Goal: Task Accomplishment & Management: Use online tool/utility

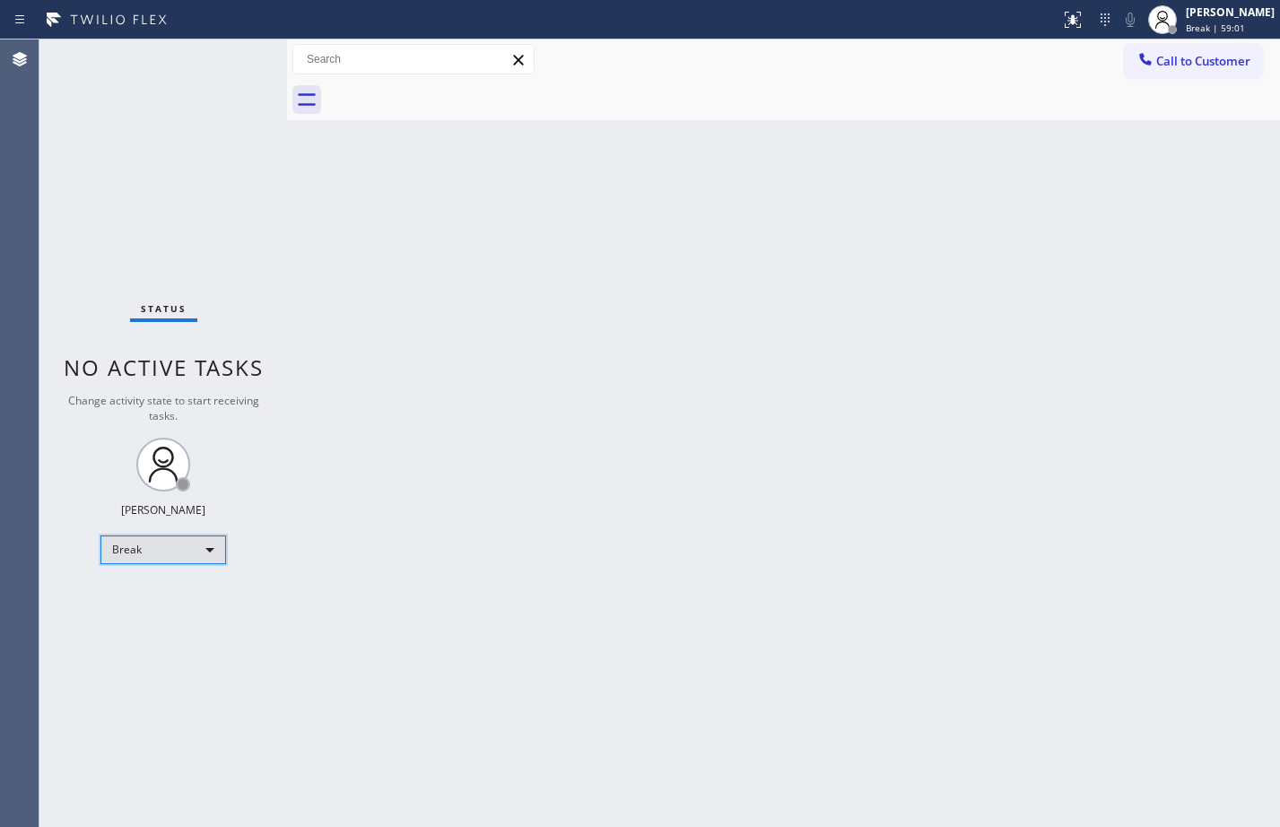
drag, startPoint x: 0, startPoint y: 0, endPoint x: 179, endPoint y: 547, distance: 575.7
click at [179, 547] on div "Break" at bounding box center [163, 550] width 126 height 29
click at [188, 589] on li "Available" at bounding box center [162, 598] width 122 height 22
click at [1037, 662] on div "Back to Dashboard Change Sender ID Customers Technicians Select a contact Outbo…" at bounding box center [783, 433] width 993 height 788
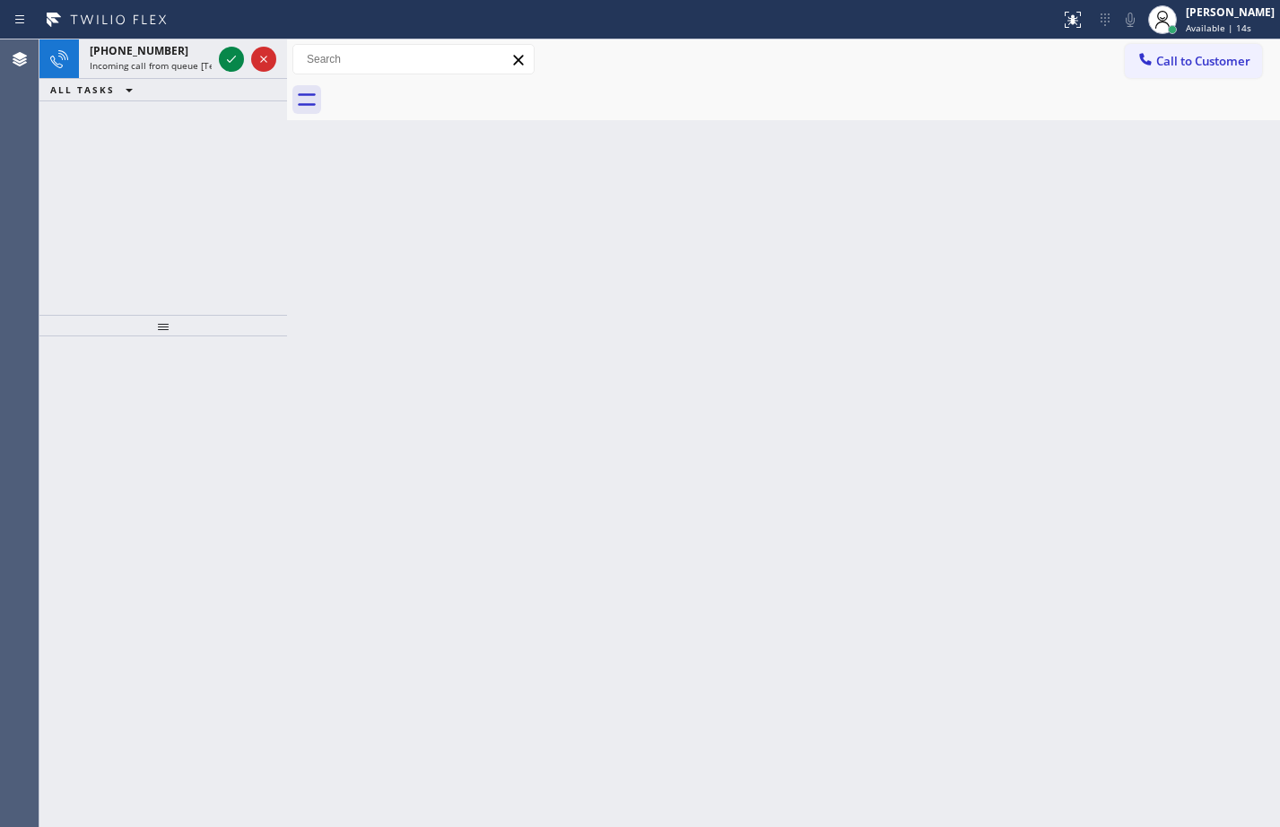
click at [238, 185] on div "[PHONE_NUMBER] Incoming call from queue [Test] All ALL TASKS ALL TASKS ACTIVE T…" at bounding box center [163, 176] width 248 height 275
click at [240, 65] on icon at bounding box center [232, 59] width 22 height 22
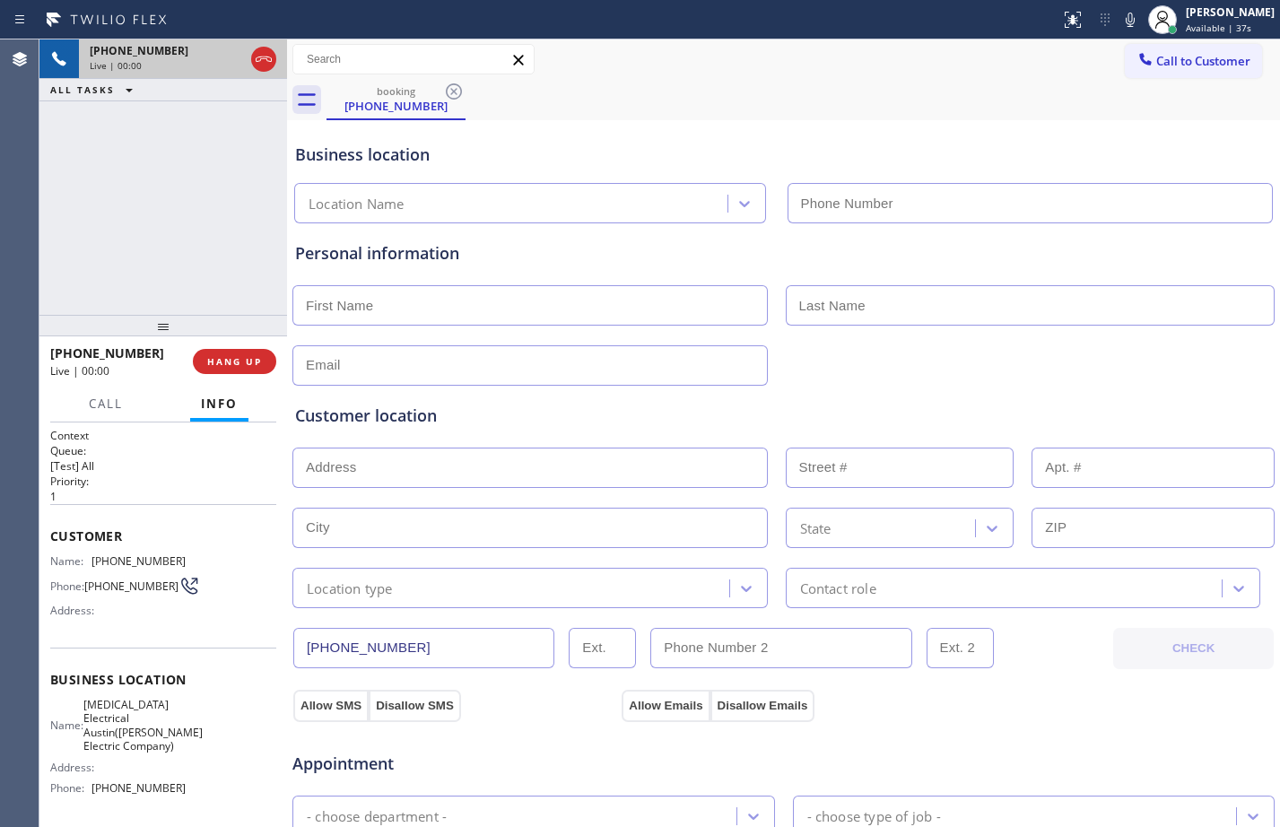
type input "[PHONE_NUMBER]"
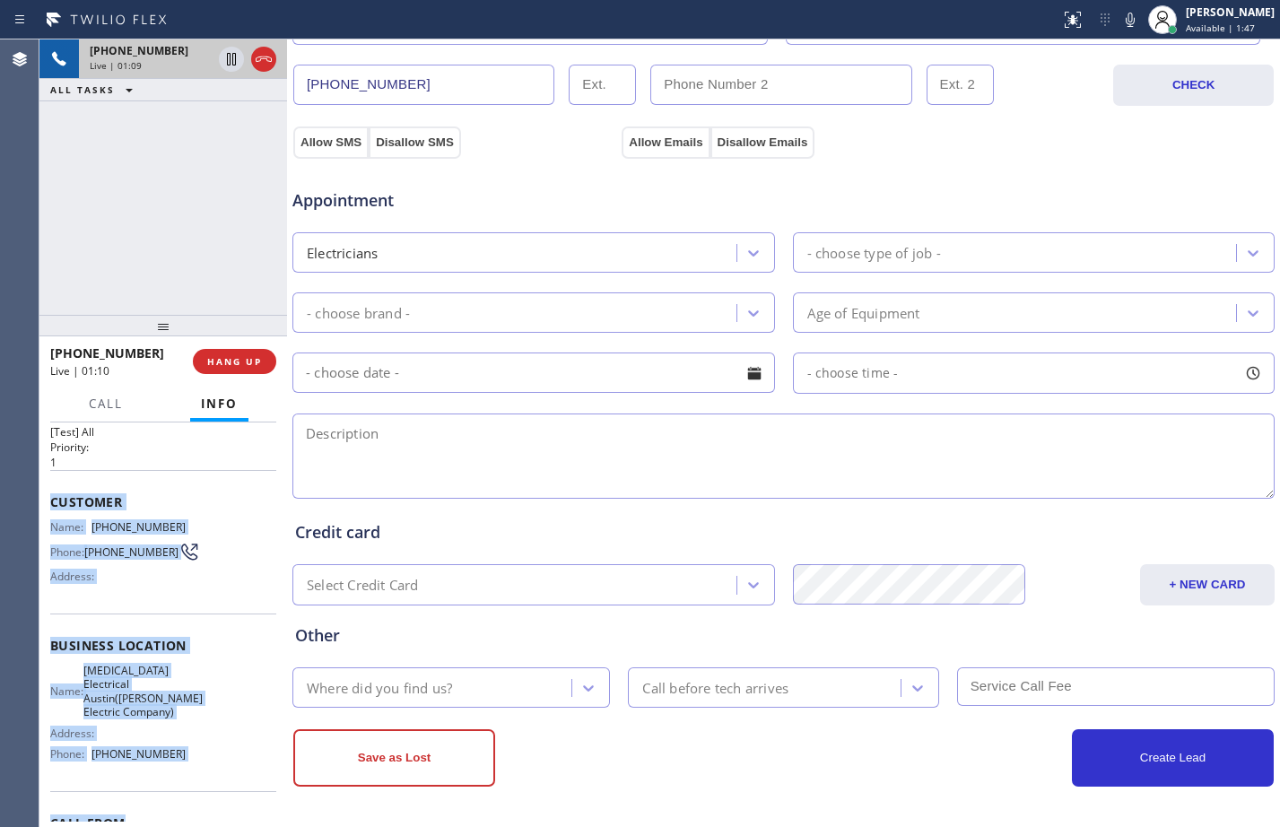
scroll to position [83, 0]
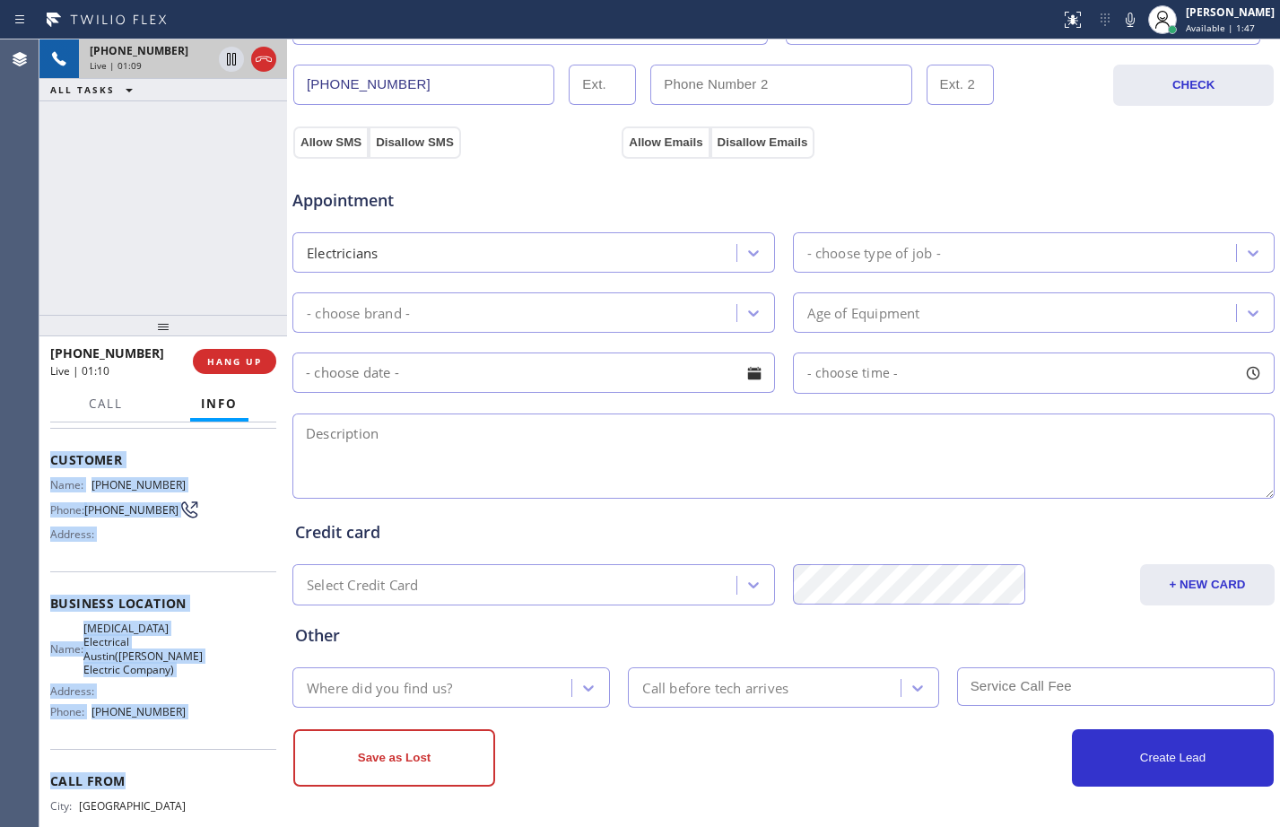
drag, startPoint x: 44, startPoint y: 536, endPoint x: 174, endPoint y: 808, distance: 302.2
click at [174, 808] on div "Context Queue: [Test] All Priority: 1 Customer Name: [PHONE_NUMBER] Phone: [PHO…" at bounding box center [163, 625] width 248 height 405
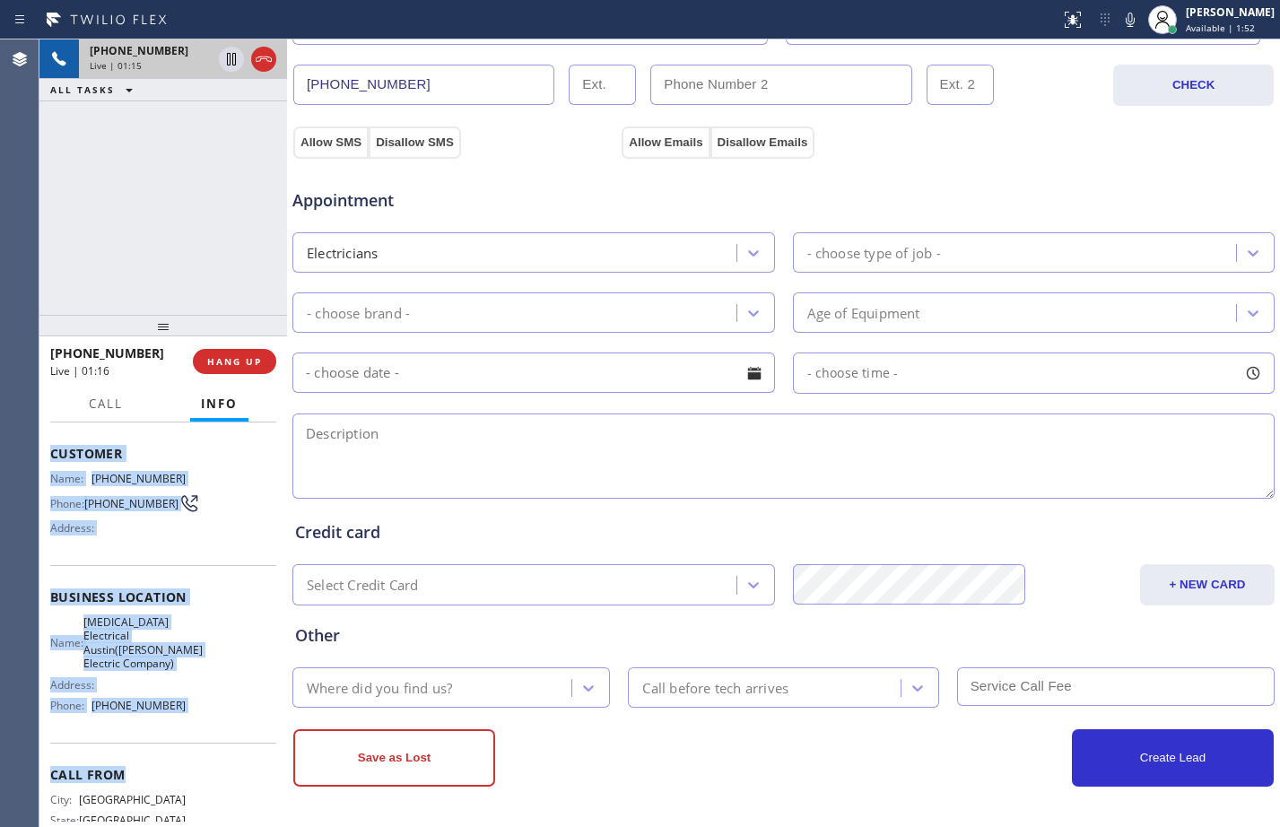
click at [132, 499] on span "[PHONE_NUMBER]" at bounding box center [131, 503] width 94 height 13
drag, startPoint x: 50, startPoint y: 453, endPoint x: 186, endPoint y: 733, distance: 311.0
click at [186, 733] on div "Context Queue: [Test] All Priority: 1 Customer Name: [PHONE_NUMBER] Phone: [PHO…" at bounding box center [163, 611] width 226 height 533
copy div "Customer Name: [PHONE_NUMBER] Phone: [PHONE_NUMBER] Address: Business location …"
click at [231, 59] on icon at bounding box center [231, 59] width 9 height 13
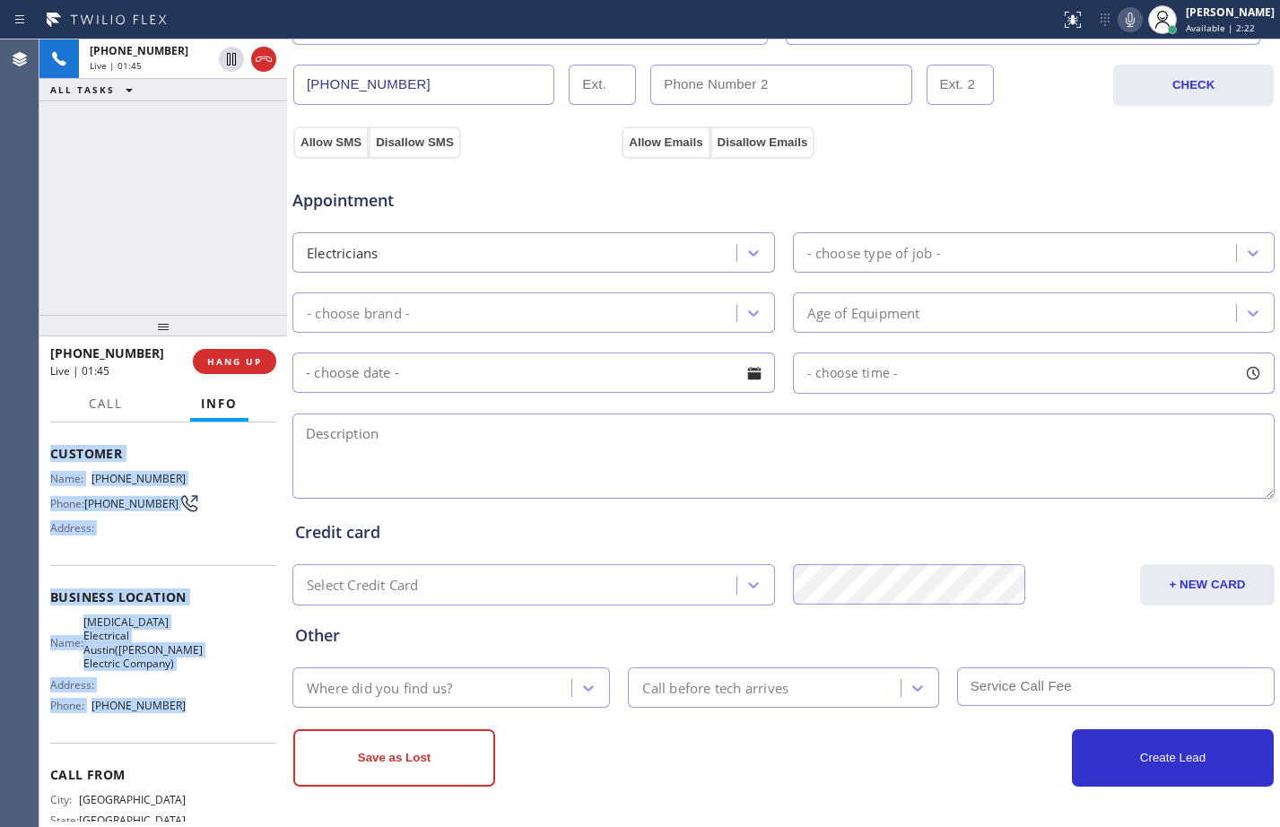
click at [1120, 21] on icon at bounding box center [1131, 20] width 22 height 22
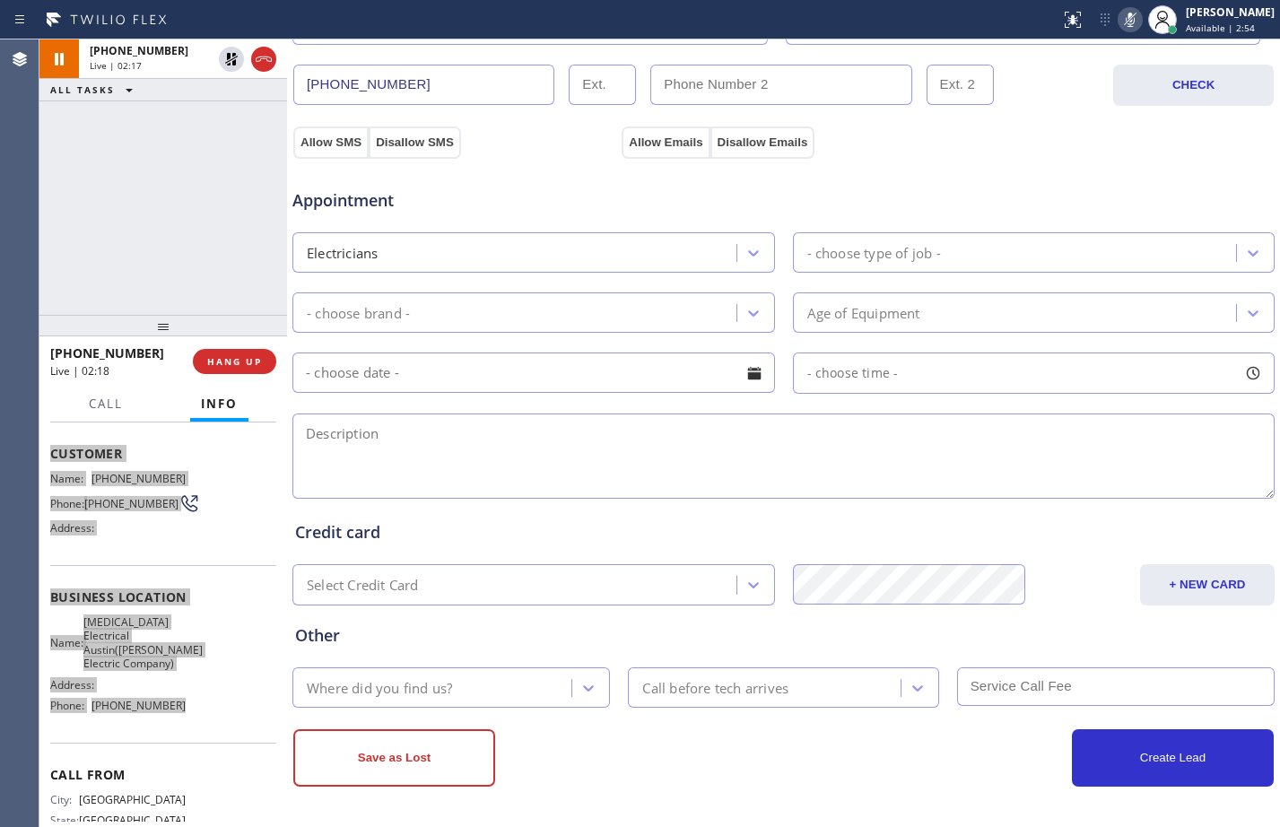
scroll to position [0, 0]
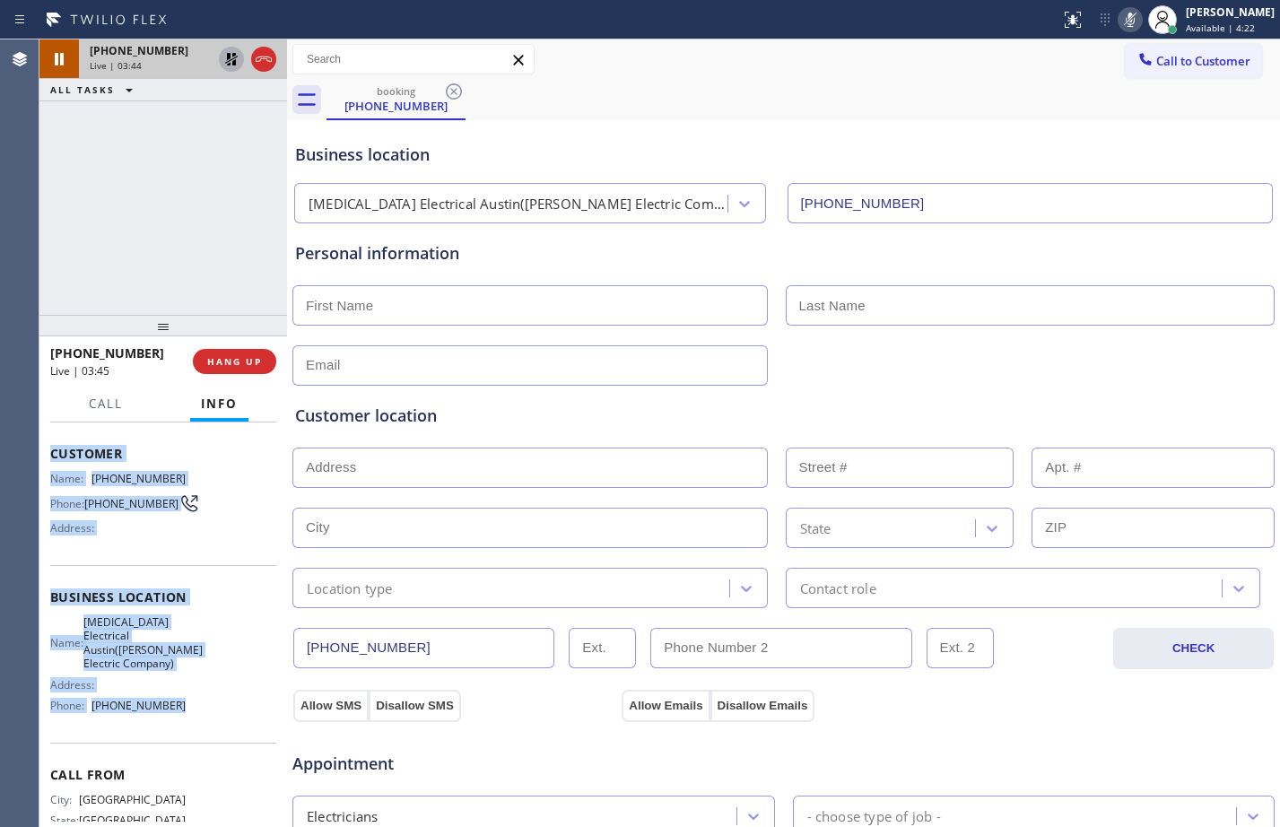
click at [232, 57] on icon at bounding box center [231, 59] width 13 height 13
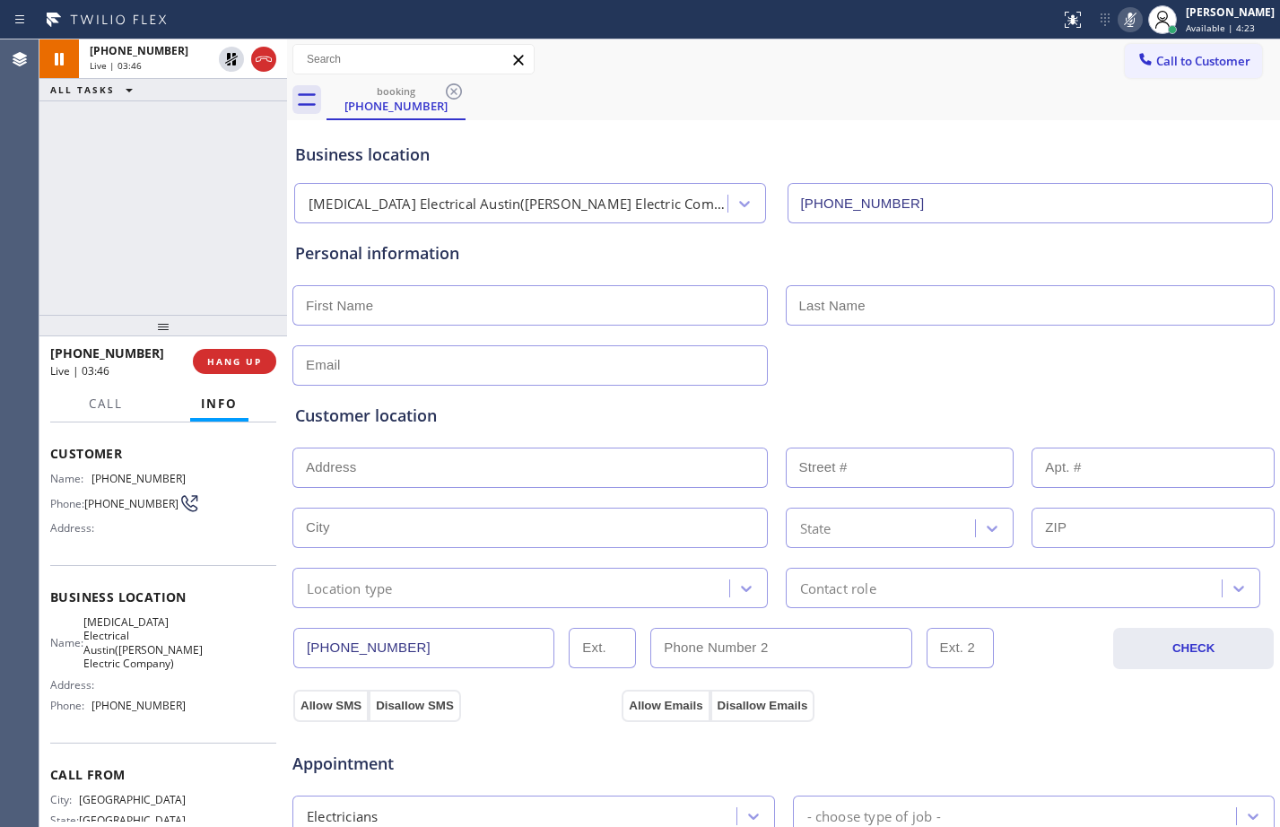
click at [1105, 31] on div "Status report No issues detected If you experience an issue, please download th…" at bounding box center [1166, 19] width 227 height 39
click at [1107, 31] on div "Status report No issues detected If you experience an issue, please download th…" at bounding box center [1166, 19] width 227 height 39
click at [1121, 22] on icon at bounding box center [1131, 20] width 22 height 22
click at [238, 71] on div at bounding box center [247, 58] width 65 height 39
click at [234, 66] on icon at bounding box center [231, 59] width 9 height 13
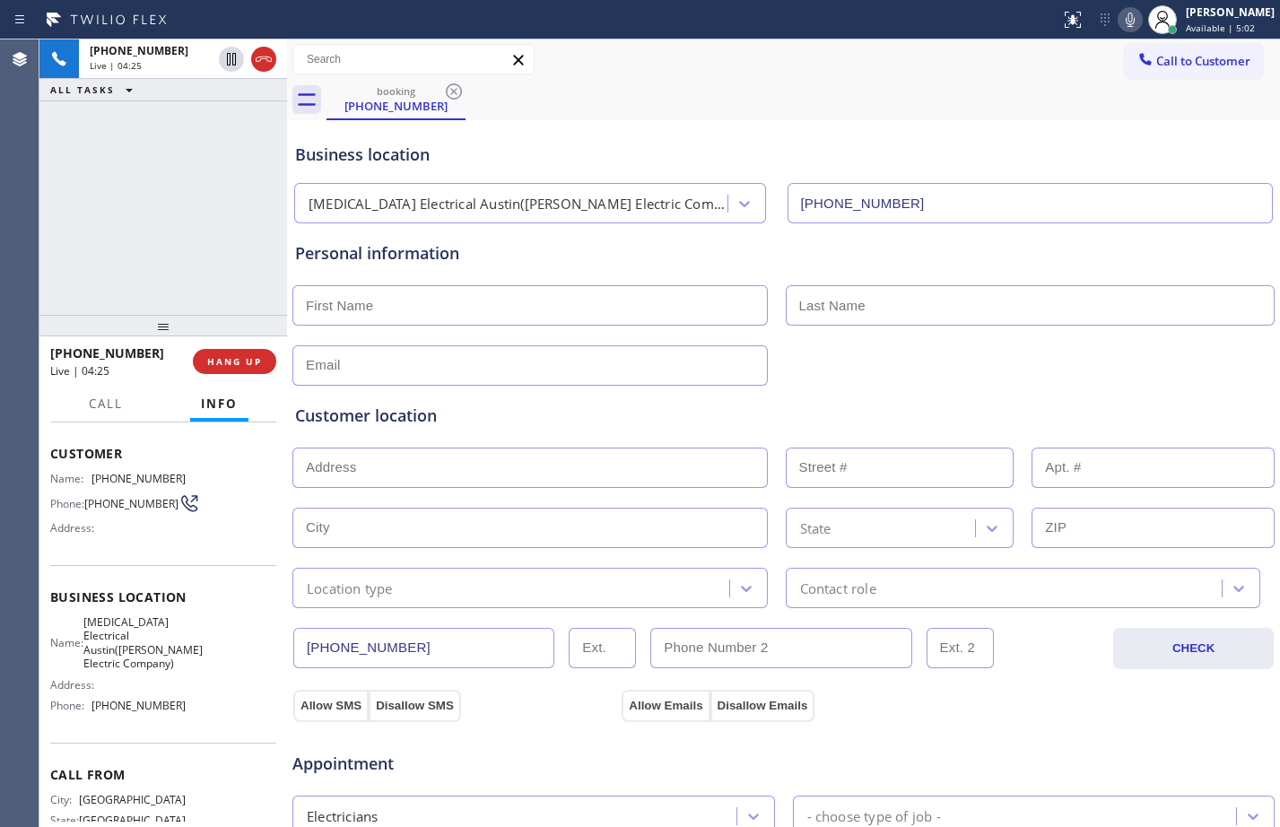
click at [1123, 24] on icon at bounding box center [1131, 20] width 22 height 22
click at [147, 217] on div "[PHONE_NUMBER] Live | 04:36 ALL TASKS ALL TASKS ACTIVE TASKS TASKS IN WRAP UP" at bounding box center [163, 176] width 248 height 275
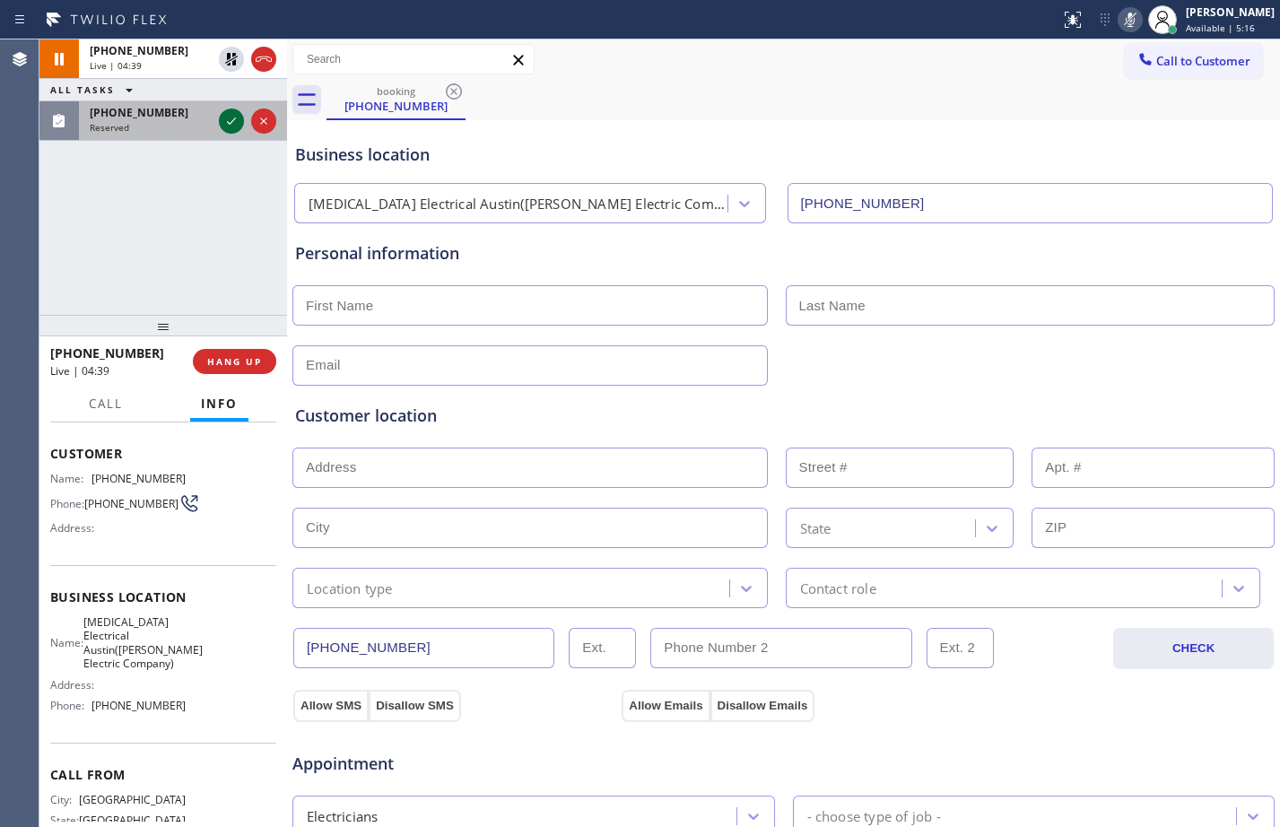
click at [232, 112] on icon at bounding box center [232, 121] width 22 height 22
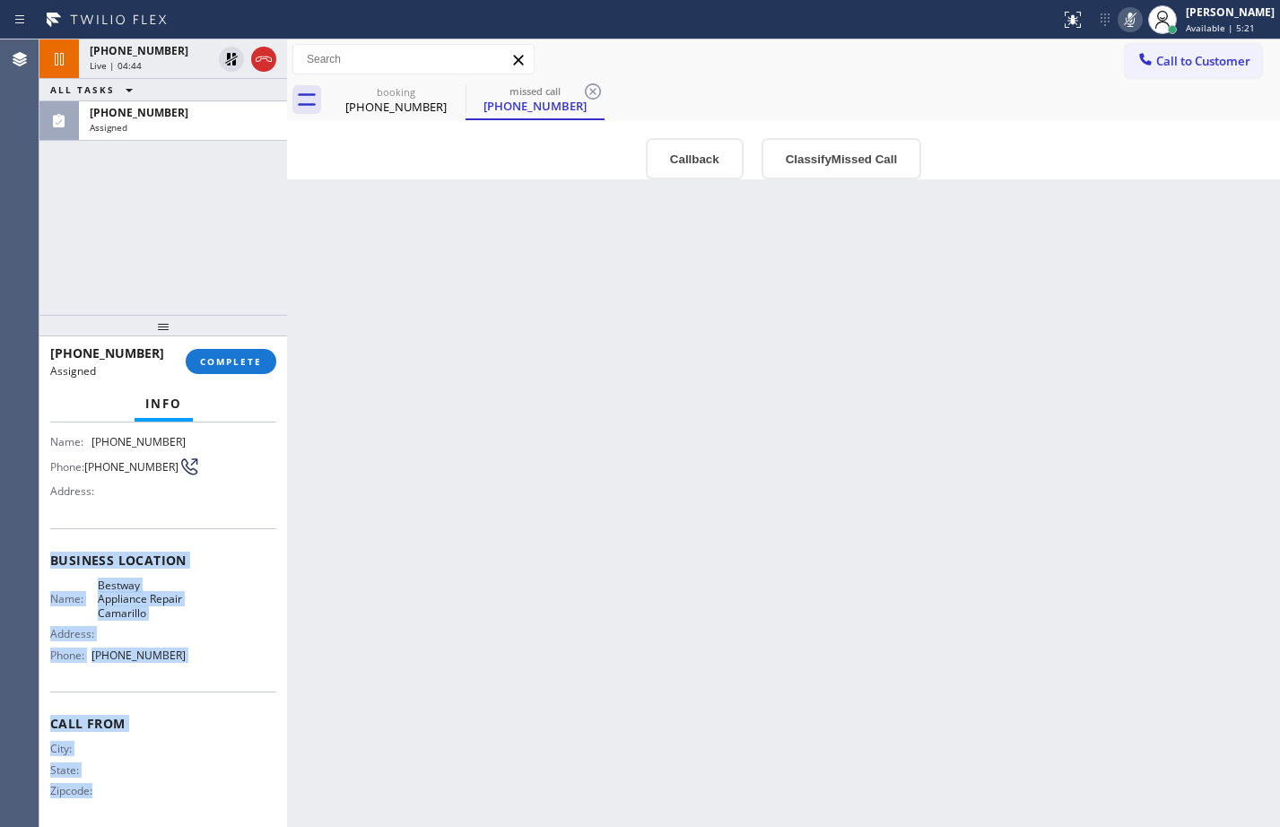
scroll to position [147, 0]
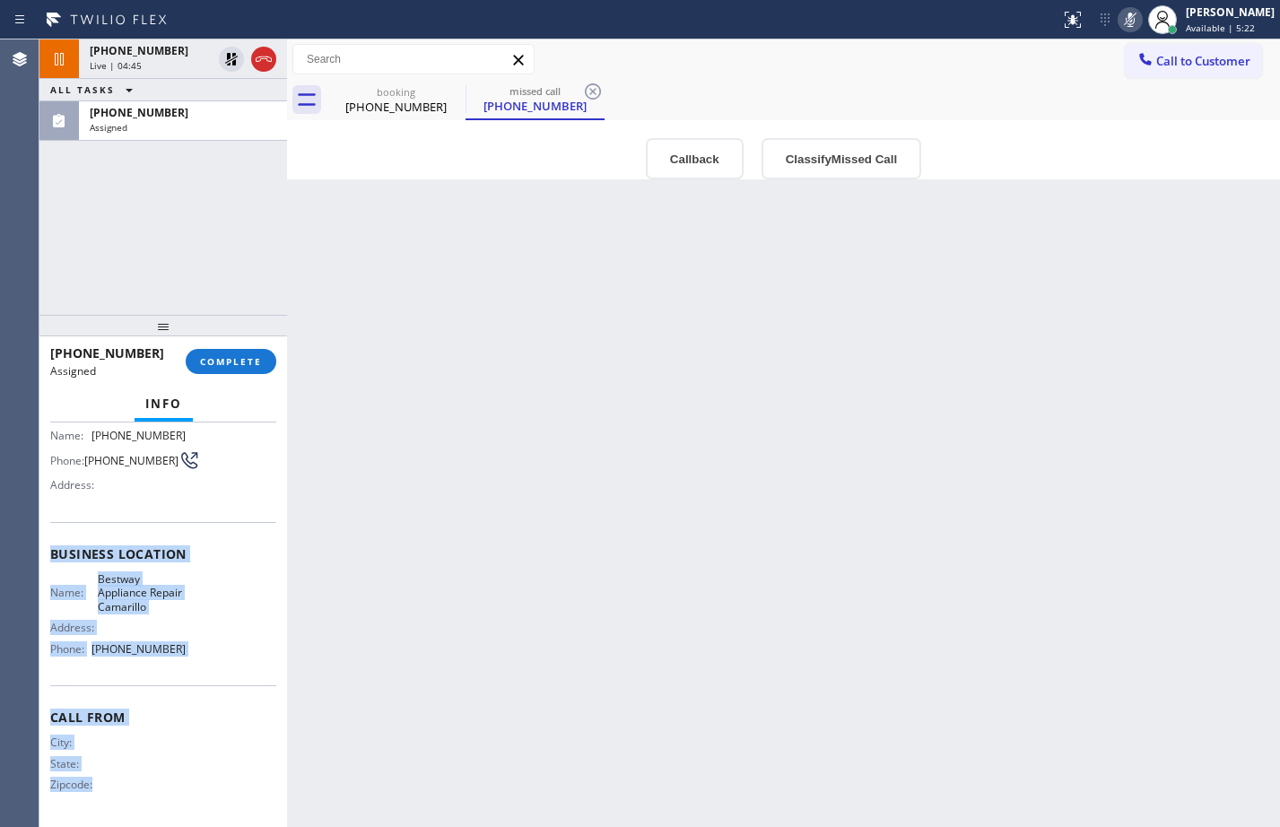
drag, startPoint x: 48, startPoint y: 606, endPoint x: 226, endPoint y: 798, distance: 262.2
click at [226, 798] on div "Context Queue: Appliance Repair High End Priority: 0 Task Age: Customer Name: […" at bounding box center [163, 625] width 248 height 405
copy div "Business location Name: Bestway Appliance Repair Camarillo Address: Phone: [PHO…"
drag, startPoint x: 244, startPoint y: 363, endPoint x: 274, endPoint y: 363, distance: 29.6
click at [244, 363] on span "COMPLETE" at bounding box center [231, 361] width 62 height 13
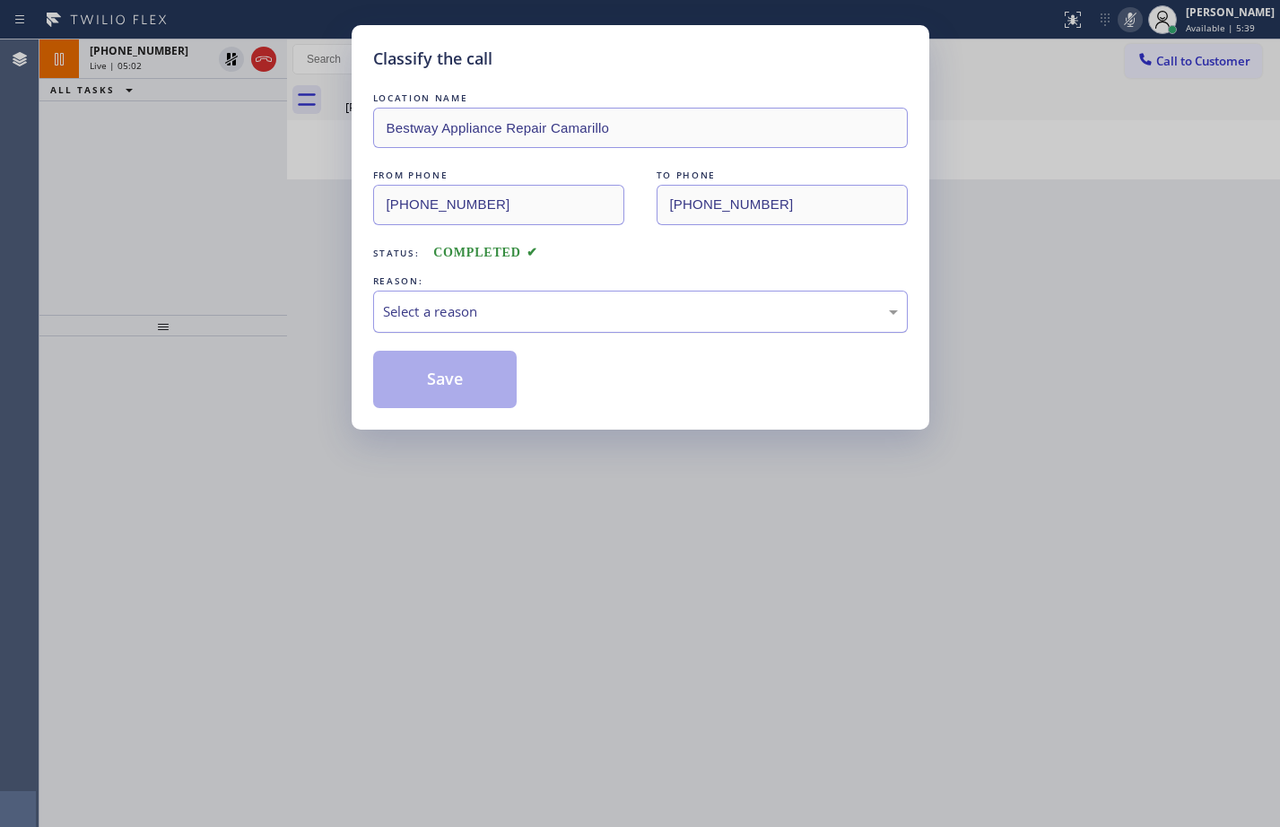
click at [442, 323] on div "Select a reason" at bounding box center [640, 312] width 535 height 42
click at [466, 394] on button "Save" at bounding box center [445, 379] width 144 height 57
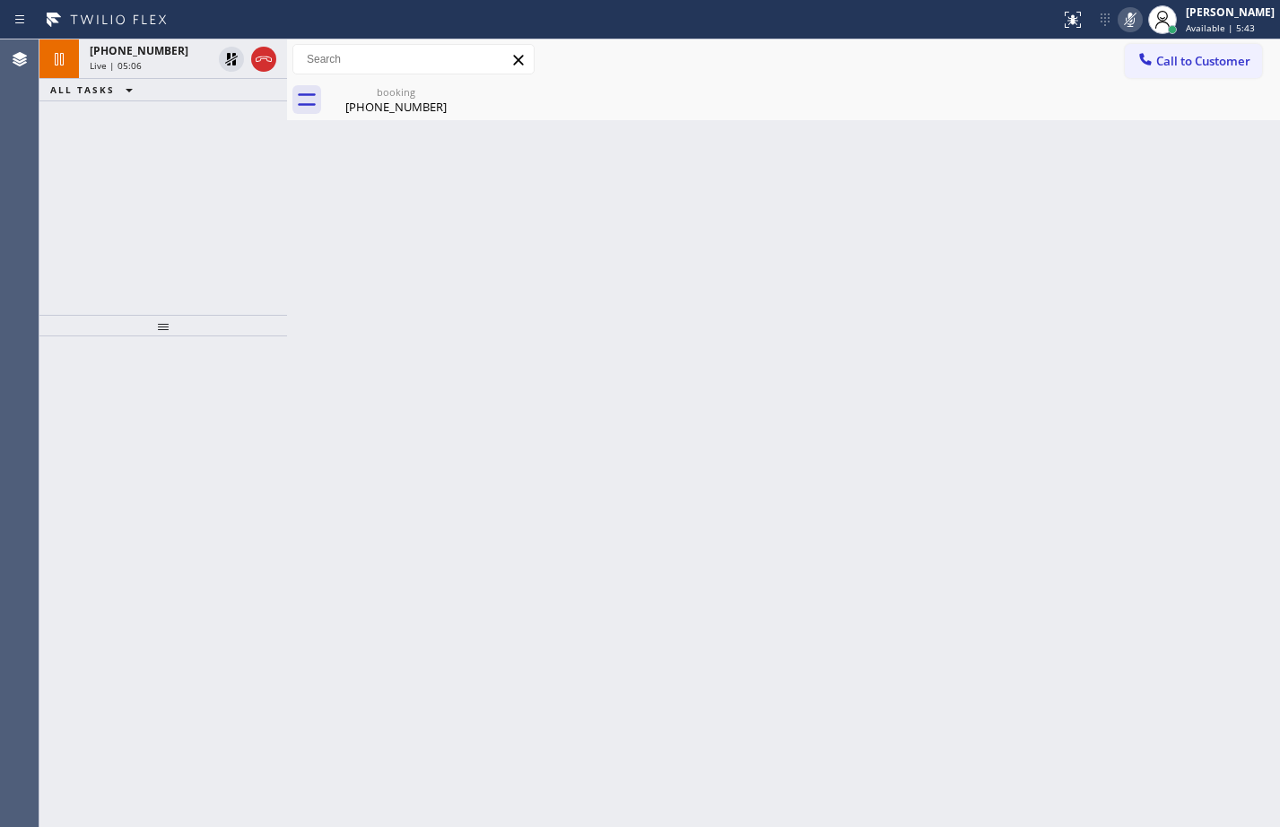
click at [177, 184] on div "[PHONE_NUMBER] Live | 05:06 ALL TASKS ALL TASKS ACTIVE TASKS TASKS IN WRAP UP" at bounding box center [163, 176] width 248 height 275
click at [221, 63] on icon at bounding box center [232, 59] width 22 height 22
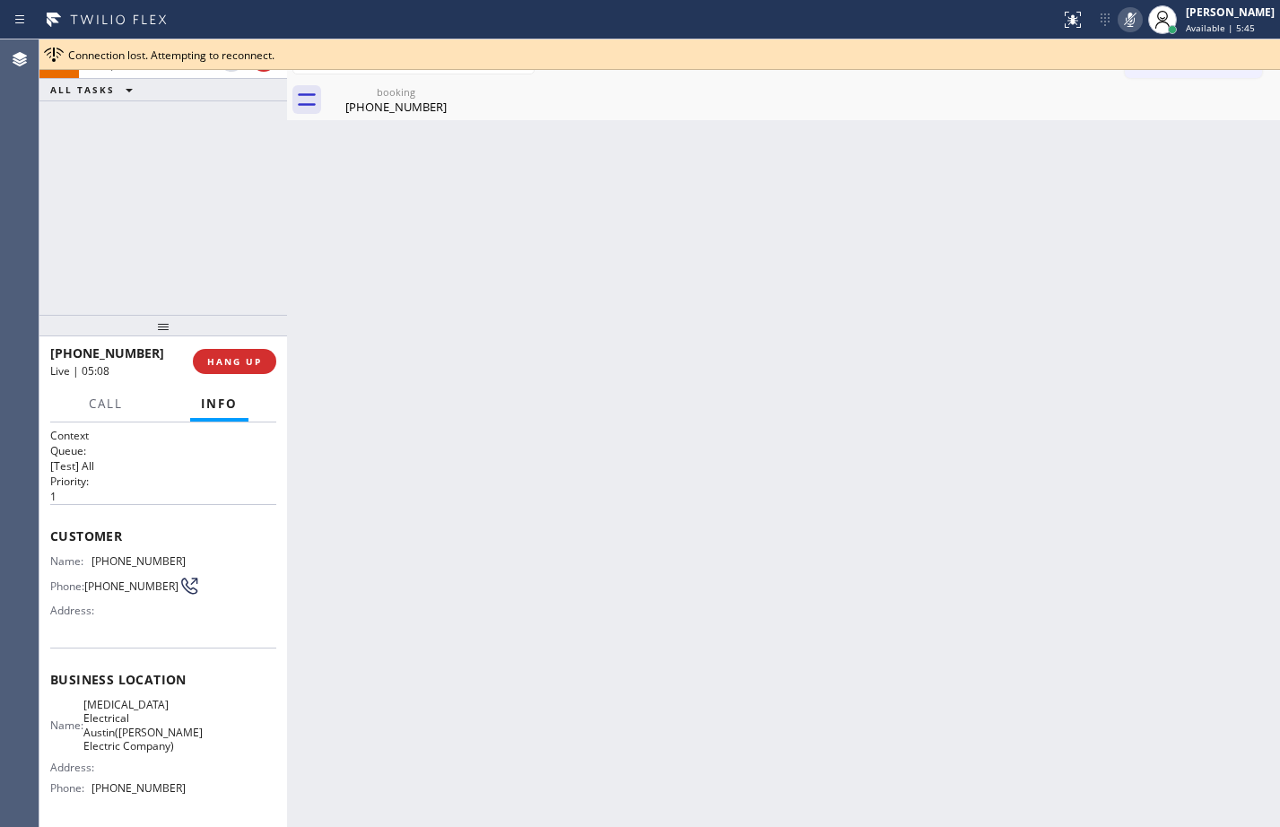
click at [1121, 22] on icon at bounding box center [1131, 20] width 22 height 22
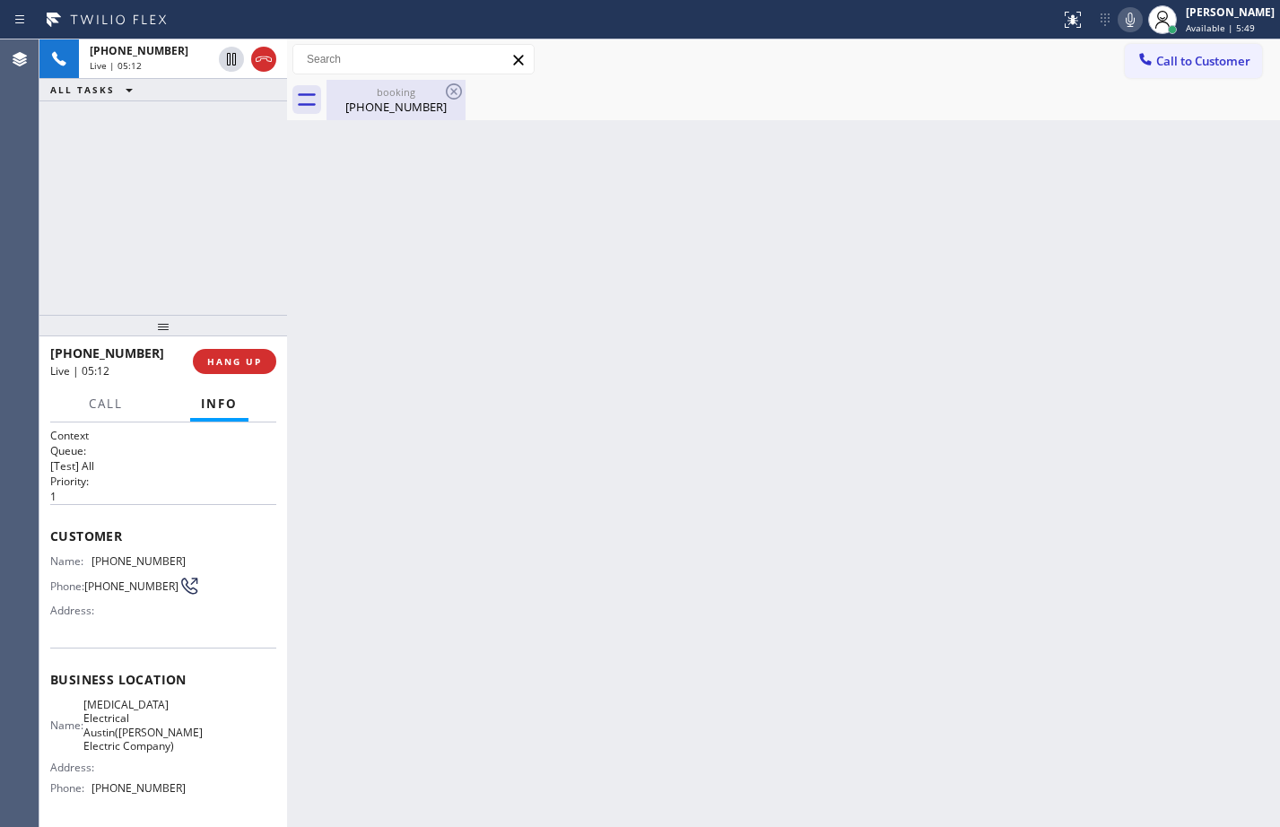
click at [407, 109] on div "[PHONE_NUMBER]" at bounding box center [395, 107] width 135 height 16
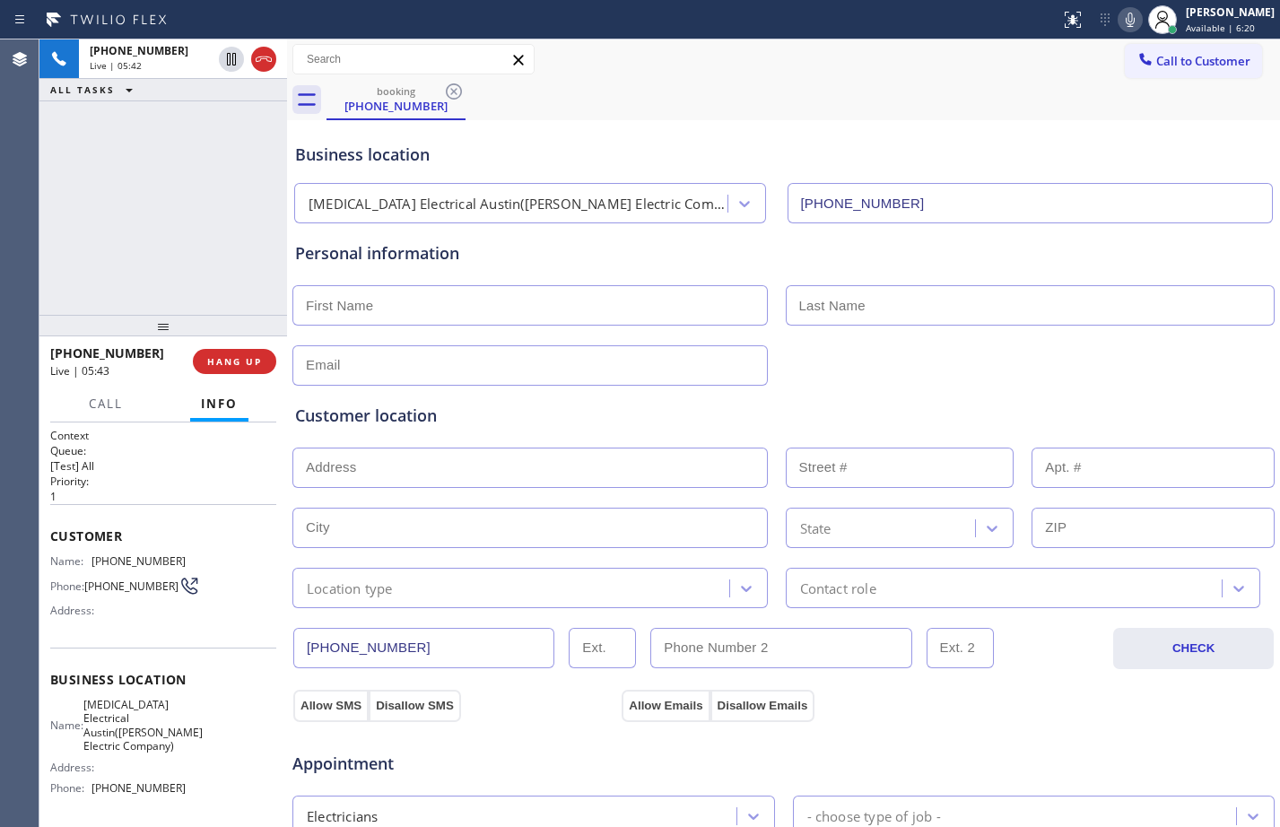
click at [118, 238] on div "[PHONE_NUMBER] Live | 05:42 ALL TASKS ALL TASKS ACTIVE TASKS TASKS IN WRAP UP" at bounding box center [163, 176] width 248 height 275
click at [108, 401] on span "Call" at bounding box center [106, 404] width 34 height 16
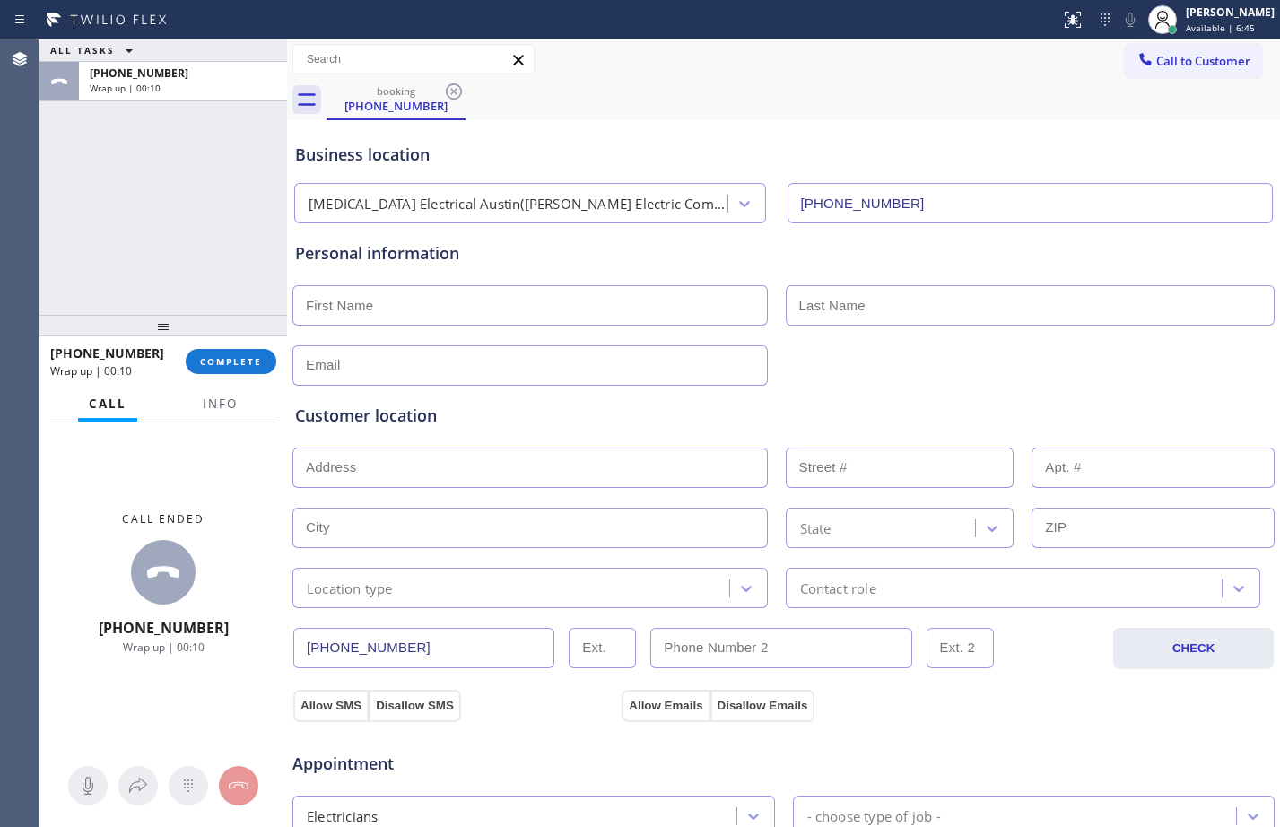
click at [159, 242] on div "ALL TASKS ALL TASKS ACTIVE TASKS TASKS IN WRAP UP [PHONE_NUMBER] Wrap up | 00:10" at bounding box center [163, 176] width 248 height 275
click at [220, 391] on button "Info" at bounding box center [220, 404] width 57 height 35
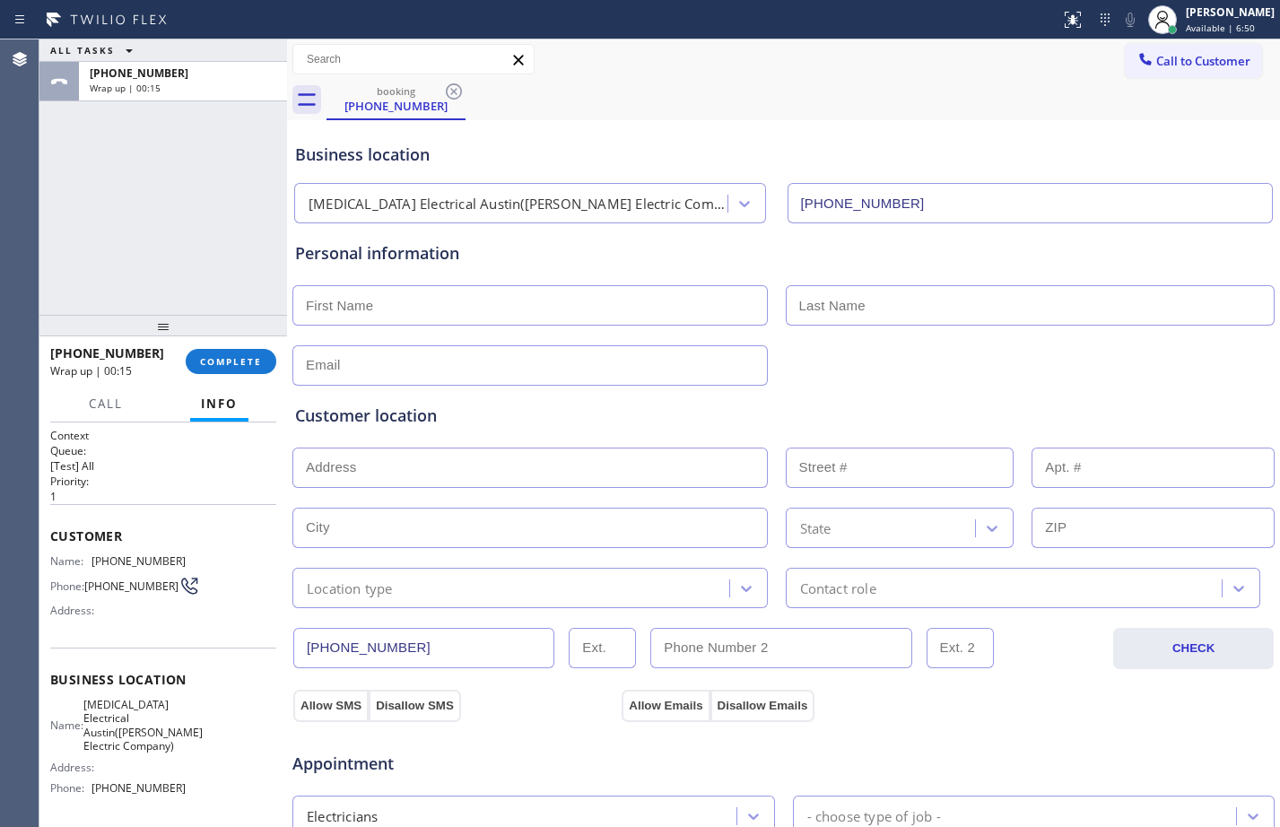
click at [442, 293] on input "text" at bounding box center [531, 305] width 476 height 40
type input "[PERSON_NAME]"
type input "T"
type input "Storey"
click at [447, 371] on input "text" at bounding box center [531, 365] width 476 height 40
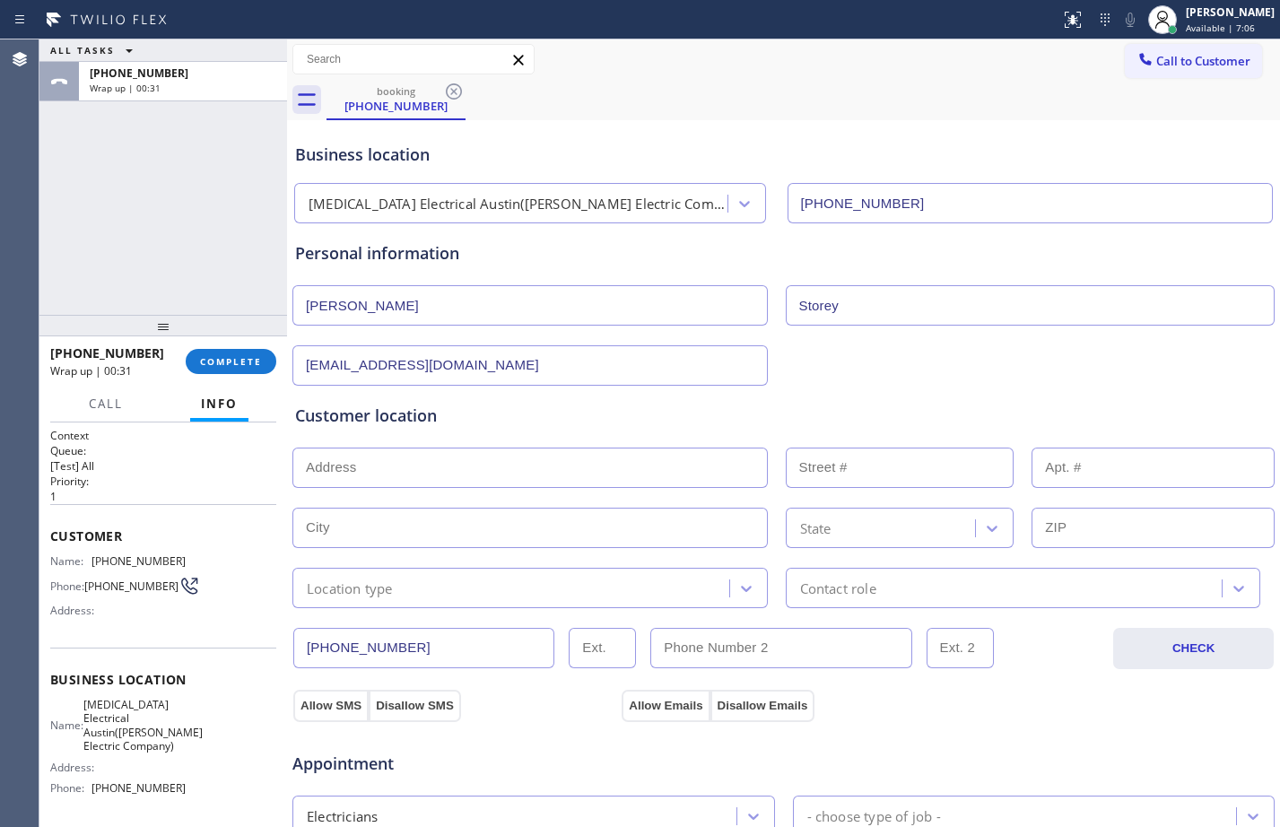
type input "[EMAIL_ADDRESS][DOMAIN_NAME]"
click at [466, 459] on input "text" at bounding box center [531, 468] width 476 height 40
type input "1"
click at [520, 537] on input "text" at bounding box center [531, 528] width 476 height 40
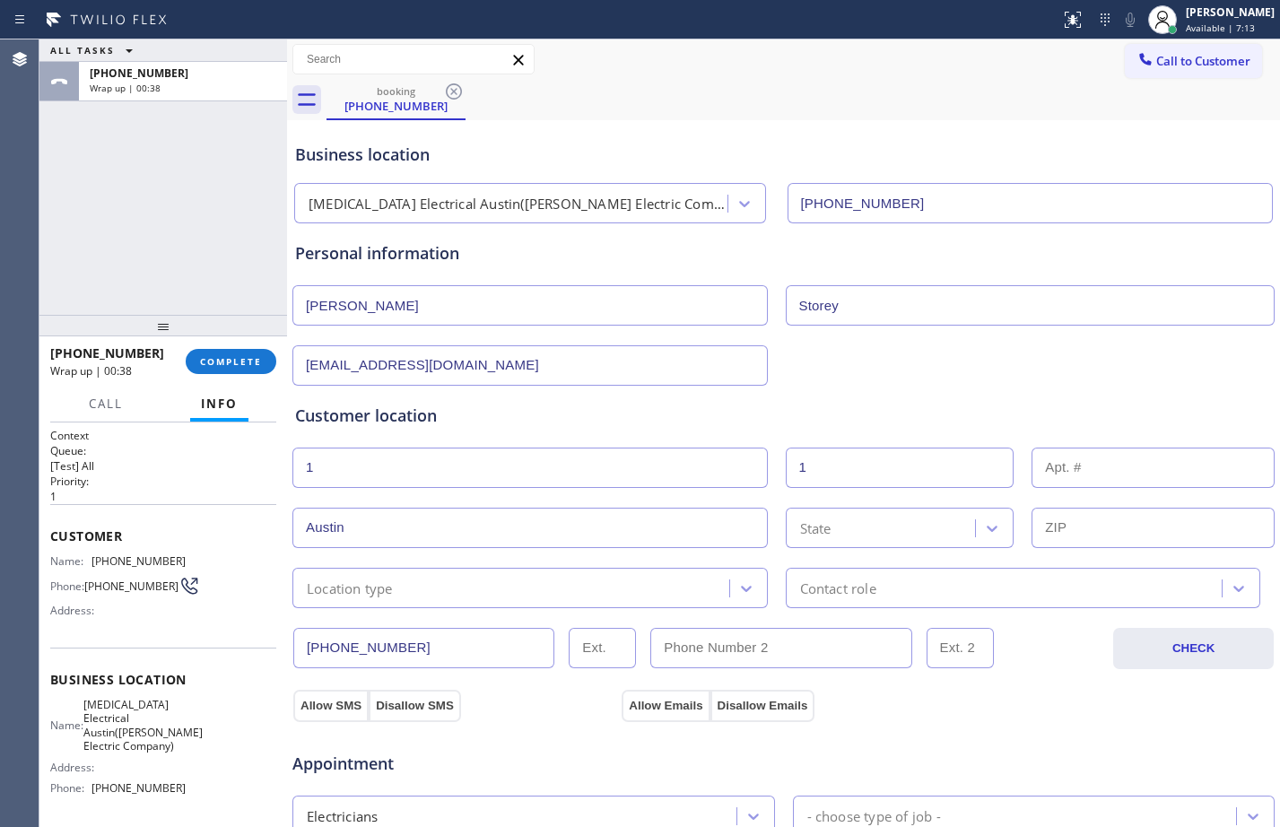
type input "Austin"
type input "tex"
click at [875, 565] on div "[US_STATE]" at bounding box center [900, 566] width 229 height 32
click at [1139, 525] on input "text" at bounding box center [1153, 528] width 243 height 40
paste input "78704"
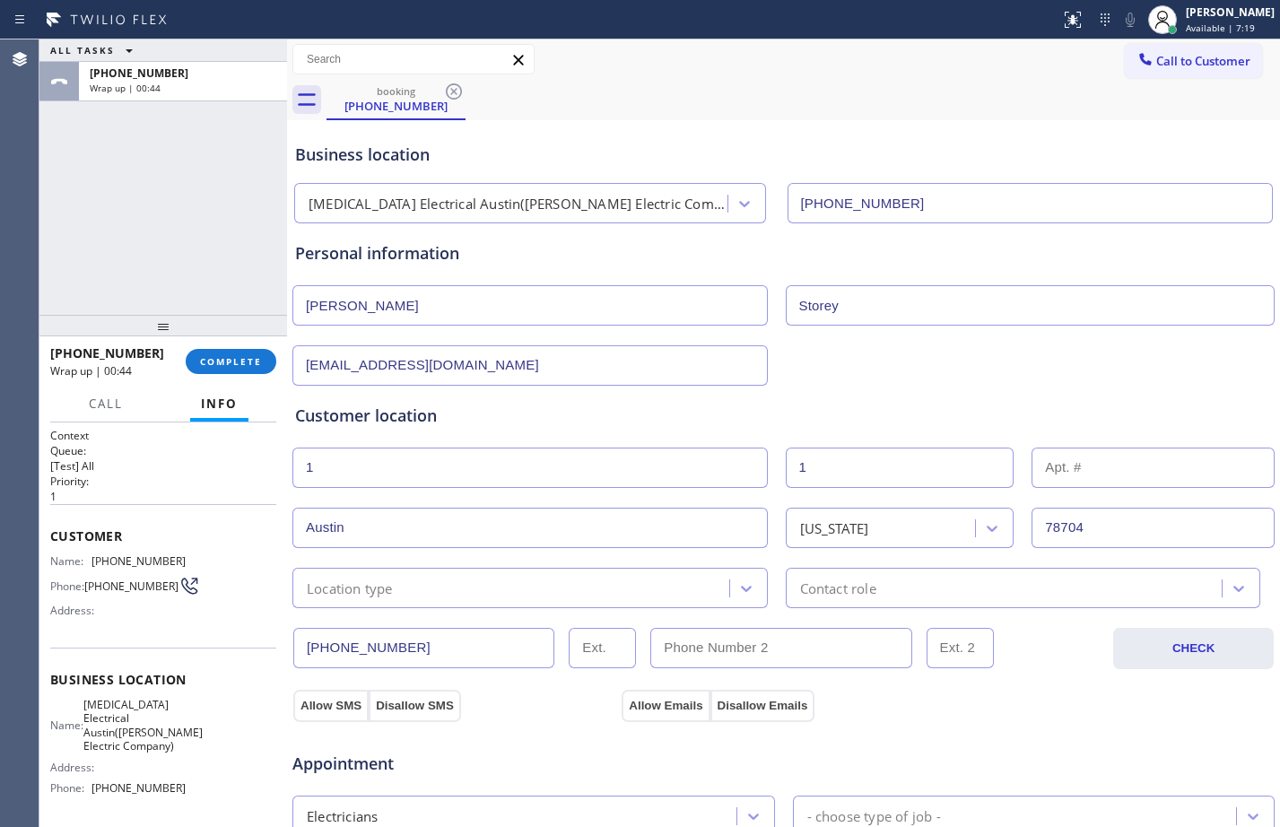
type input "78704"
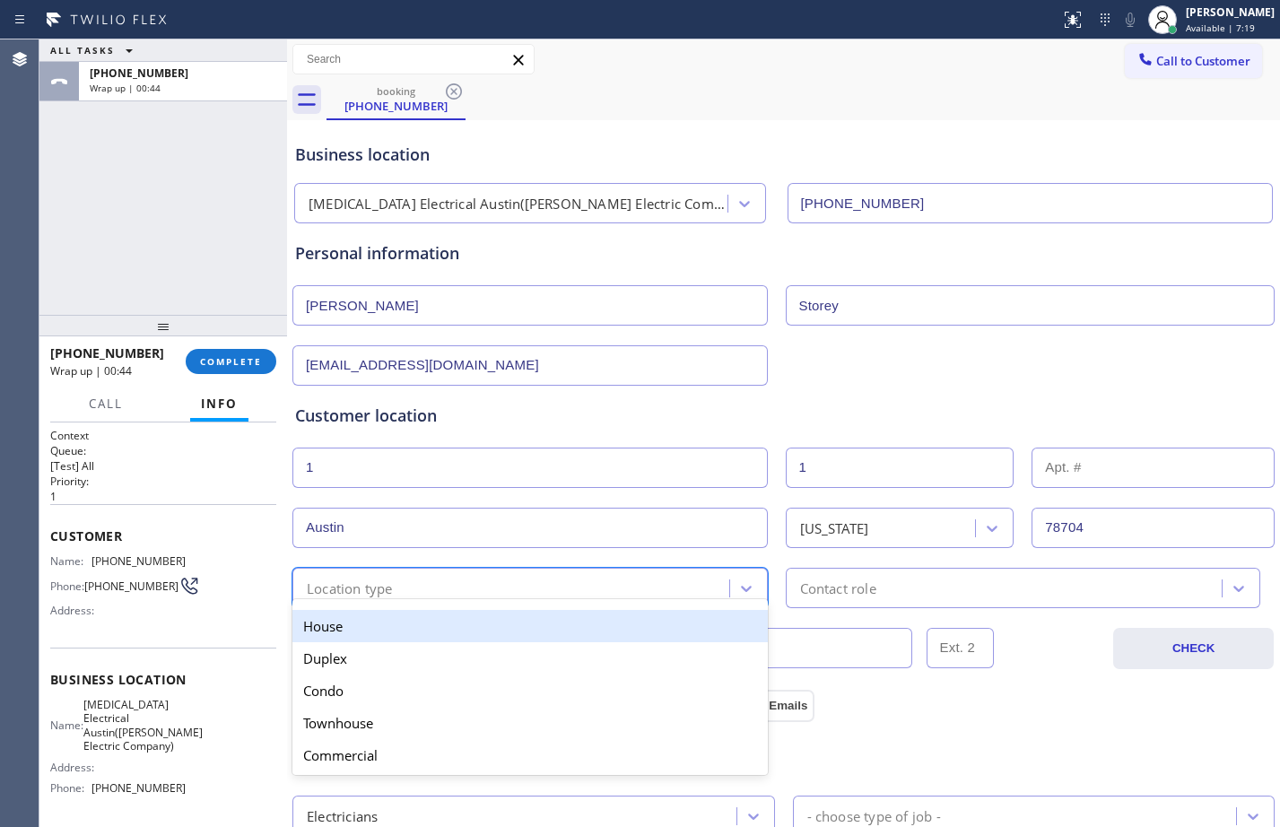
click at [555, 588] on div "Location type" at bounding box center [514, 587] width 432 height 31
click at [456, 617] on div "House" at bounding box center [531, 626] width 476 height 32
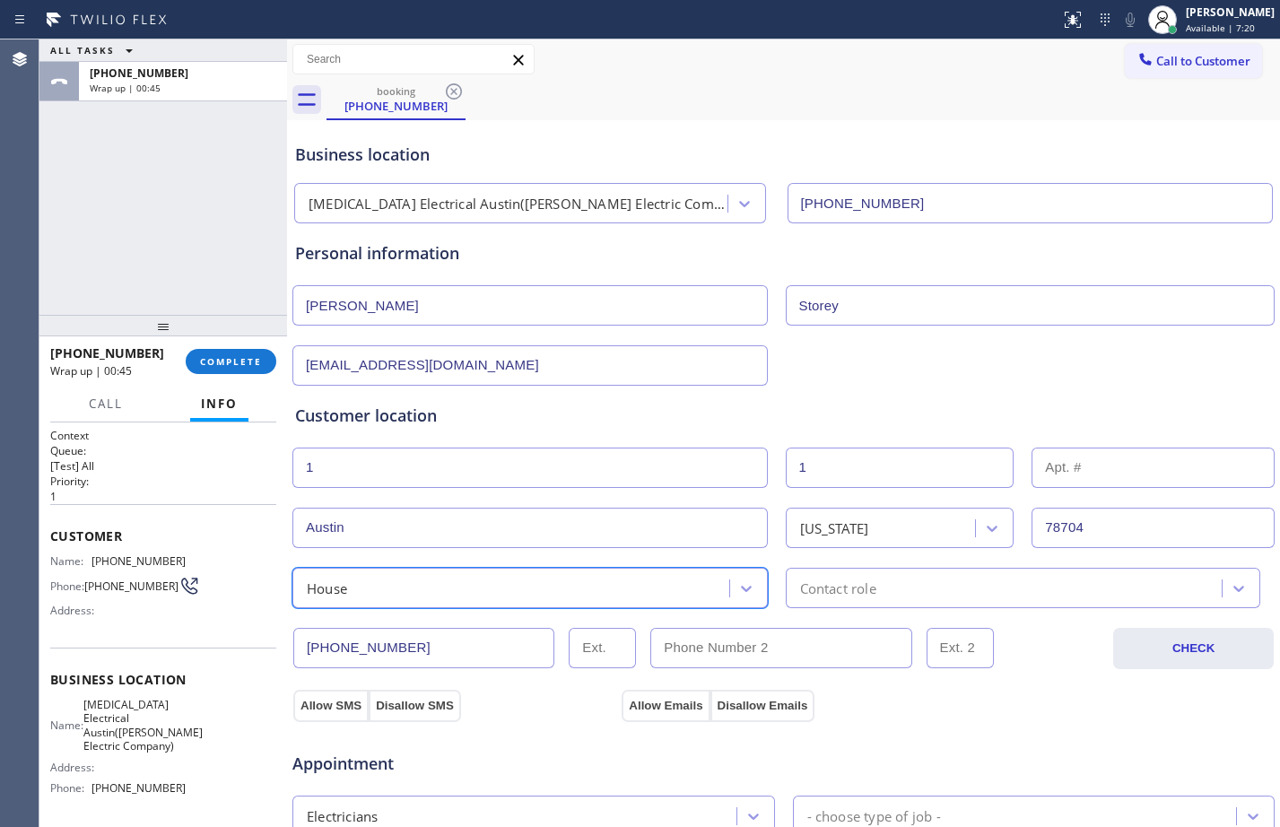
click at [1012, 585] on div "Contact role" at bounding box center [1007, 587] width 432 height 31
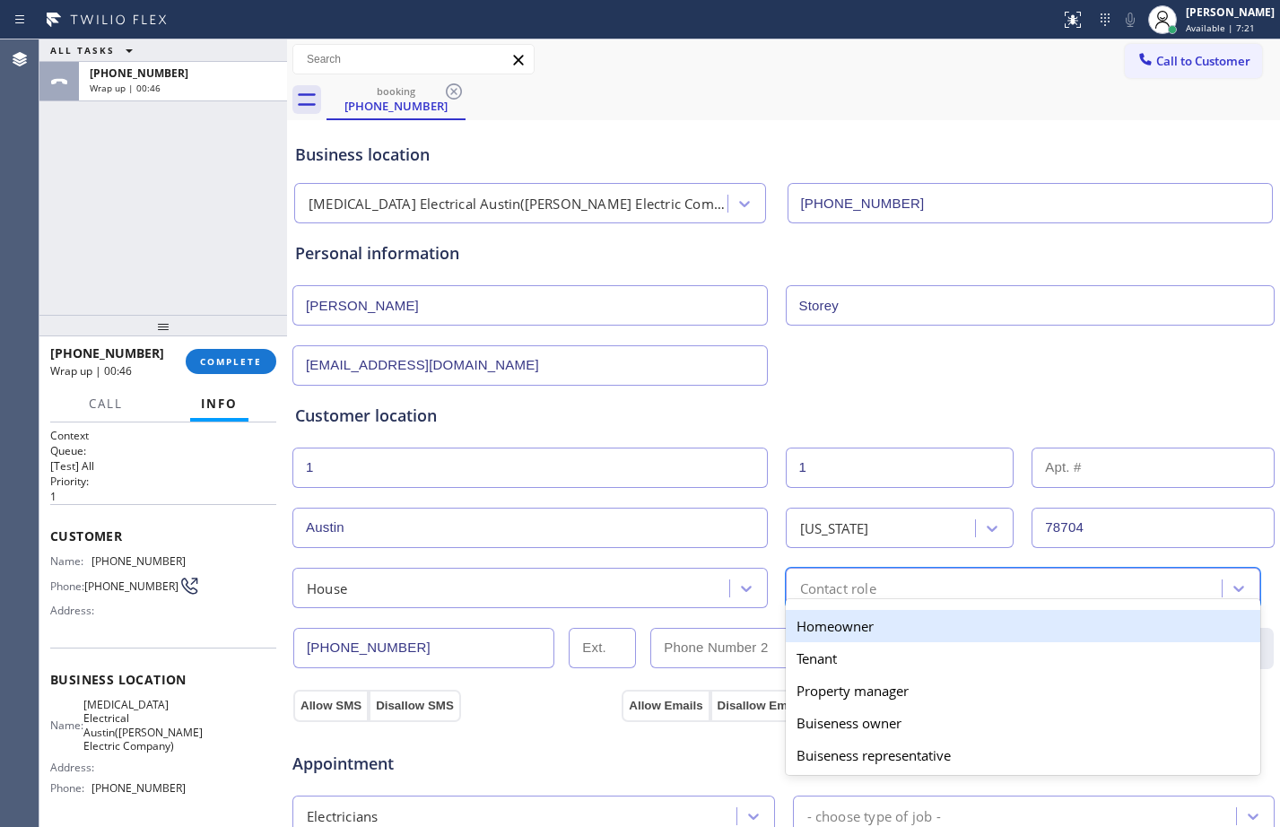
click at [872, 641] on div "Homeowner" at bounding box center [1024, 626] width 476 height 32
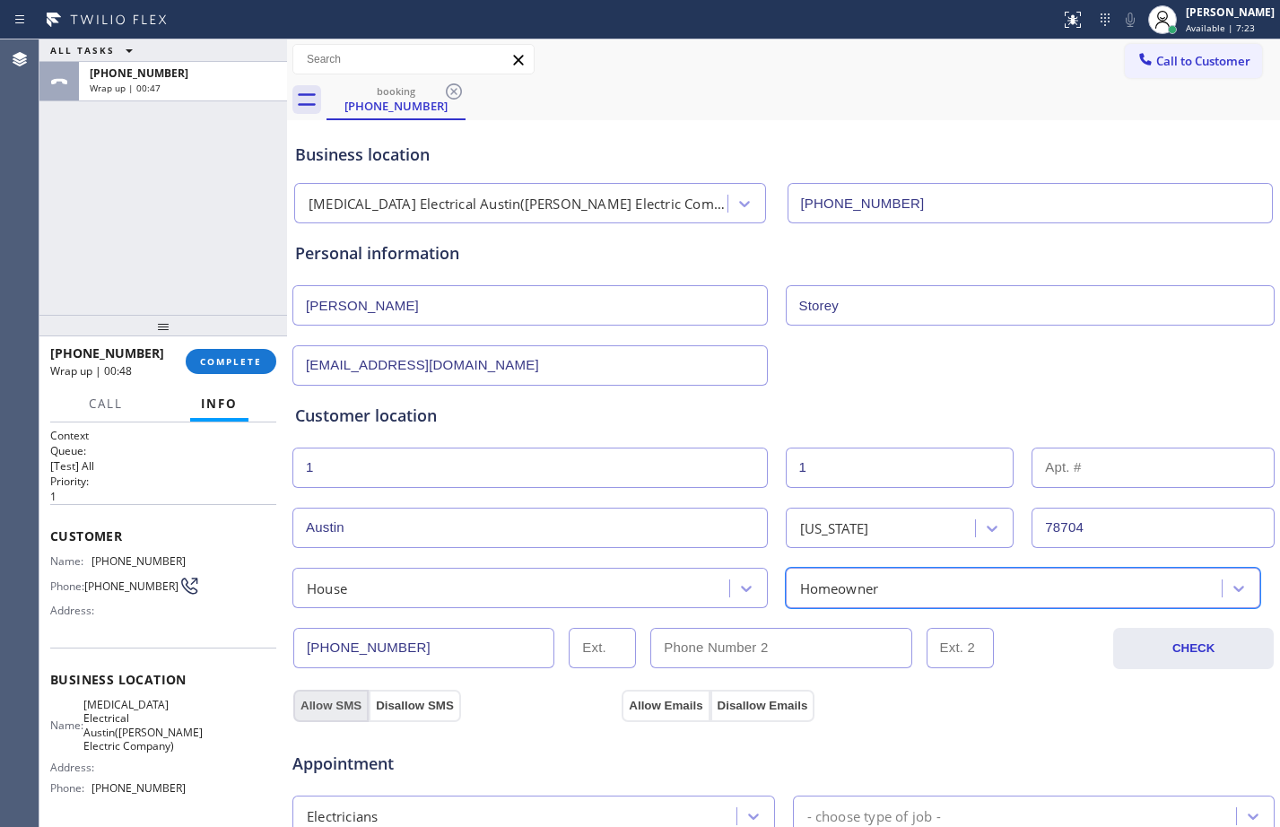
click at [348, 699] on button "Allow SMS" at bounding box center [330, 706] width 75 height 32
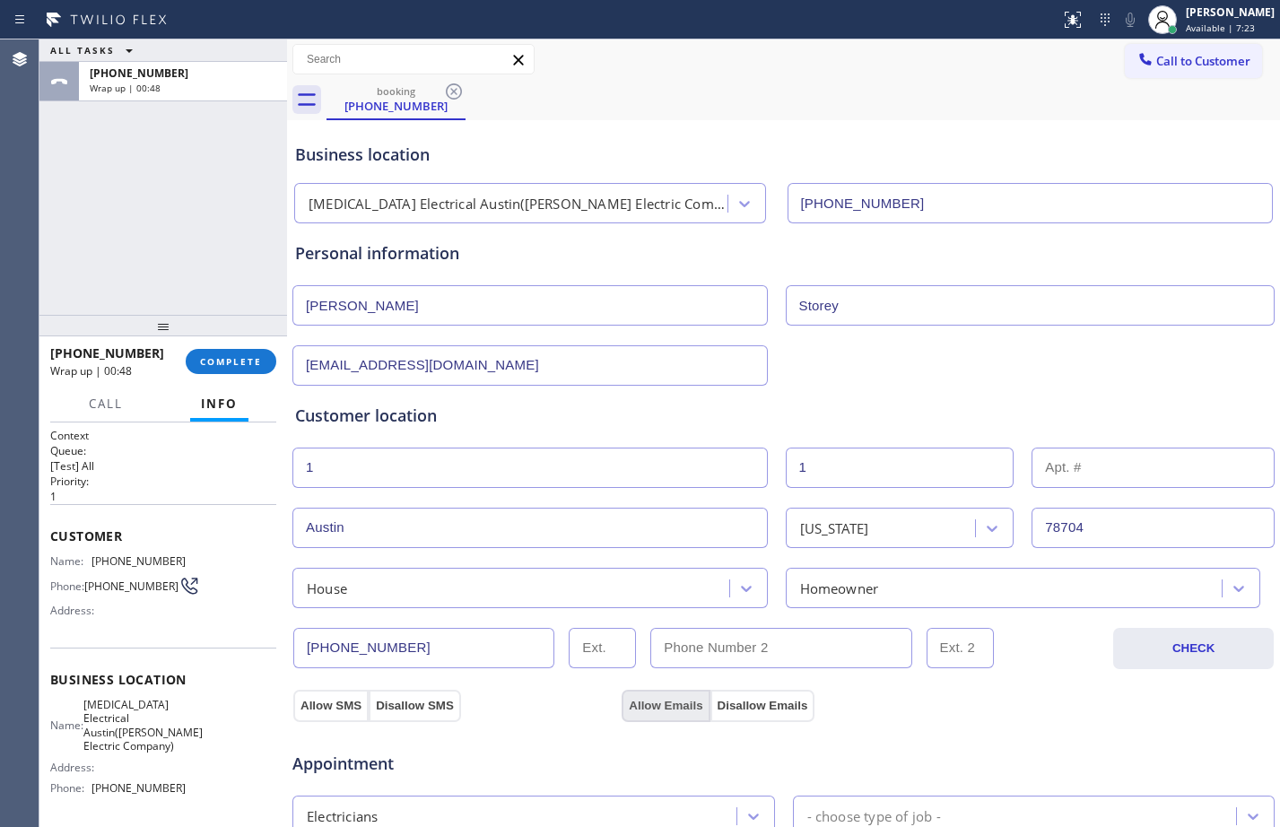
click at [655, 704] on button "Allow Emails" at bounding box center [666, 706] width 88 height 32
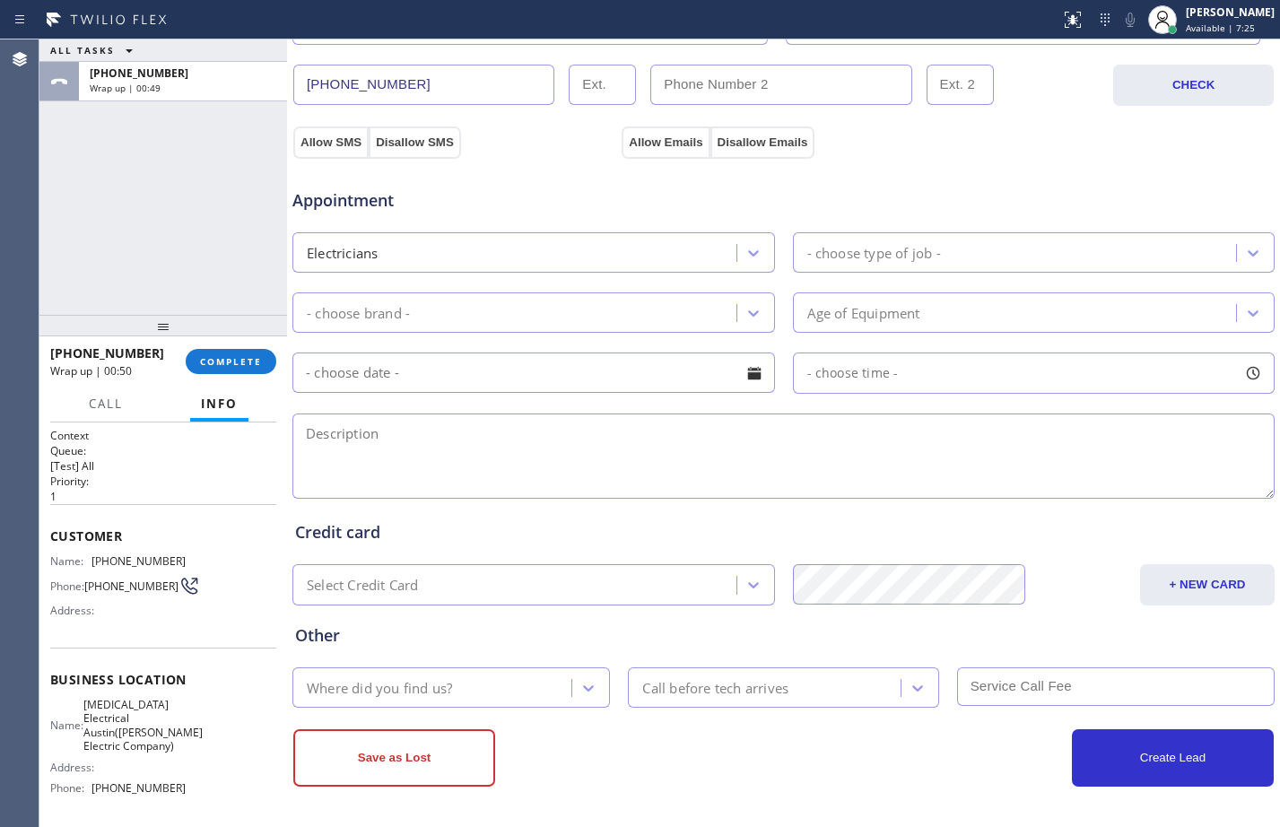
click at [397, 310] on div "- choose brand -" at bounding box center [358, 312] width 103 height 21
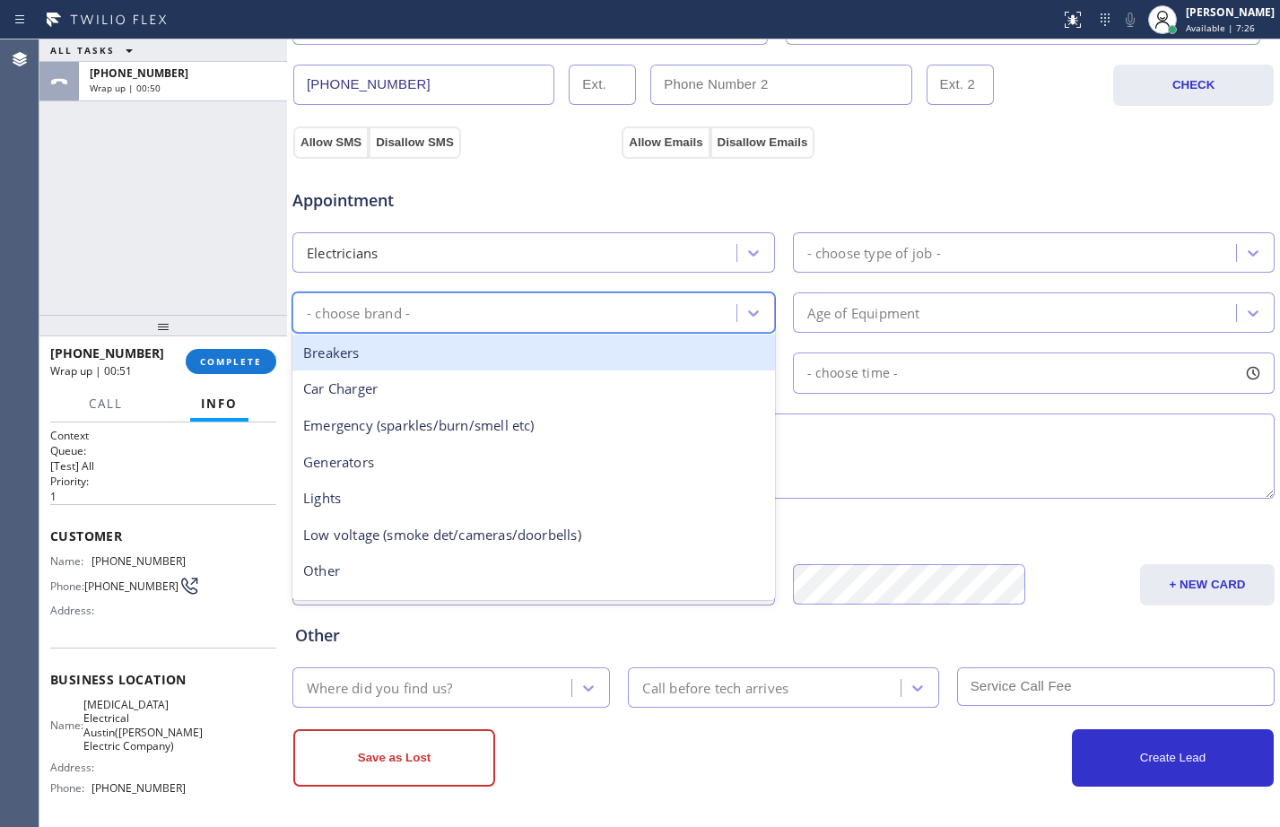
click at [881, 254] on div "- choose type of job -" at bounding box center [875, 252] width 134 height 21
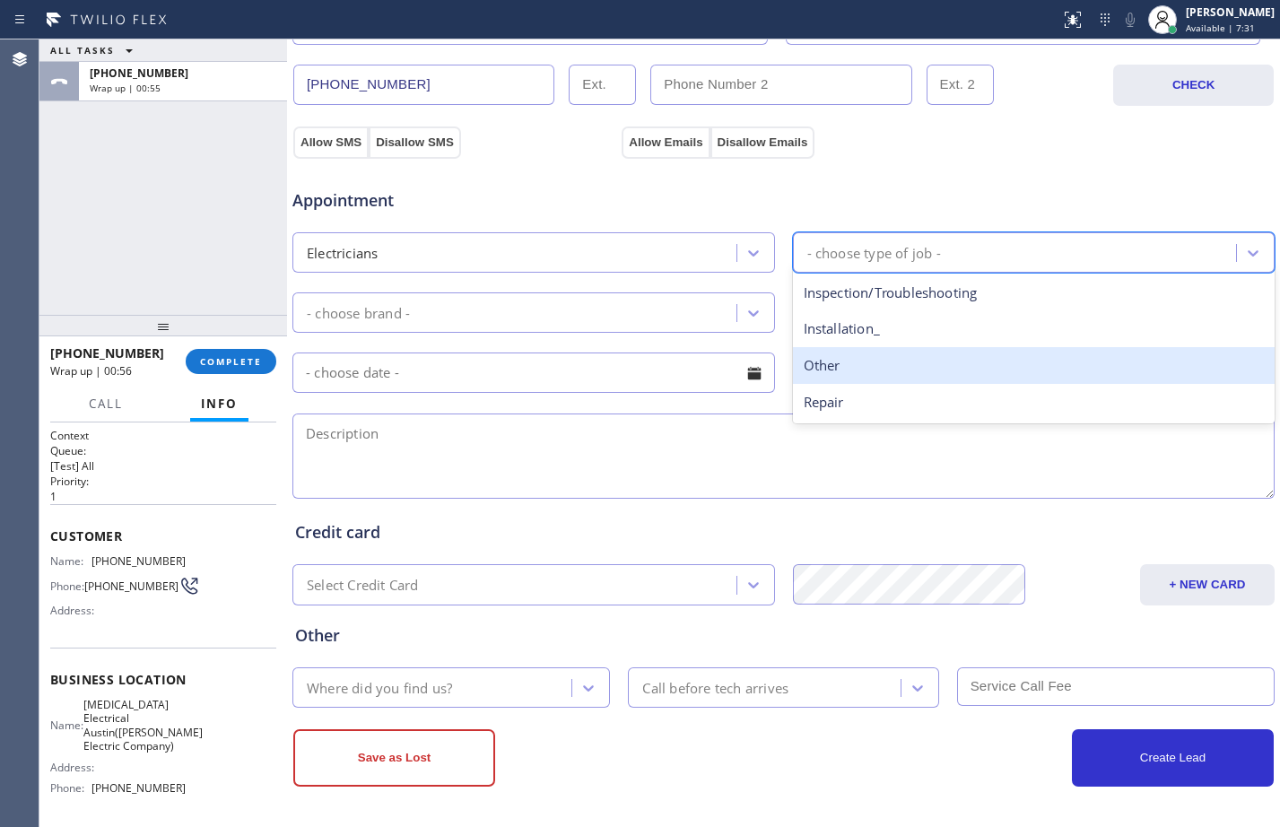
click at [841, 364] on div "Other" at bounding box center [1034, 365] width 483 height 37
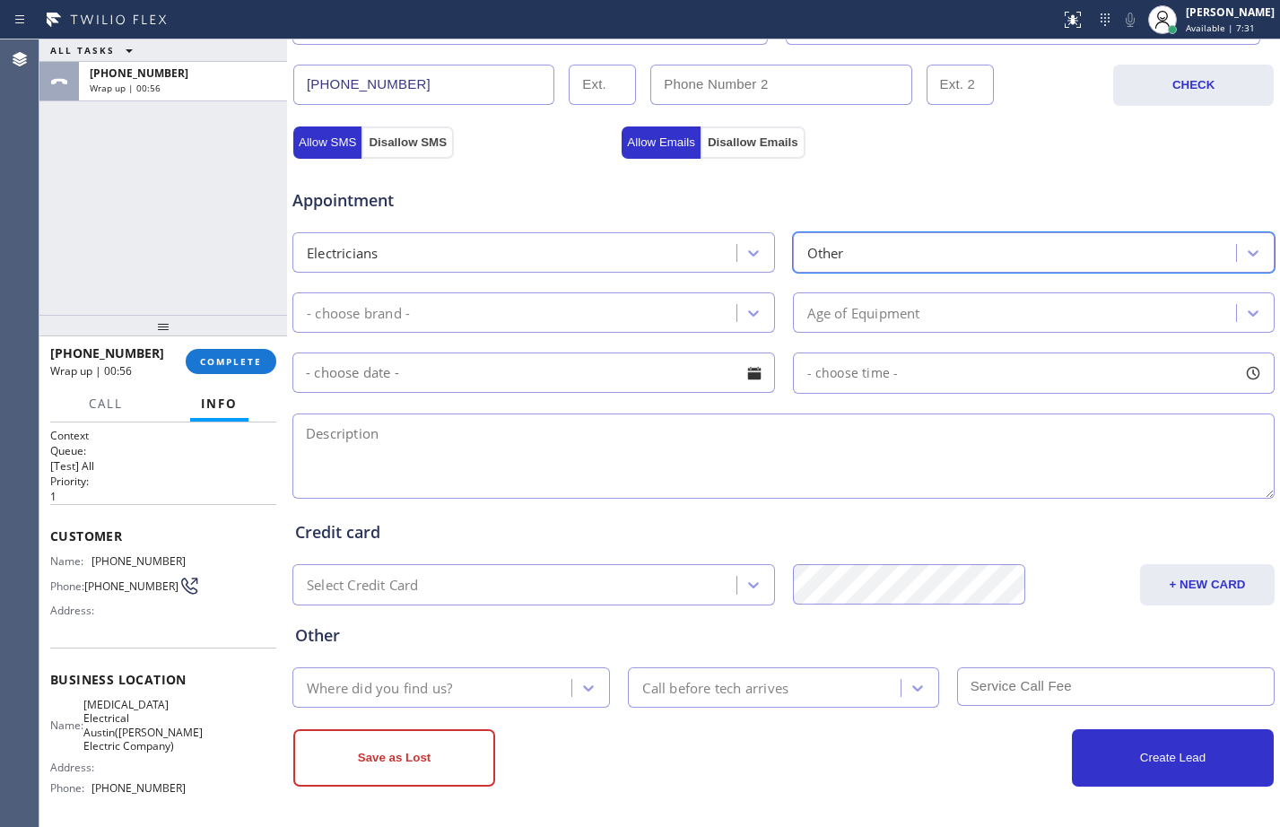
click at [332, 303] on div "- choose brand -" at bounding box center [358, 312] width 103 height 21
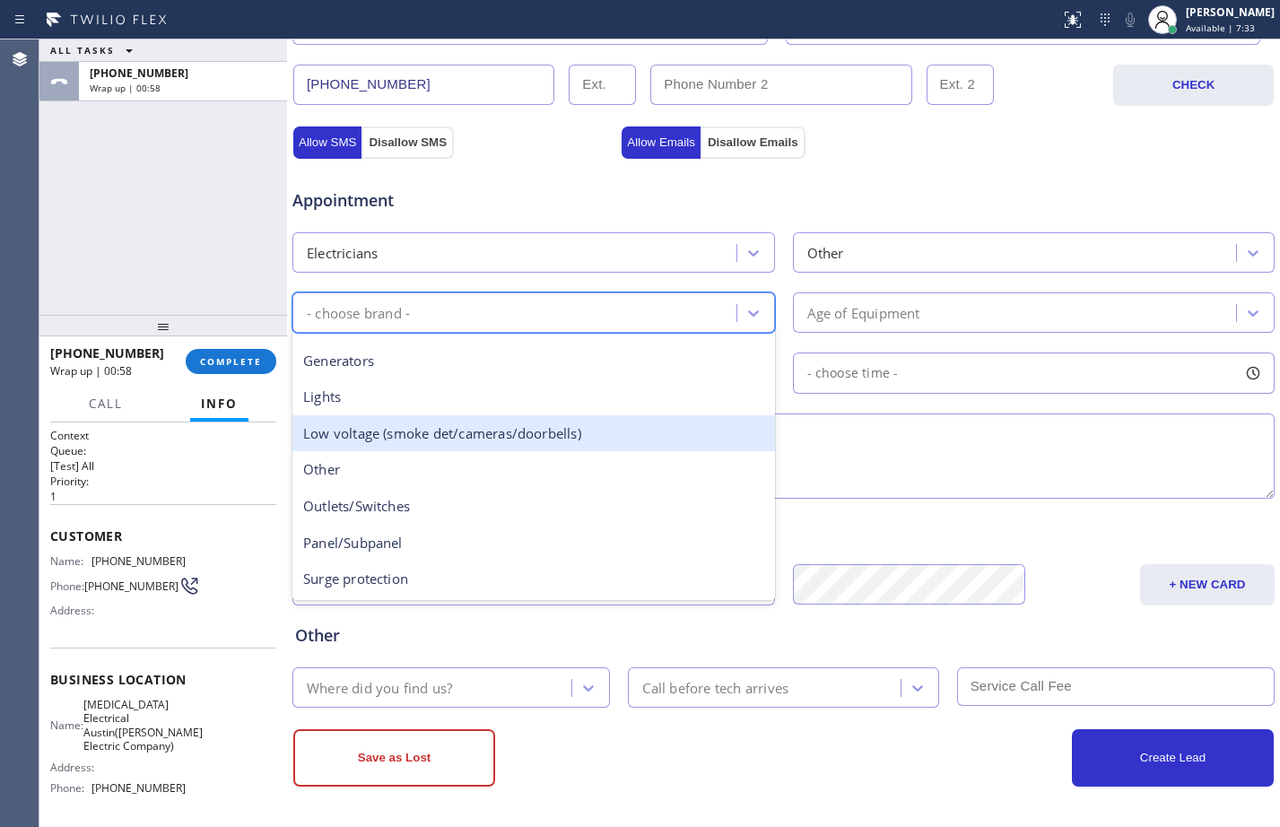
scroll to position [138, 0]
click at [366, 428] on div "Other" at bounding box center [534, 433] width 483 height 37
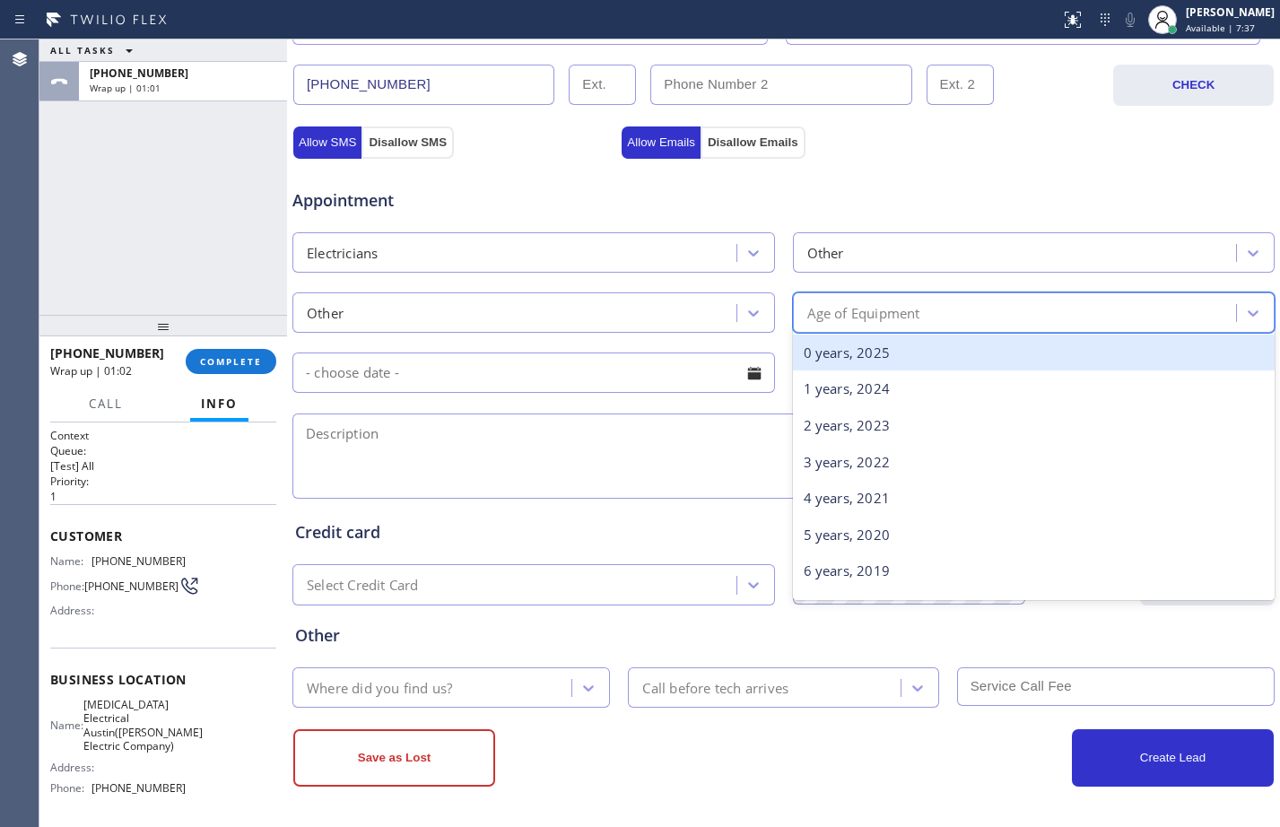
click at [930, 328] on div "Age of Equipment" at bounding box center [1018, 312] width 439 height 31
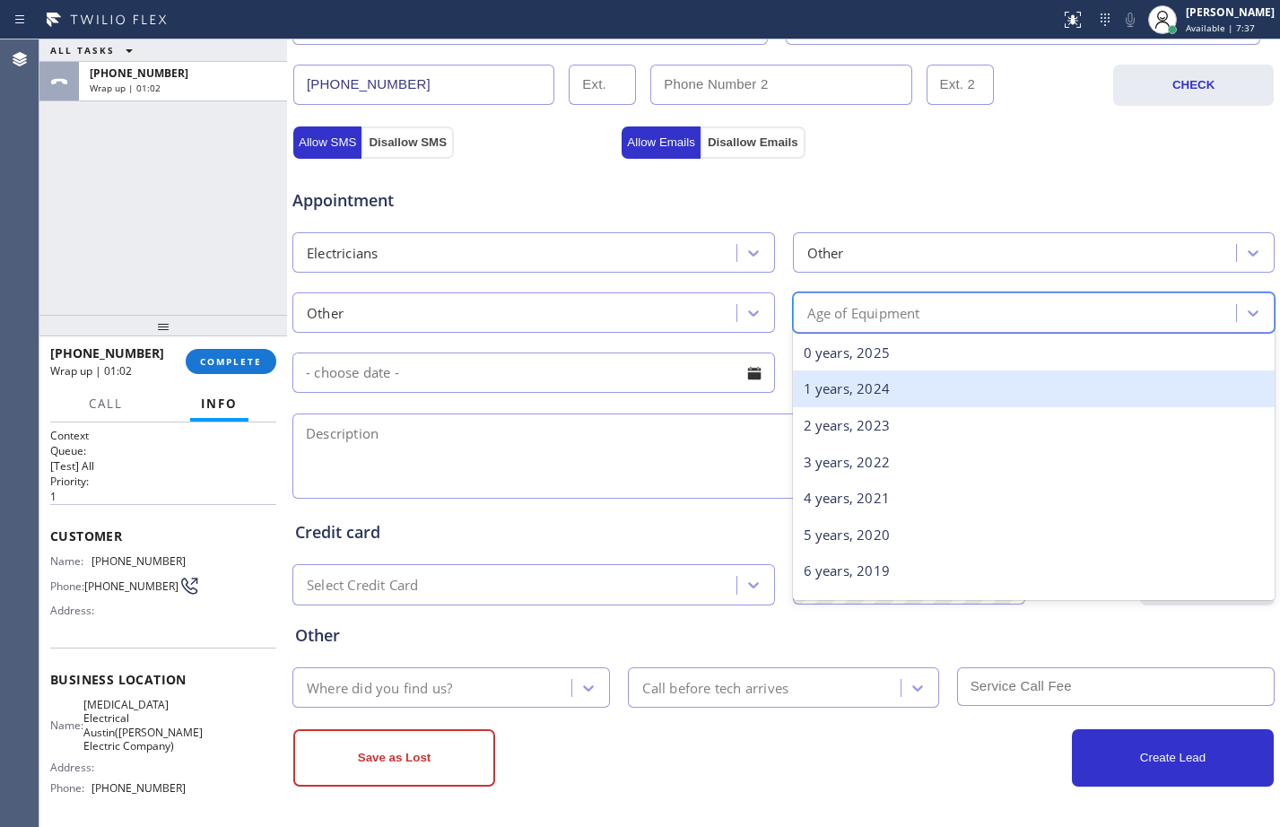
click at [859, 406] on div "1 years, 2024" at bounding box center [1034, 389] width 483 height 37
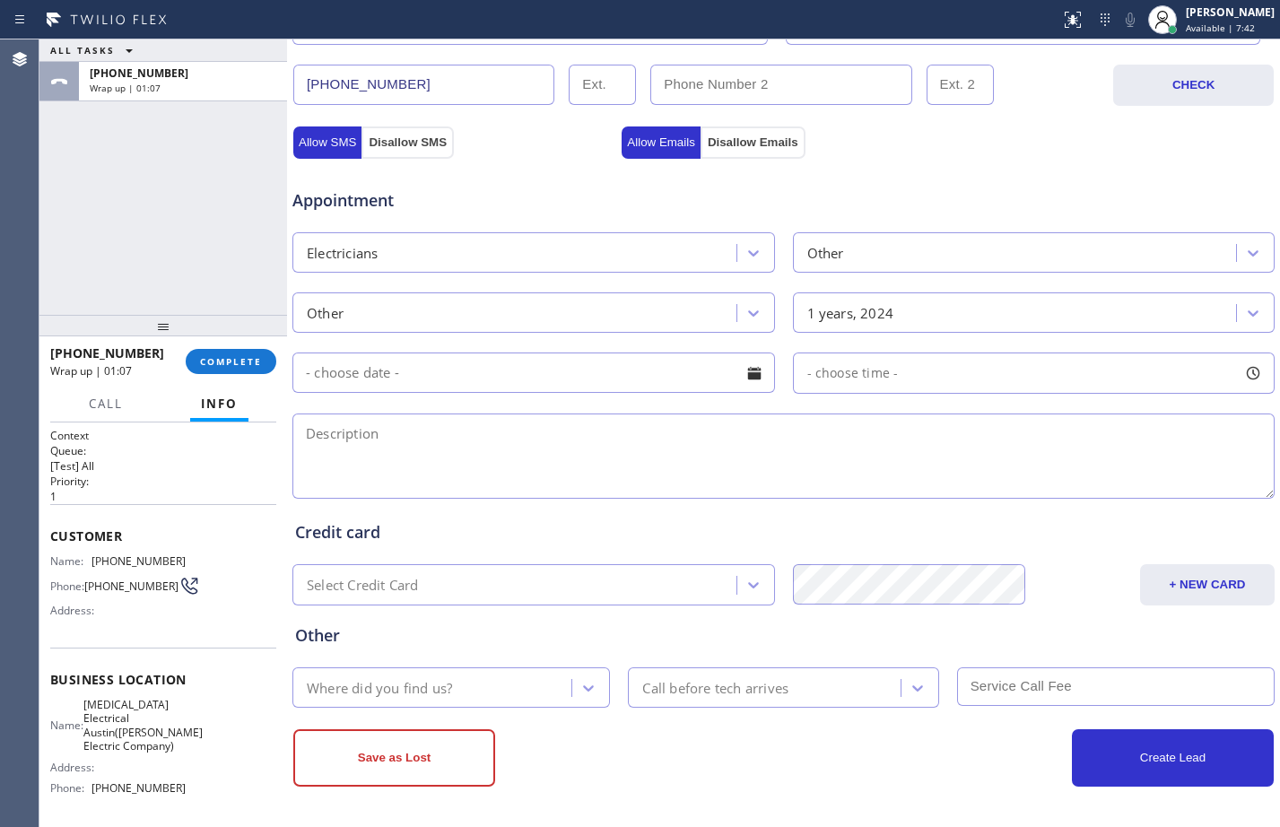
click at [424, 455] on textarea at bounding box center [784, 456] width 983 height 85
paste textarea "putting an electrical for sauna and cold plunge/ [GEOGRAPHIC_DATA]"
click at [306, 434] on textarea "putting an electrical for sauna and cold plunge/ [GEOGRAPHIC_DATA]" at bounding box center [784, 456] width 983 height 85
click at [844, 450] on textarea "putting an electrical for sauna and cold plunge/ [GEOGRAPHIC_DATA]" at bounding box center [784, 456] width 983 height 85
click at [862, 446] on textarea "putting an electrical for sauna and cold plunge/ [GEOGRAPHIC_DATA]/" at bounding box center [784, 456] width 983 height 85
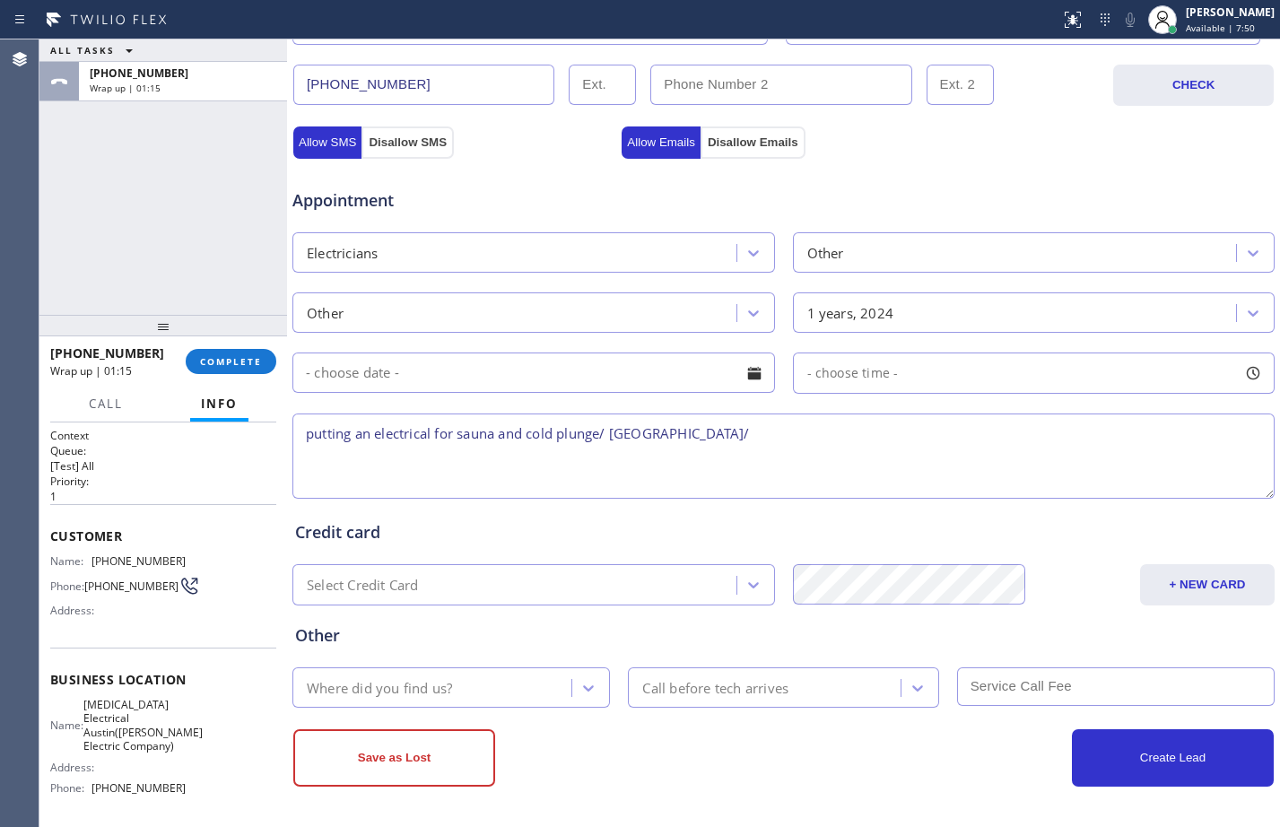
paste textarea "[MEDICAL_DATA] Electrical Austin([PERSON_NAME] Electric Company)"
type textarea "putting an electrical for sauna and cold plunge/ [GEOGRAPHIC_DATA]/High Voltage…"
click at [350, 700] on div "Where did you find us?" at bounding box center [435, 687] width 274 height 31
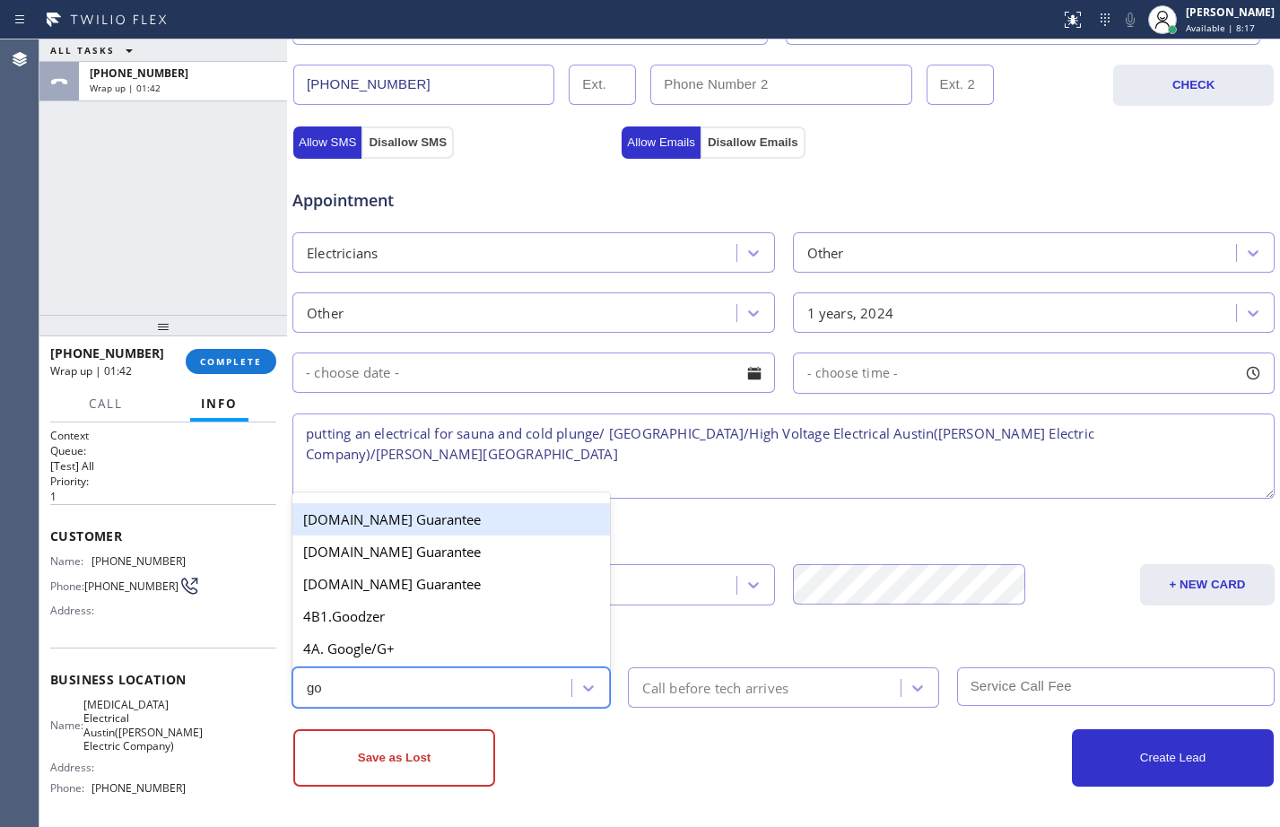
type input "goo"
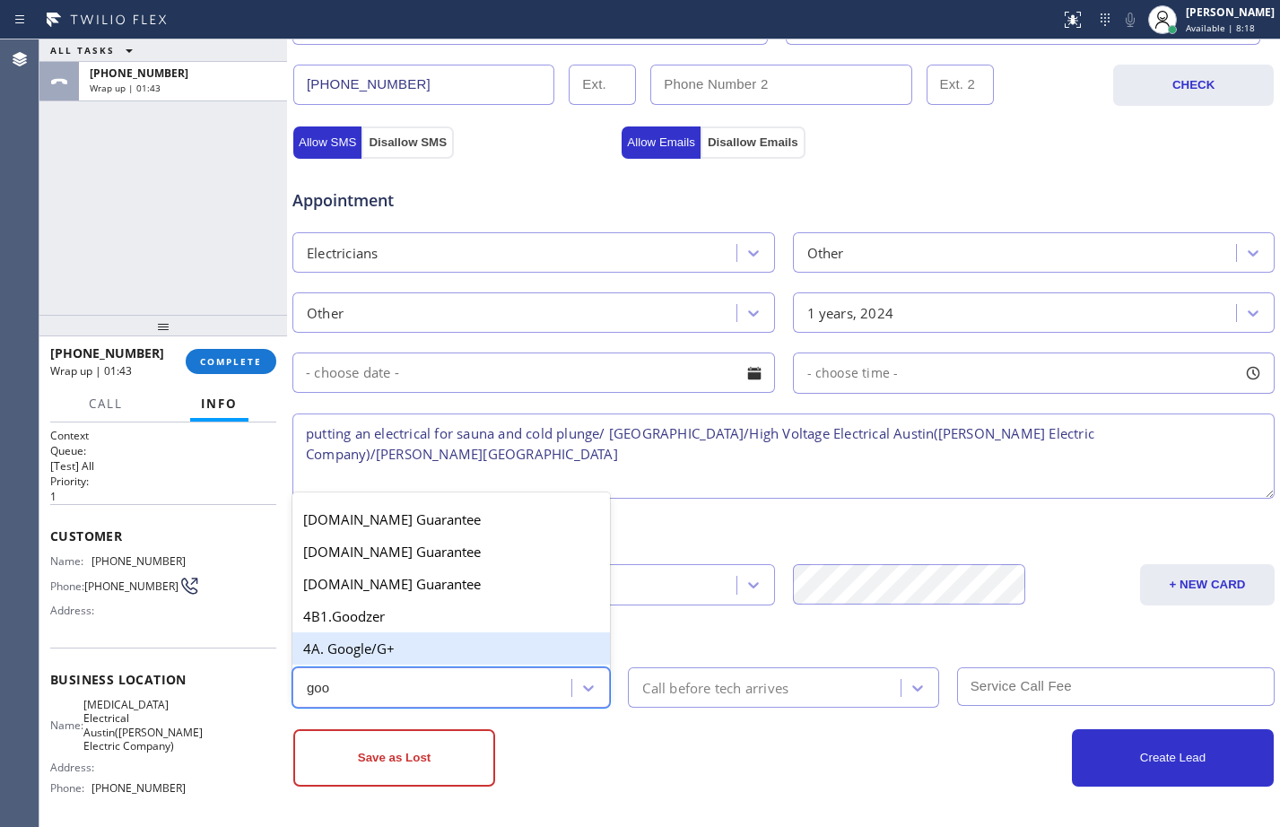
click at [371, 642] on div "4A. Google/G+" at bounding box center [452, 649] width 318 height 32
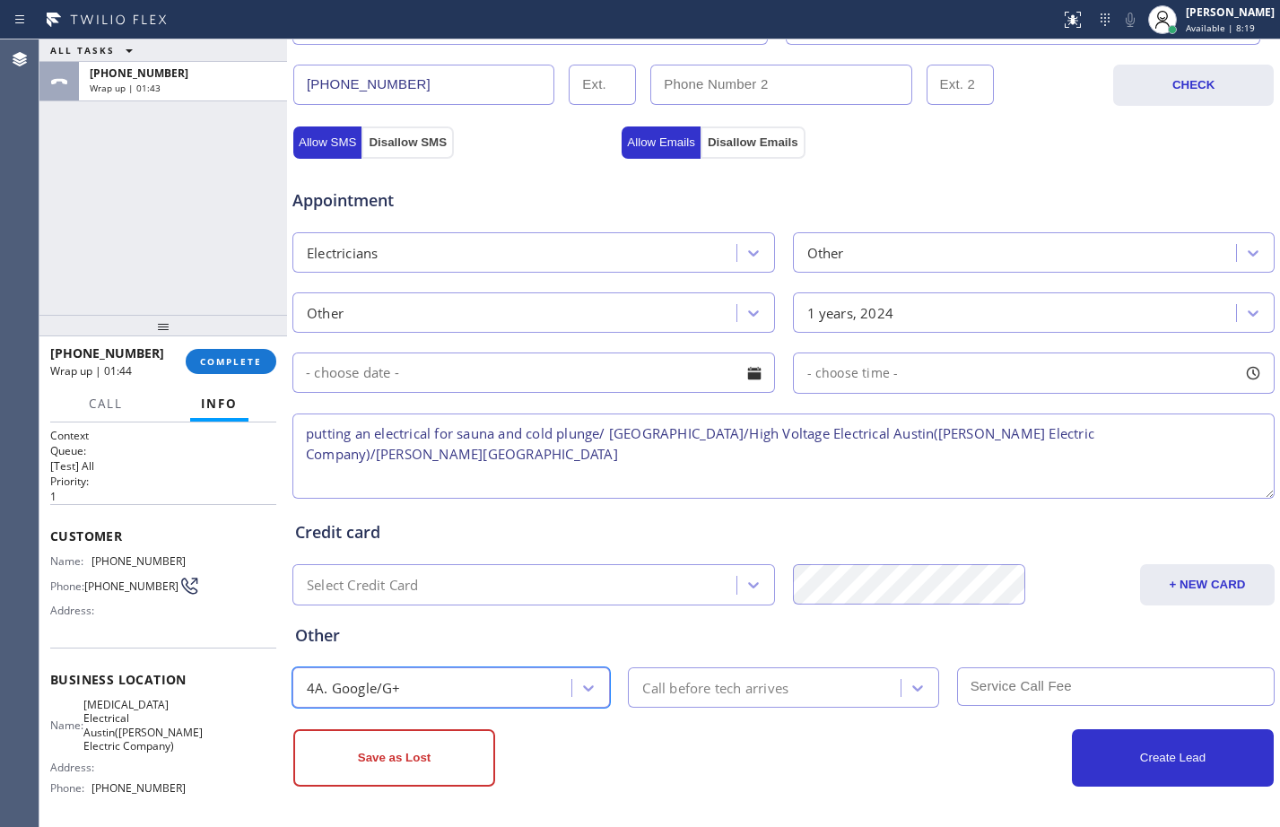
click at [854, 680] on div "Call before tech arrives" at bounding box center [766, 687] width 266 height 31
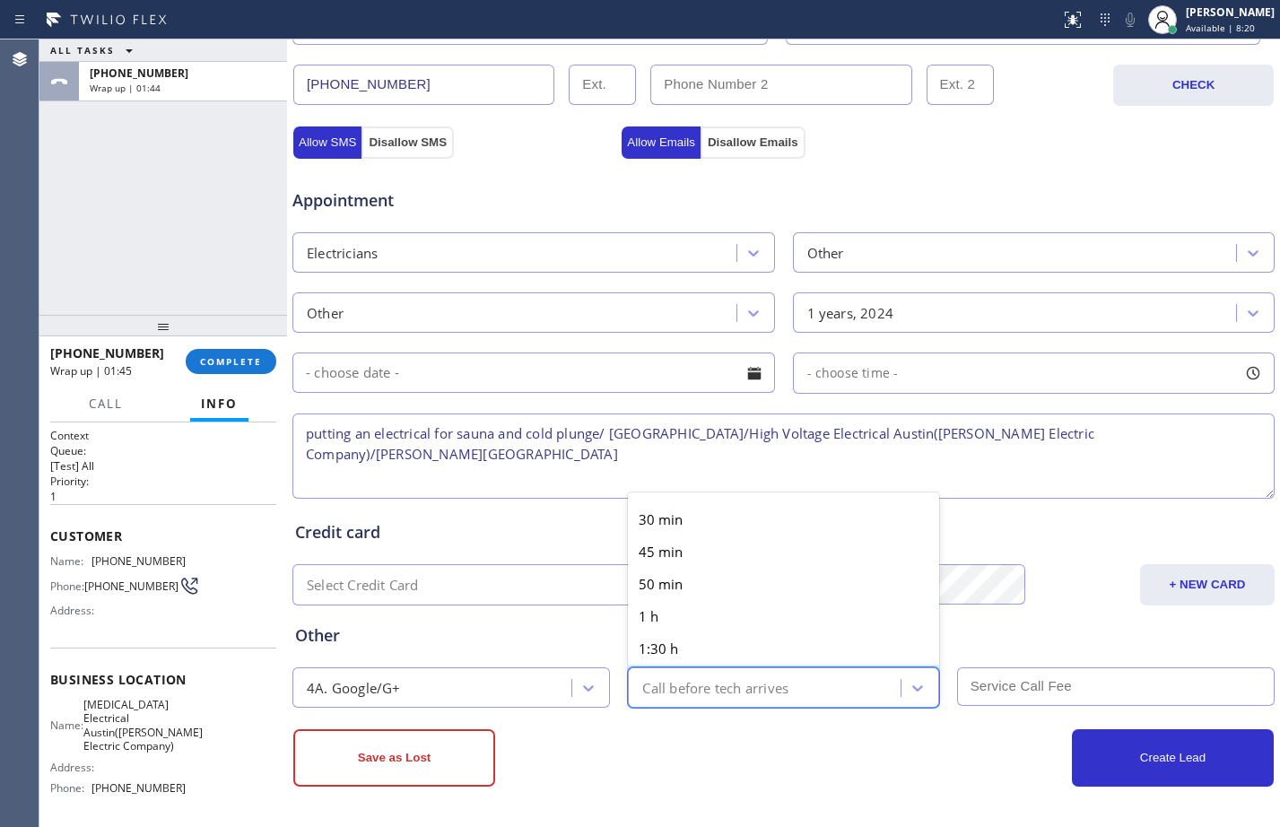
click at [868, 808] on div "Business location [MEDICAL_DATA] Electrical [GEOGRAPHIC_DATA]([PERSON_NAME] Ele…" at bounding box center [783, 192] width 993 height 1271
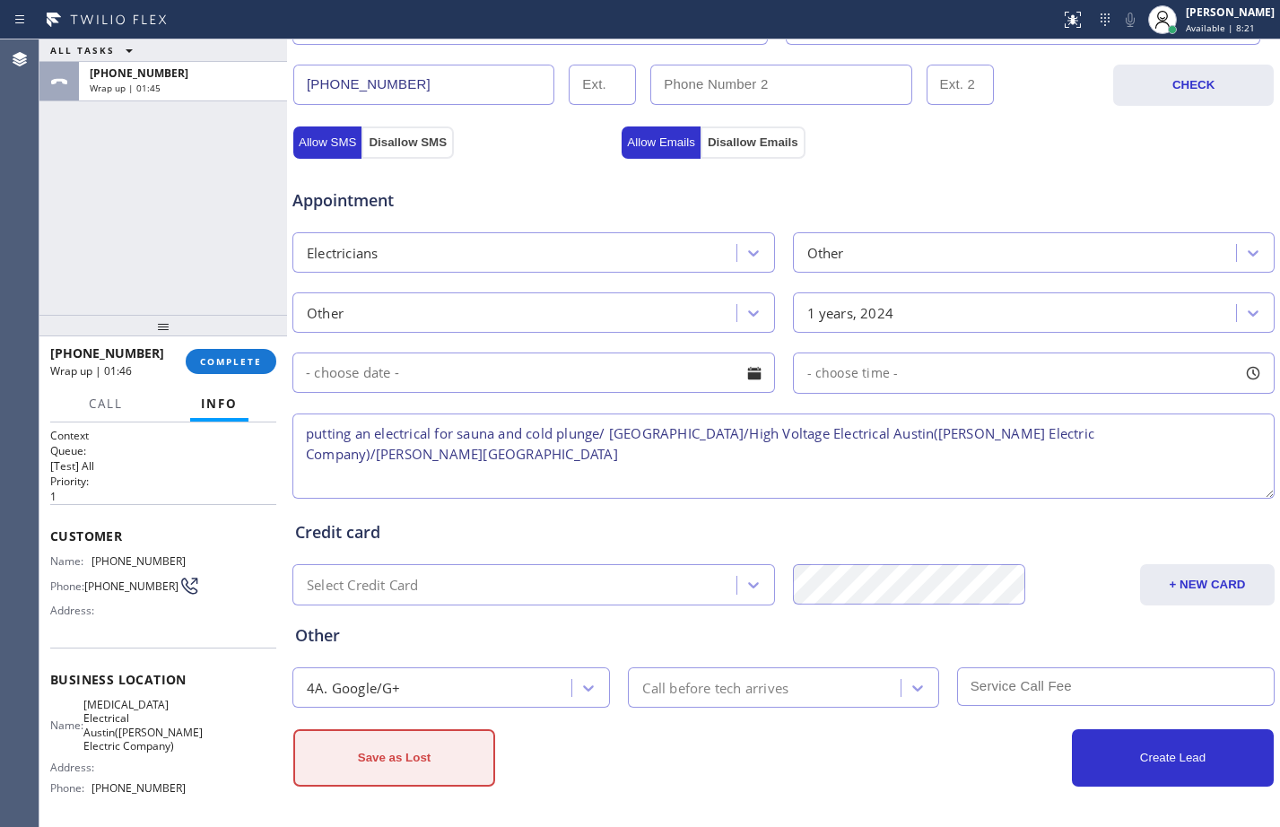
click at [470, 743] on button "Save as Lost" at bounding box center [394, 757] width 202 height 57
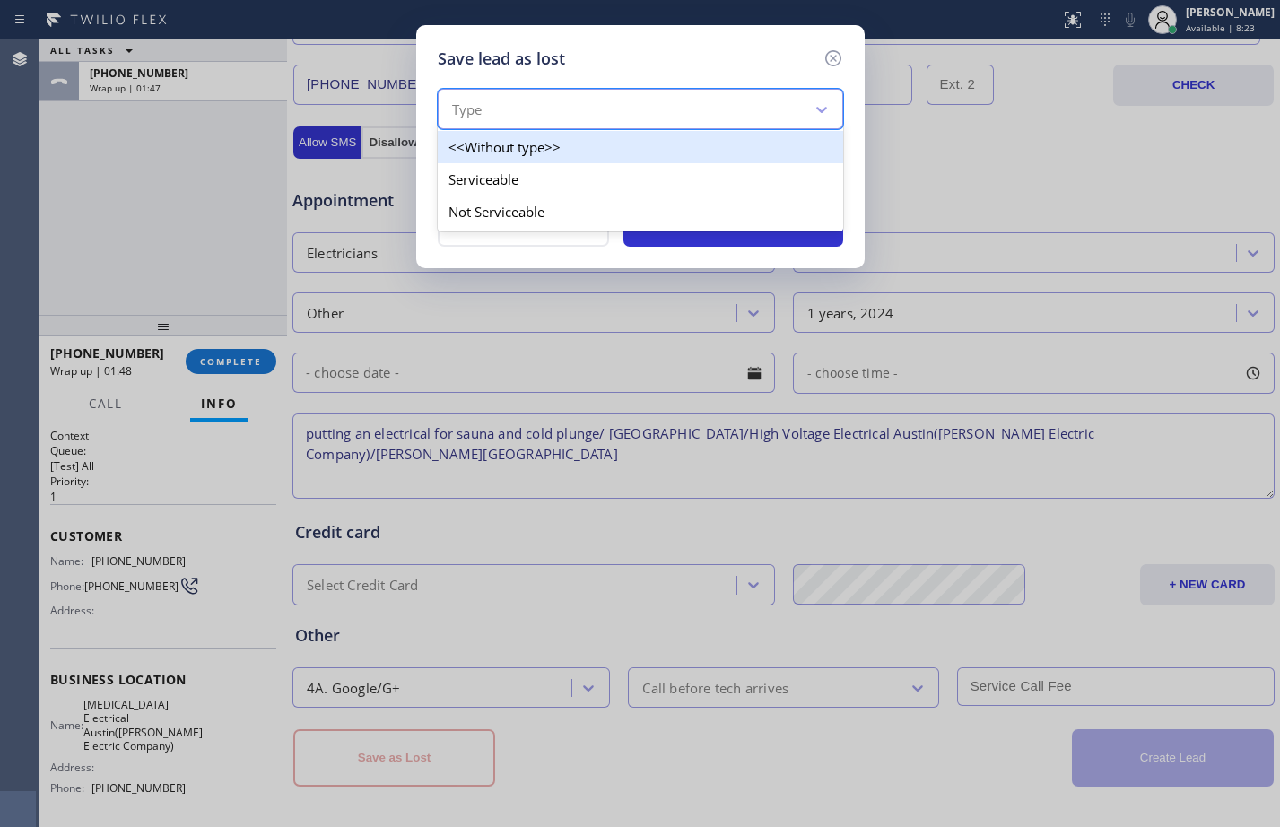
click at [609, 108] on div "Type" at bounding box center [624, 109] width 362 height 31
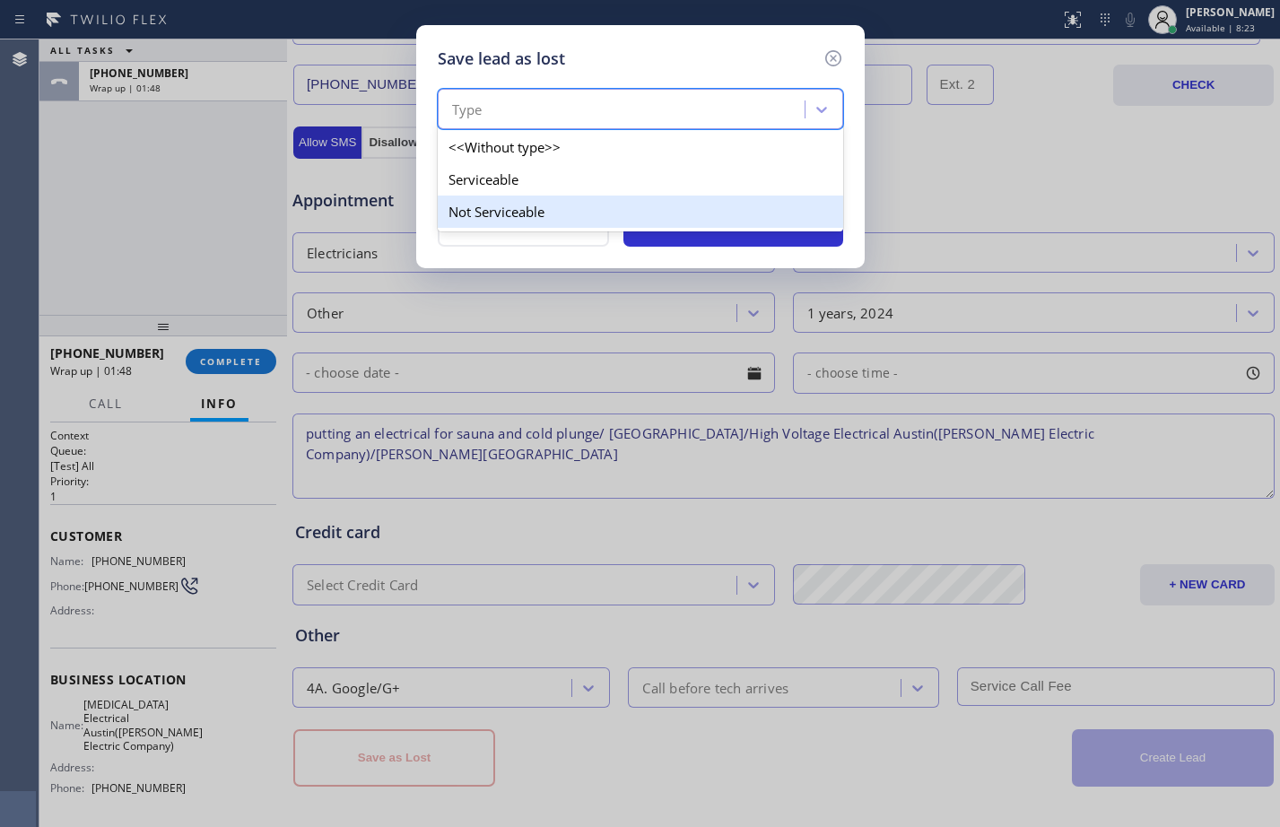
click at [494, 207] on div "Not Serviceable" at bounding box center [641, 212] width 406 height 32
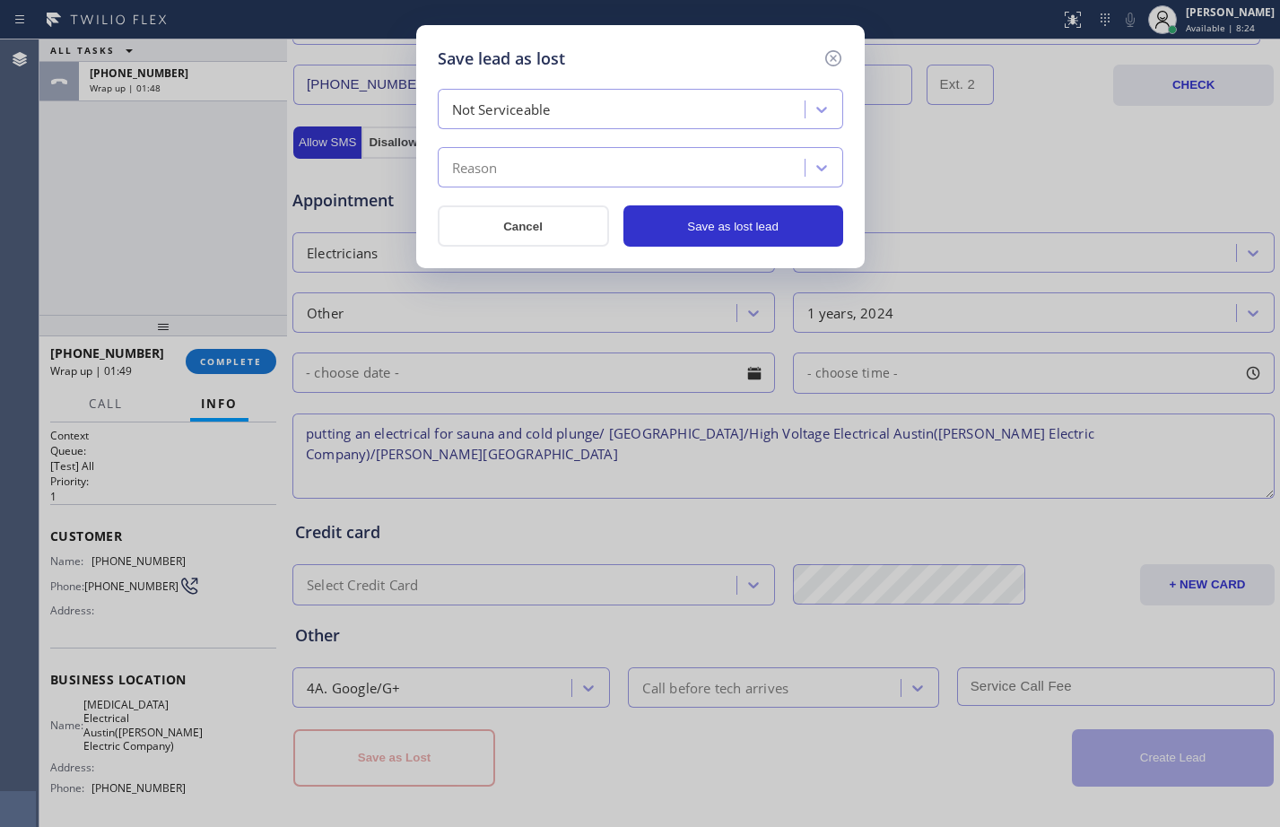
click at [504, 158] on div "Reason" at bounding box center [624, 168] width 362 height 31
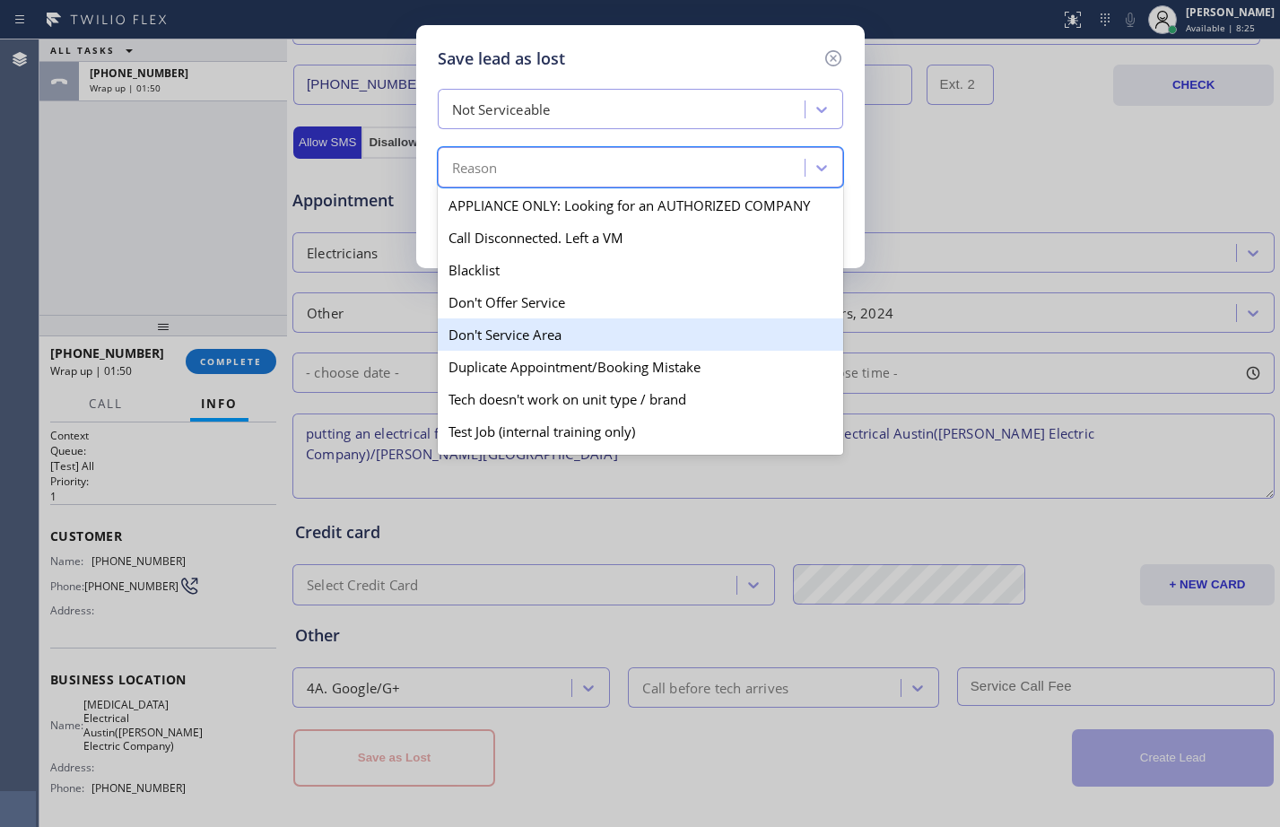
click at [494, 328] on div "Don't Service Area" at bounding box center [641, 335] width 406 height 32
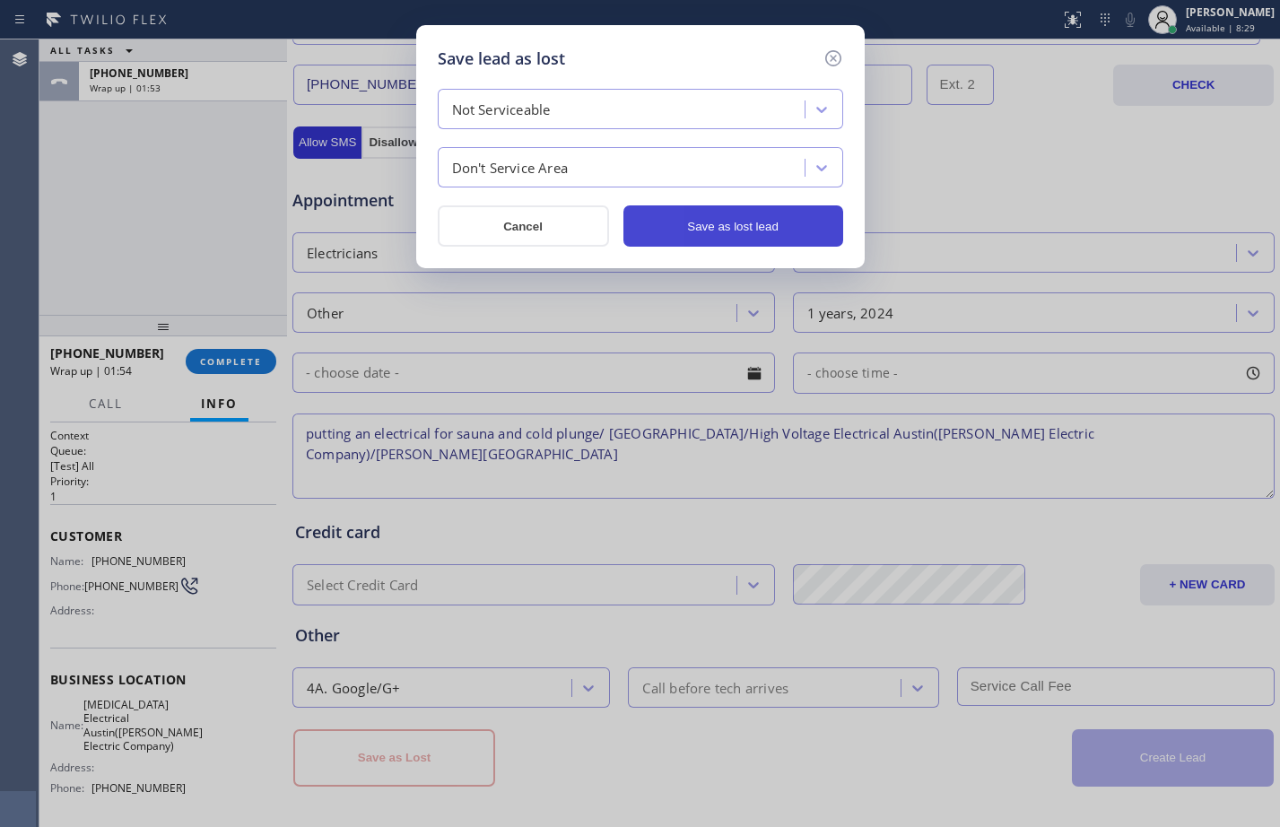
click at [668, 218] on button "Save as lost lead" at bounding box center [734, 225] width 220 height 41
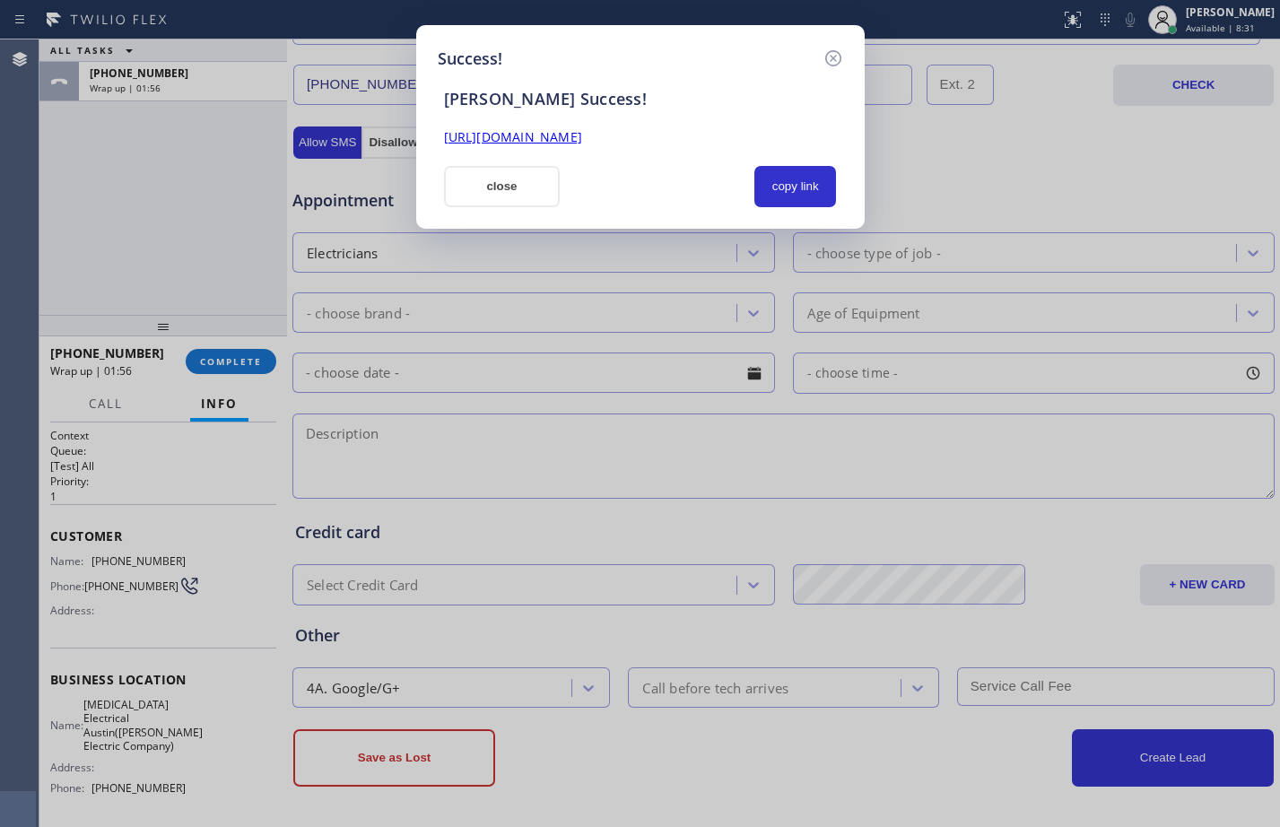
click at [582, 134] on link "[URL][DOMAIN_NAME]" at bounding box center [513, 136] width 138 height 17
click at [502, 172] on button "close" at bounding box center [502, 186] width 117 height 41
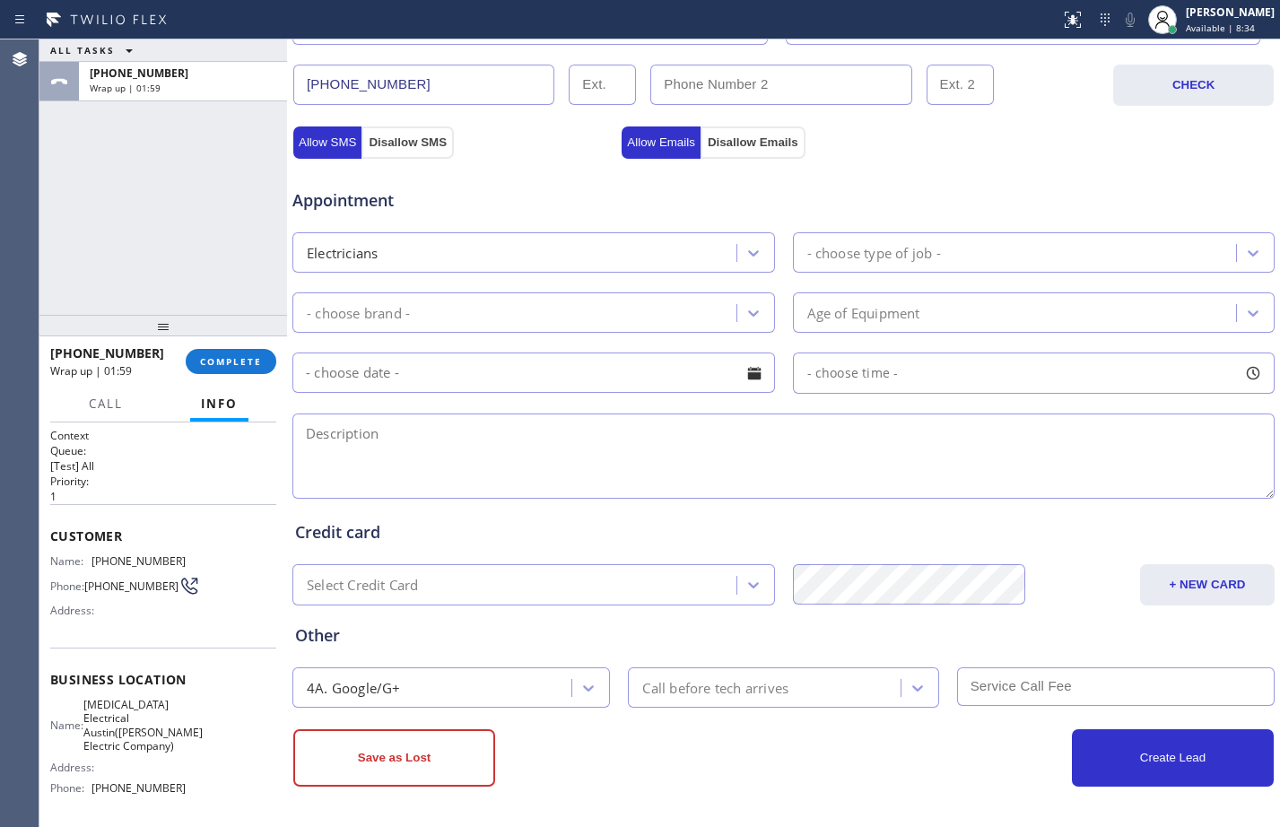
click at [238, 381] on div "[PHONE_NUMBER] Wrap up | 01:59 COMPLETE" at bounding box center [163, 361] width 226 height 47
click at [243, 373] on button "COMPLETE" at bounding box center [231, 361] width 91 height 25
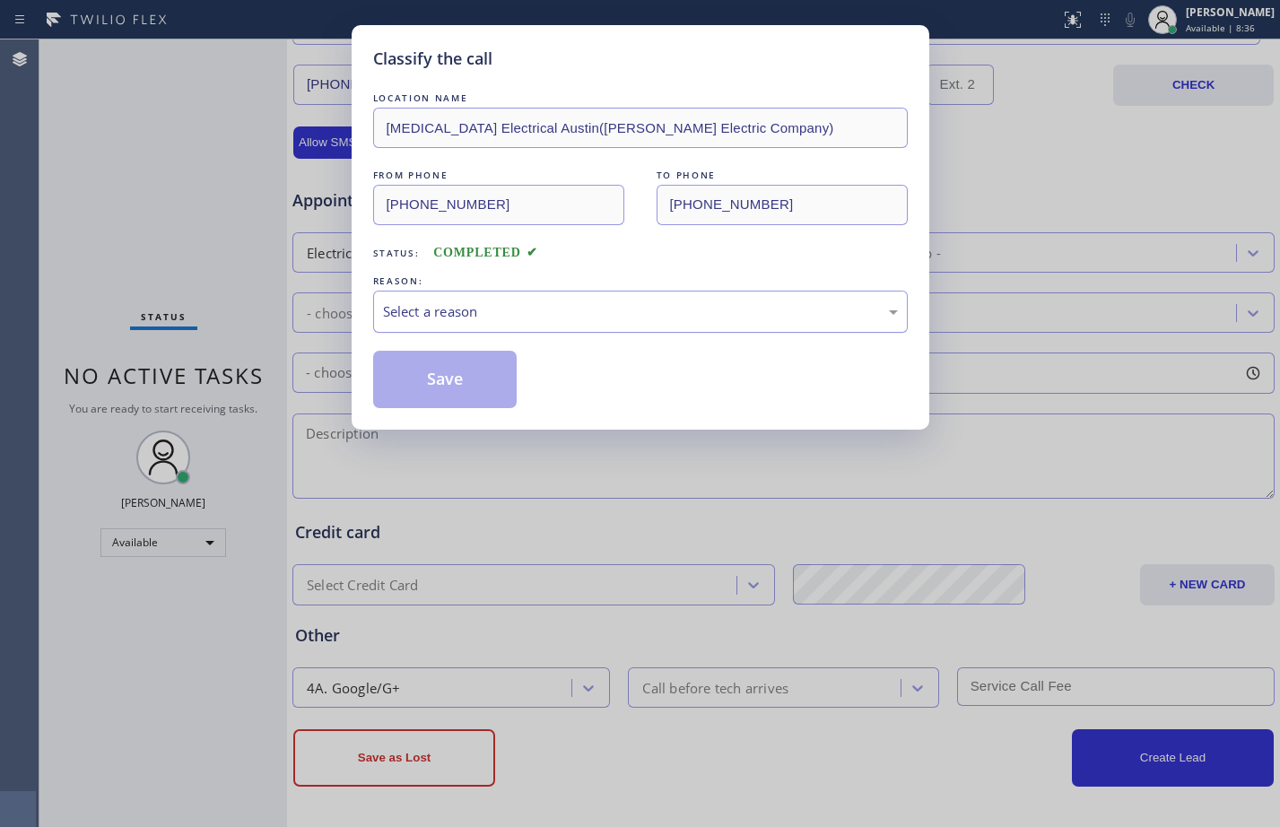
click at [492, 318] on div "Select a reason" at bounding box center [640, 311] width 515 height 21
click at [495, 379] on button "Save" at bounding box center [445, 379] width 144 height 57
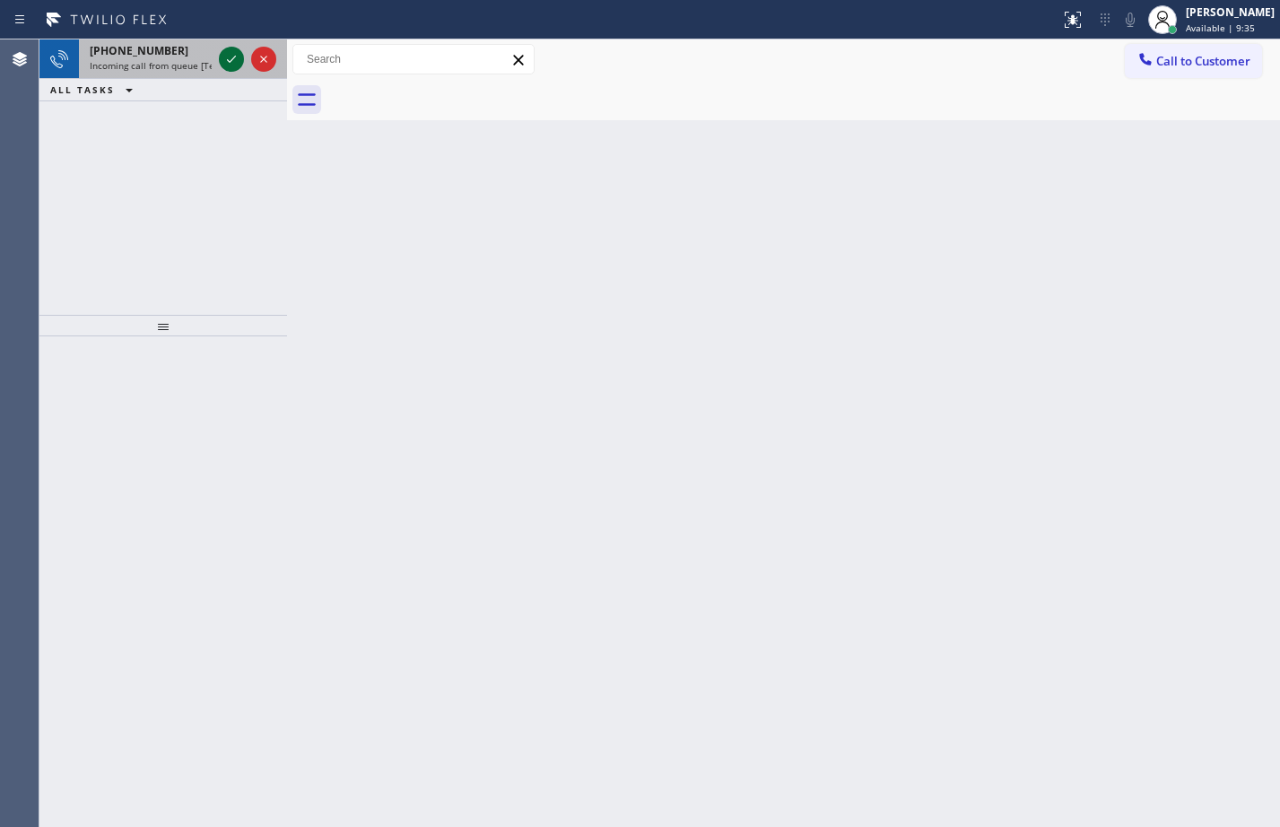
click at [230, 67] on icon at bounding box center [232, 59] width 22 height 22
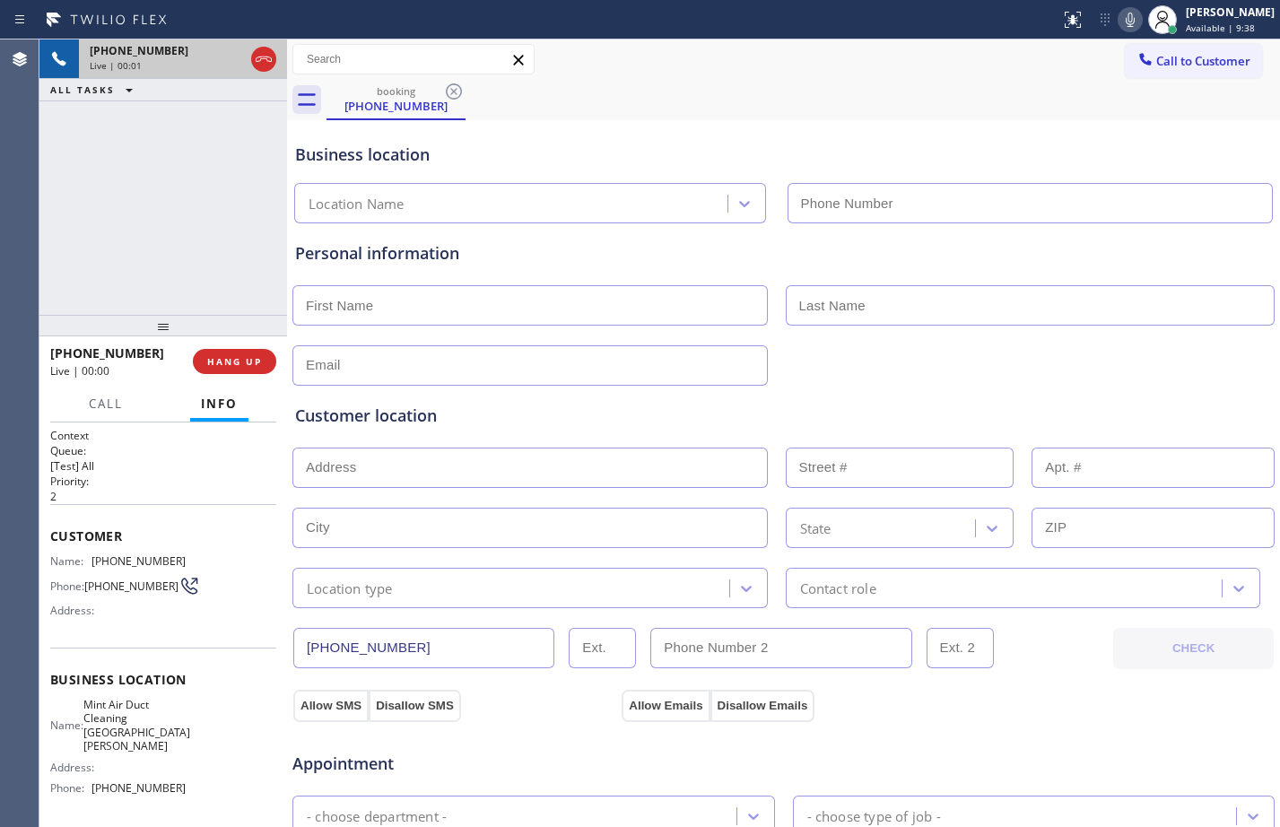
type input "[PHONE_NUMBER]"
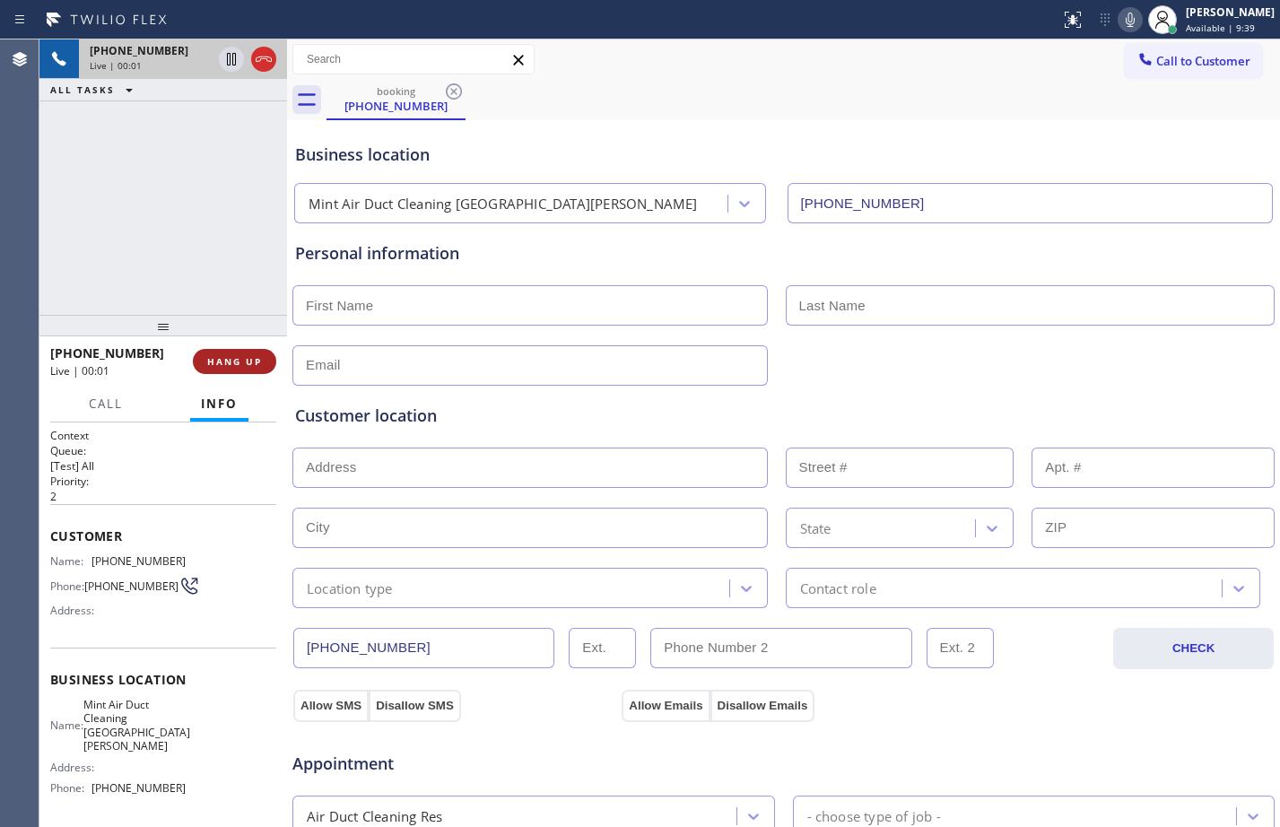
click at [240, 362] on span "HANG UP" at bounding box center [234, 361] width 55 height 13
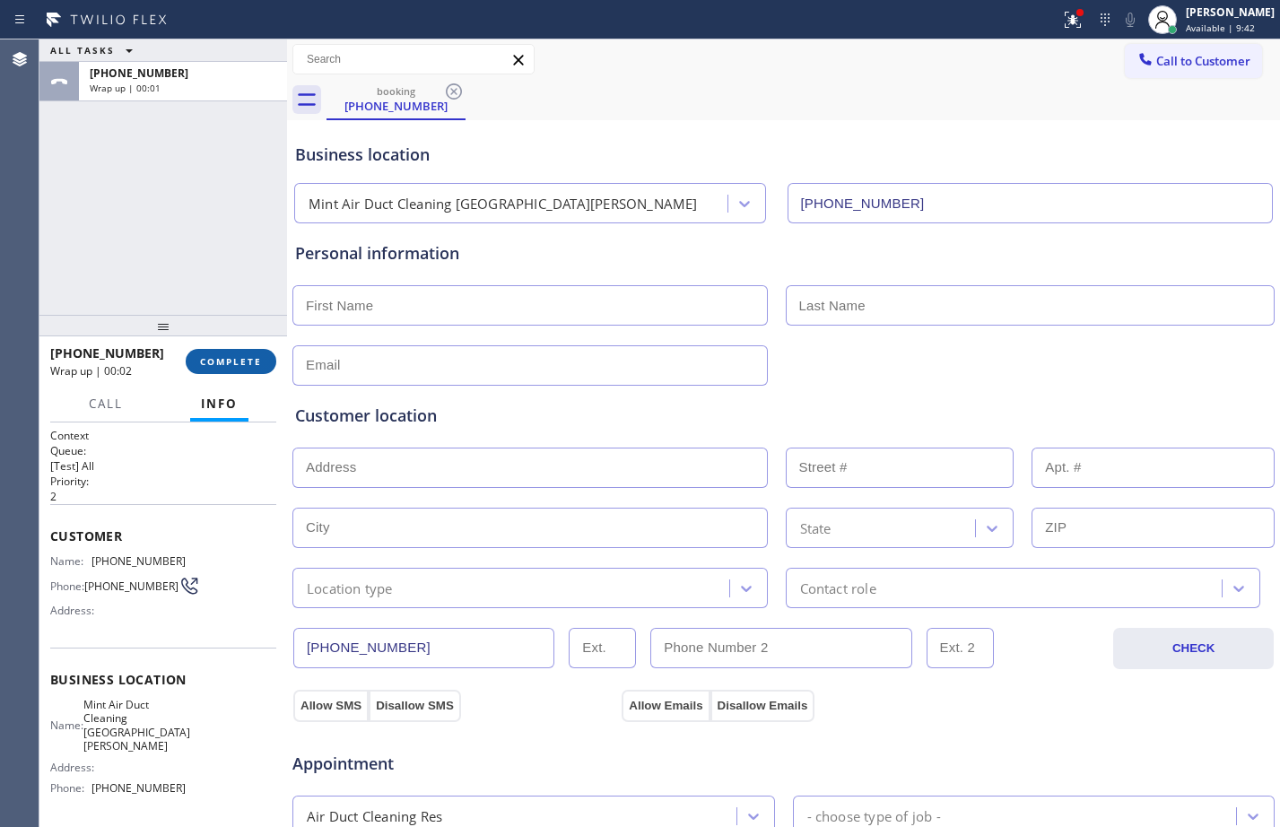
click at [272, 363] on button "COMPLETE" at bounding box center [231, 361] width 91 height 25
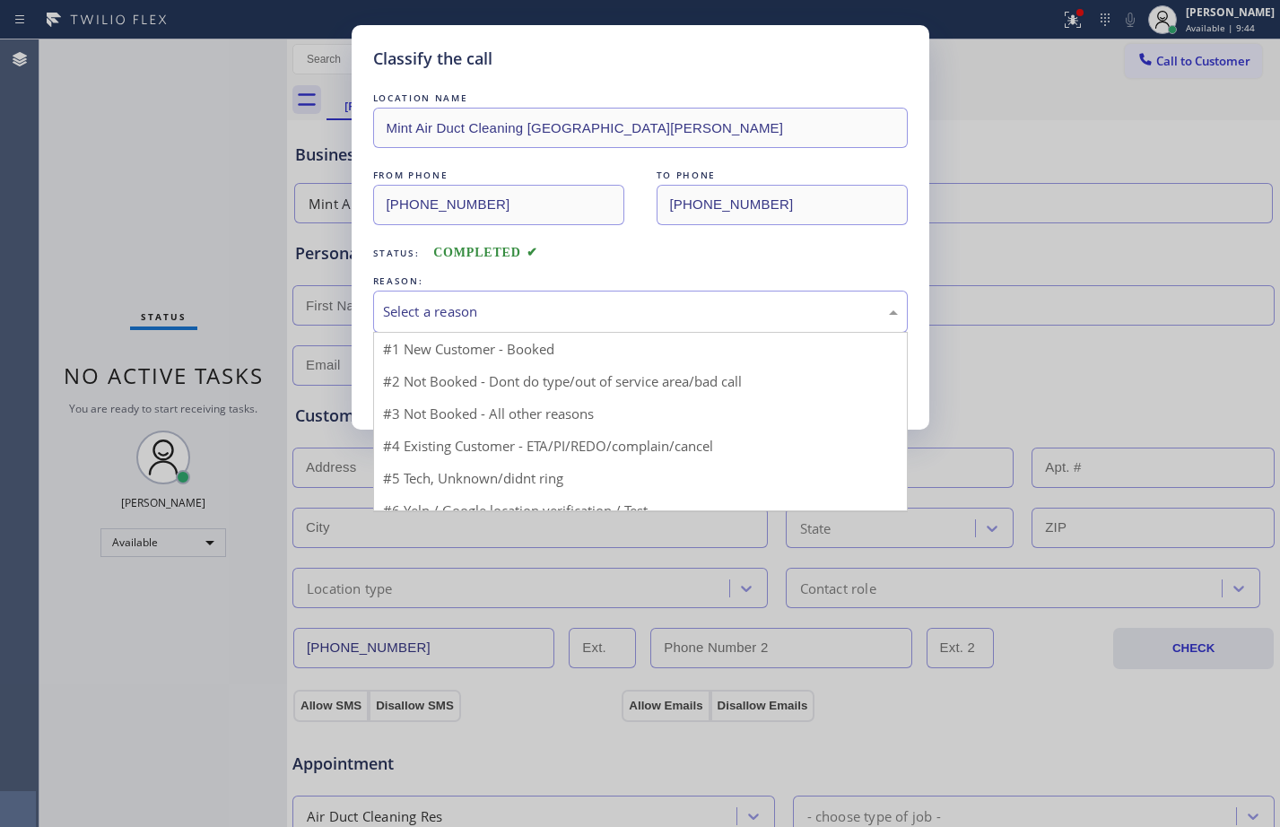
click at [550, 298] on div "Select a reason" at bounding box center [640, 312] width 535 height 42
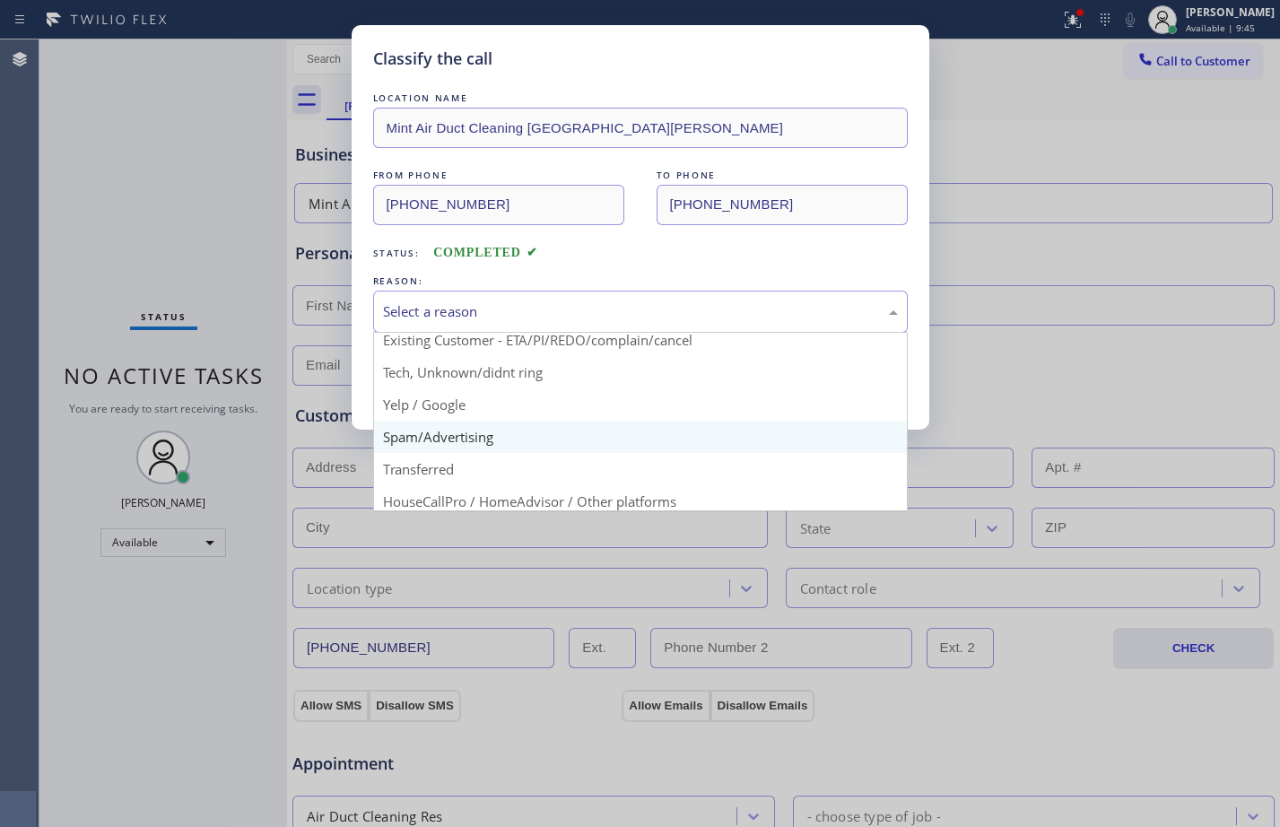
scroll to position [113, 0]
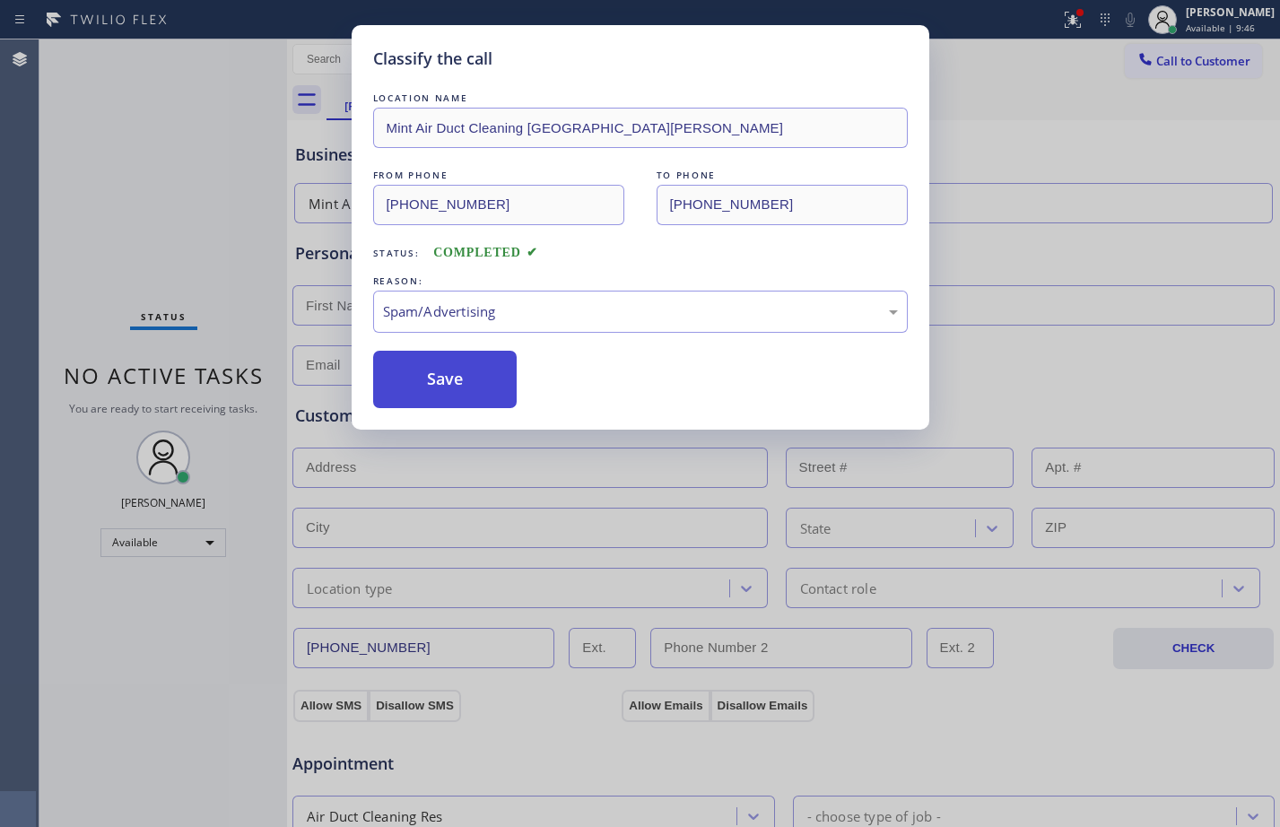
click at [407, 379] on button "Save" at bounding box center [445, 379] width 144 height 57
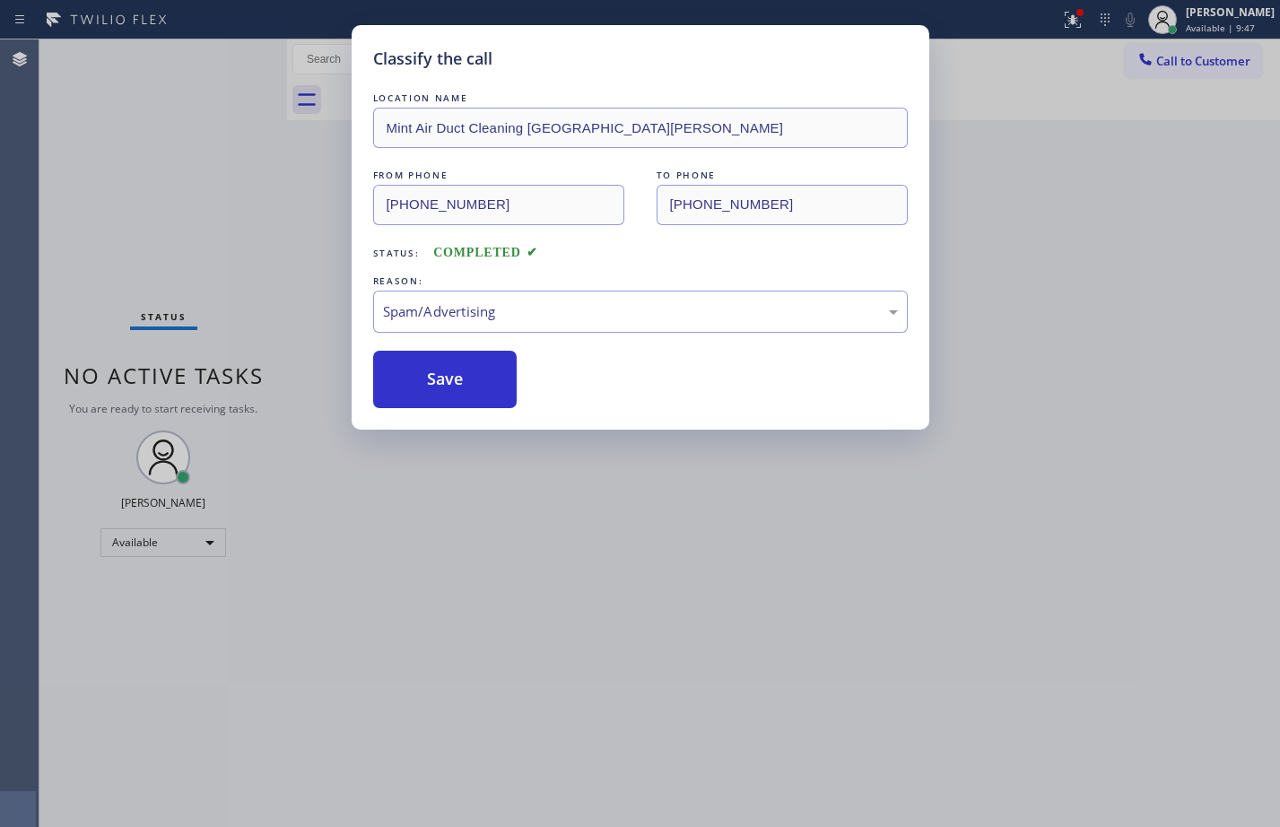
click at [163, 138] on div "Classify the call LOCATION NAME Mint Air Duct Cleaning [GEOGRAPHIC_DATA][PERSON…" at bounding box center [640, 413] width 1280 height 827
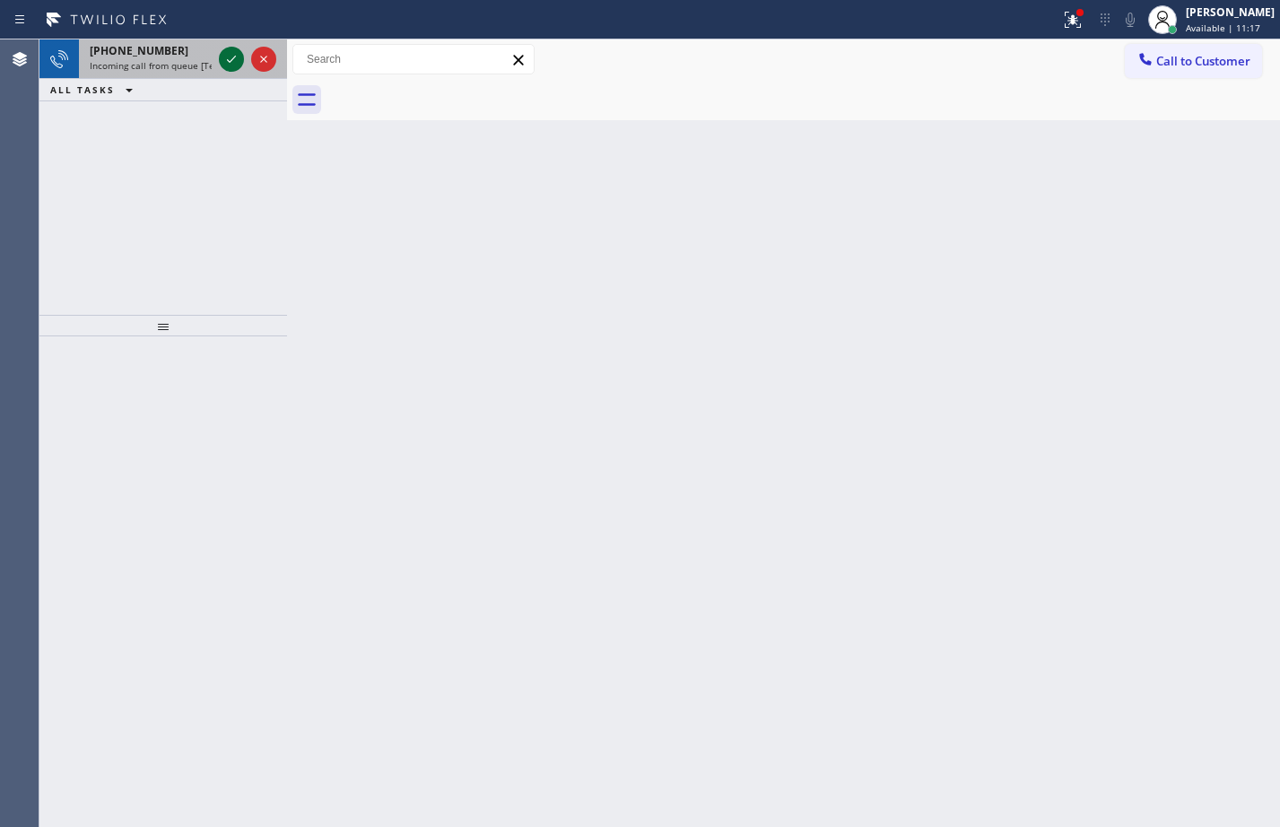
click at [234, 60] on icon at bounding box center [232, 59] width 22 height 22
click at [1062, 15] on icon at bounding box center [1073, 20] width 22 height 22
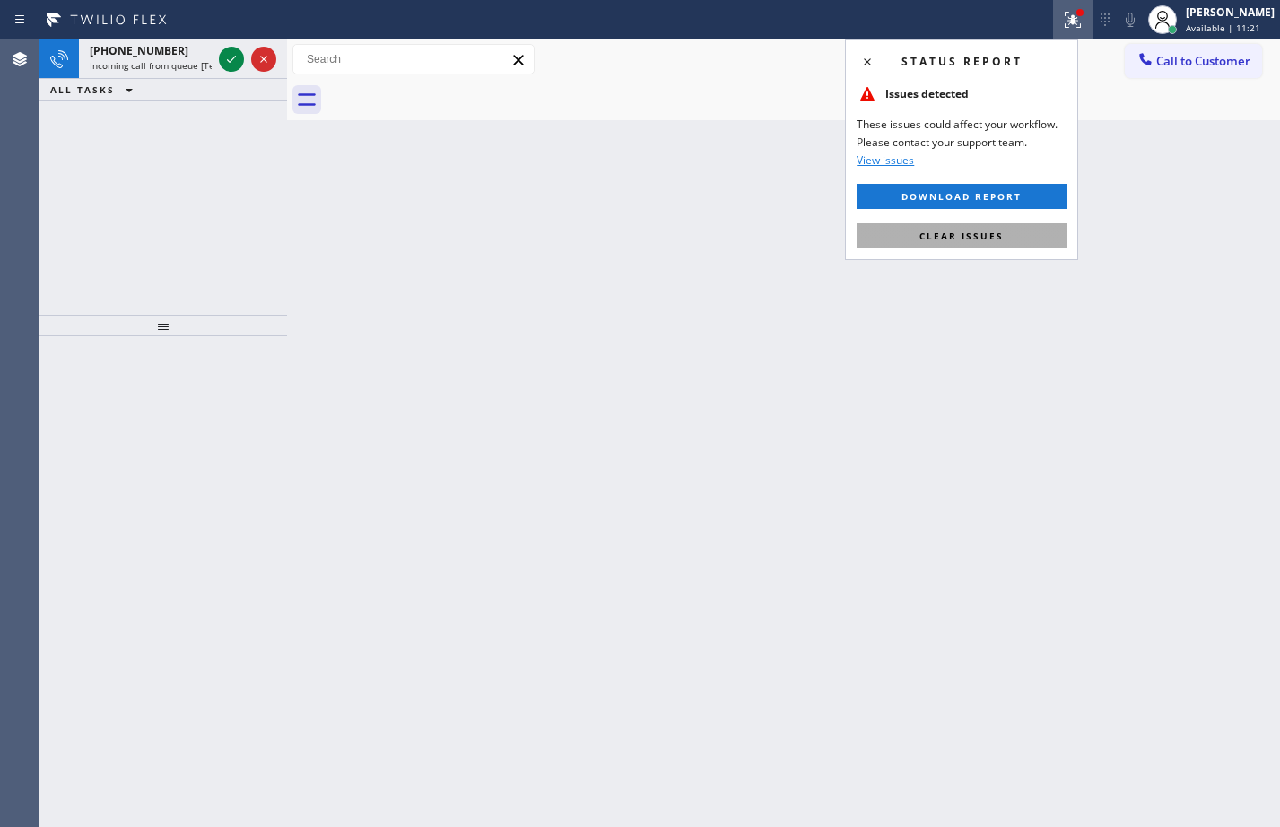
click at [947, 231] on span "Clear issues" at bounding box center [962, 236] width 84 height 13
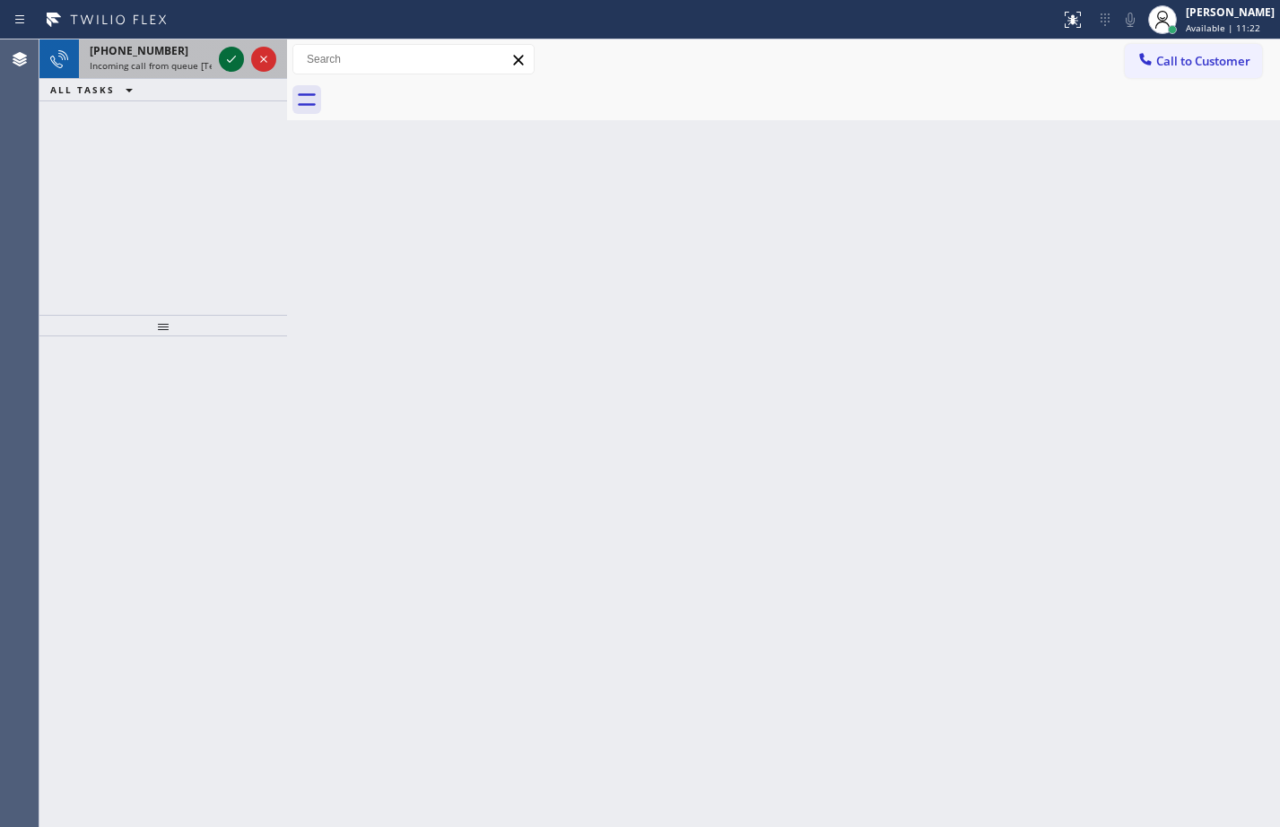
click at [229, 57] on icon at bounding box center [232, 59] width 22 height 22
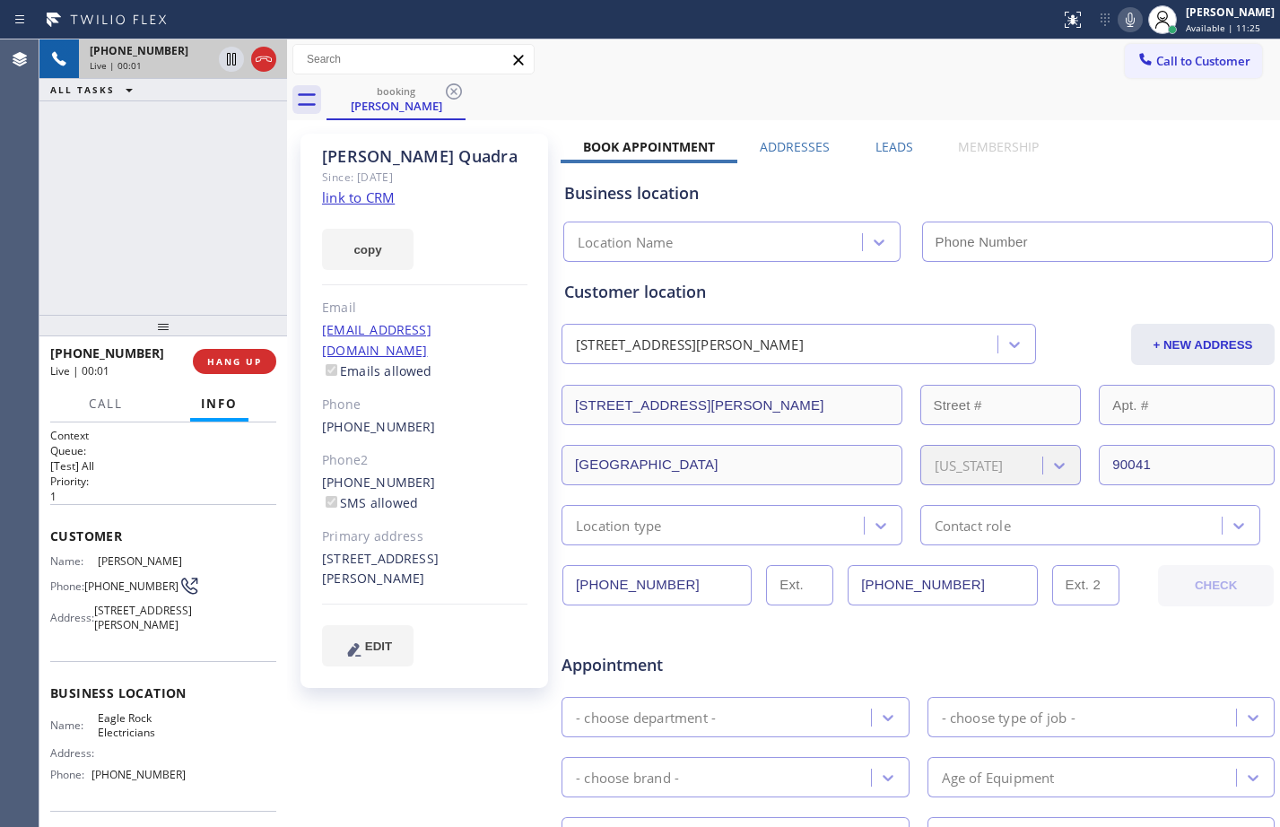
type input "[PHONE_NUMBER]"
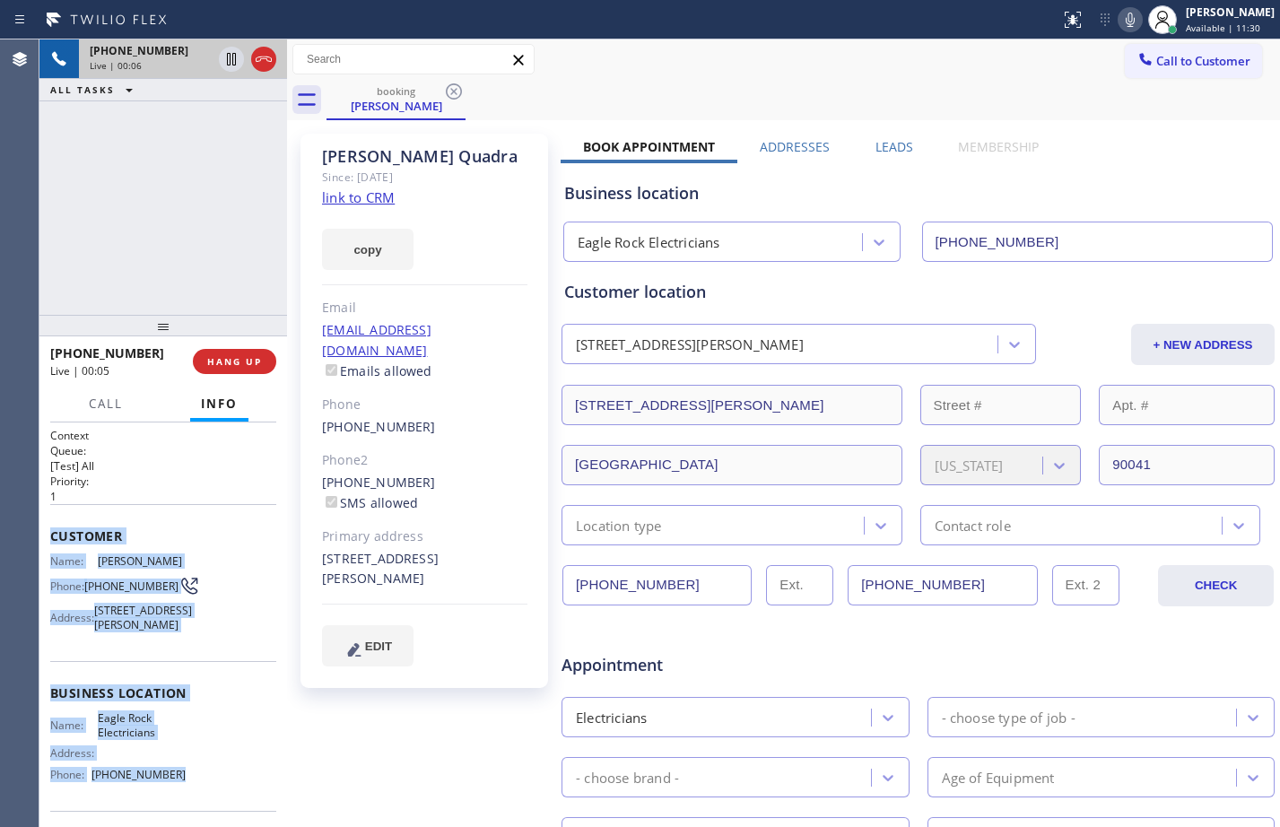
drag, startPoint x: 46, startPoint y: 537, endPoint x: 206, endPoint y: 791, distance: 301.2
click at [206, 791] on div "Context Queue: [Test] All Priority: 1 Customer Name: [PERSON_NAME] Phone: [PHON…" at bounding box center [163, 625] width 248 height 405
copy div "Customer Name: [PERSON_NAME] Phone: [PHONE_NUMBER] Address: [STREET_ADDRESS][PE…"
click at [346, 197] on link "link to CRM" at bounding box center [358, 197] width 73 height 18
click at [235, 59] on icon at bounding box center [231, 59] width 9 height 13
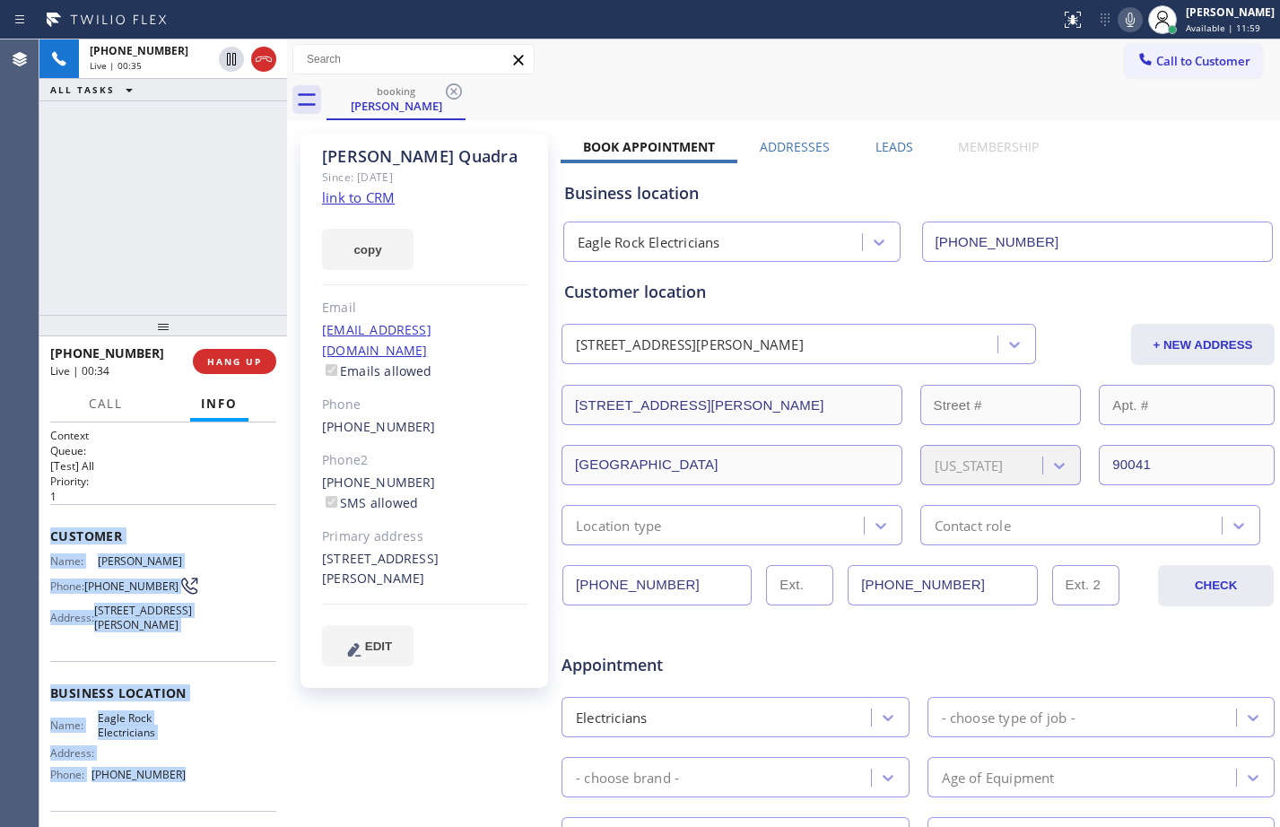
click at [1120, 18] on icon at bounding box center [1131, 20] width 22 height 22
click at [231, 54] on icon at bounding box center [231, 59] width 13 height 13
click at [1126, 21] on icon at bounding box center [1130, 20] width 9 height 14
click at [380, 198] on link "link to CRM" at bounding box center [358, 197] width 73 height 18
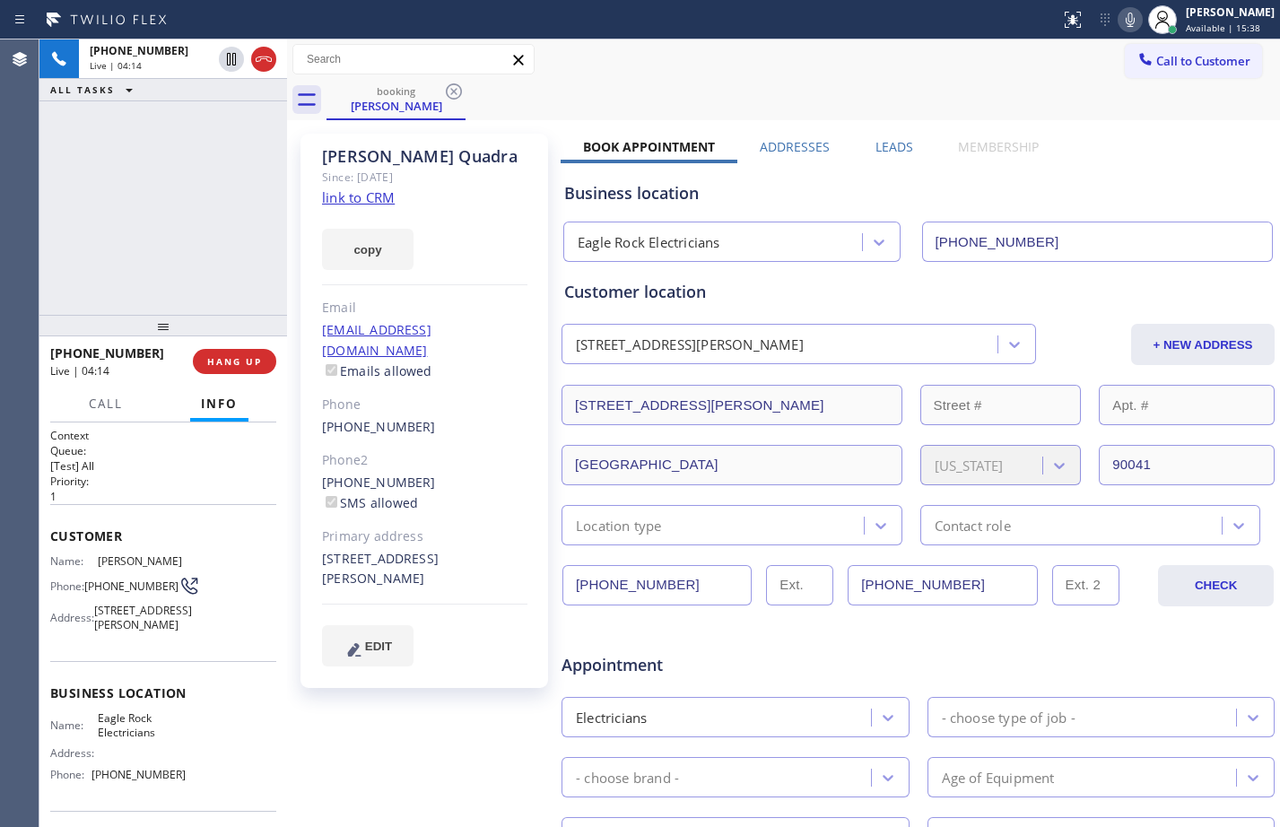
click at [167, 288] on div "[PHONE_NUMBER] Live | 04:14 ALL TASKS ALL TASKS ACTIVE TASKS TASKS IN WRAP UP" at bounding box center [163, 176] width 248 height 275
drag, startPoint x: 1158, startPoint y: 26, endPoint x: 1174, endPoint y: 27, distance: 16.2
click at [1168, 26] on div at bounding box center [1172, 29] width 9 height 9
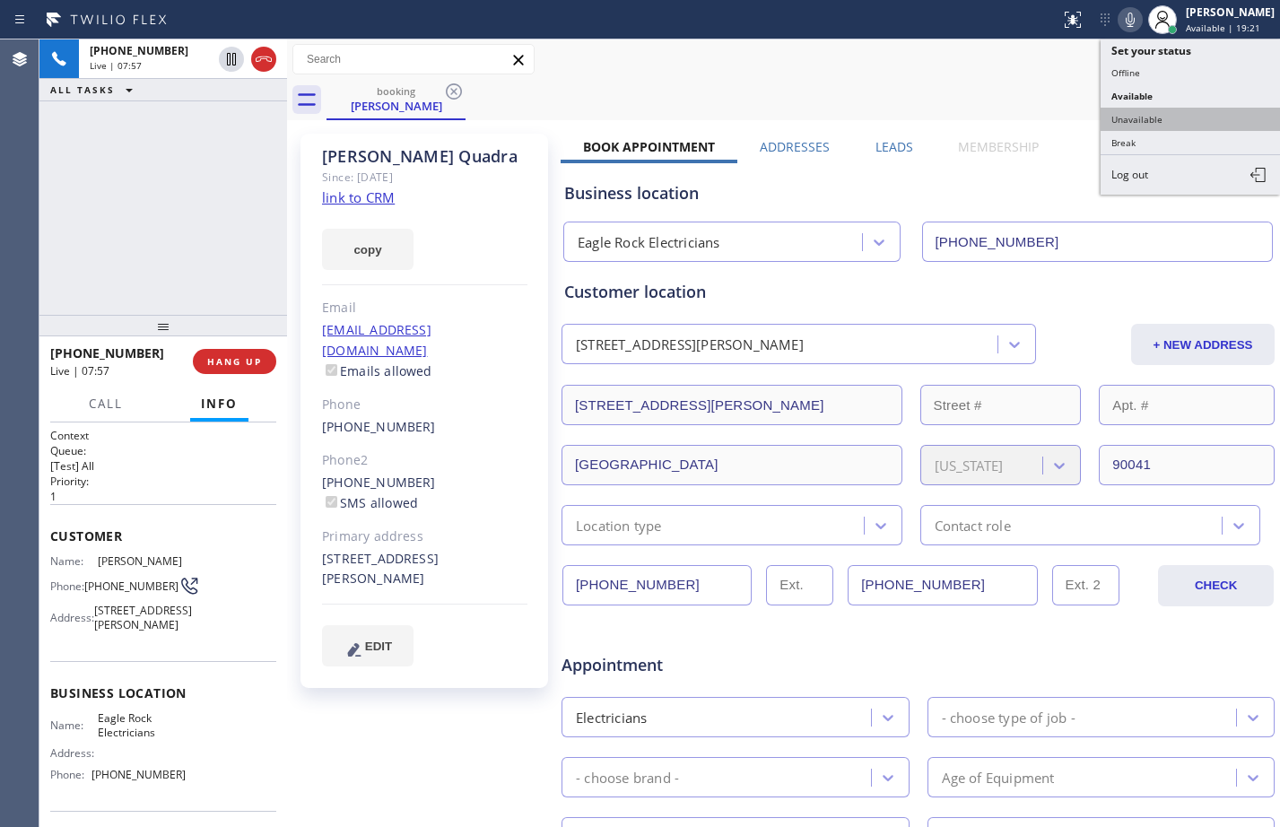
click at [1226, 118] on button "Unavailable" at bounding box center [1190, 119] width 179 height 23
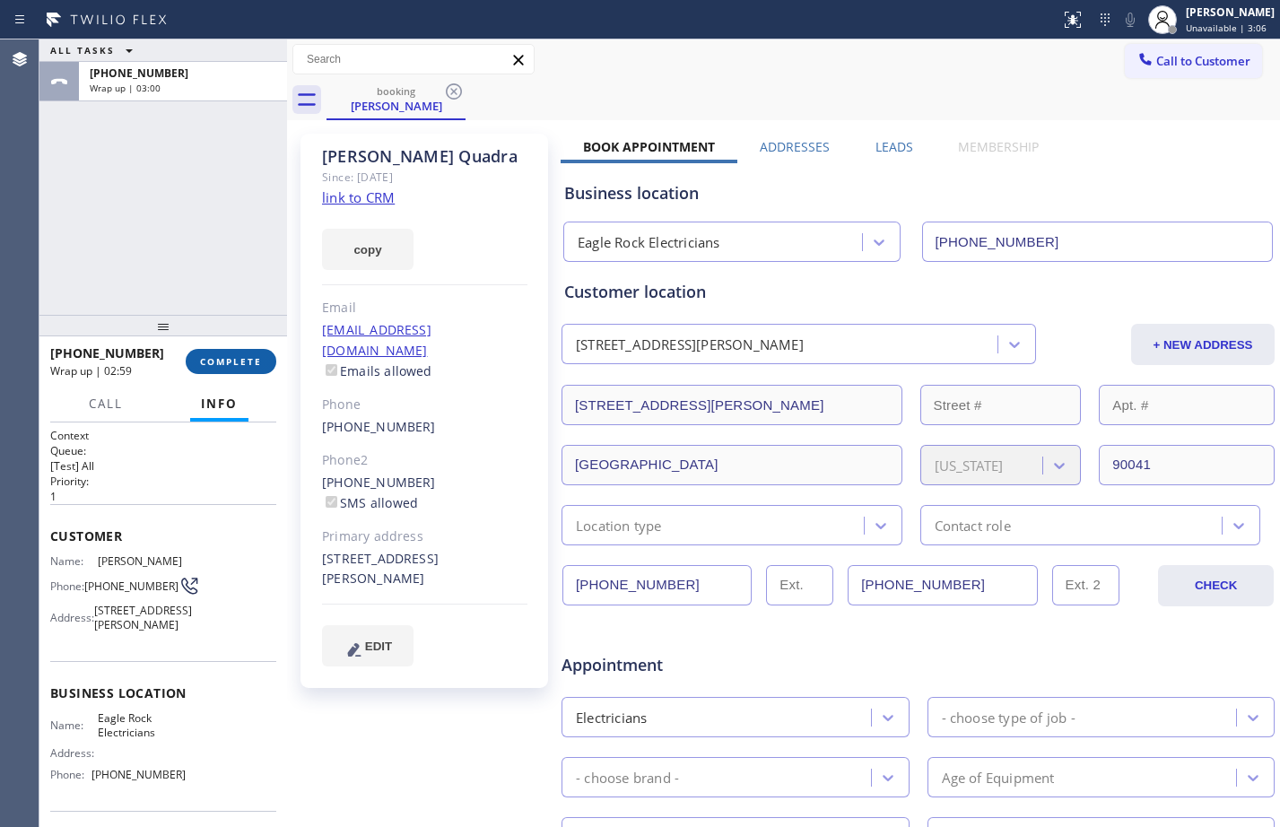
click at [235, 367] on span "COMPLETE" at bounding box center [231, 361] width 62 height 13
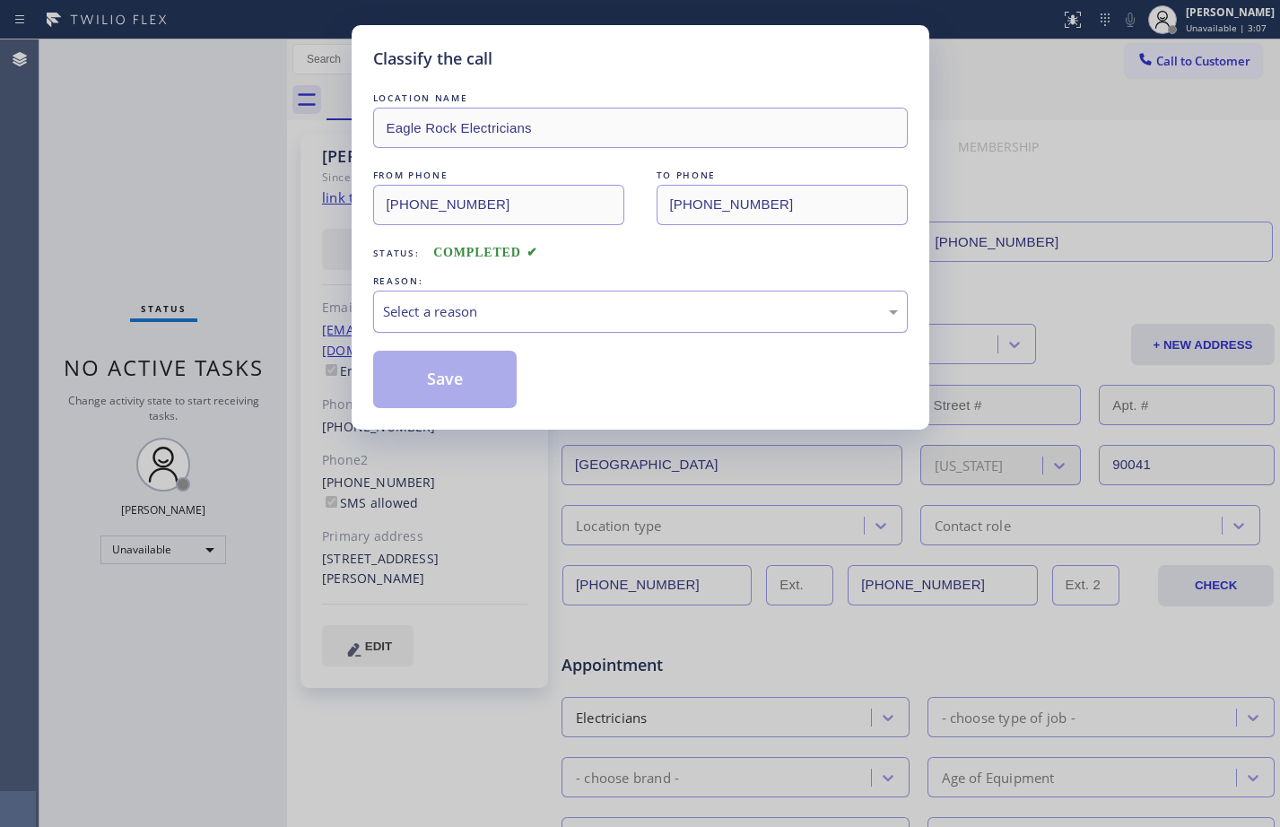
click at [669, 296] on div "Select a reason" at bounding box center [640, 312] width 535 height 42
click at [505, 377] on button "Save" at bounding box center [445, 379] width 144 height 57
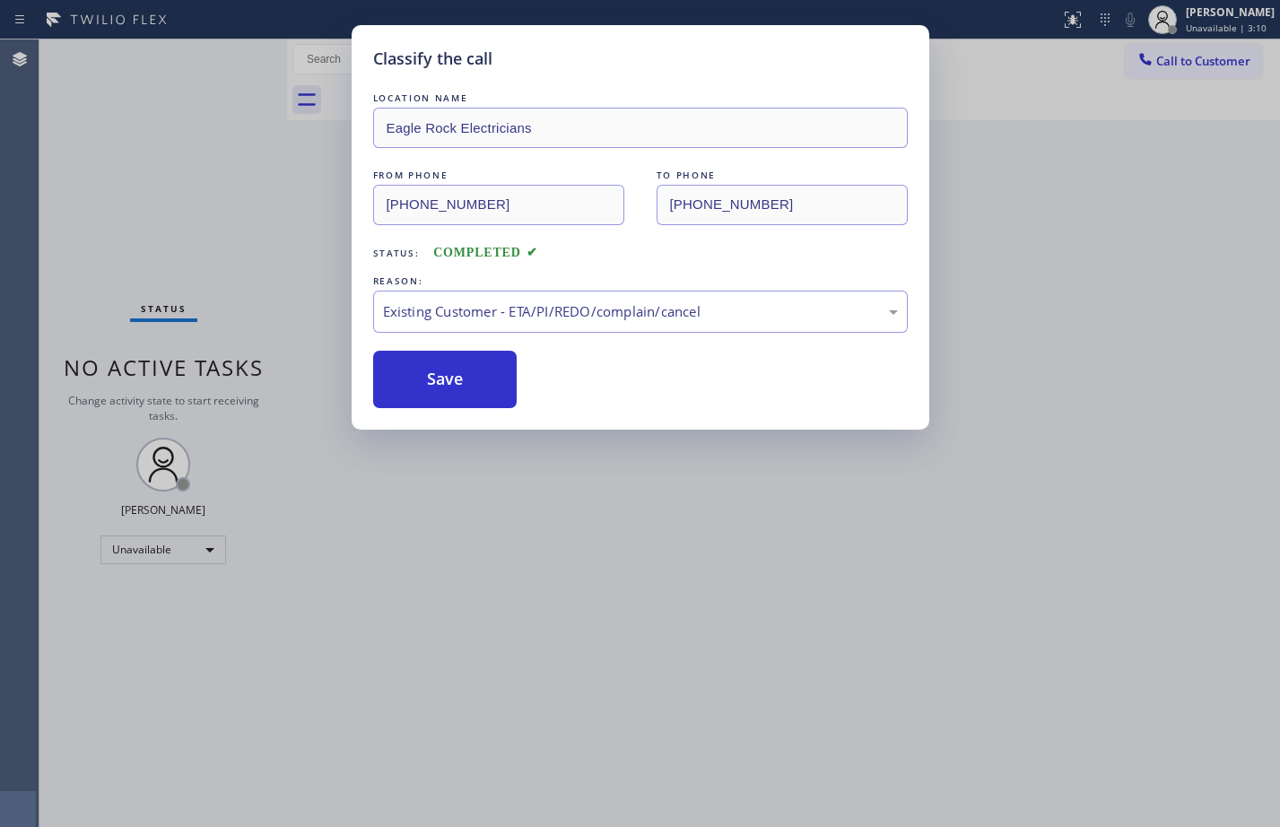
click at [119, 232] on div "Classify the call LOCATION NAME Woodside Heating and AC Repair FROM PHONE [PHON…" at bounding box center [659, 433] width 1241 height 788
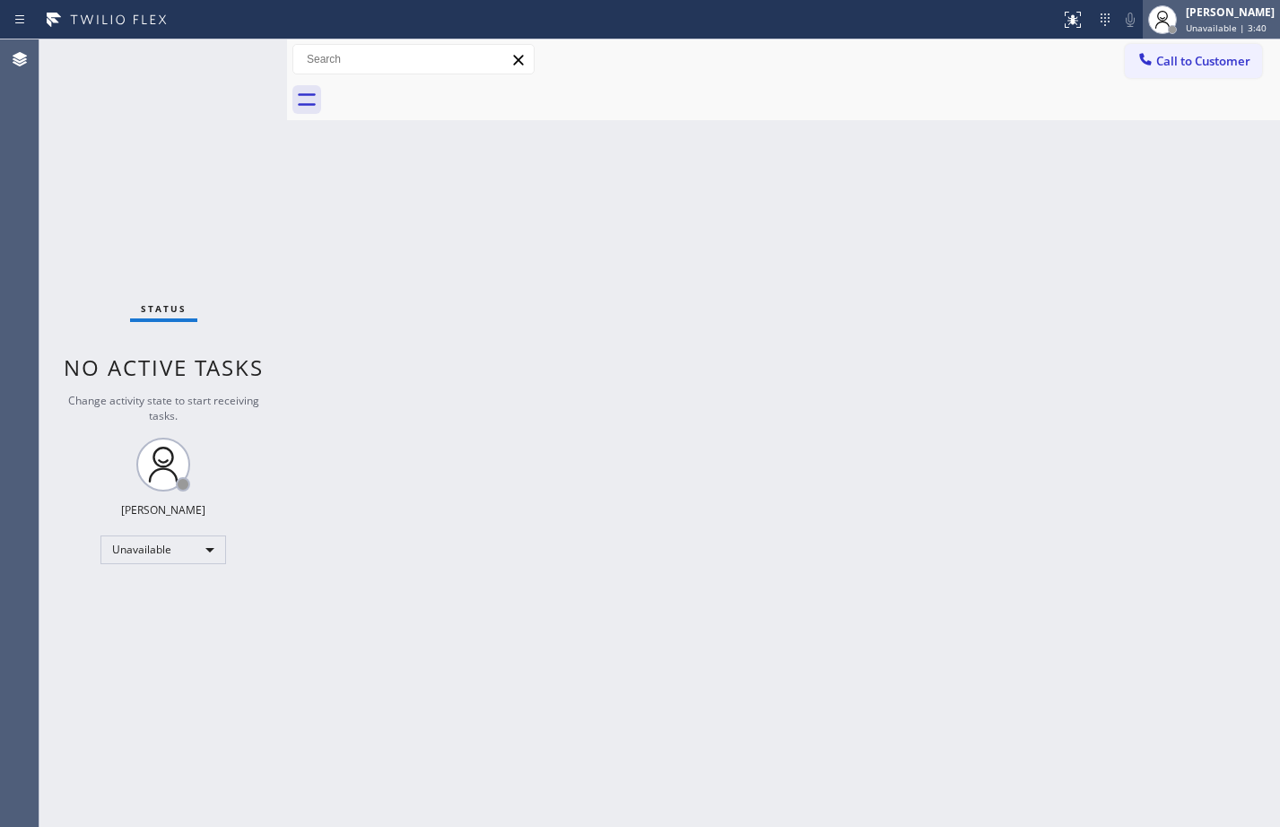
click at [1186, 25] on span "Unavailable | 3:40" at bounding box center [1226, 28] width 81 height 13
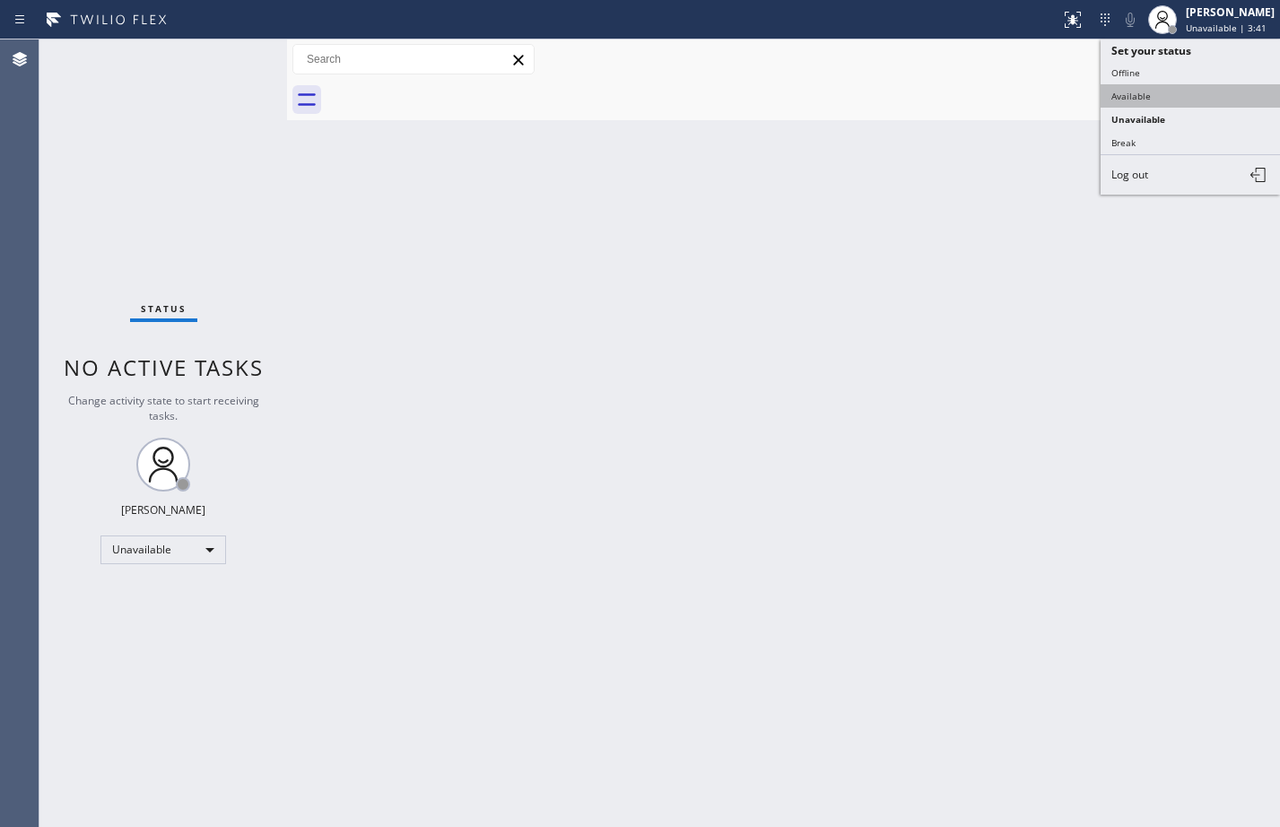
click at [1134, 102] on button "Available" at bounding box center [1190, 95] width 179 height 23
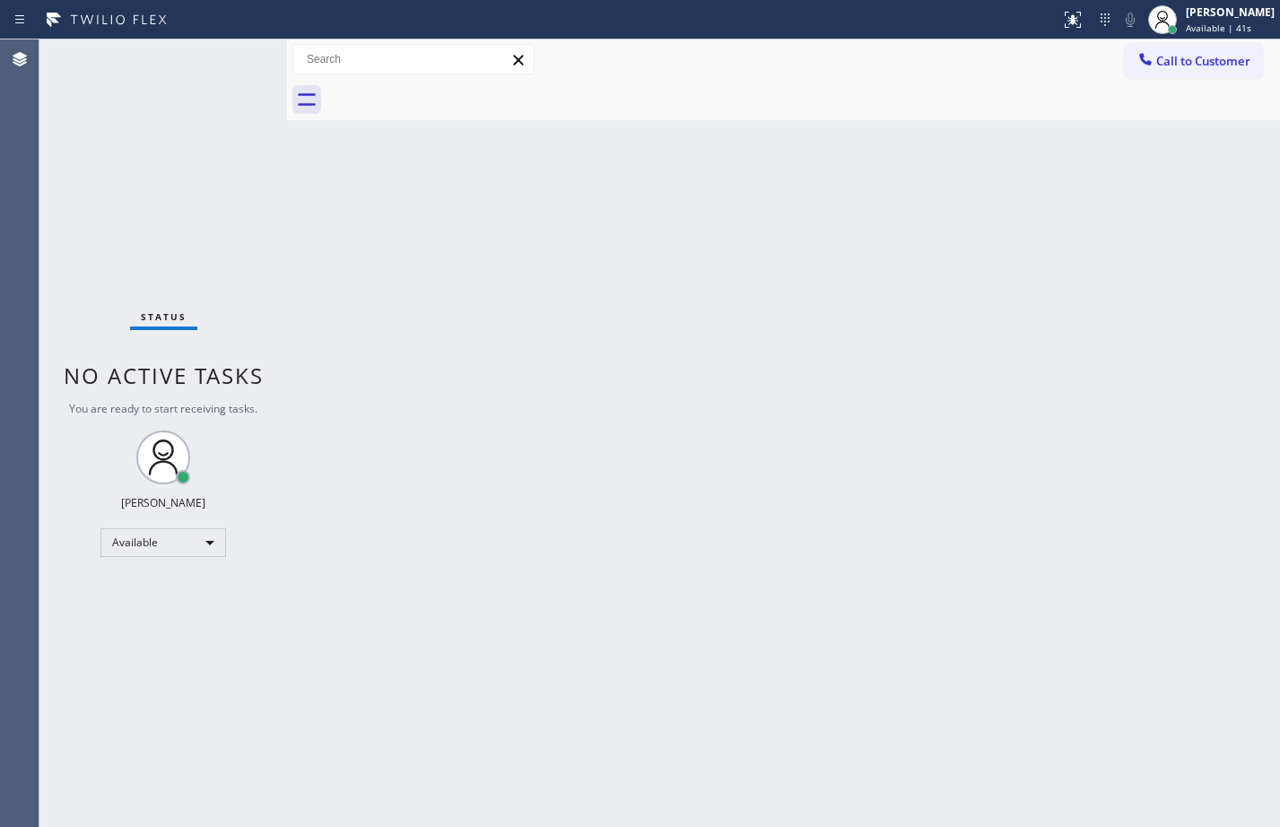
click at [144, 206] on div "Status No active tasks You are ready to start receiving tasks. [PERSON_NAME] Av…" at bounding box center [163, 433] width 248 height 788
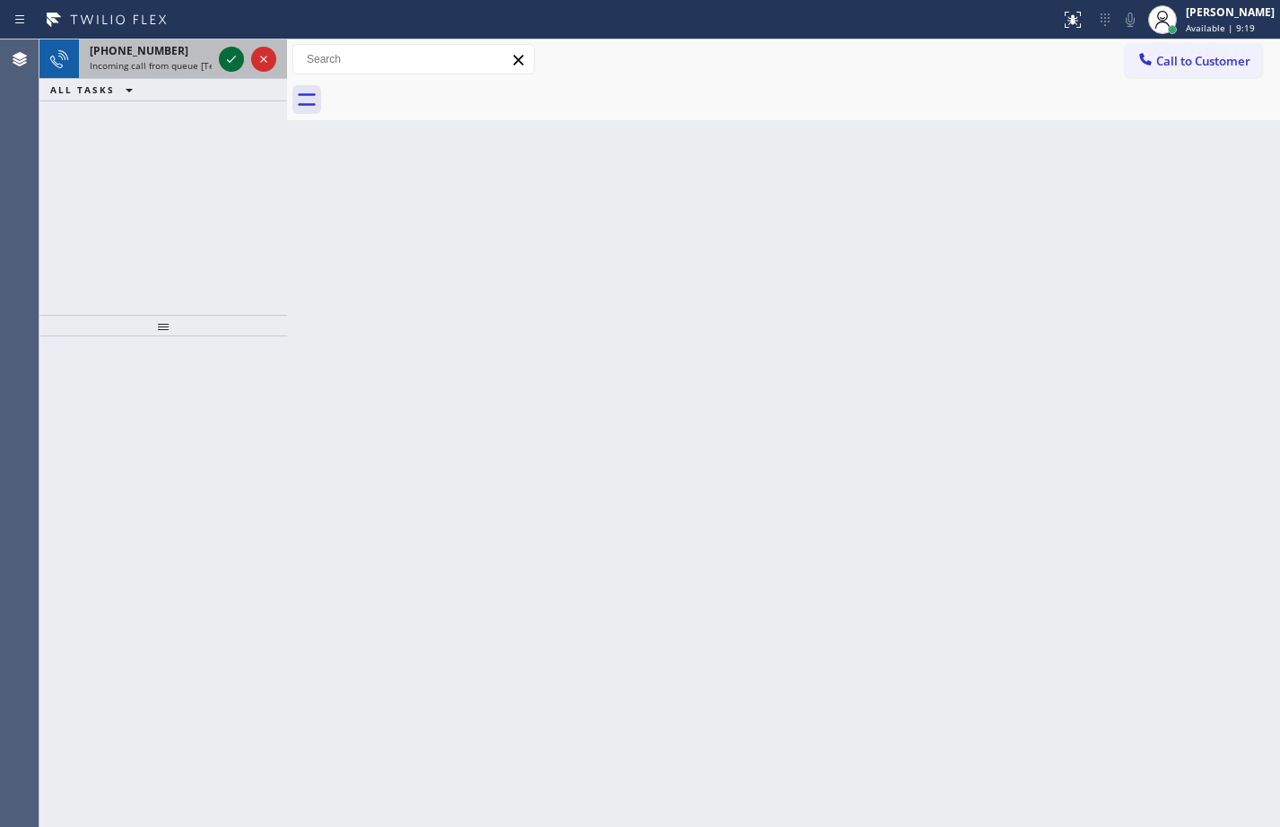
click at [235, 48] on icon at bounding box center [232, 59] width 22 height 22
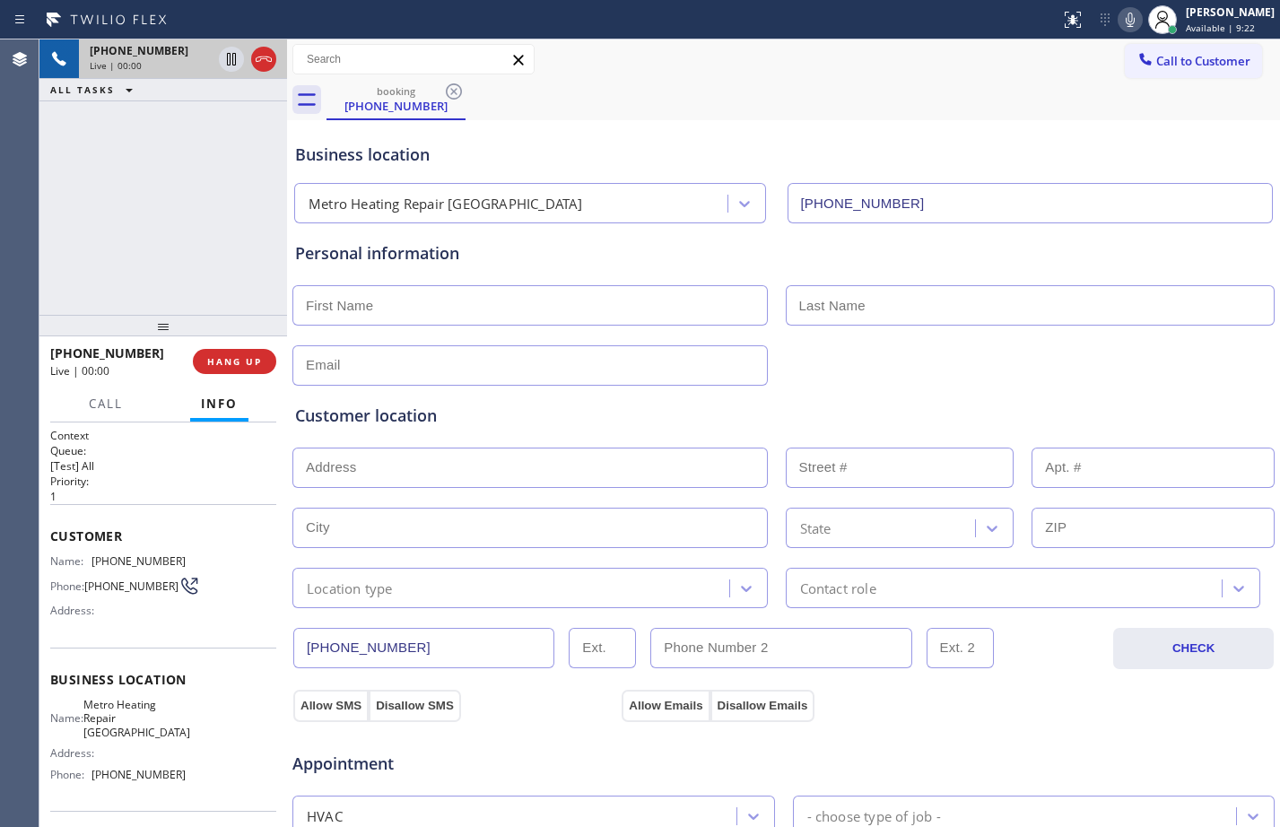
type input "[PHONE_NUMBER]"
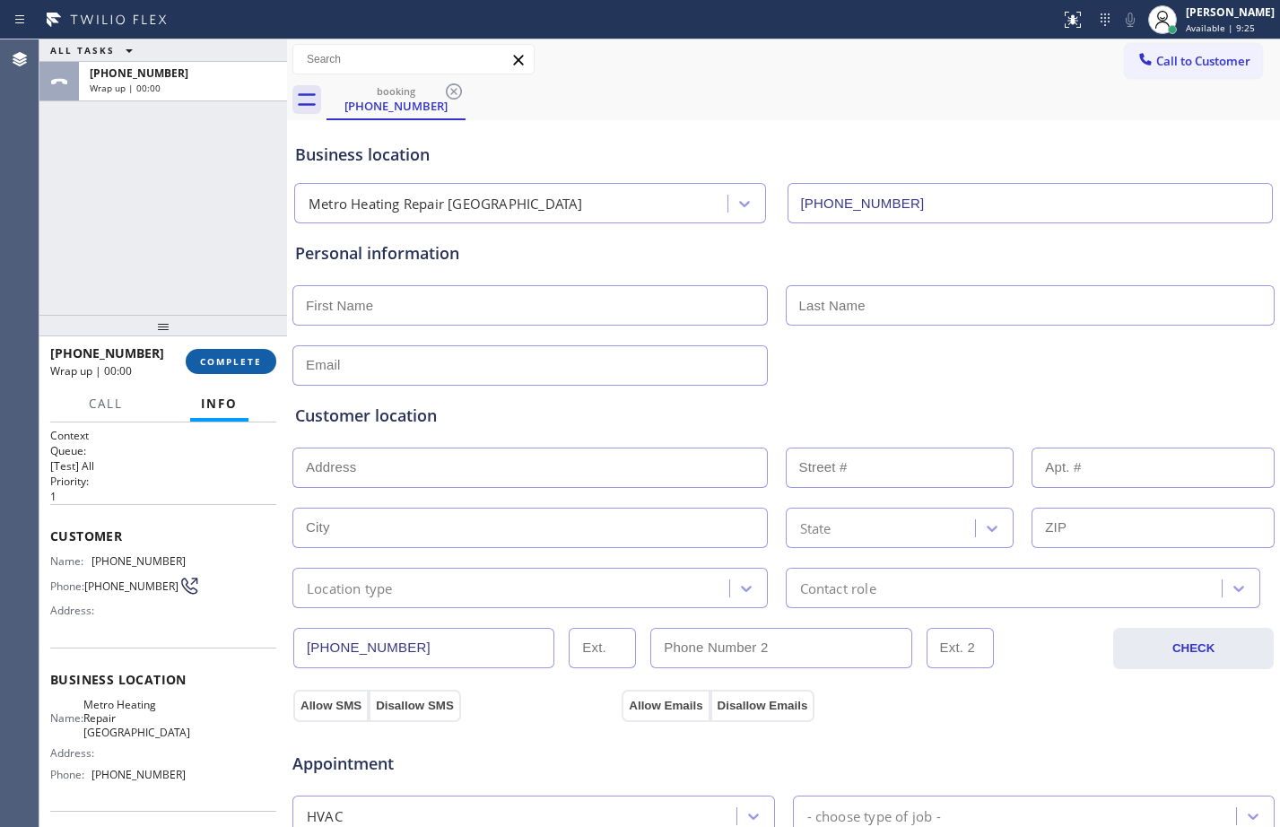
click at [245, 354] on button "COMPLETE" at bounding box center [231, 361] width 91 height 25
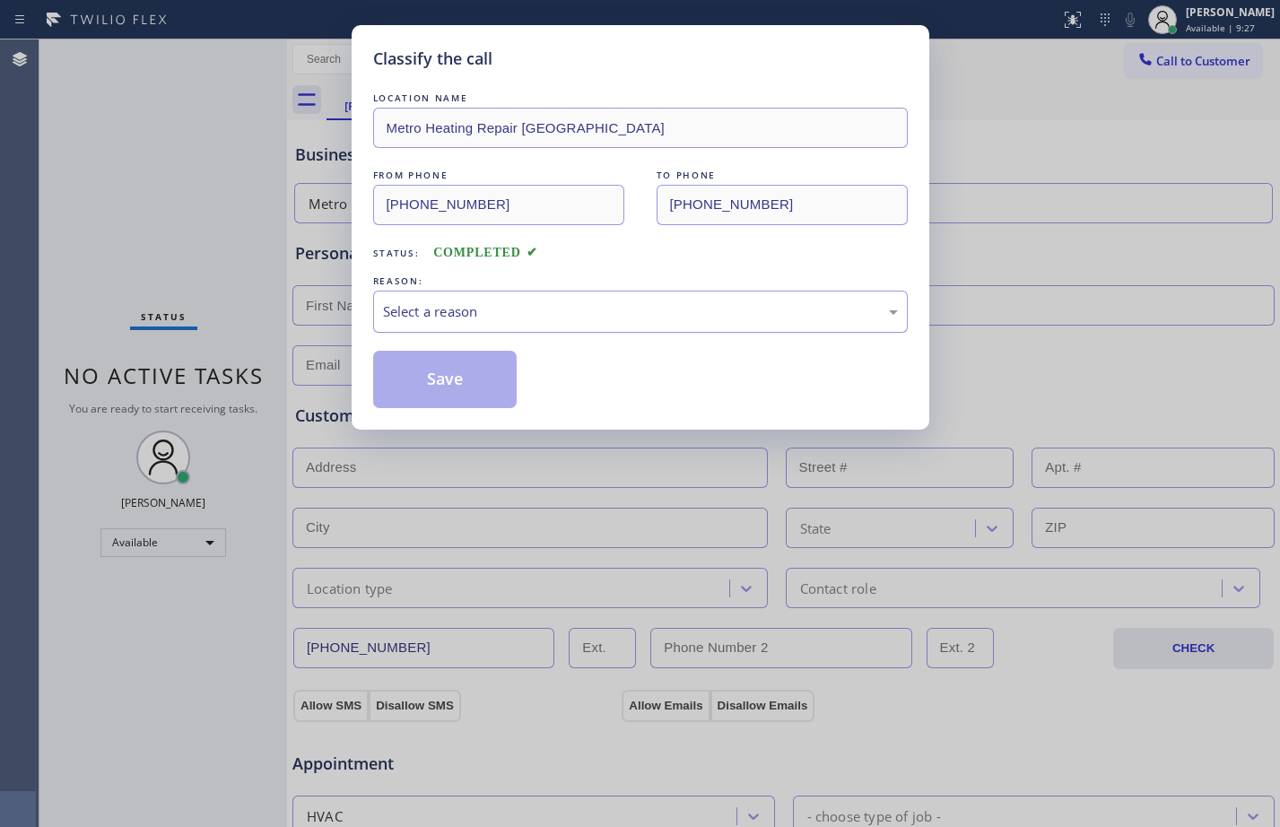
click at [429, 309] on div "Select a reason" at bounding box center [640, 311] width 515 height 21
click at [448, 389] on button "Save" at bounding box center [445, 379] width 144 height 57
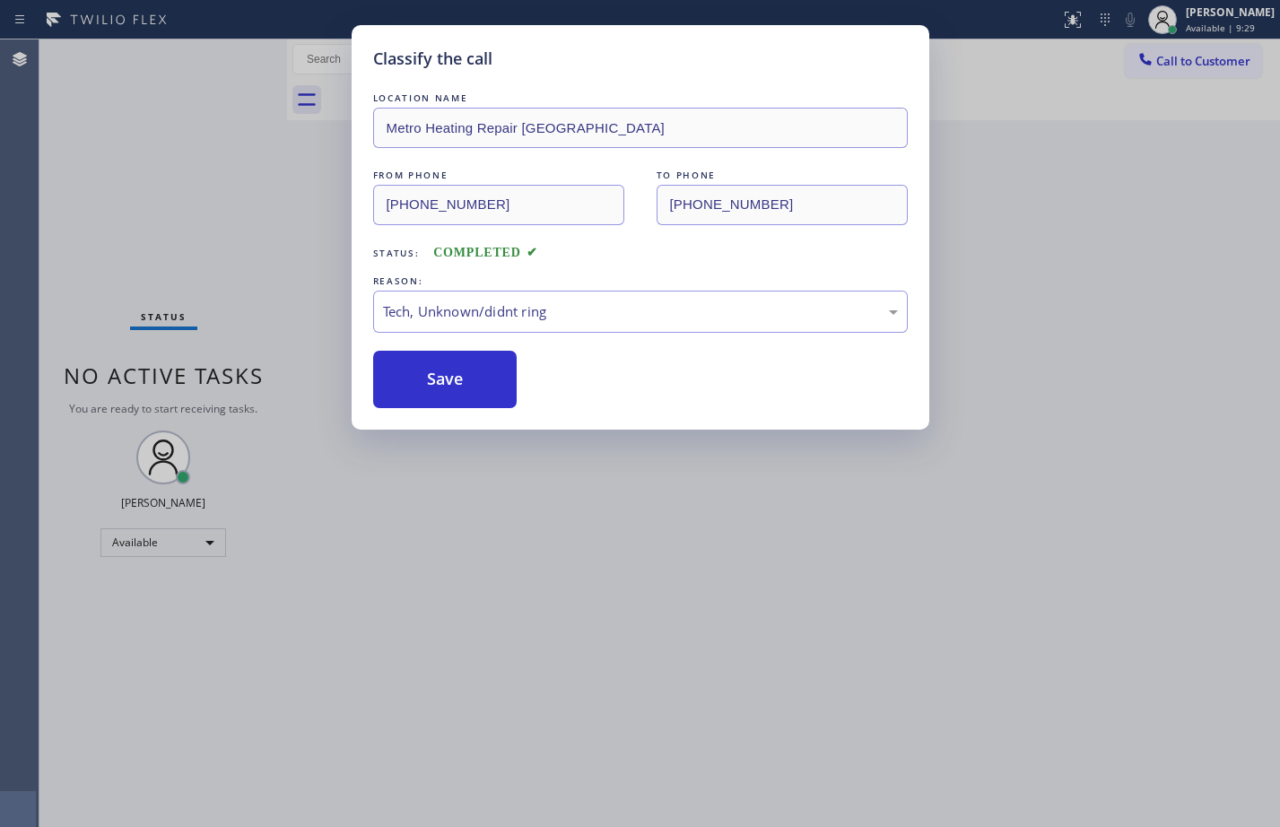
click at [177, 140] on div "Classify the call LOCATION NAME Metro Heating Repair [GEOGRAPHIC_DATA] FROM PHO…" at bounding box center [640, 413] width 1280 height 827
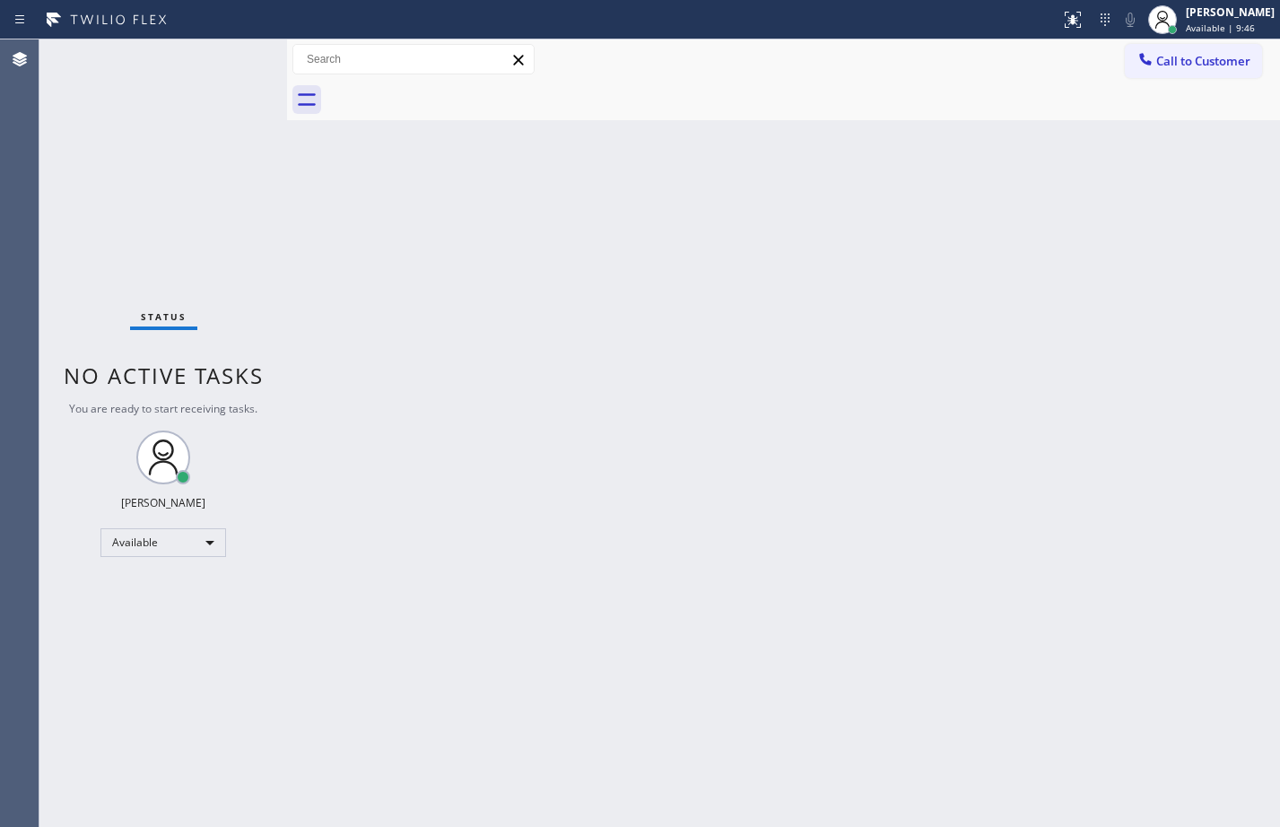
click at [686, 452] on div "Back to Dashboard Change Sender ID Customers Technicians Select a contact Outbo…" at bounding box center [783, 433] width 993 height 788
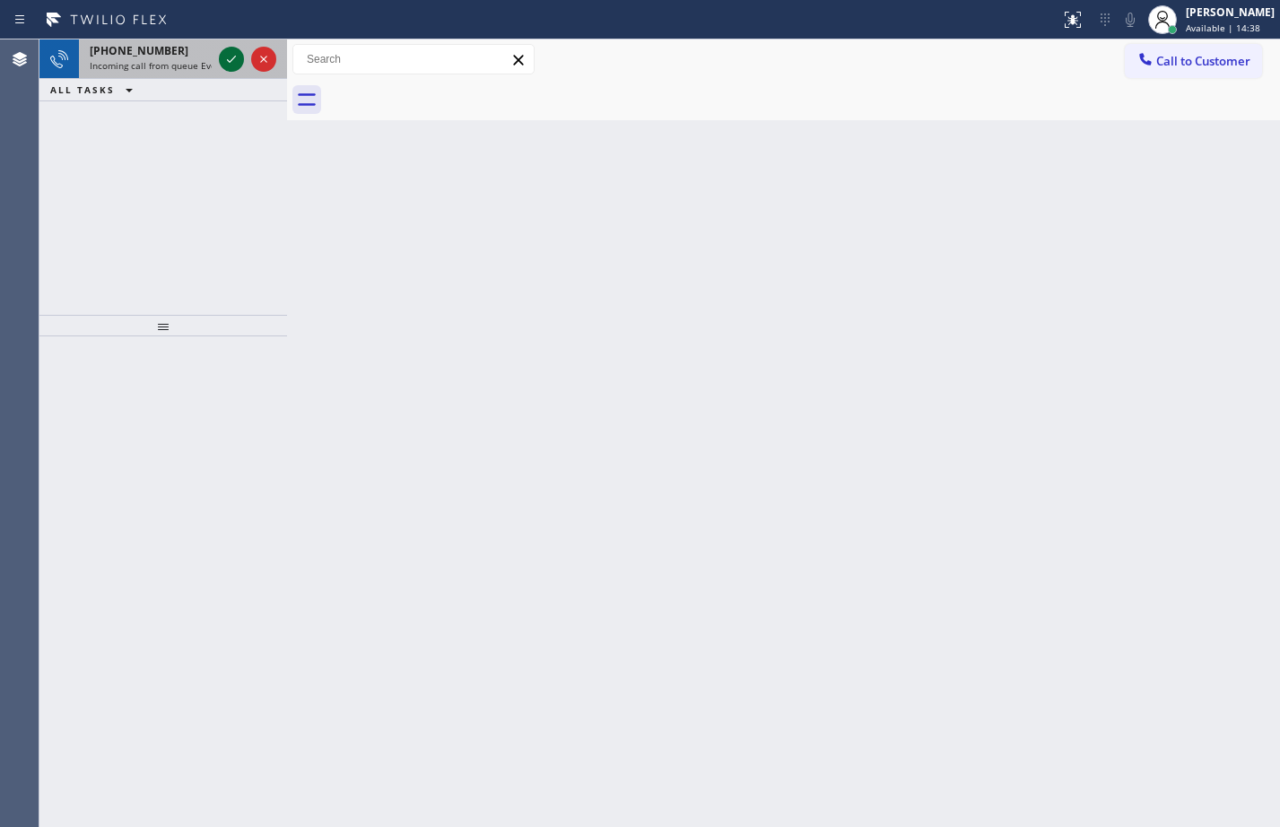
click at [236, 57] on icon at bounding box center [232, 59] width 22 height 22
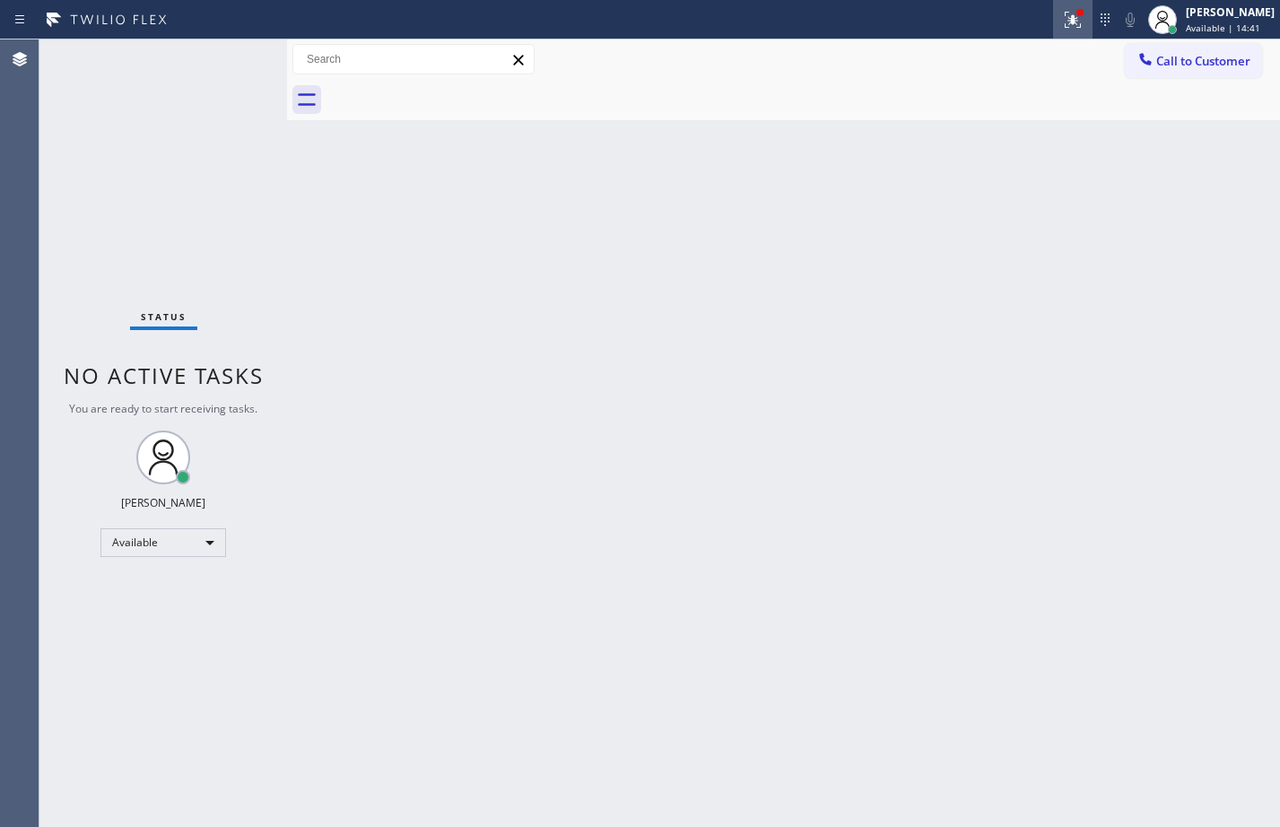
click at [1079, 20] on div at bounding box center [1072, 20] width 39 height 22
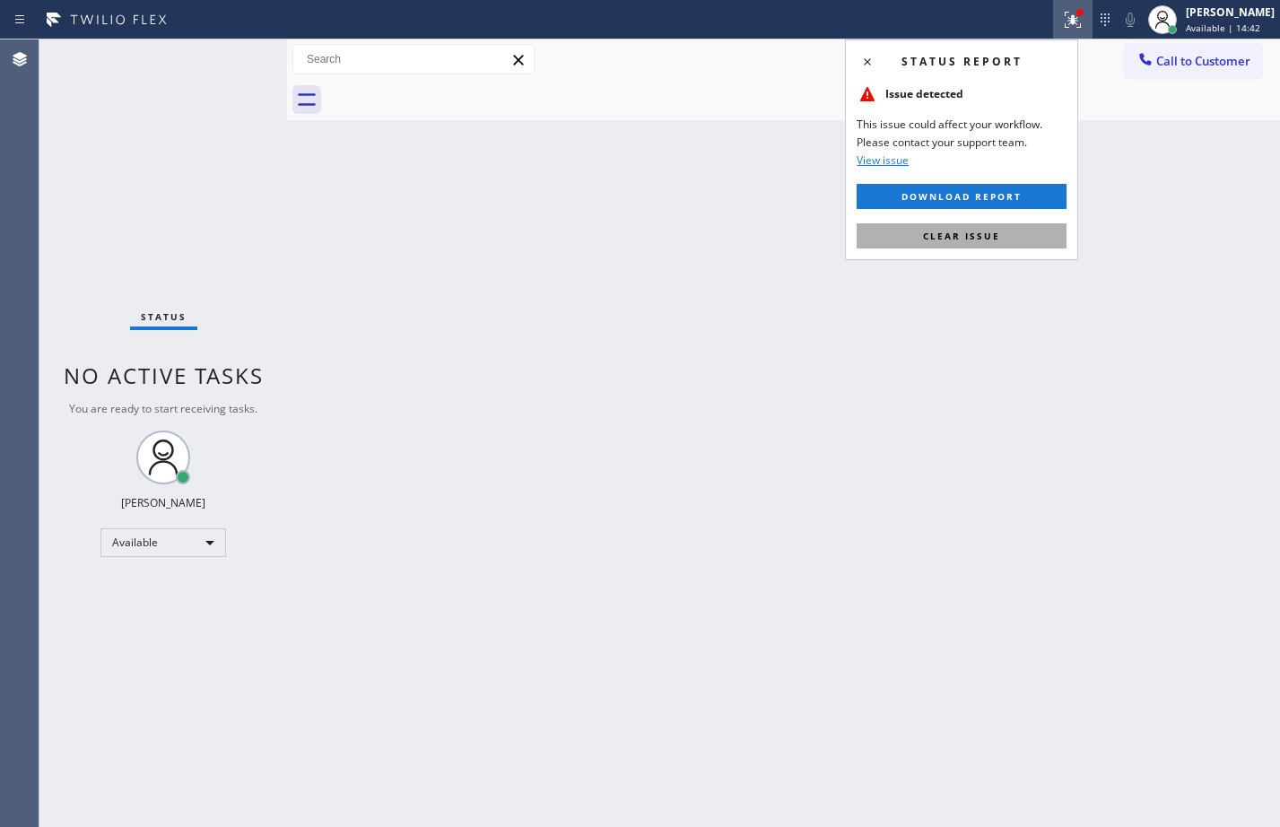
click at [992, 230] on span "Clear issue" at bounding box center [961, 236] width 77 height 13
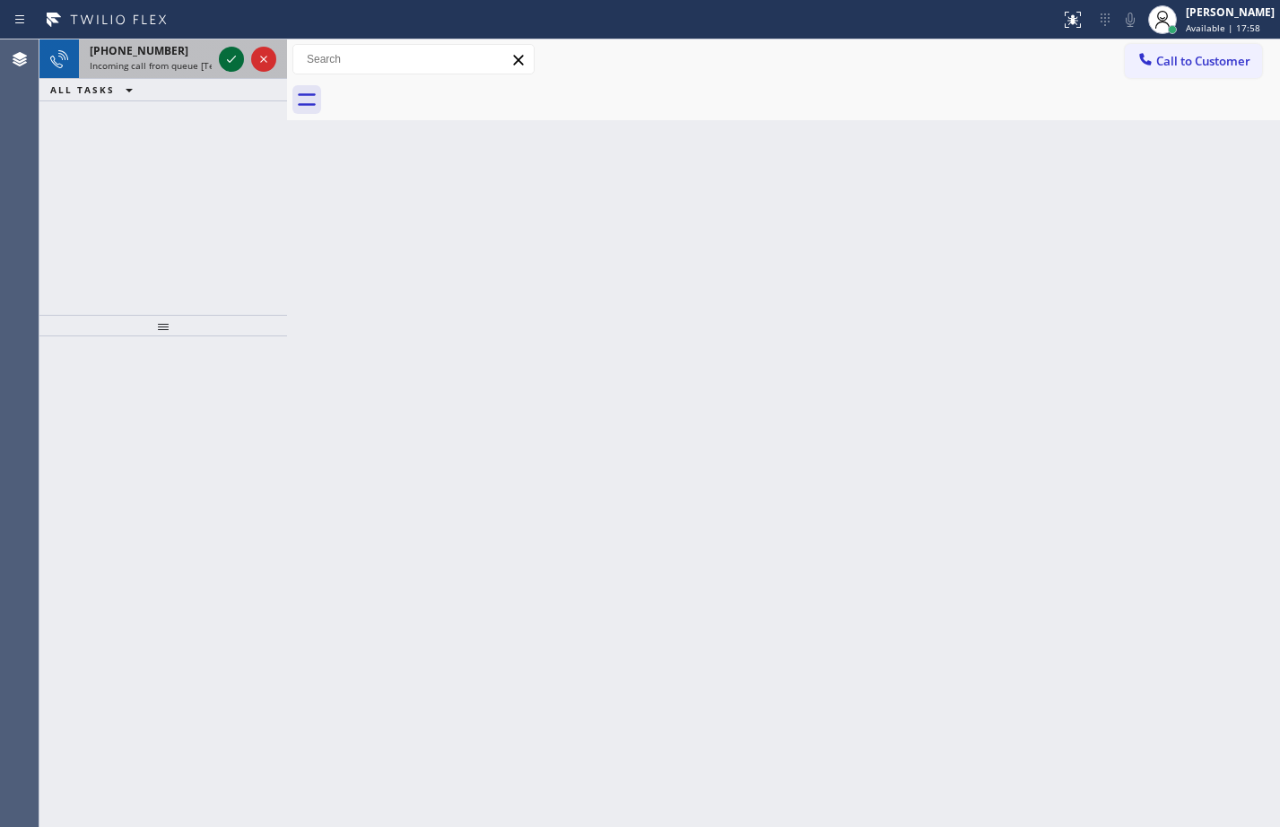
click at [226, 62] on icon at bounding box center [232, 59] width 22 height 22
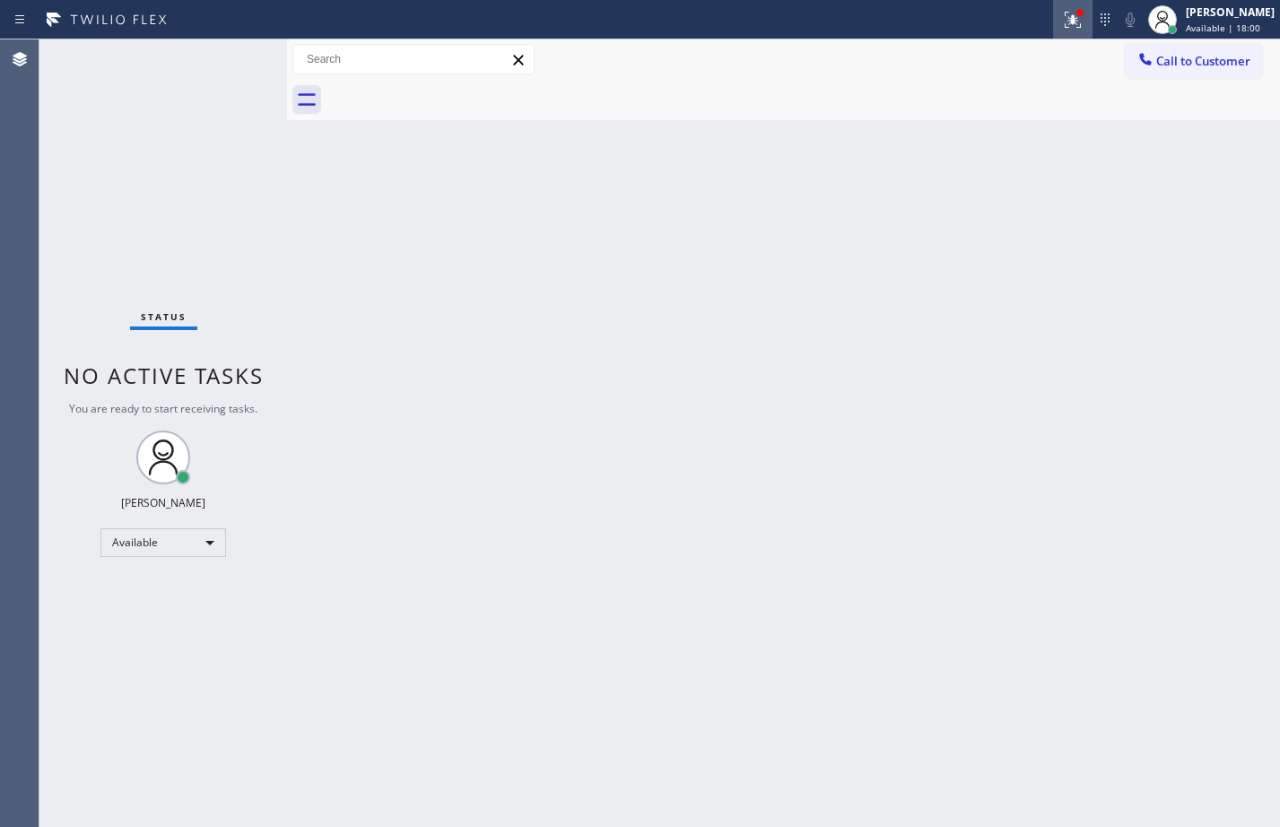
click at [1068, 22] on icon at bounding box center [1073, 20] width 22 height 22
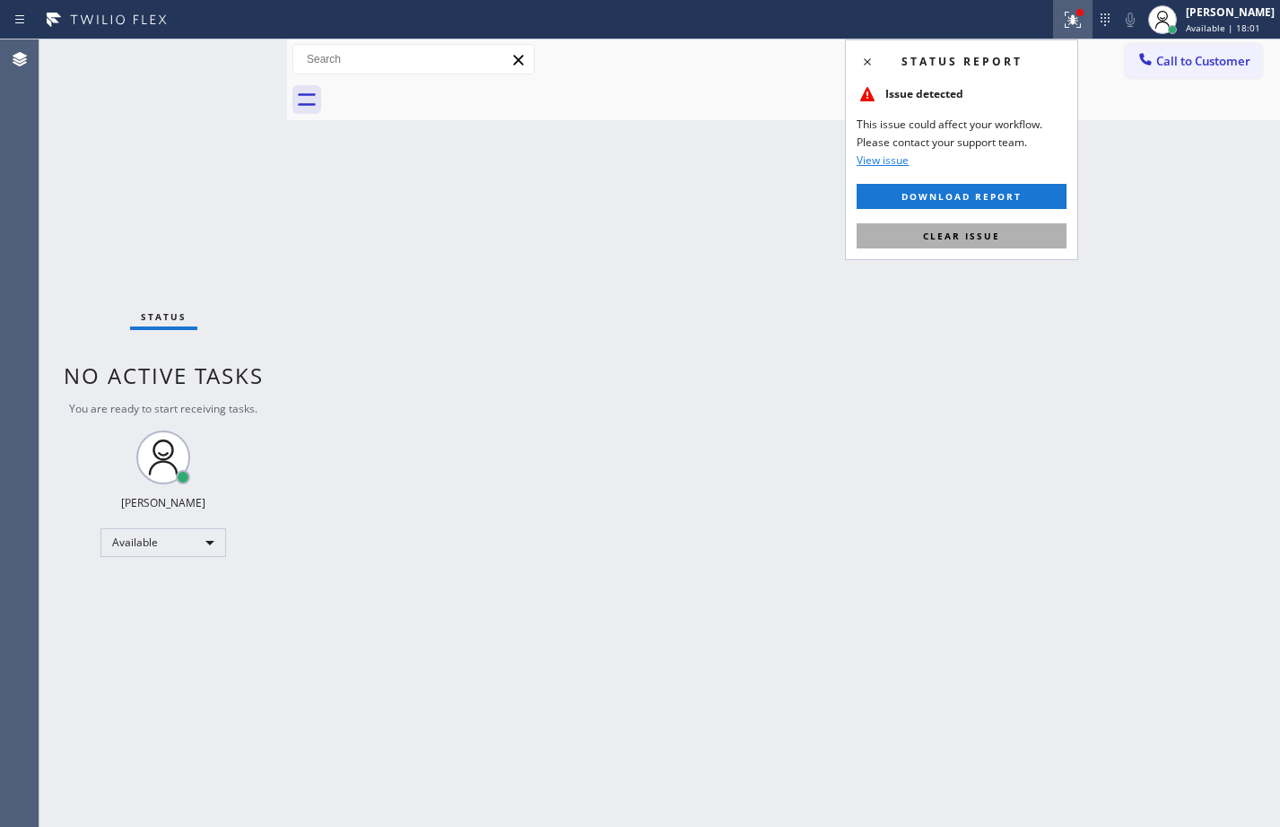
click at [959, 237] on span "Clear issue" at bounding box center [961, 236] width 77 height 13
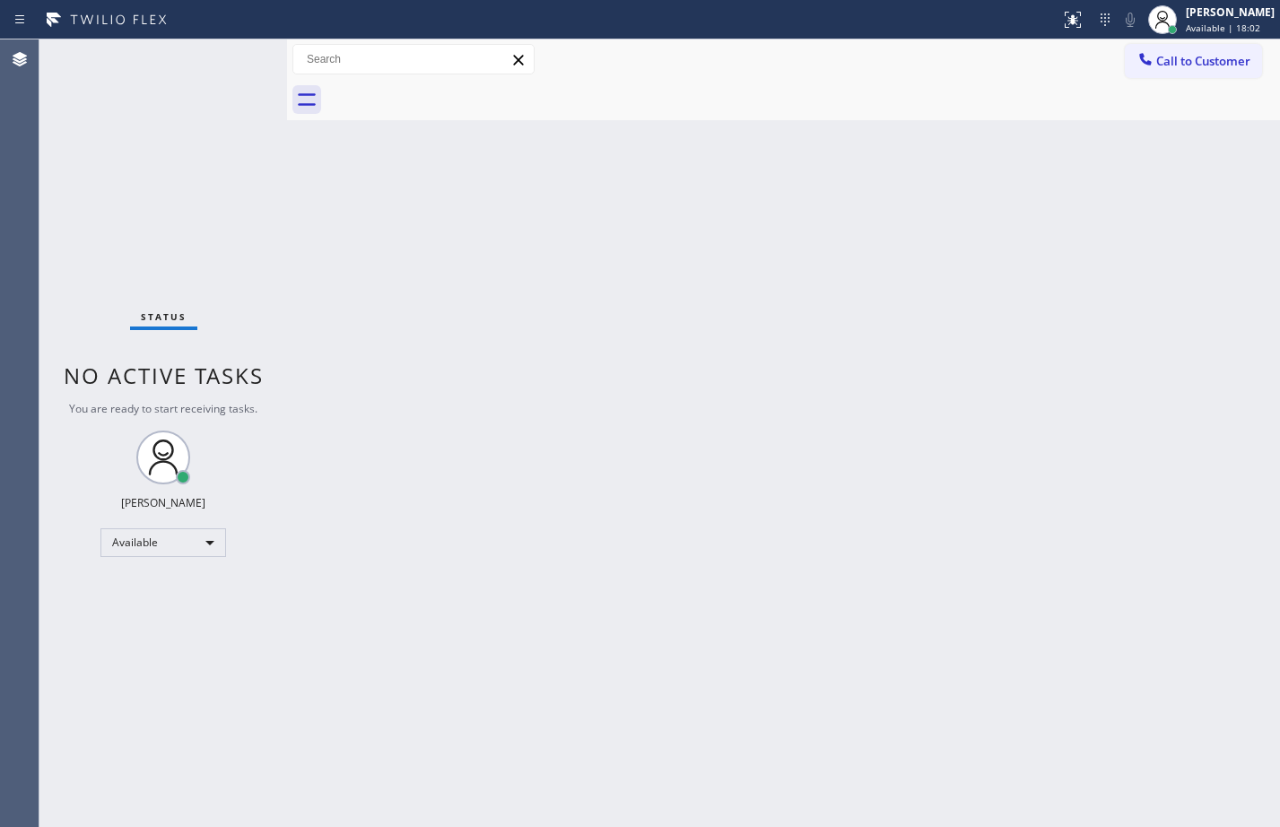
click at [512, 323] on div "Back to Dashboard Change Sender ID Customers Technicians Select a contact Outbo…" at bounding box center [783, 433] width 993 height 788
click at [187, 158] on div "Status No active tasks You are ready to start receiving tasks. [PERSON_NAME] Av…" at bounding box center [163, 433] width 248 height 788
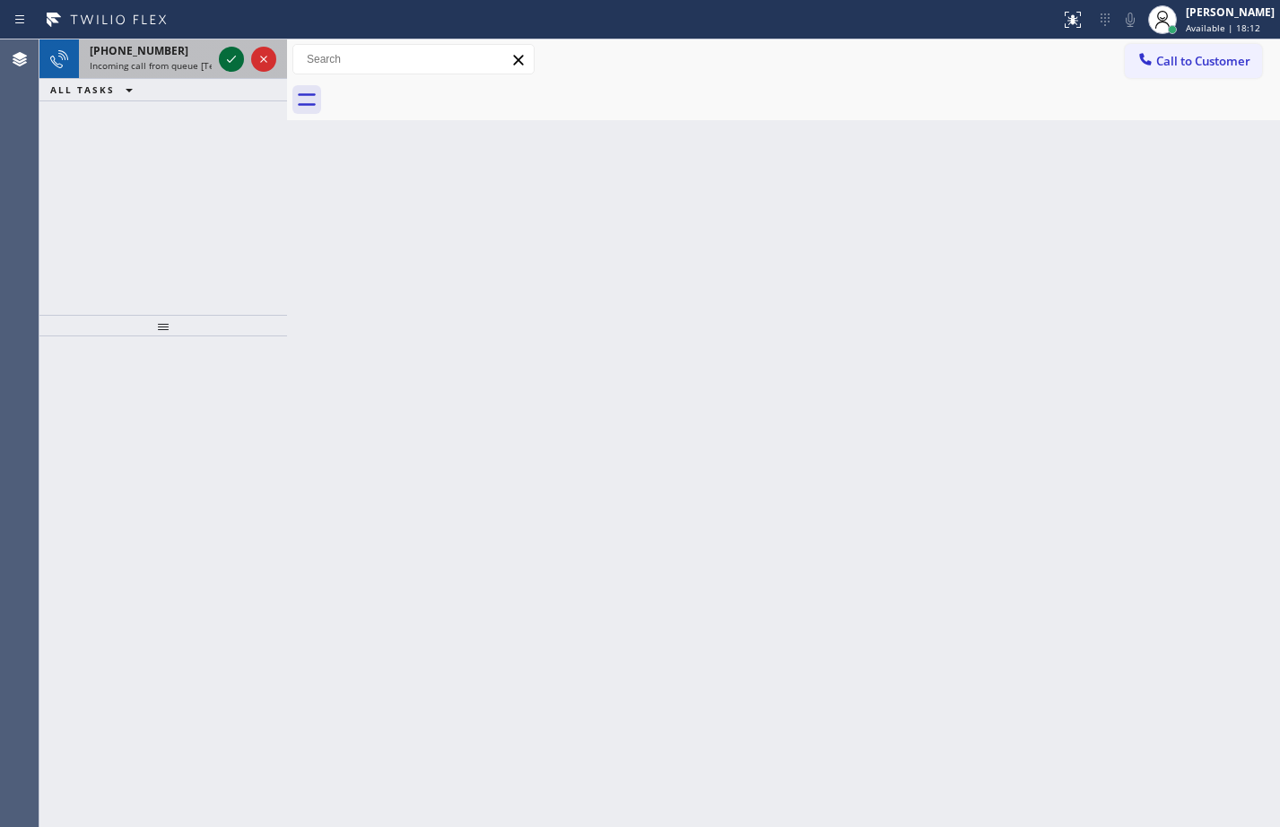
click at [240, 60] on icon at bounding box center [232, 59] width 22 height 22
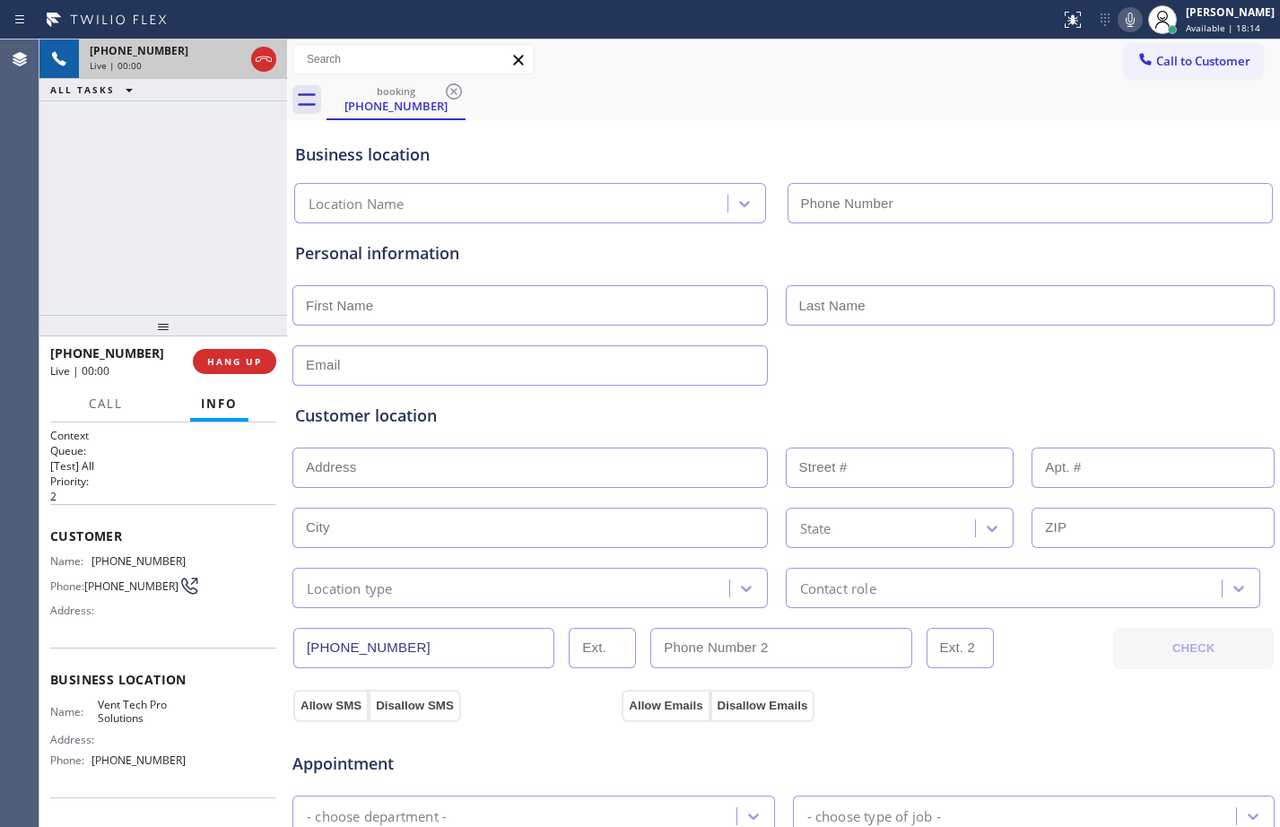
type input "[PHONE_NUMBER]"
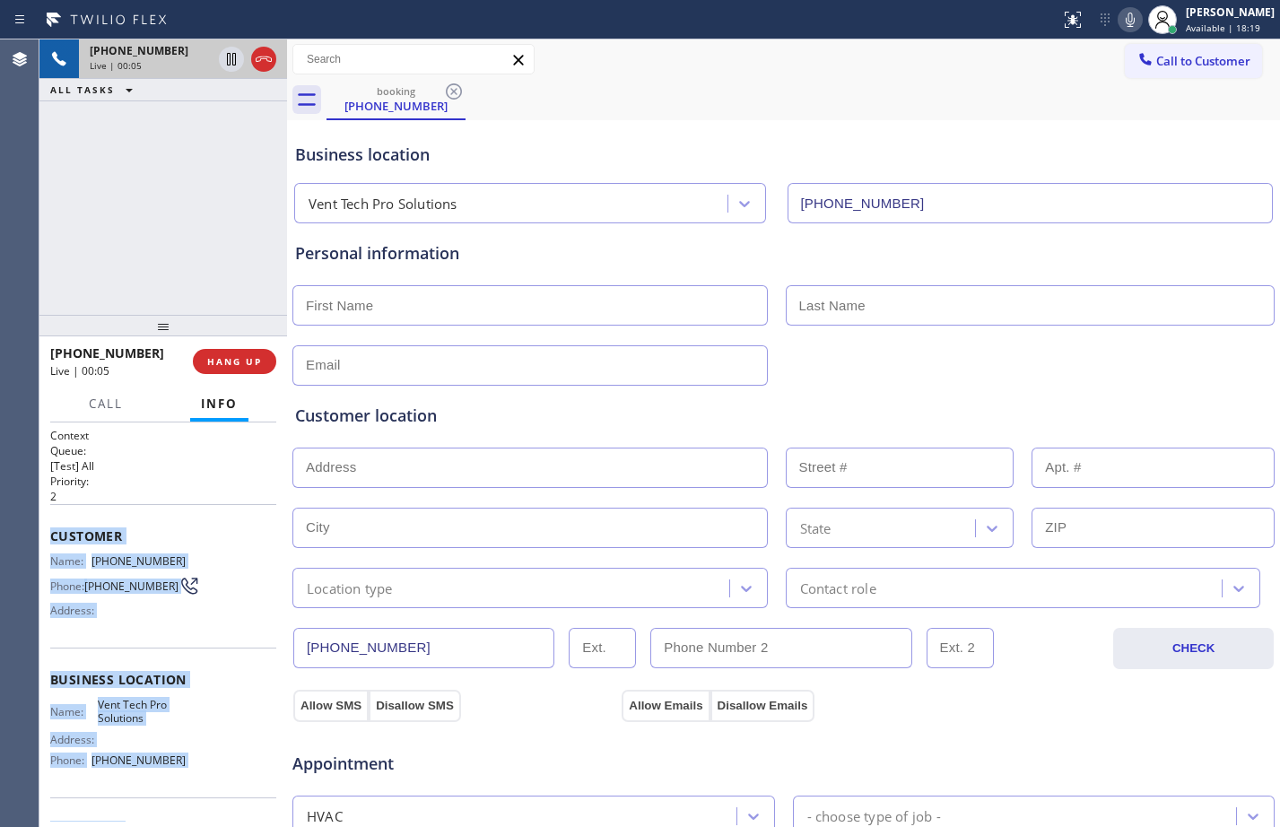
drag, startPoint x: 50, startPoint y: 532, endPoint x: 189, endPoint y: 809, distance: 310.2
click at [189, 809] on div "Context Queue: [Test] All Priority: 2 Customer Name: [PHONE_NUMBER] Phone: [PHO…" at bounding box center [163, 680] width 226 height 505
copy div "Customer Name: [PHONE_NUMBER] Phone: [PHONE_NUMBER] Address: Business location …"
click at [258, 358] on span "HANG UP" at bounding box center [234, 361] width 55 height 13
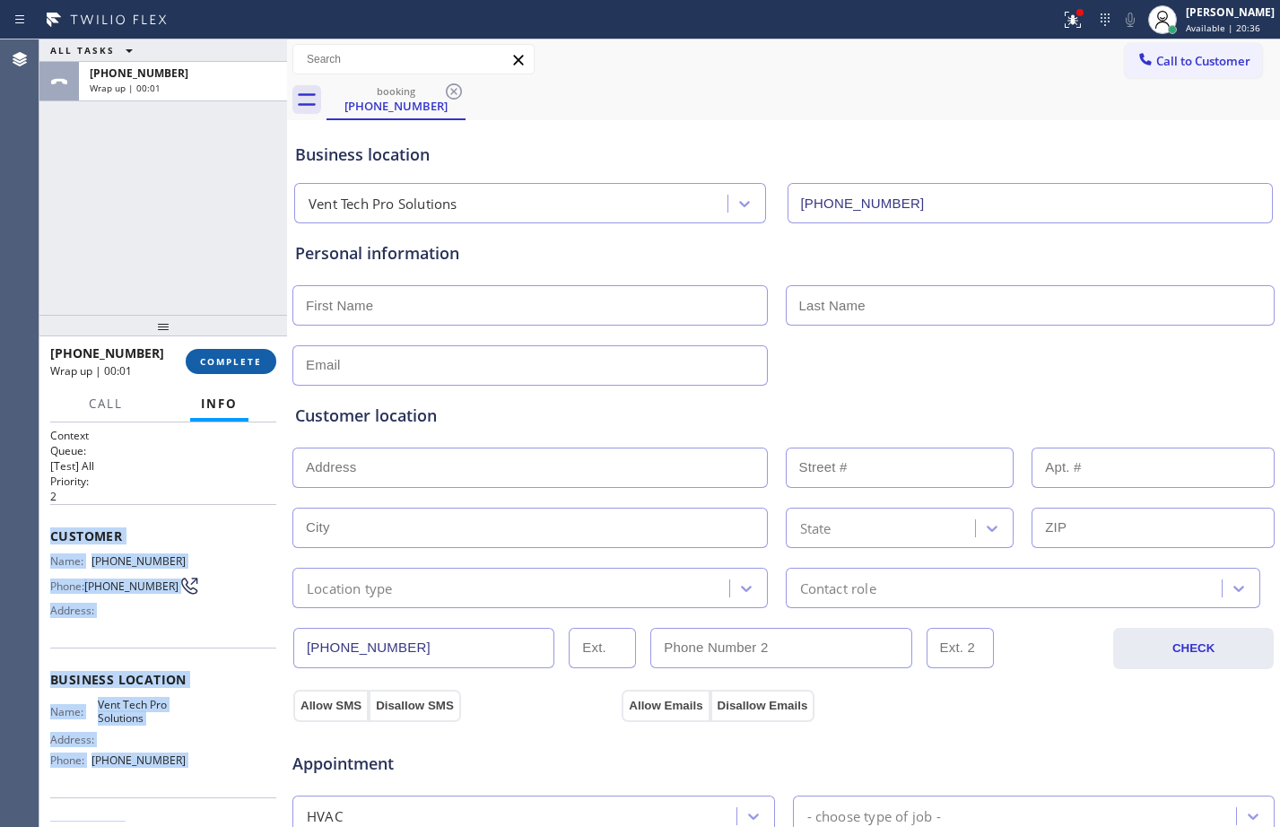
click at [255, 363] on span "COMPLETE" at bounding box center [231, 361] width 62 height 13
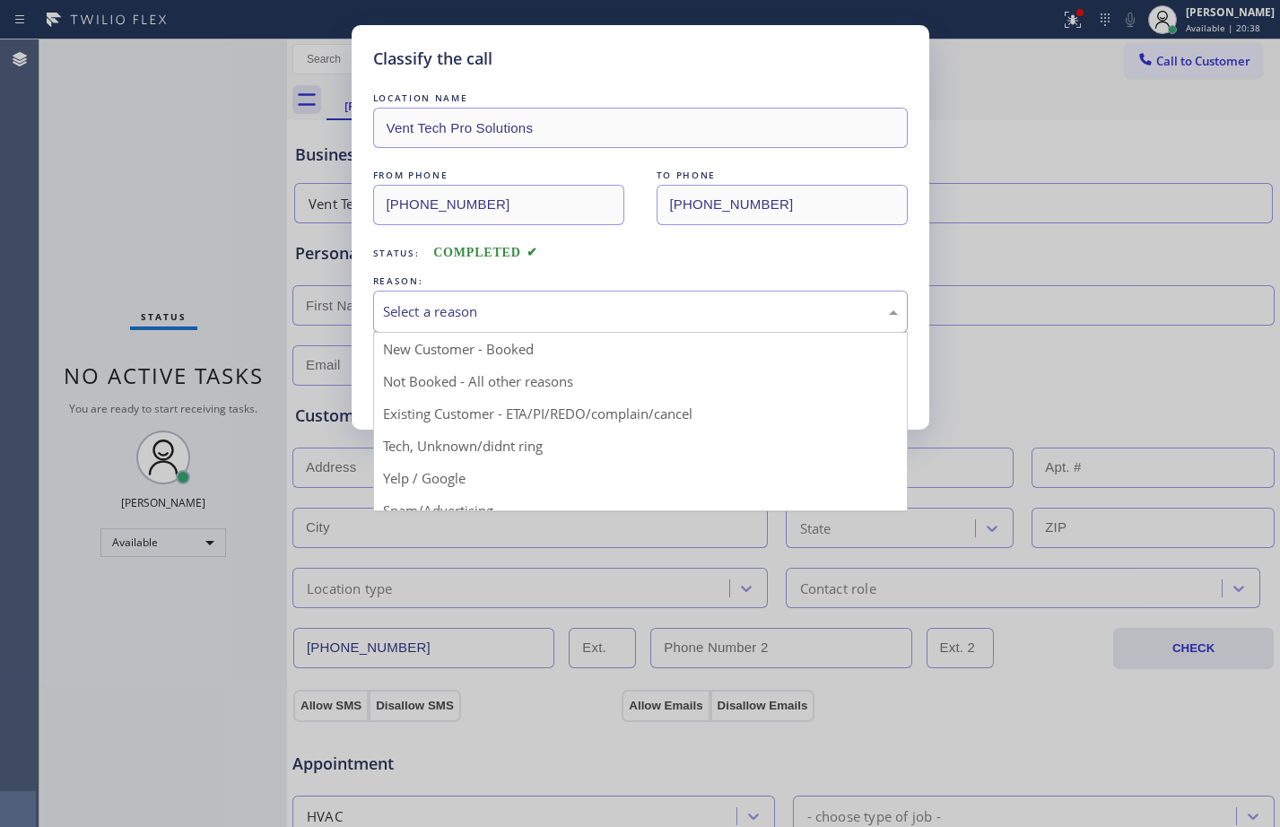
click at [487, 304] on div "Select a reason" at bounding box center [640, 311] width 515 height 21
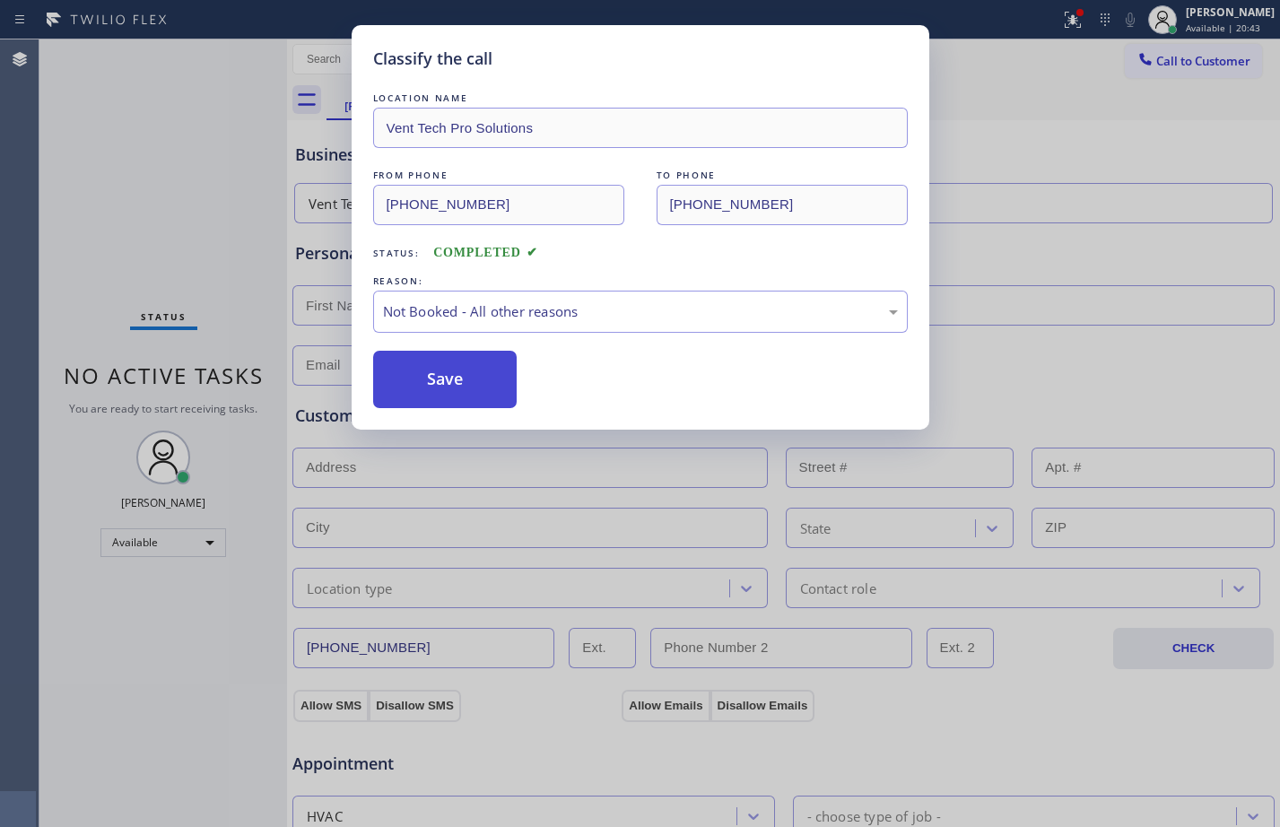
click at [460, 383] on button "Save" at bounding box center [445, 379] width 144 height 57
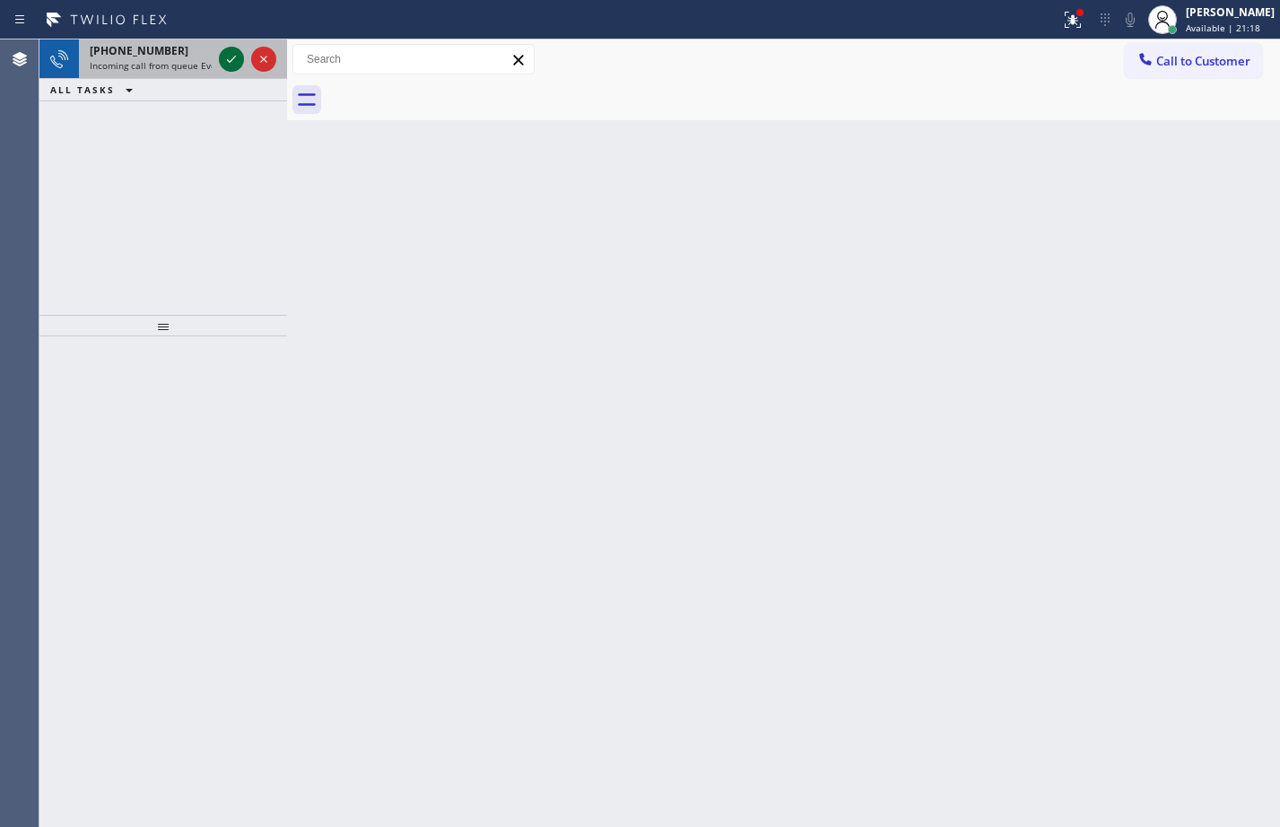
click at [233, 67] on icon at bounding box center [232, 59] width 22 height 22
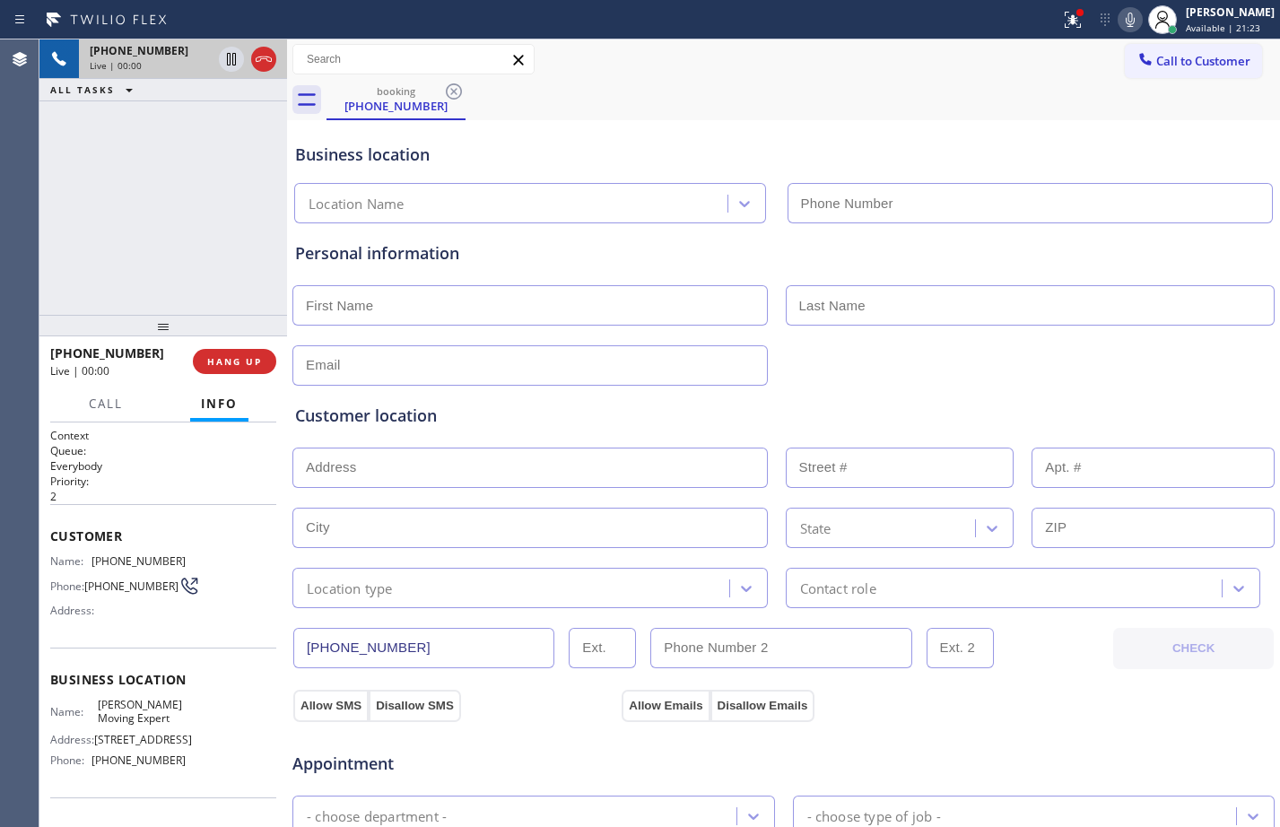
type input "[PHONE_NUMBER]"
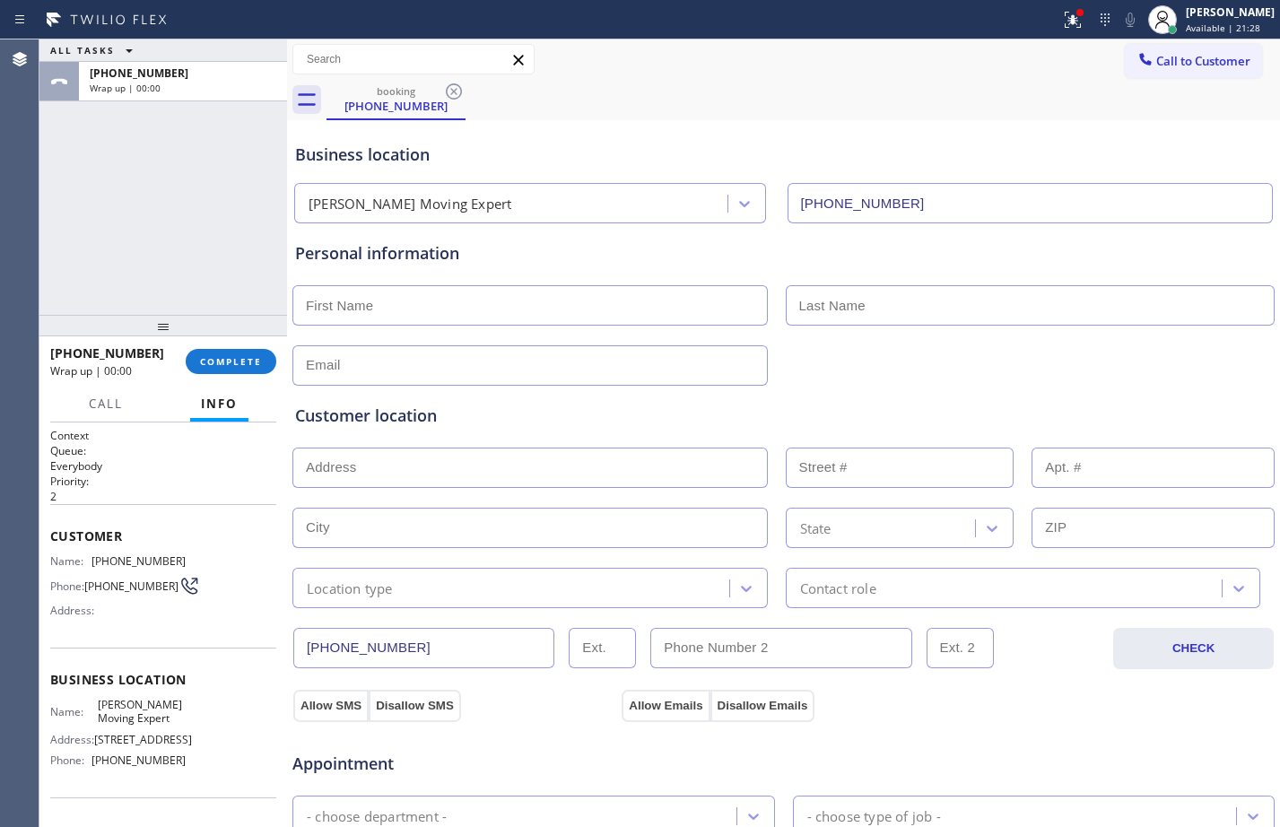
drag, startPoint x: 44, startPoint y: 535, endPoint x: 194, endPoint y: 781, distance: 287.9
click at [194, 781] on div "Context Queue: Everybody Priority: 2 Customer Name: [PHONE_NUMBER] Phone: [PHON…" at bounding box center [163, 625] width 248 height 405
click at [222, 353] on button "COMPLETE" at bounding box center [231, 361] width 91 height 25
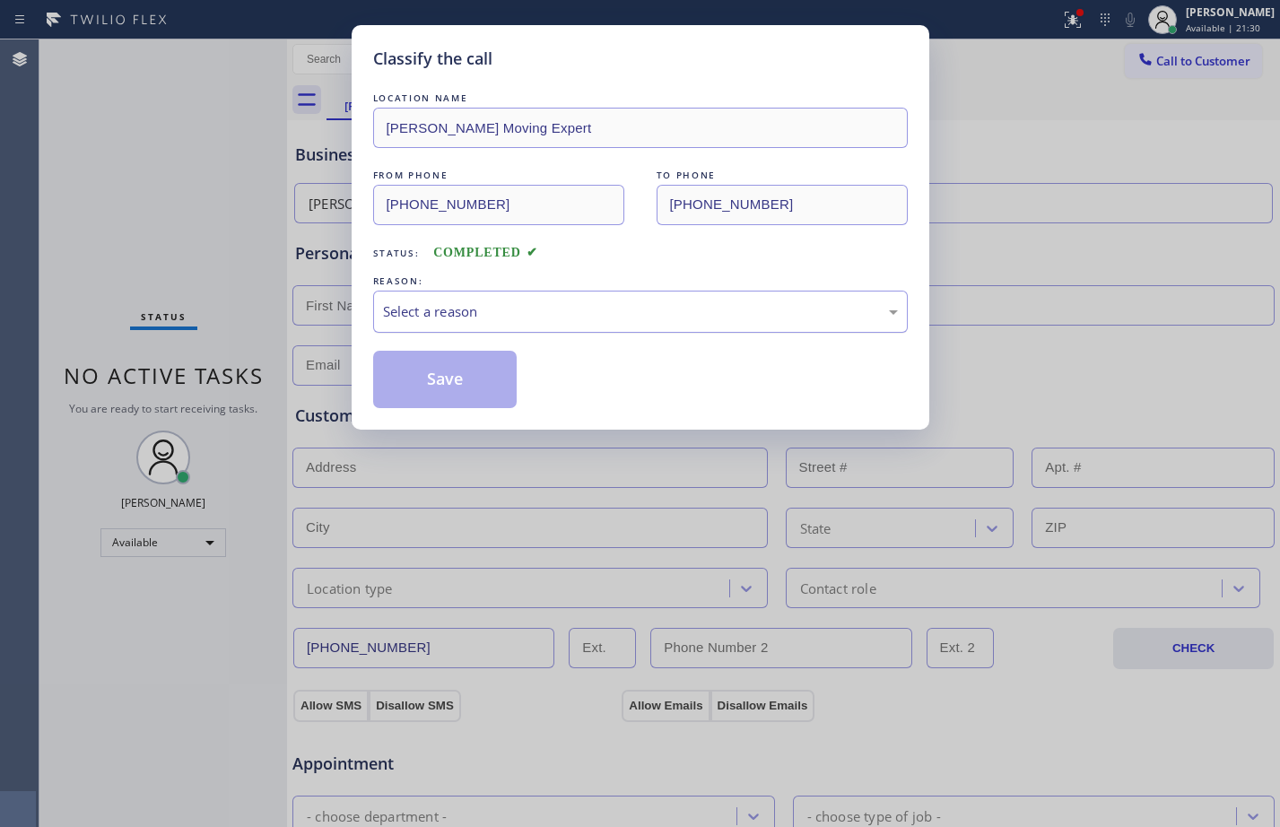
click at [570, 327] on div "Select a reason" at bounding box center [640, 312] width 535 height 42
click at [445, 364] on button "Save" at bounding box center [445, 379] width 144 height 57
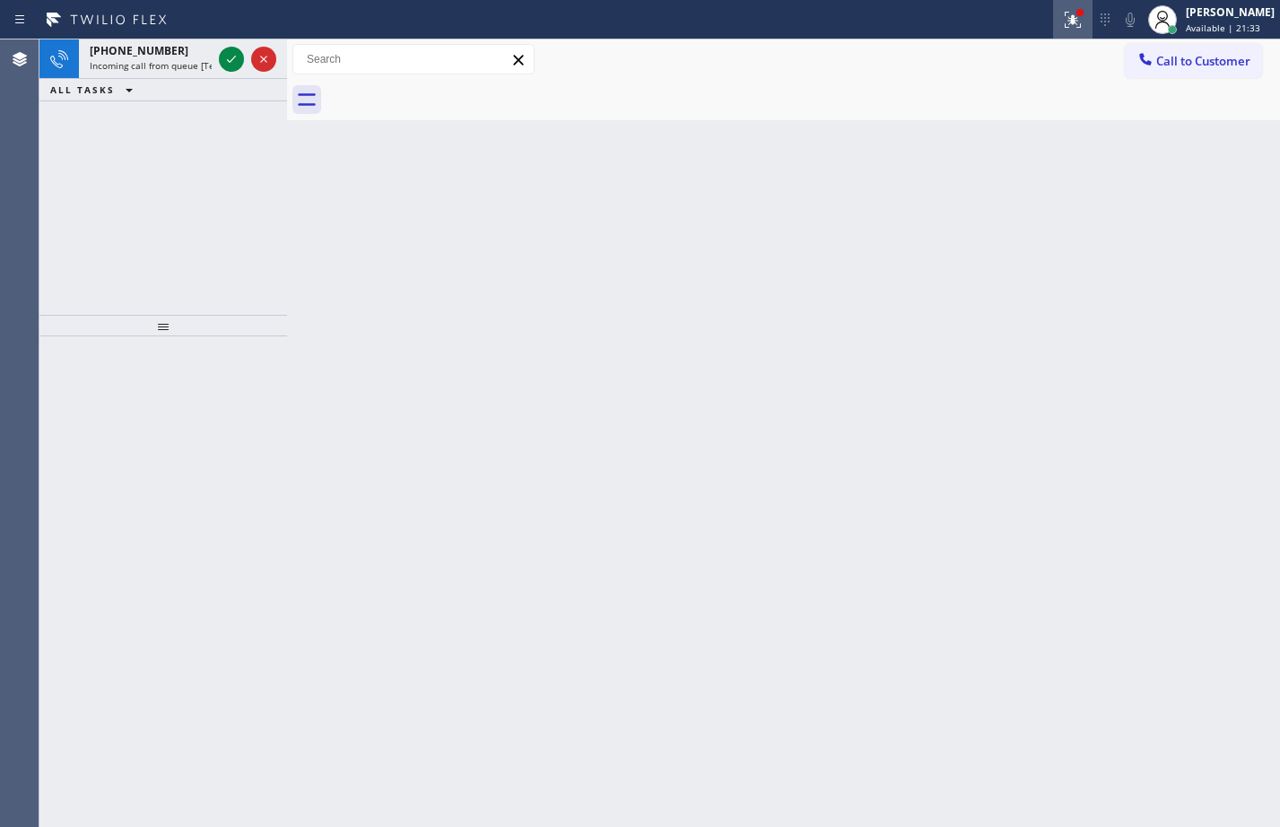
click at [1070, 33] on button at bounding box center [1072, 19] width 39 height 39
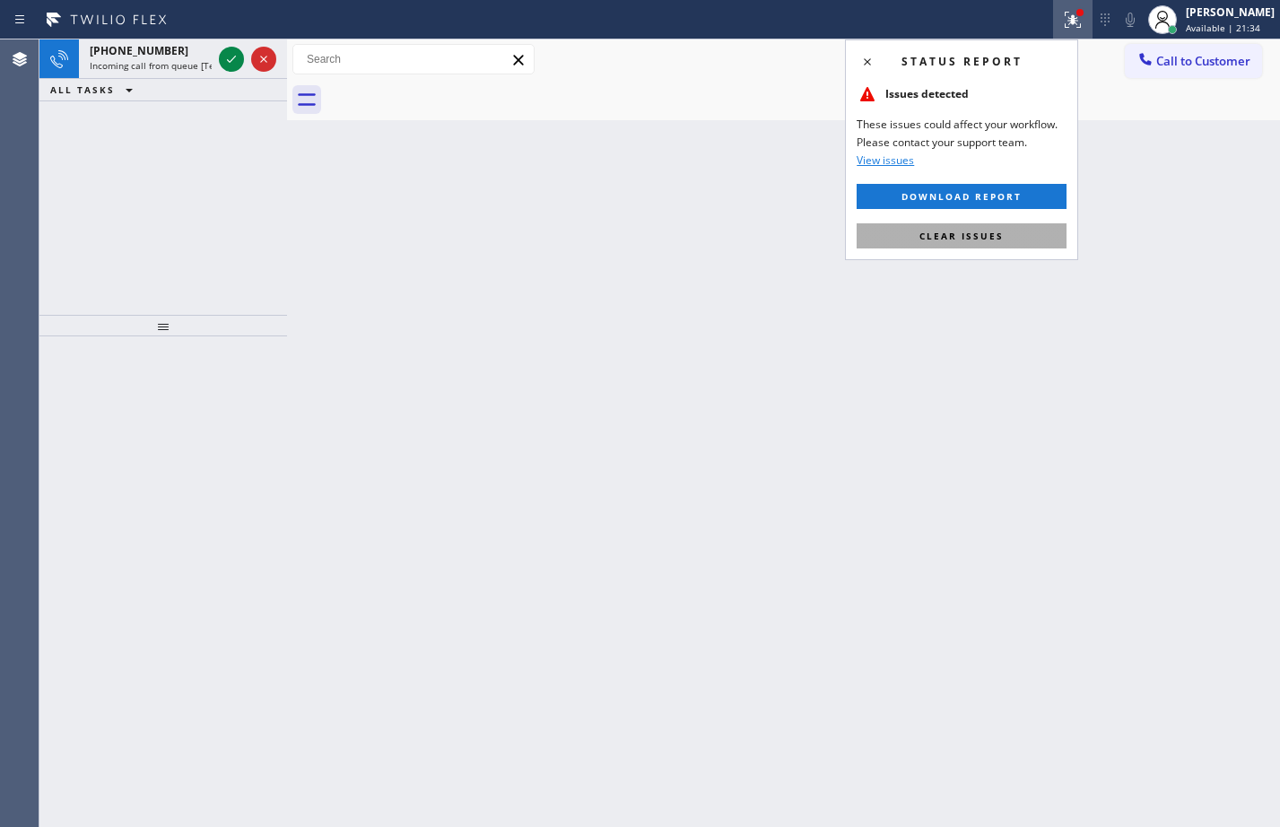
click at [1004, 238] on button "Clear issues" at bounding box center [962, 235] width 210 height 25
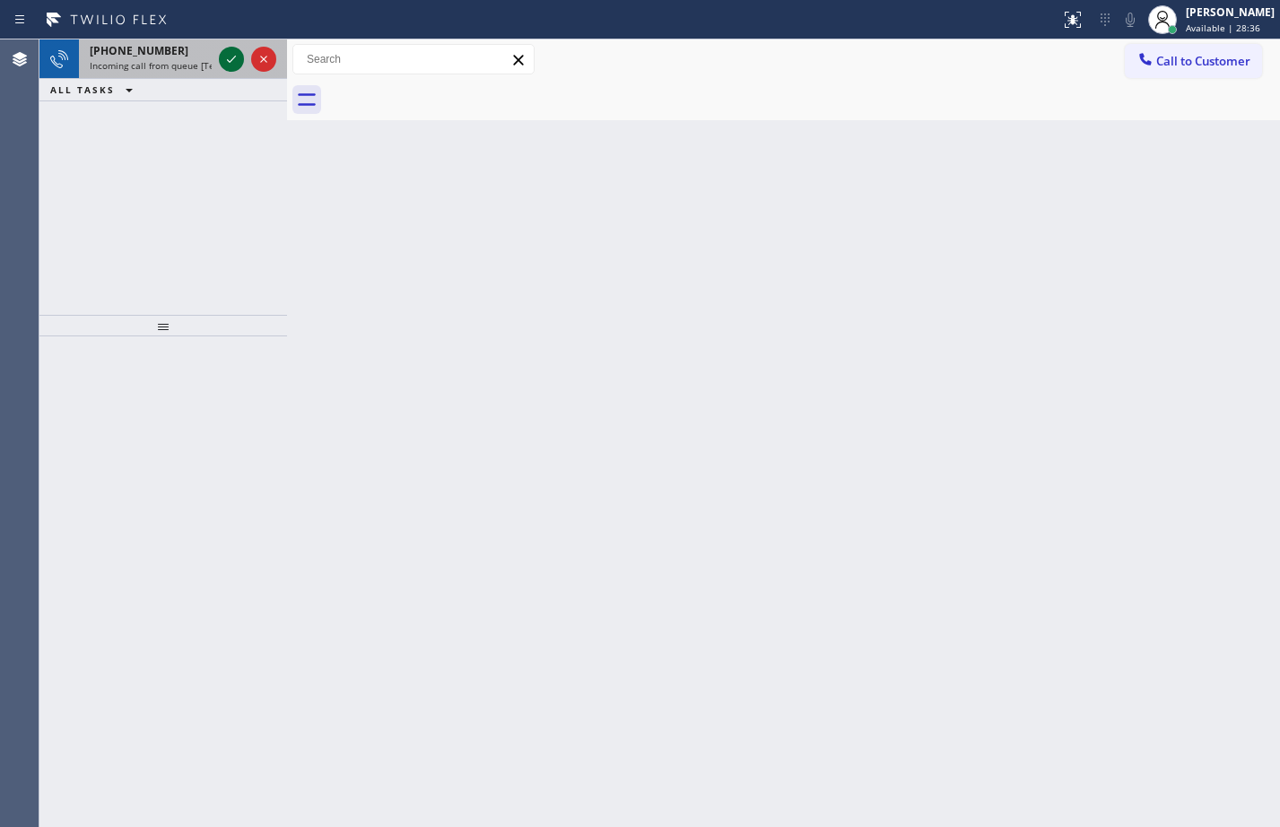
click at [232, 61] on icon at bounding box center [231, 59] width 9 height 7
click at [227, 61] on icon at bounding box center [232, 59] width 22 height 22
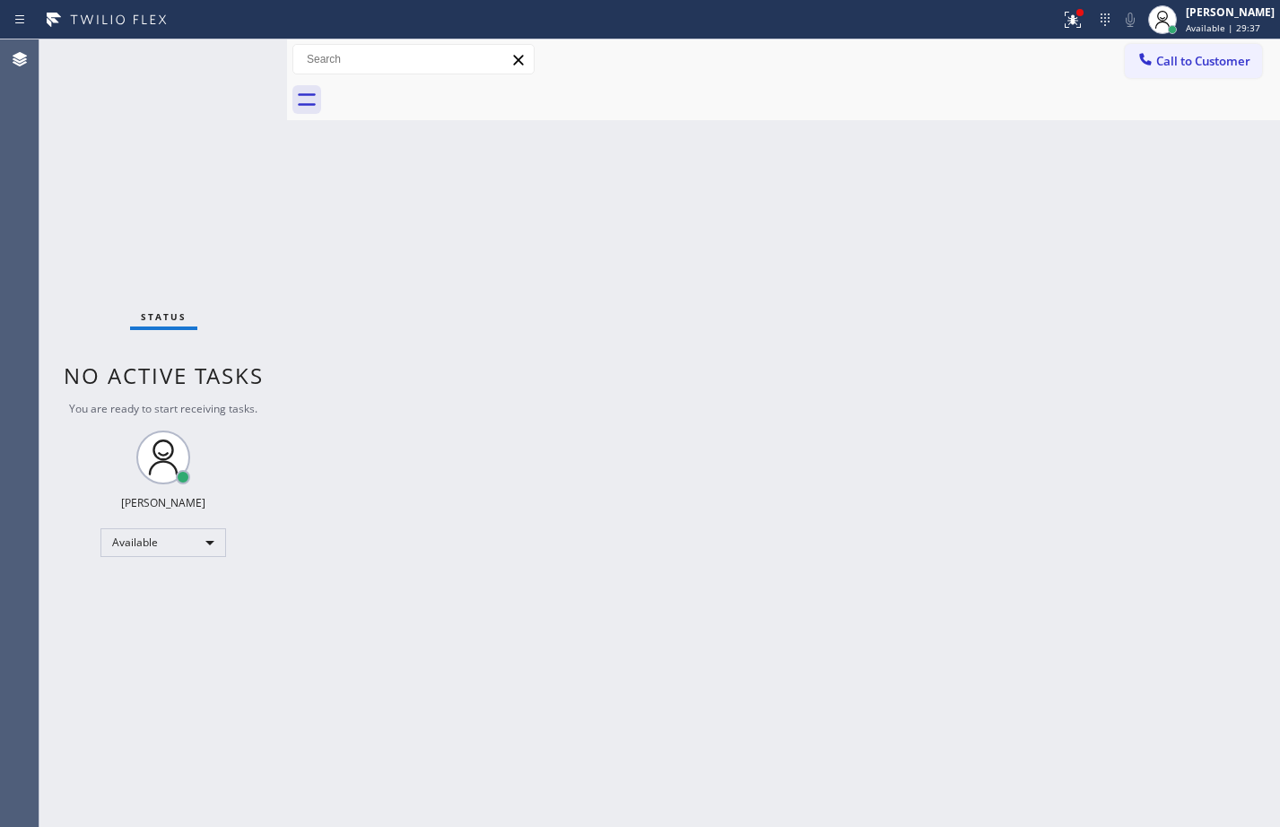
click at [227, 61] on div "Status No active tasks You are ready to start receiving tasks. [PERSON_NAME] Av…" at bounding box center [163, 433] width 248 height 788
click at [1055, 31] on button at bounding box center [1072, 19] width 39 height 39
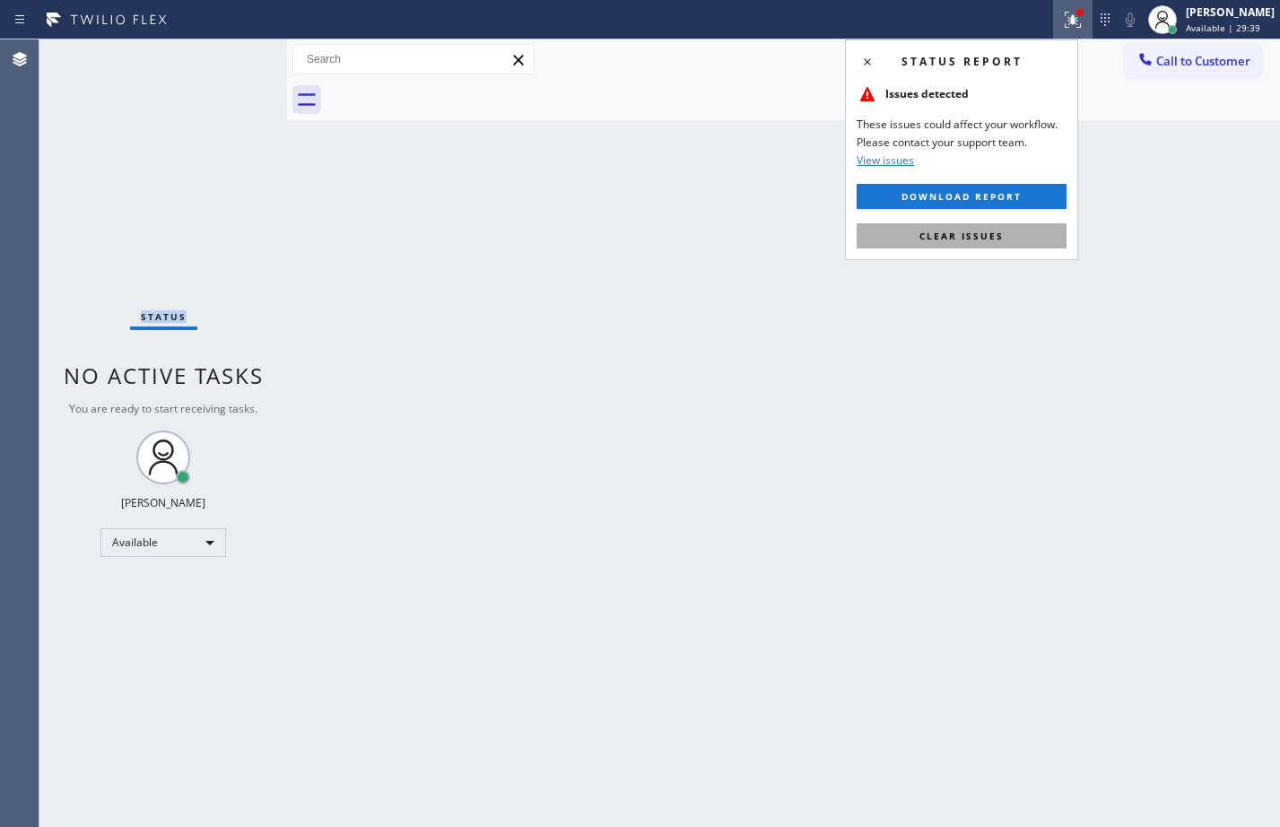
click at [958, 226] on button "Clear issues" at bounding box center [962, 235] width 210 height 25
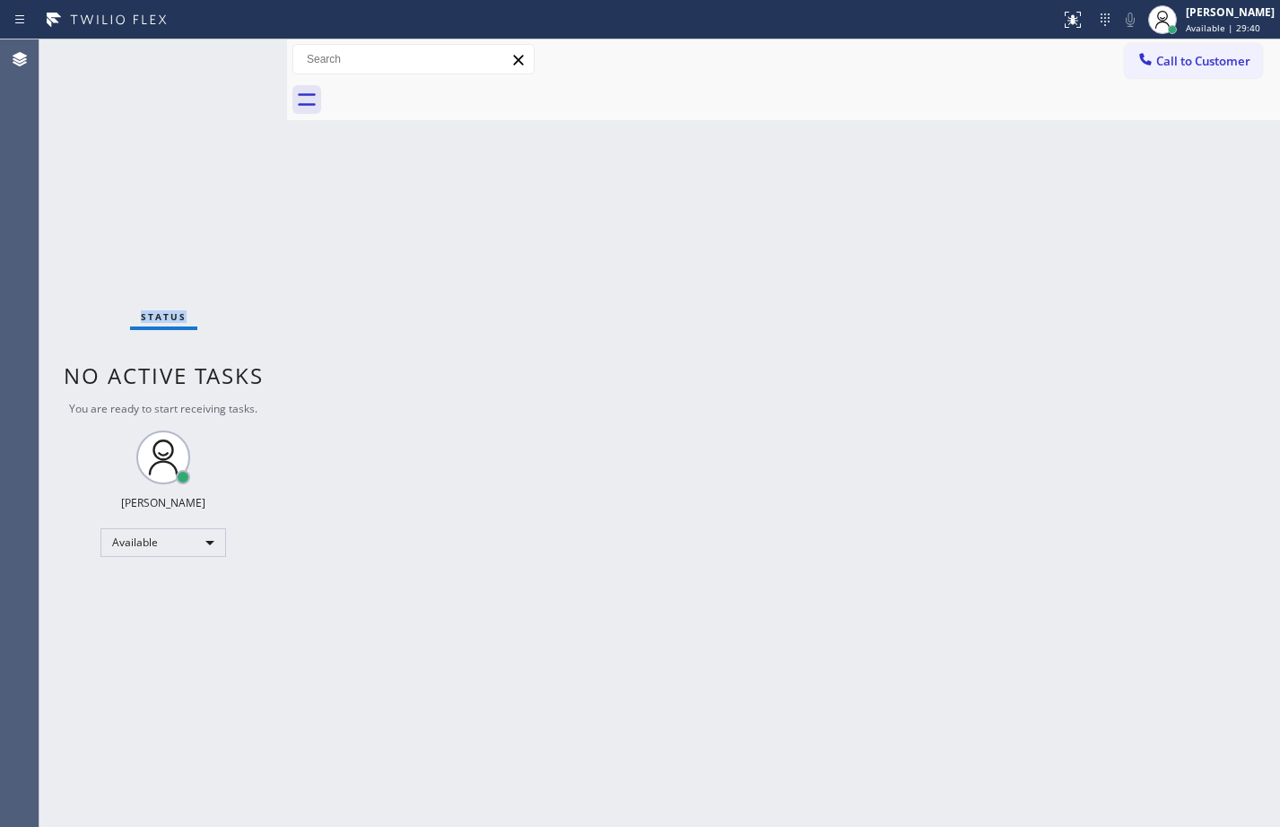
click at [253, 66] on div "Status No active tasks You are ready to start receiving tasks. [PERSON_NAME] Av…" at bounding box center [163, 433] width 248 height 788
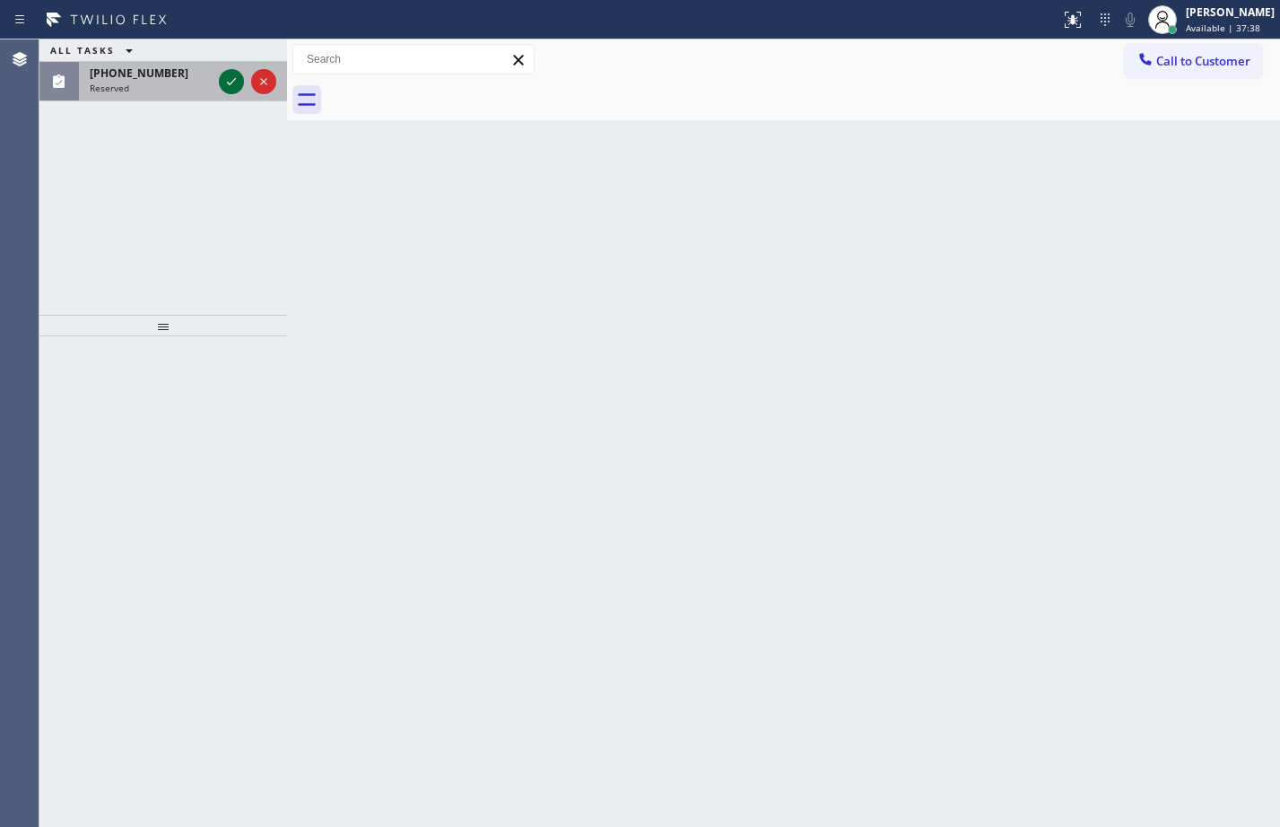
click at [223, 90] on icon at bounding box center [232, 82] width 22 height 22
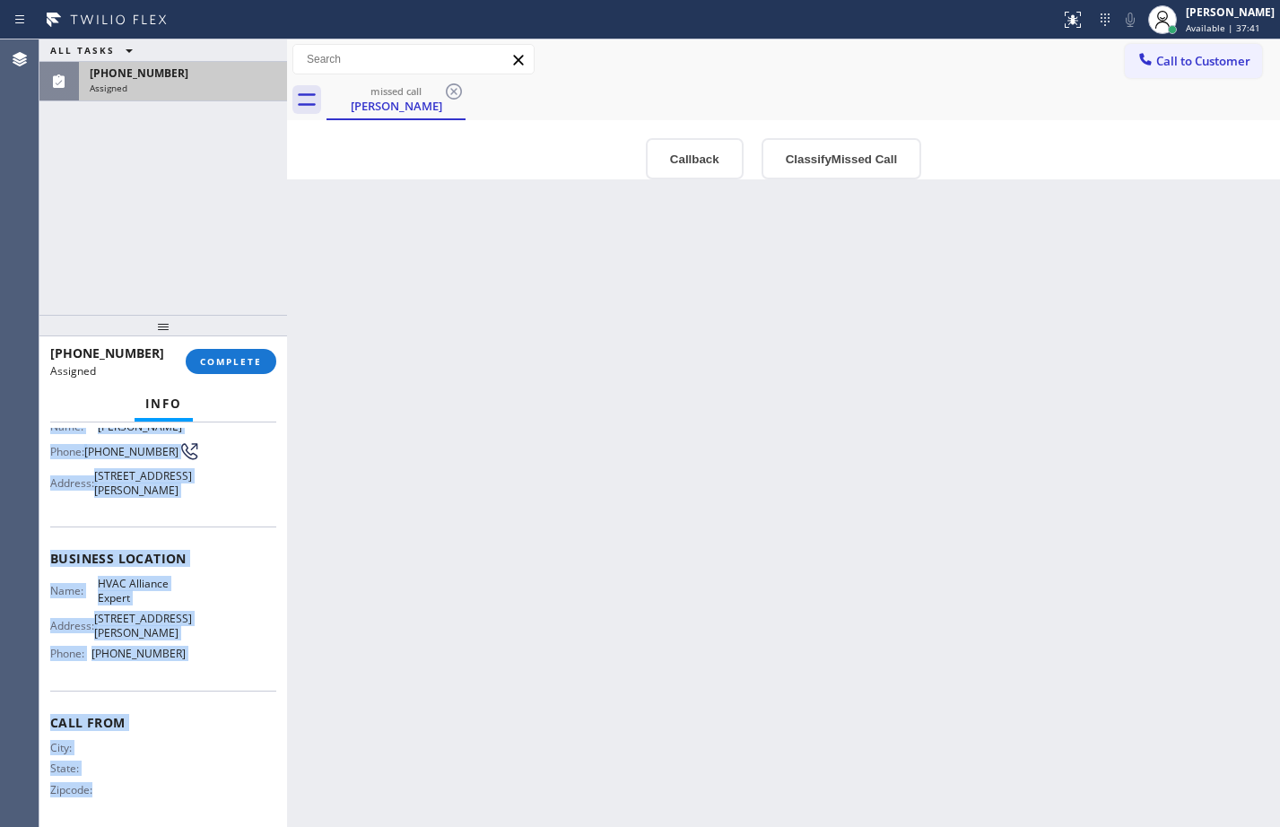
scroll to position [188, 0]
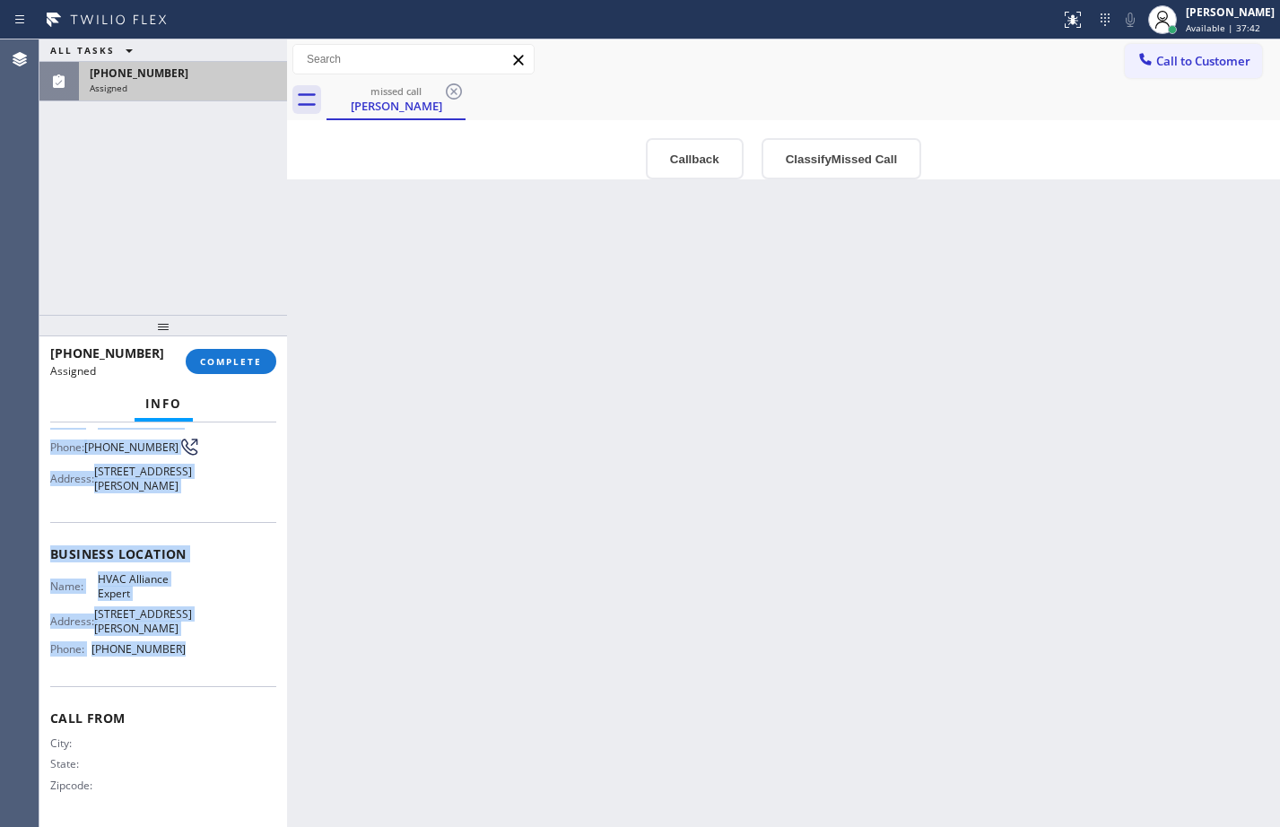
drag, startPoint x: 48, startPoint y: 556, endPoint x: 245, endPoint y: 639, distance: 213.1
click at [216, 645] on div "Context Queue: Everybody Priority: 0 Task Age: Customer Name: [PERSON_NAME] Pho…" at bounding box center [163, 625] width 248 height 405
copy div "Customer Name: [PERSON_NAME] Phone: [PHONE_NUMBER] Address: [STREET_ADDRESS][PE…"
click at [248, 368] on span "COMPLETE" at bounding box center [231, 361] width 62 height 13
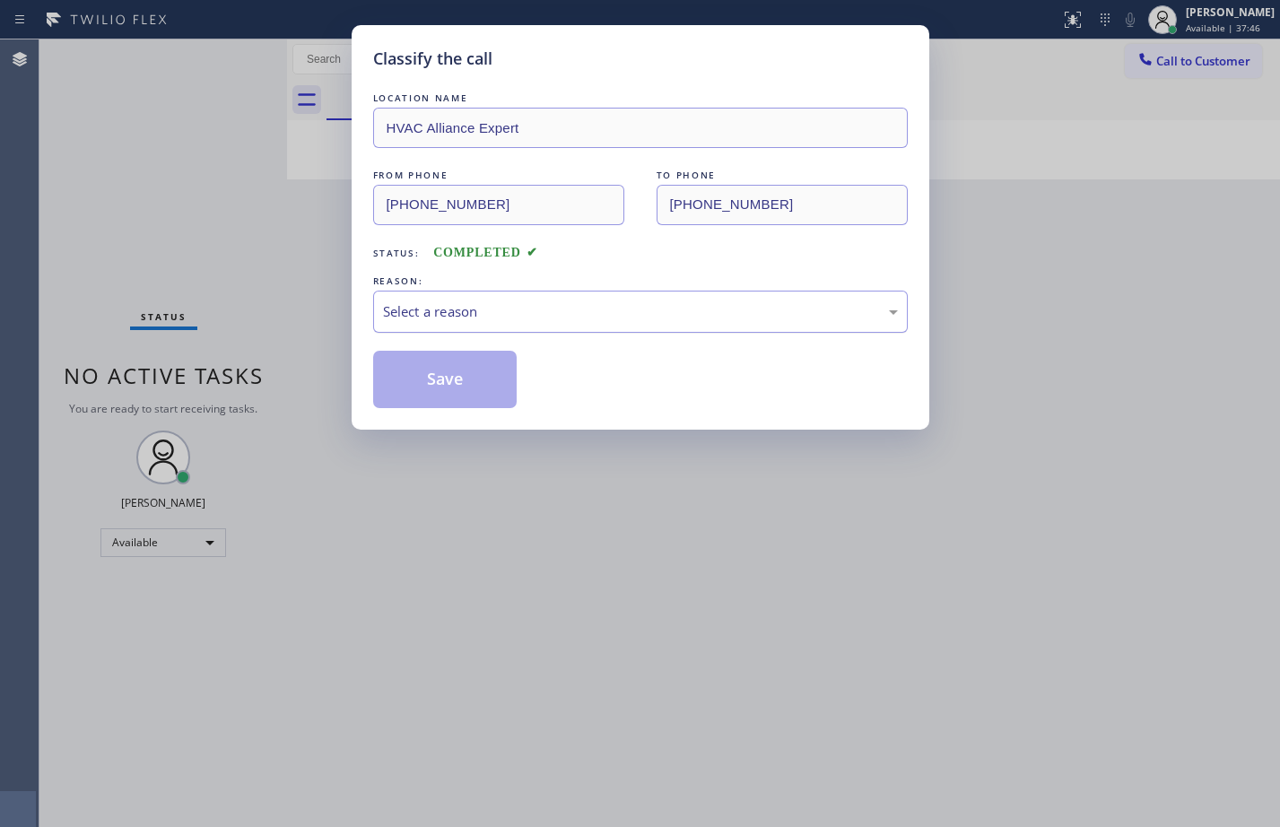
click at [487, 318] on div "Select a reason" at bounding box center [640, 311] width 515 height 21
click at [464, 399] on button "Save" at bounding box center [445, 379] width 144 height 57
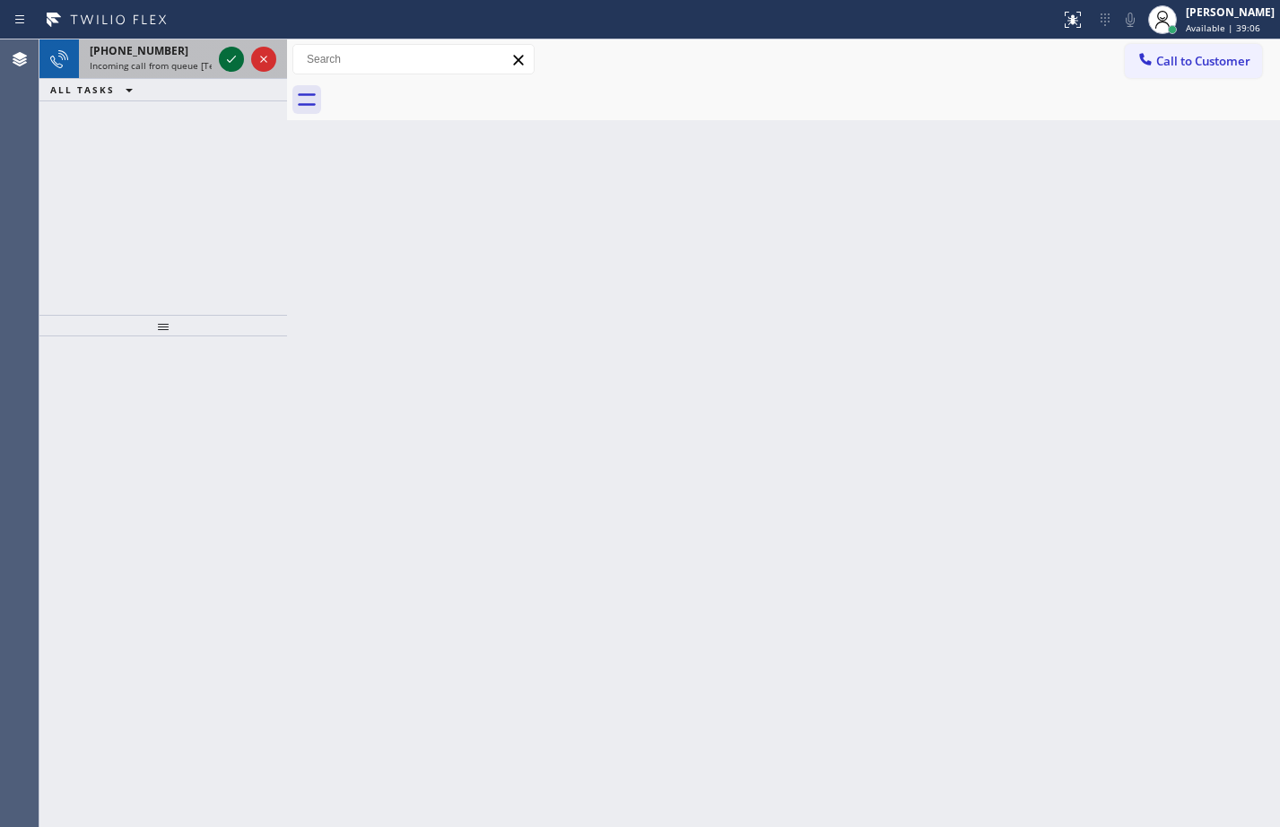
click at [233, 57] on icon at bounding box center [232, 59] width 22 height 22
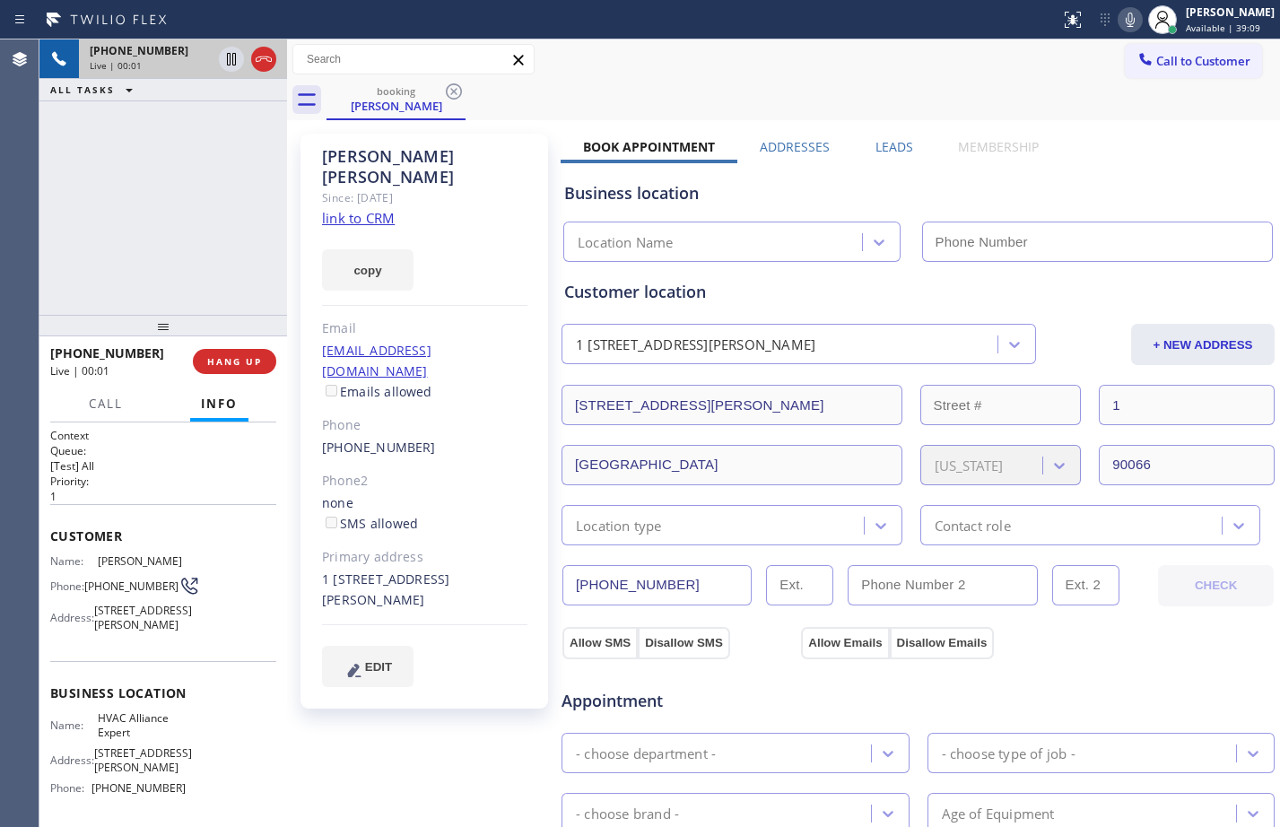
type input "[PHONE_NUMBER]"
click at [378, 209] on link "link to CRM" at bounding box center [358, 218] width 73 height 18
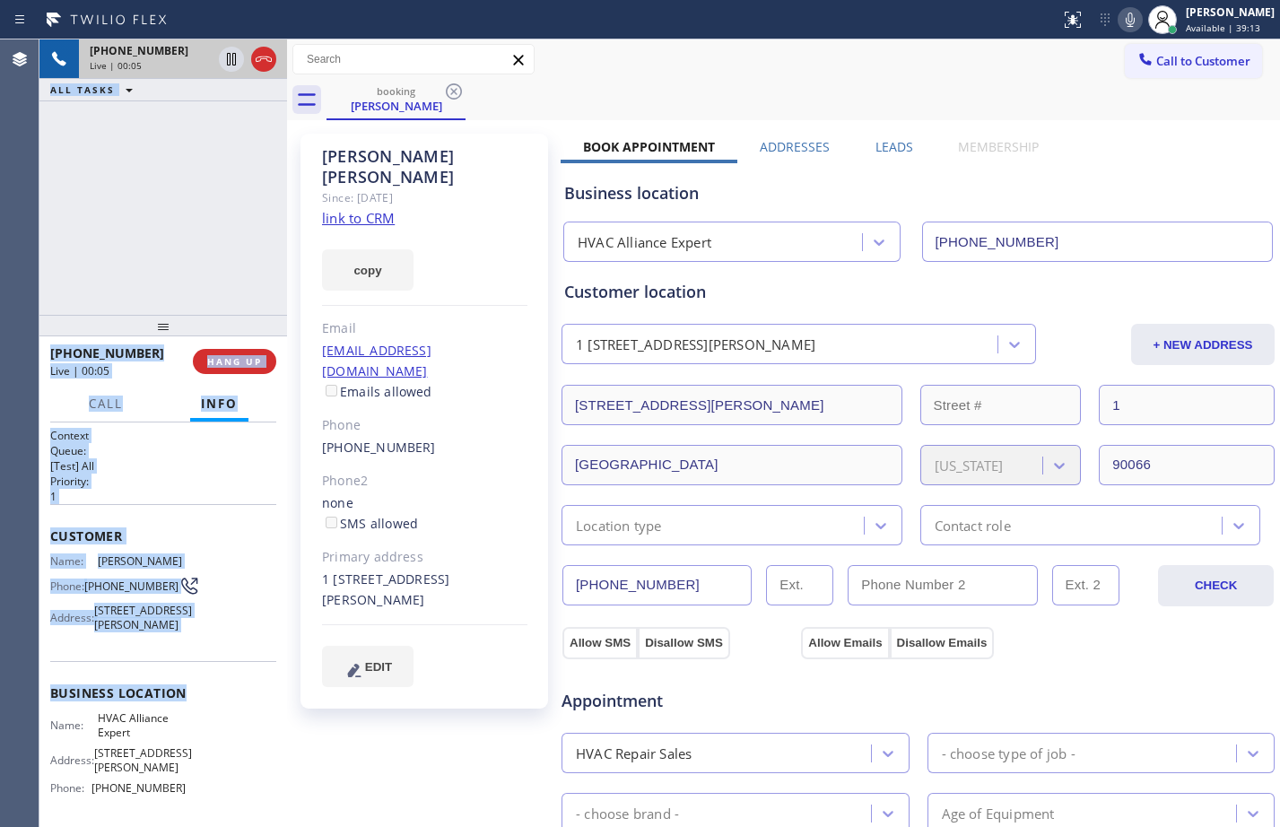
drag, startPoint x: 35, startPoint y: 527, endPoint x: 229, endPoint y: 722, distance: 275.4
click at [229, 722] on div "Agent Desktop Classify the call LOCATION NAME Woodside Heating and AC Repair FR…" at bounding box center [640, 433] width 1280 height 788
click at [229, 722] on div "Business location Name: HVAC Alliance Expert Address: [STREET_ADDRESS][PERSON_N…" at bounding box center [163, 742] width 226 height 163
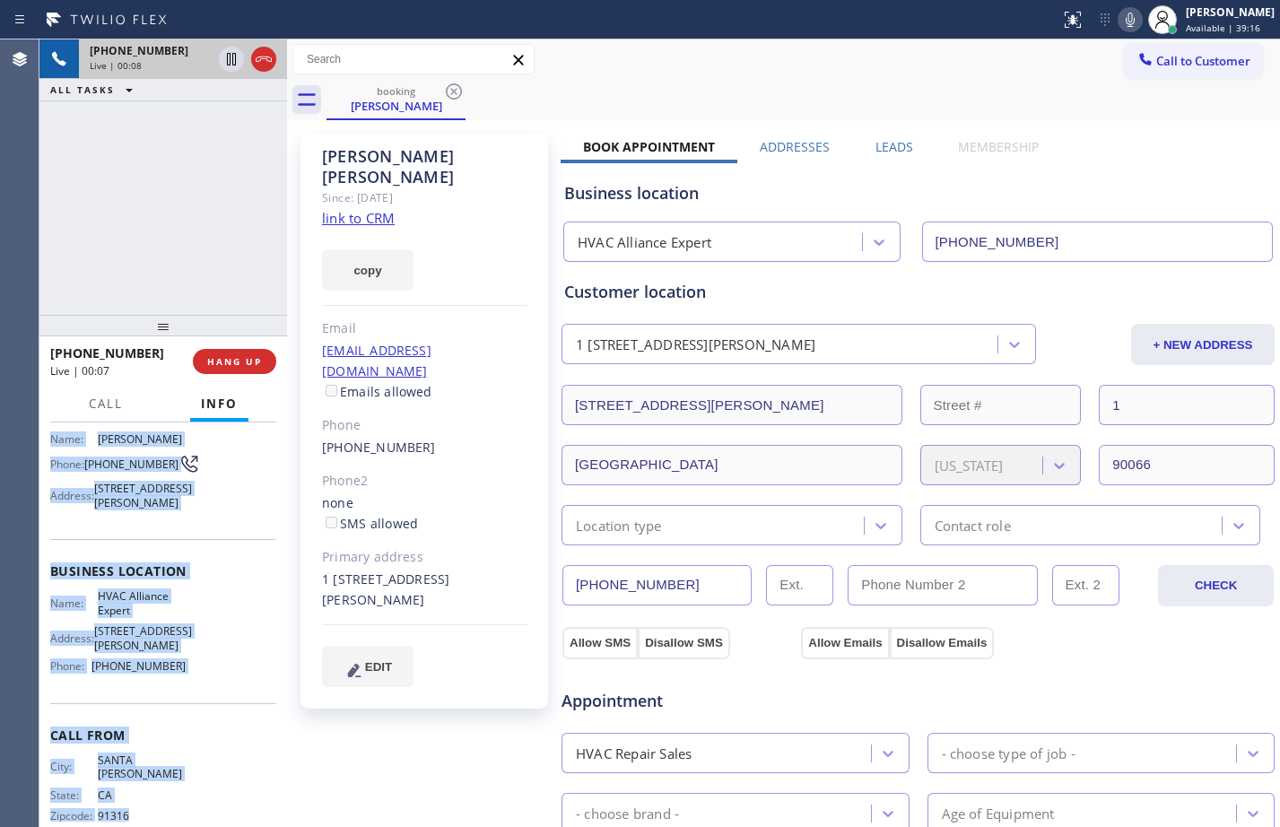
scroll to position [173, 0]
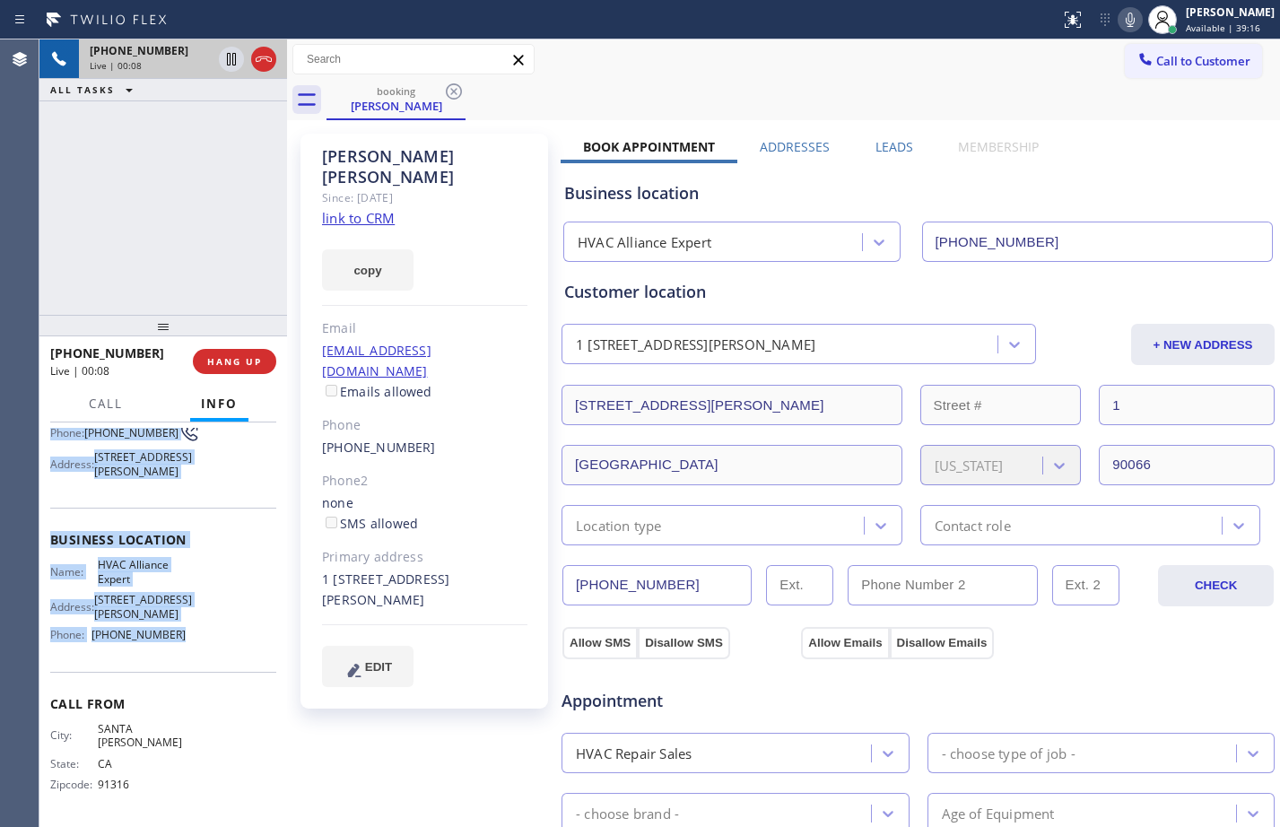
drag, startPoint x: 100, startPoint y: 605, endPoint x: 205, endPoint y: 664, distance: 120.5
click at [205, 664] on div "Context Queue: [Test] All Priority: 1 Customer Name: [PERSON_NAME] Phone: [PHON…" at bounding box center [163, 625] width 248 height 405
copy div "Customer Name: [PERSON_NAME] Phone: [PHONE_NUMBER] Address: [STREET_ADDRESS][PE…"
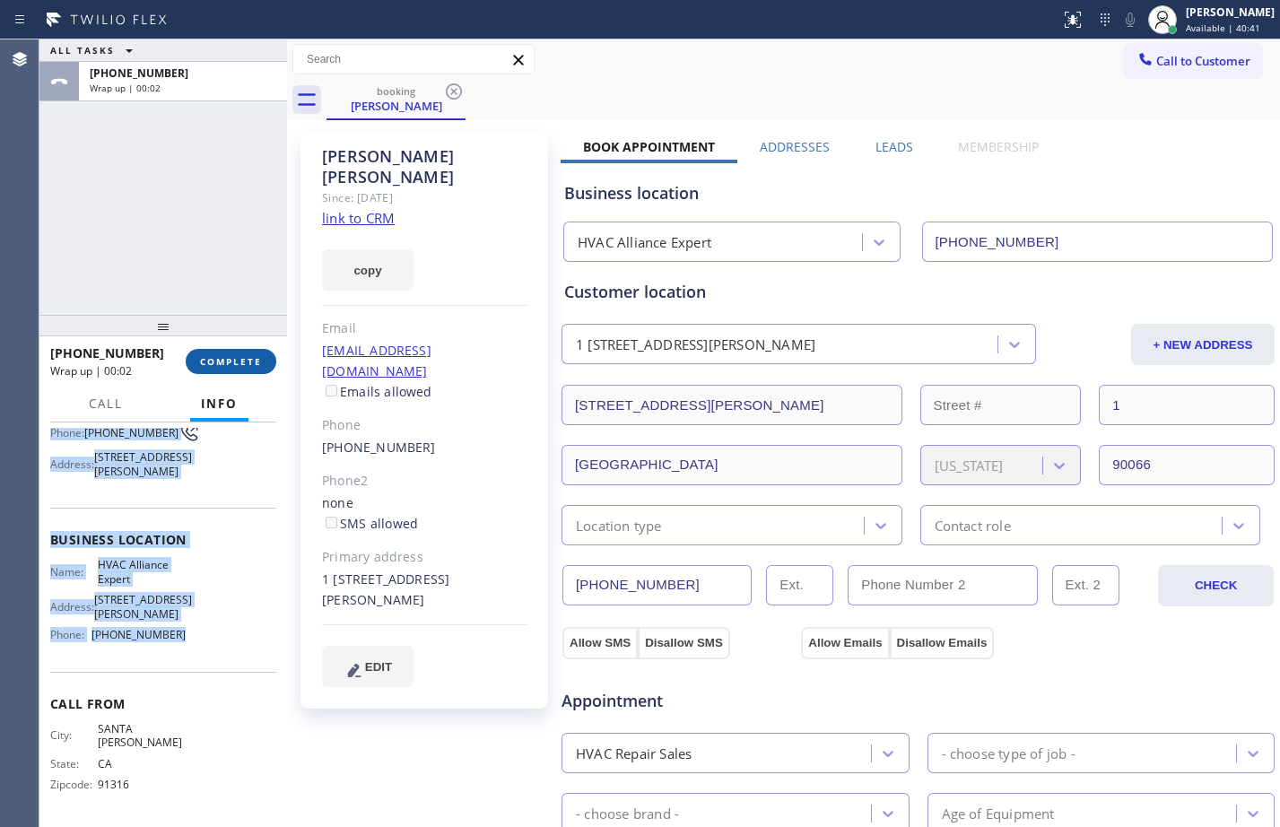
click at [249, 362] on span "COMPLETE" at bounding box center [231, 361] width 62 height 13
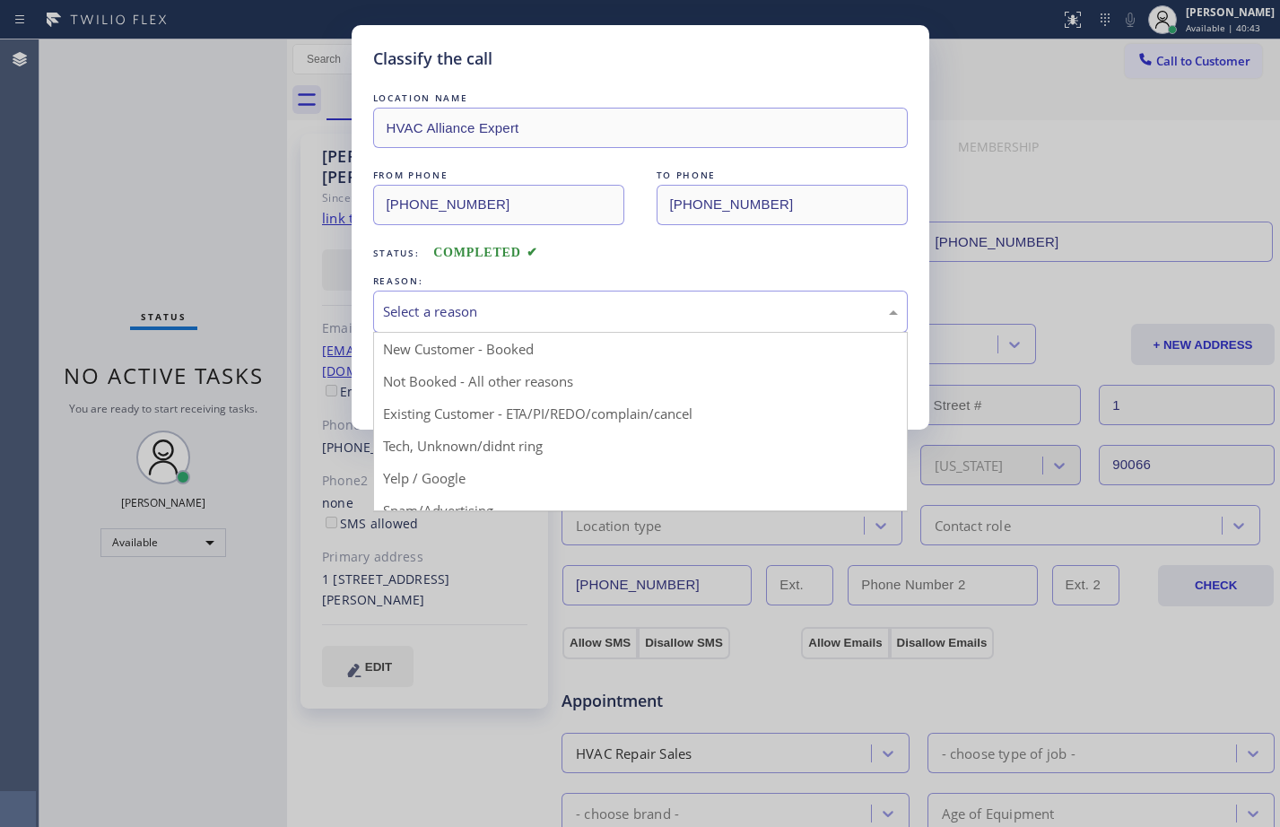
click at [595, 316] on div "Select a reason" at bounding box center [640, 311] width 515 height 21
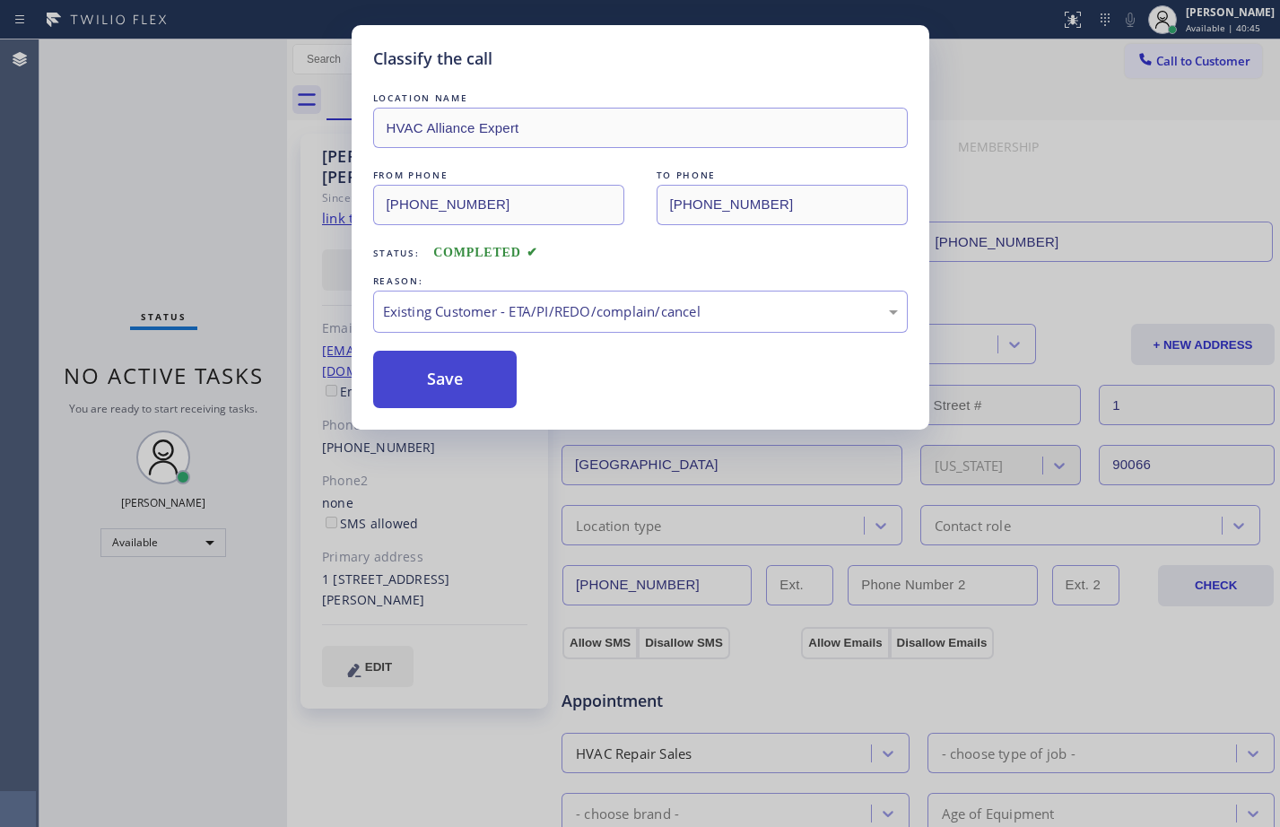
click at [435, 382] on button "Save" at bounding box center [445, 379] width 144 height 57
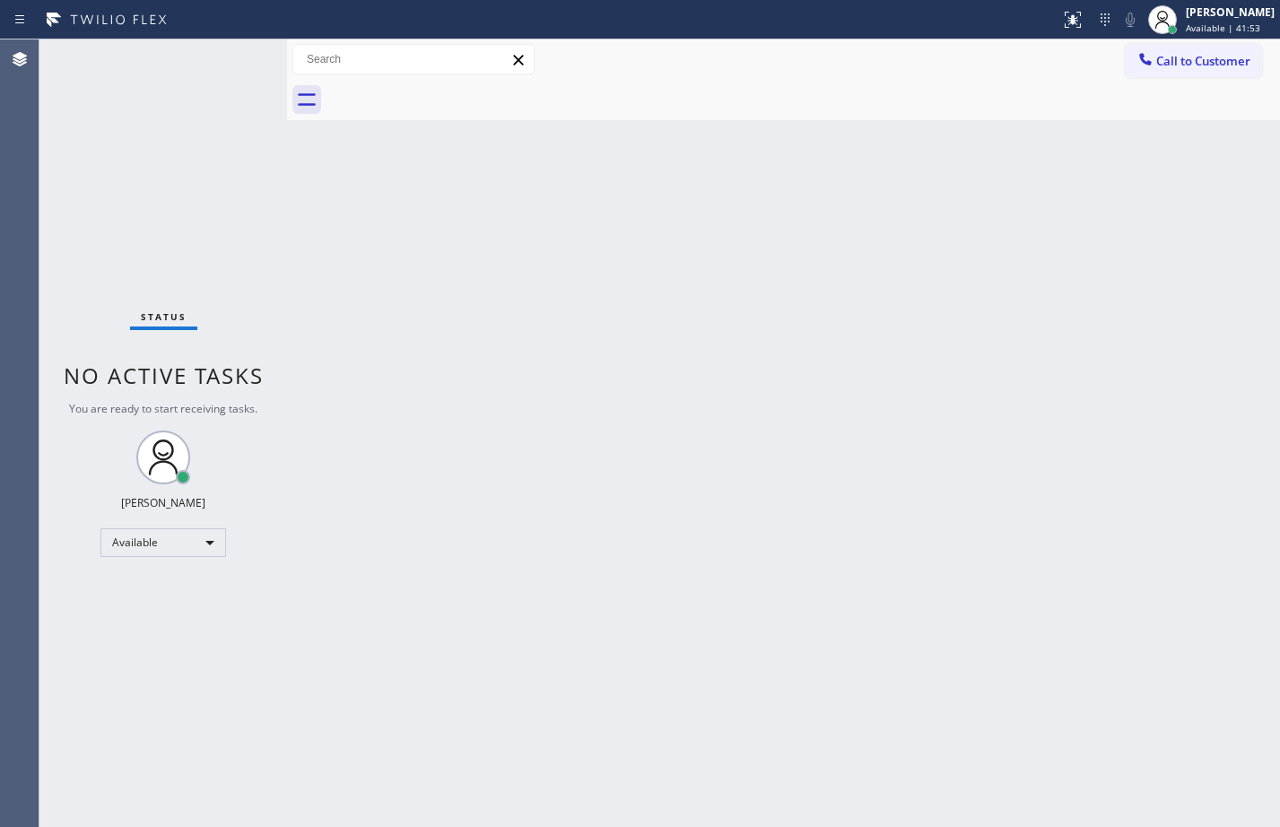
click at [200, 278] on div "Status No active tasks You are ready to start receiving tasks. [PERSON_NAME] Av…" at bounding box center [163, 433] width 248 height 788
click at [222, 279] on div "Status No active tasks You are ready to start receiving tasks. [PERSON_NAME] Av…" at bounding box center [163, 433] width 248 height 788
click at [235, 191] on div "Status No active tasks You are ready to start receiving tasks. [PERSON_NAME] Av…" at bounding box center [163, 433] width 248 height 788
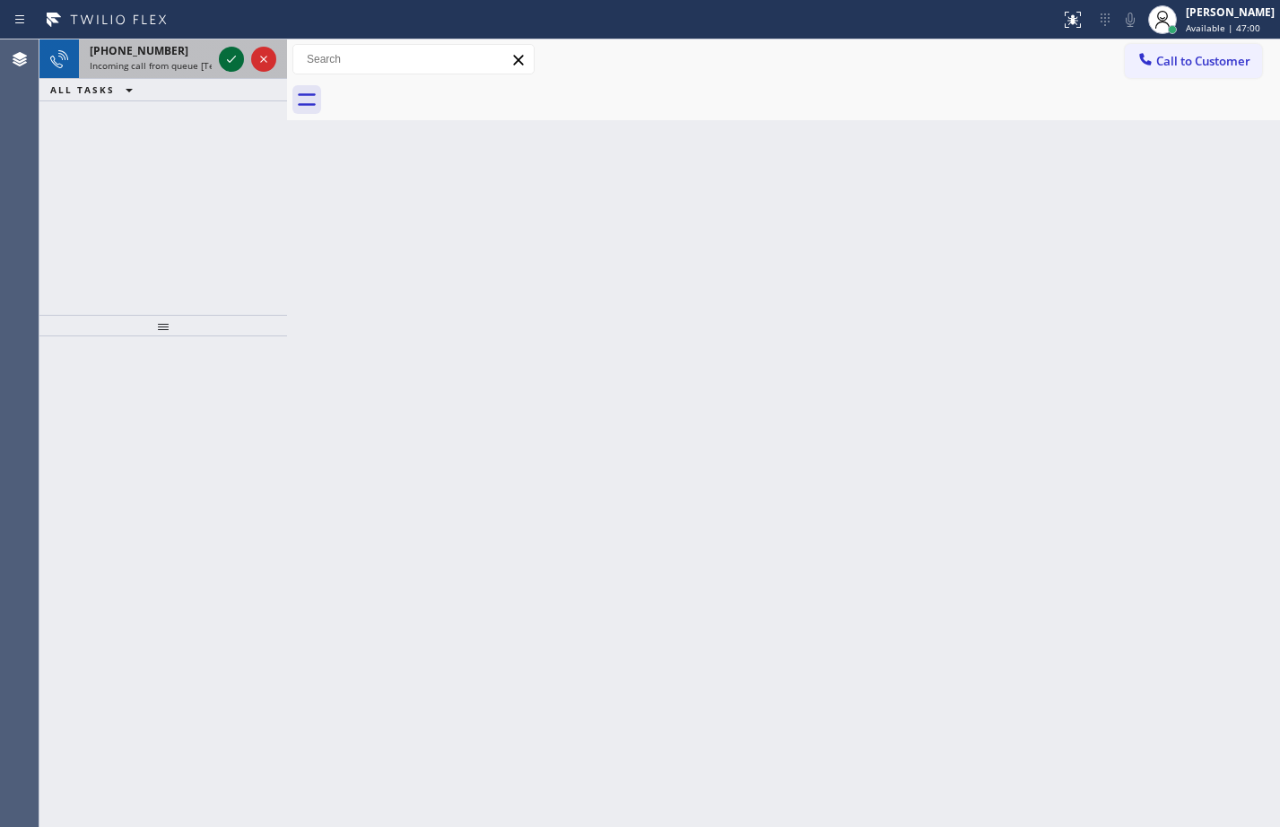
click at [235, 51] on icon at bounding box center [232, 59] width 22 height 22
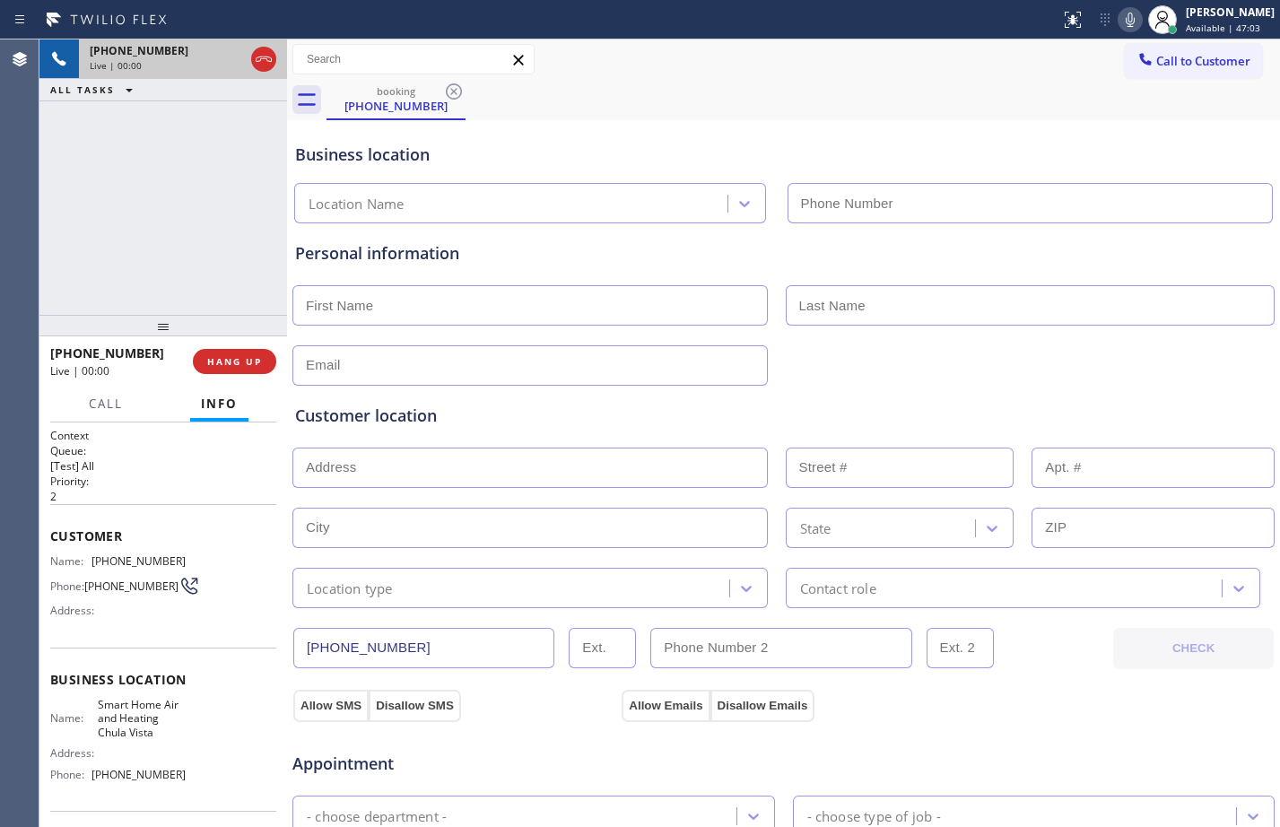
type input "[PHONE_NUMBER]"
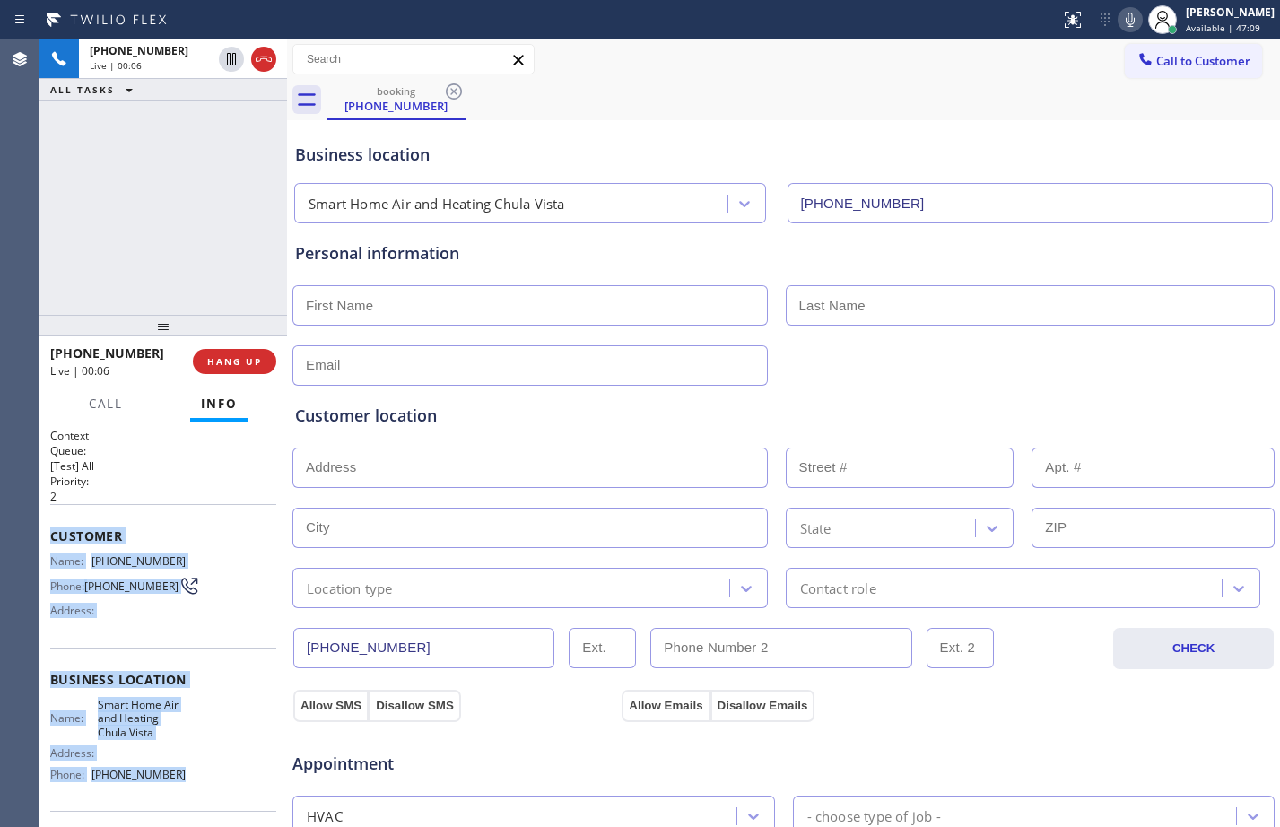
drag, startPoint x: 45, startPoint y: 529, endPoint x: 227, endPoint y: 804, distance: 330.2
click at [227, 804] on div "Context Queue: [Test] All Priority: 2 Customer Name: [PHONE_NUMBER] Phone: [PHO…" at bounding box center [163, 625] width 248 height 405
copy div "Customer Name: [PHONE_NUMBER] Phone: [PHONE_NUMBER] Address: Business location …"
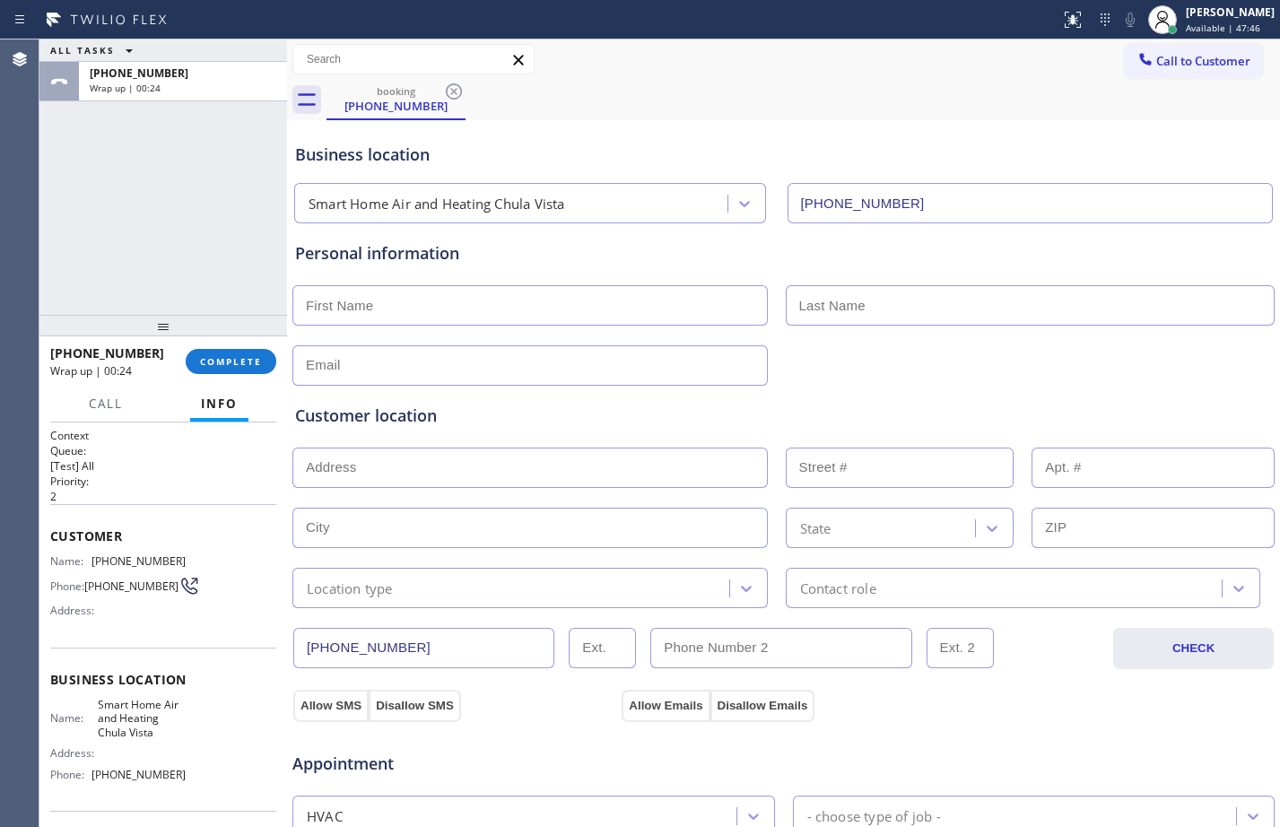
click at [207, 219] on div "ALL TASKS ALL TASKS ACTIVE TASKS TASKS IN WRAP UP [PHONE_NUMBER] Wrap up | 00:24" at bounding box center [163, 176] width 248 height 275
click at [226, 372] on button "COMPLETE" at bounding box center [231, 361] width 91 height 25
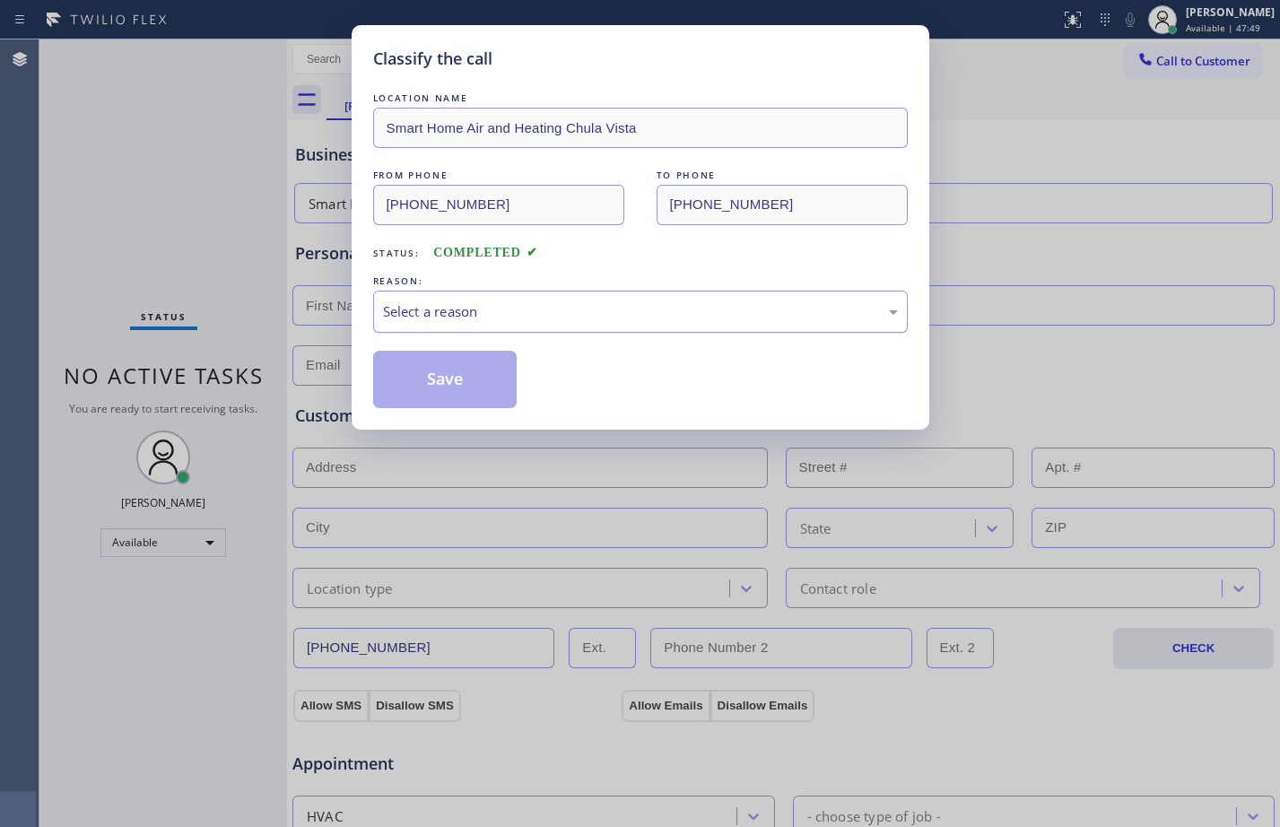
click at [561, 306] on div "Select a reason" at bounding box center [640, 311] width 515 height 21
click at [469, 379] on button "Save" at bounding box center [445, 379] width 144 height 57
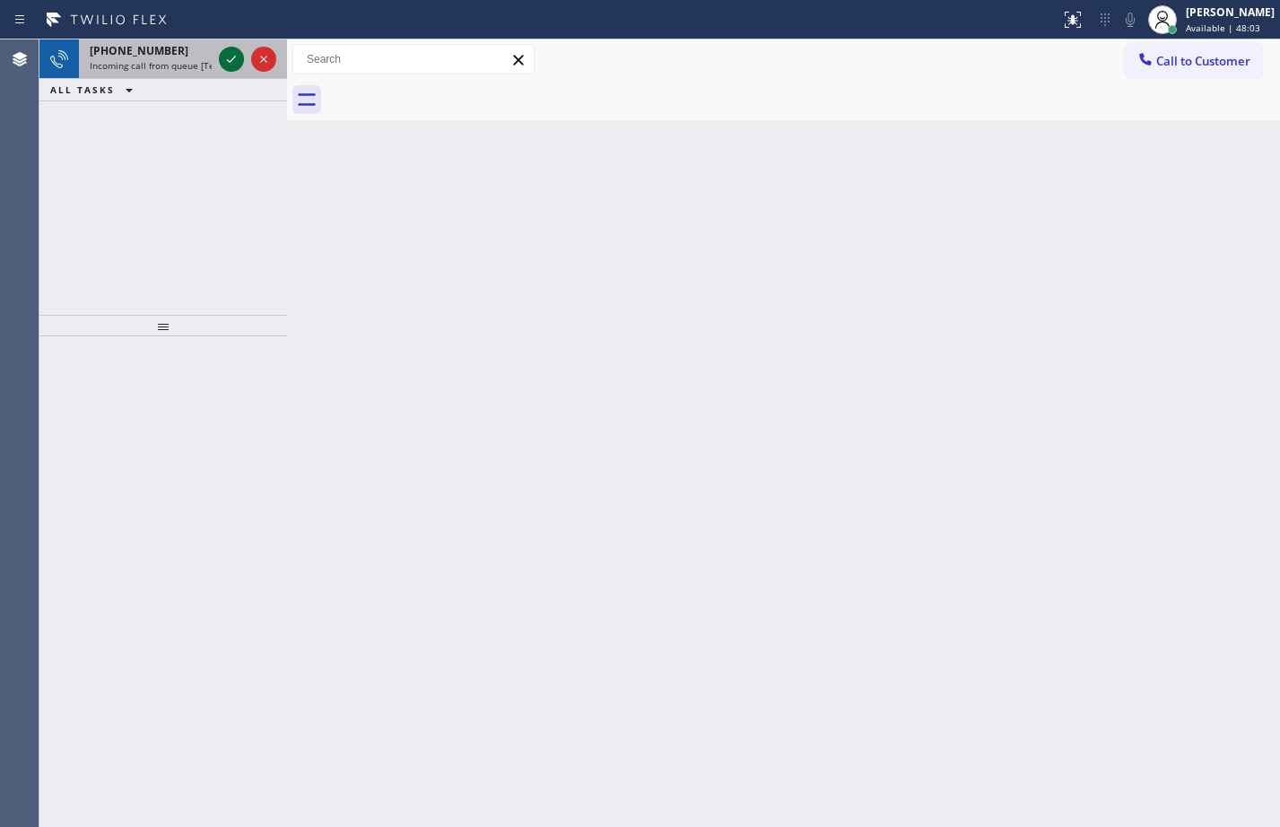
click at [236, 61] on icon at bounding box center [232, 59] width 22 height 22
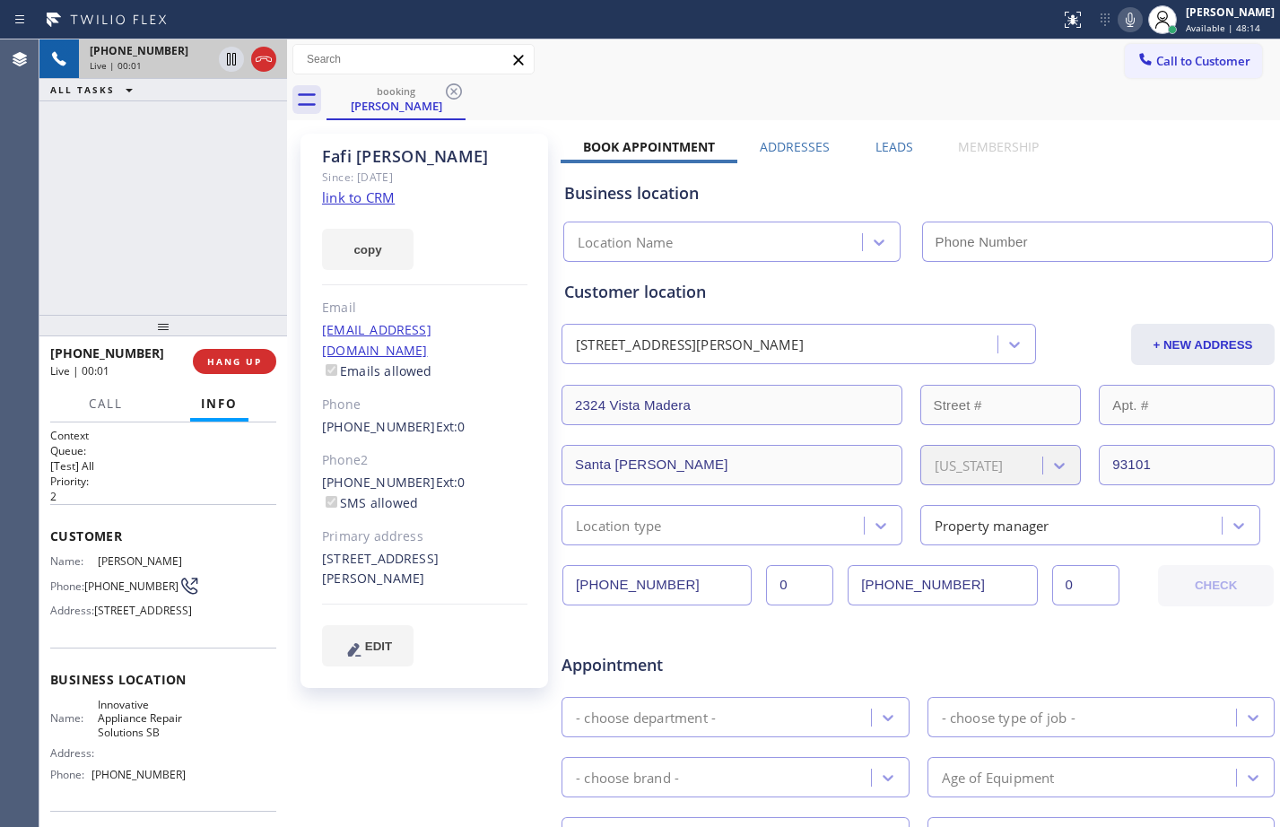
type input "[PHONE_NUMBER]"
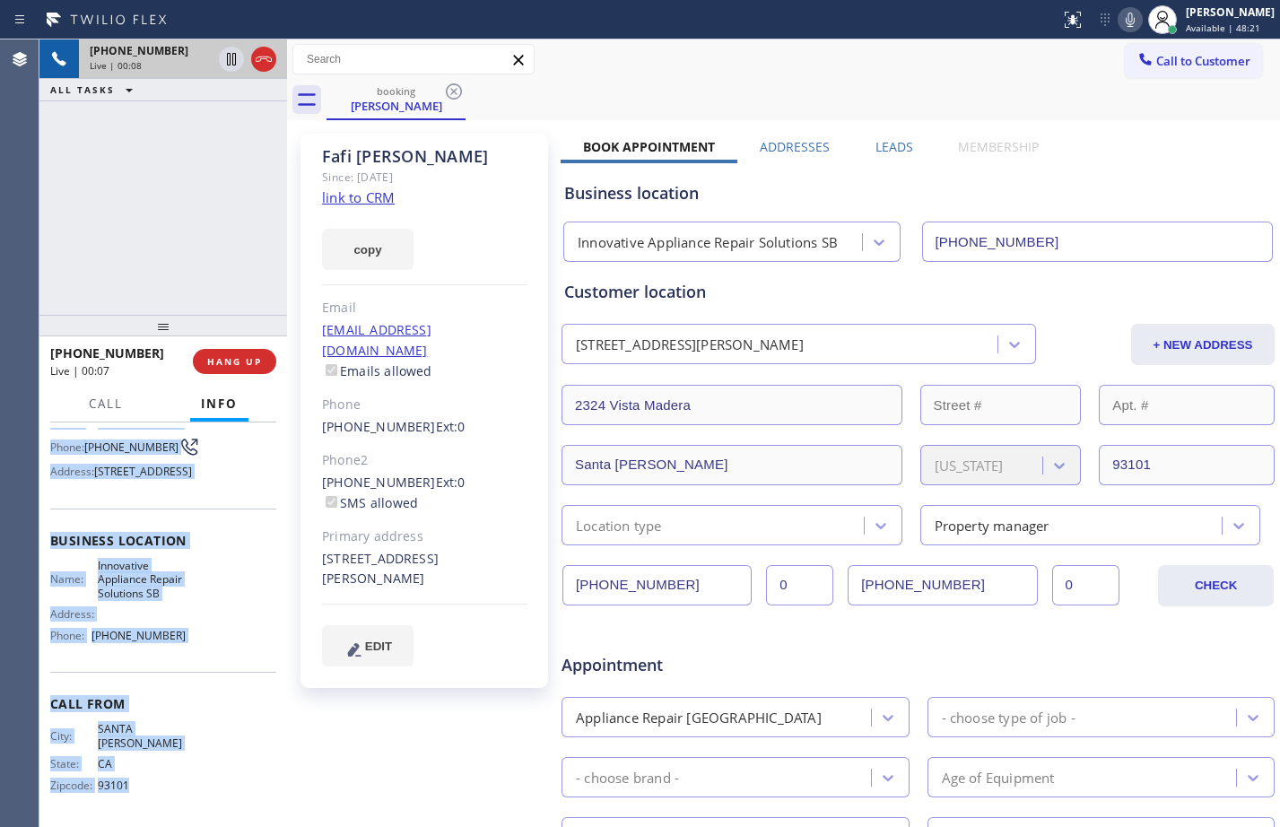
scroll to position [201, 0]
drag, startPoint x: 85, startPoint y: 563, endPoint x: 216, endPoint y: 646, distance: 154.8
click at [216, 646] on div "Context Queue: [Test] All Priority: 2 Customer Name: [PERSON_NAME] Phone: [PHON…" at bounding box center [163, 625] width 248 height 405
copy div "Customer Name: [PERSON_NAME] Phone: [PHONE_NUMBER] Address: [STREET_ADDRESS] Bu…"
click at [348, 201] on link "link to CRM" at bounding box center [358, 197] width 73 height 18
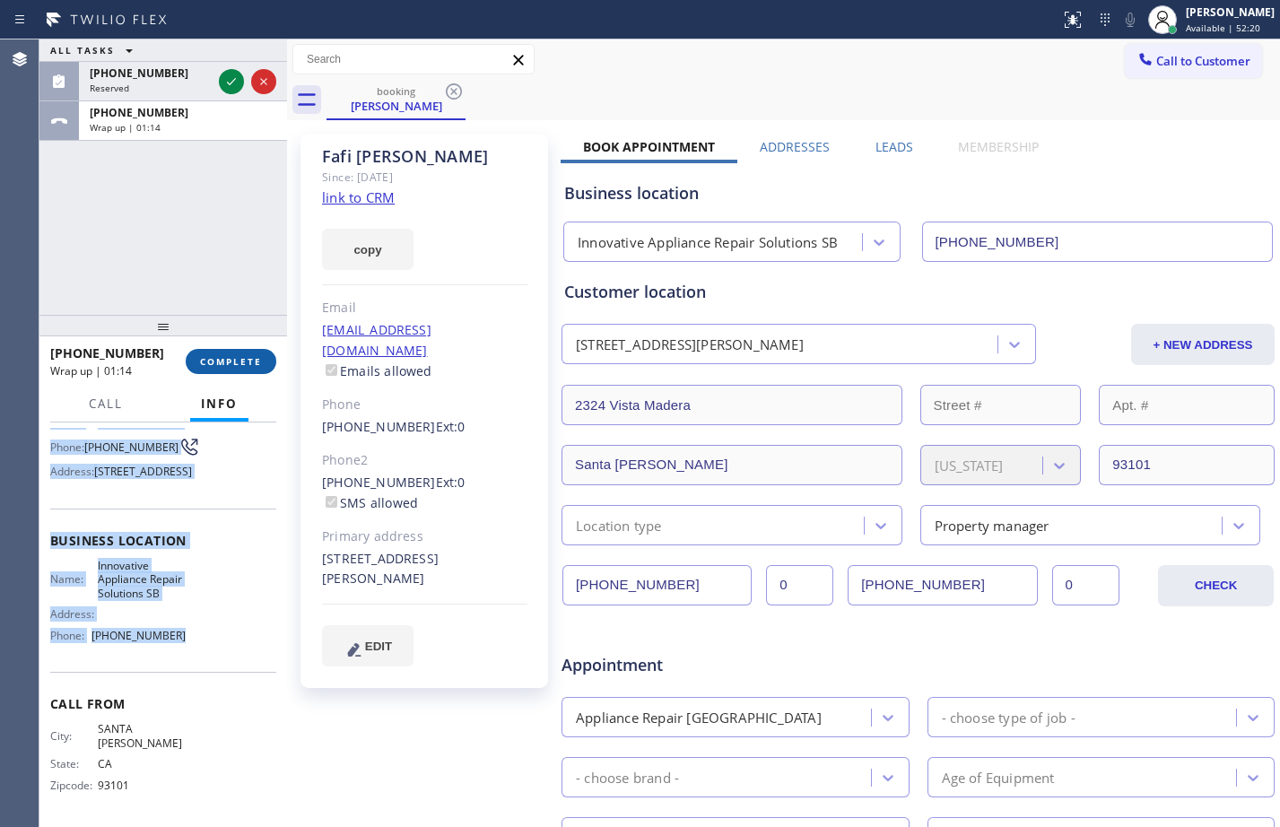
click at [257, 359] on span "COMPLETE" at bounding box center [231, 361] width 62 height 13
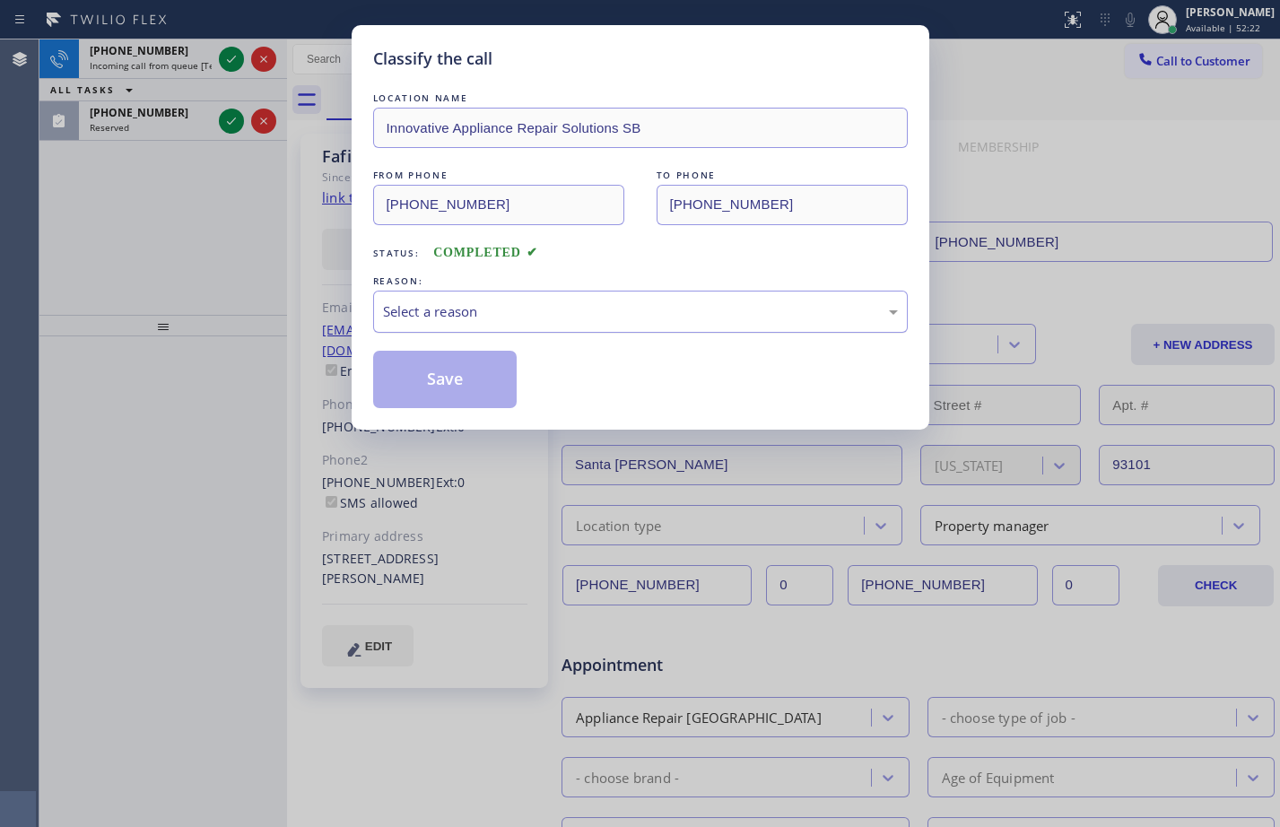
click at [598, 296] on div "Select a reason" at bounding box center [640, 312] width 535 height 42
click at [470, 384] on button "Save" at bounding box center [445, 379] width 144 height 57
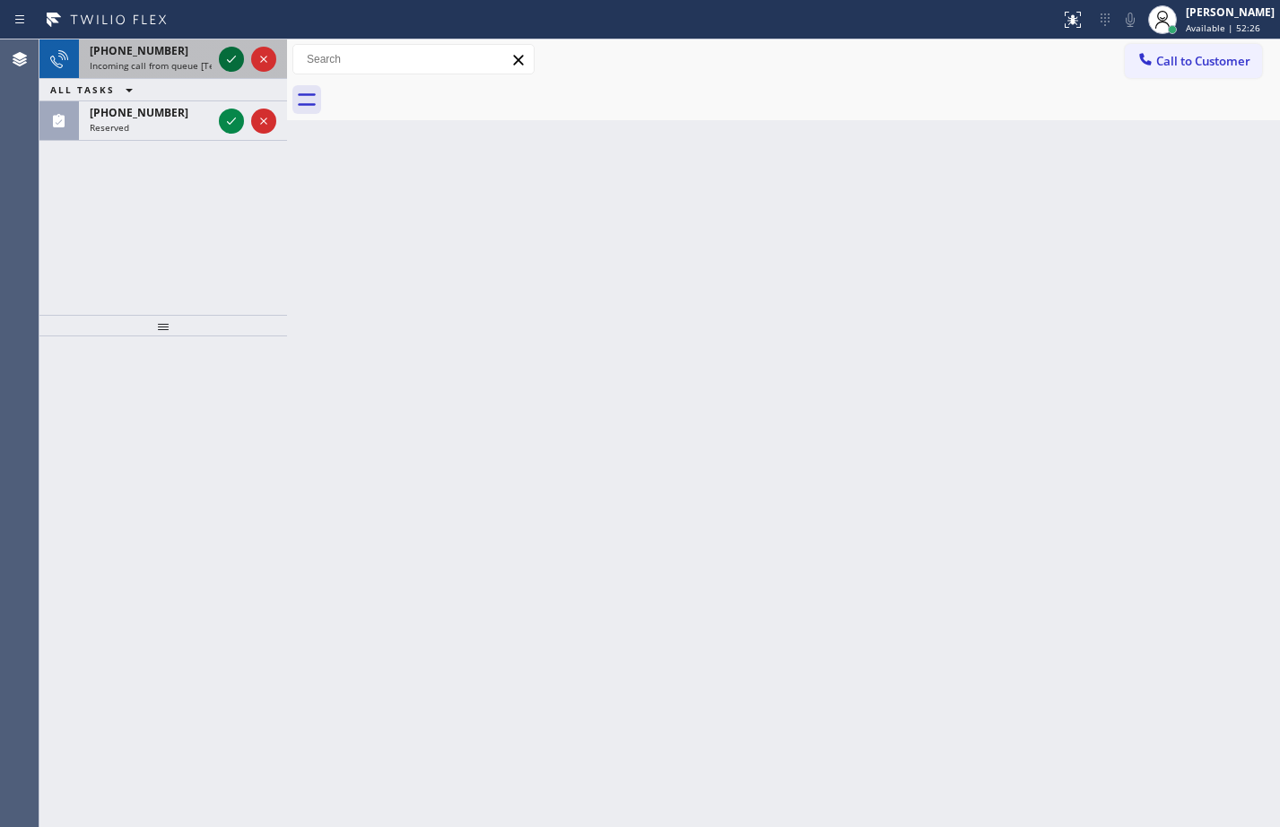
click at [243, 55] on div at bounding box center [231, 59] width 25 height 22
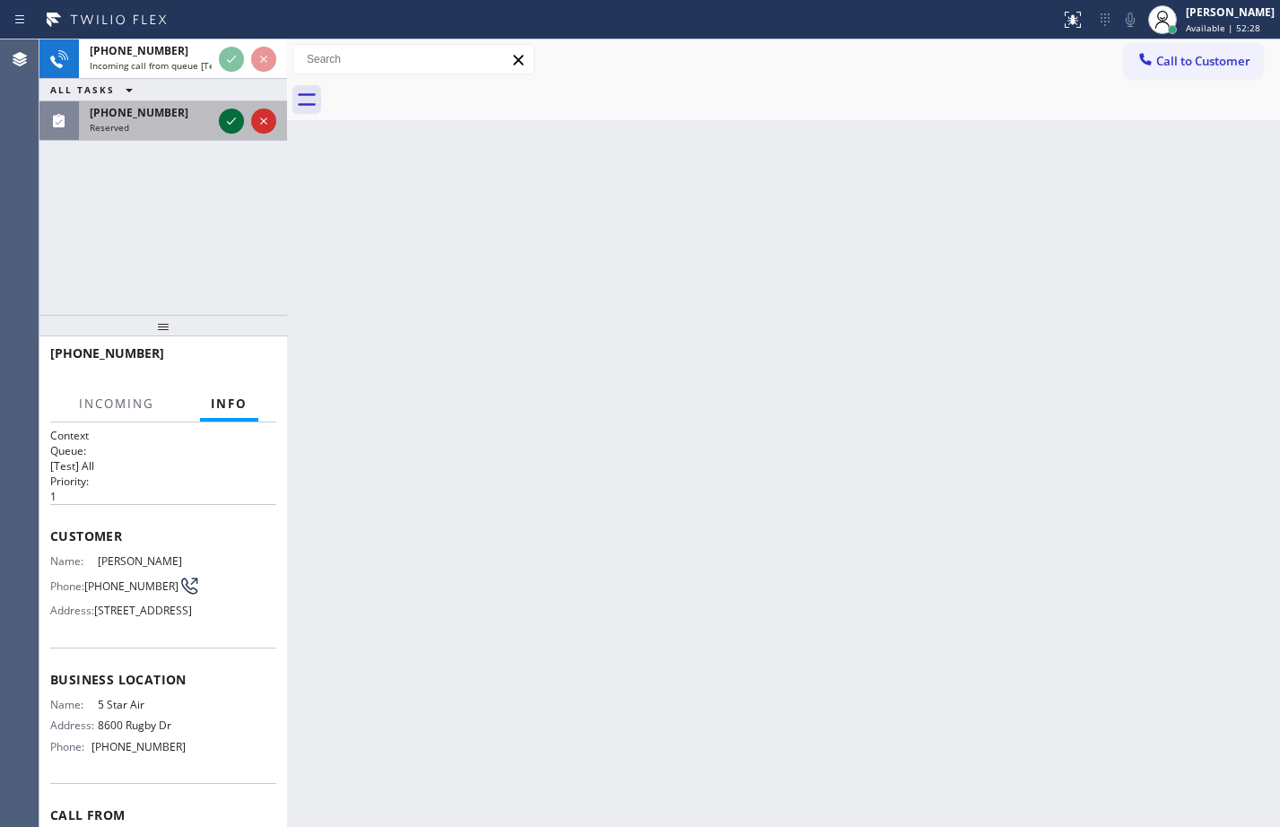
click at [230, 122] on icon at bounding box center [232, 121] width 22 height 22
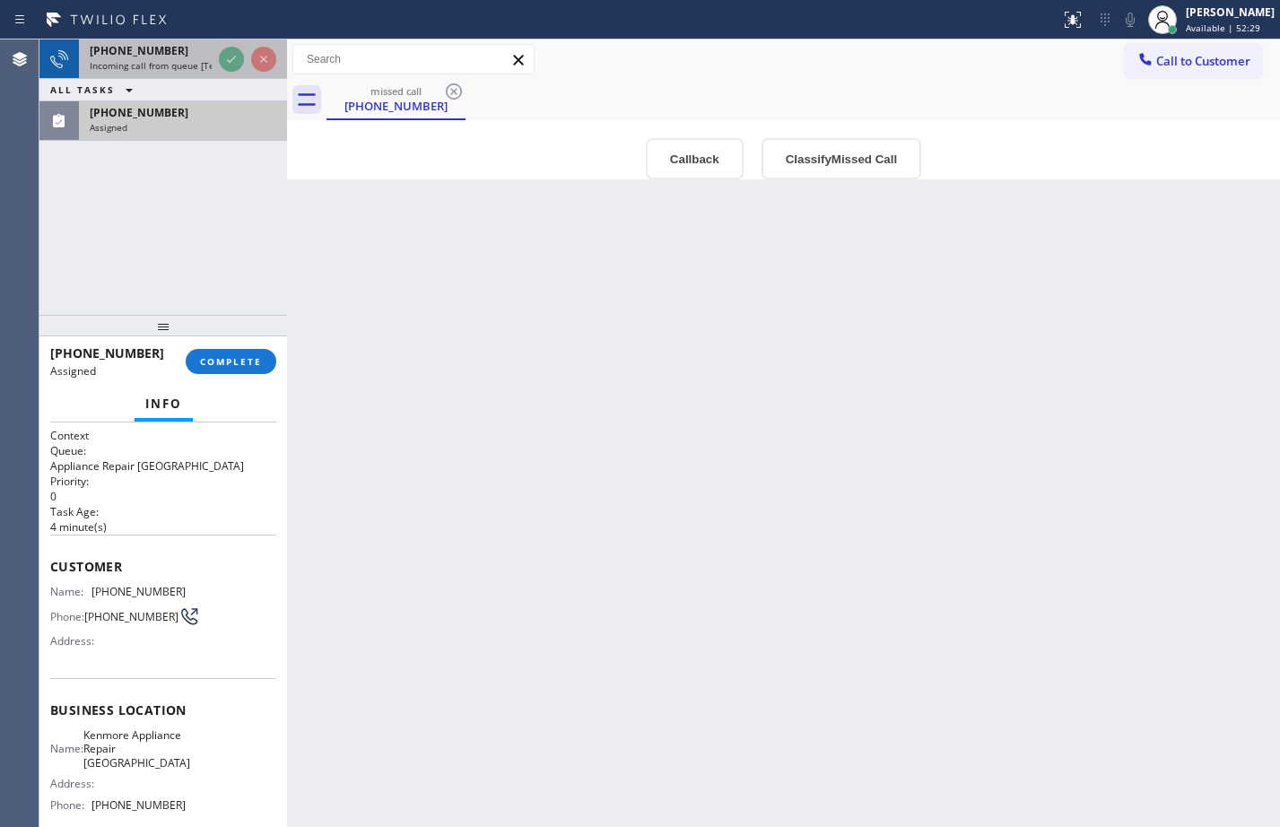
click at [158, 74] on div "[PHONE_NUMBER] Incoming call from queue [Test] All" at bounding box center [147, 58] width 136 height 39
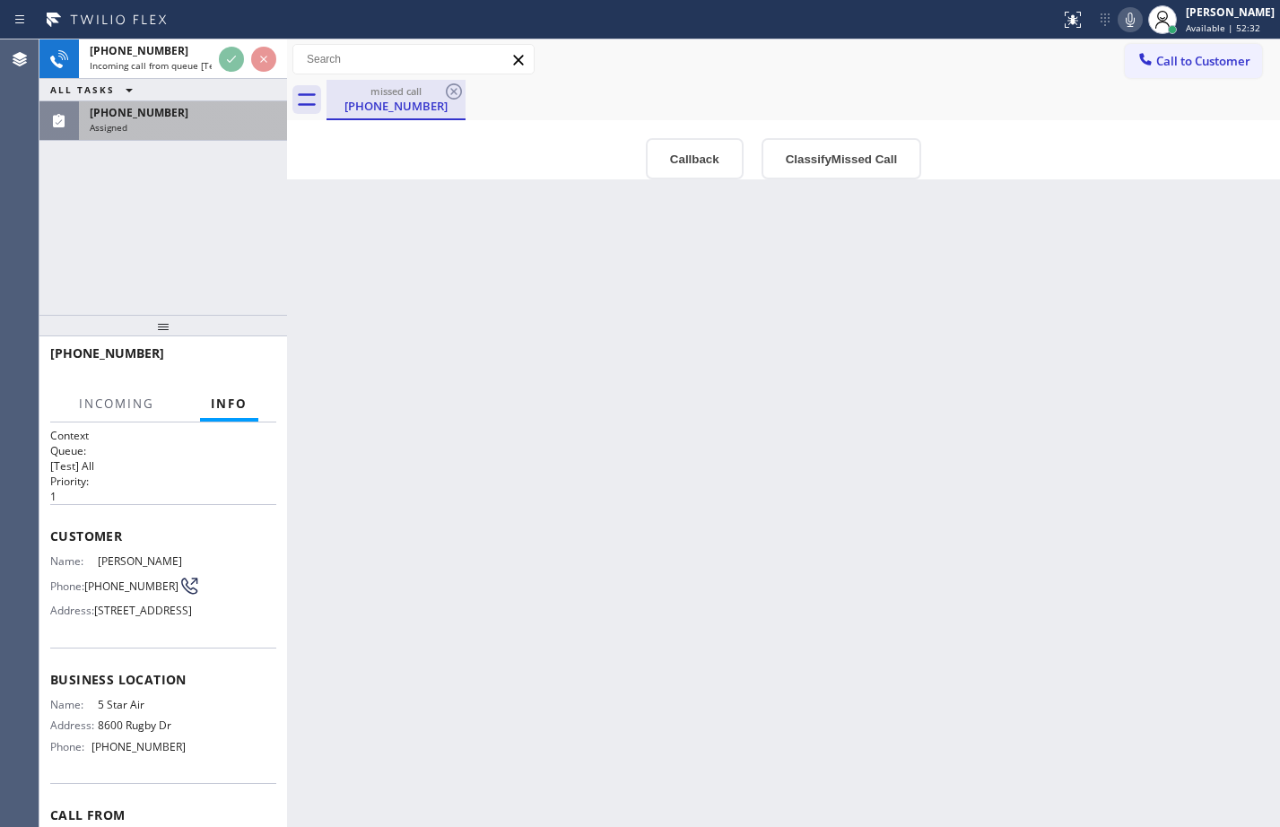
click at [373, 107] on div "[PHONE_NUMBER]" at bounding box center [395, 106] width 135 height 16
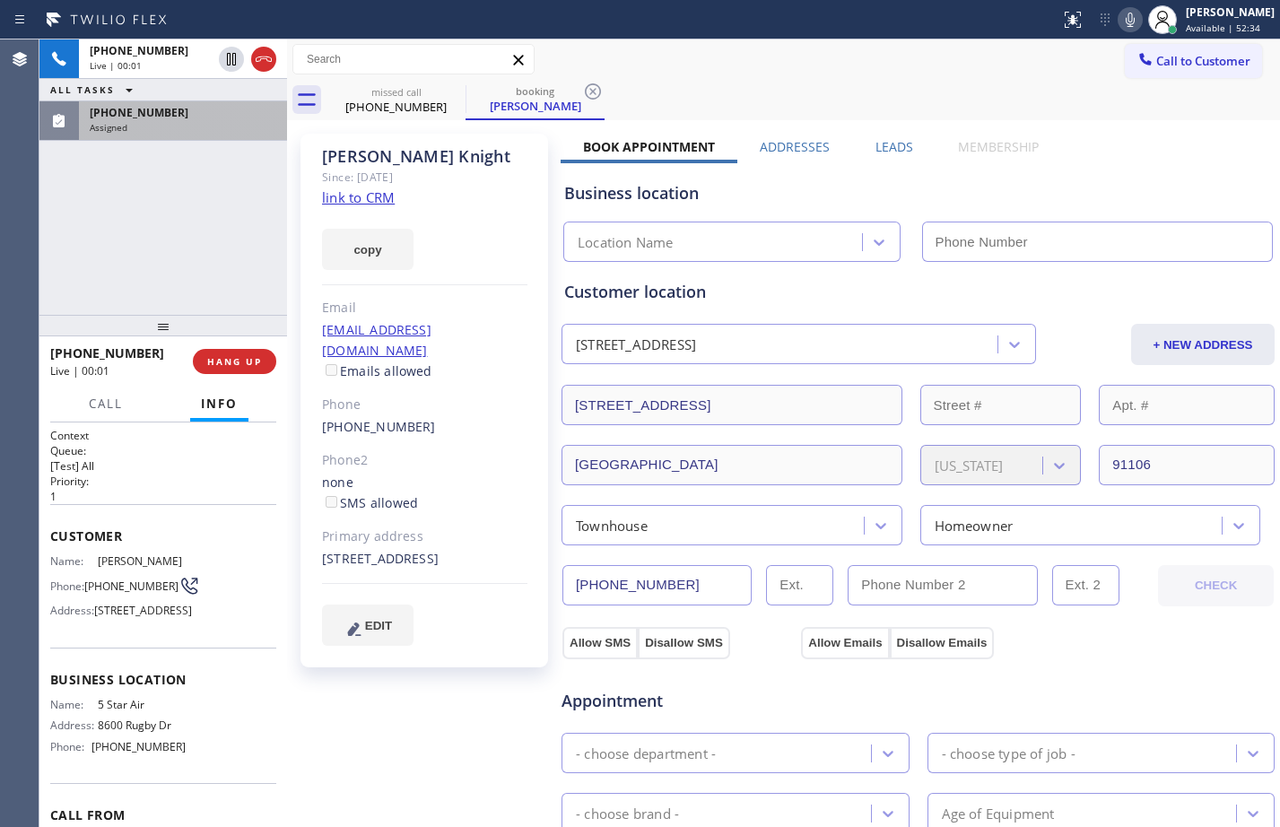
type input "[PHONE_NUMBER]"
click at [366, 202] on link "link to CRM" at bounding box center [358, 197] width 73 height 18
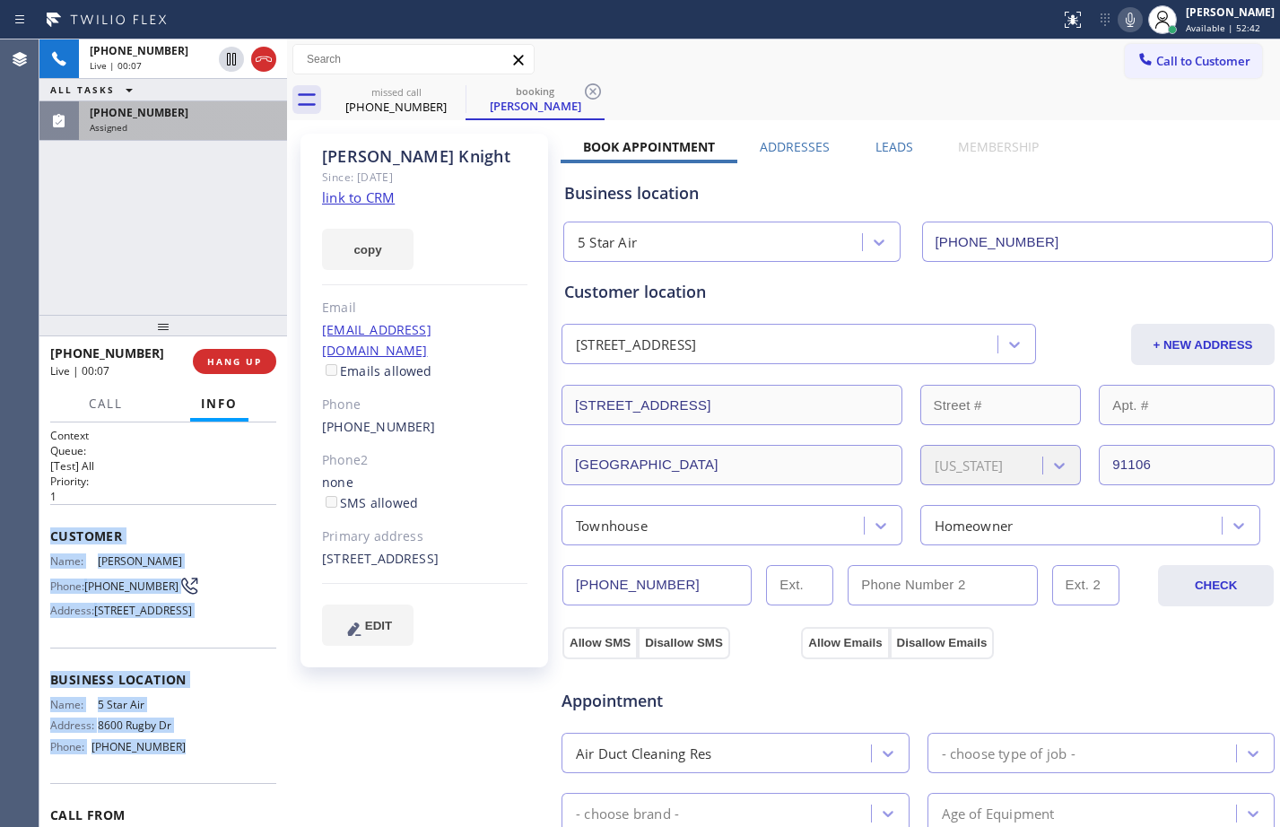
drag, startPoint x: 49, startPoint y: 534, endPoint x: 227, endPoint y: 789, distance: 310.6
click at [227, 789] on div "Context Queue: [Test] All Priority: 1 Customer Name: [PERSON_NAME] Phone: [PHON…" at bounding box center [163, 625] width 248 height 405
copy div "Customer Name: [PERSON_NAME] Phone: [PHONE_NUMBER] Address: [STREET_ADDRESS] Bu…"
drag, startPoint x: 232, startPoint y: 63, endPoint x: 270, endPoint y: 62, distance: 37.7
click at [232, 63] on icon at bounding box center [231, 59] width 9 height 13
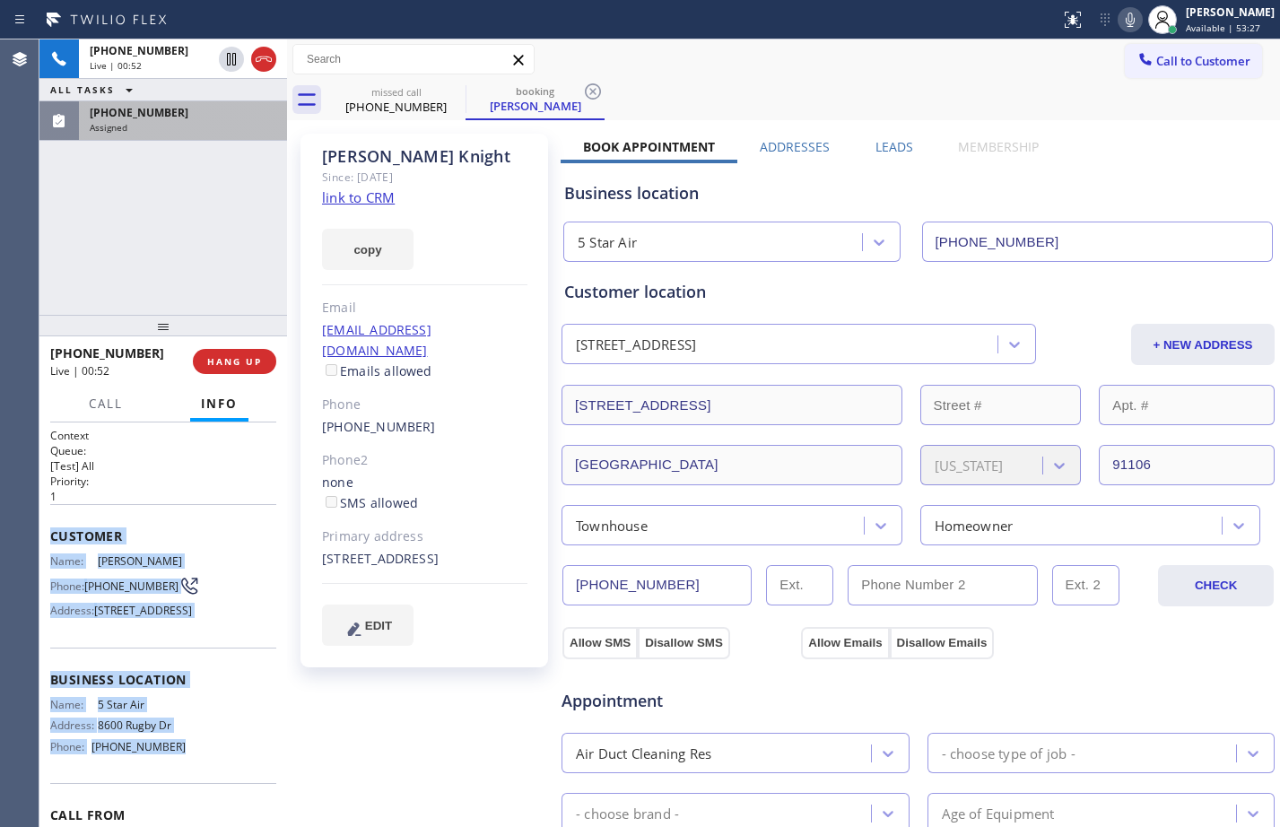
click at [1120, 27] on icon at bounding box center [1131, 20] width 22 height 22
click at [156, 113] on span "[PHONE_NUMBER]" at bounding box center [139, 112] width 99 height 15
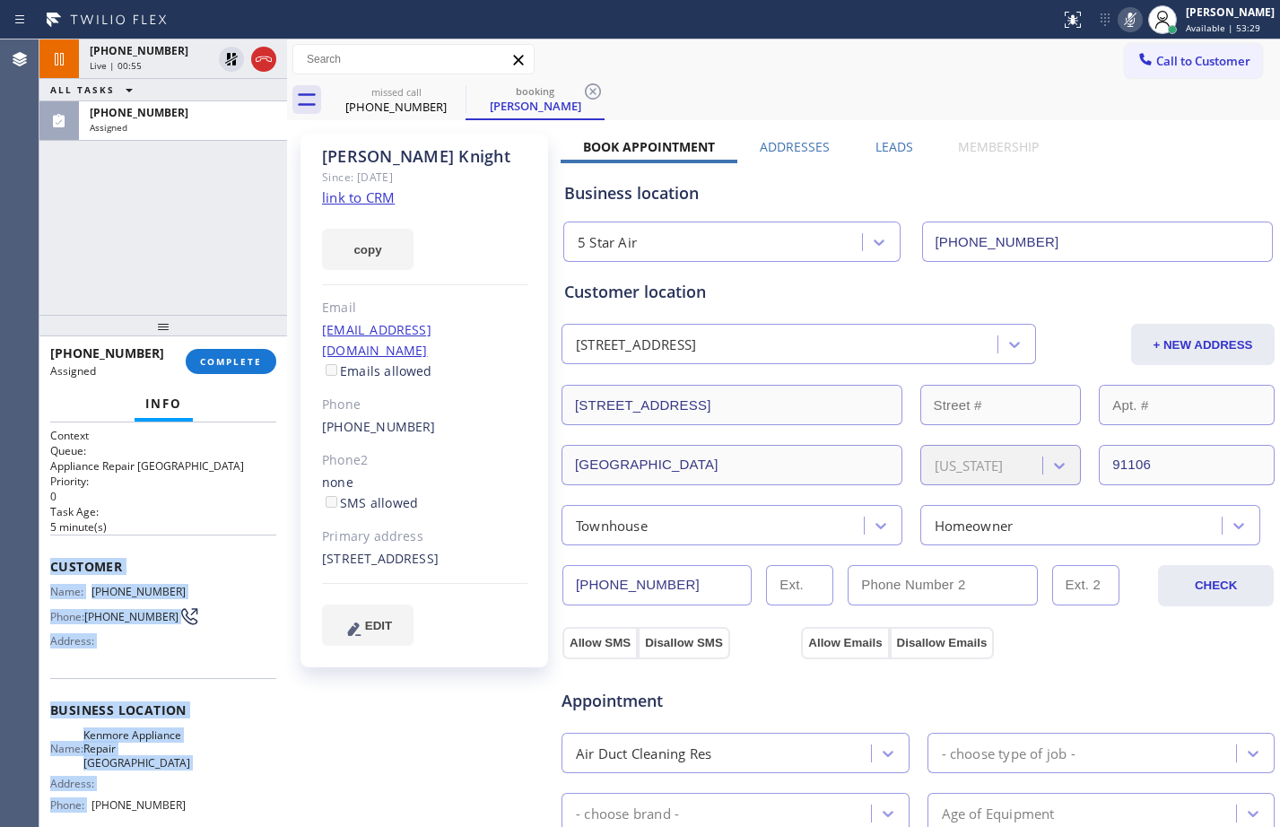
click at [77, 585] on span "Name:" at bounding box center [70, 591] width 41 height 13
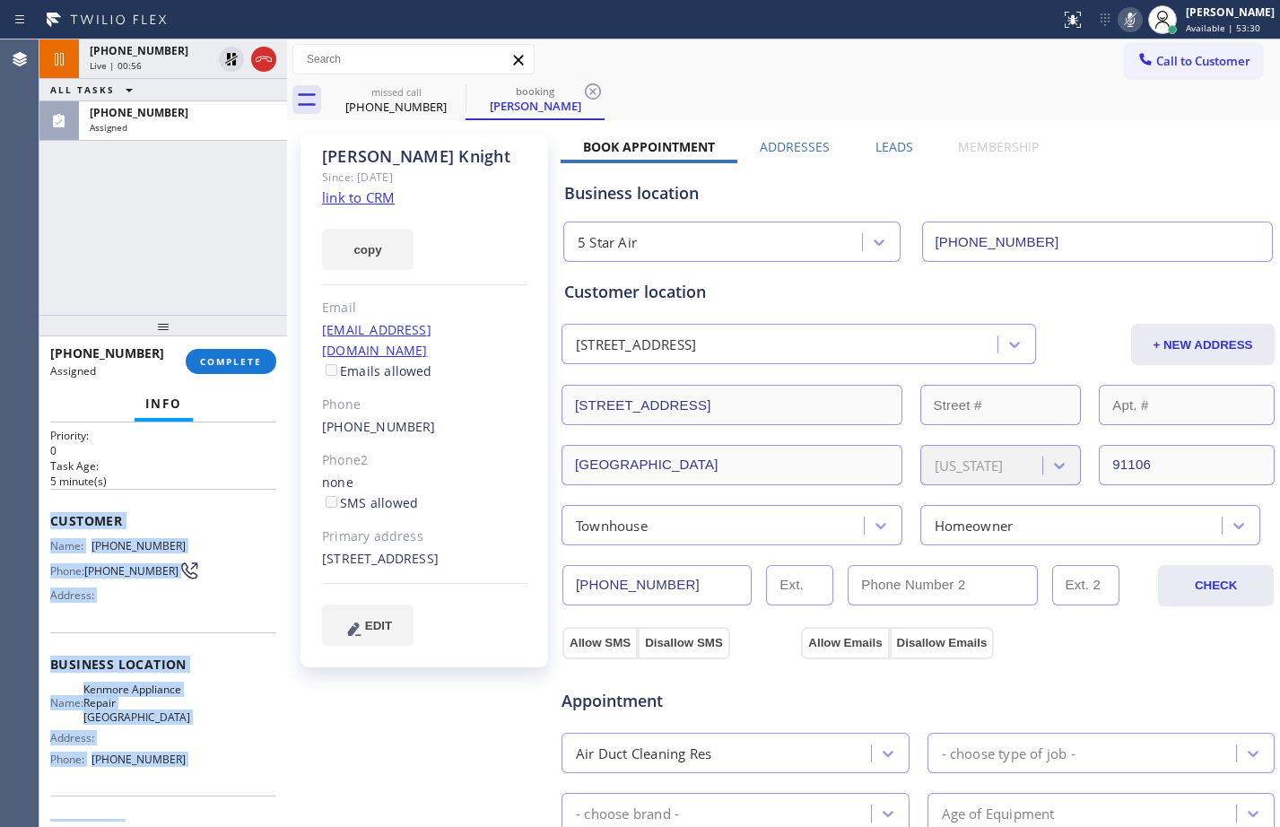
scroll to position [176, 0]
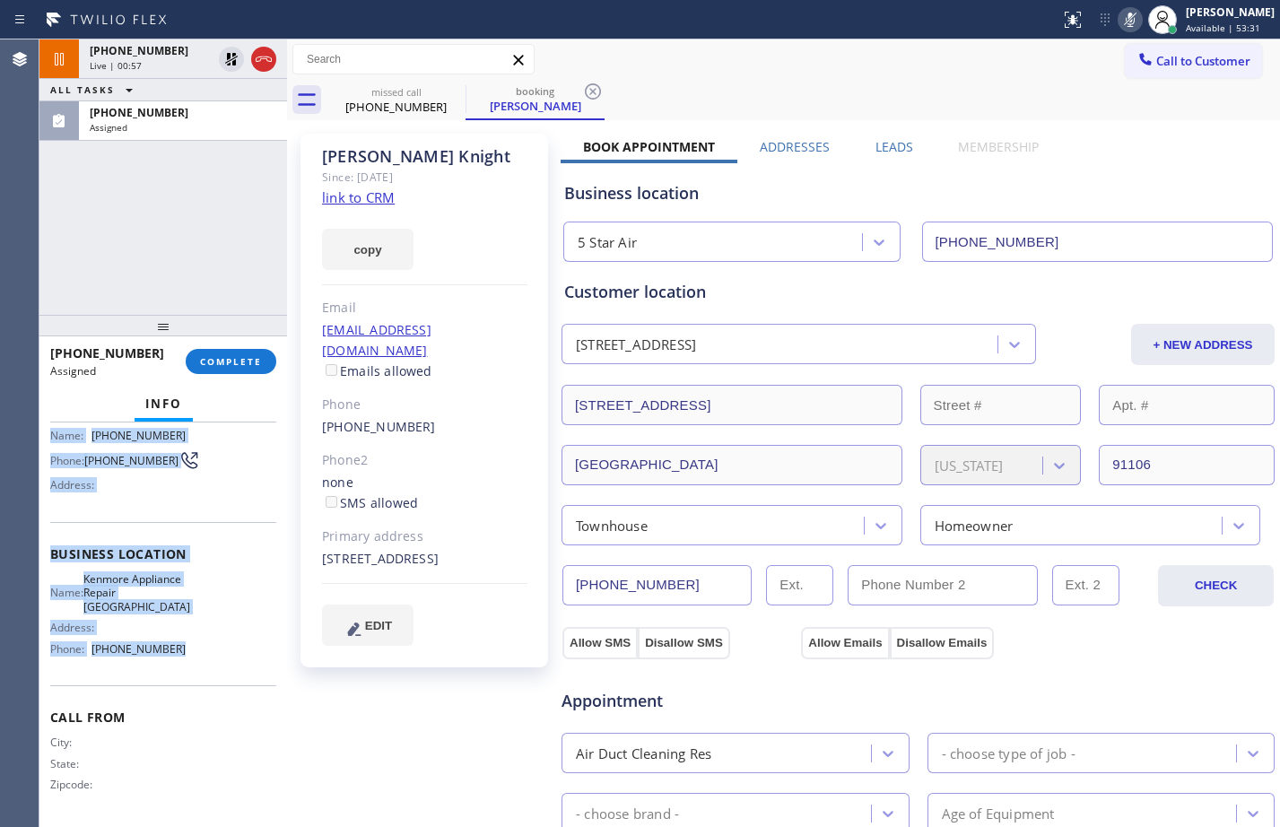
drag, startPoint x: 48, startPoint y: 563, endPoint x: 229, endPoint y: 644, distance: 198.0
click at [229, 644] on div "Context Queue: Appliance Repair High End Priority: 0 Task Age: [DEMOGRAPHIC_DAT…" at bounding box center [163, 625] width 248 height 405
copy div "Customer Name: [PHONE_NUMBER] Phone: [PHONE_NUMBER] Address: Business location …"
click at [228, 366] on span "COMPLETE" at bounding box center [231, 361] width 62 height 13
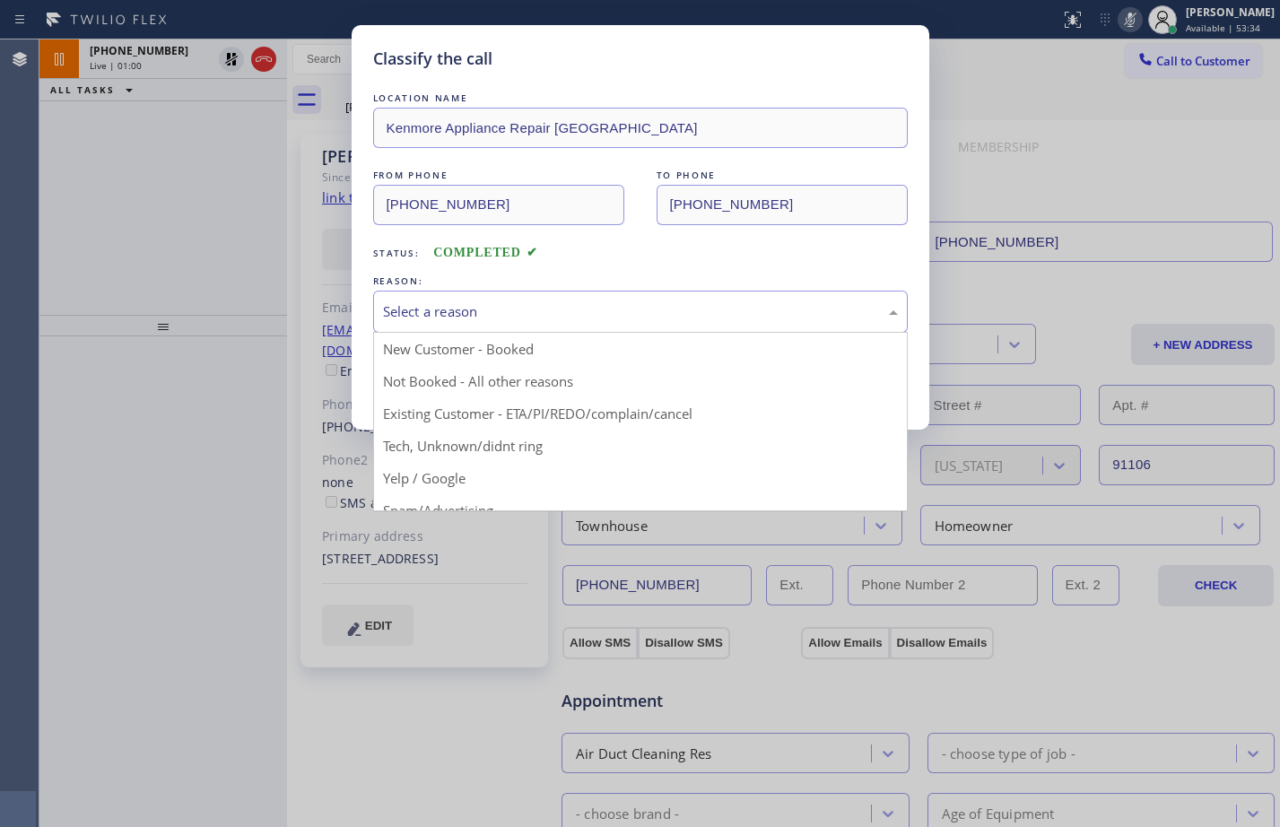
click at [476, 306] on div "Select a reason" at bounding box center [640, 311] width 515 height 21
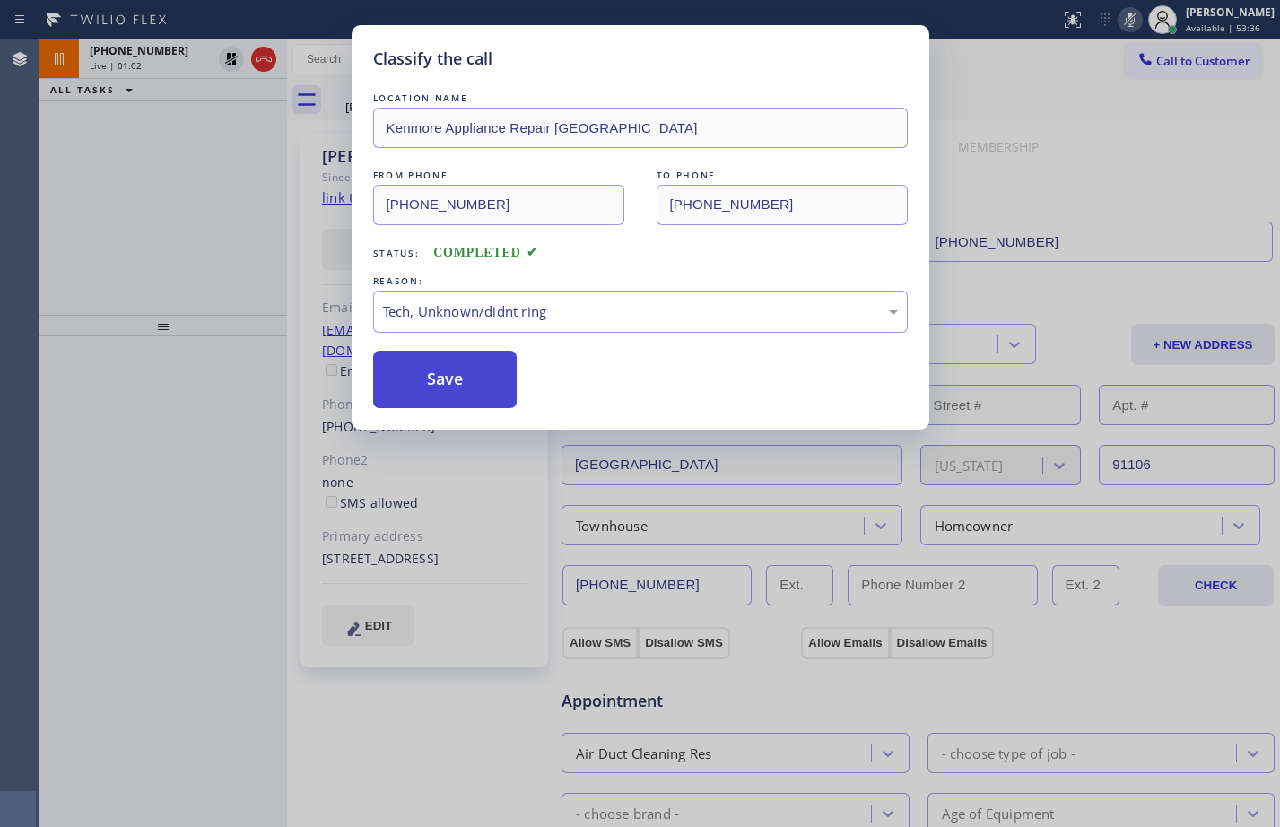
click at [430, 380] on button "Save" at bounding box center [445, 379] width 144 height 57
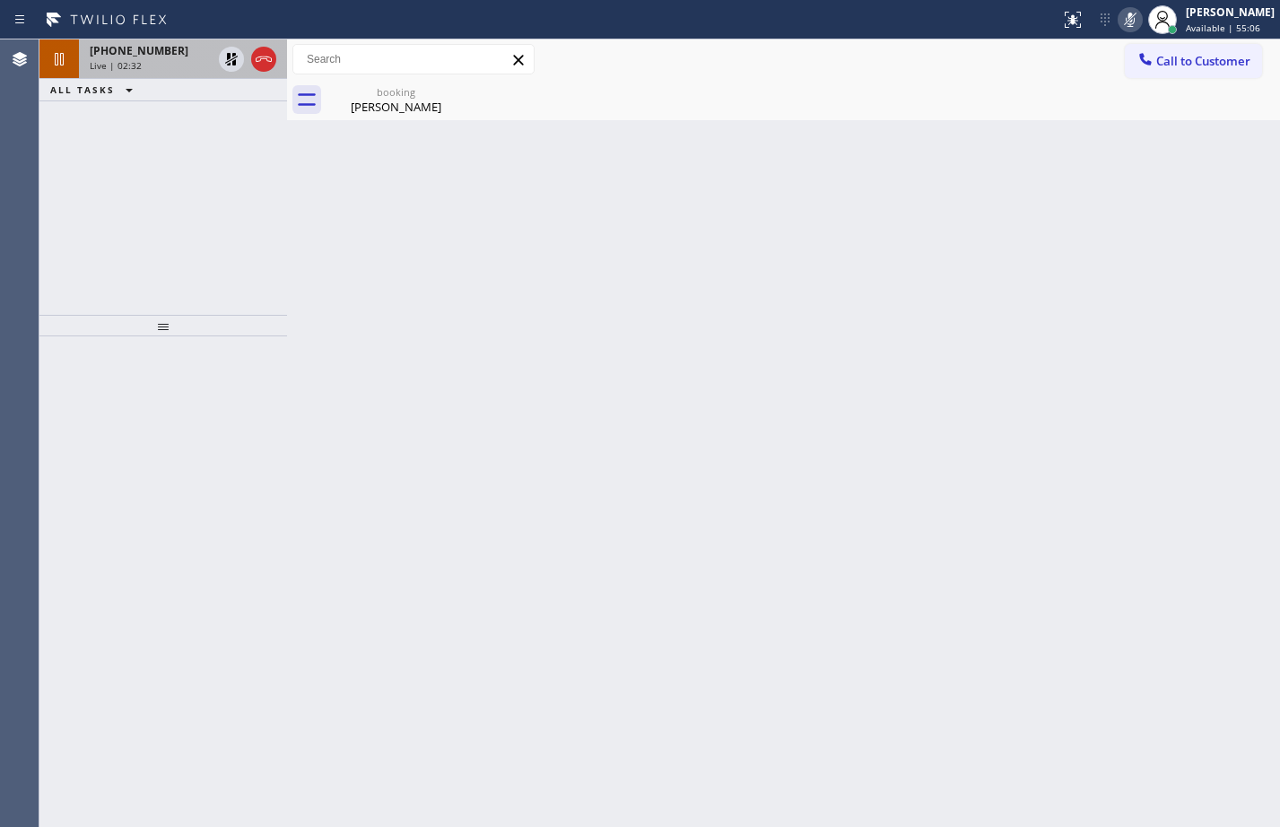
click at [151, 56] on span "[PHONE_NUMBER]" at bounding box center [139, 50] width 99 height 15
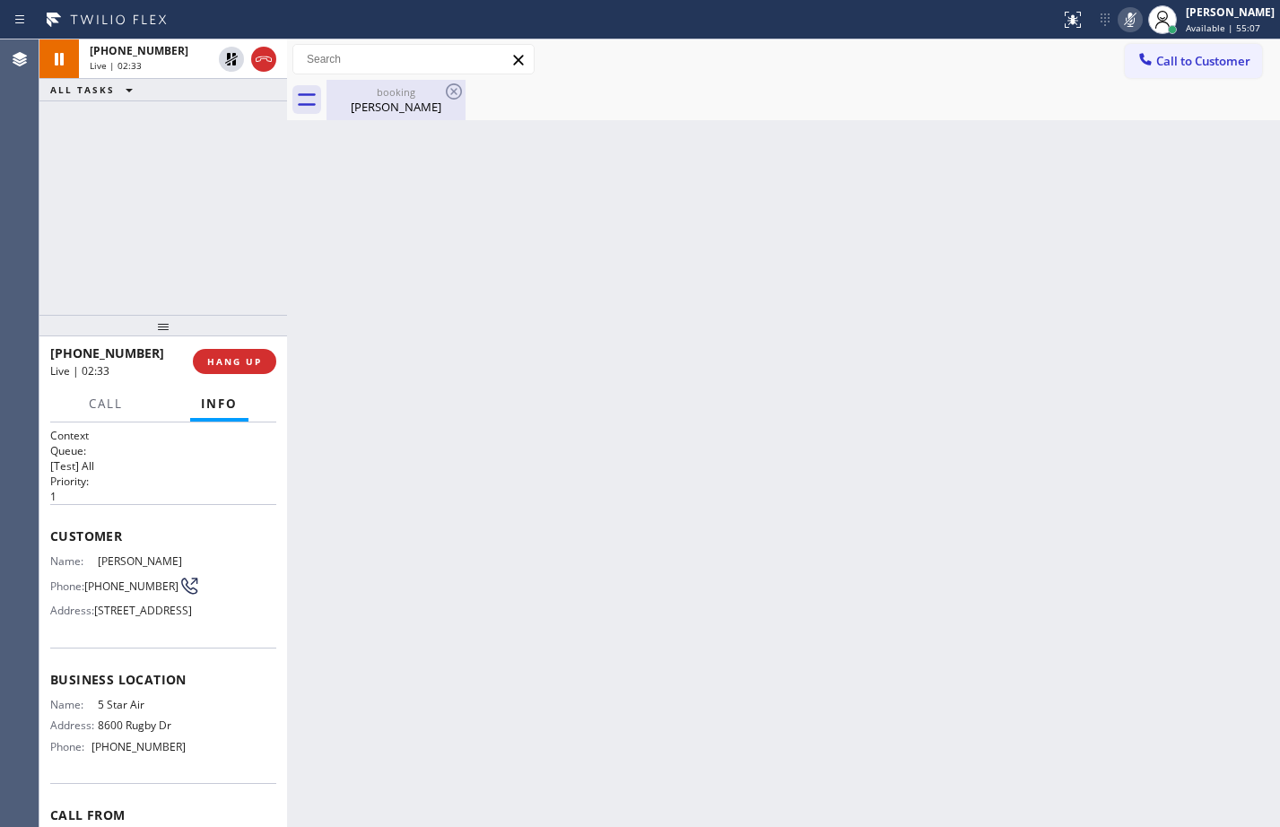
click at [406, 108] on div "[PERSON_NAME]" at bounding box center [395, 107] width 135 height 16
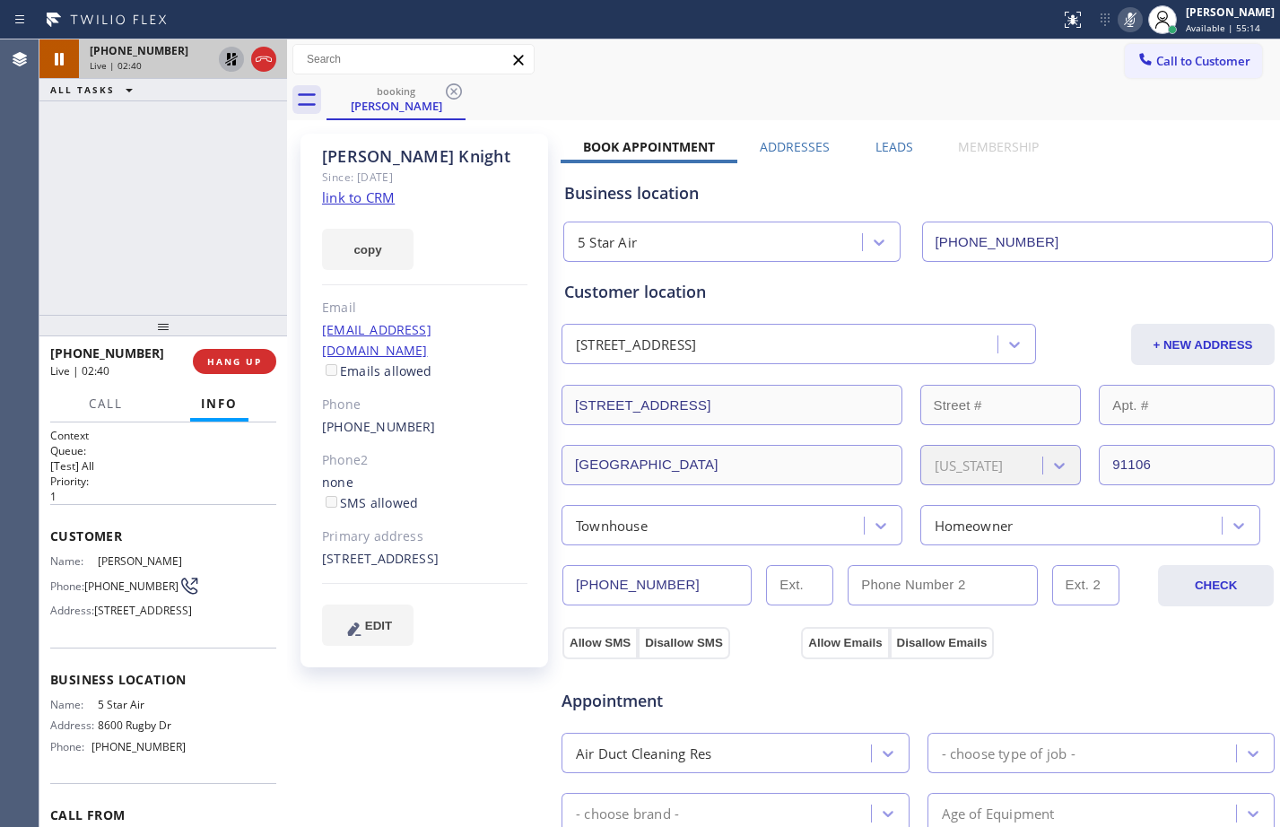
click at [226, 58] on icon at bounding box center [232, 59] width 22 height 22
click at [1120, 20] on icon at bounding box center [1131, 20] width 22 height 22
click at [226, 63] on icon at bounding box center [232, 59] width 22 height 22
click at [1120, 27] on icon at bounding box center [1131, 20] width 22 height 22
click at [233, 57] on icon at bounding box center [232, 59] width 22 height 22
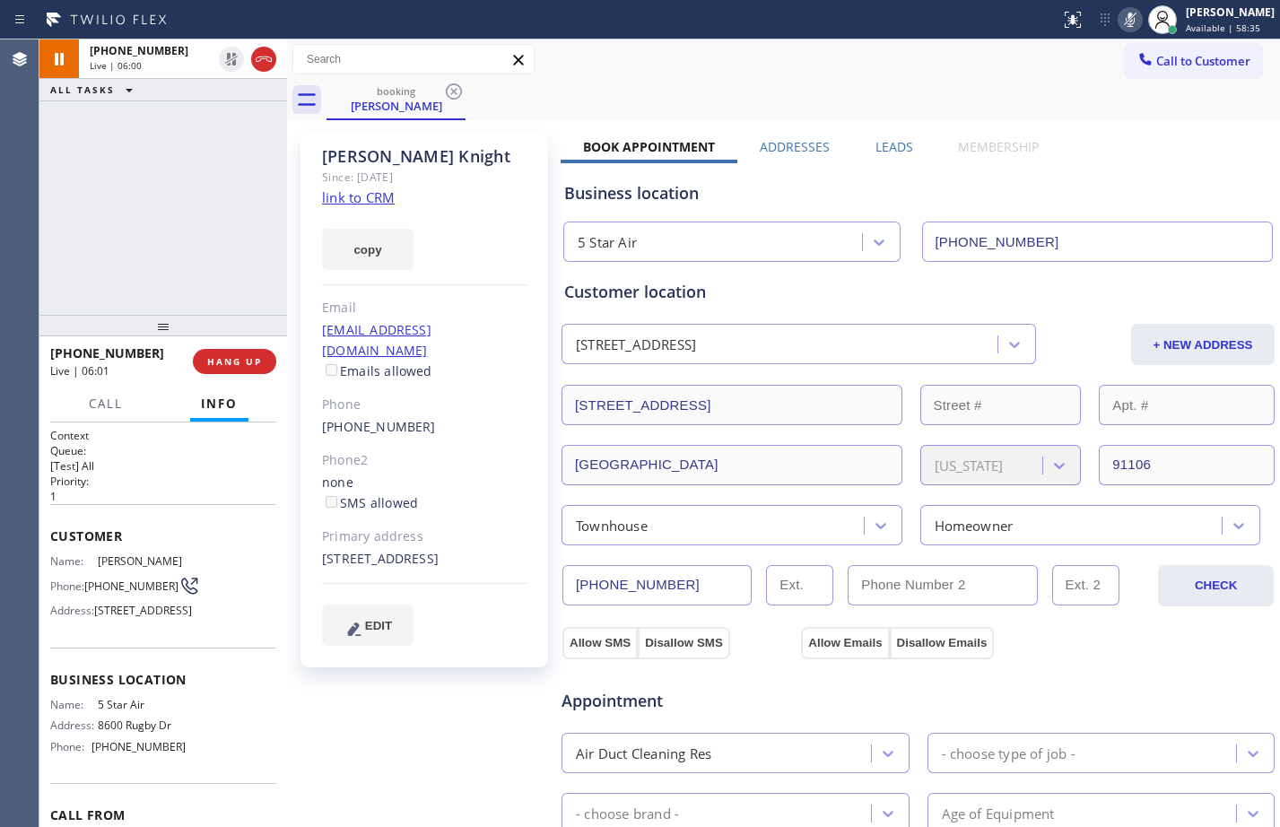
click at [1120, 11] on icon at bounding box center [1131, 20] width 22 height 22
click at [163, 211] on div "[PHONE_NUMBER] Live | 06:30 ALL TASKS ALL TASKS ACTIVE TASKS TASKS IN WRAP UP" at bounding box center [163, 176] width 248 height 275
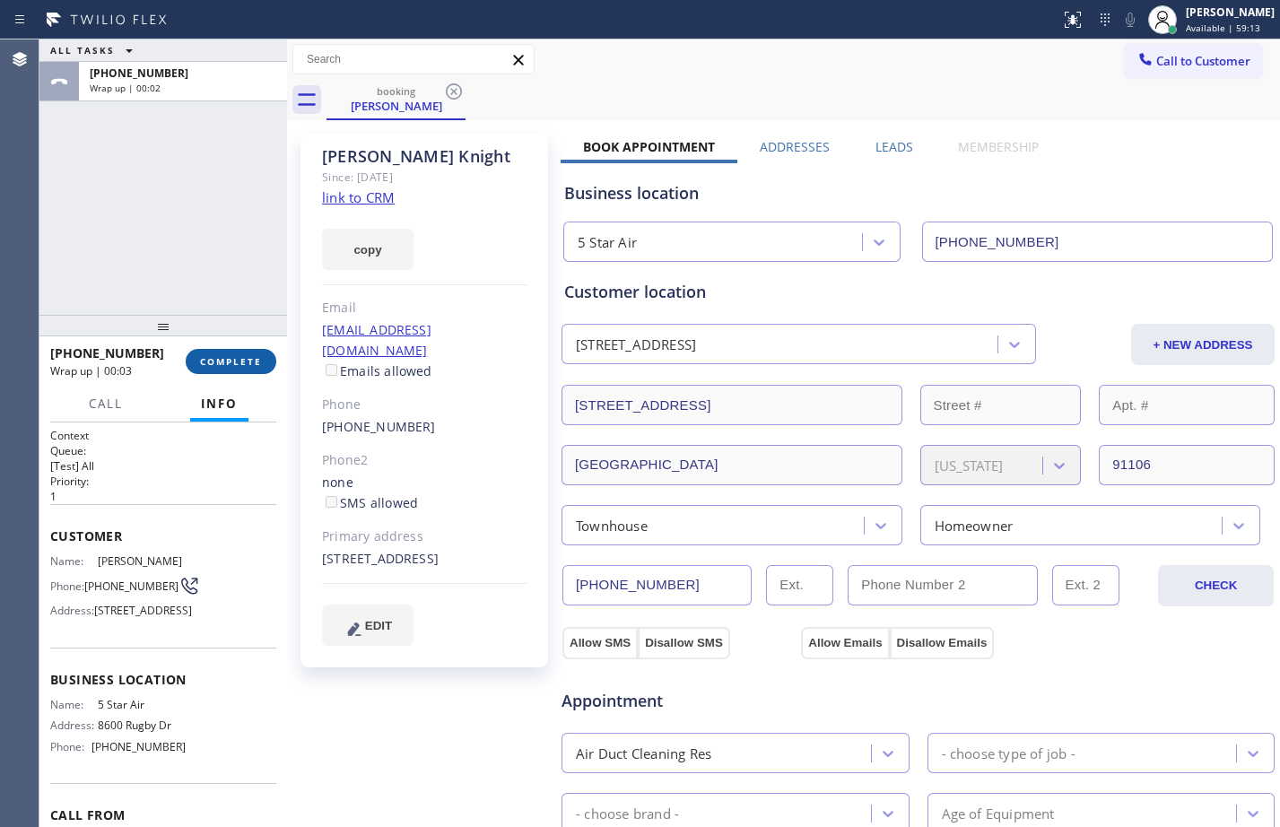
click at [240, 364] on span "COMPLETE" at bounding box center [231, 361] width 62 height 13
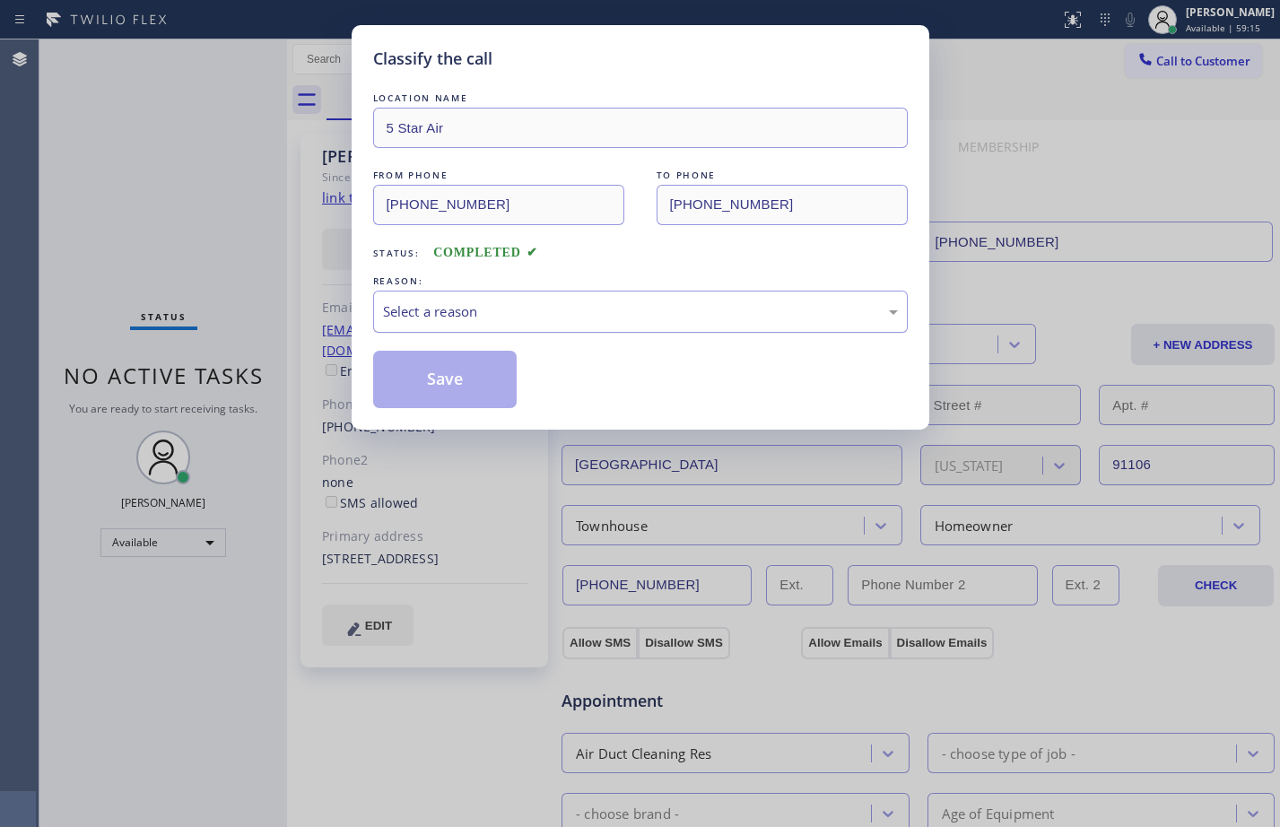
click at [485, 315] on div "Select a reason" at bounding box center [640, 311] width 515 height 21
click at [479, 391] on button "Save" at bounding box center [445, 379] width 144 height 57
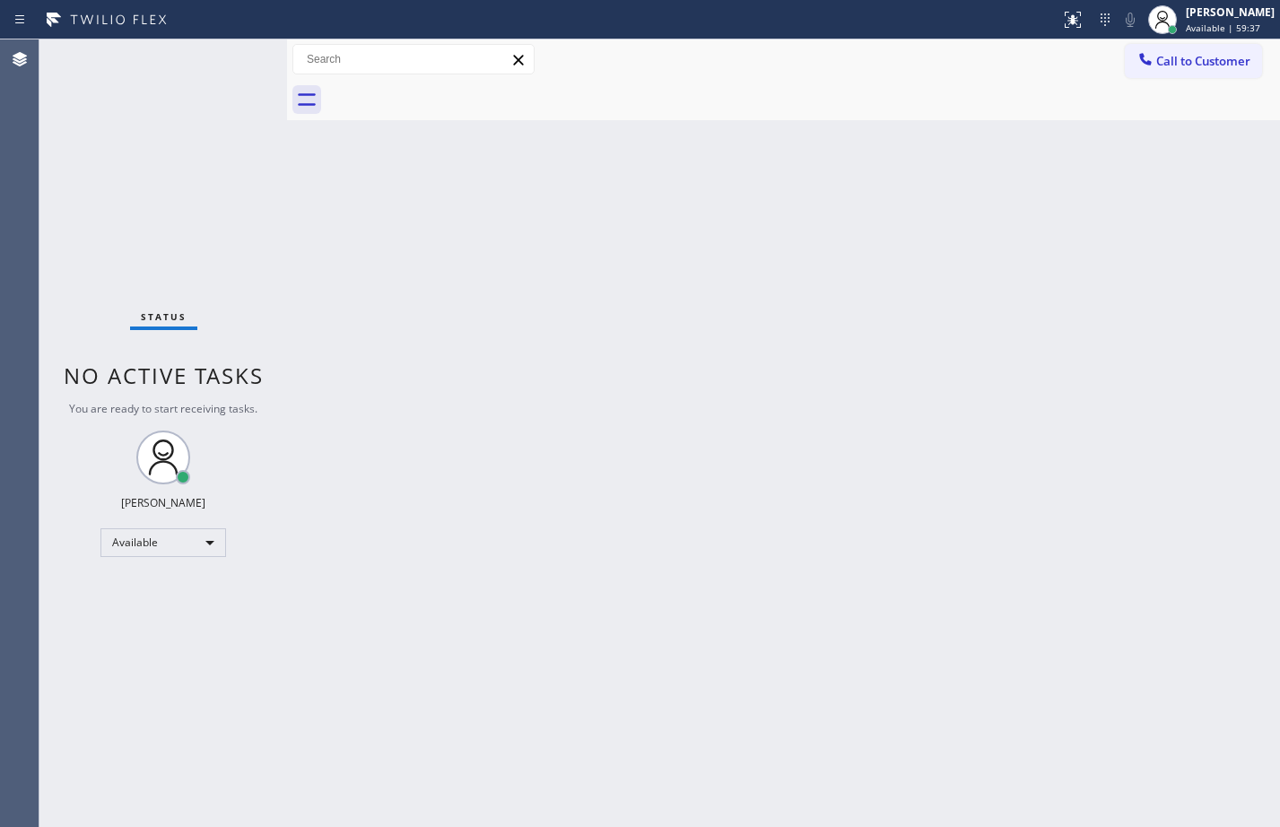
click at [546, 303] on div "Back to Dashboard Change Sender ID Customers Technicians Select a contact Outbo…" at bounding box center [783, 433] width 993 height 788
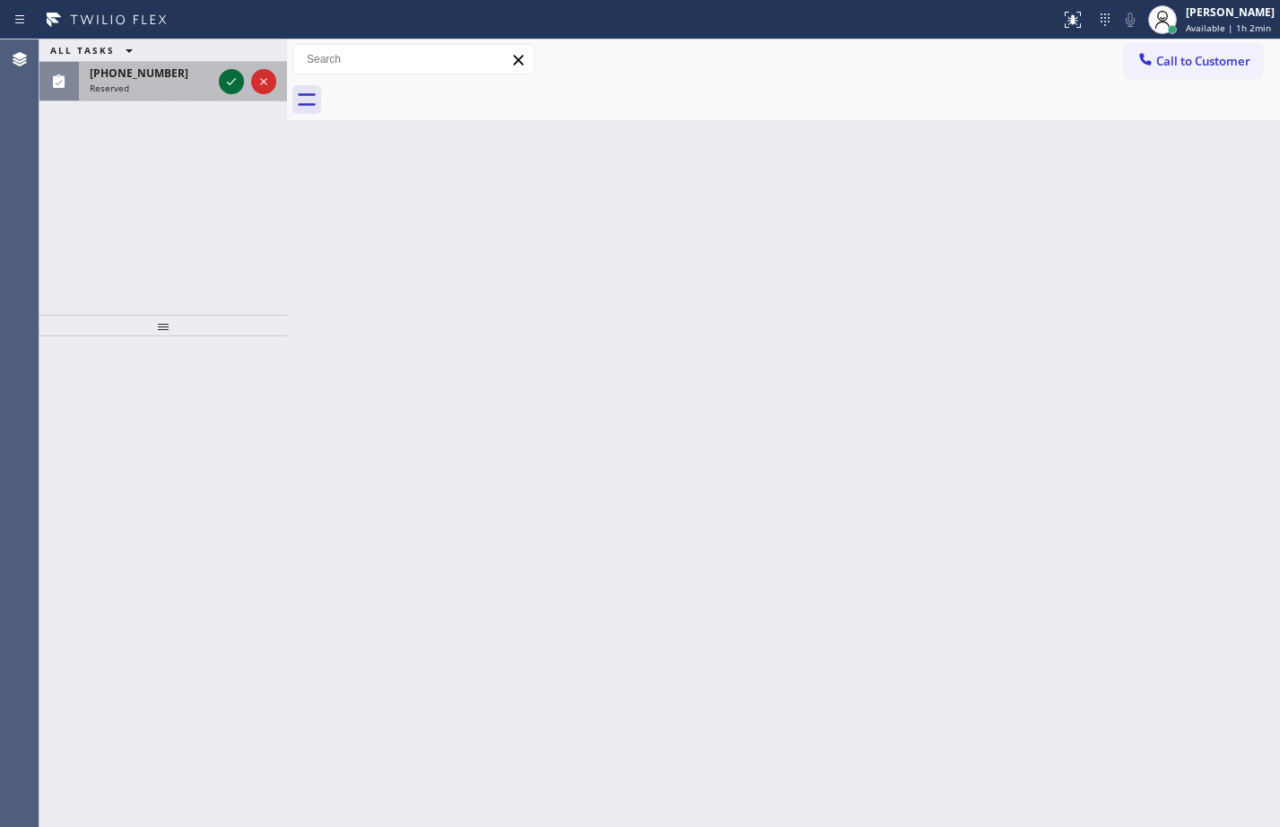
click at [240, 81] on icon at bounding box center [232, 82] width 22 height 22
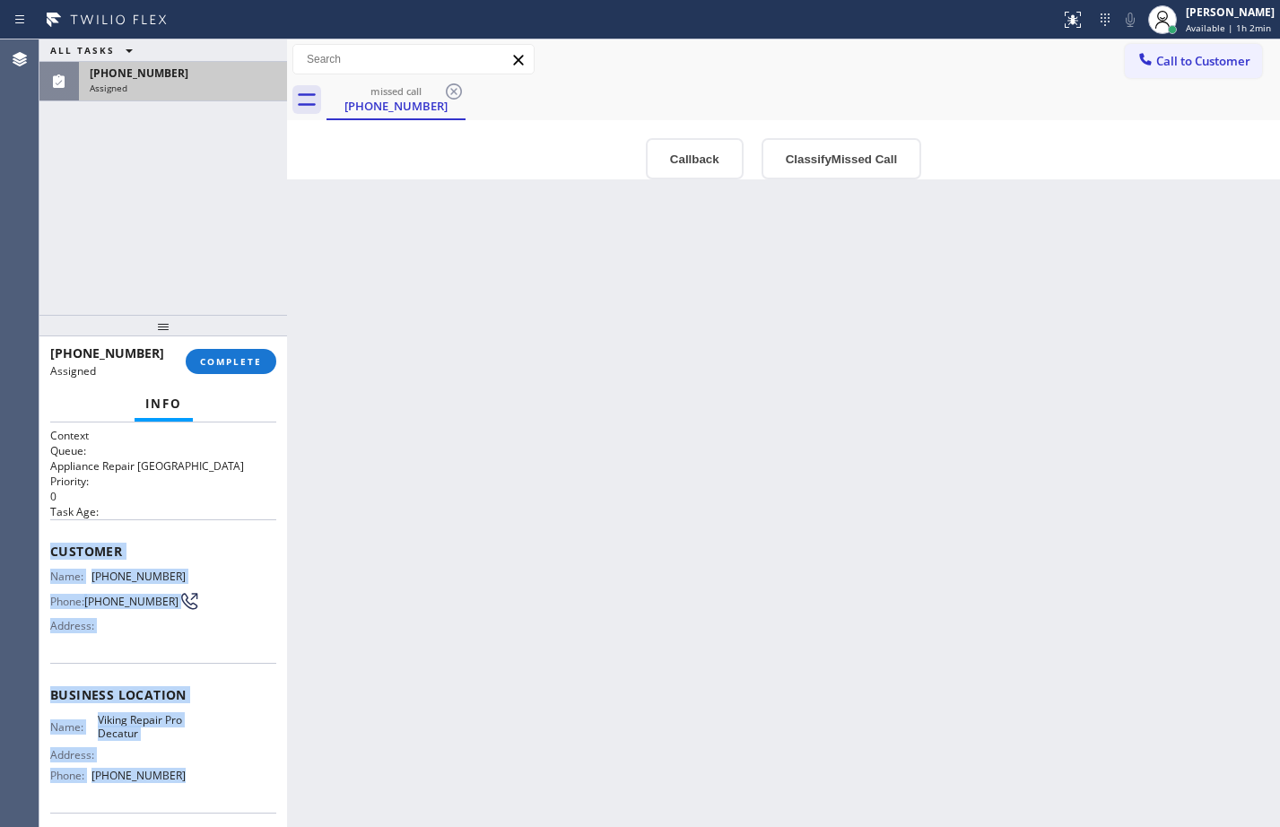
drag, startPoint x: 51, startPoint y: 552, endPoint x: 183, endPoint y: 798, distance: 279.0
click at [183, 798] on div "Context Queue: Appliance Repair High End Priority: 0 Task Age: Customer Name: […" at bounding box center [163, 688] width 226 height 520
click at [243, 359] on span "COMPLETE" at bounding box center [231, 361] width 62 height 13
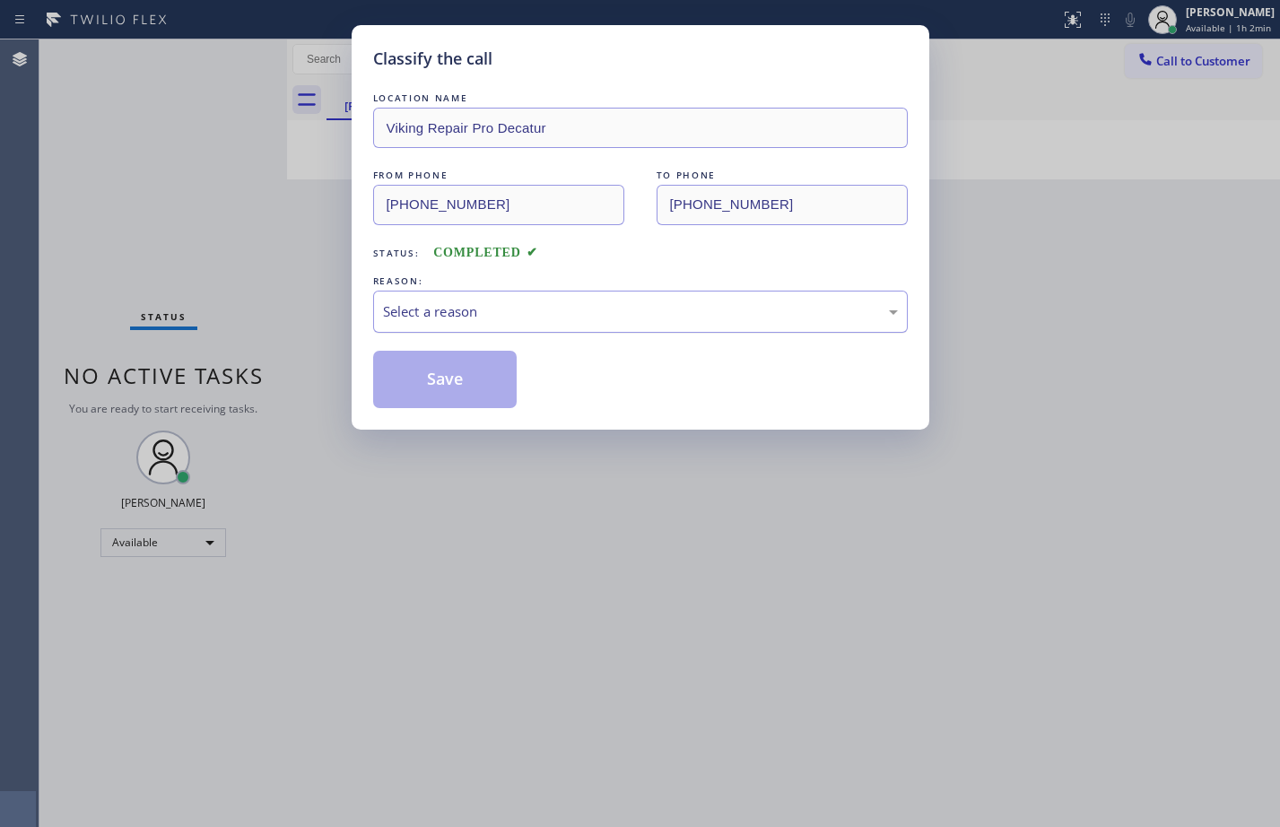
click at [456, 311] on div "Select a reason" at bounding box center [640, 311] width 515 height 21
click at [473, 377] on button "Save" at bounding box center [445, 379] width 144 height 57
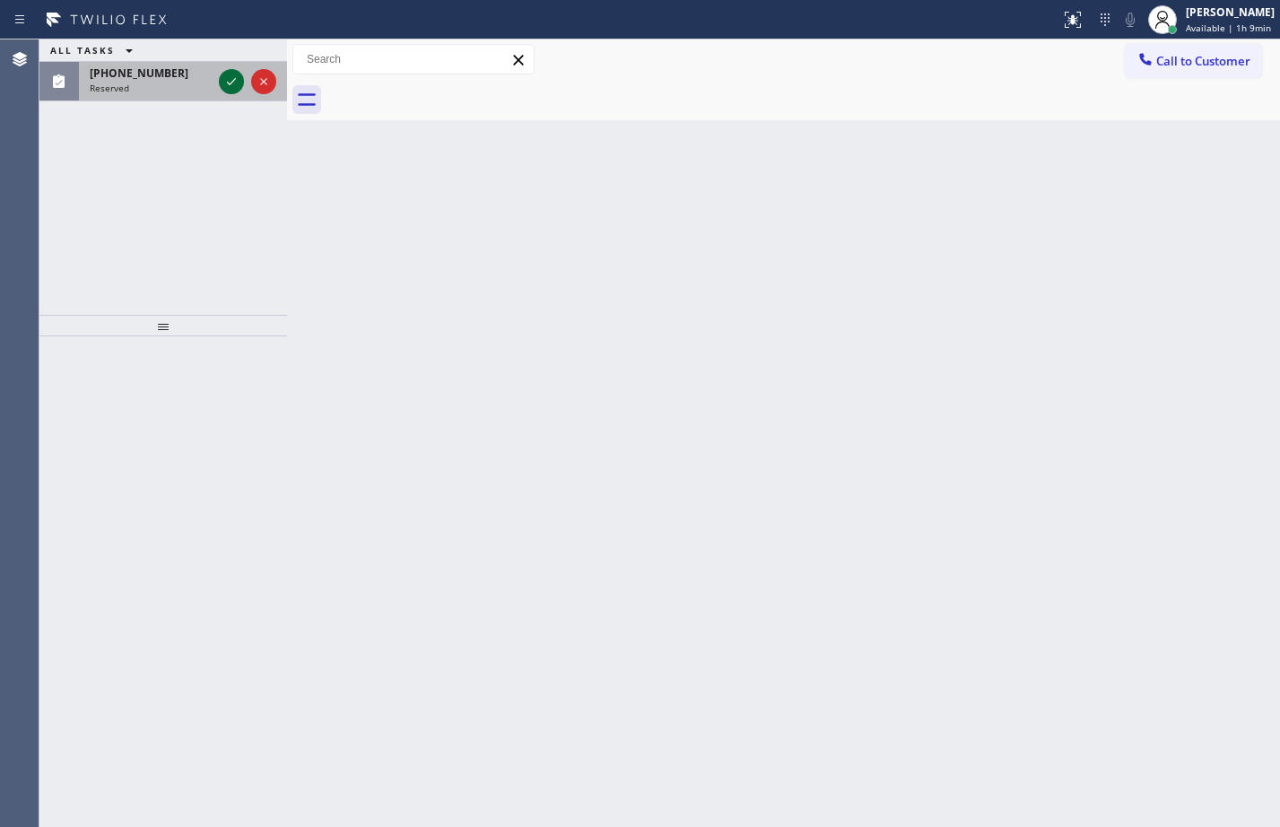
click at [241, 80] on icon at bounding box center [232, 82] width 22 height 22
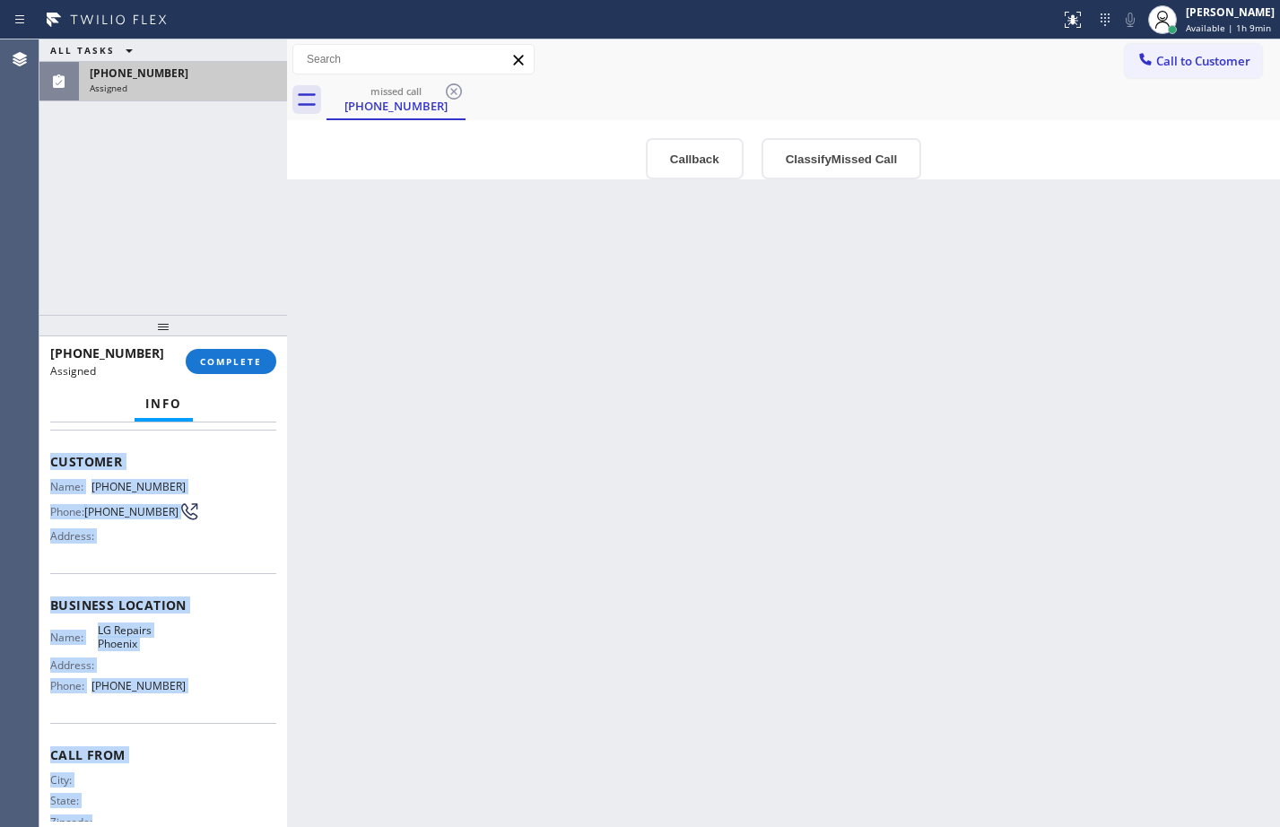
scroll to position [148, 0]
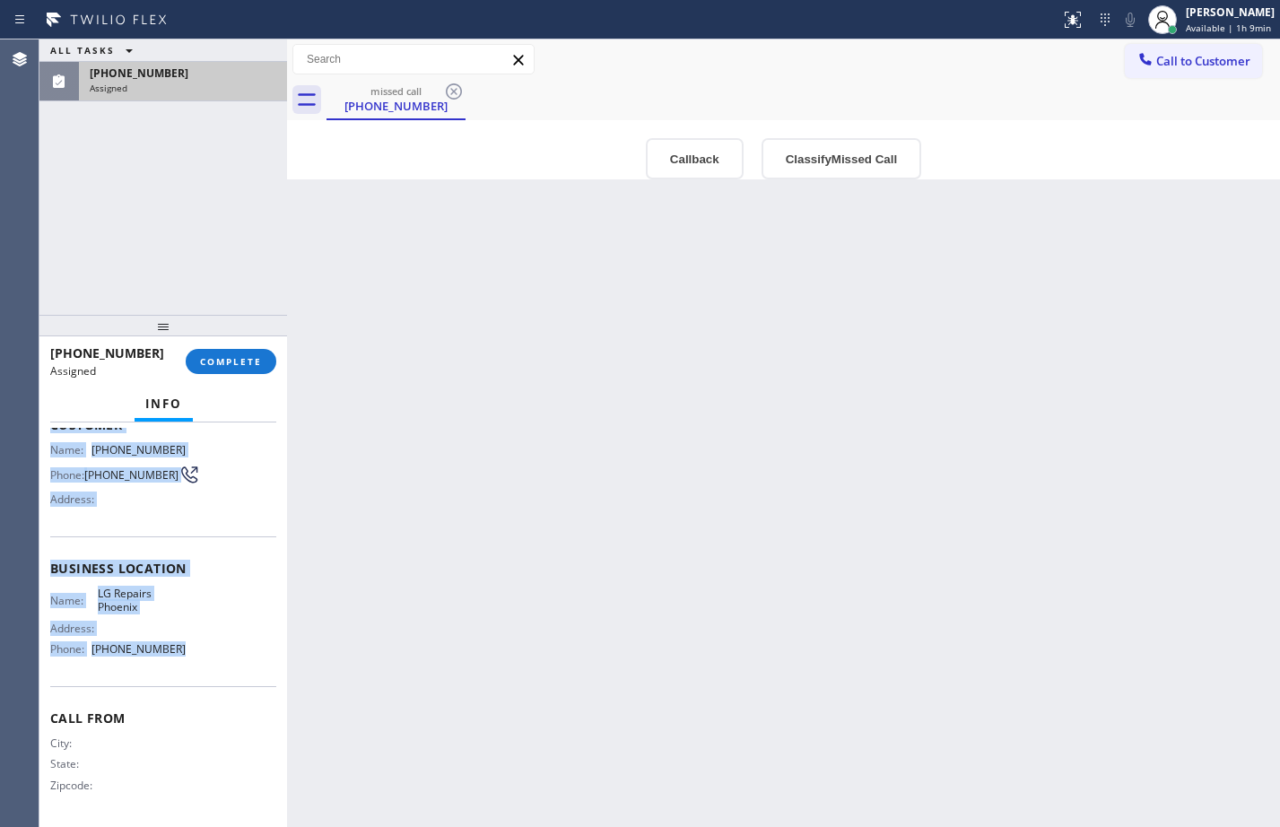
drag, startPoint x: 47, startPoint y: 572, endPoint x: 184, endPoint y: 646, distance: 155.8
click at [184, 646] on div "Context Queue: Appliance Repair High End Priority: 0 Task Age: [DEMOGRAPHIC_DAT…" at bounding box center [163, 625] width 248 height 405
click at [205, 363] on span "COMPLETE" at bounding box center [231, 361] width 62 height 13
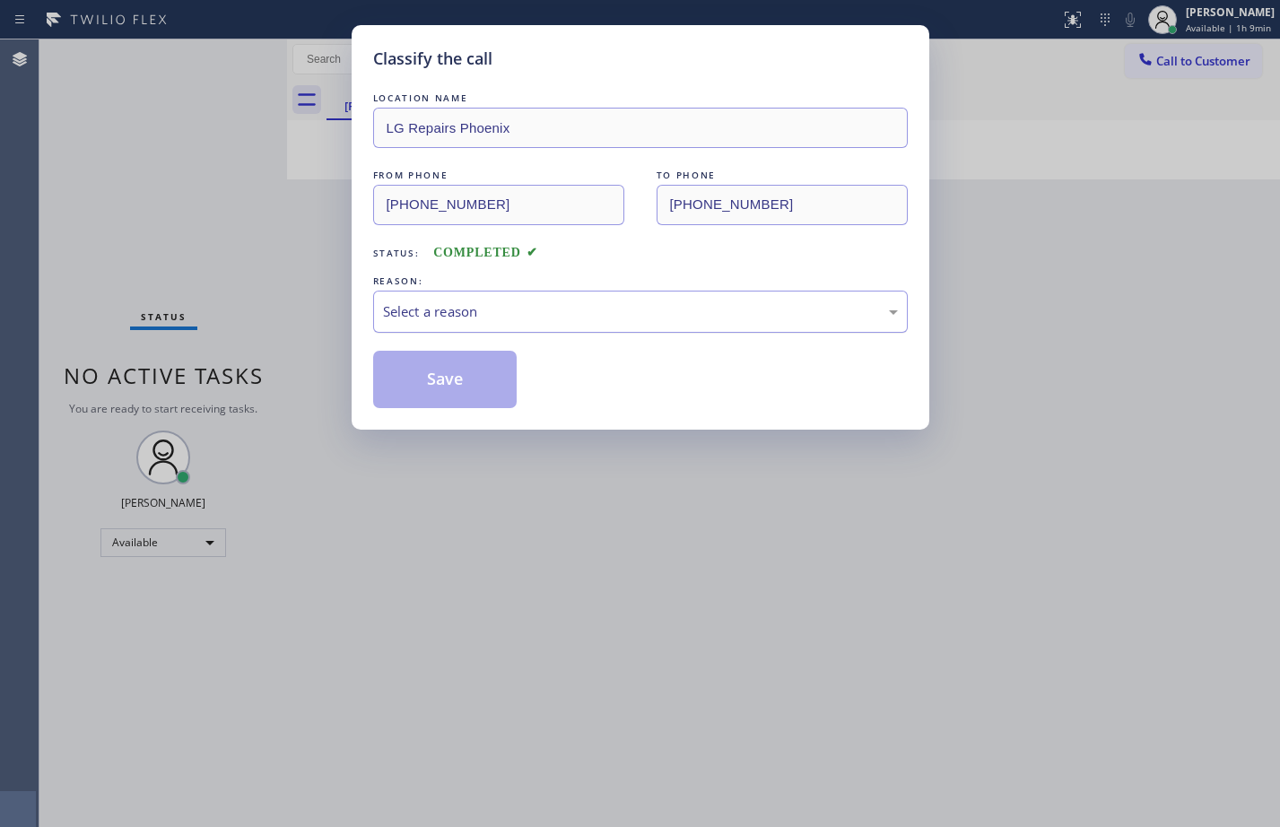
click at [508, 297] on div "Select a reason" at bounding box center [640, 312] width 535 height 42
click at [464, 369] on button "Save" at bounding box center [445, 379] width 144 height 57
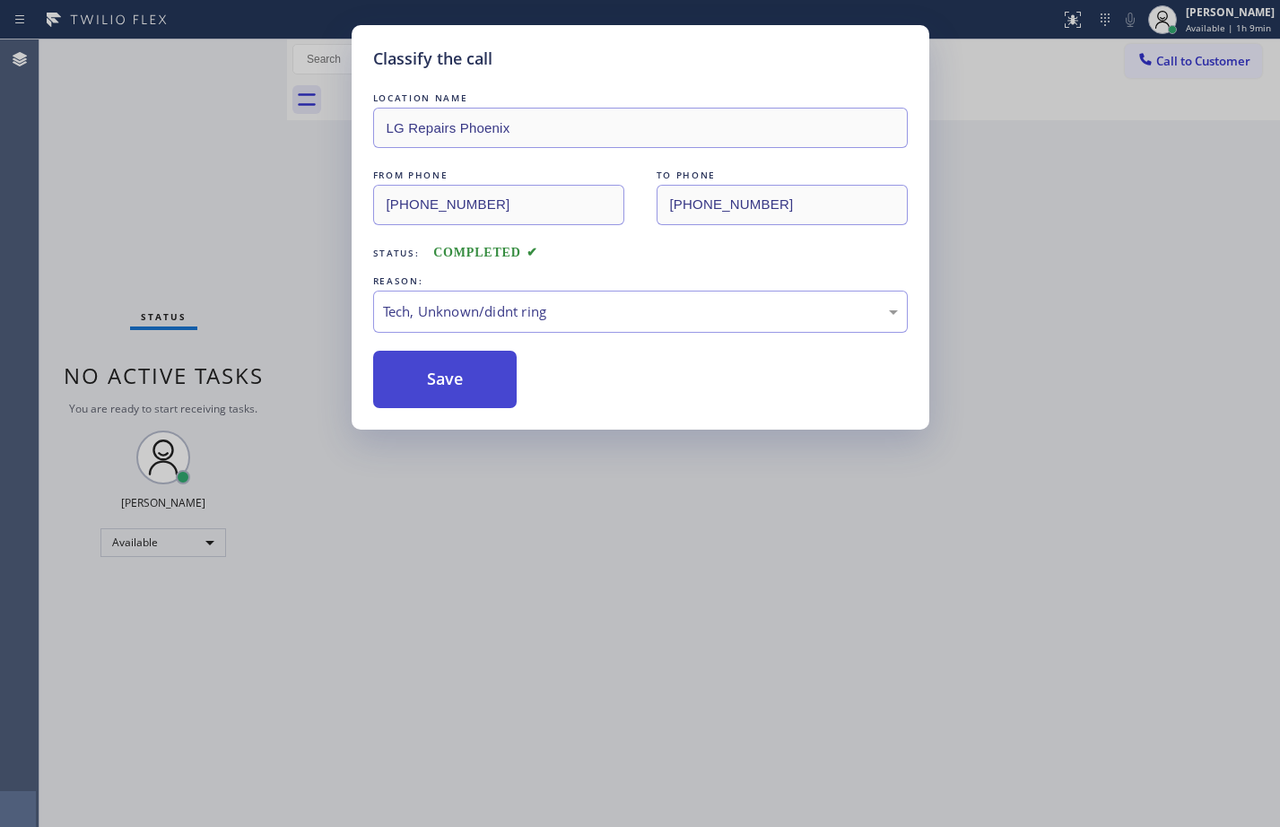
click at [448, 388] on div "Back to Dashboard Change Sender ID Customers Technicians Select a contact Outbo…" at bounding box center [783, 433] width 993 height 788
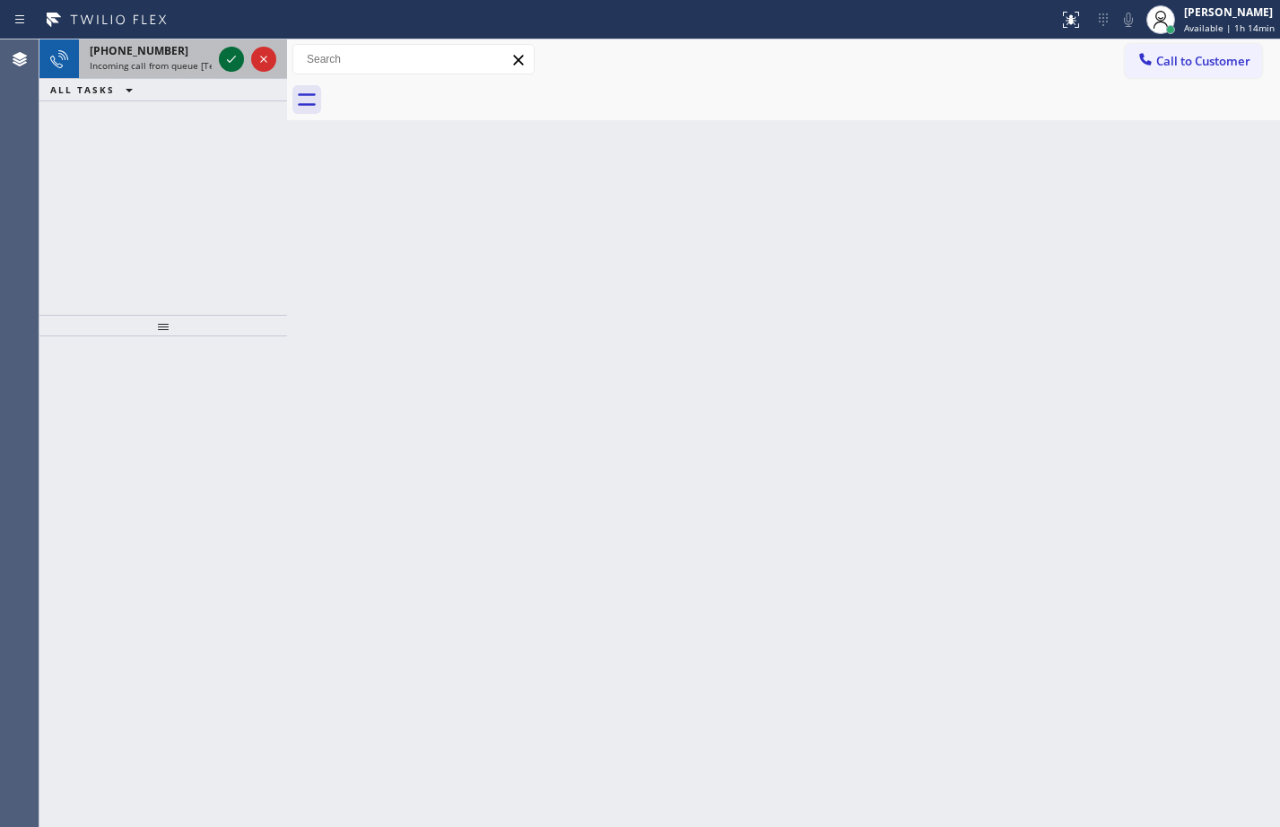
click at [239, 63] on icon at bounding box center [232, 59] width 22 height 22
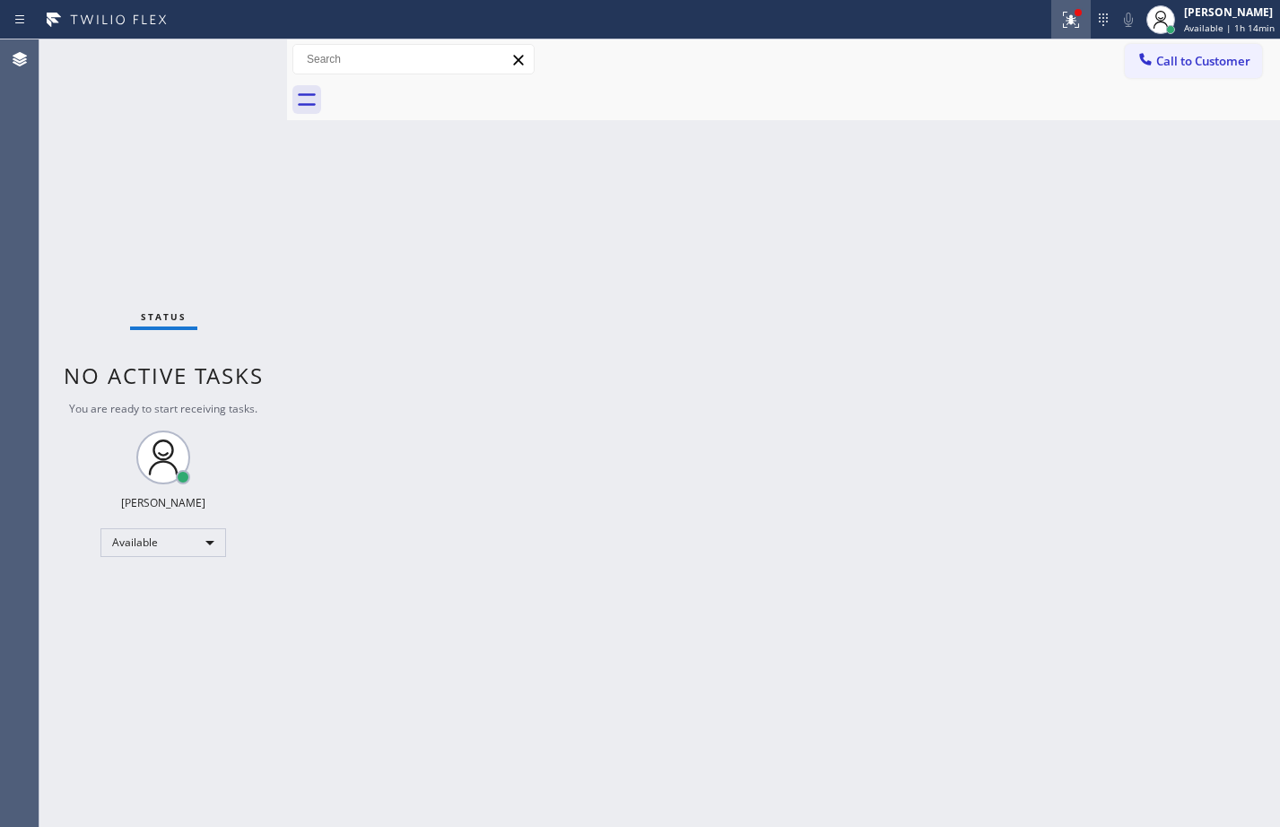
click at [1068, 32] on button at bounding box center [1071, 19] width 39 height 39
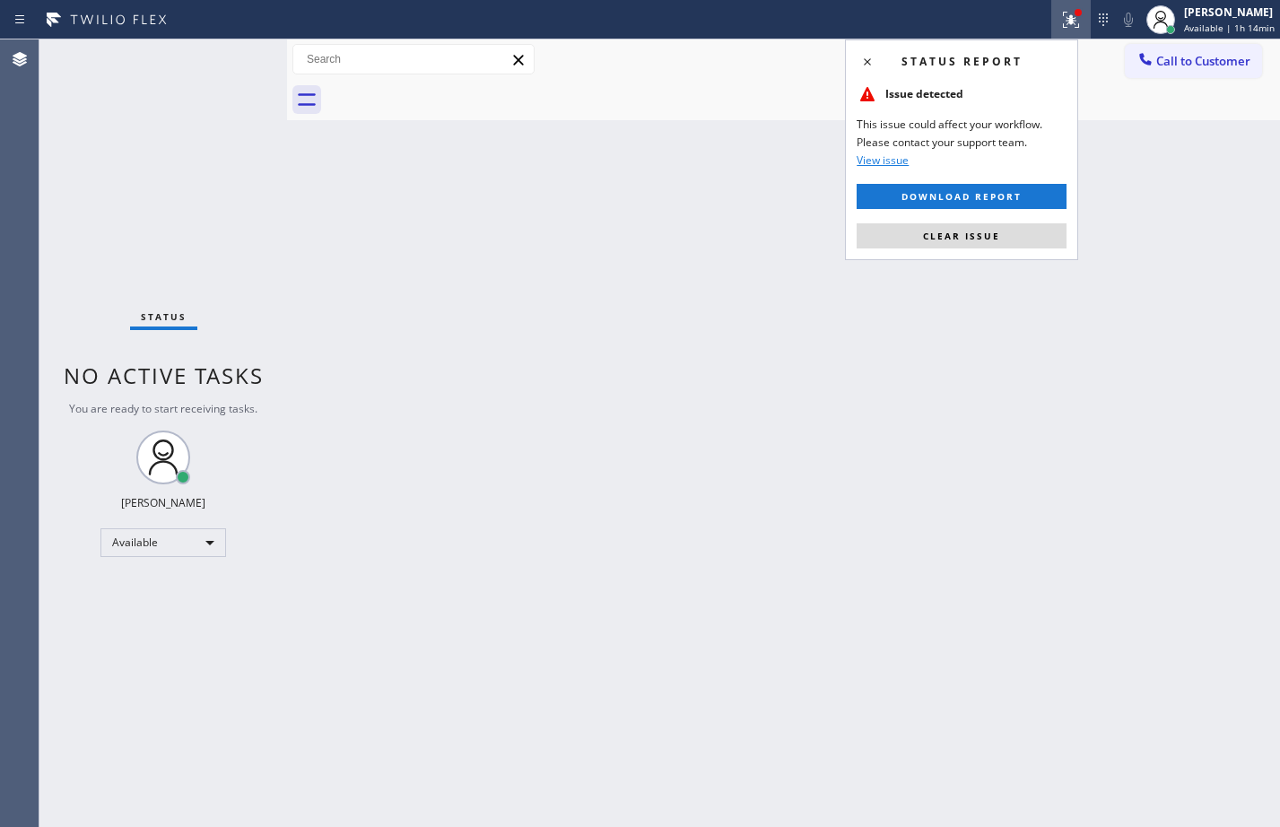
drag, startPoint x: 993, startPoint y: 241, endPoint x: 984, endPoint y: 240, distance: 9.2
click at [993, 240] on span "Clear issue" at bounding box center [961, 236] width 77 height 13
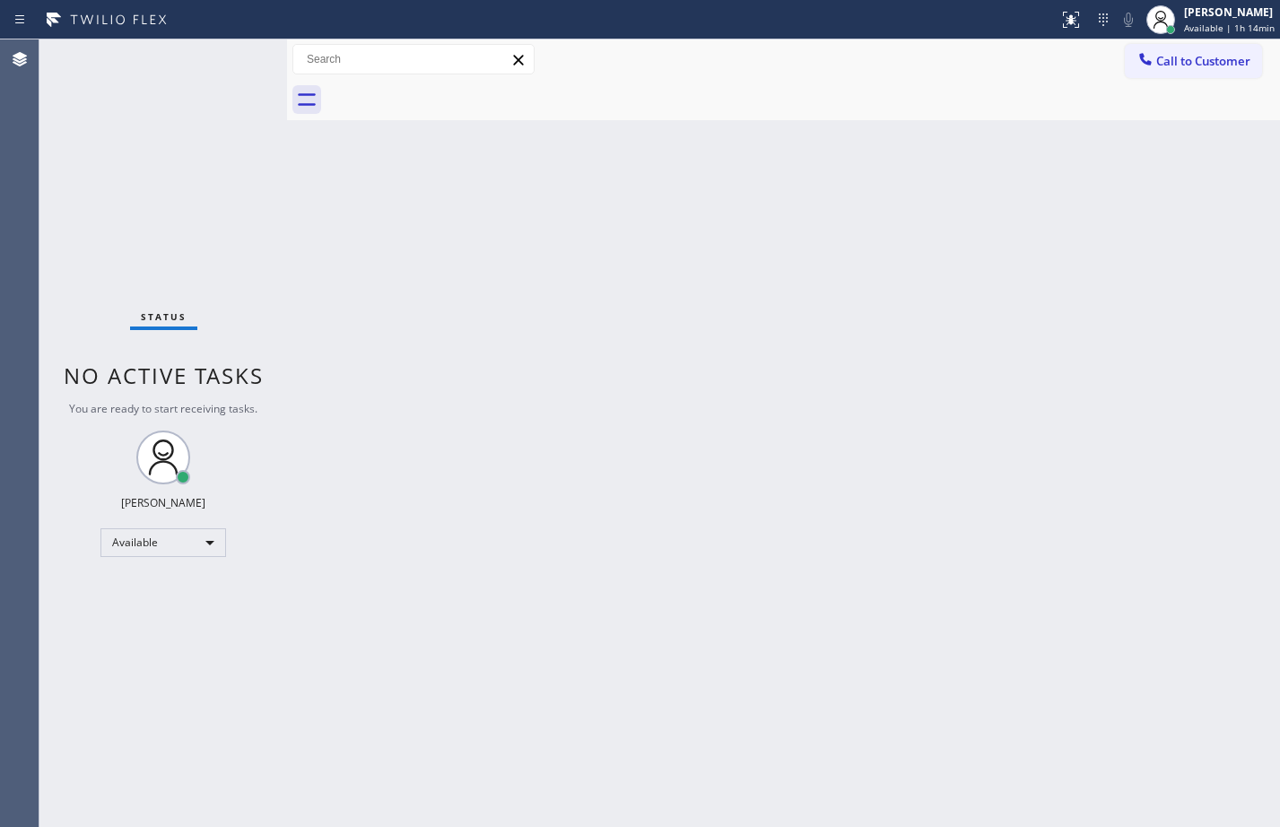
click at [4, 236] on div "Agent Desktop" at bounding box center [19, 433] width 39 height 788
click at [314, 260] on div "Back to Dashboard Change Sender ID Customers Technicians Select a contact Outbo…" at bounding box center [783, 433] width 993 height 788
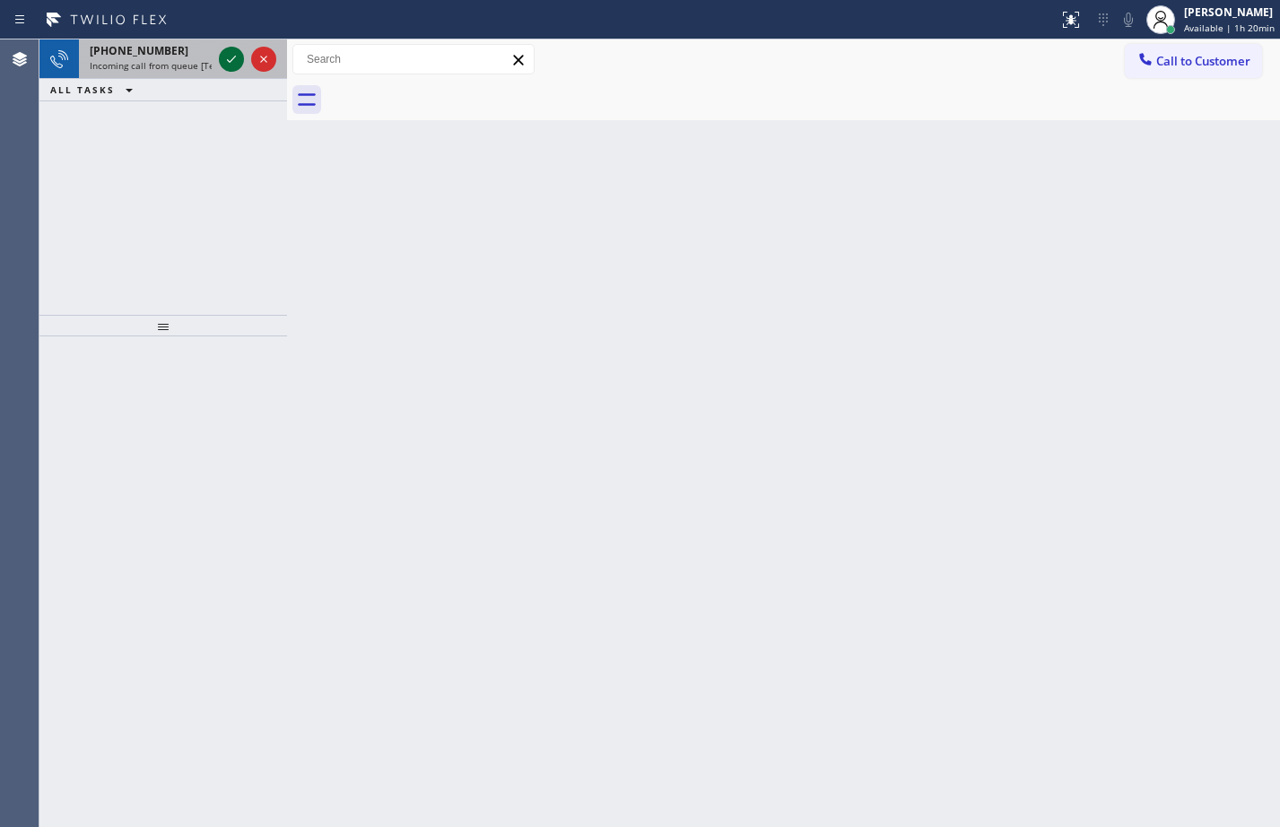
click at [225, 60] on icon at bounding box center [232, 59] width 22 height 22
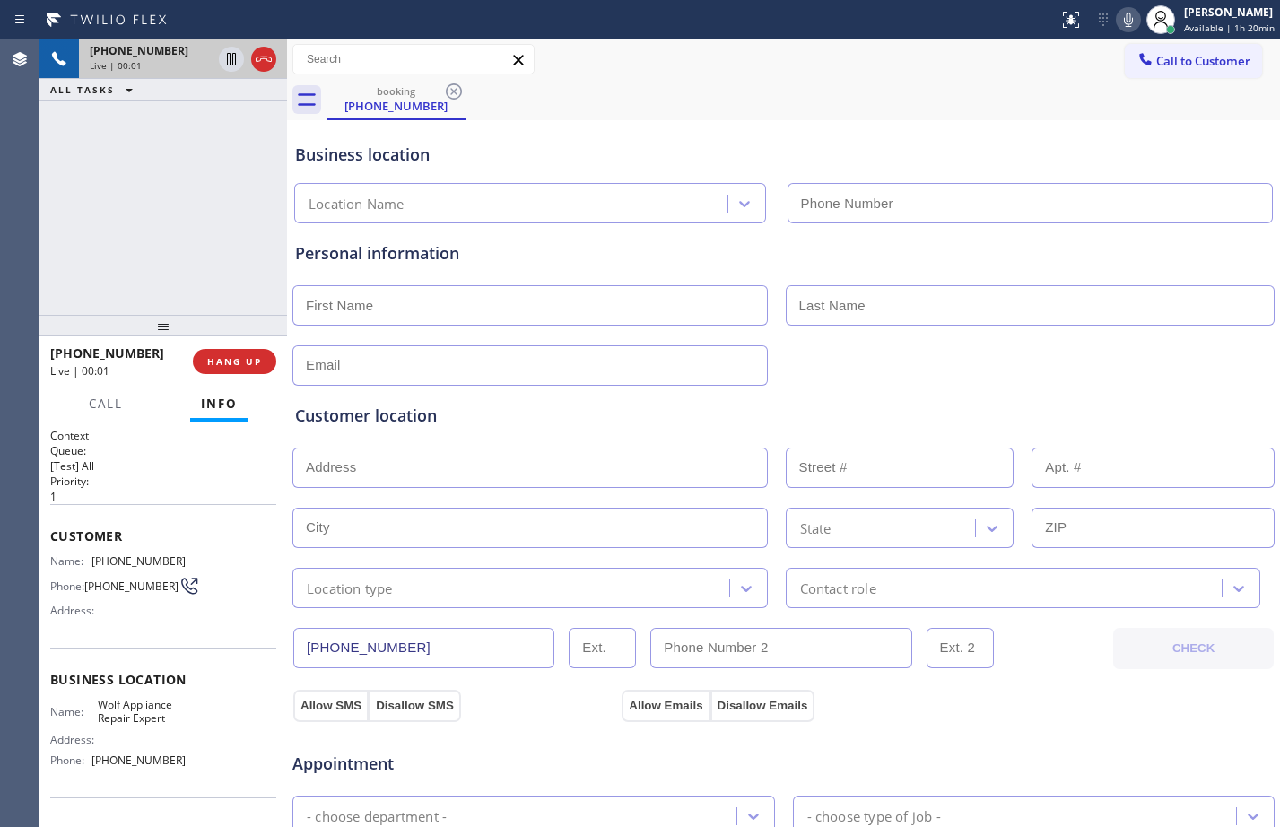
type input "[PHONE_NUMBER]"
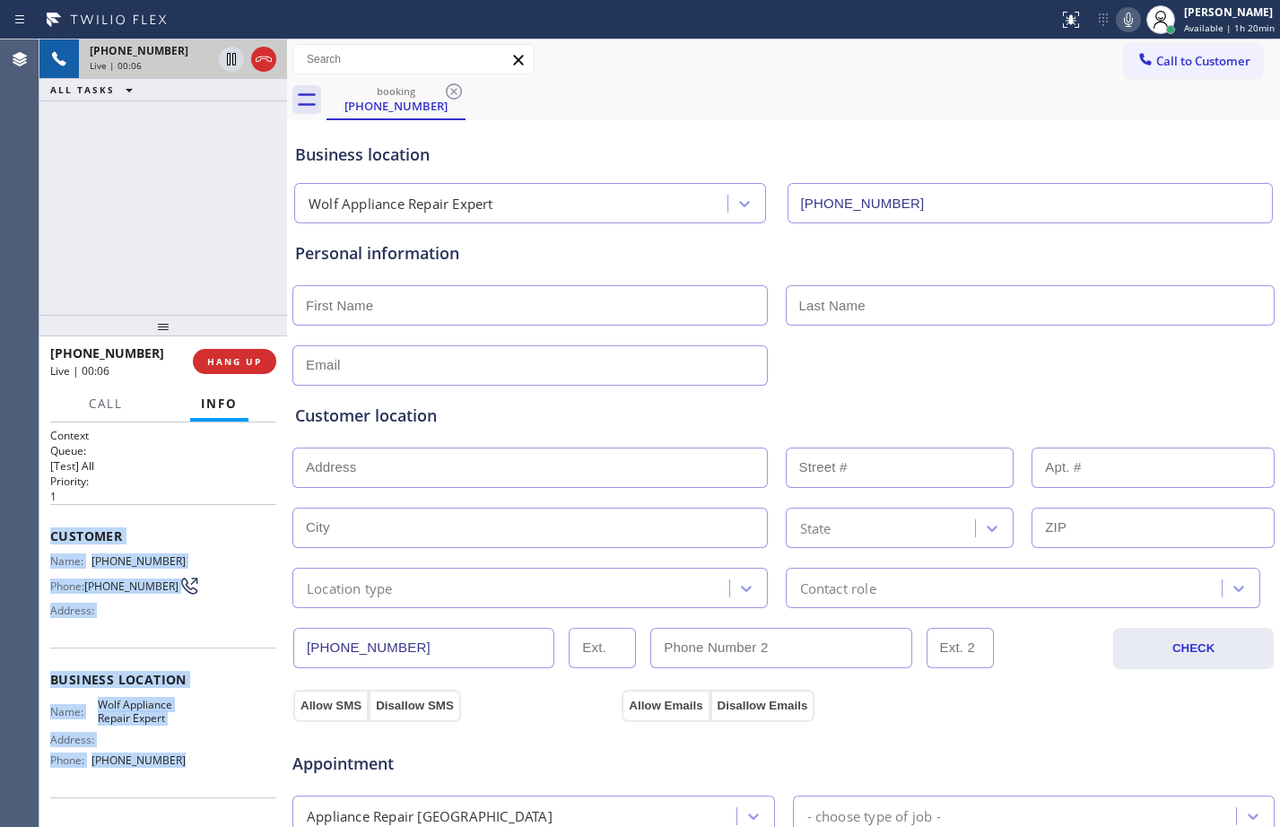
drag, startPoint x: 47, startPoint y: 529, endPoint x: 221, endPoint y: 768, distance: 296.1
click at [221, 768] on div "Context Queue: [Test] All Priority: 1 Customer Name: [PHONE_NUMBER] Phone: [PHO…" at bounding box center [163, 625] width 248 height 405
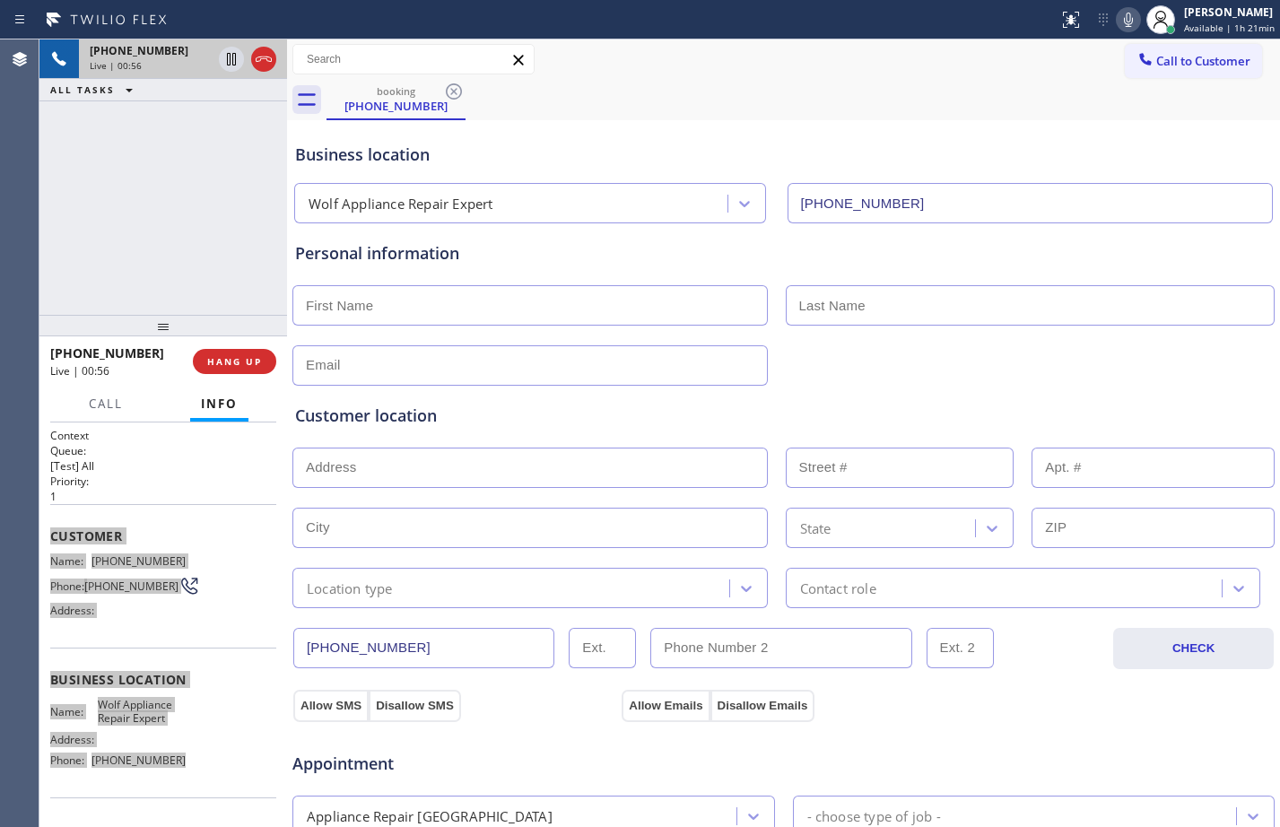
scroll to position [563, 0]
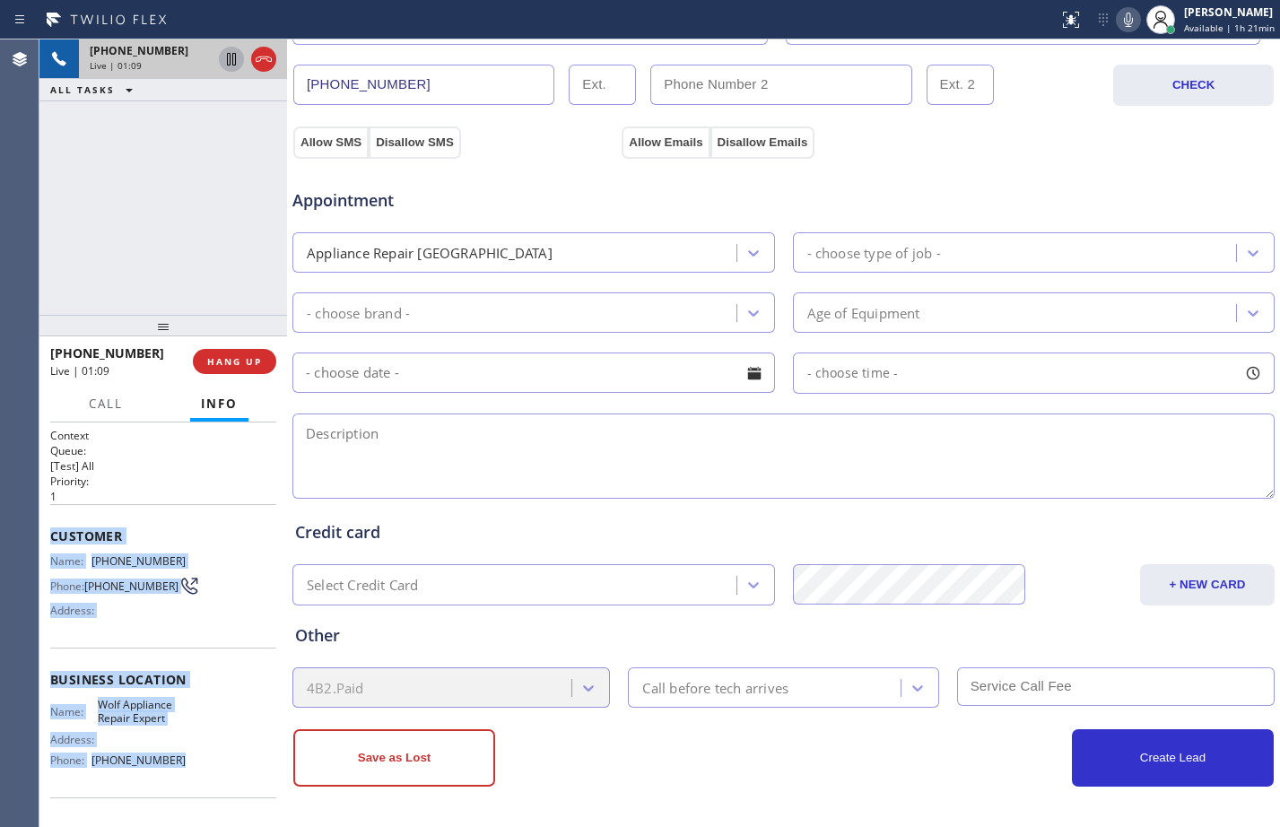
click at [235, 59] on icon at bounding box center [231, 59] width 9 height 13
click at [1118, 25] on icon at bounding box center [1129, 20] width 22 height 22
click at [235, 66] on icon at bounding box center [232, 59] width 22 height 22
click at [1123, 24] on rect at bounding box center [1129, 18] width 13 height 13
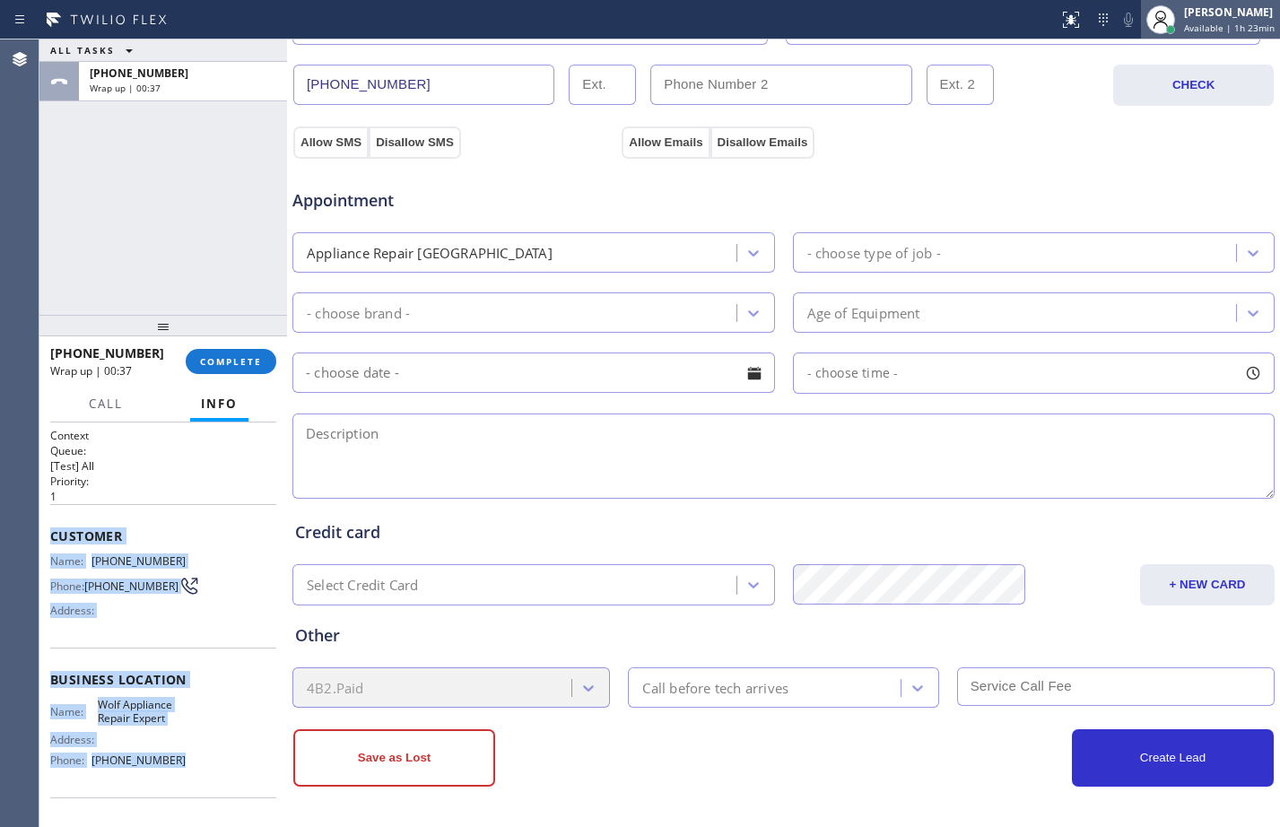
click at [1216, 6] on div "[PERSON_NAME]" at bounding box center [1229, 11] width 91 height 15
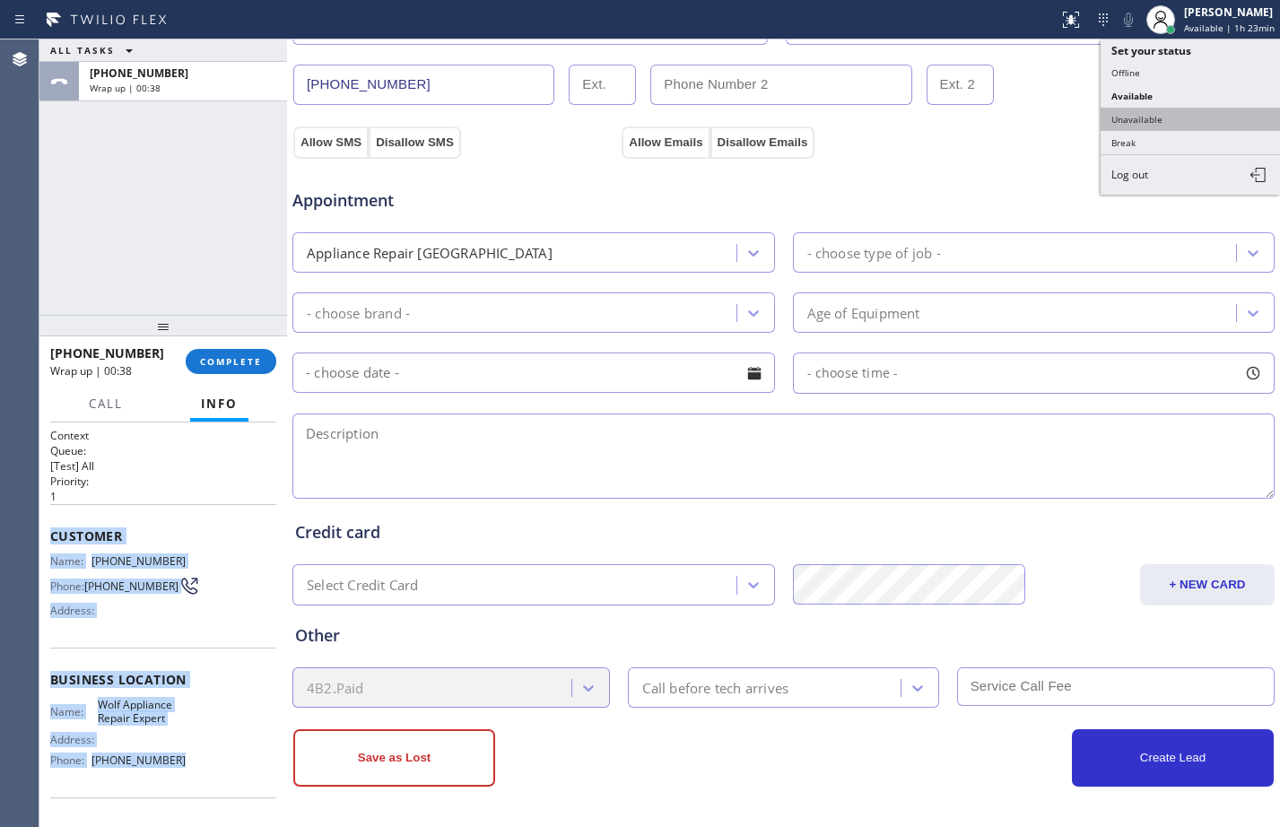
click at [1171, 124] on button "Unavailable" at bounding box center [1190, 119] width 179 height 23
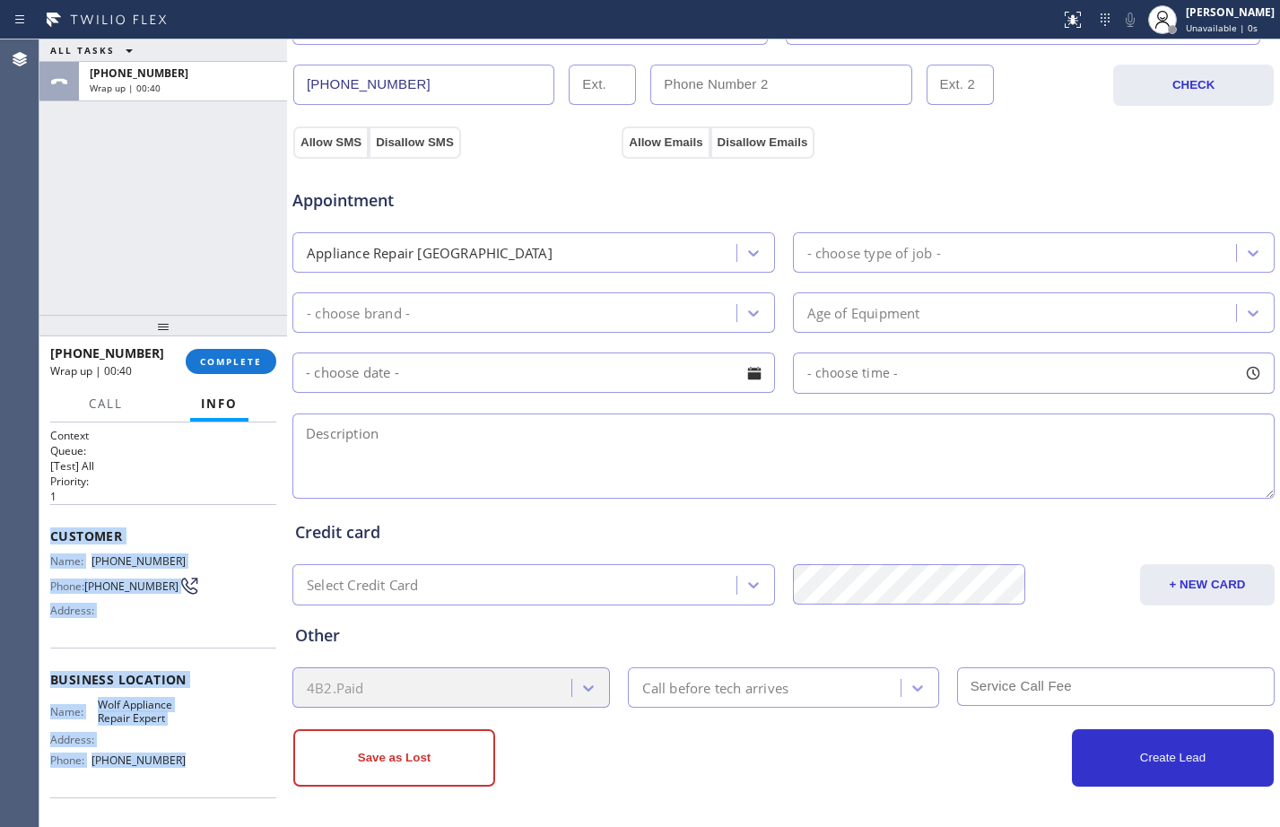
scroll to position [0, 0]
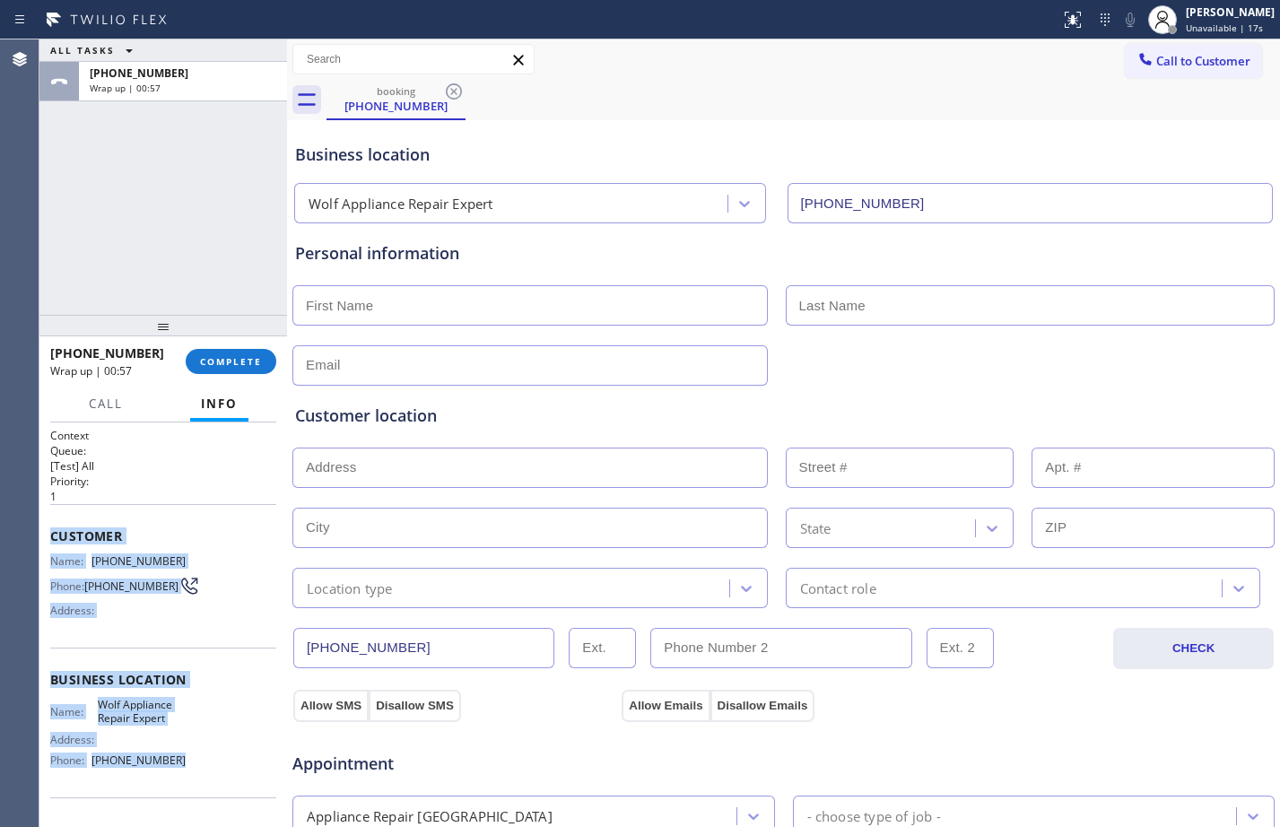
click at [168, 247] on div "ALL TASKS ALL TASKS ACTIVE TASKS TASKS IN WRAP UP [PHONE_NUMBER] Wrap up | 00:57" at bounding box center [163, 176] width 248 height 275
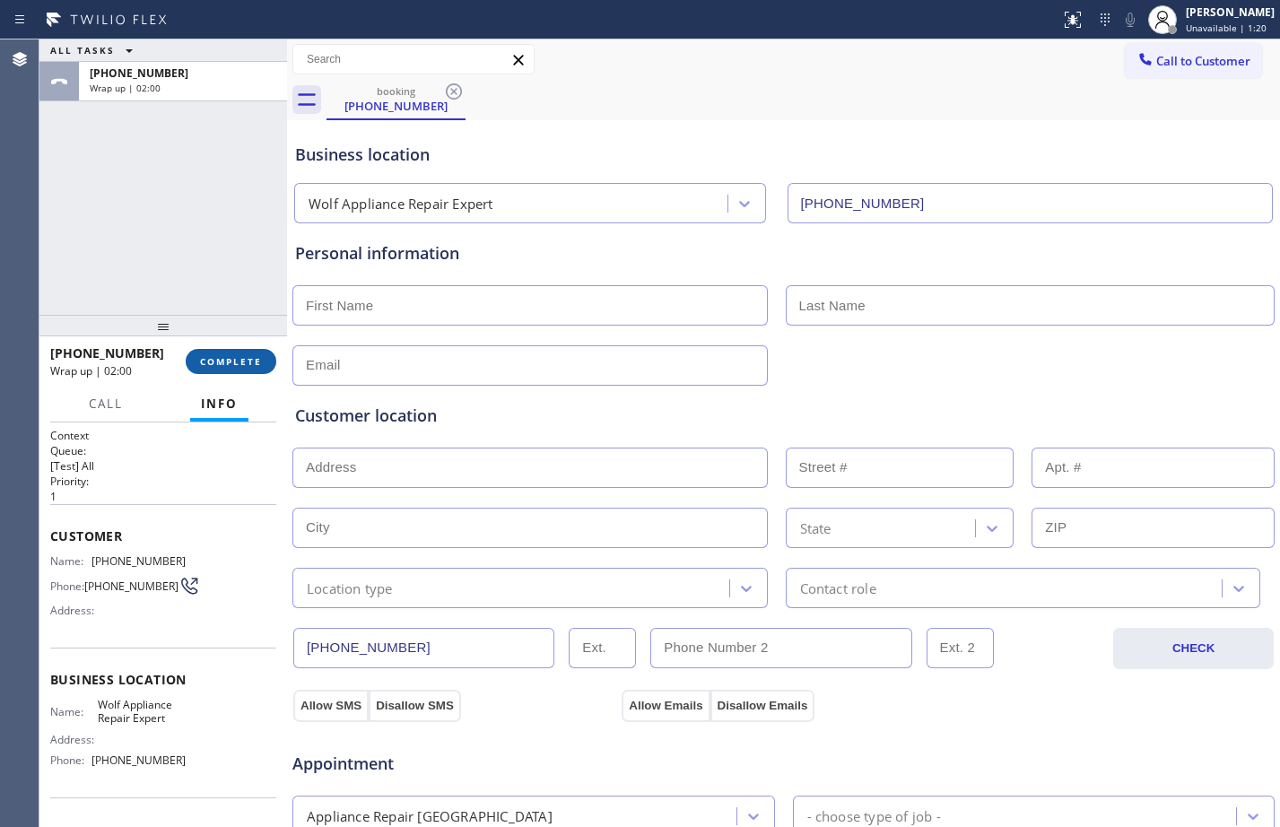
click at [249, 367] on span "COMPLETE" at bounding box center [231, 361] width 62 height 13
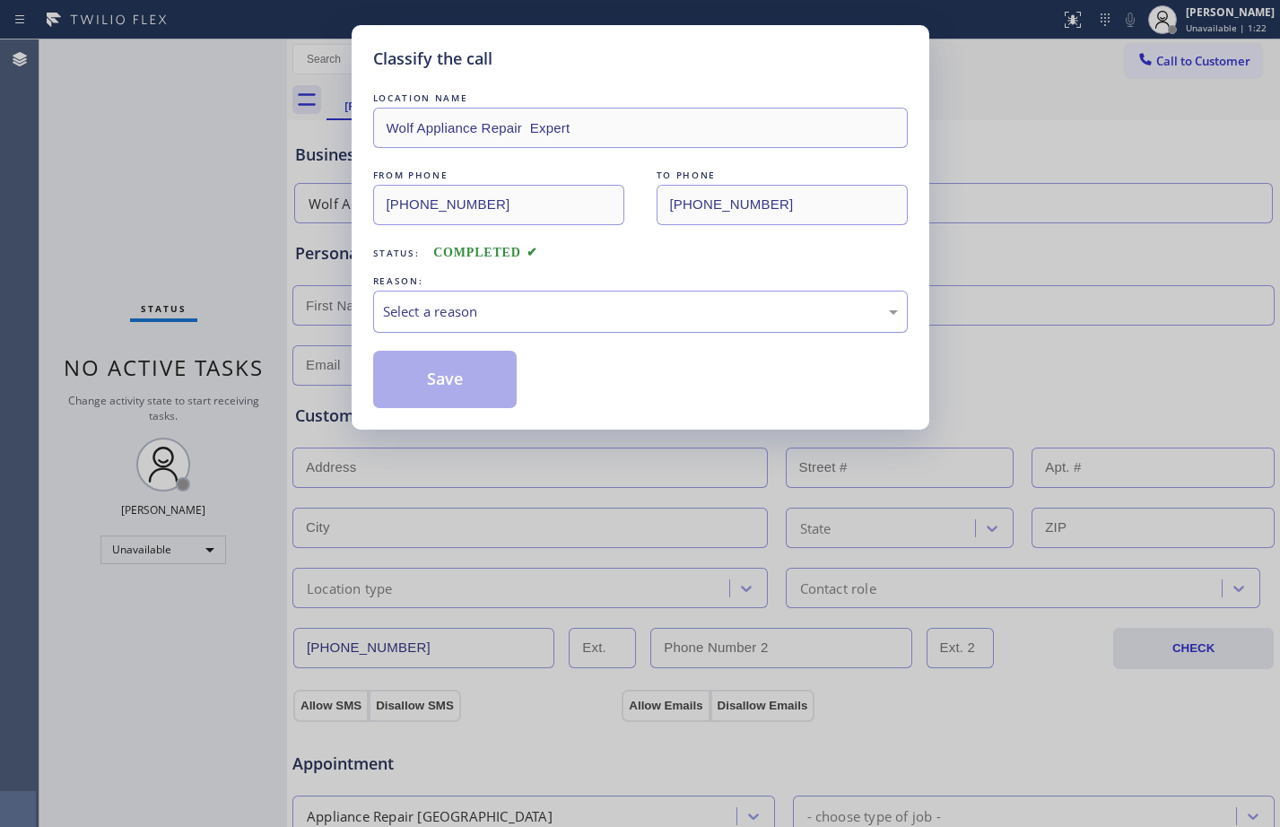
click at [428, 296] on div "Select a reason" at bounding box center [640, 312] width 535 height 42
click at [436, 378] on button "Save" at bounding box center [445, 379] width 144 height 57
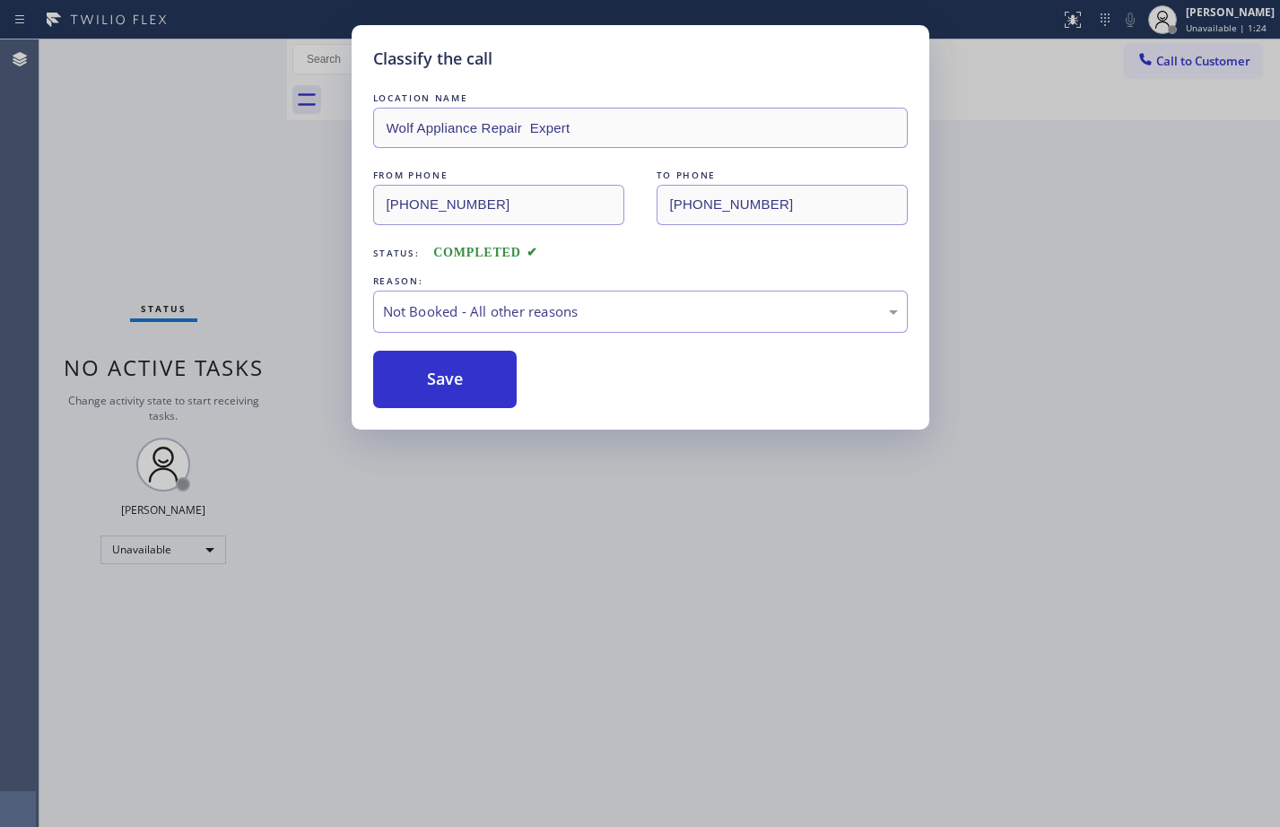
click at [226, 248] on div "Classify the call LOCATION NAME Wolf Appliance Repair Expert FROM PHONE [PHONE_…" at bounding box center [640, 413] width 1280 height 827
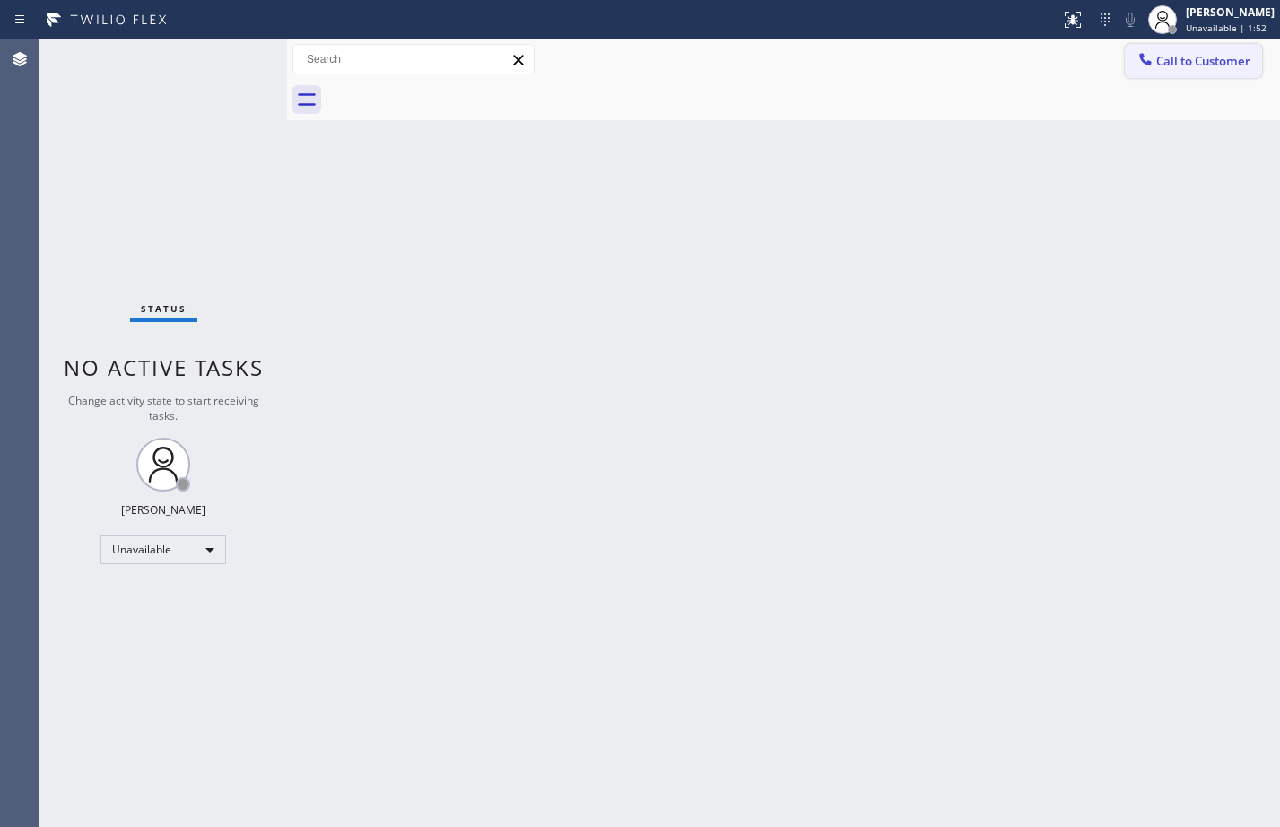
click at [1211, 74] on button "Call to Customer" at bounding box center [1193, 61] width 137 height 34
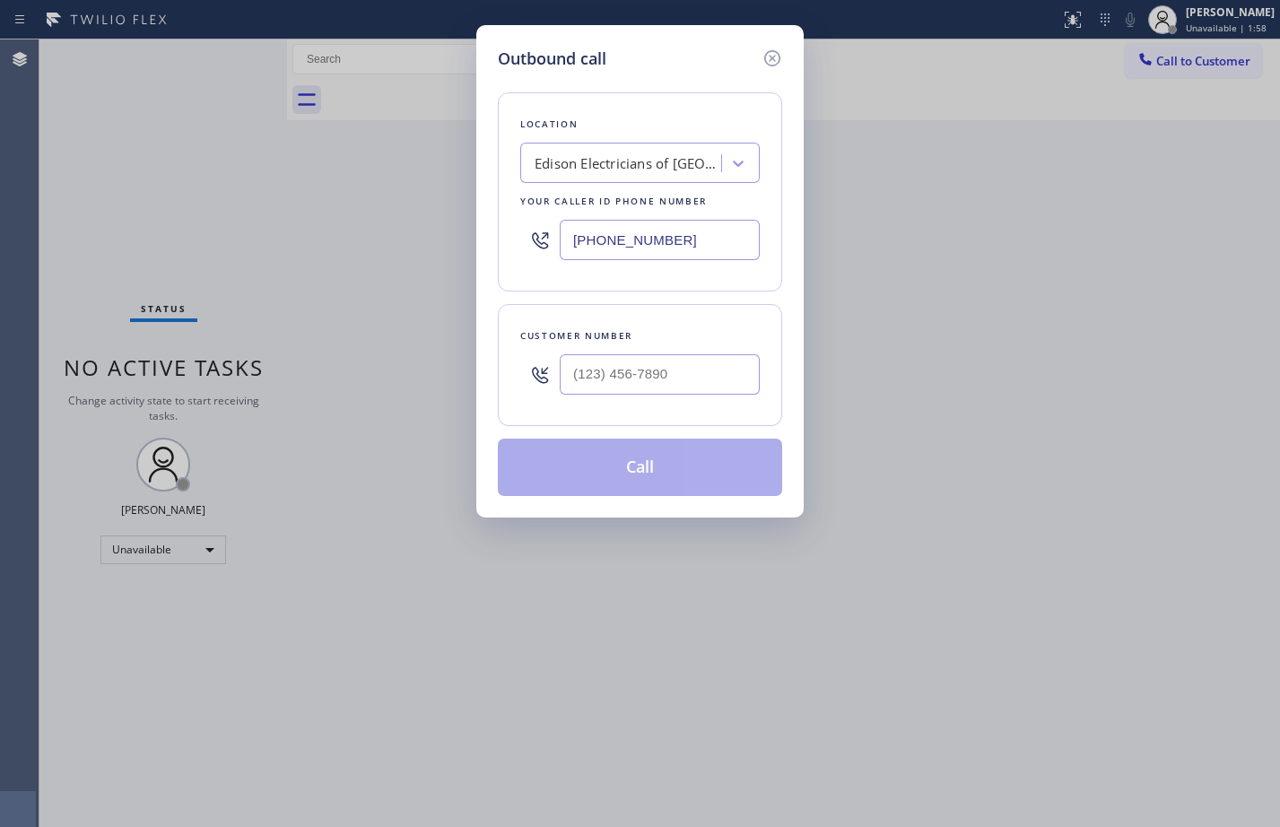
drag, startPoint x: 730, startPoint y: 254, endPoint x: 306, endPoint y: 270, distance: 424.7
click at [312, 274] on div "Outbound call Location Edison Electricians of [GEOGRAPHIC_DATA] Your caller id …" at bounding box center [640, 413] width 1280 height 827
paste input "760) 314-8909"
type input "[PHONE_NUMBER]"
click at [688, 376] on input "text" at bounding box center [660, 374] width 200 height 40
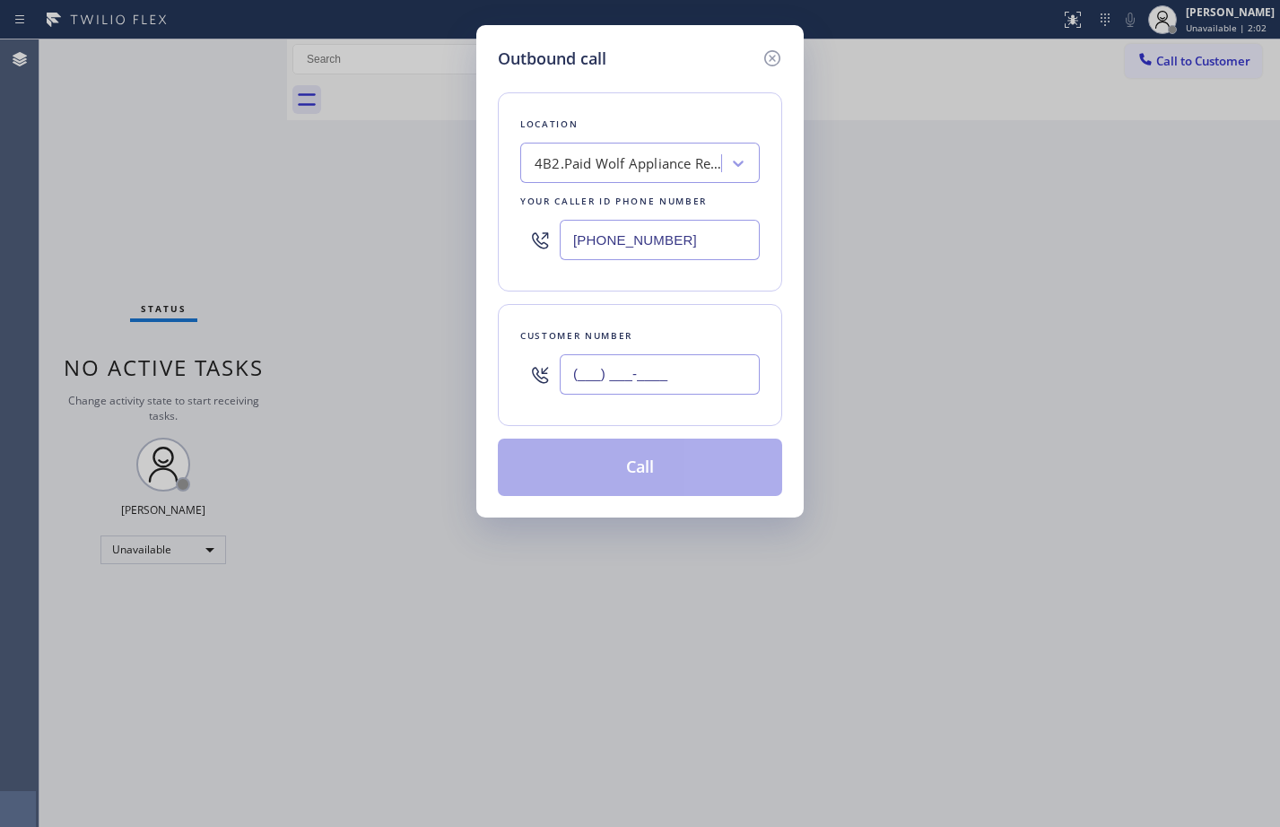
paste input "858) 692-6176"
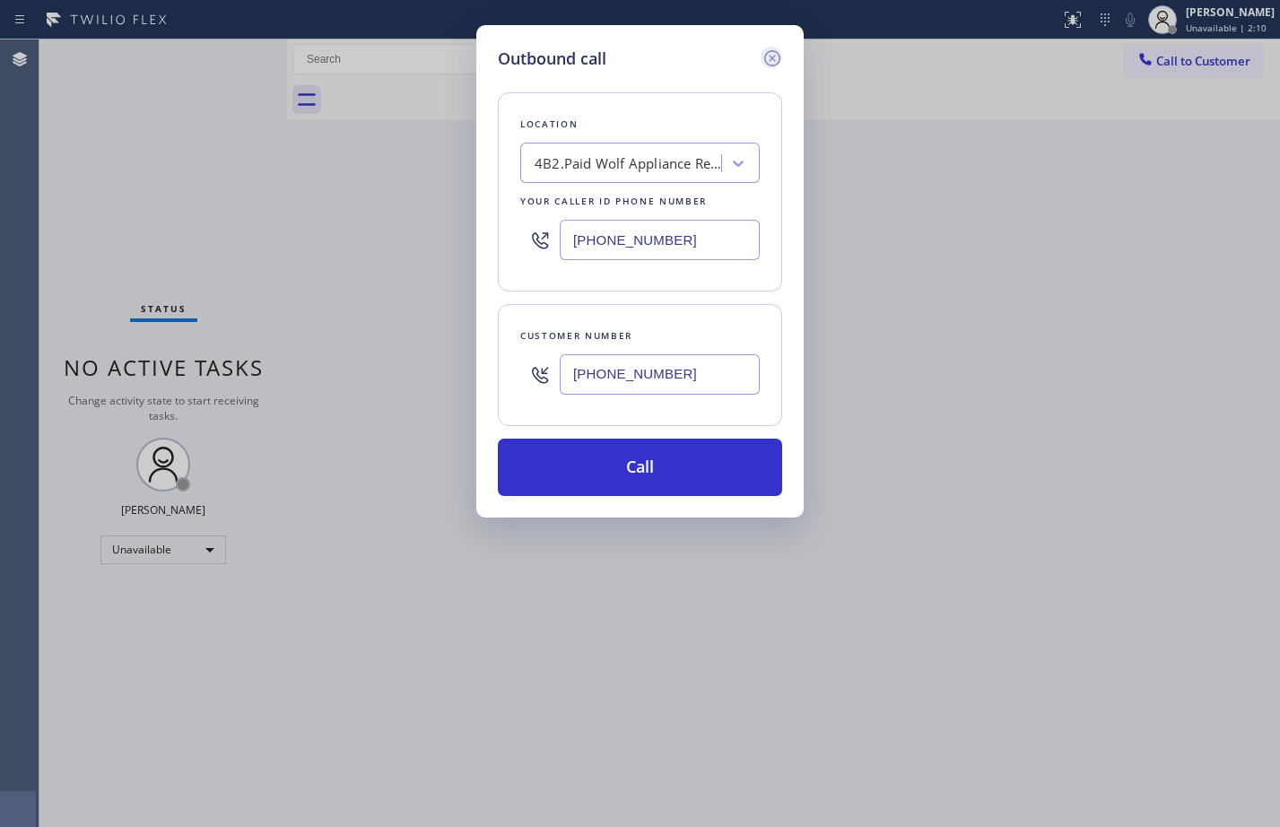
click at [774, 56] on icon at bounding box center [772, 58] width 16 height 16
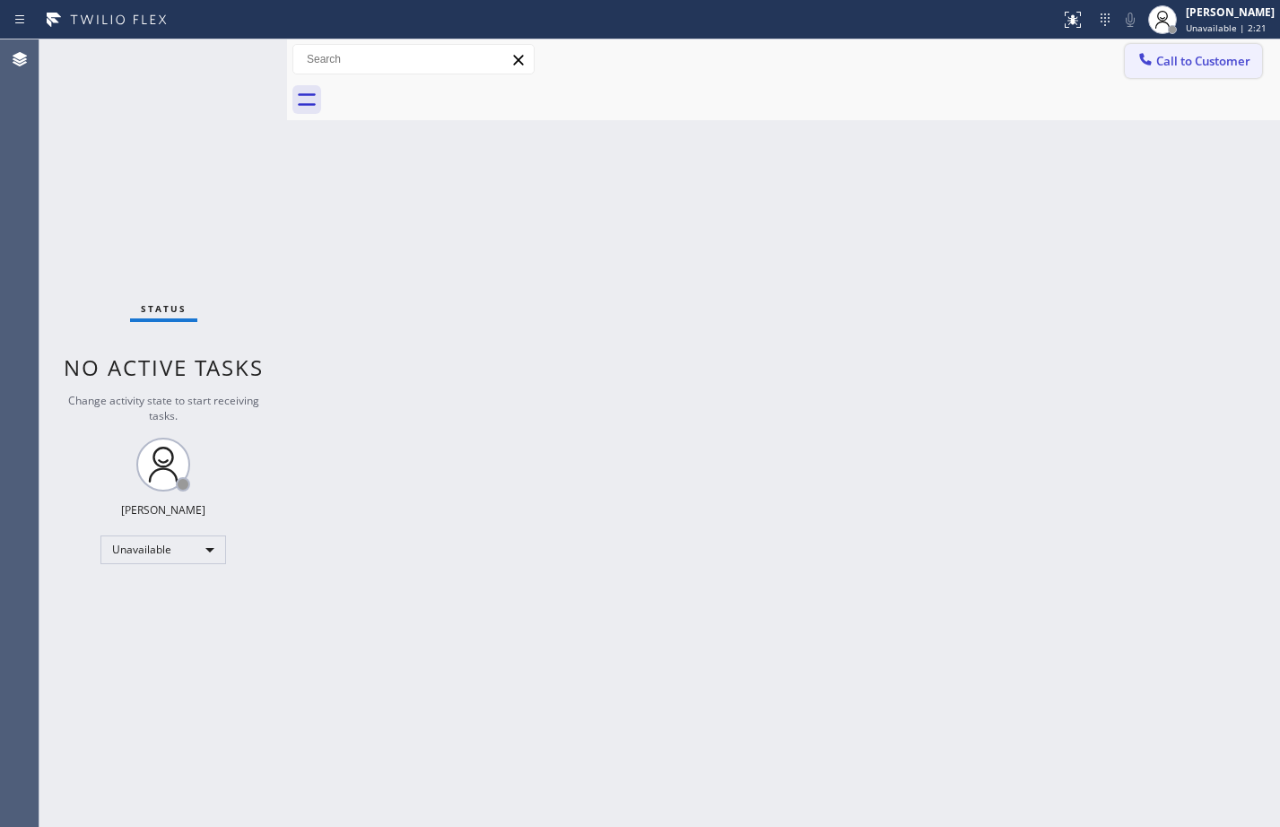
click at [1220, 57] on span "Call to Customer" at bounding box center [1204, 61] width 94 height 16
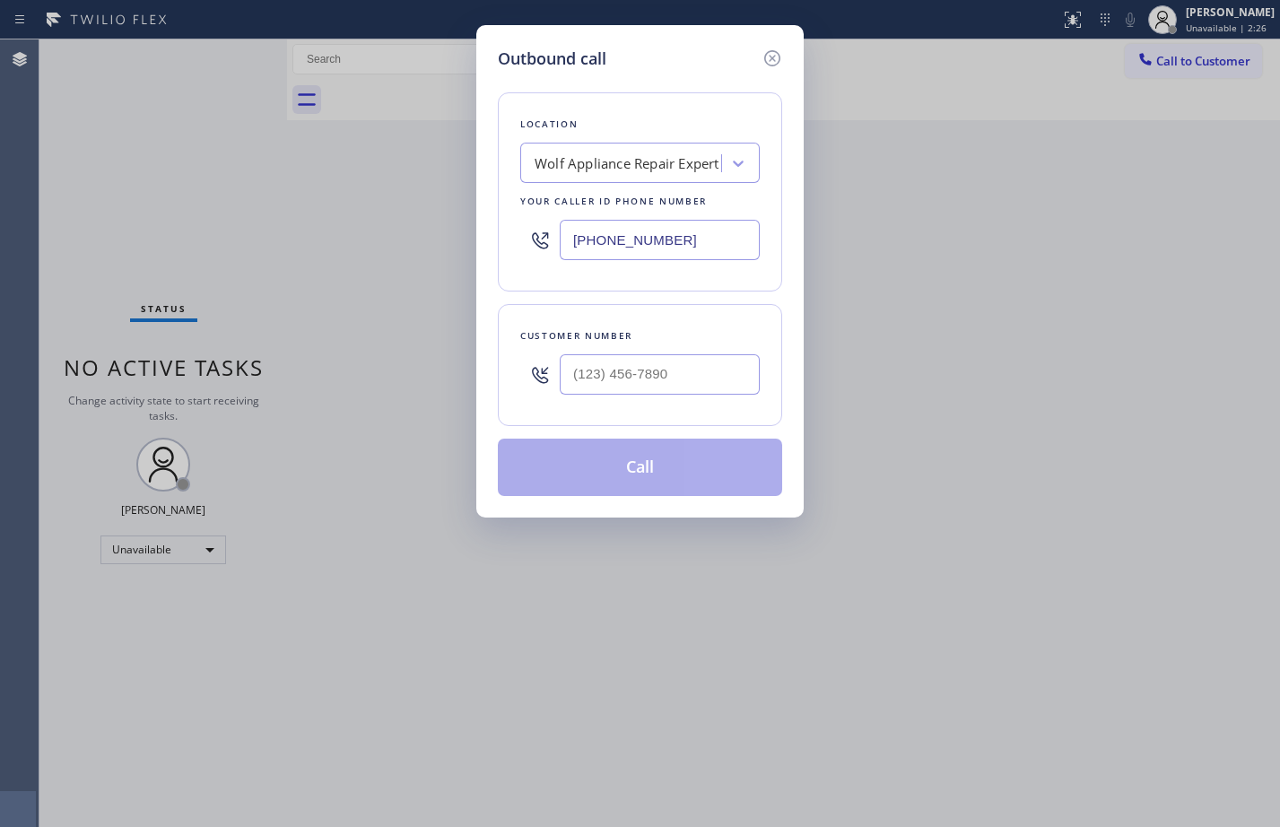
click at [731, 370] on input "text" at bounding box center [660, 374] width 200 height 40
paste input "858) 692-6176"
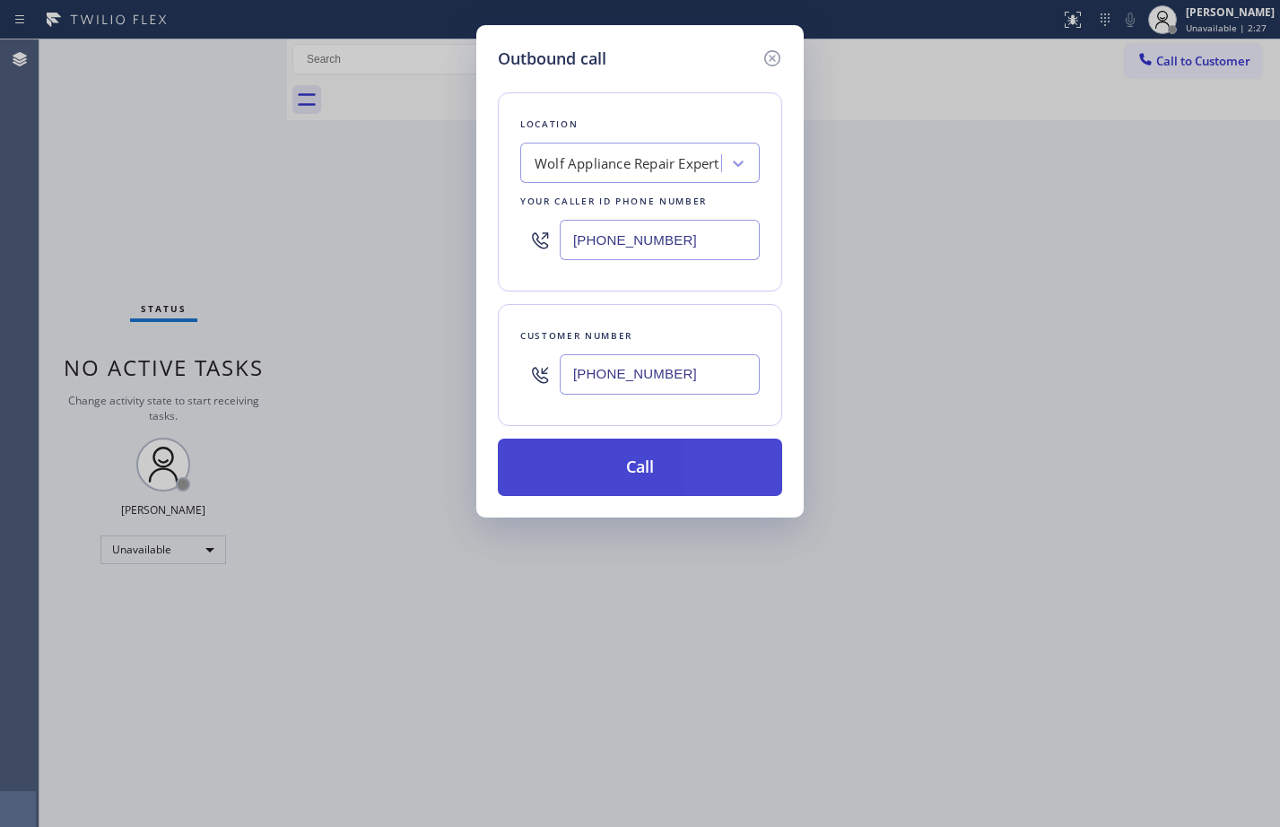
type input "[PHONE_NUMBER]"
click at [689, 472] on button "Call" at bounding box center [640, 467] width 284 height 57
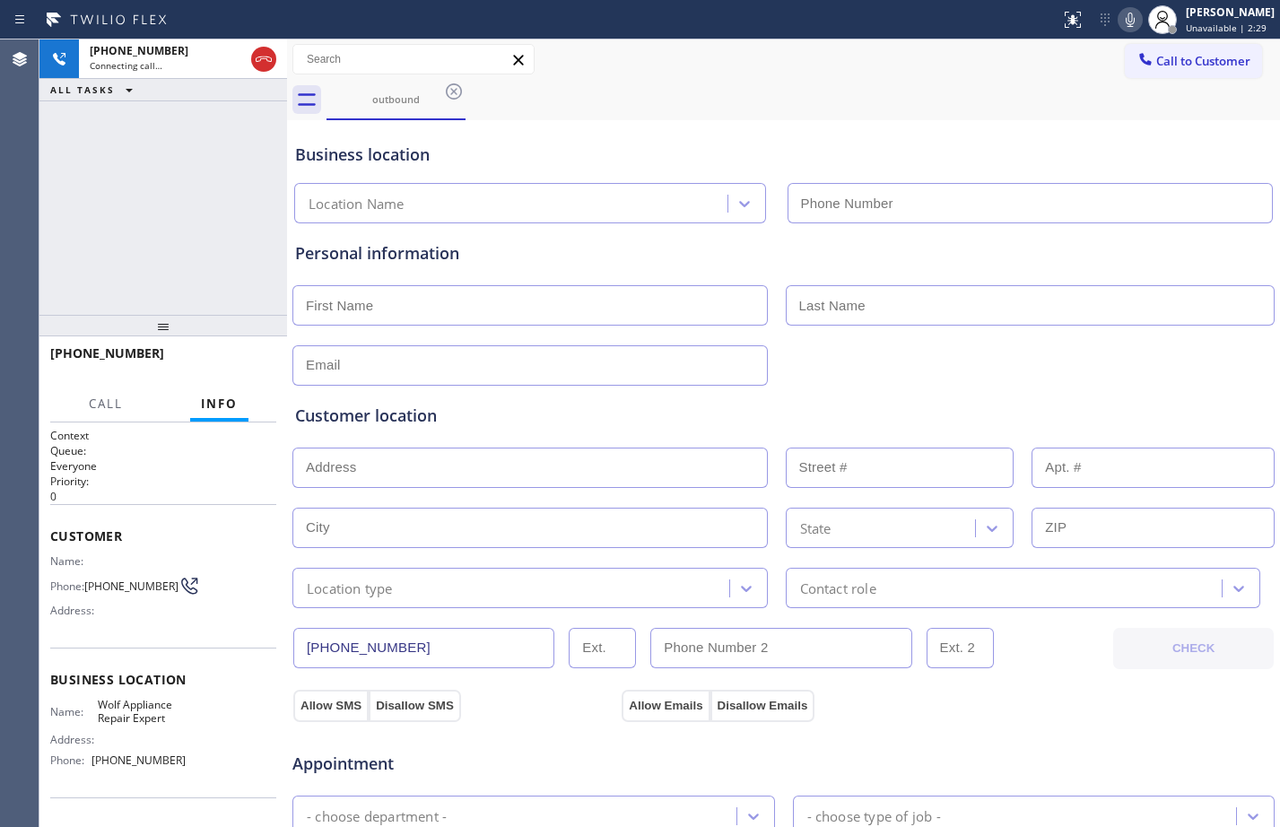
type input "[PHONE_NUMBER]"
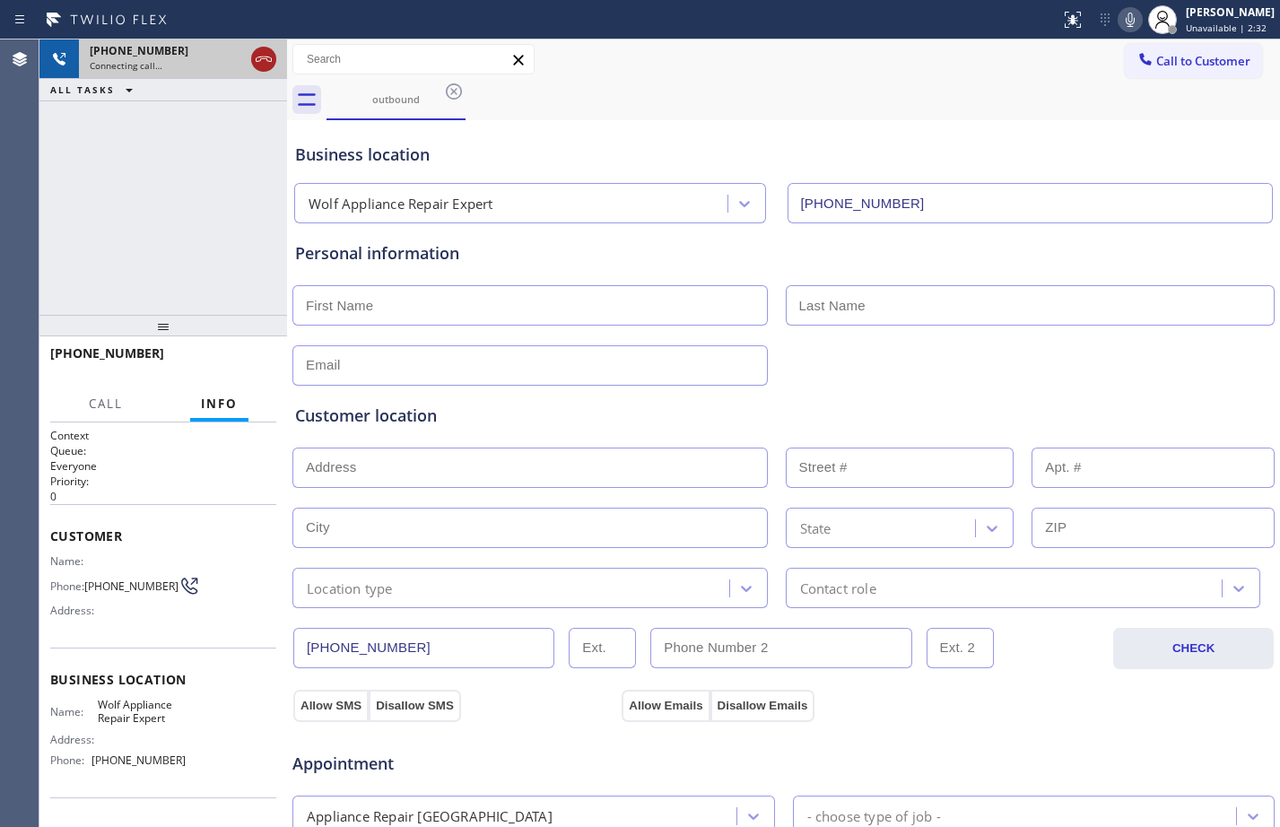
click at [266, 58] on icon at bounding box center [264, 59] width 22 height 22
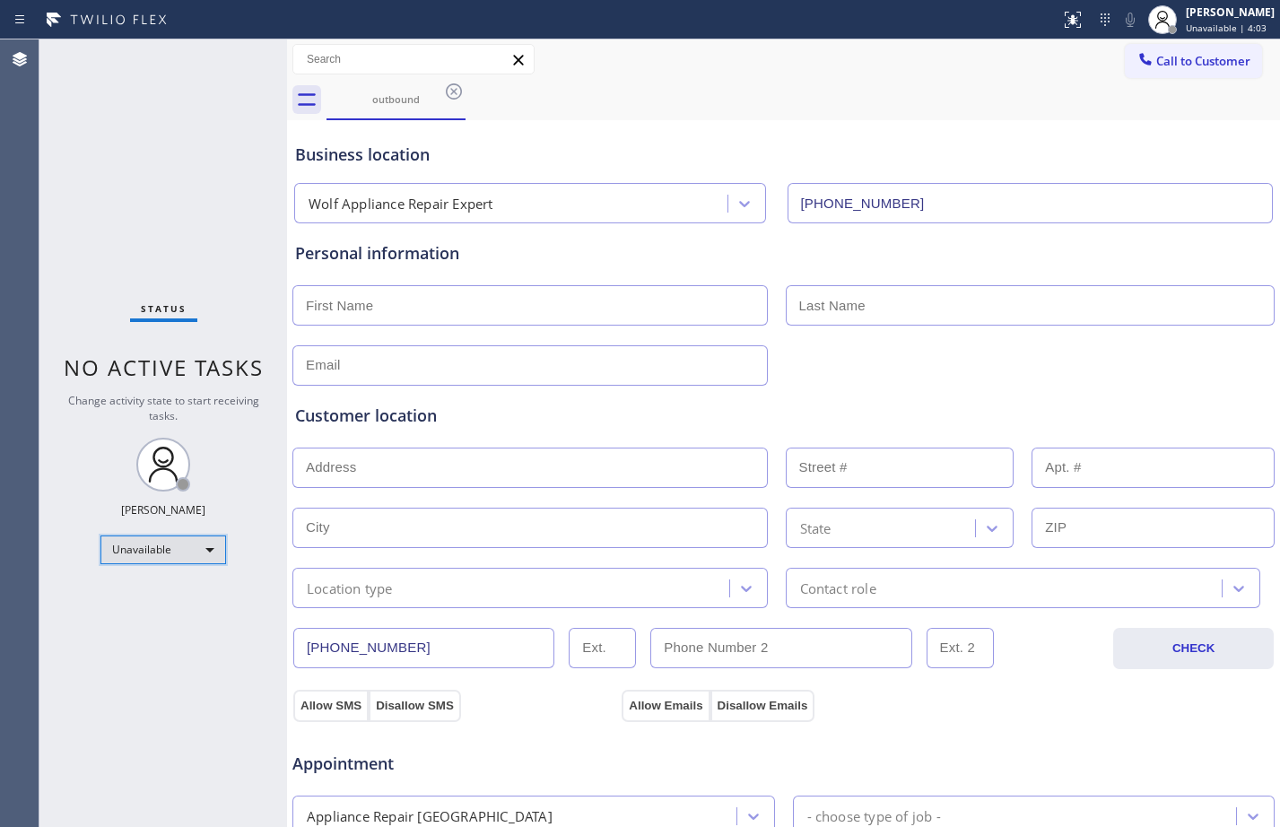
click at [159, 545] on div "Unavailable" at bounding box center [163, 550] width 126 height 29
click at [165, 592] on li "Available" at bounding box center [162, 598] width 122 height 22
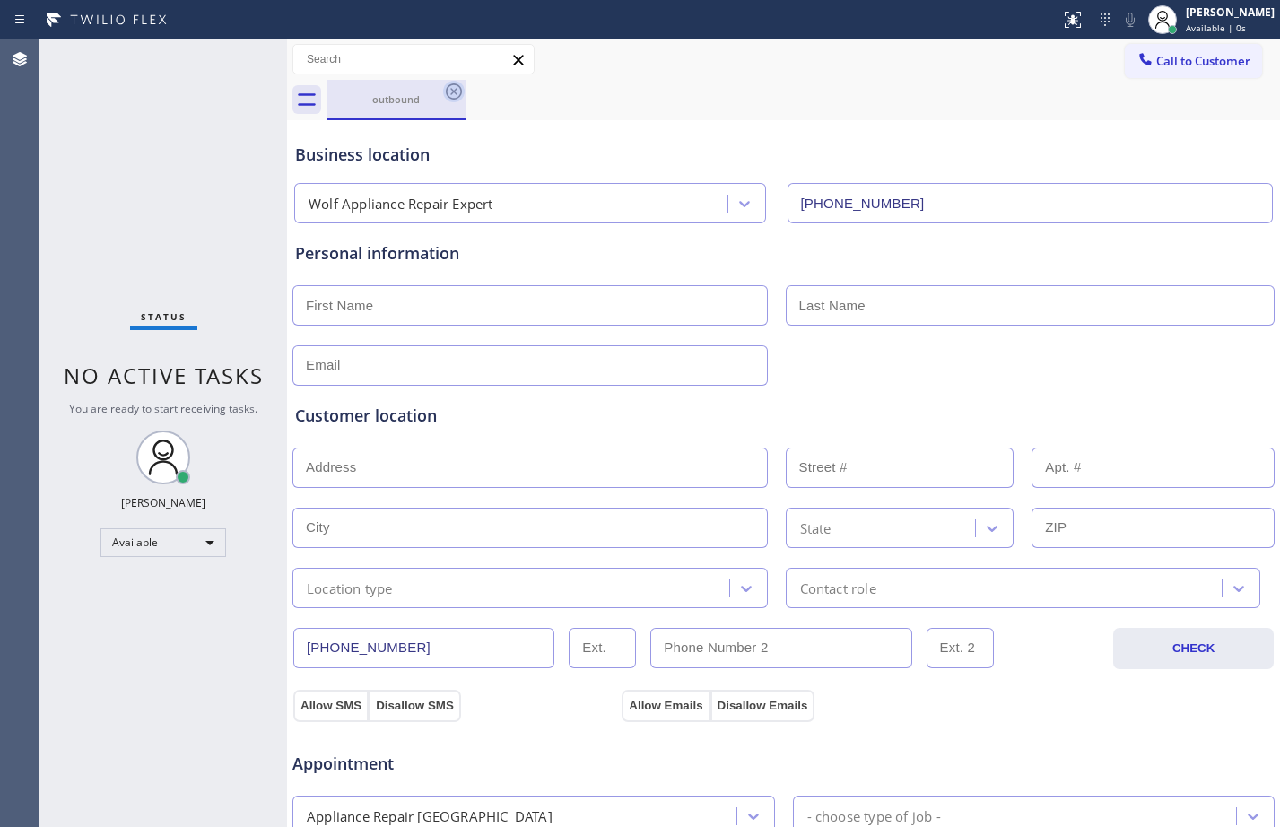
click at [455, 88] on icon at bounding box center [454, 92] width 22 height 22
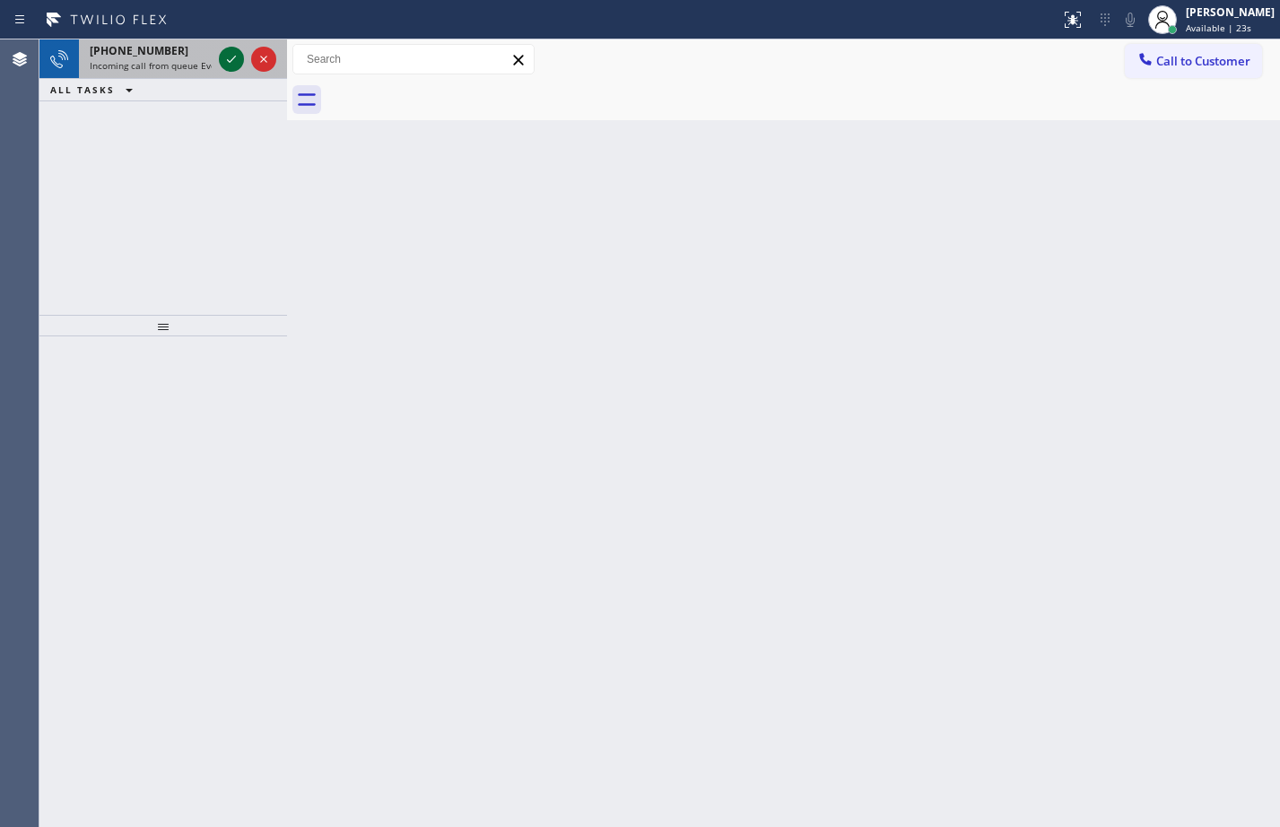
click at [232, 61] on icon at bounding box center [231, 59] width 9 height 7
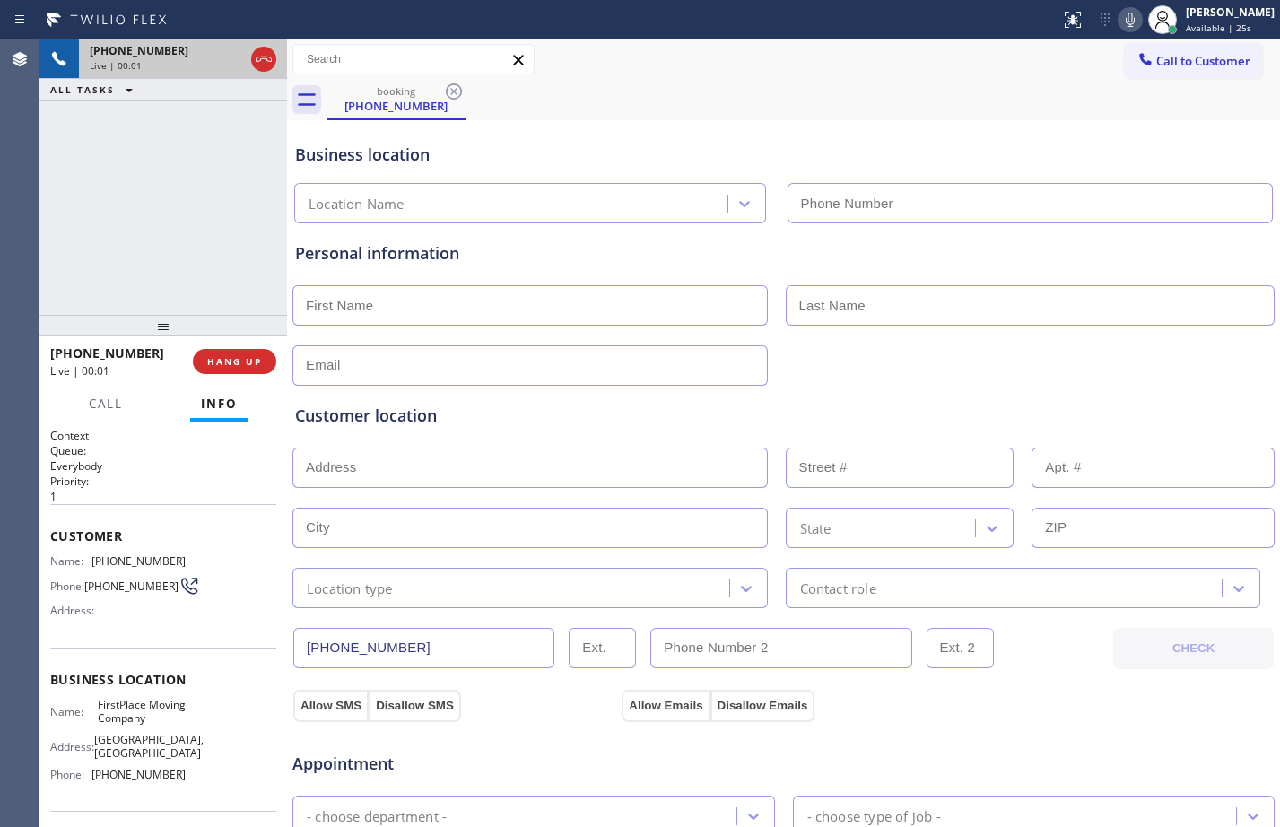
type input "[PHONE_NUMBER]"
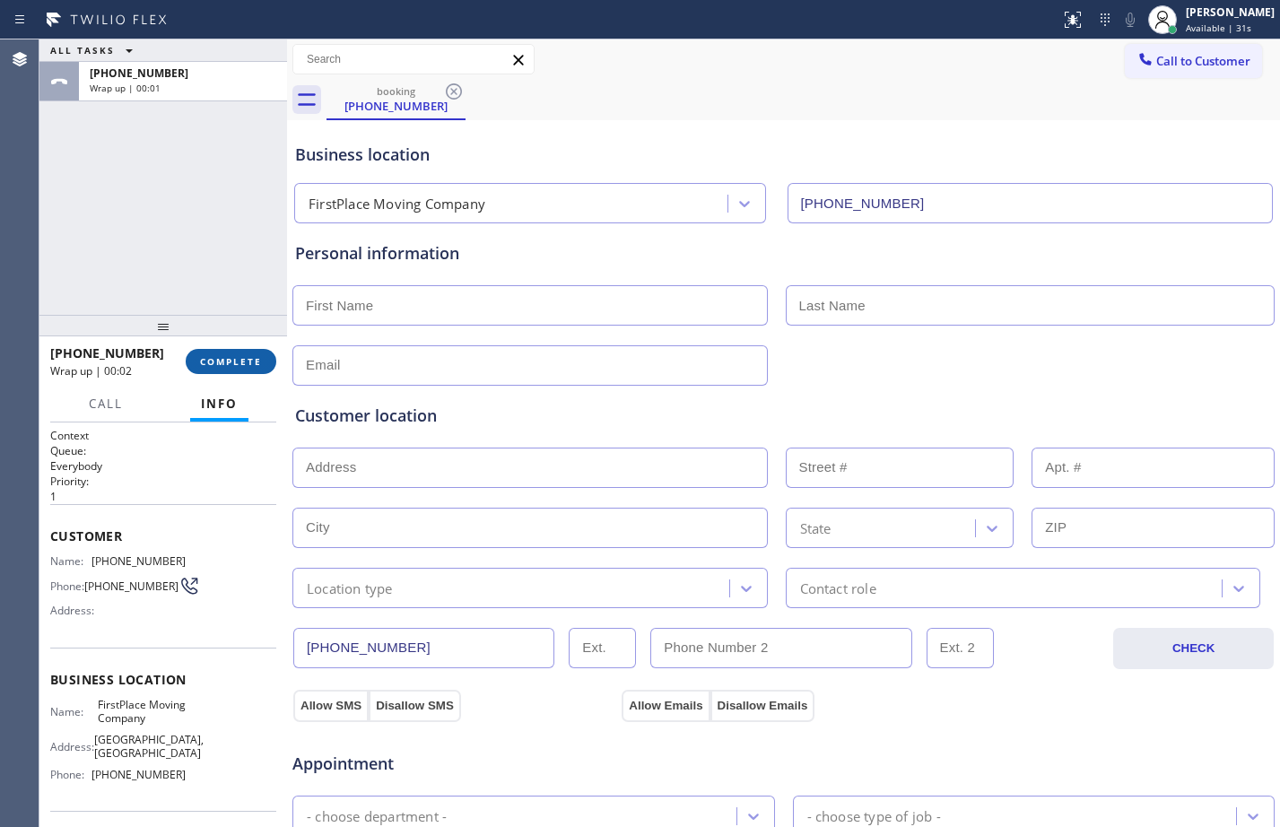
click at [221, 364] on span "COMPLETE" at bounding box center [231, 361] width 62 height 13
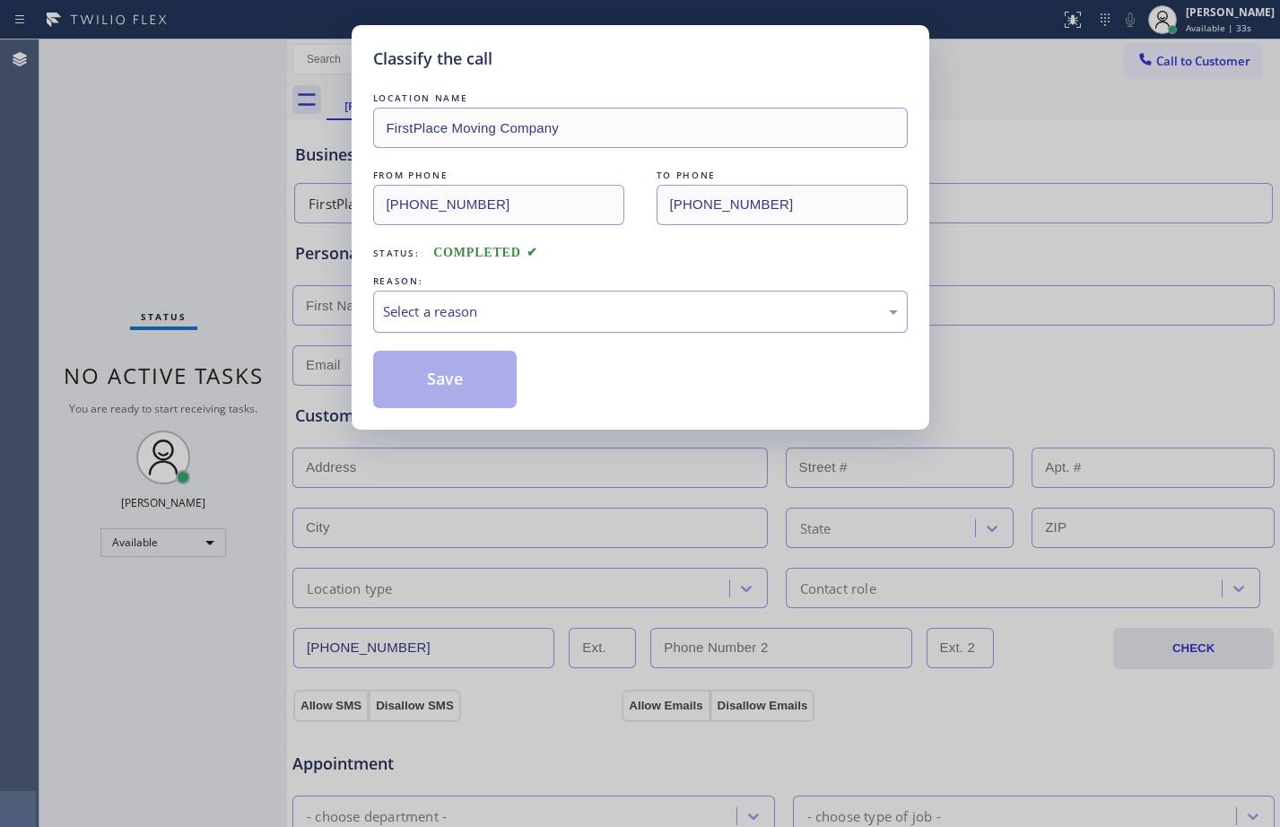
click at [480, 320] on div "Select a reason" at bounding box center [640, 311] width 515 height 21
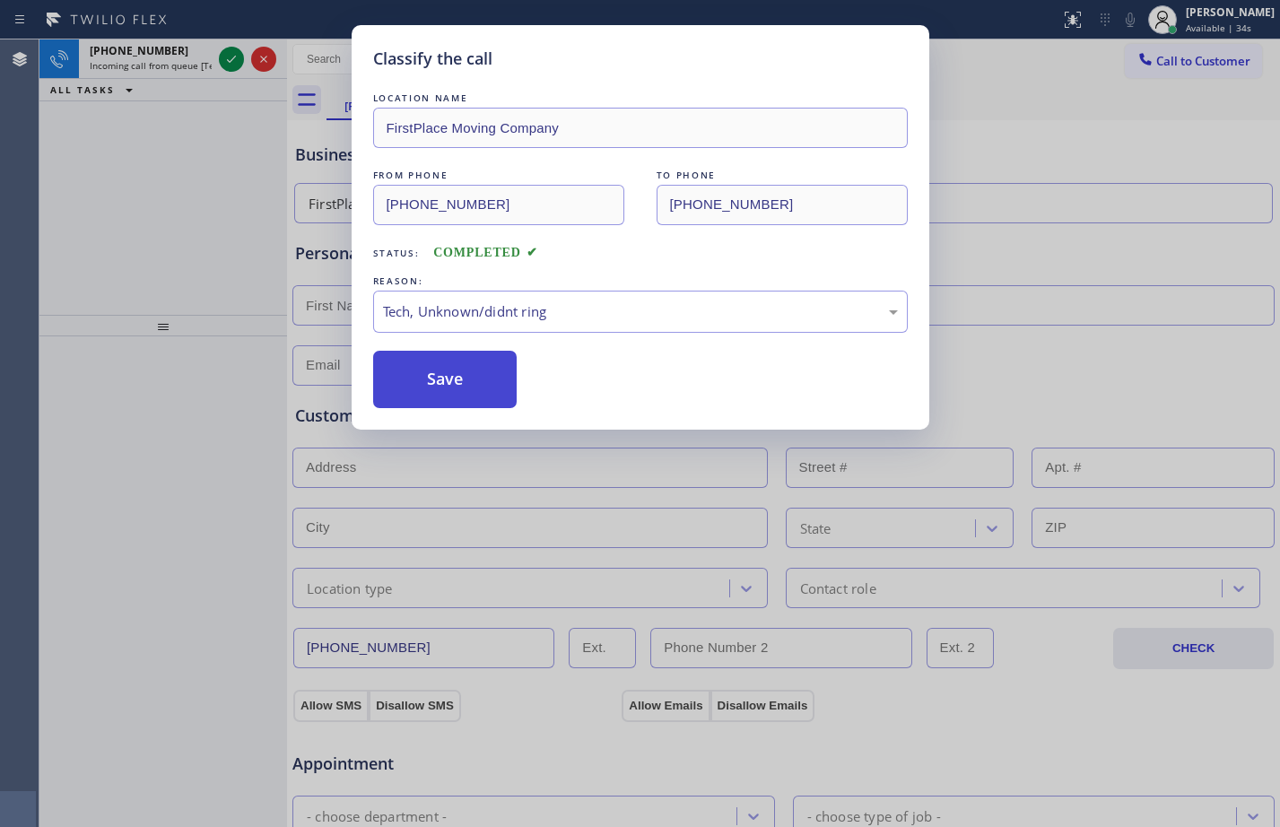
click at [421, 384] on button "Save" at bounding box center [445, 379] width 144 height 57
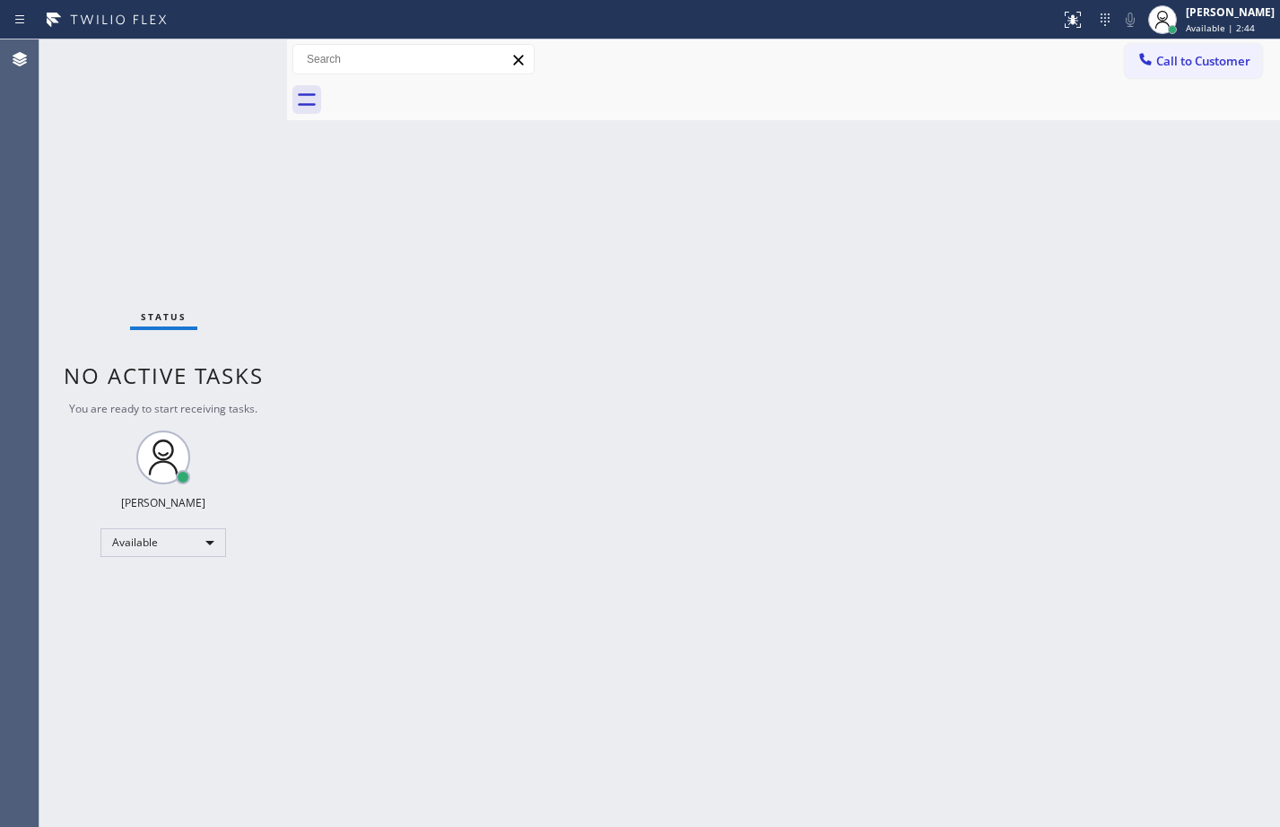
click at [239, 228] on div "Status No active tasks You are ready to start receiving tasks. [PERSON_NAME] Av…" at bounding box center [163, 433] width 248 height 788
click at [987, 511] on div "Back to Dashboard Change Sender ID Customers Technicians Select a contact Outbo…" at bounding box center [783, 433] width 993 height 788
click at [222, 202] on div "Status No active tasks You are ready to start receiving tasks. [PERSON_NAME] Av…" at bounding box center [163, 433] width 248 height 788
click at [193, 549] on div "Available" at bounding box center [163, 543] width 126 height 29
click at [132, 637] on li "Break" at bounding box center [162, 636] width 122 height 22
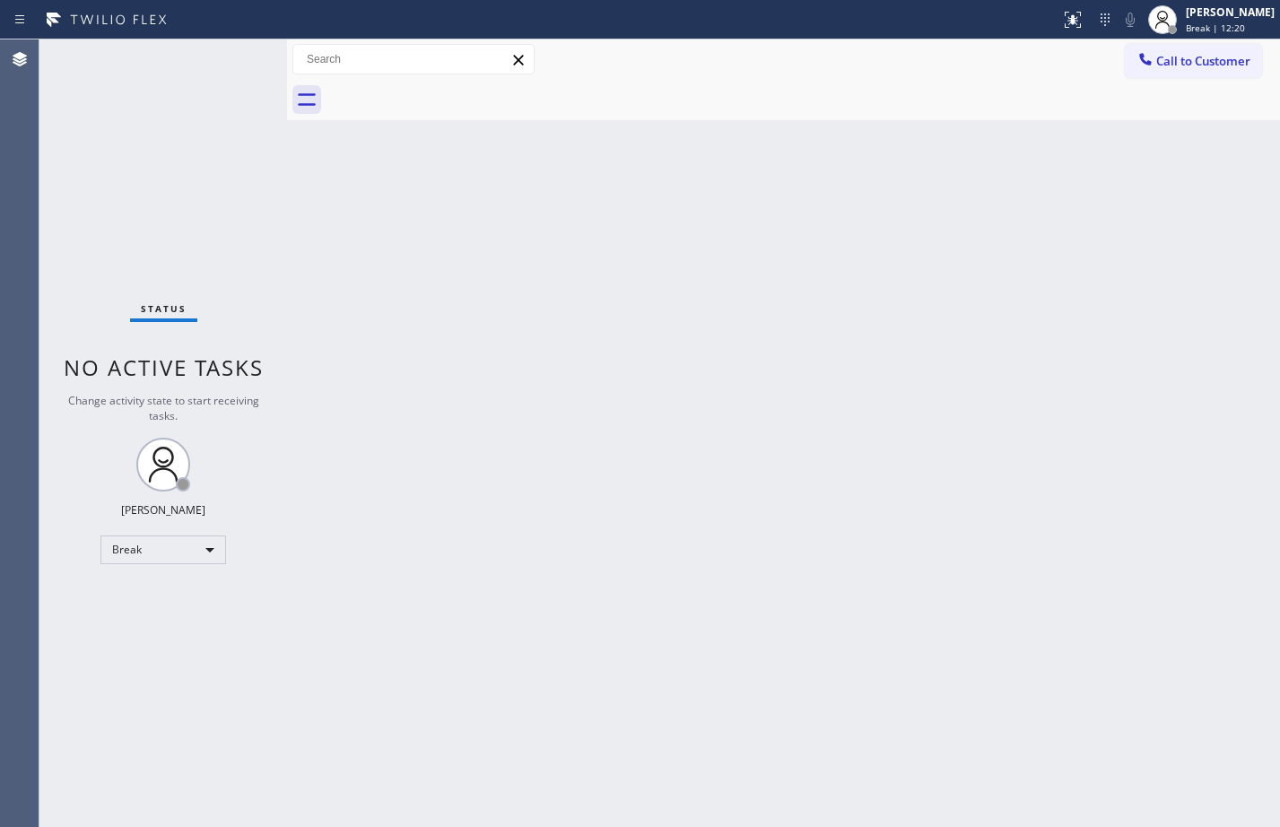
click at [166, 722] on div "Status No active tasks Change activity state to start receiving tasks. [PERSON_…" at bounding box center [163, 433] width 248 height 788
click at [300, 239] on div "Back to Dashboard Change Sender ID Customers Technicians Select a contact Outbo…" at bounding box center [783, 433] width 993 height 788
click at [176, 537] on div "Break" at bounding box center [163, 550] width 126 height 29
click at [145, 606] on li "Available" at bounding box center [162, 598] width 122 height 22
click at [240, 277] on div "Status No active tasks You are ready to start receiving tasks. [PERSON_NAME] Av…" at bounding box center [163, 433] width 248 height 788
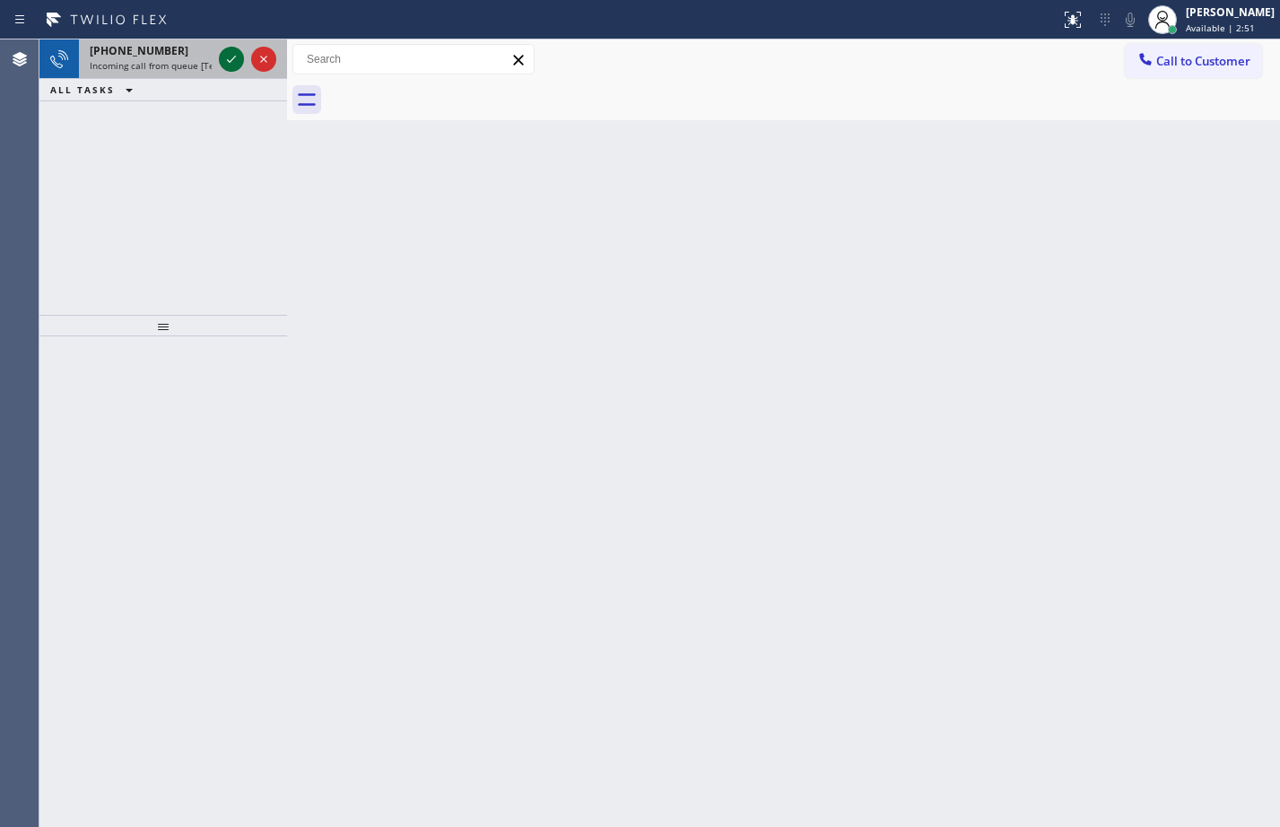
click at [232, 63] on icon at bounding box center [232, 59] width 22 height 22
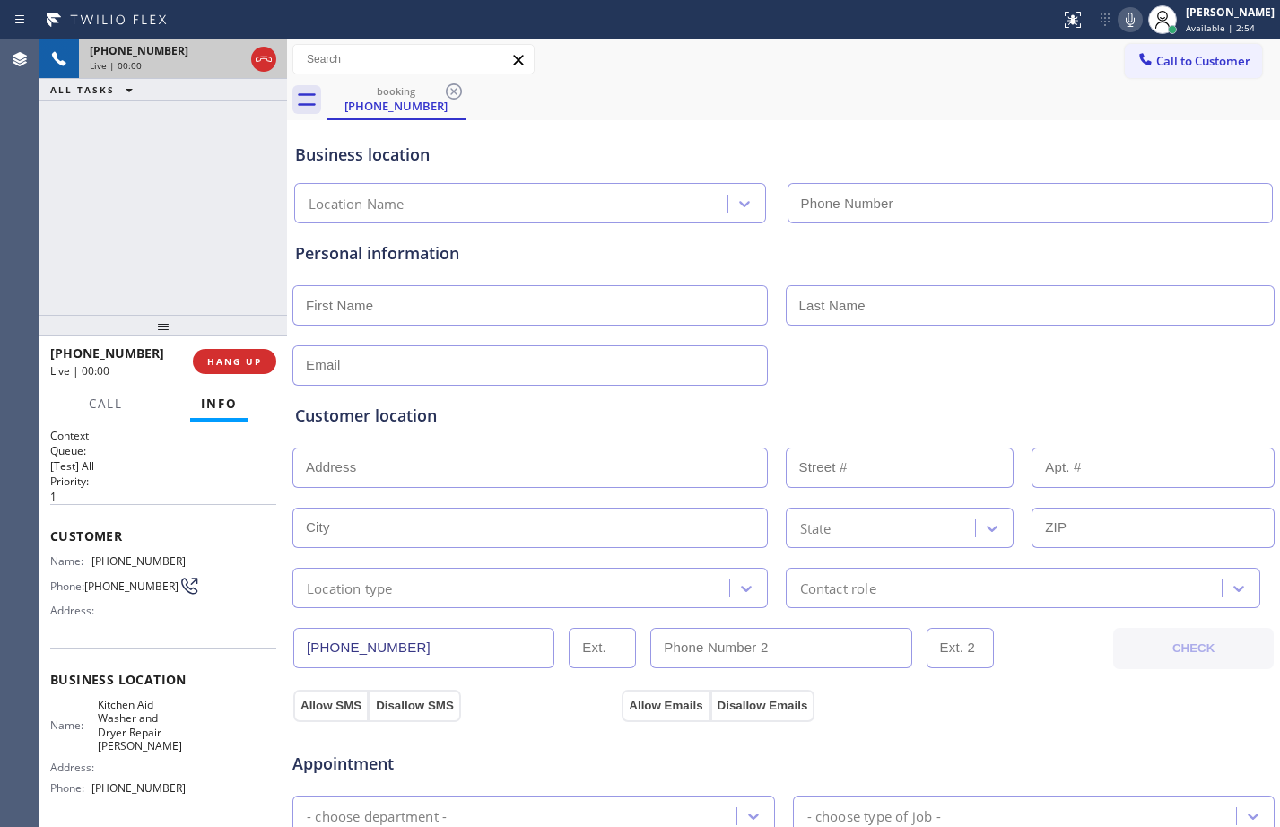
type input "[PHONE_NUMBER]"
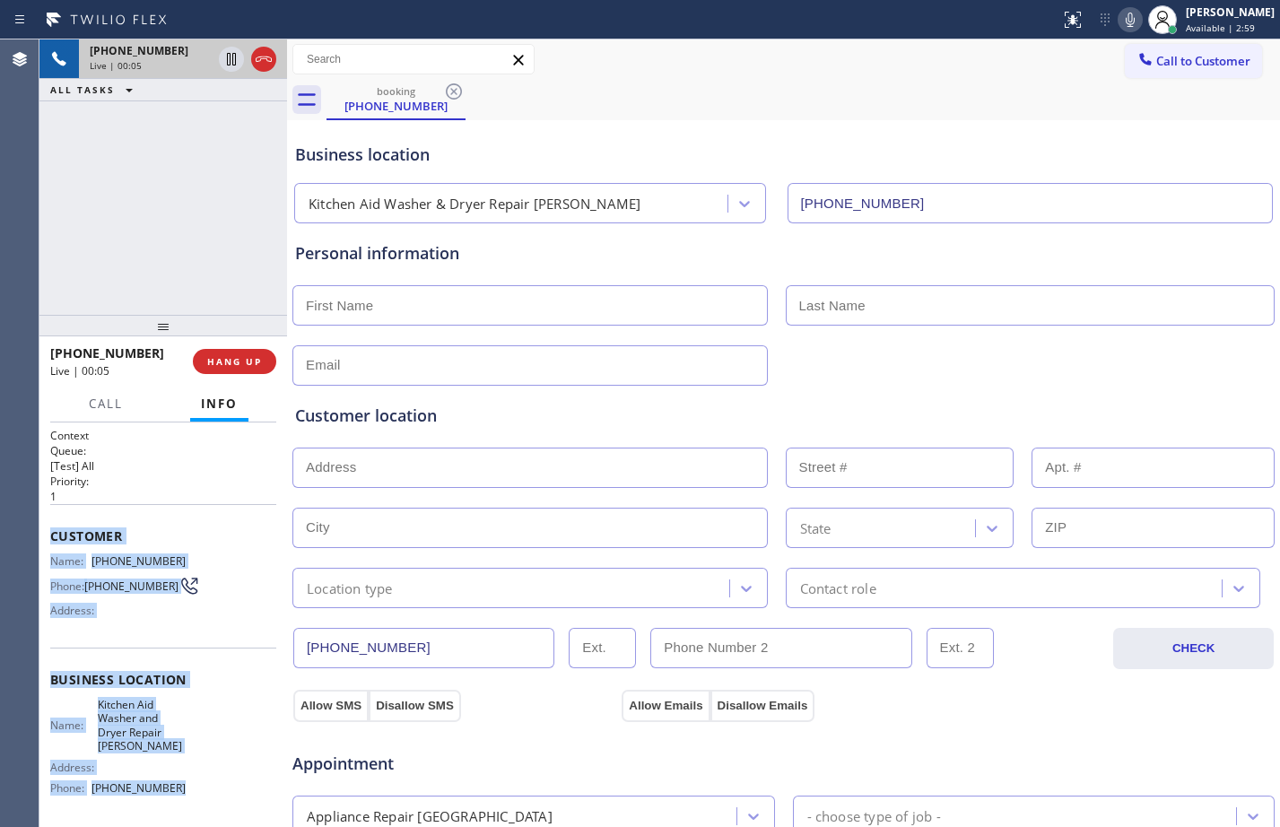
drag, startPoint x: 46, startPoint y: 528, endPoint x: 199, endPoint y: 800, distance: 313.0
click at [199, 800] on div "Context Queue: [Test] All Priority: 1 Customer Name: [PHONE_NUMBER] Phone: [PHO…" at bounding box center [163, 625] width 248 height 405
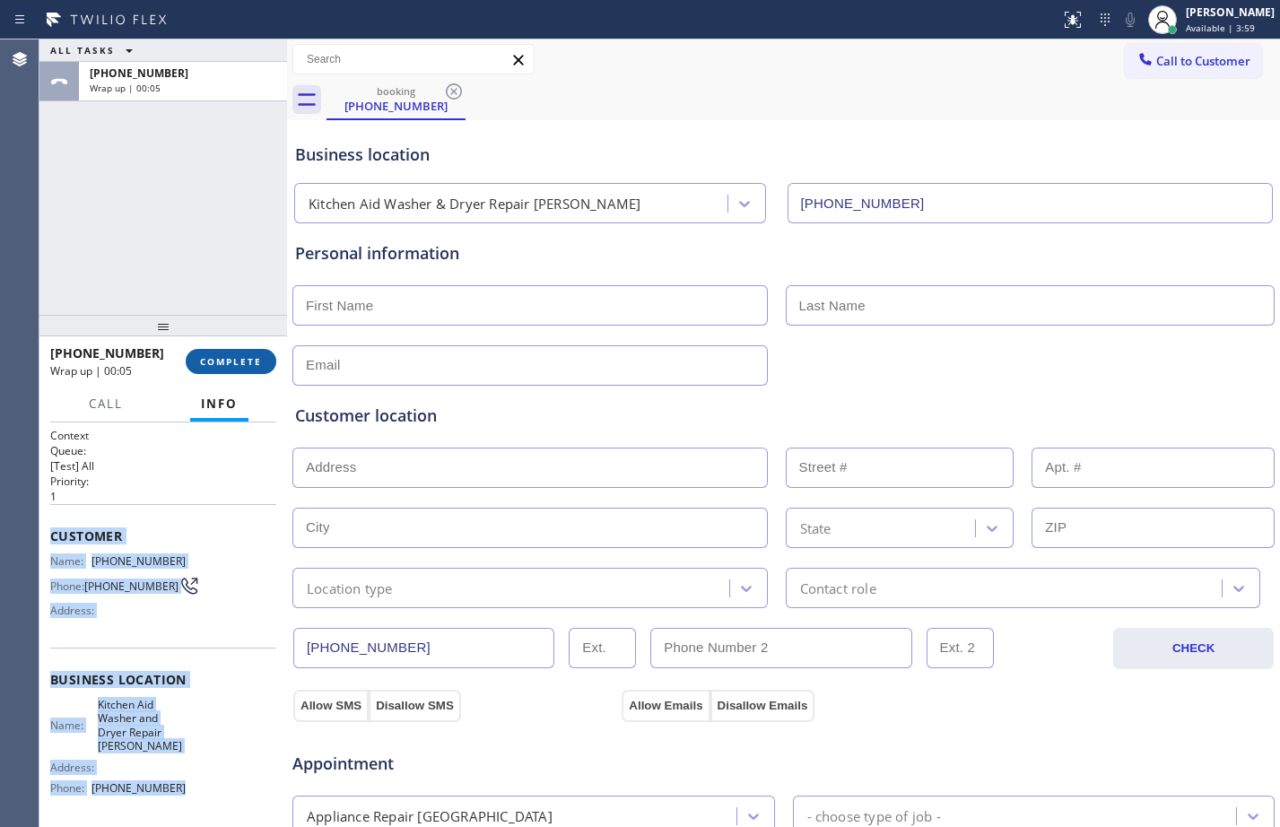
click at [257, 358] on span "COMPLETE" at bounding box center [231, 361] width 62 height 13
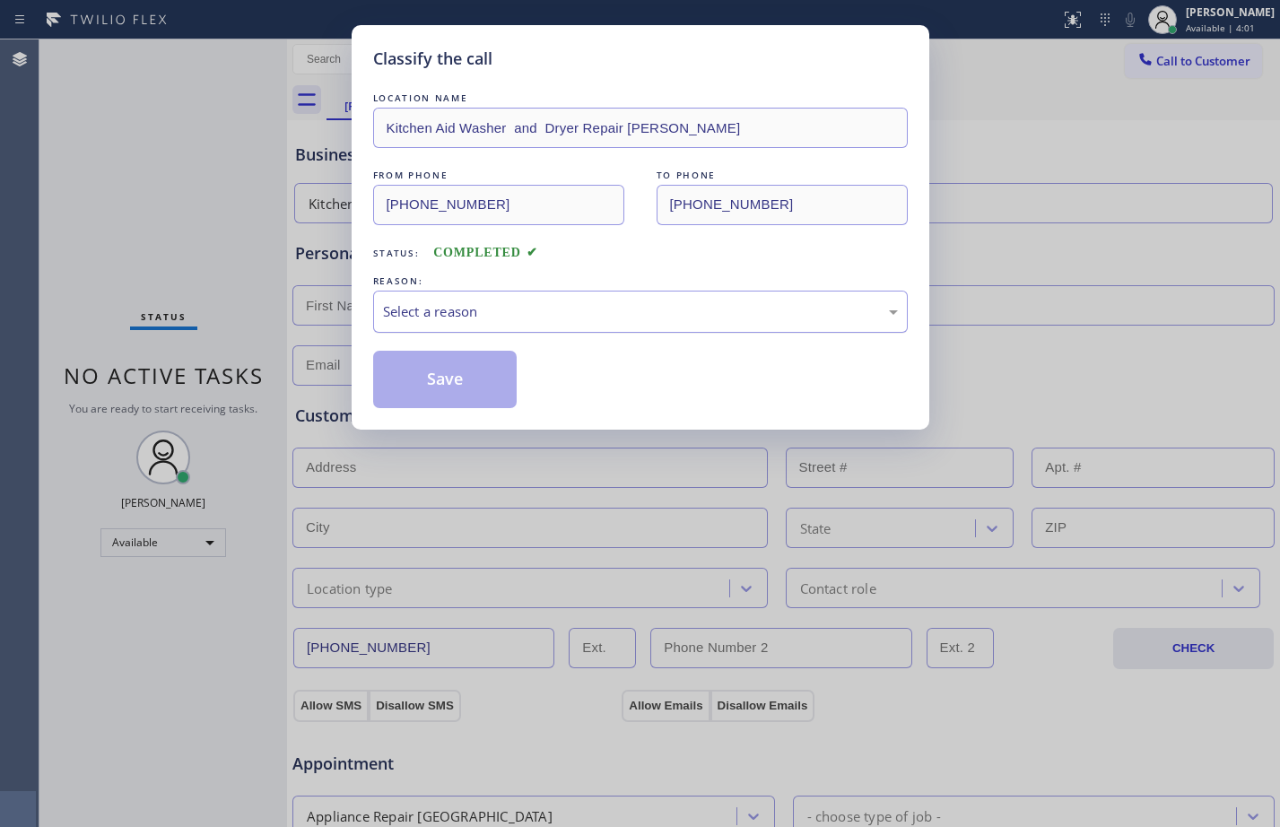
click at [429, 322] on div "Select a reason" at bounding box center [640, 312] width 535 height 42
click at [441, 389] on button "Save" at bounding box center [445, 379] width 144 height 57
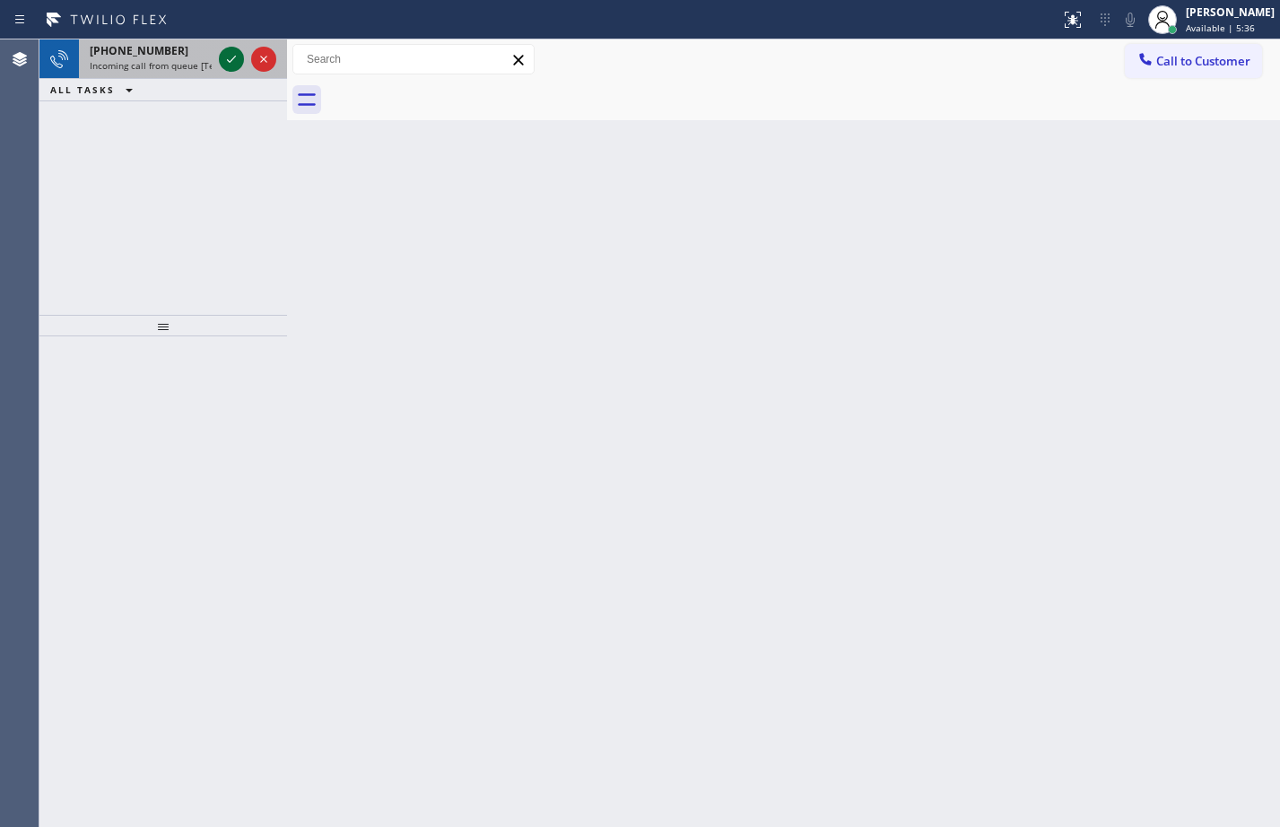
click at [229, 64] on icon at bounding box center [232, 59] width 22 height 22
click at [232, 61] on icon at bounding box center [231, 59] width 9 height 7
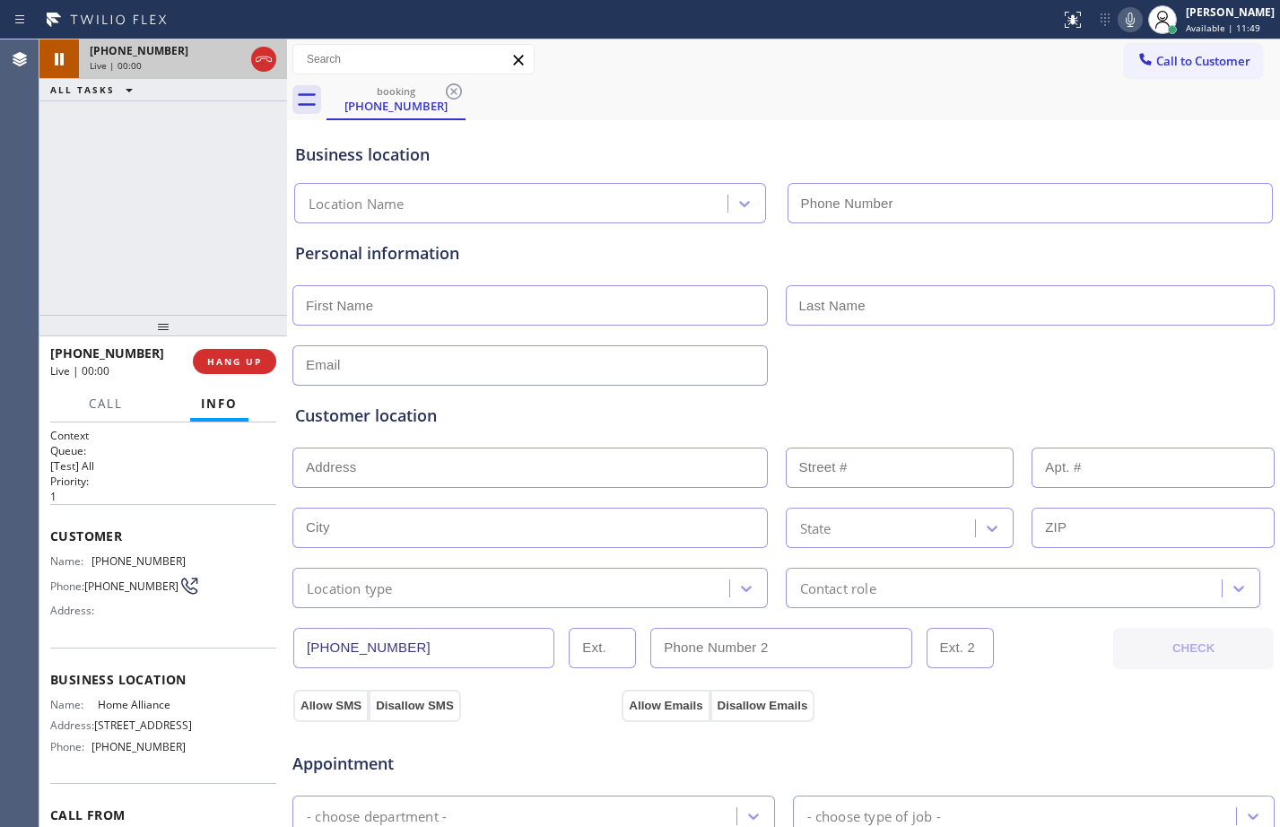
type input "[PHONE_NUMBER]"
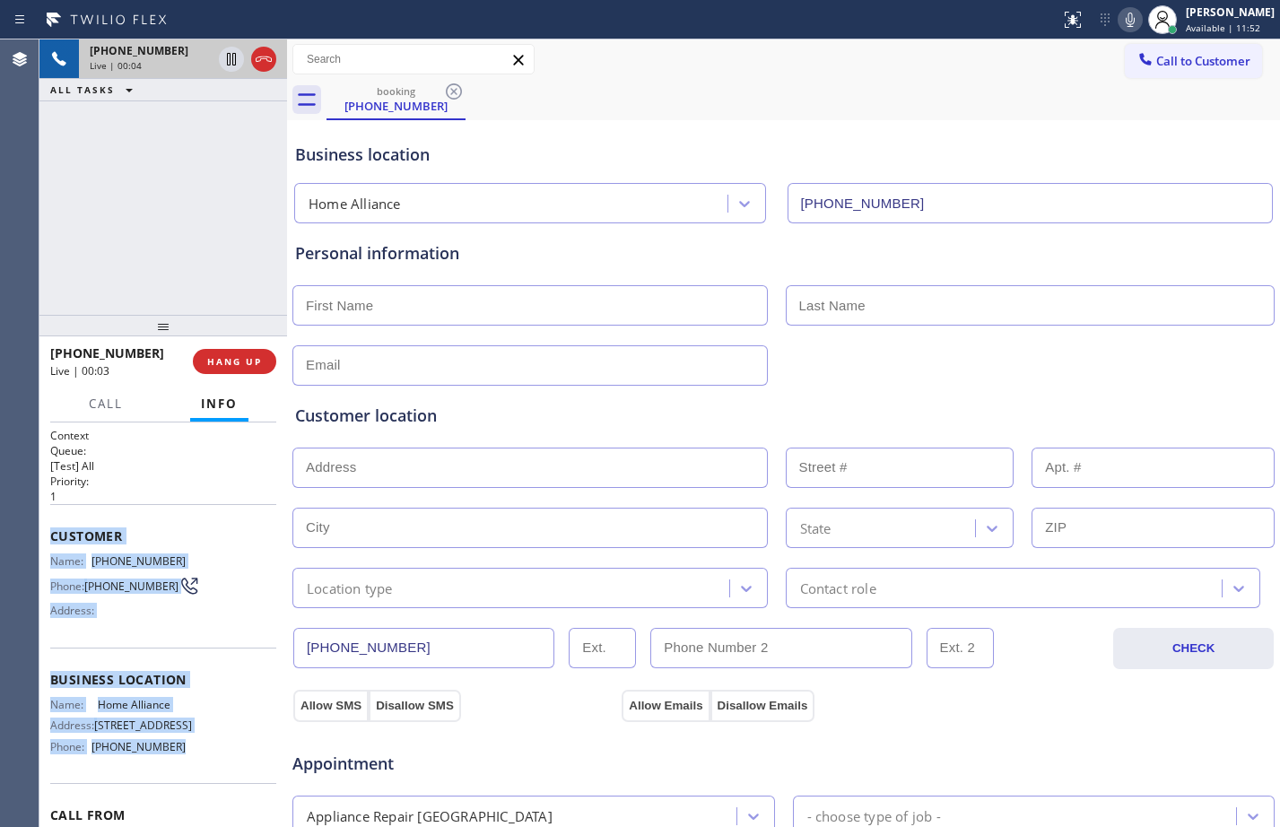
drag, startPoint x: 46, startPoint y: 532, endPoint x: 199, endPoint y: 771, distance: 283.7
click at [199, 771] on div "Context Queue: [Test] All Priority: 1 Customer Name: [PHONE_NUMBER] Phone: [PHO…" at bounding box center [163, 625] width 248 height 405
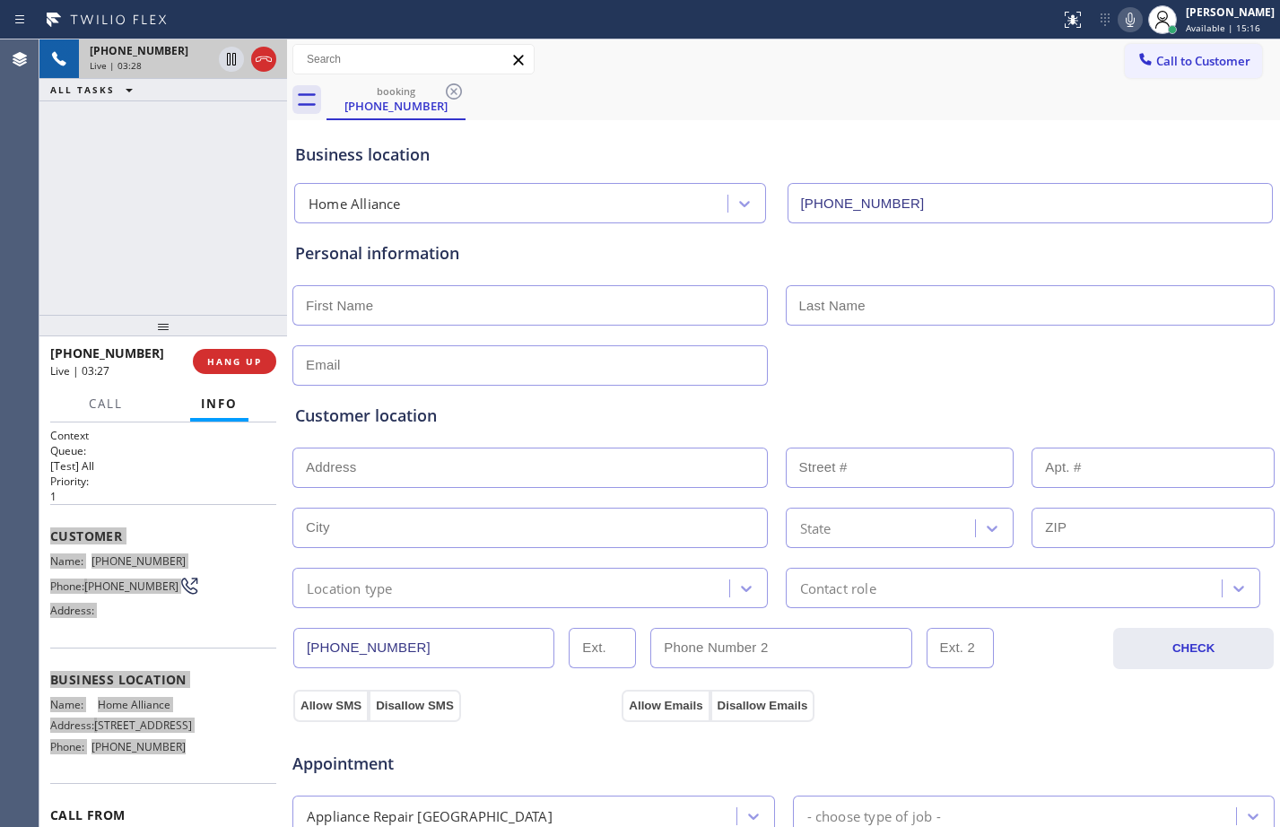
scroll to position [563, 0]
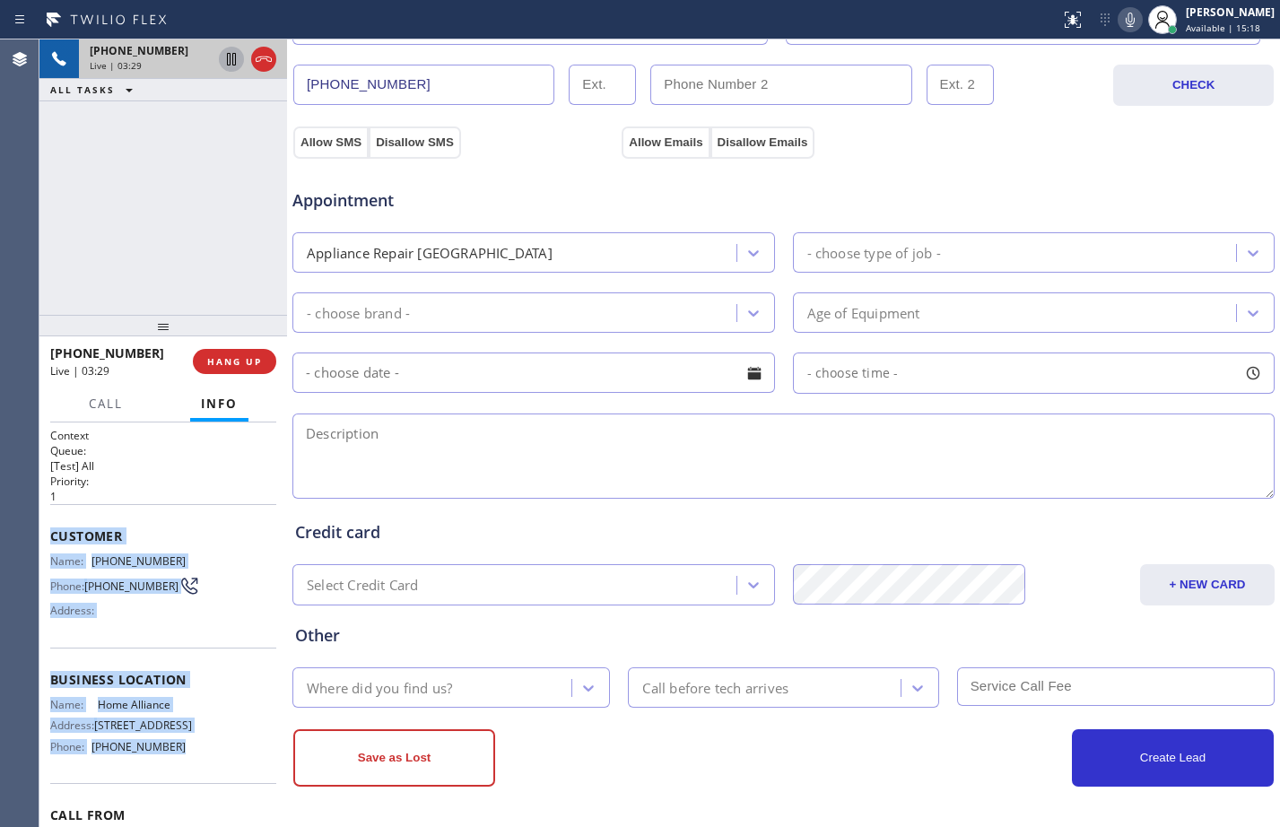
click at [232, 49] on icon at bounding box center [232, 59] width 22 height 22
click at [1121, 27] on icon at bounding box center [1131, 20] width 22 height 22
drag, startPoint x: 224, startPoint y: 62, endPoint x: 262, endPoint y: 63, distance: 37.7
click at [224, 62] on icon at bounding box center [232, 59] width 22 height 22
click at [1120, 22] on icon at bounding box center [1131, 20] width 22 height 22
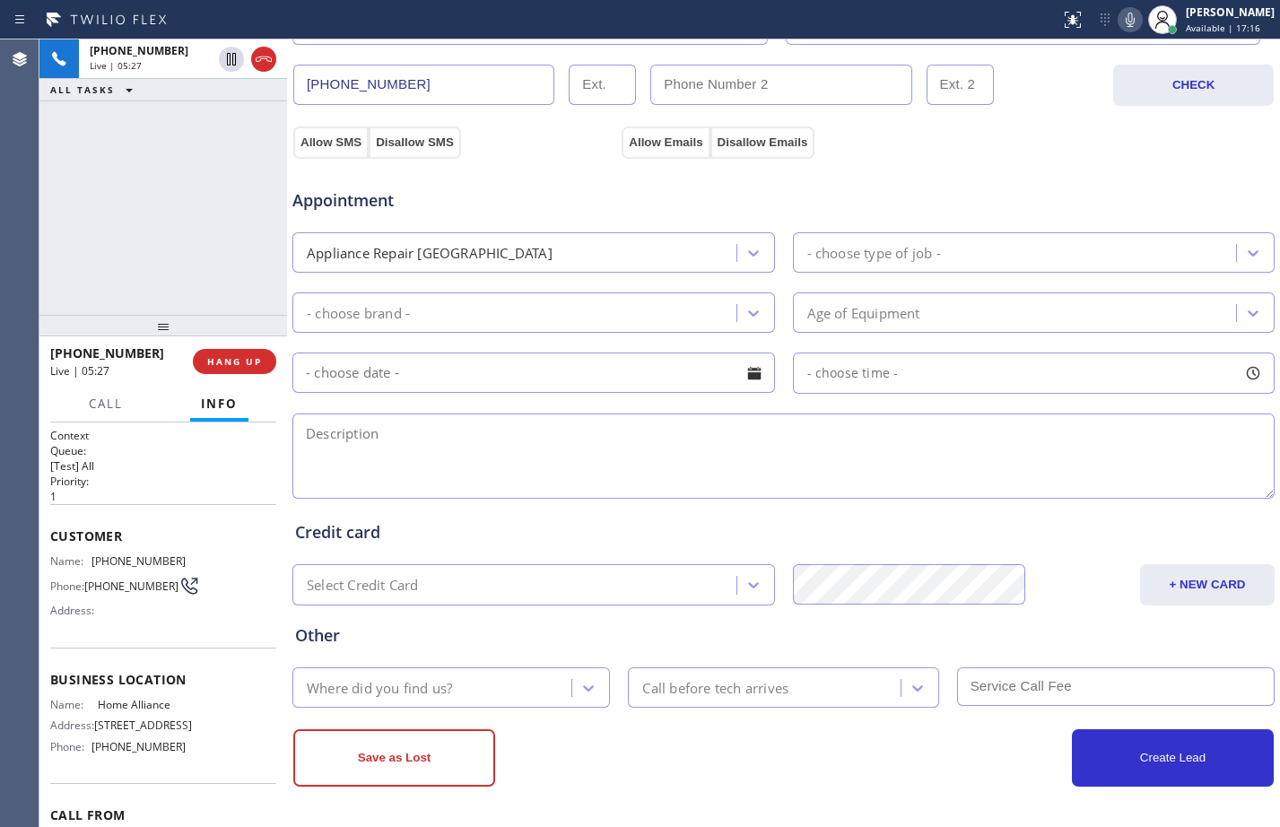
click at [176, 221] on div "[PHONE_NUMBER] Live | 05:27 ALL TASKS ALL TASKS ACTIVE TASKS TASKS IN WRAP UP" at bounding box center [163, 176] width 248 height 275
click at [96, 400] on span "Call" at bounding box center [106, 404] width 34 height 16
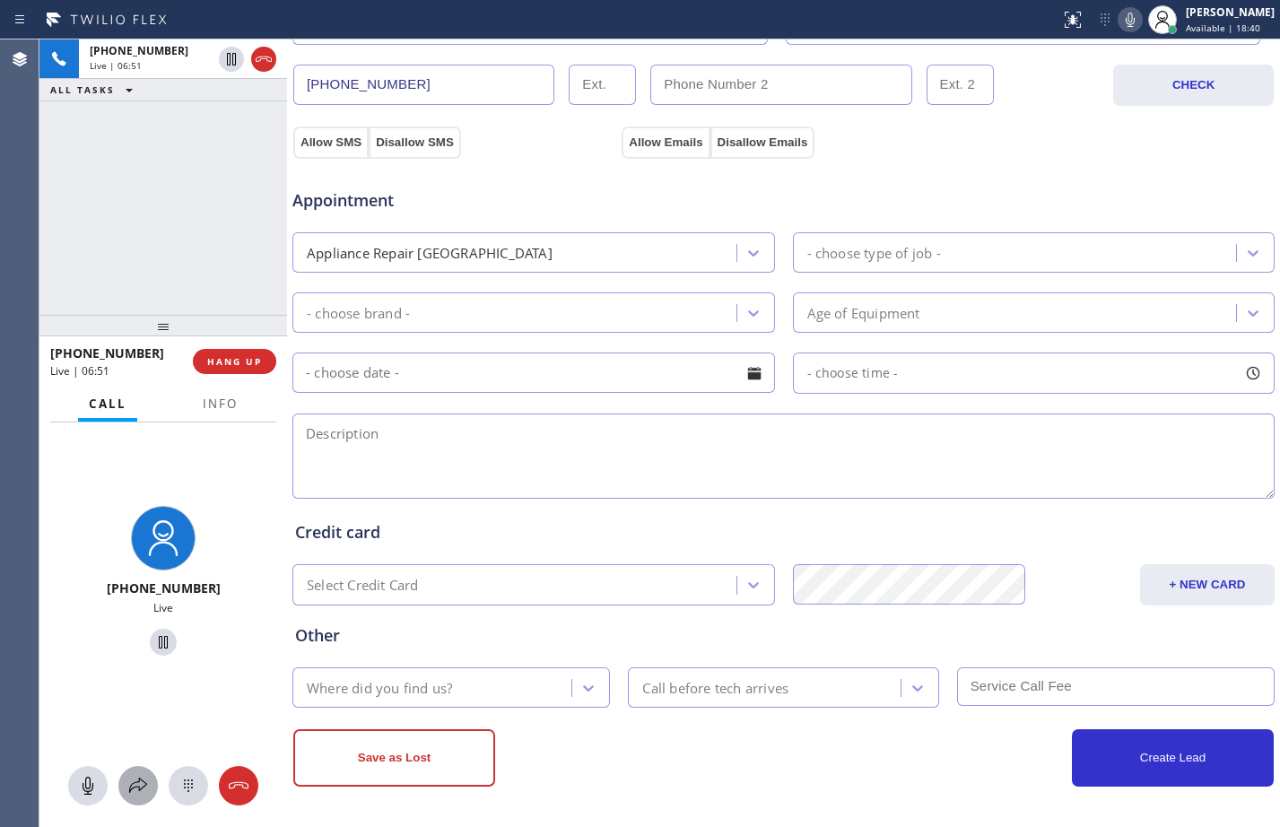
click at [132, 794] on icon at bounding box center [138, 786] width 22 height 22
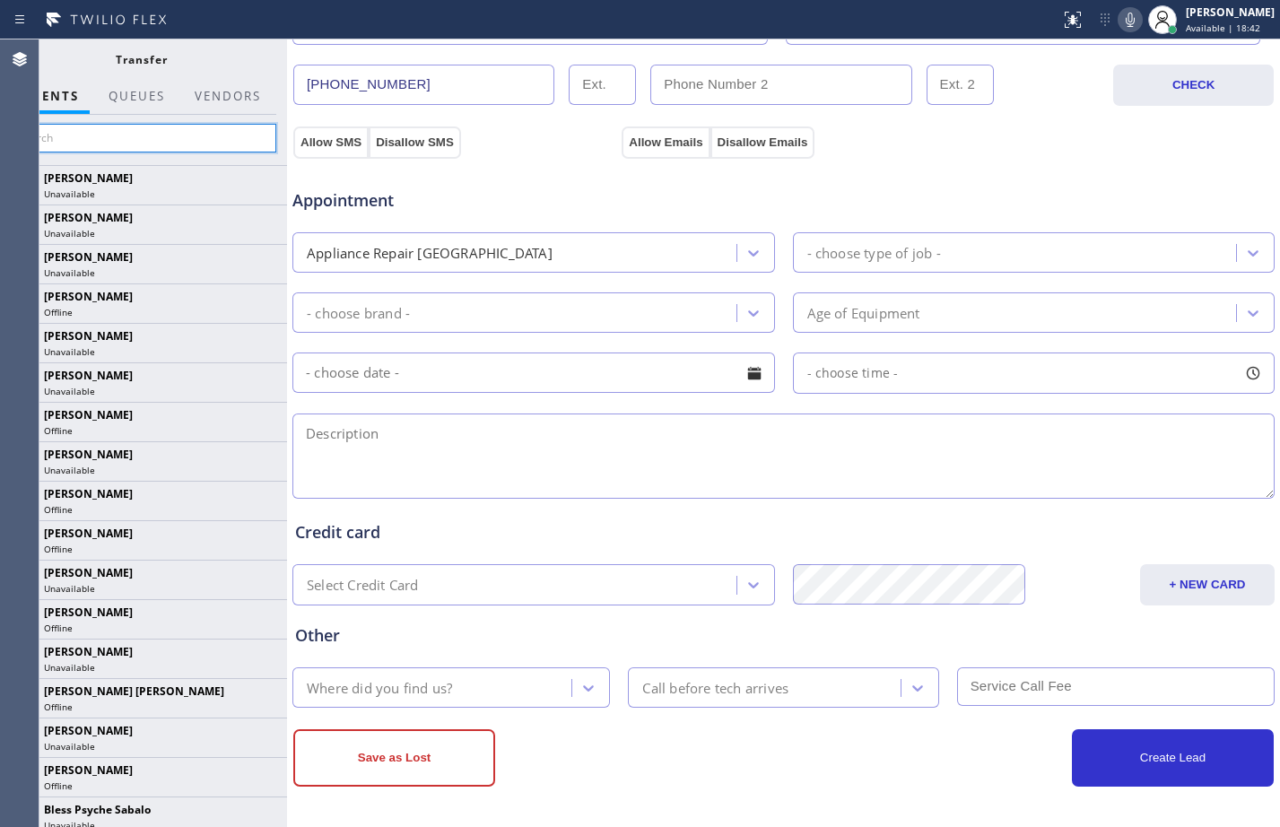
click at [224, 141] on input "text" at bounding box center [141, 138] width 270 height 29
click at [232, 95] on button "Vendors" at bounding box center [228, 96] width 88 height 35
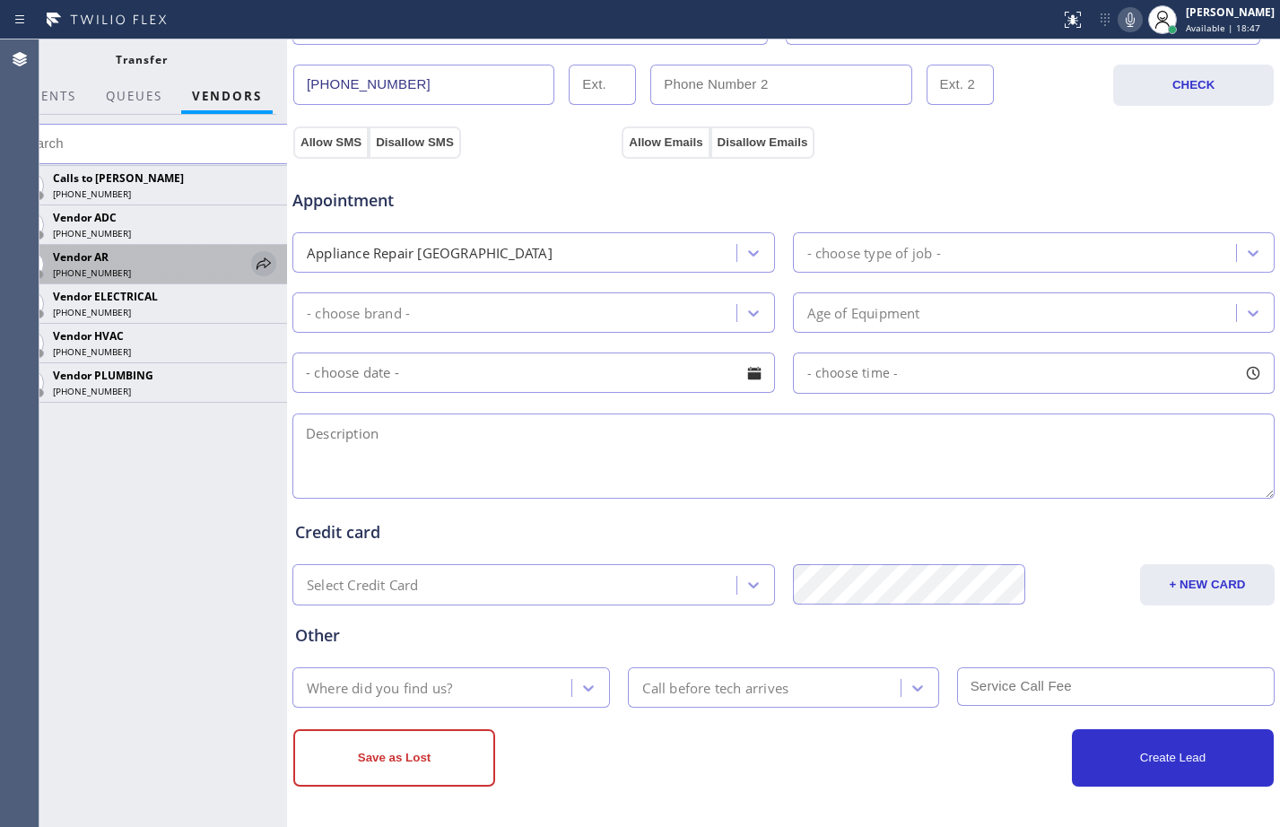
click at [268, 271] on icon at bounding box center [264, 264] width 22 height 22
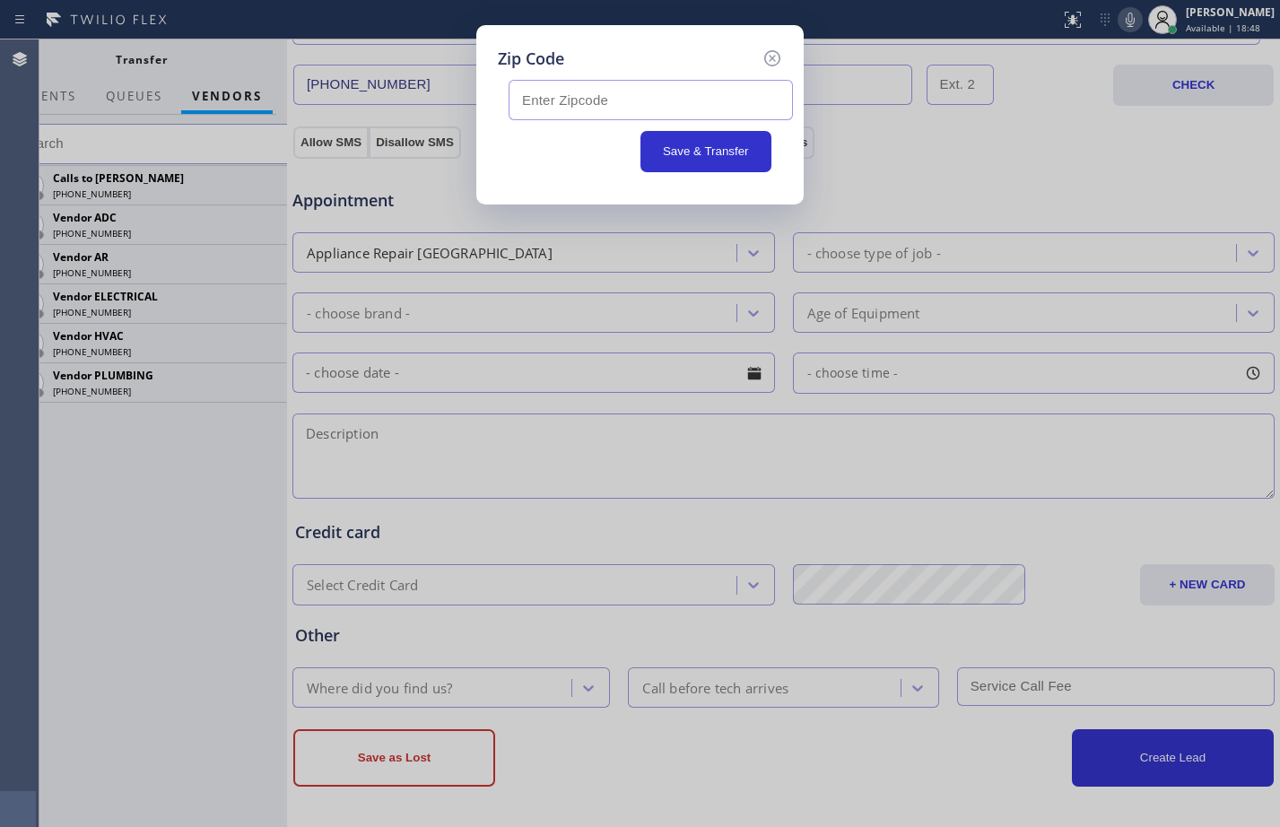
click at [524, 113] on input "text" at bounding box center [651, 100] width 284 height 40
paste input "95822"
type input "95822"
click at [668, 150] on button "Save & Transfer" at bounding box center [707, 151] width 132 height 41
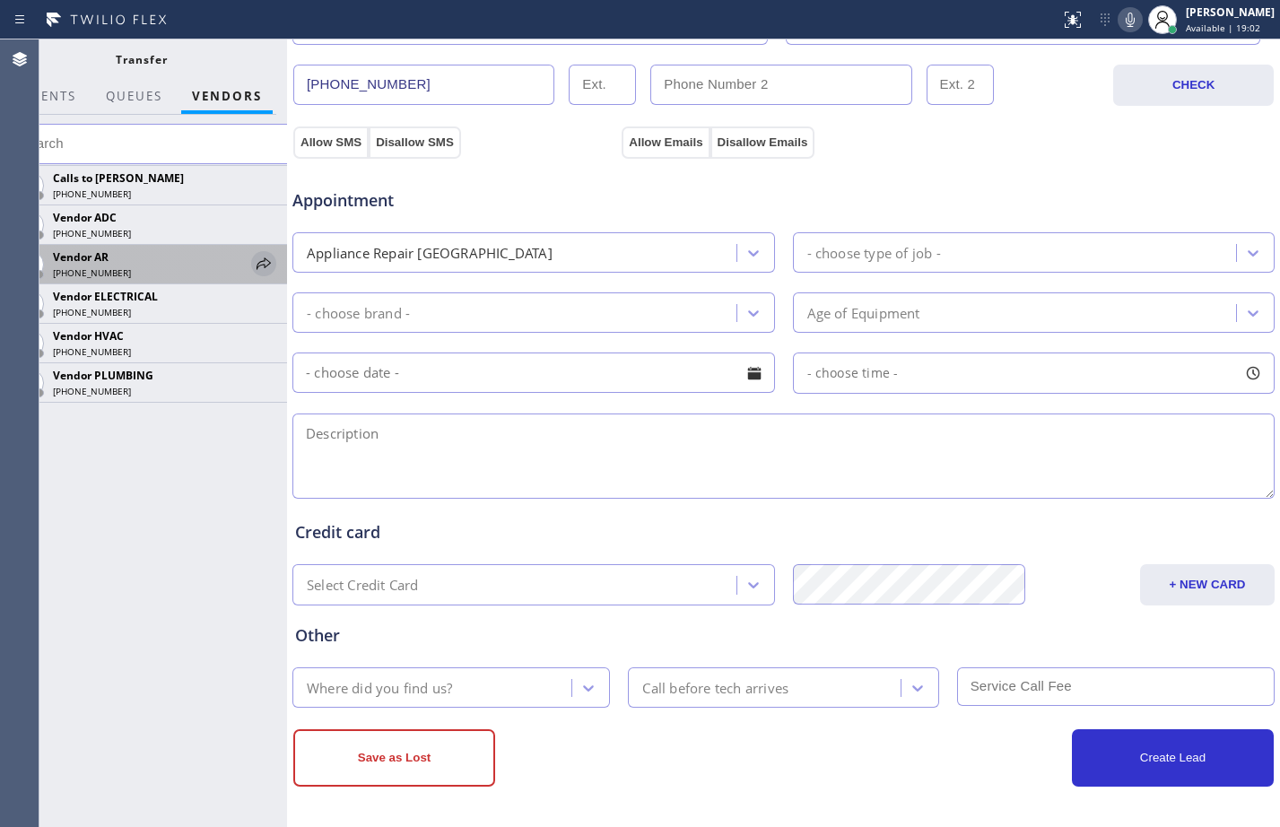
click at [262, 263] on icon at bounding box center [264, 264] width 22 height 22
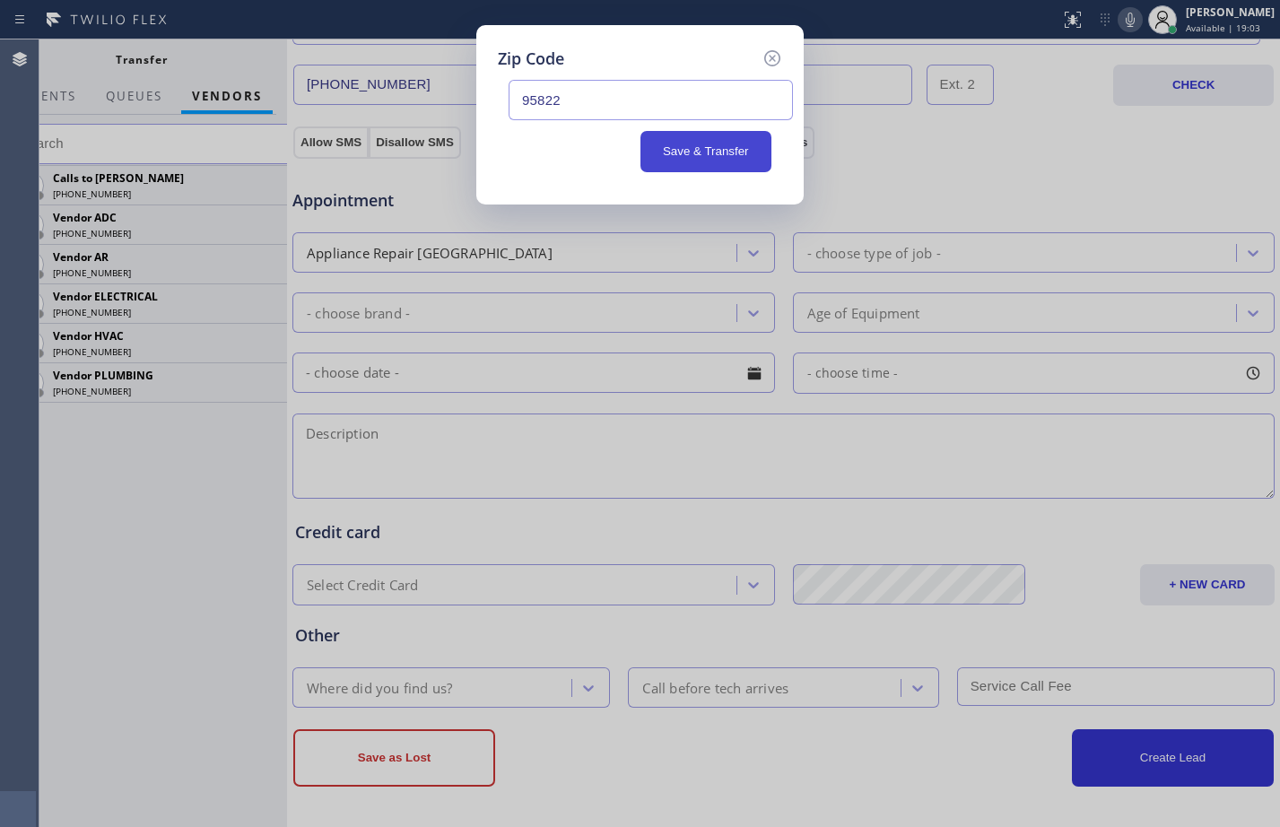
click at [688, 159] on button "Save & Transfer" at bounding box center [707, 151] width 132 height 41
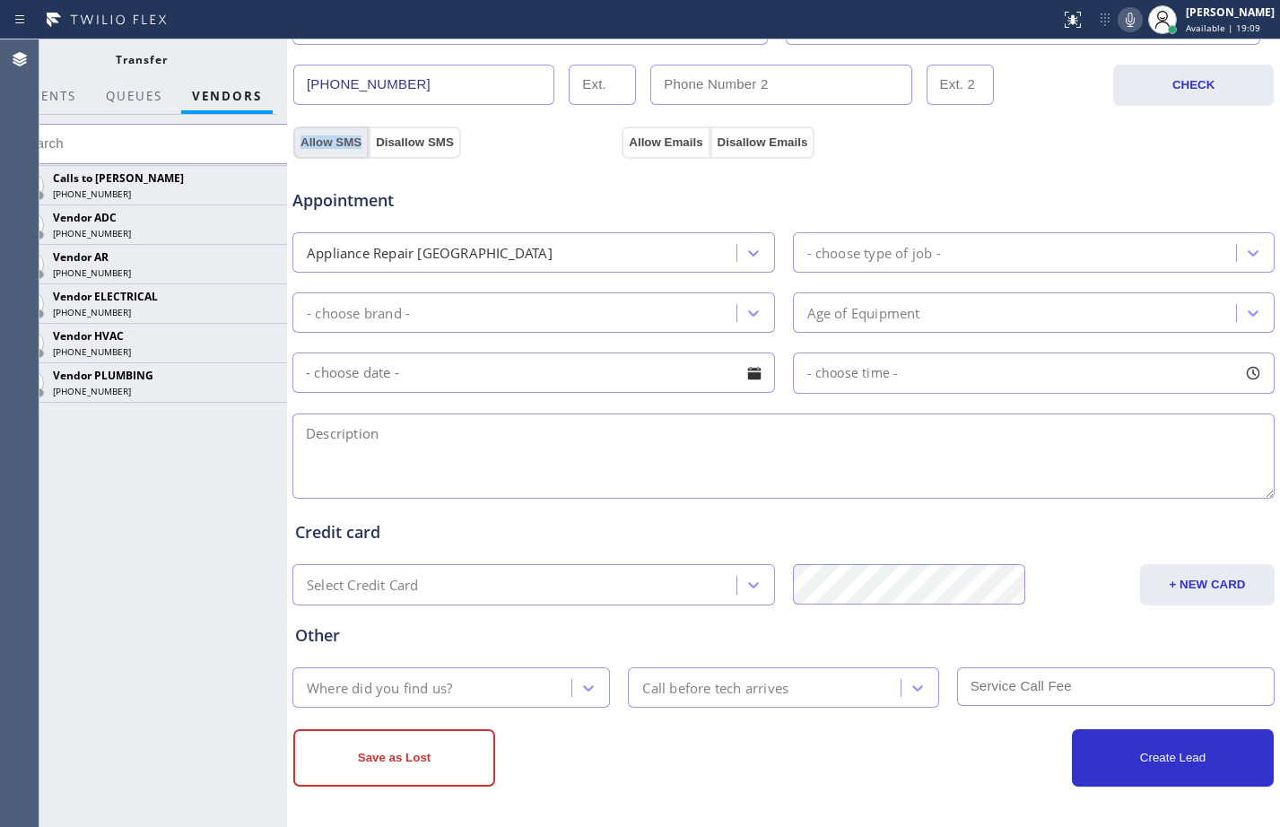
drag, startPoint x: 293, startPoint y: 122, endPoint x: 365, endPoint y: 132, distance: 73.3
click at [365, 132] on div "Allow SMS Disallow SMS Allow Emails Disallow Emails" at bounding box center [784, 140] width 986 height 36
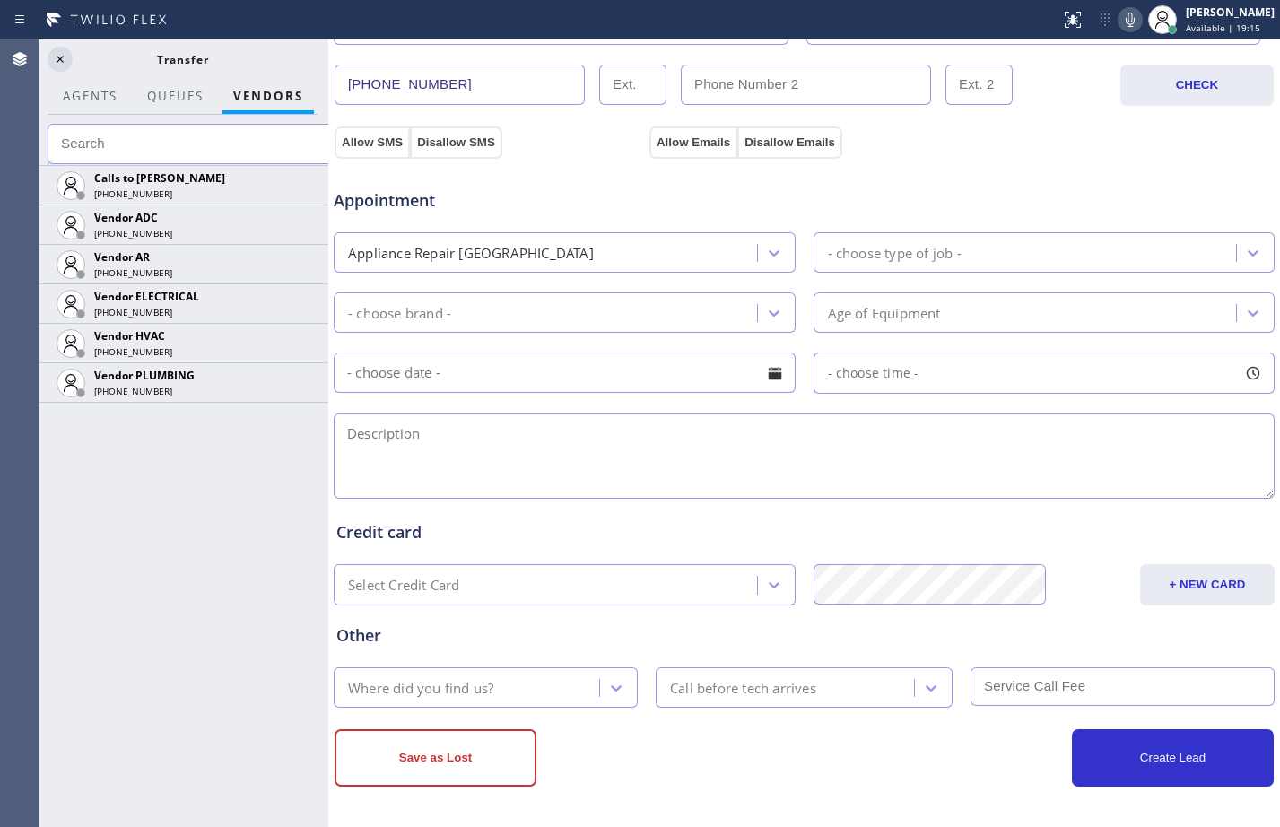
drag, startPoint x: 287, startPoint y: 105, endPoint x: 482, endPoint y: 139, distance: 197.7
click at [328, 139] on div at bounding box center [328, 433] width 0 height 788
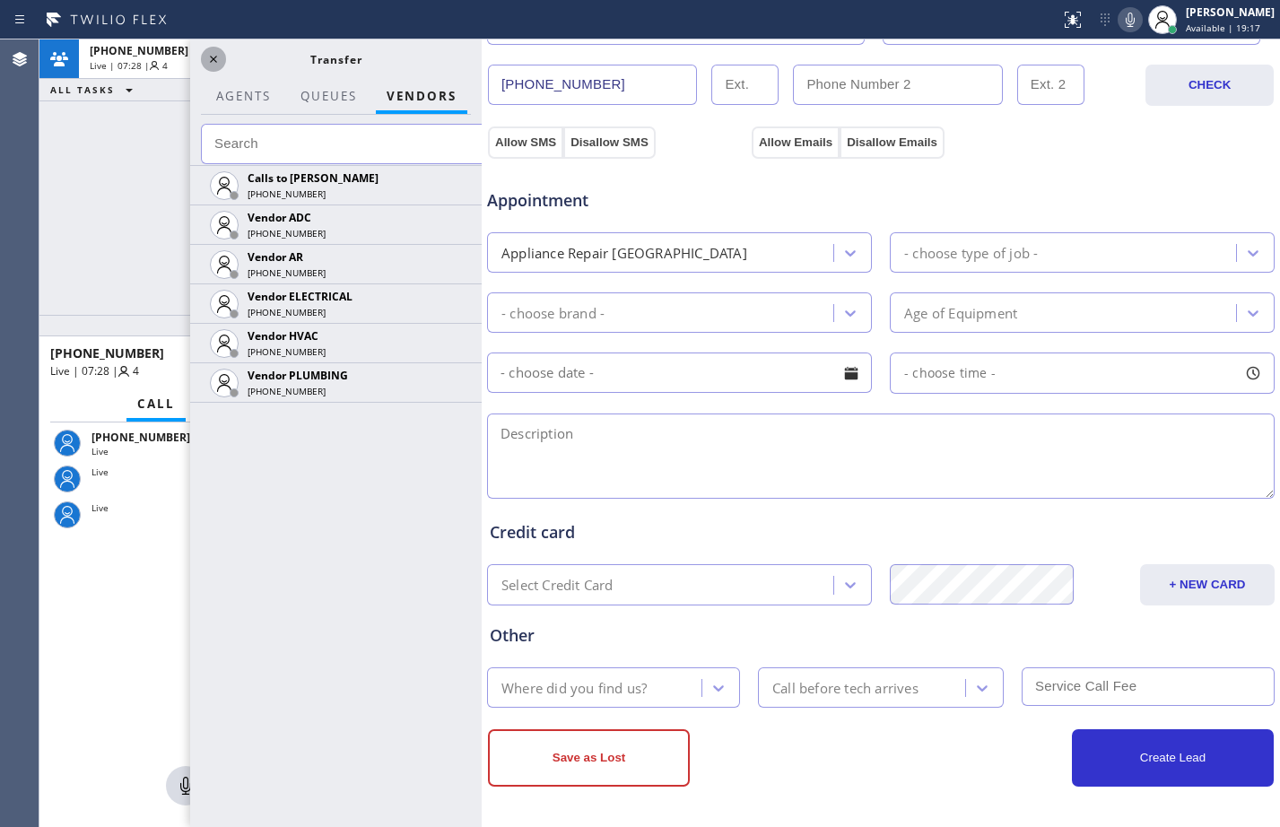
click at [210, 61] on icon at bounding box center [214, 59] width 22 height 22
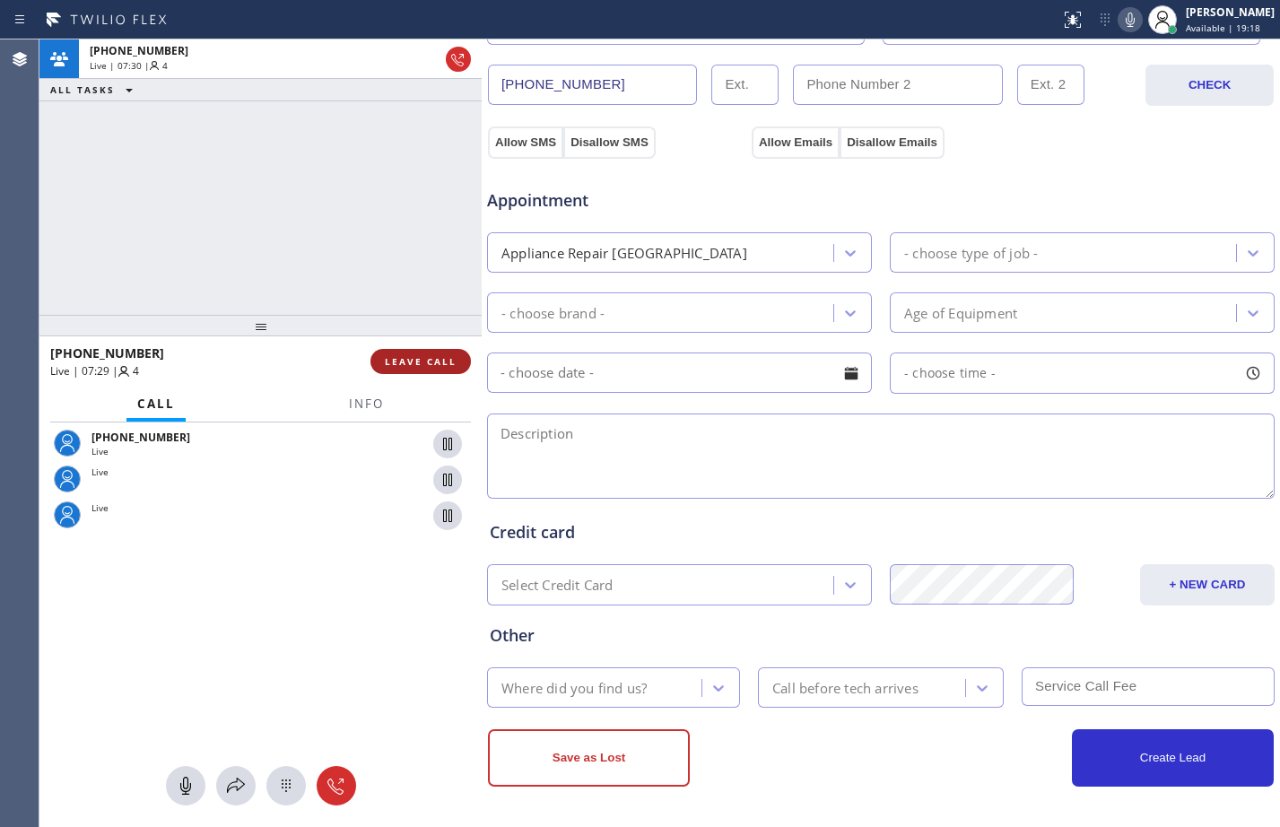
click at [427, 358] on span "LEAVE CALL" at bounding box center [421, 361] width 72 height 13
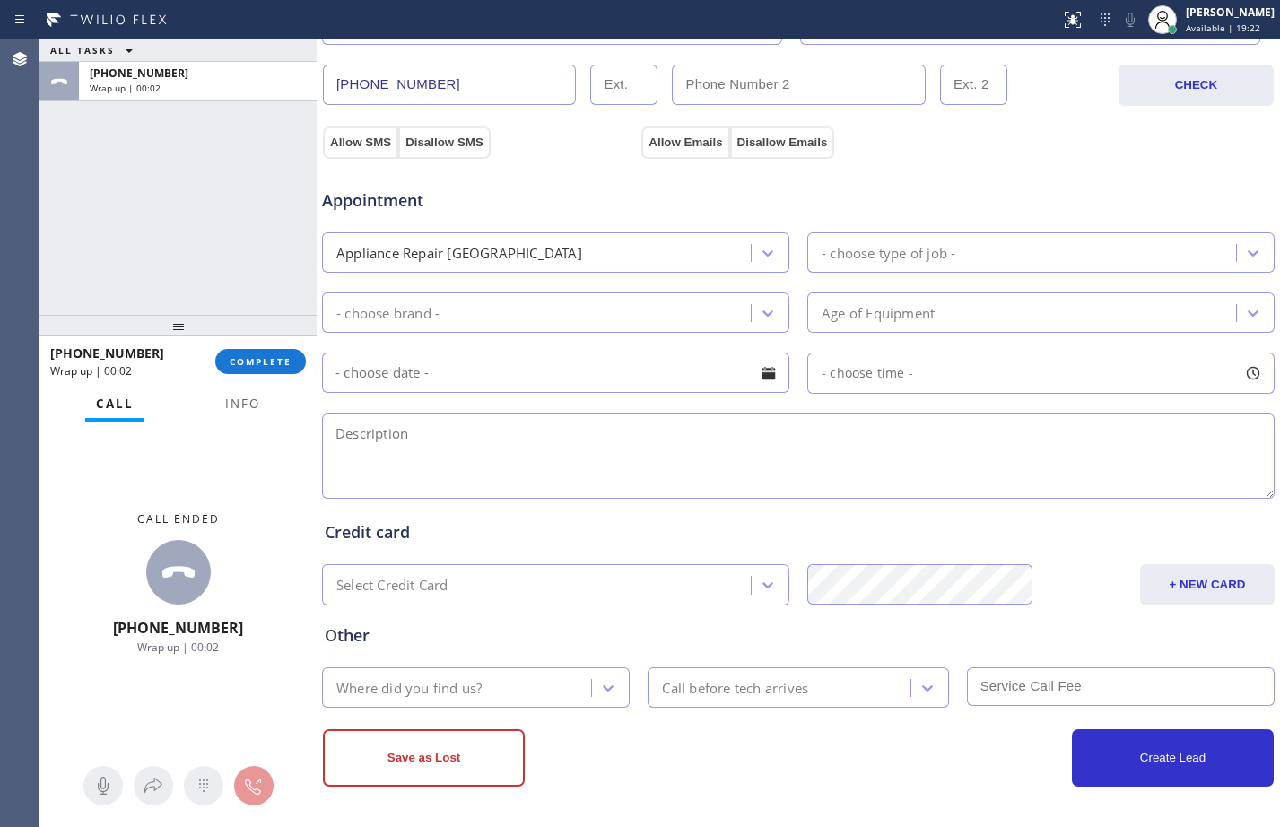
drag, startPoint x: 481, startPoint y: 136, endPoint x: 316, endPoint y: 133, distance: 165.1
click at [317, 133] on div at bounding box center [317, 433] width 0 height 788
click at [227, 162] on div "ALL TASKS ALL TASKS ACTIVE TASKS TASKS IN WRAP UP [PHONE_NUMBER] Wrap up | 00:03" at bounding box center [177, 176] width 277 height 275
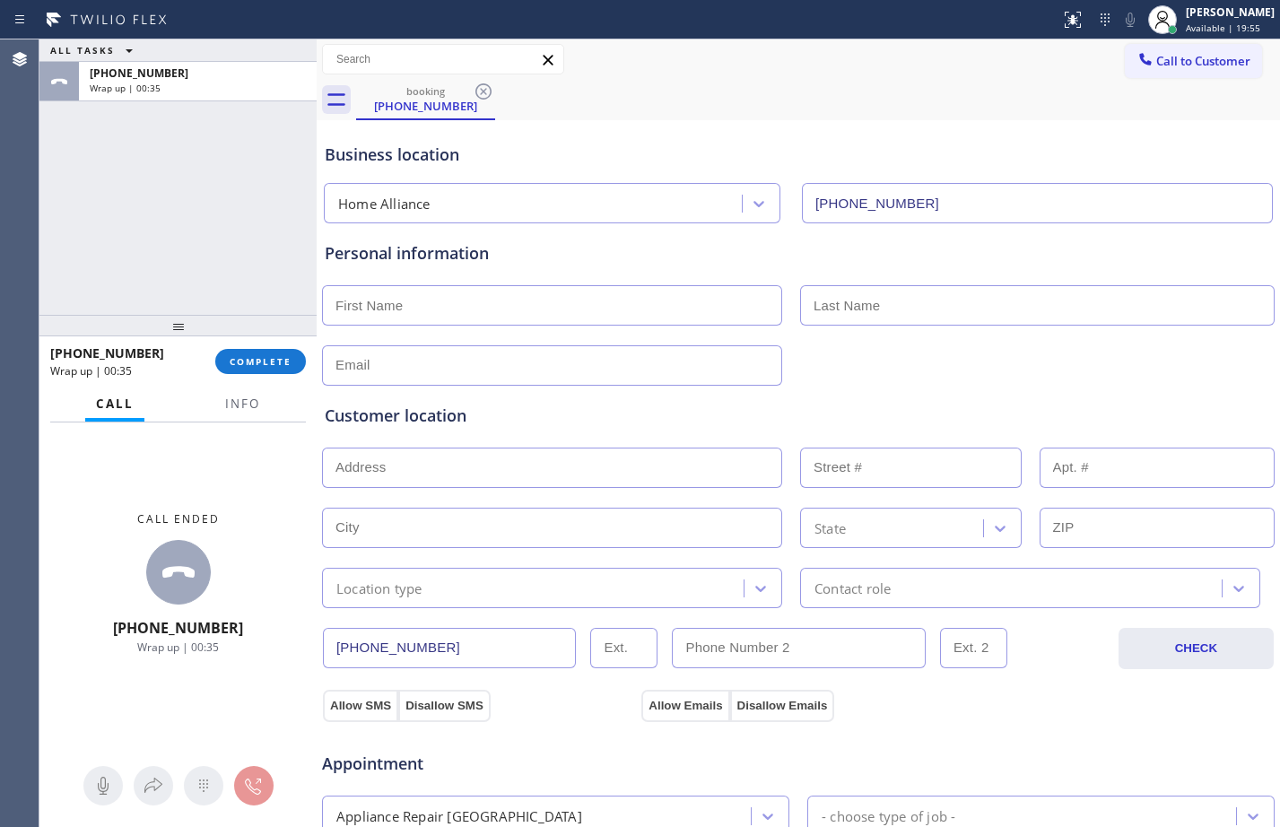
drag, startPoint x: 425, startPoint y: 310, endPoint x: 545, endPoint y: 374, distance: 135.3
click at [425, 310] on input "text" at bounding box center [552, 305] width 460 height 40
click at [502, 295] on input "text" at bounding box center [552, 305] width 460 height 40
paste input "[PERSON_NAME]"
type input "[PERSON_NAME]"
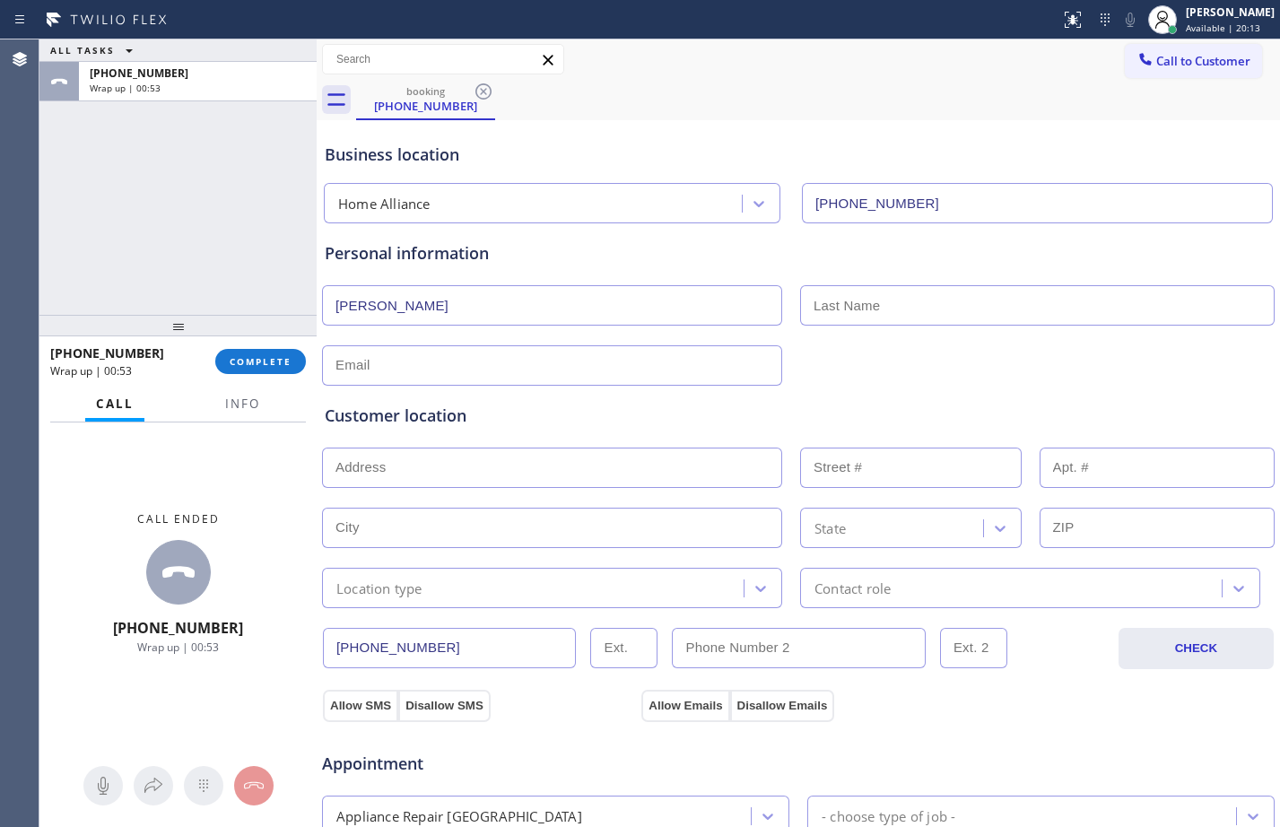
click at [892, 297] on input "text" at bounding box center [1037, 305] width 475 height 40
paste input "[PERSON_NAME]"
type input "[PERSON_NAME]"
click at [652, 374] on input "text" at bounding box center [552, 365] width 460 height 40
type input "[EMAIL_ADDRESS][DOMAIN_NAME]"
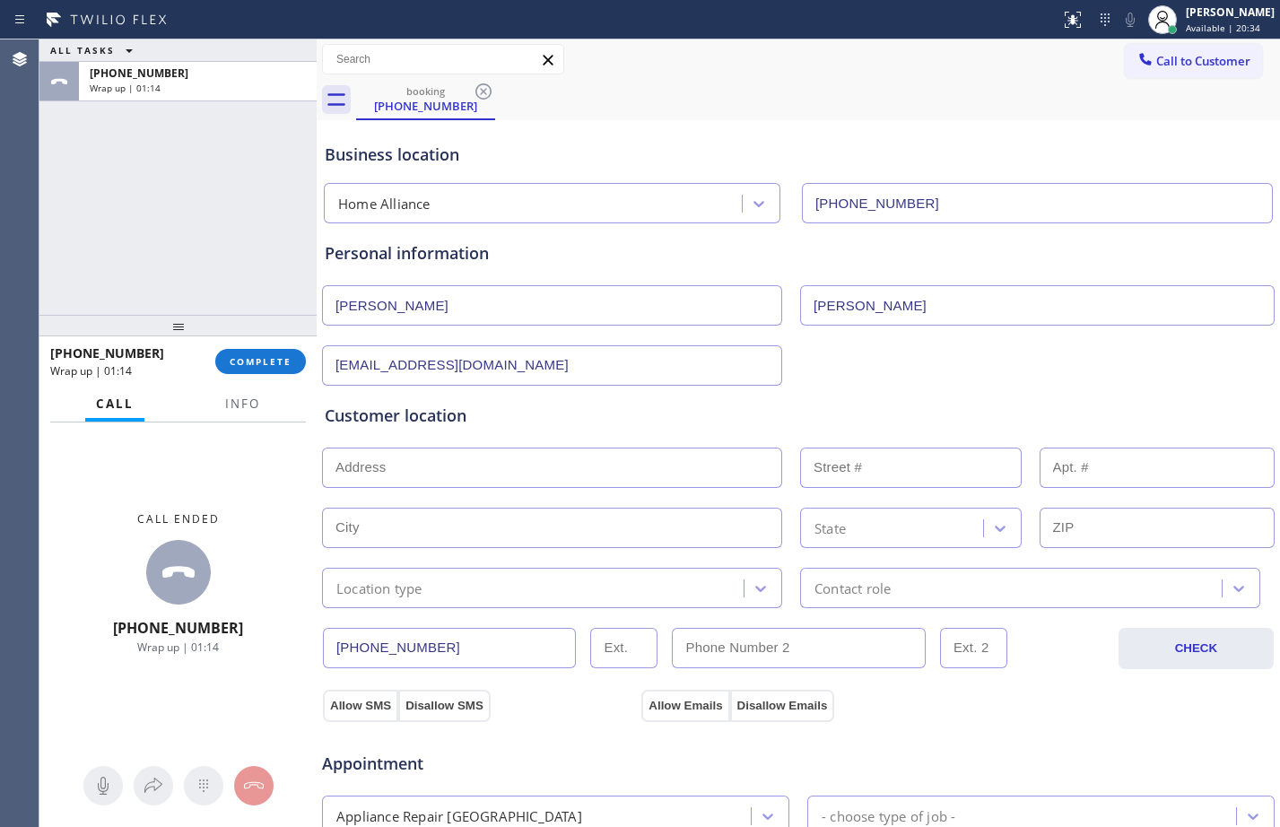
click at [617, 452] on input "text" at bounding box center [552, 468] width 460 height 40
type input "1"
click at [598, 529] on input "text" at bounding box center [552, 528] width 460 height 40
paste input "[GEOGRAPHIC_DATA]"
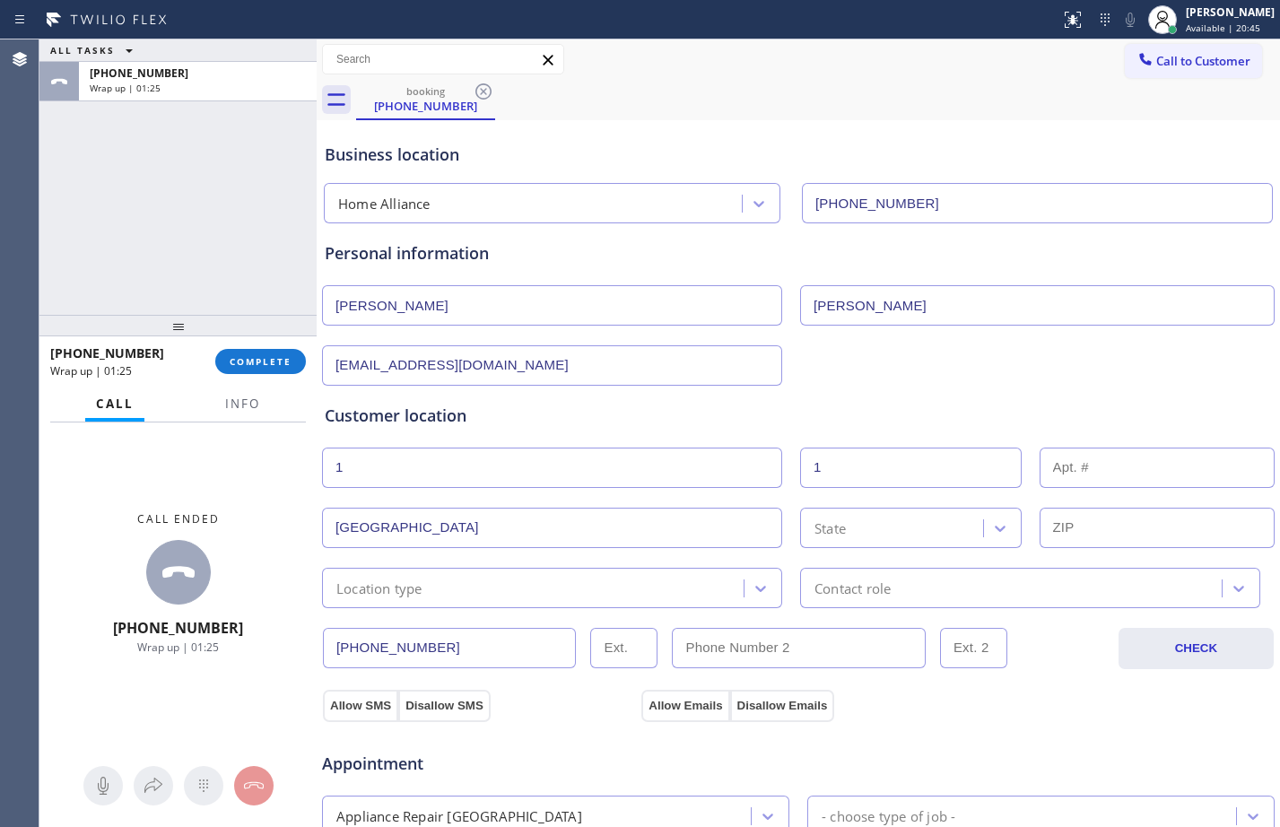
type input "[GEOGRAPHIC_DATA]"
click at [919, 528] on div "State" at bounding box center [895, 527] width 178 height 31
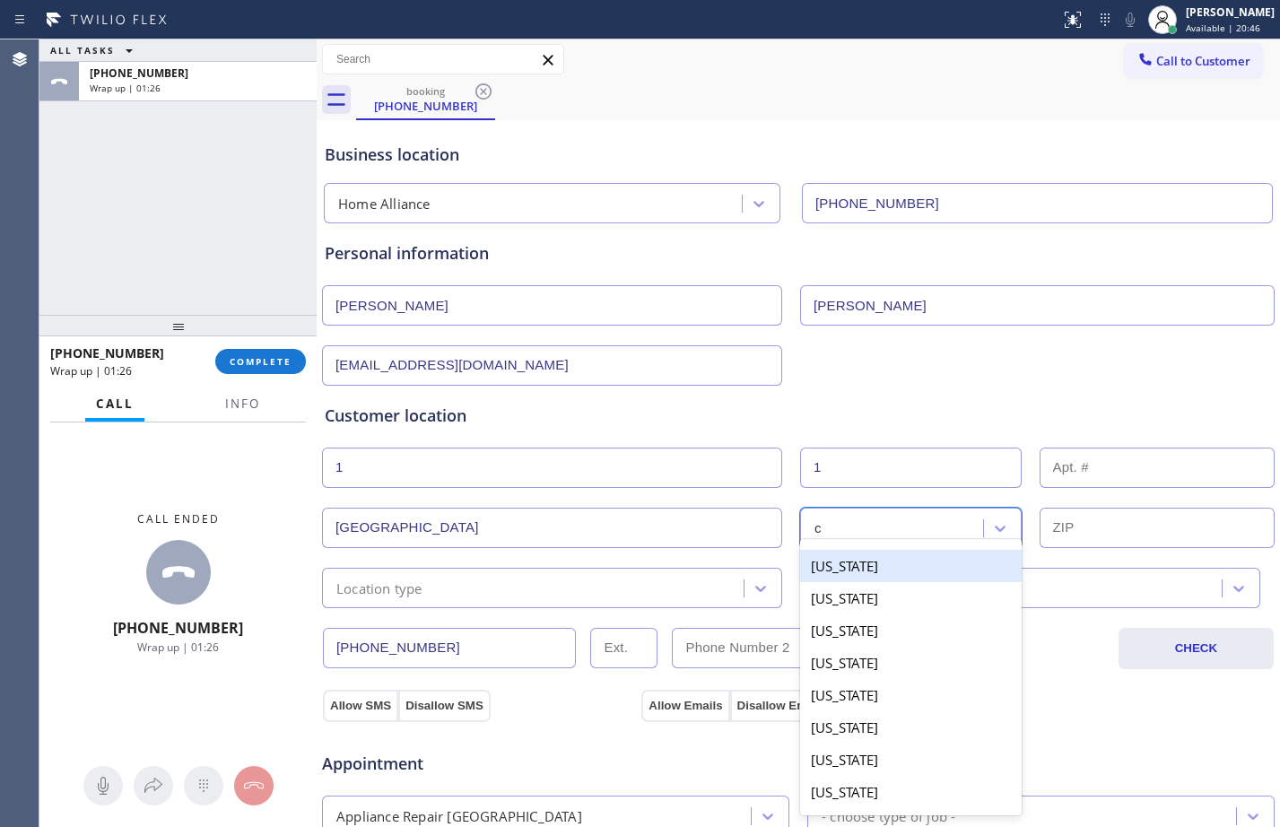
type input "ca"
click at [935, 560] on div "[US_STATE]" at bounding box center [911, 566] width 222 height 32
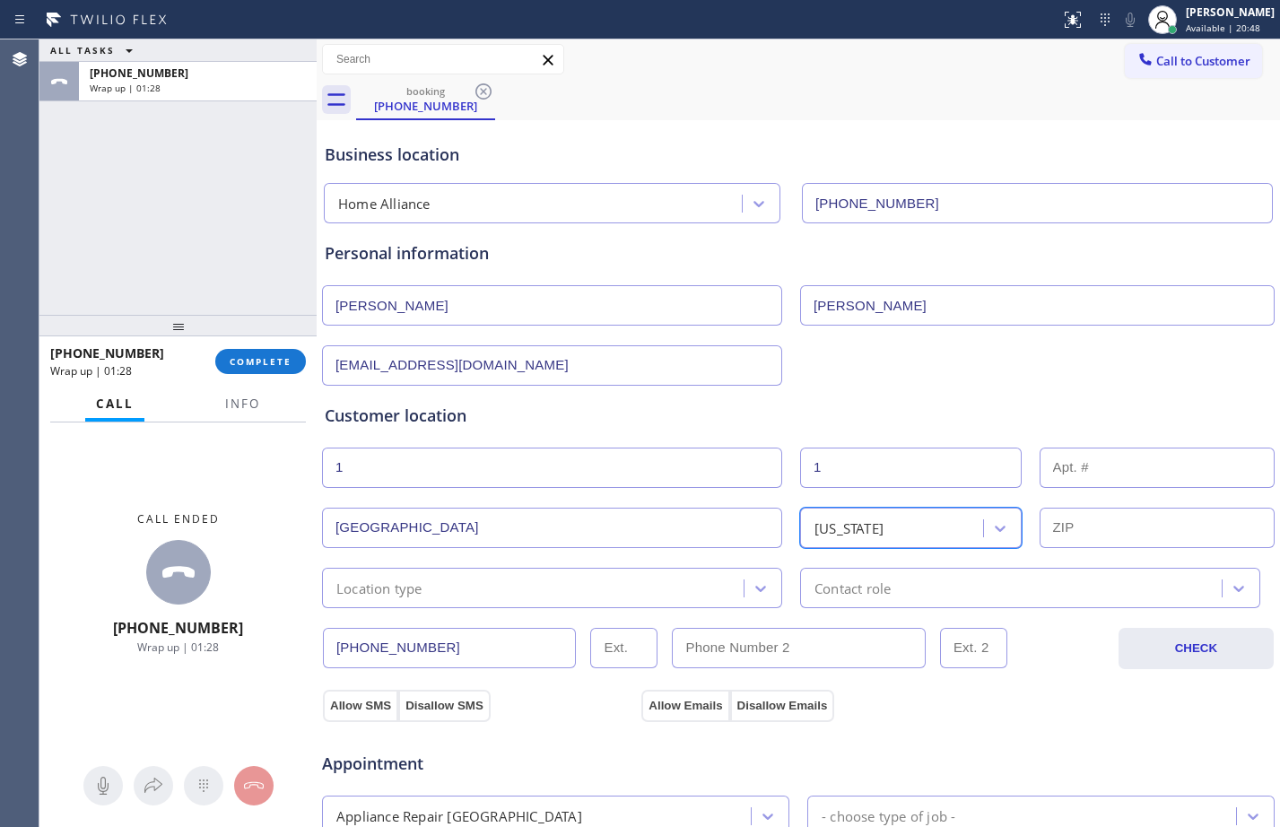
click at [1094, 540] on input "text" at bounding box center [1158, 528] width 236 height 40
paste input "Sacra"
type input "Sacra"
click at [1113, 537] on input "text" at bounding box center [1158, 528] width 236 height 40
paste input "95822"
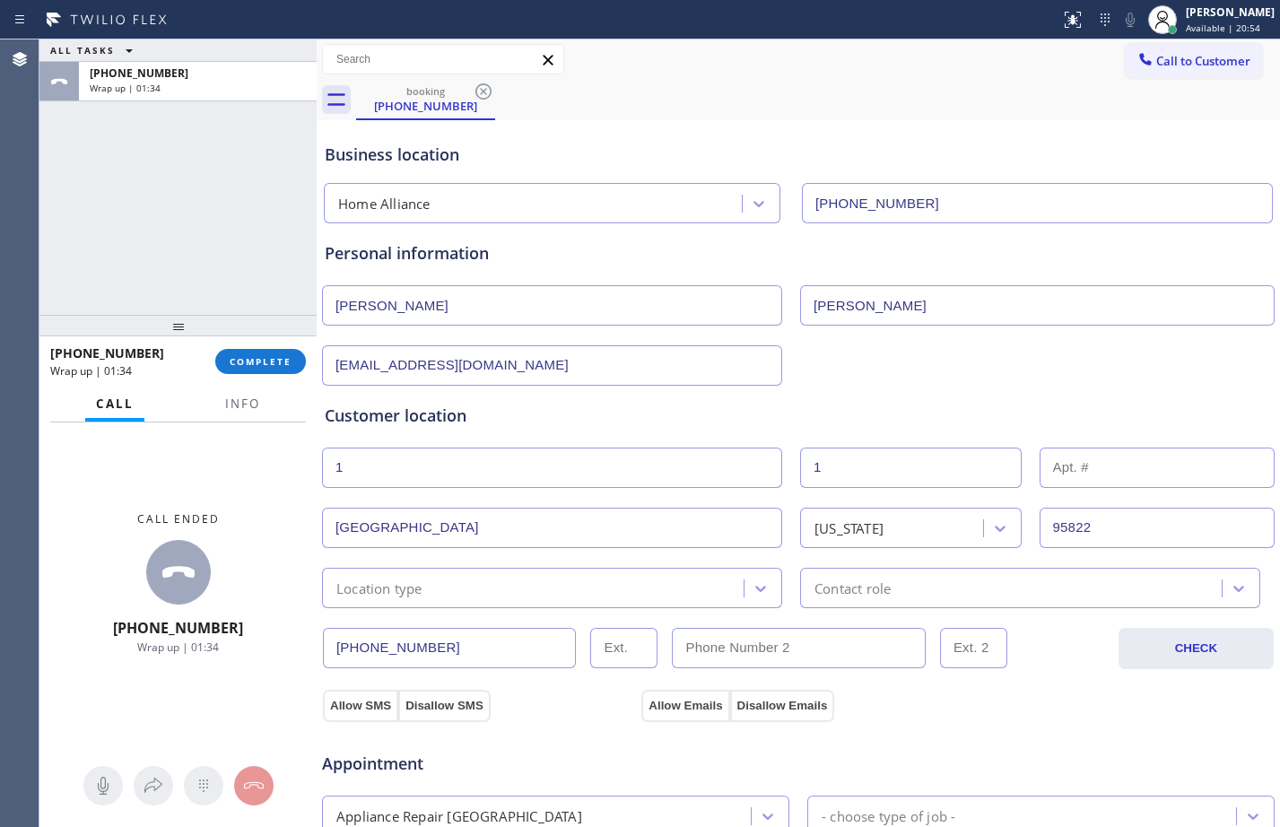
type input "95822"
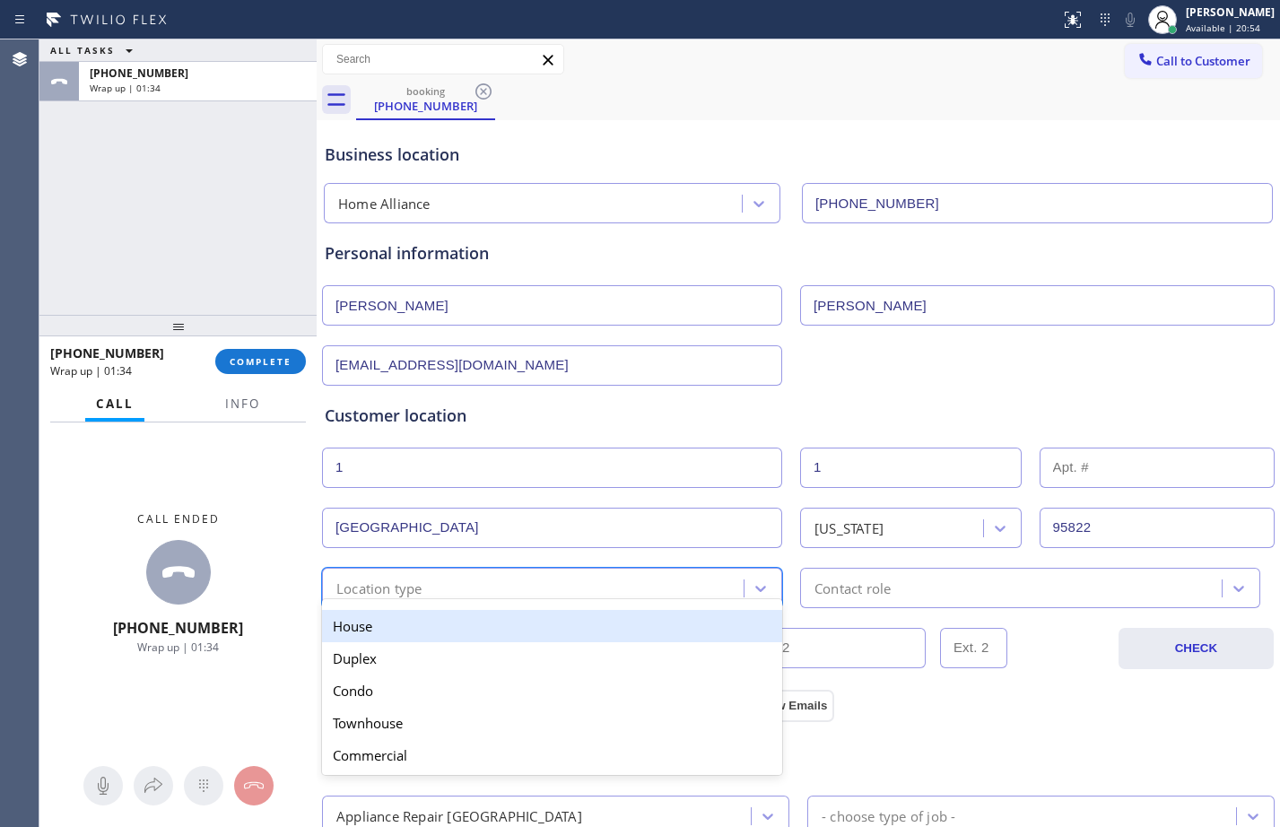
click at [437, 602] on div "option House focused, 1 of 5. 5 results available. Use Up and Down to choose op…" at bounding box center [552, 588] width 460 height 40
click at [424, 619] on div "House" at bounding box center [552, 626] width 460 height 32
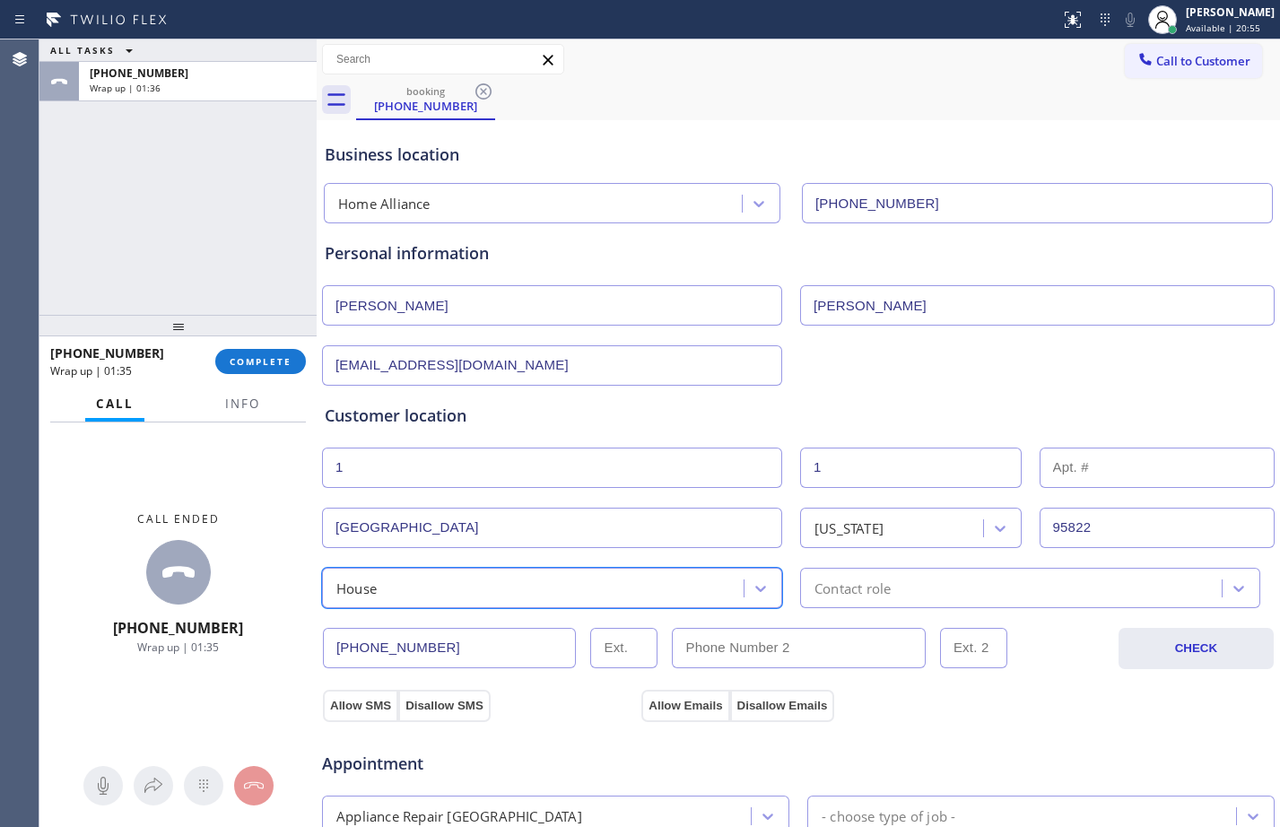
click at [936, 590] on div "Contact role" at bounding box center [1014, 587] width 416 height 31
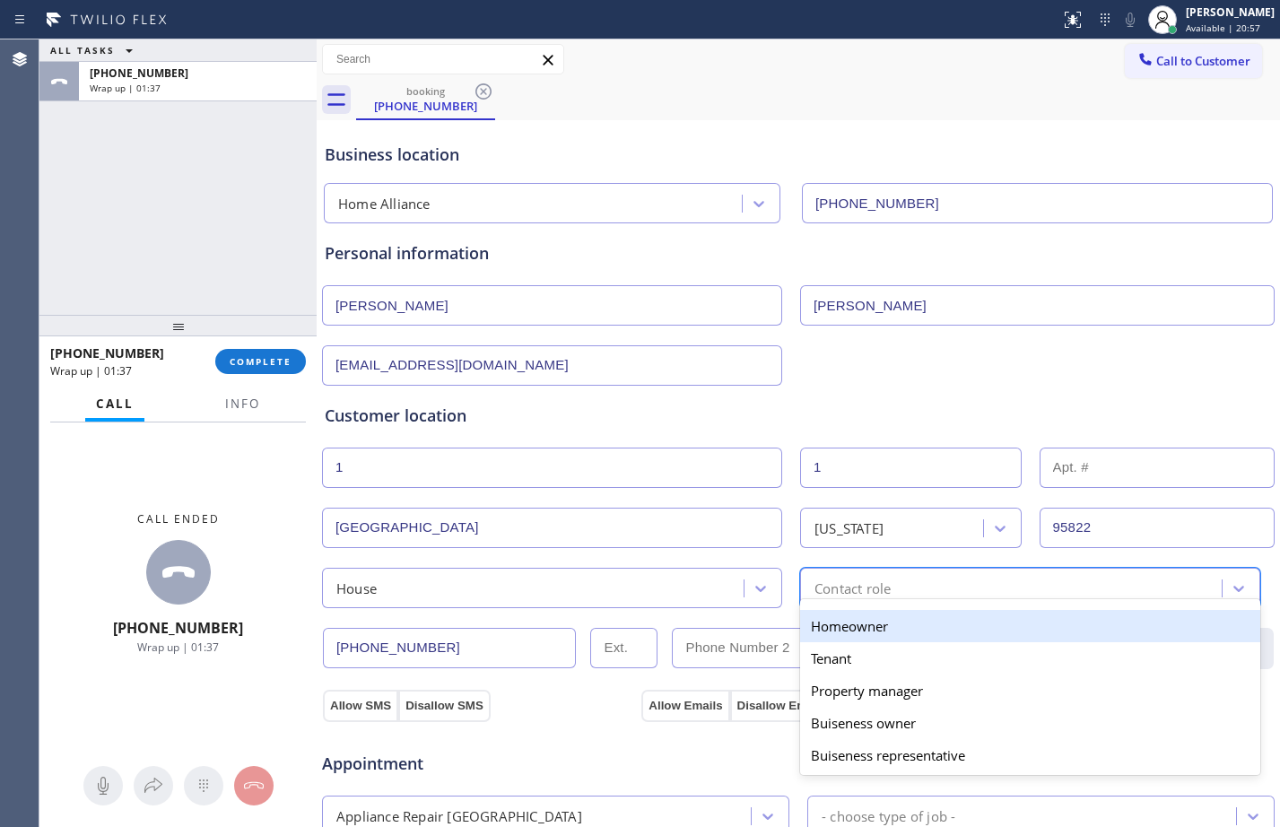
click at [846, 631] on div "Homeowner" at bounding box center [1030, 626] width 460 height 32
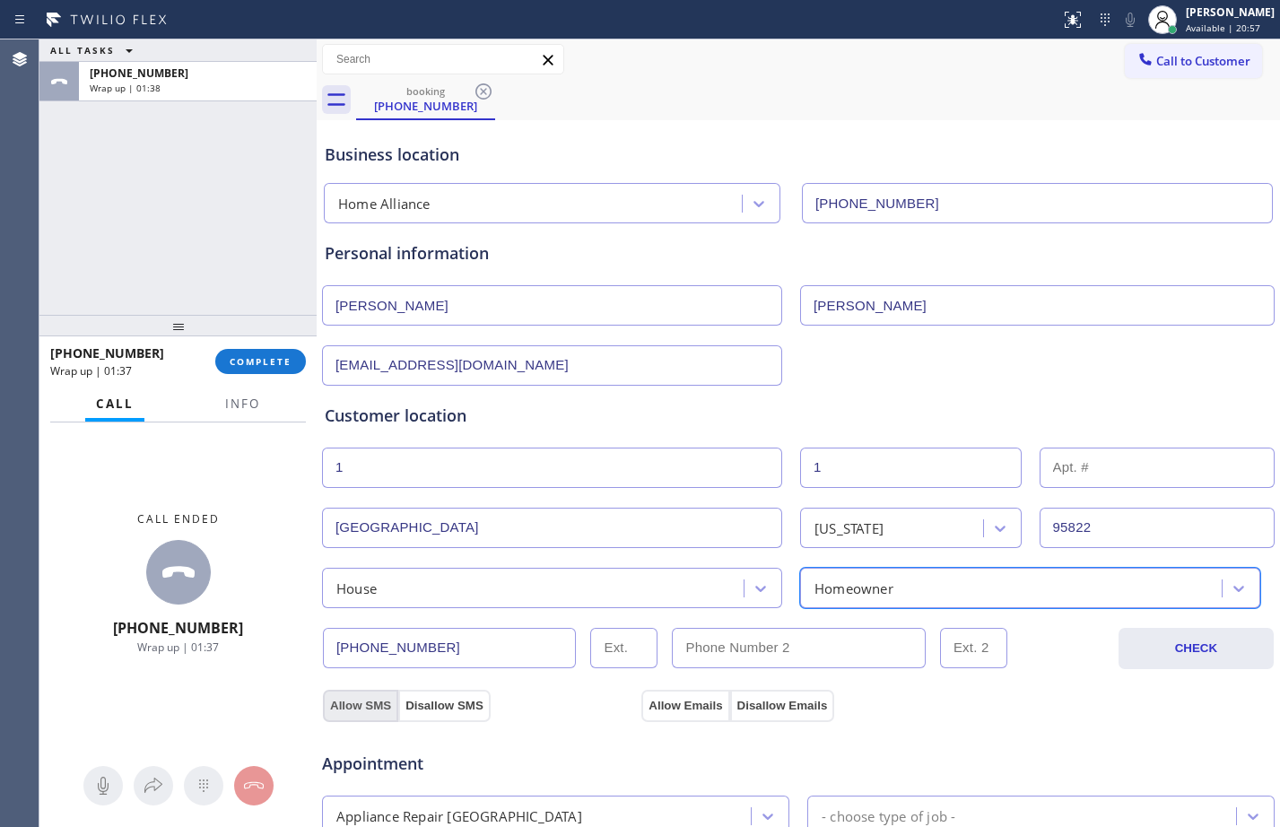
click at [361, 704] on button "Allow SMS" at bounding box center [360, 706] width 75 height 32
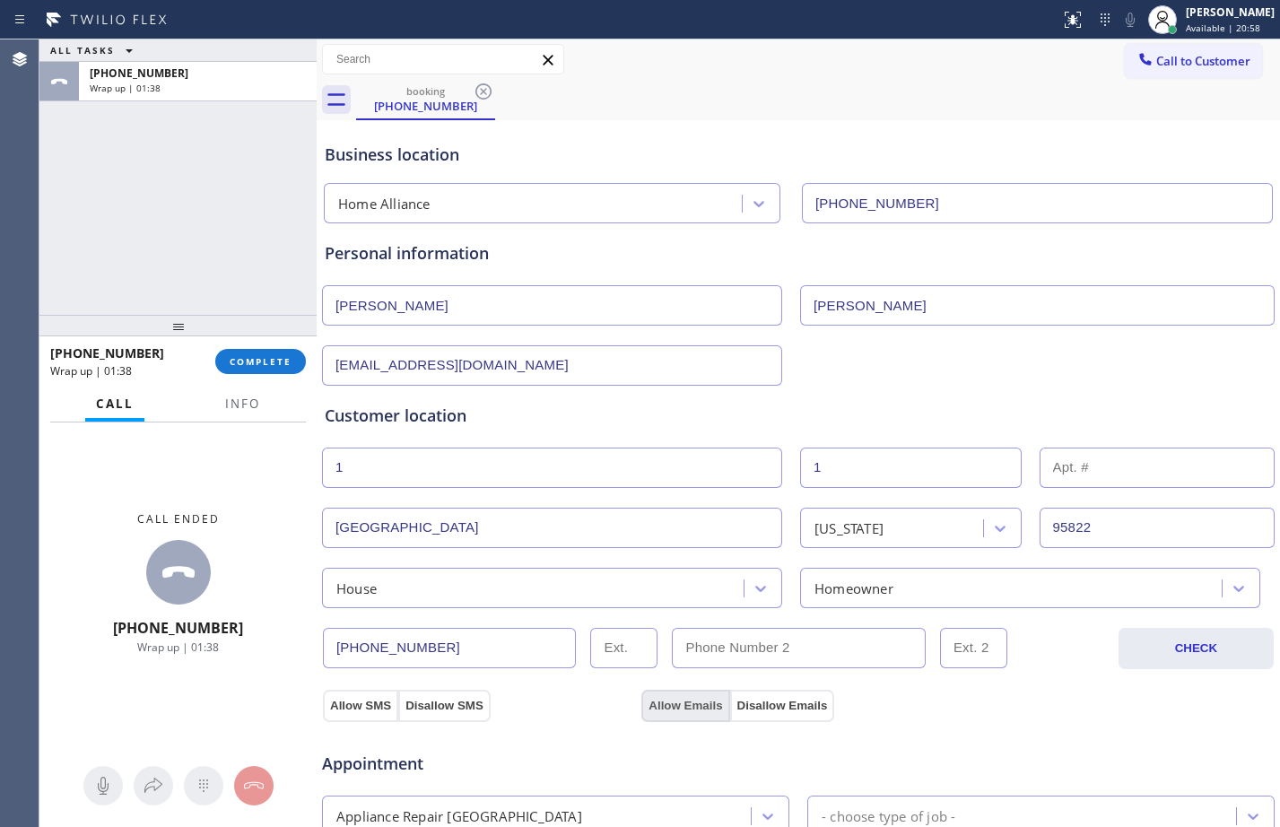
click at [694, 698] on button "Allow Emails" at bounding box center [686, 706] width 88 height 32
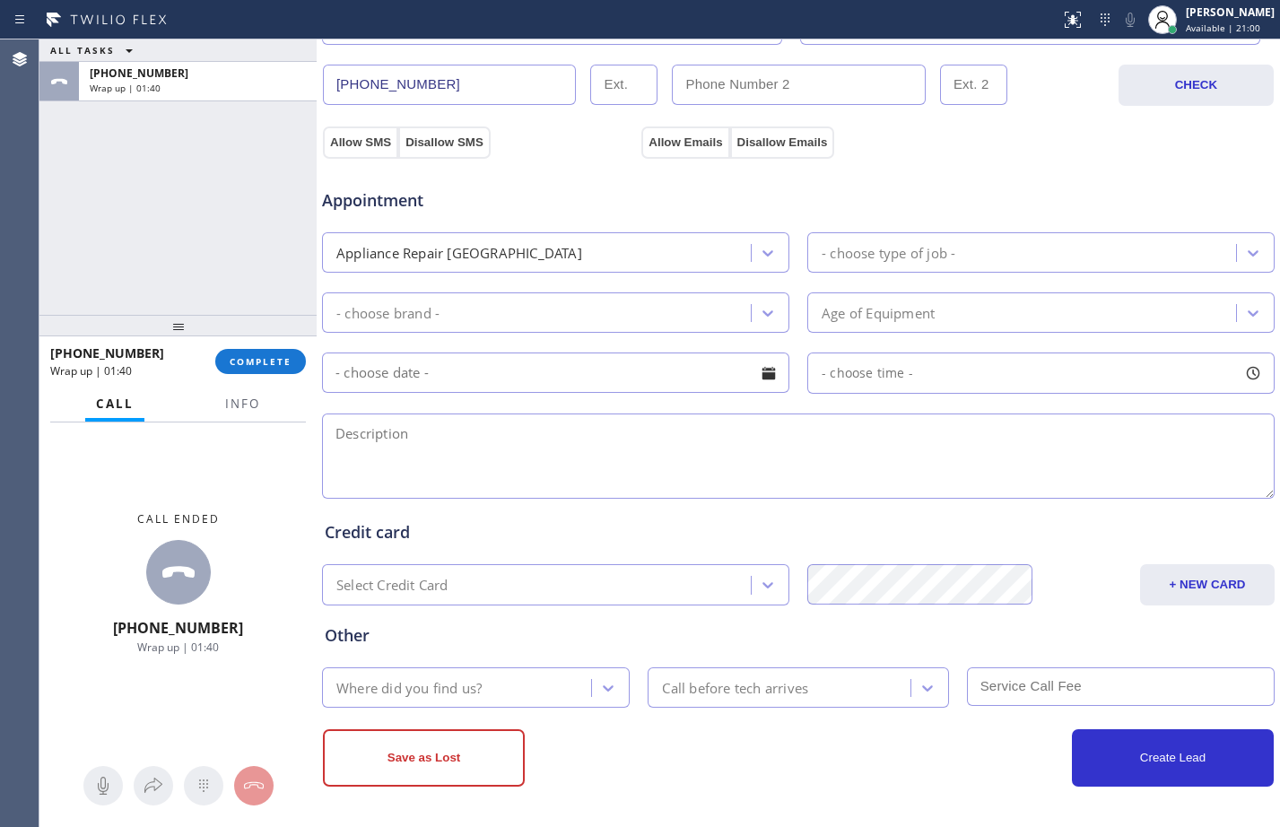
click at [668, 263] on div "Appliance Repair [GEOGRAPHIC_DATA]" at bounding box center [540, 252] width 424 height 31
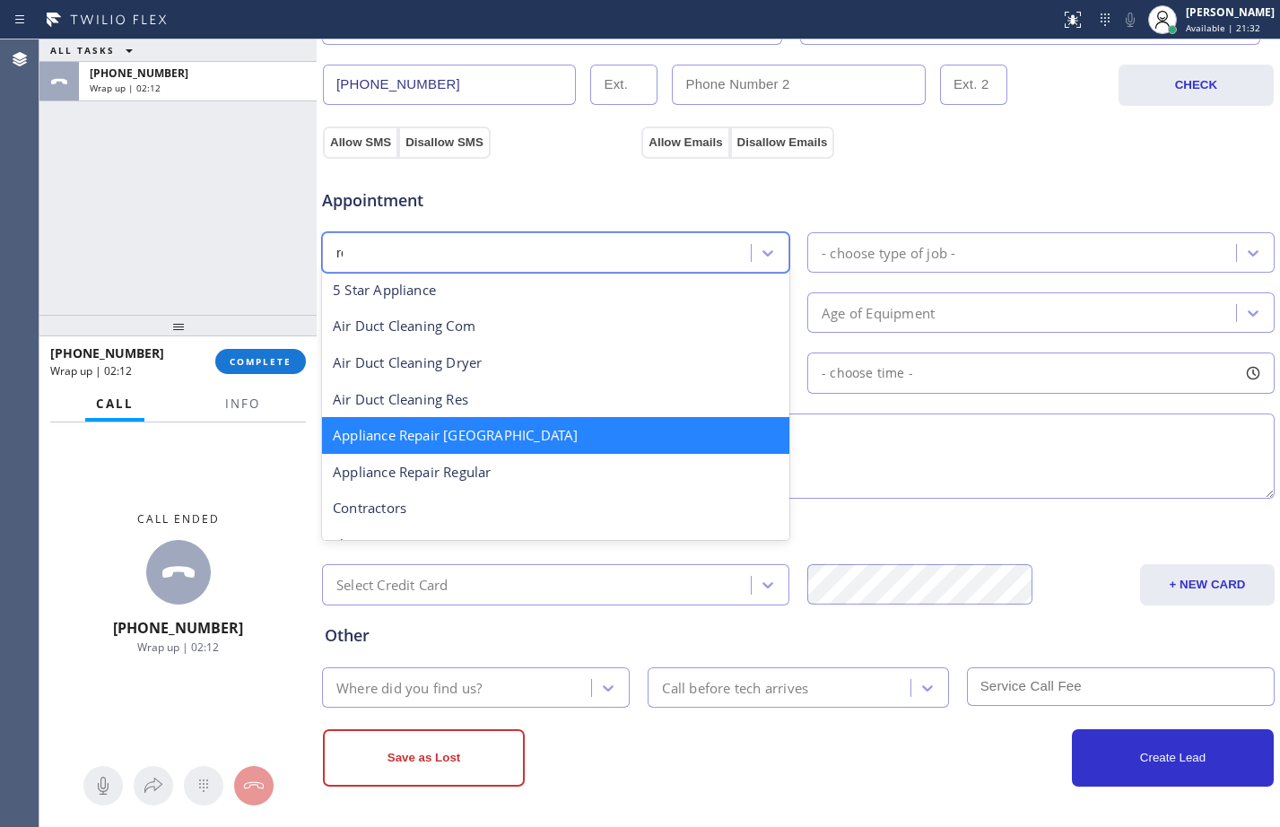
scroll to position [0, 0]
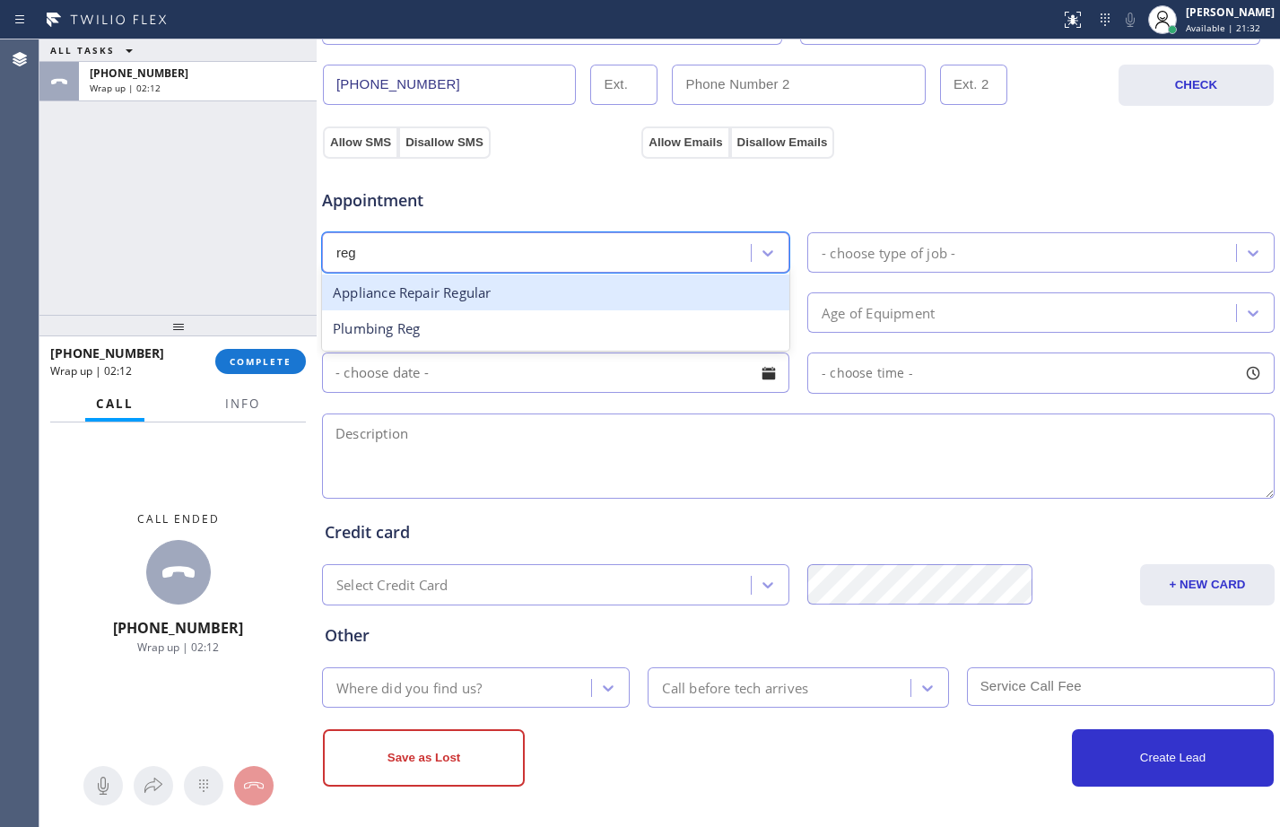
type input "regu"
click at [654, 297] on div "Appliance Repair Regular" at bounding box center [555, 293] width 467 height 37
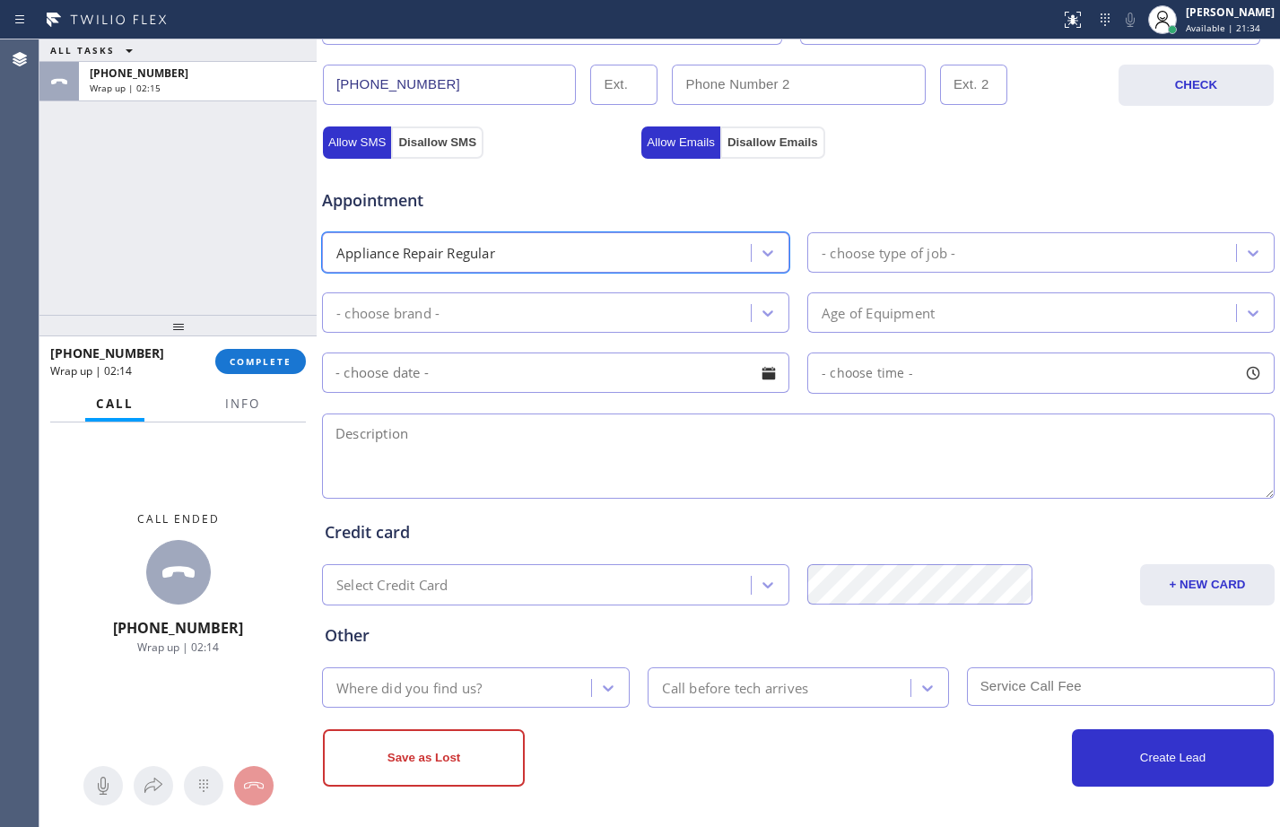
click at [870, 274] on div "Appointment option Appliance Repair Regular, selected. 24 results available. Se…" at bounding box center [799, 335] width 948 height 336
click at [870, 248] on div "- choose type of job -" at bounding box center [889, 252] width 134 height 21
click at [950, 249] on div "- choose type of job -" at bounding box center [1025, 252] width 424 height 31
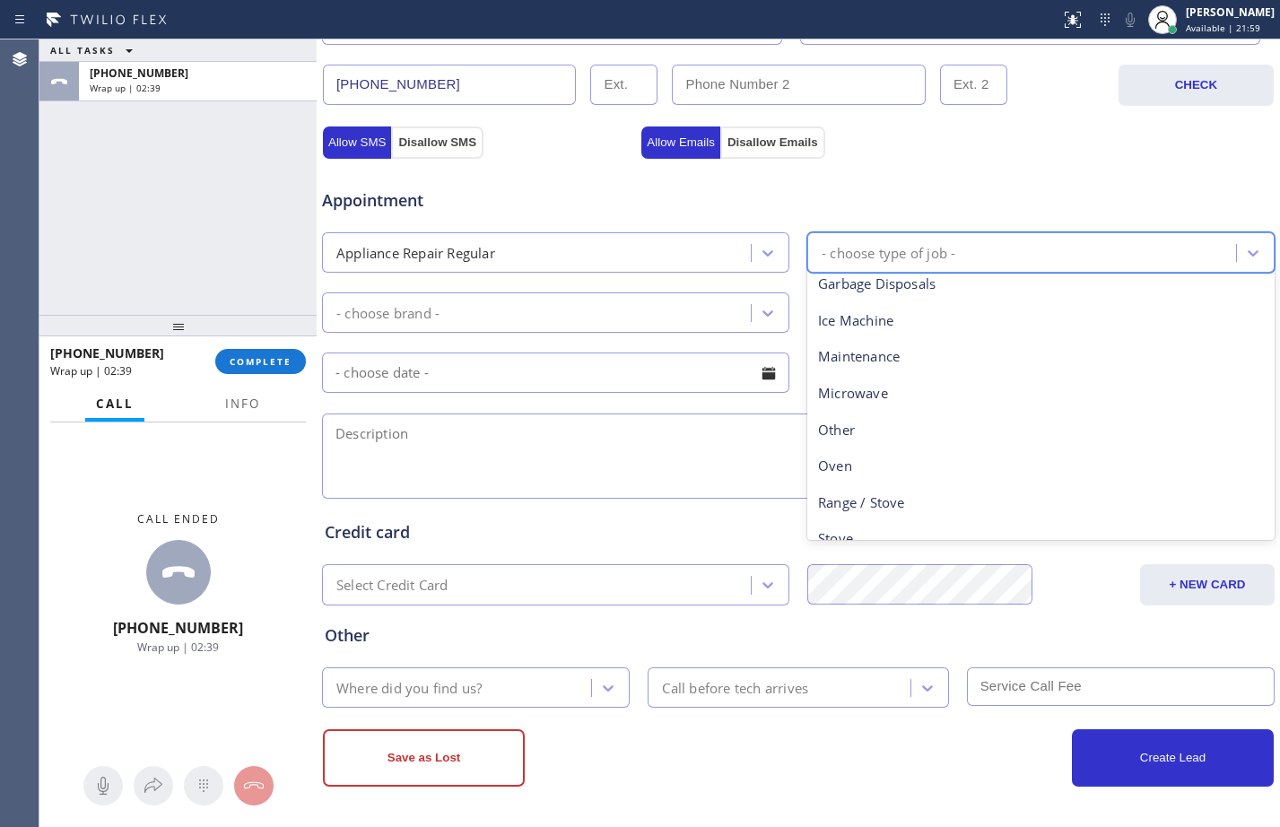
scroll to position [248, 0]
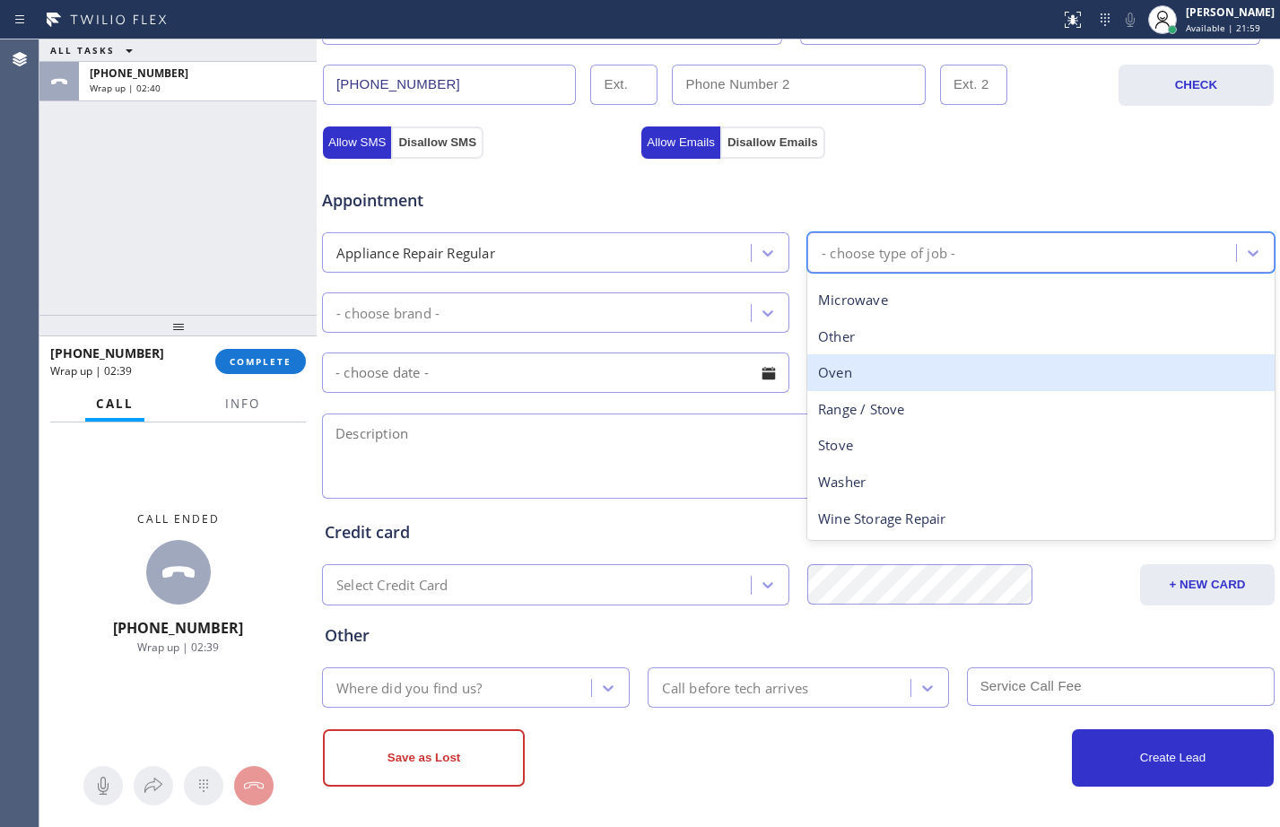
click at [852, 374] on div "Oven" at bounding box center [1041, 372] width 467 height 37
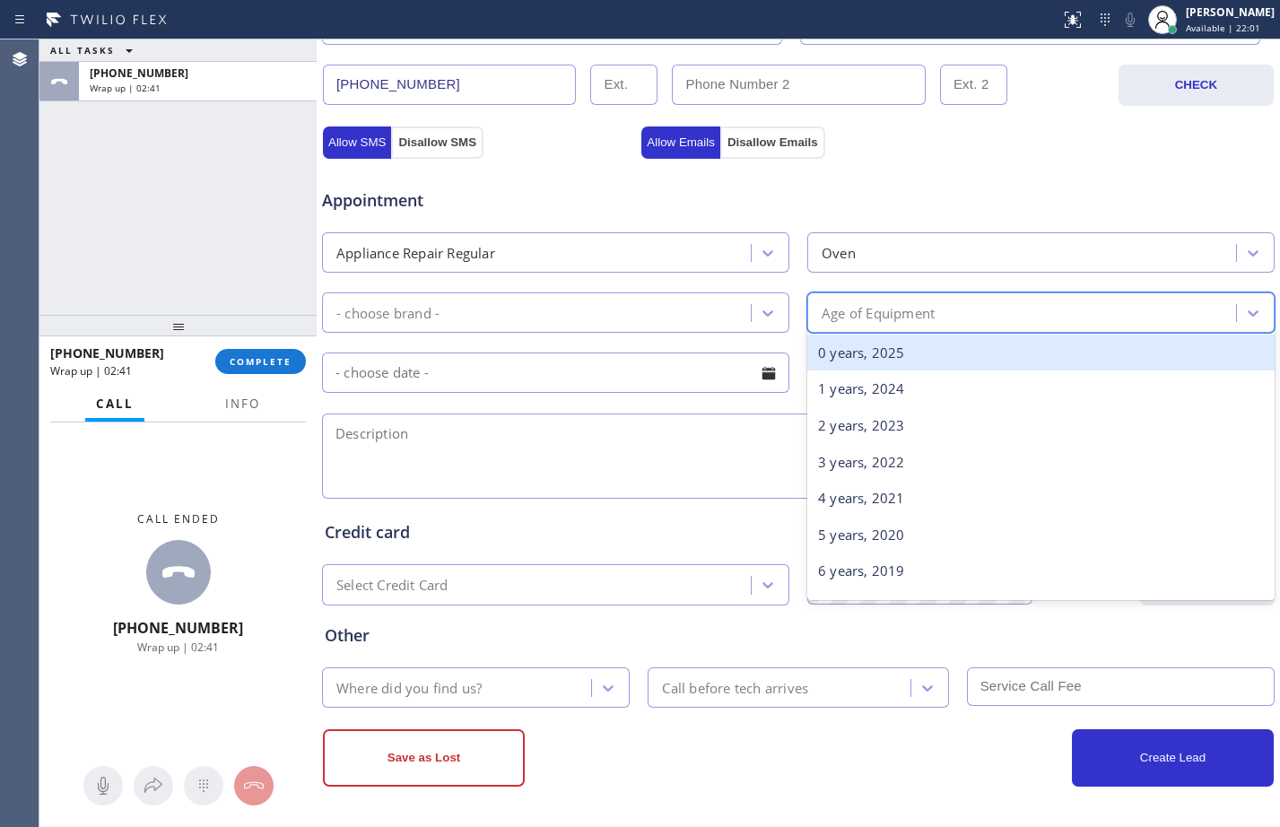
click at [1055, 327] on div "Age of Equipment" at bounding box center [1025, 312] width 424 height 31
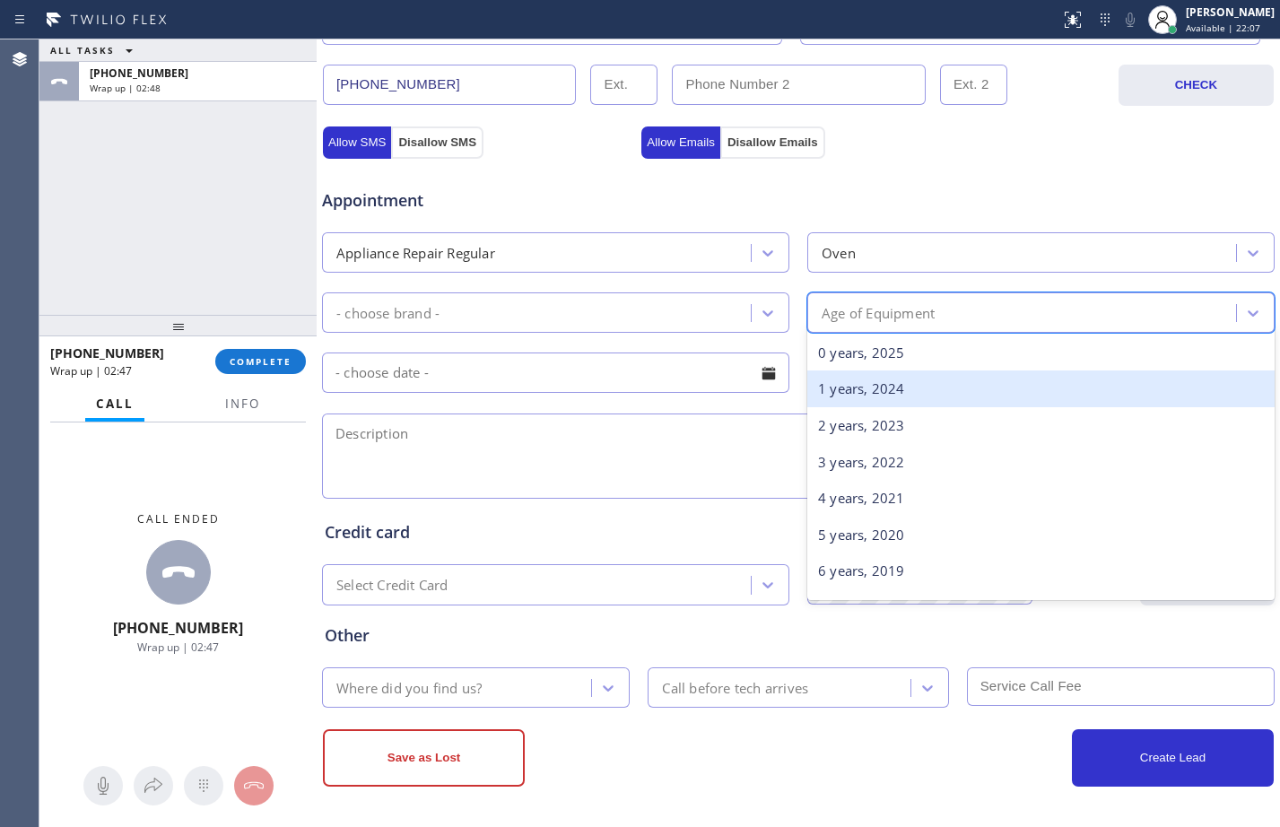
click at [848, 399] on div "1 years, 2024" at bounding box center [1041, 389] width 467 height 37
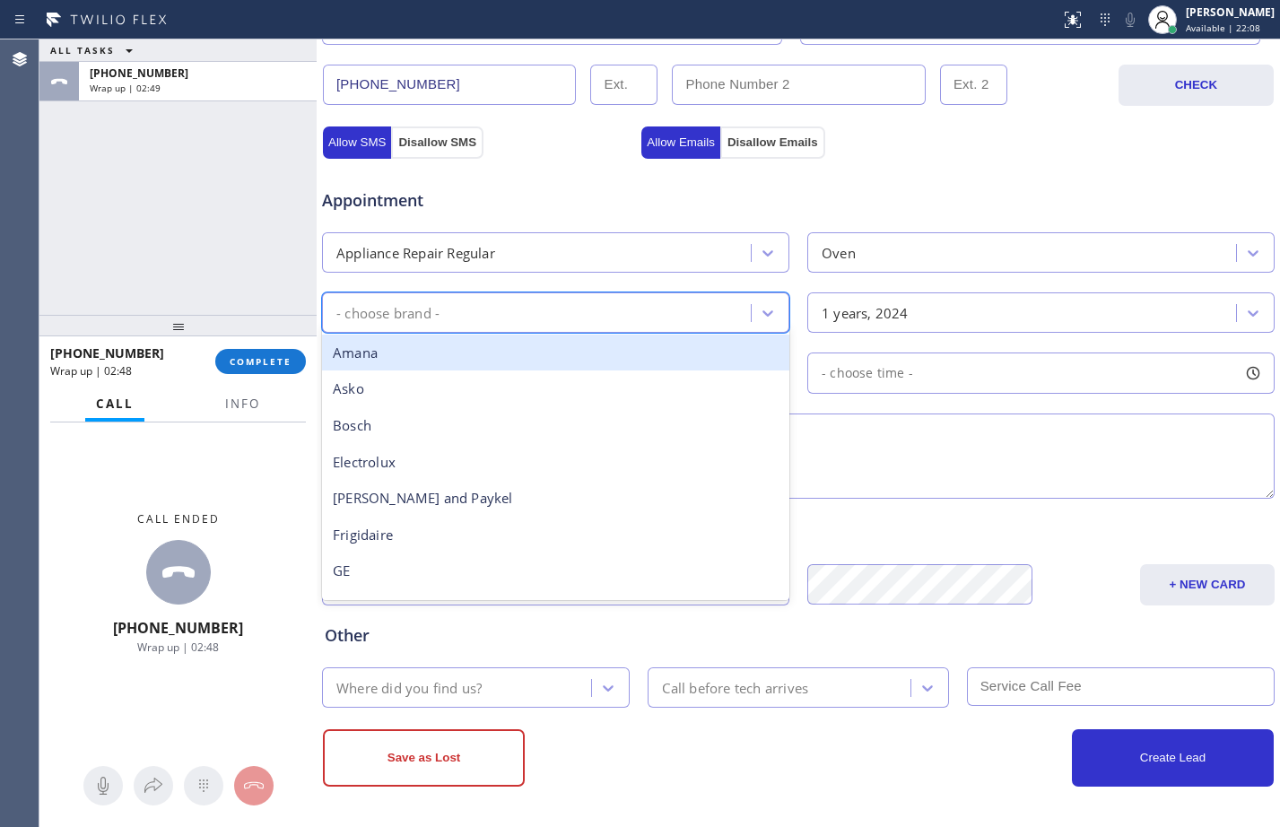
click at [625, 295] on div "- choose brand -" at bounding box center [555, 313] width 467 height 40
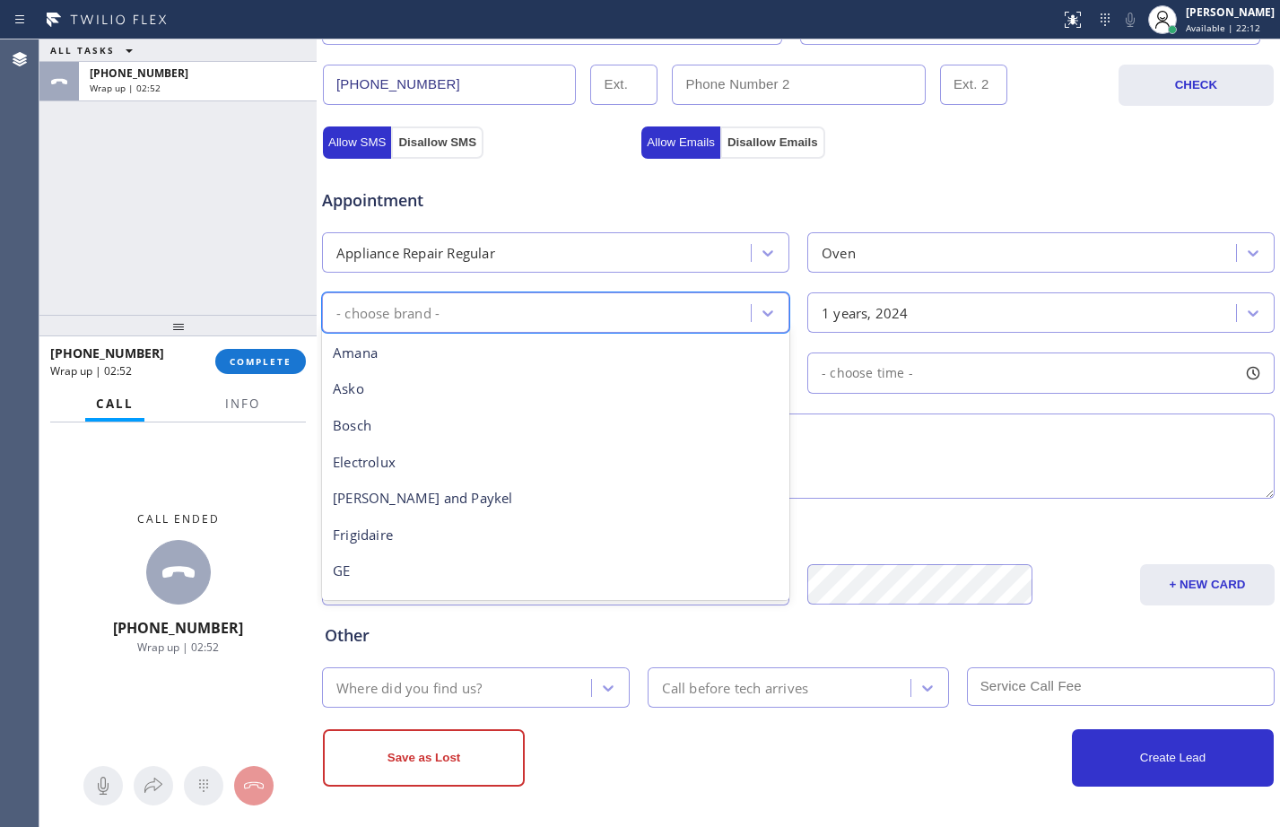
scroll to position [394, 0]
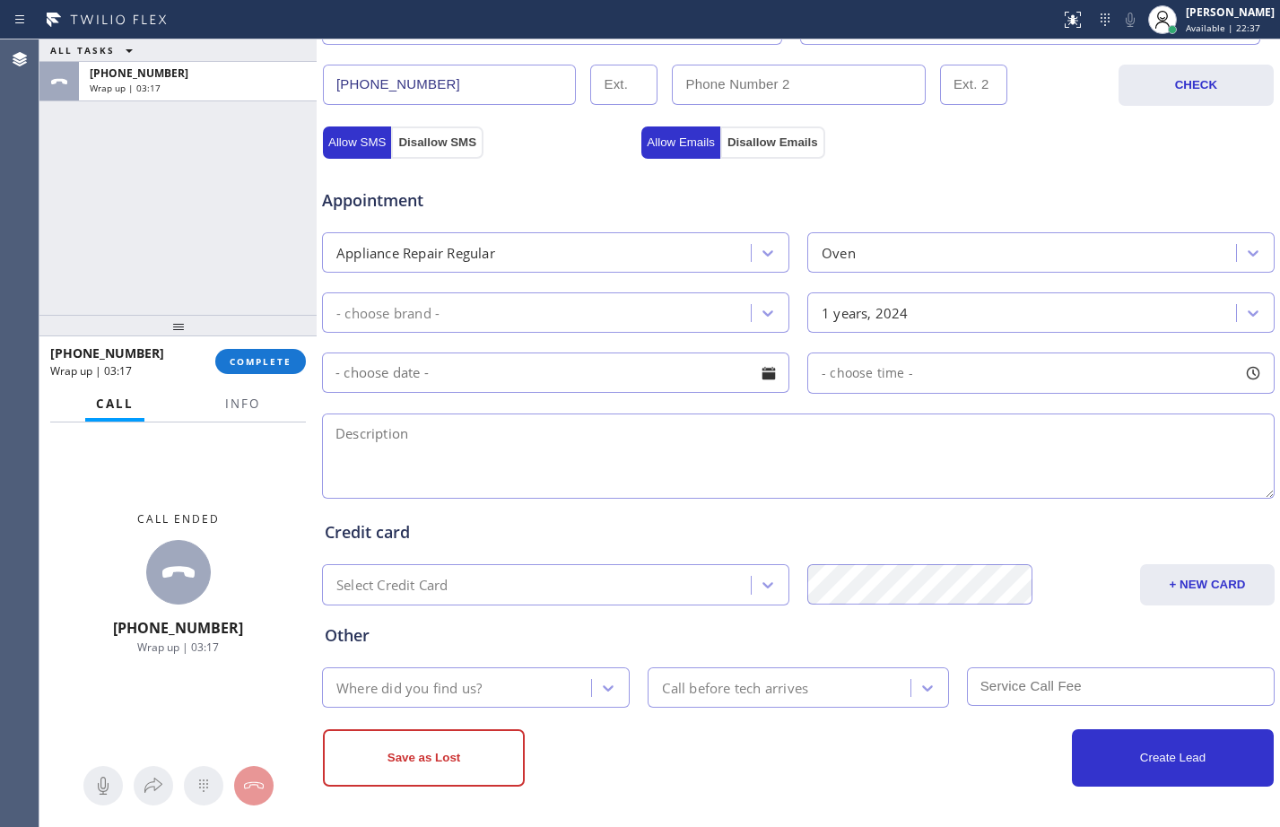
click at [440, 455] on textarea at bounding box center [798, 456] width 953 height 85
click at [589, 475] on textarea at bounding box center [798, 456] width 953 height 85
paste textarea "oven wont heat up don't turn the knob to the right but they accidentally turn i…"
click at [346, 435] on textarea "oven wont heat up don't turn the knob to the right but they accidentally turn i…" at bounding box center [798, 456] width 953 height 85
click at [1091, 430] on textarea "[PERSON_NAME] wont heat up don't turn the knob to the right but they accidental…" at bounding box center [798, 456] width 953 height 85
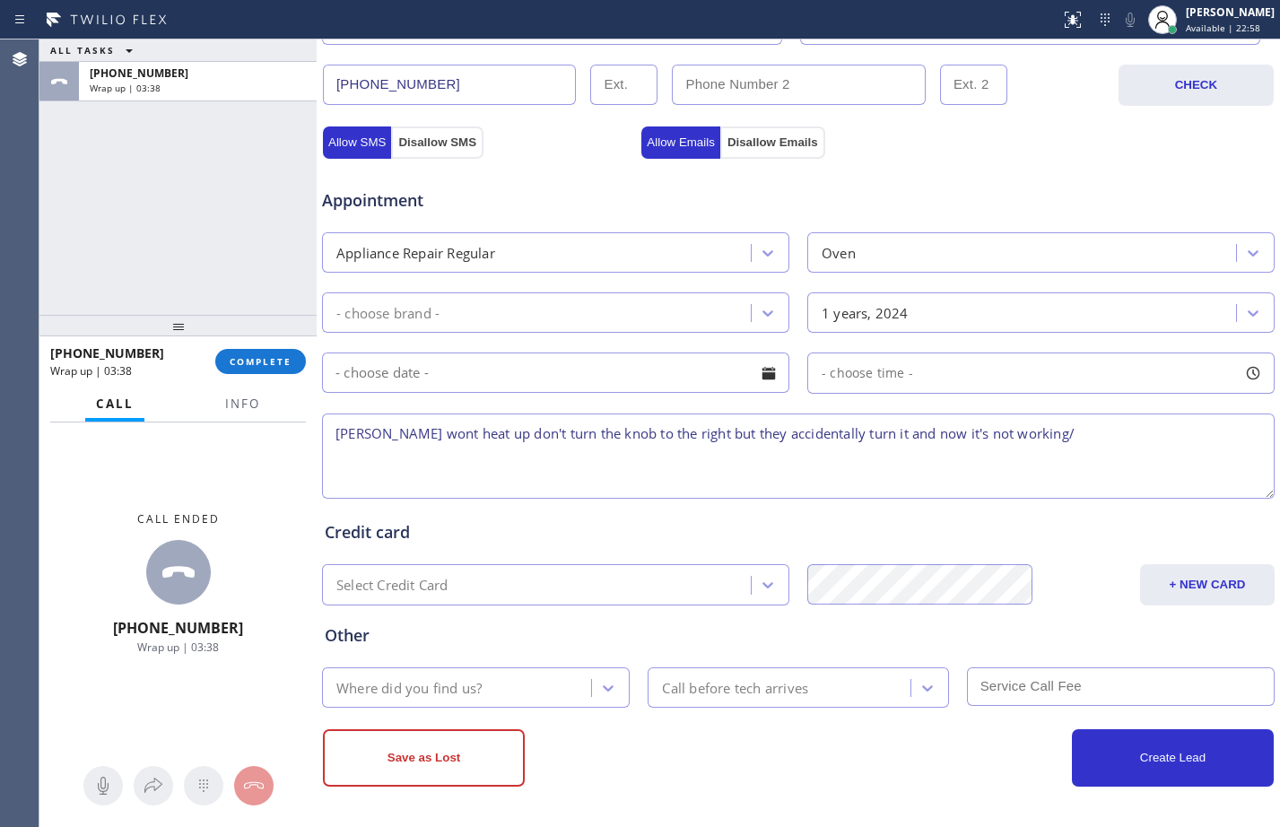
click at [1108, 441] on textarea "[PERSON_NAME] wont heat up don't turn the knob to the right but they accidental…" at bounding box center [798, 456] width 953 height 85
paste textarea "[GEOGRAPHIC_DATA]"
click at [1177, 438] on textarea "[PERSON_NAME] wont heat up don't turn the knob to the right but they accidental…" at bounding box center [798, 456] width 953 height 85
paste textarea "[STREET_ADDRESS]"
click at [529, 324] on div "- choose brand -" at bounding box center [540, 312] width 424 height 31
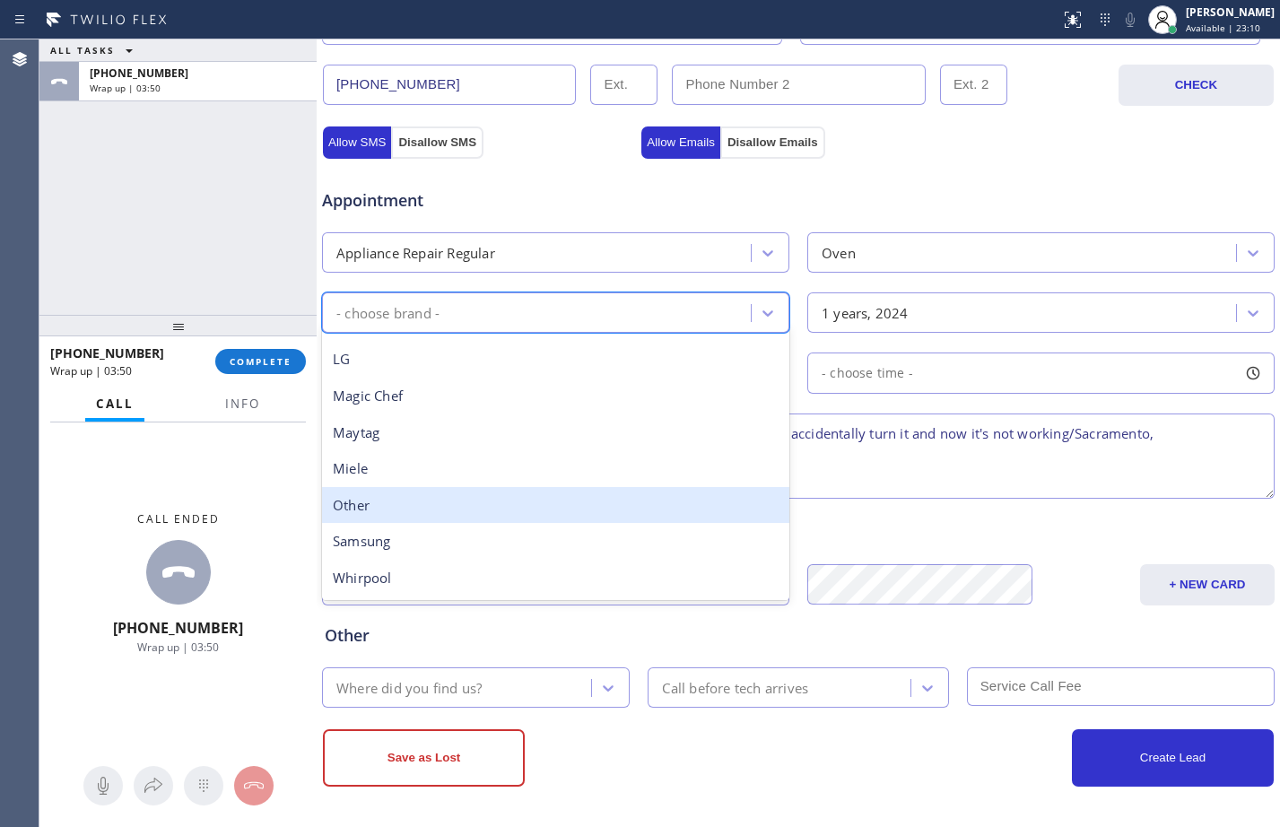
click at [380, 503] on div "Other" at bounding box center [555, 505] width 467 height 37
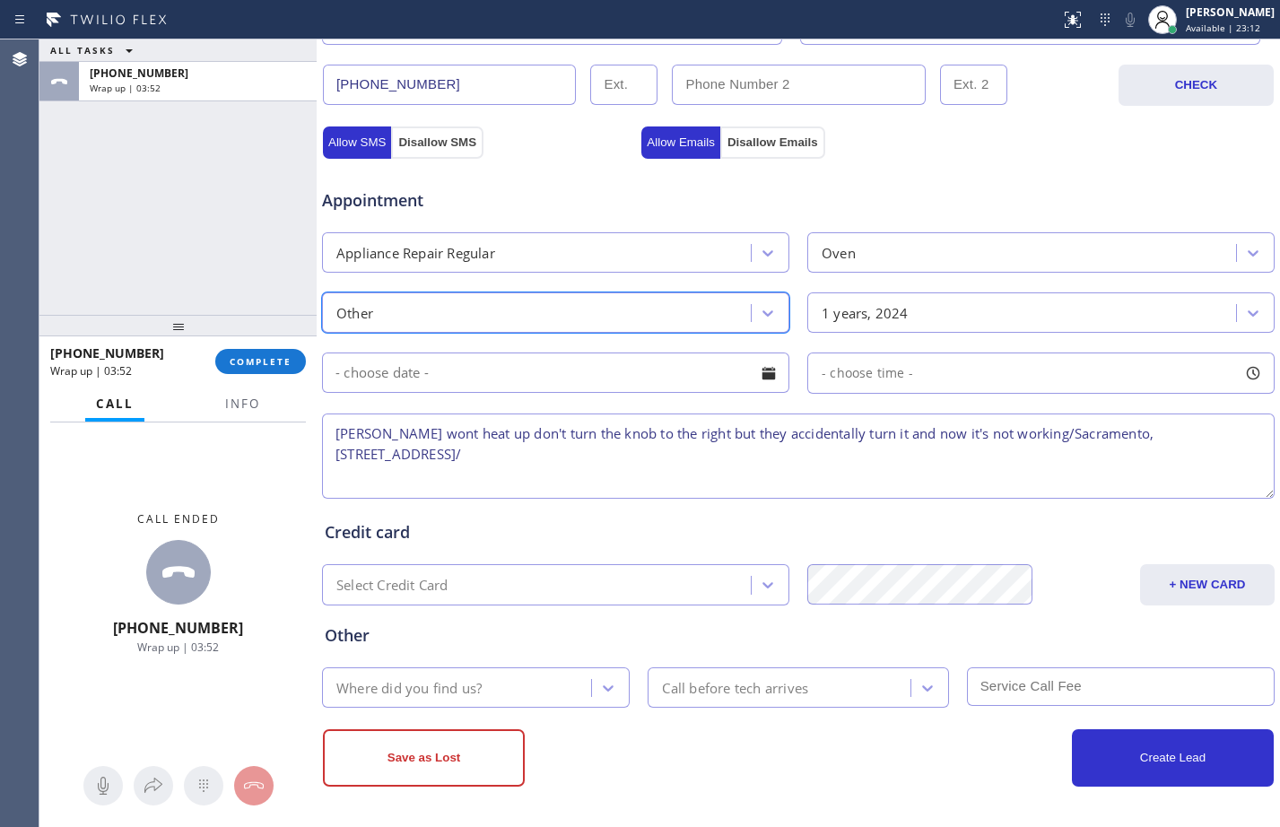
click at [579, 456] on textarea "[PERSON_NAME] wont heat up don't turn the knob to the right but they accidental…" at bounding box center [798, 456] width 953 height 85
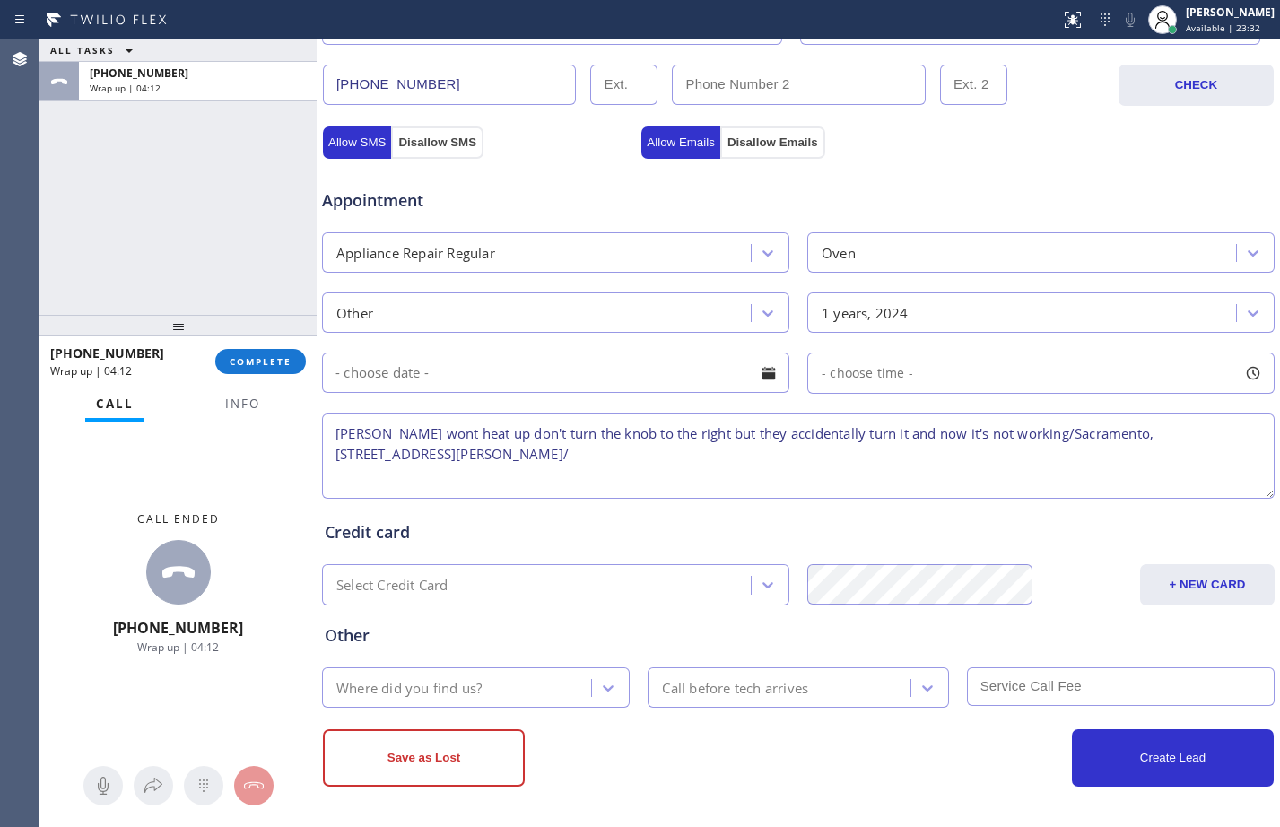
paste textarea "VTA Offered- declined"
click at [576, 460] on textarea "[PERSON_NAME] wont heat up don't turn the knob to the right but they accidental…" at bounding box center [798, 456] width 953 height 85
type textarea "[PERSON_NAME] wont heat up don't turn the knob to the right but they accidental…"
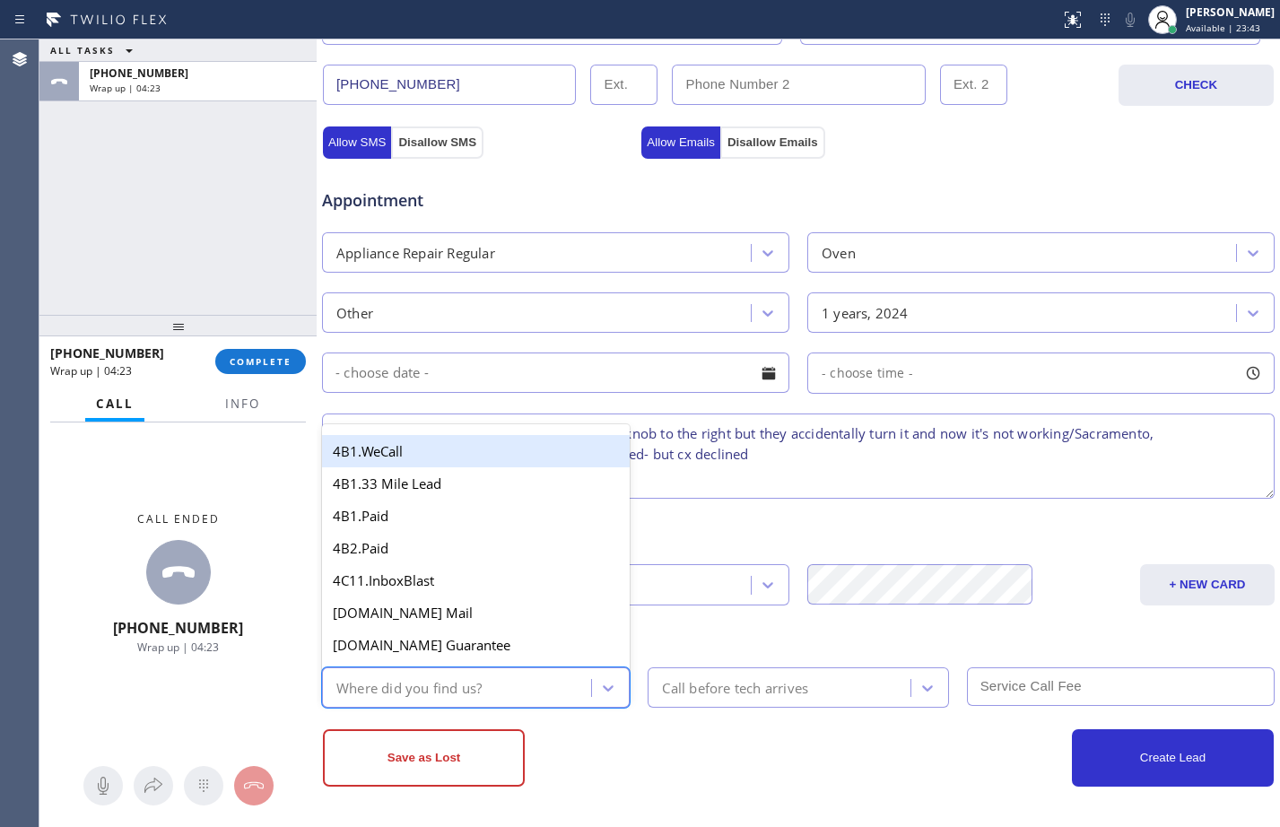
click at [499, 695] on div "Where did you find us?" at bounding box center [460, 687] width 264 height 31
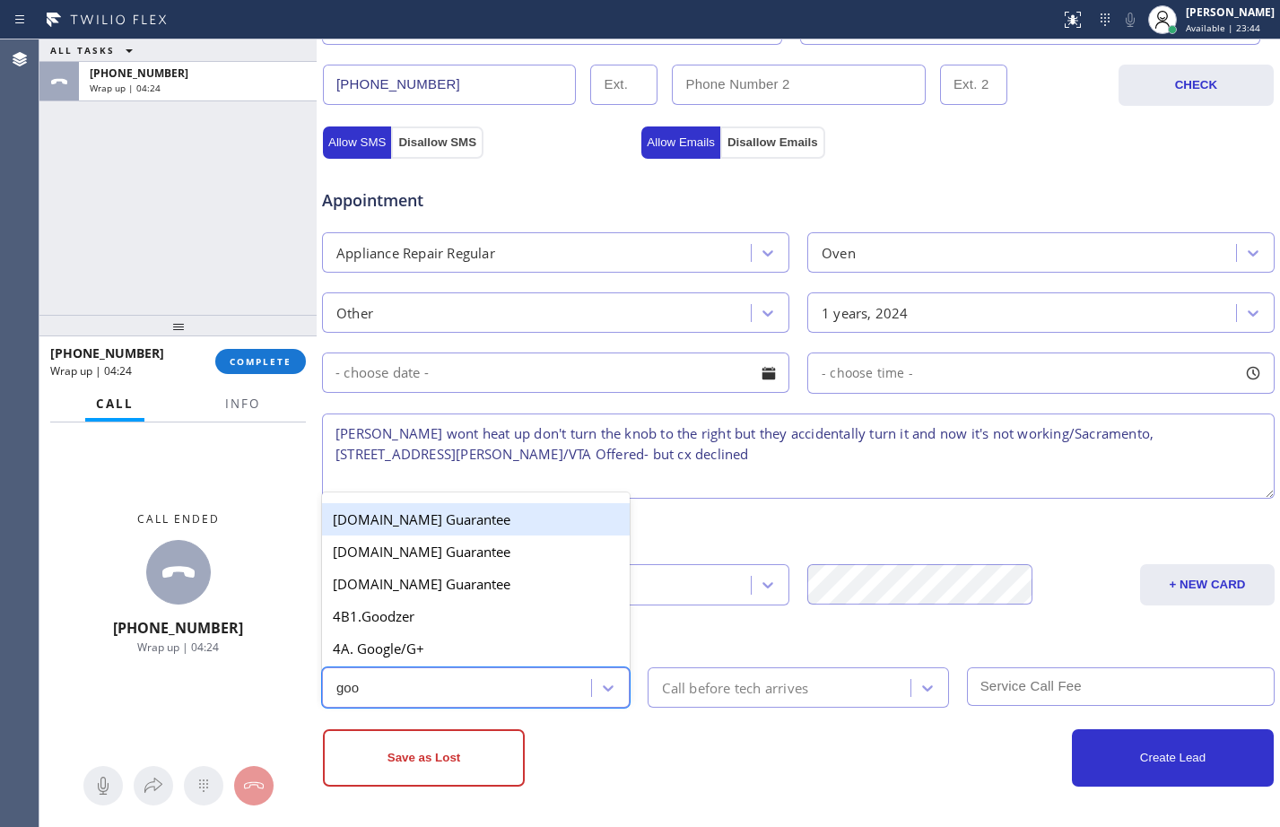
type input "goog"
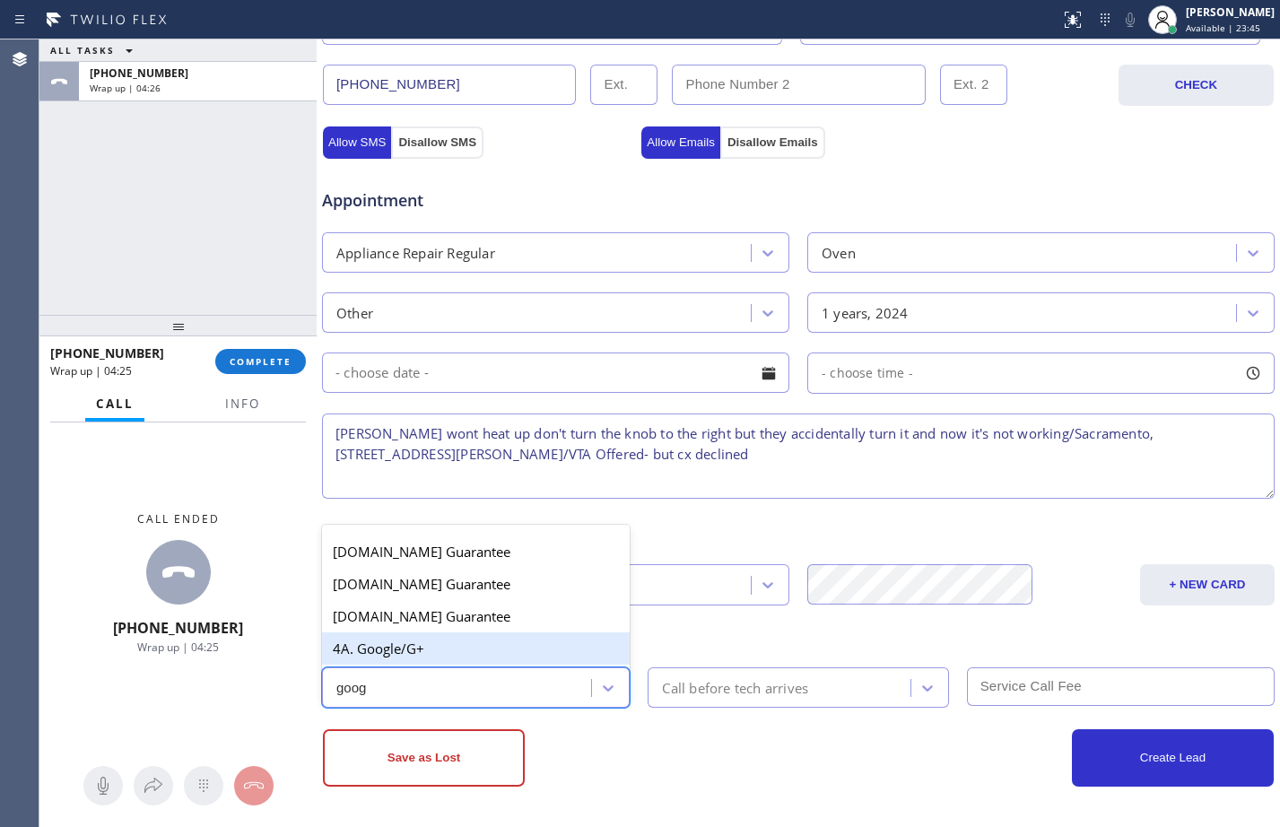
click at [462, 658] on div "4A. Google/G+" at bounding box center [476, 649] width 308 height 32
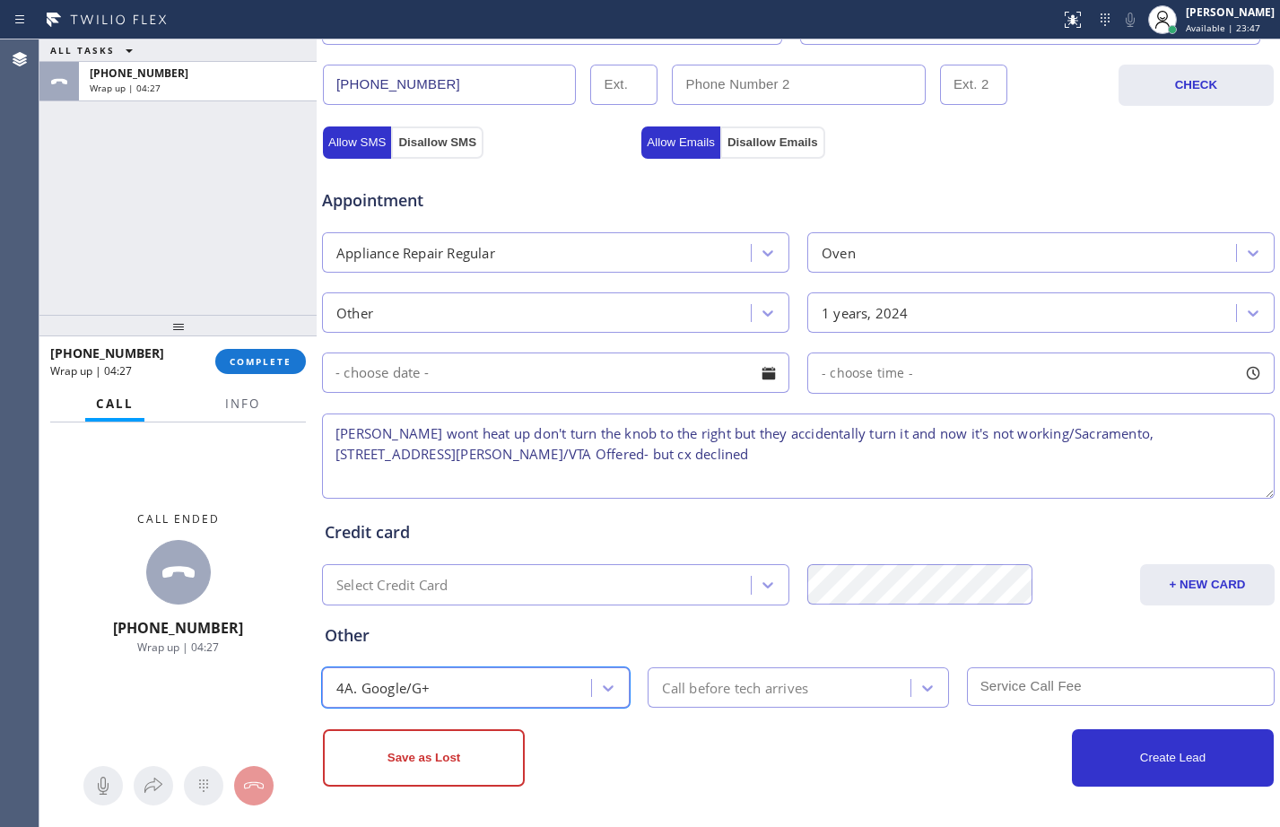
scroll to position [0, 0]
click at [411, 751] on button "Save as Lost" at bounding box center [424, 757] width 202 height 57
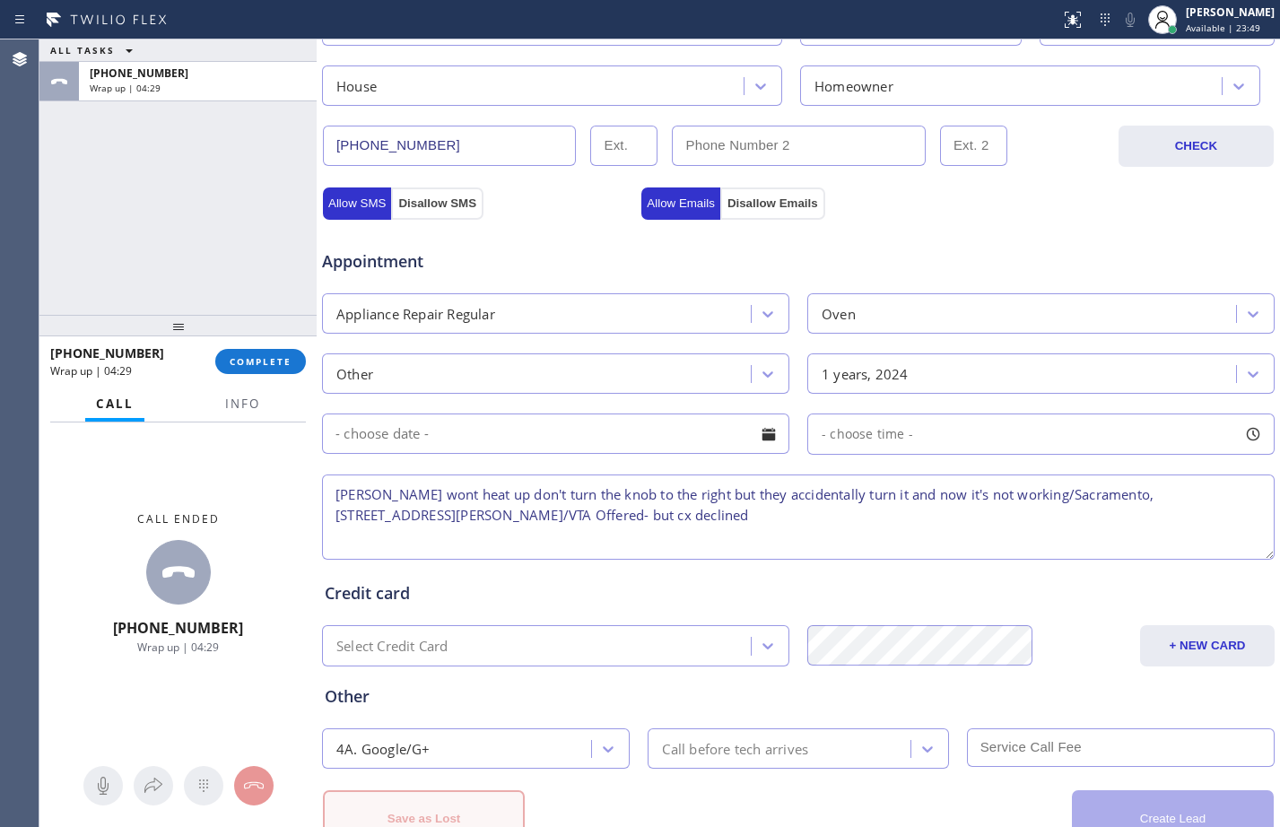
scroll to position [625, 0]
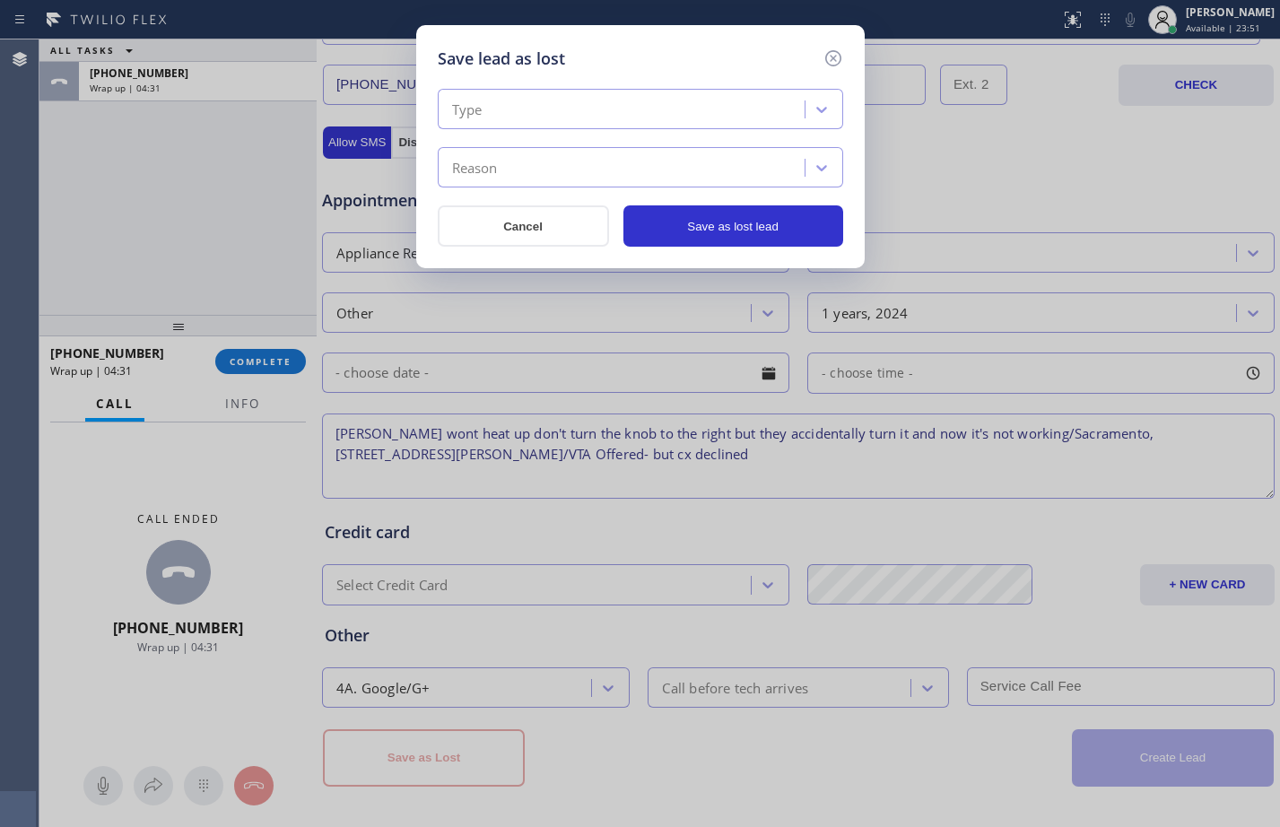
click at [698, 88] on div "Type Reason Cancel Save as lost lead" at bounding box center [641, 159] width 406 height 176
click at [701, 118] on div "Type" at bounding box center [624, 109] width 362 height 31
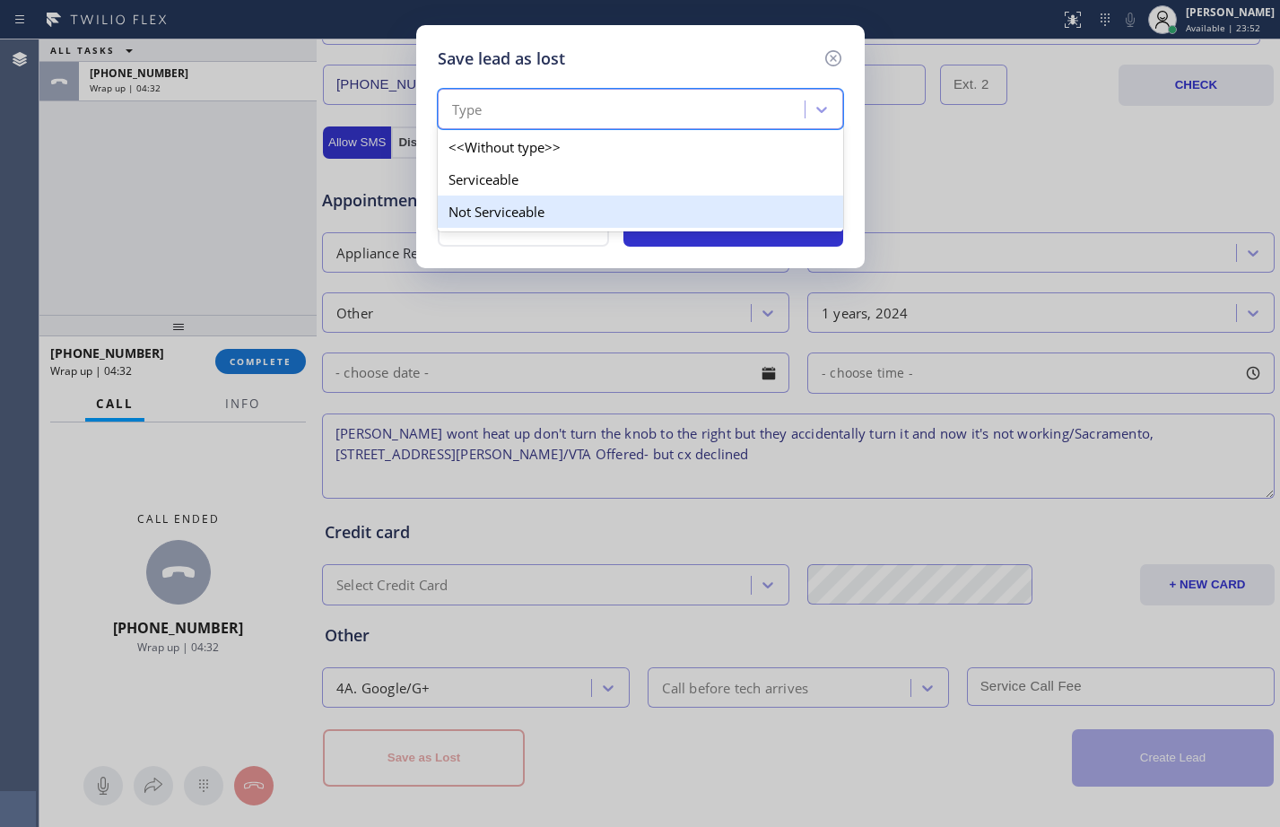
click at [515, 205] on div "Not Serviceable" at bounding box center [641, 212] width 406 height 32
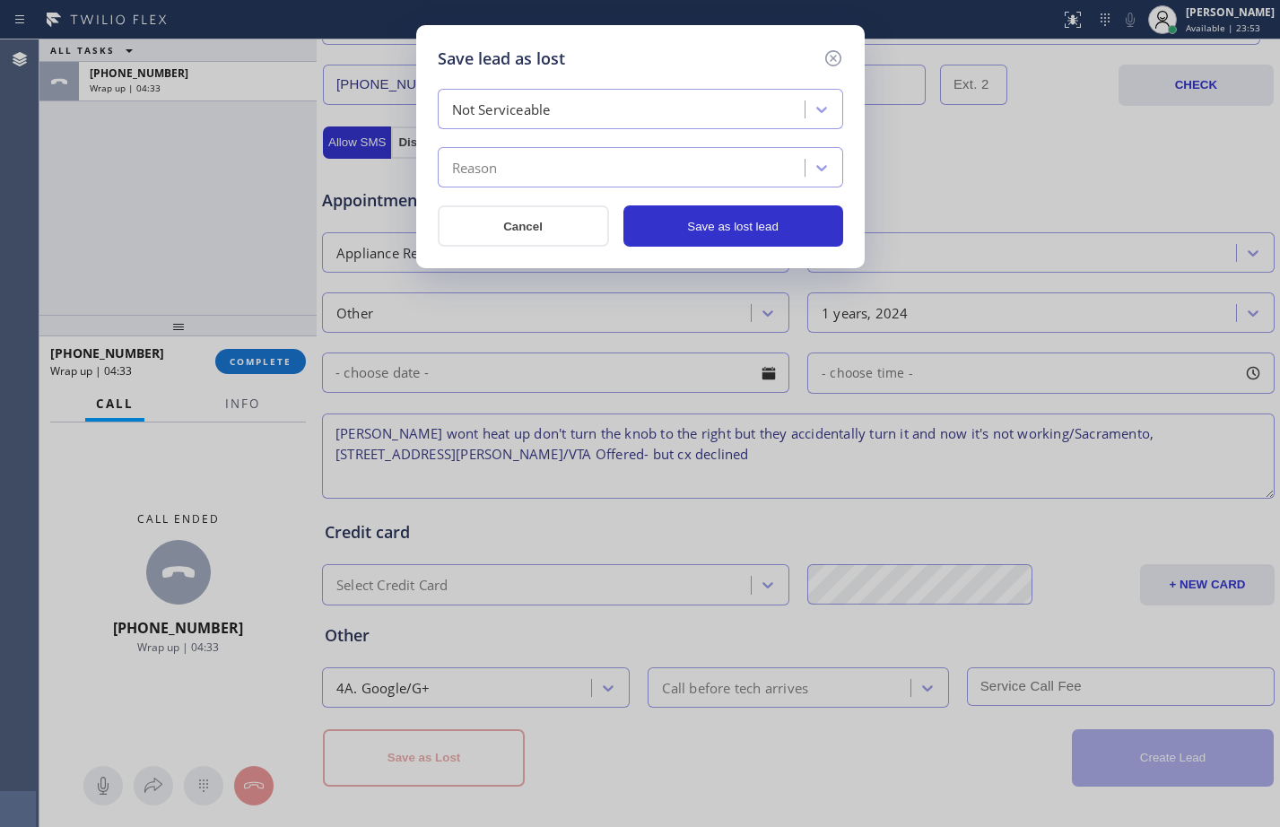
click at [537, 169] on div "Reason" at bounding box center [624, 168] width 362 height 31
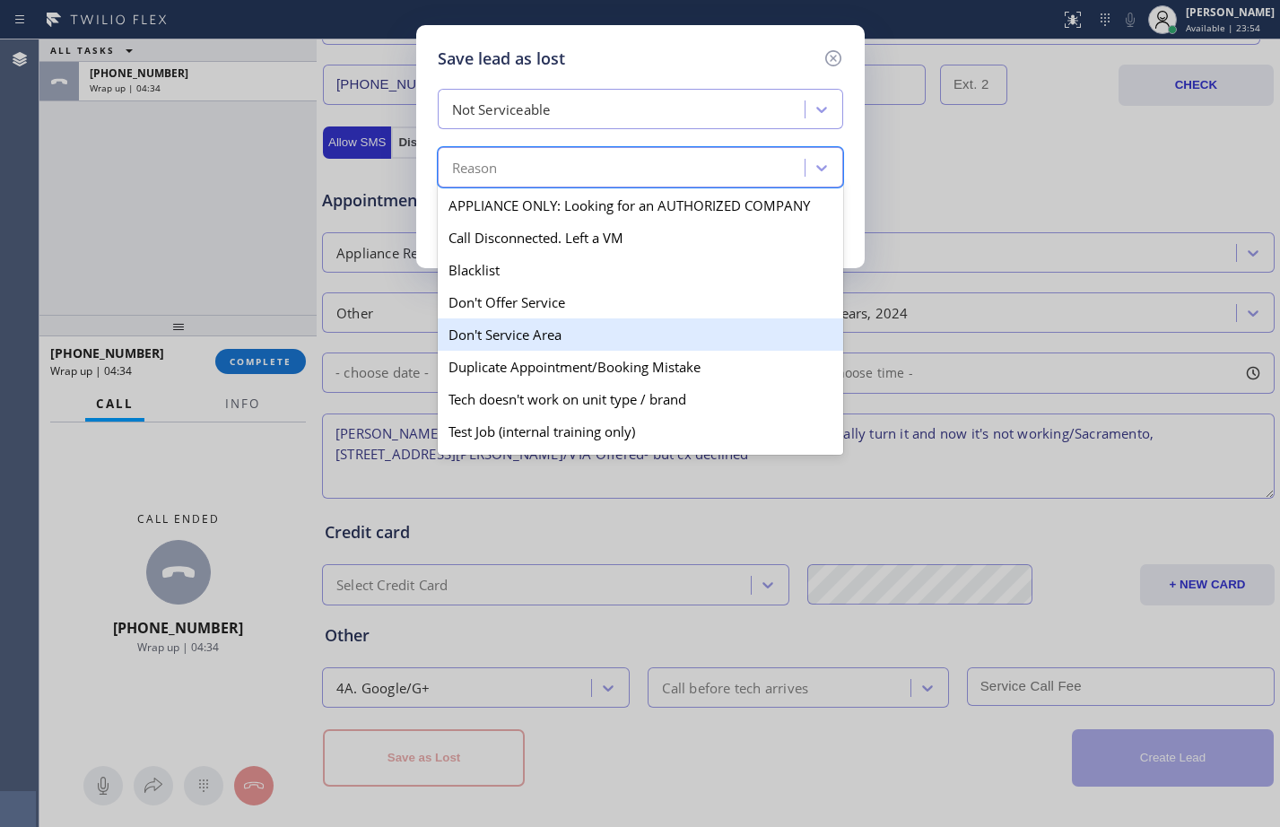
click at [507, 328] on div "Don't Service Area" at bounding box center [641, 335] width 406 height 32
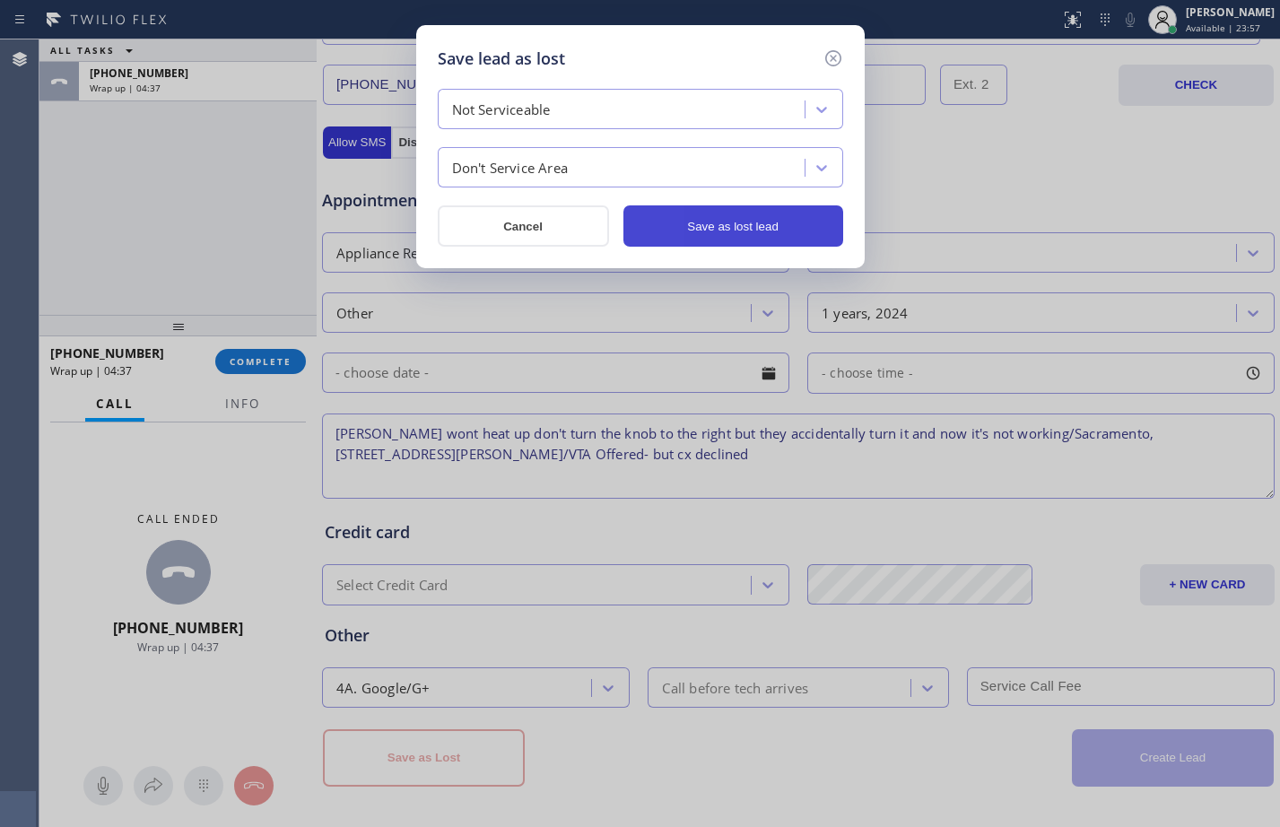
click at [750, 233] on button "Save as lost lead" at bounding box center [734, 225] width 220 height 41
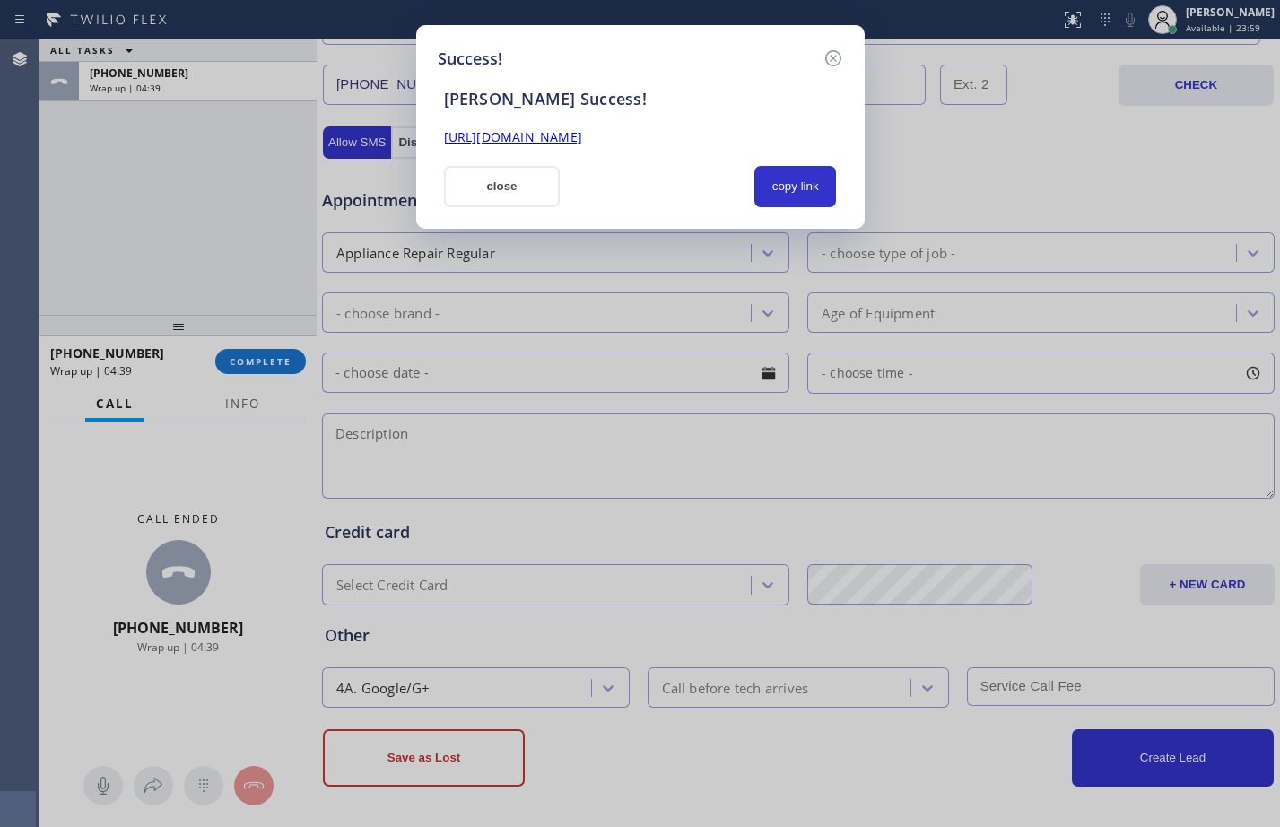
click at [582, 129] on link "[URL][DOMAIN_NAME]" at bounding box center [513, 136] width 138 height 17
click at [534, 193] on button "close" at bounding box center [502, 186] width 117 height 41
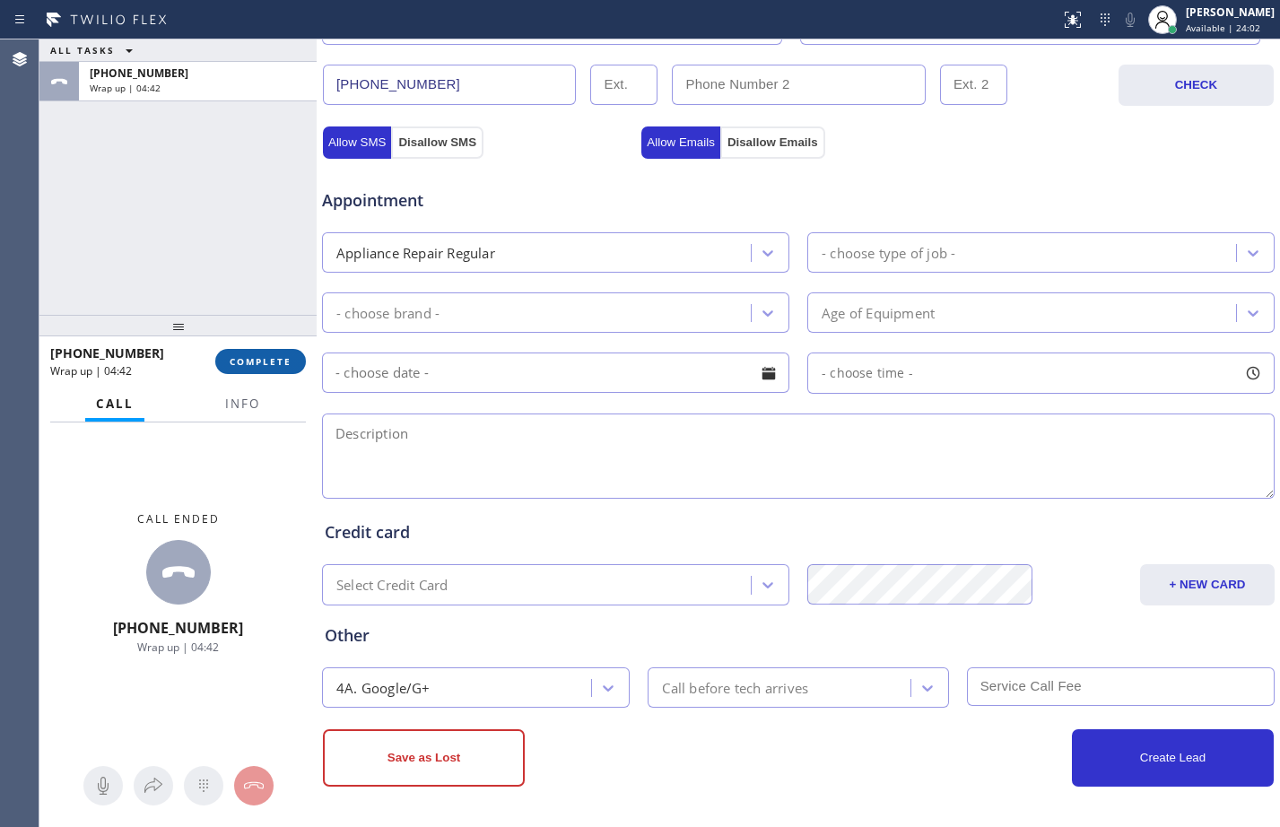
click at [233, 357] on span "COMPLETE" at bounding box center [261, 361] width 62 height 13
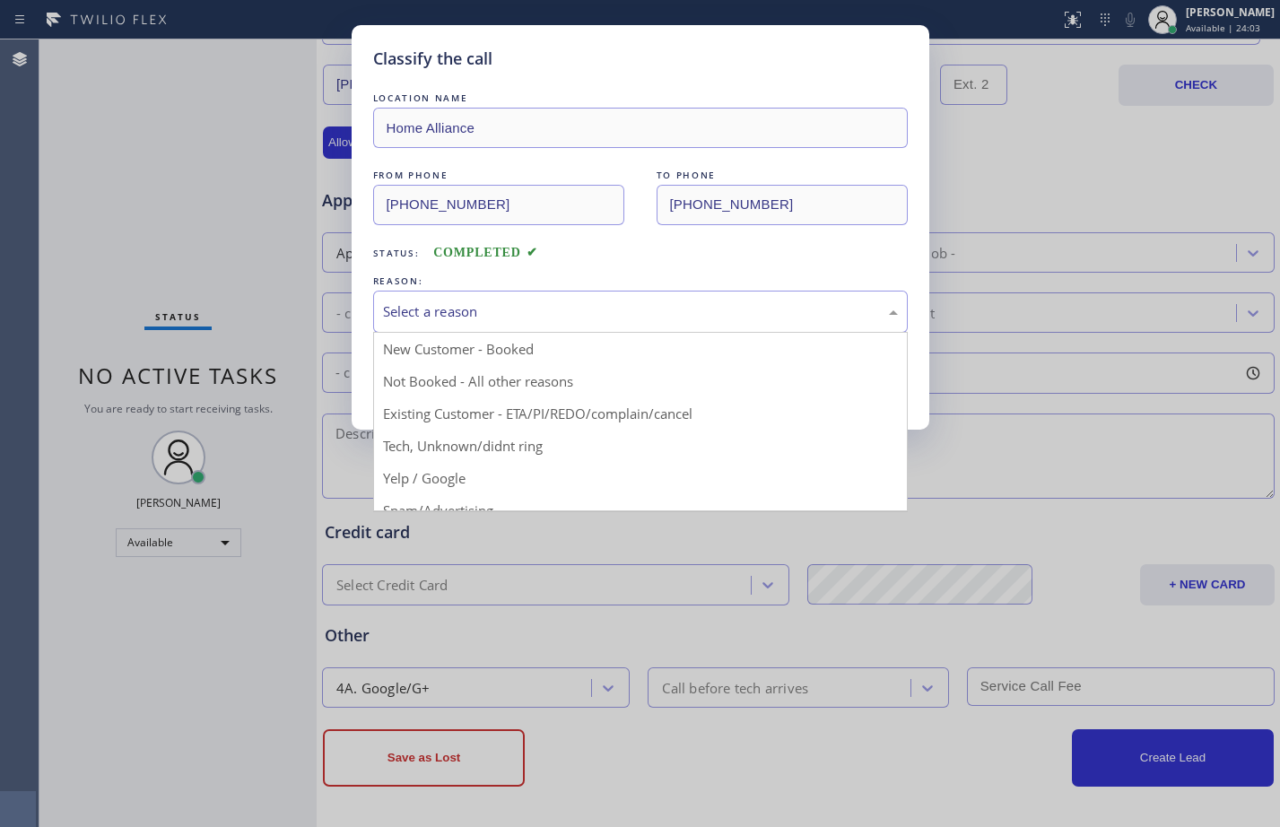
click at [605, 314] on div "Select a reason" at bounding box center [640, 311] width 515 height 21
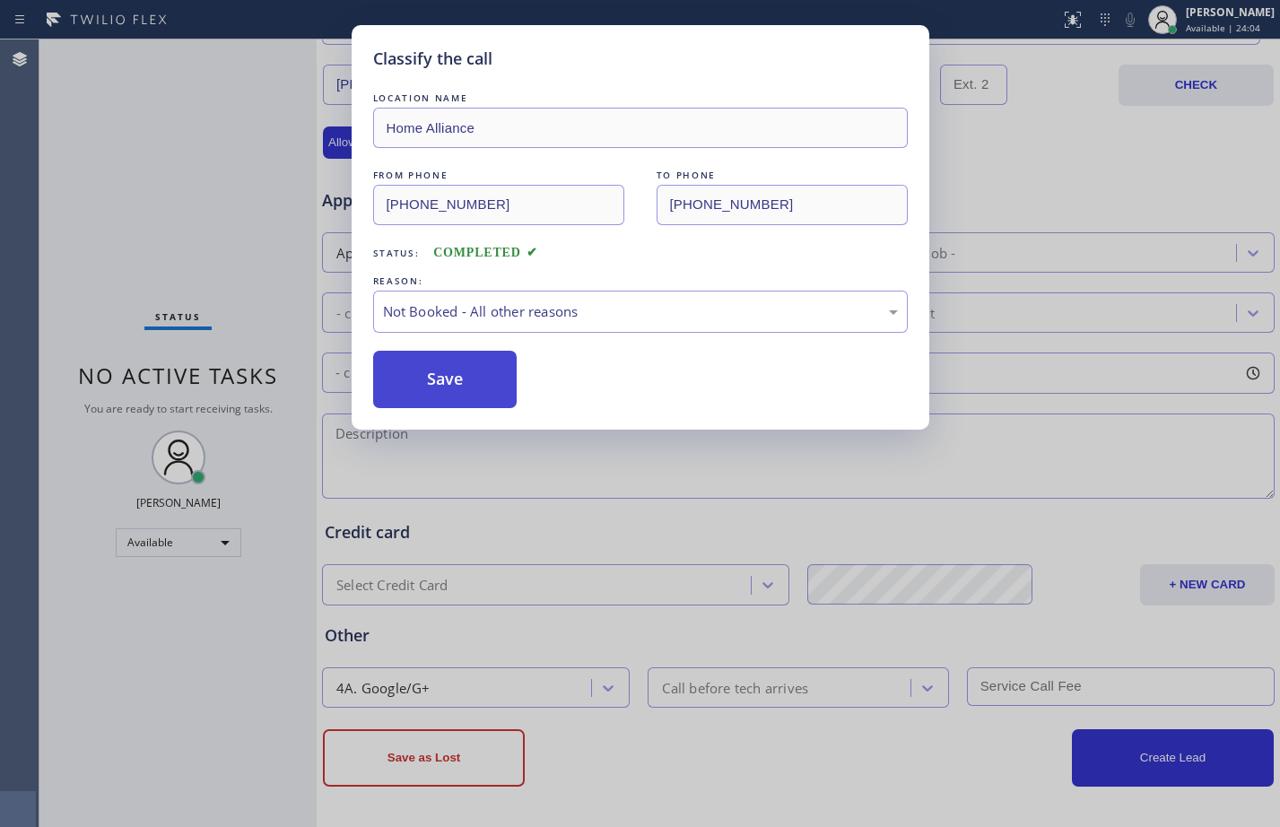
click at [487, 381] on button "Save" at bounding box center [445, 379] width 144 height 57
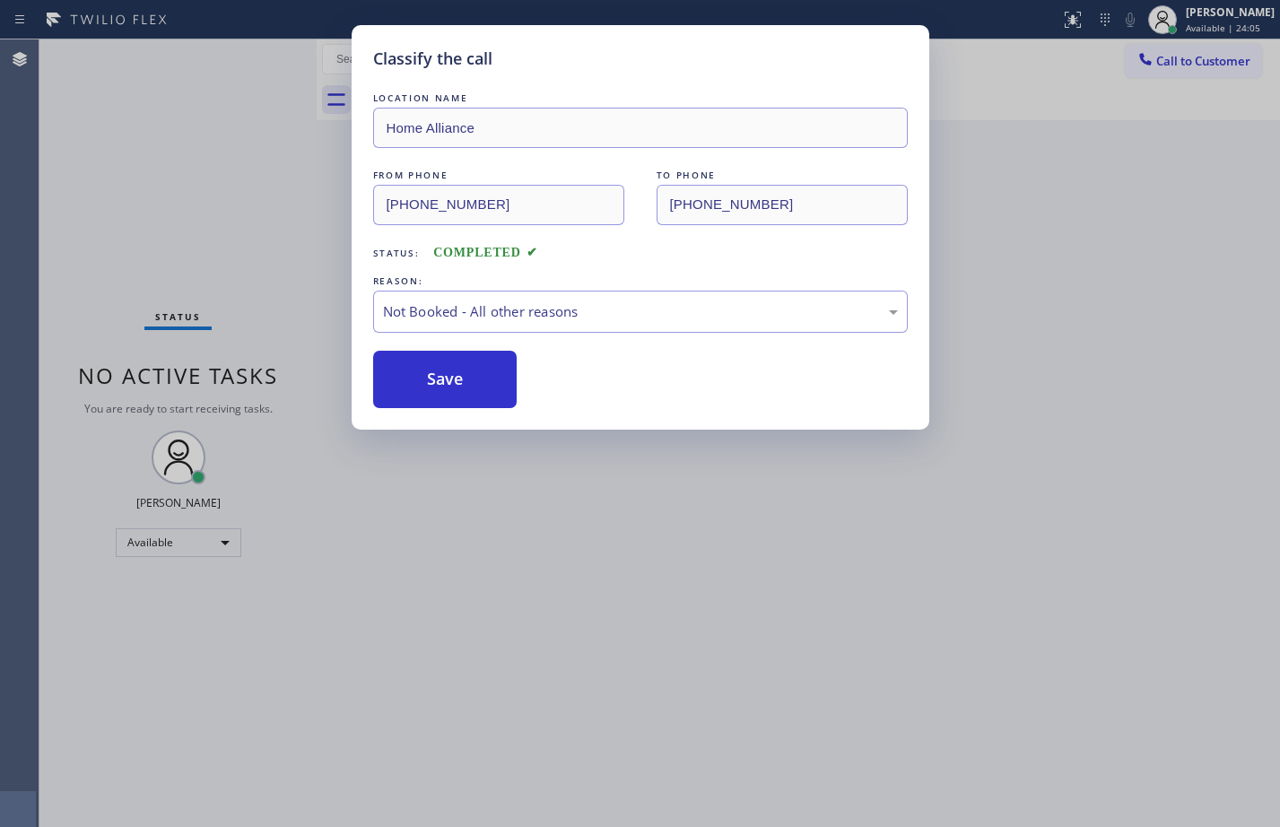
click at [1172, 28] on div "Classify the call LOCATION NAME Home Alliance FROM PHONE [PHONE_NUMBER] TO PHON…" at bounding box center [640, 413] width 1280 height 827
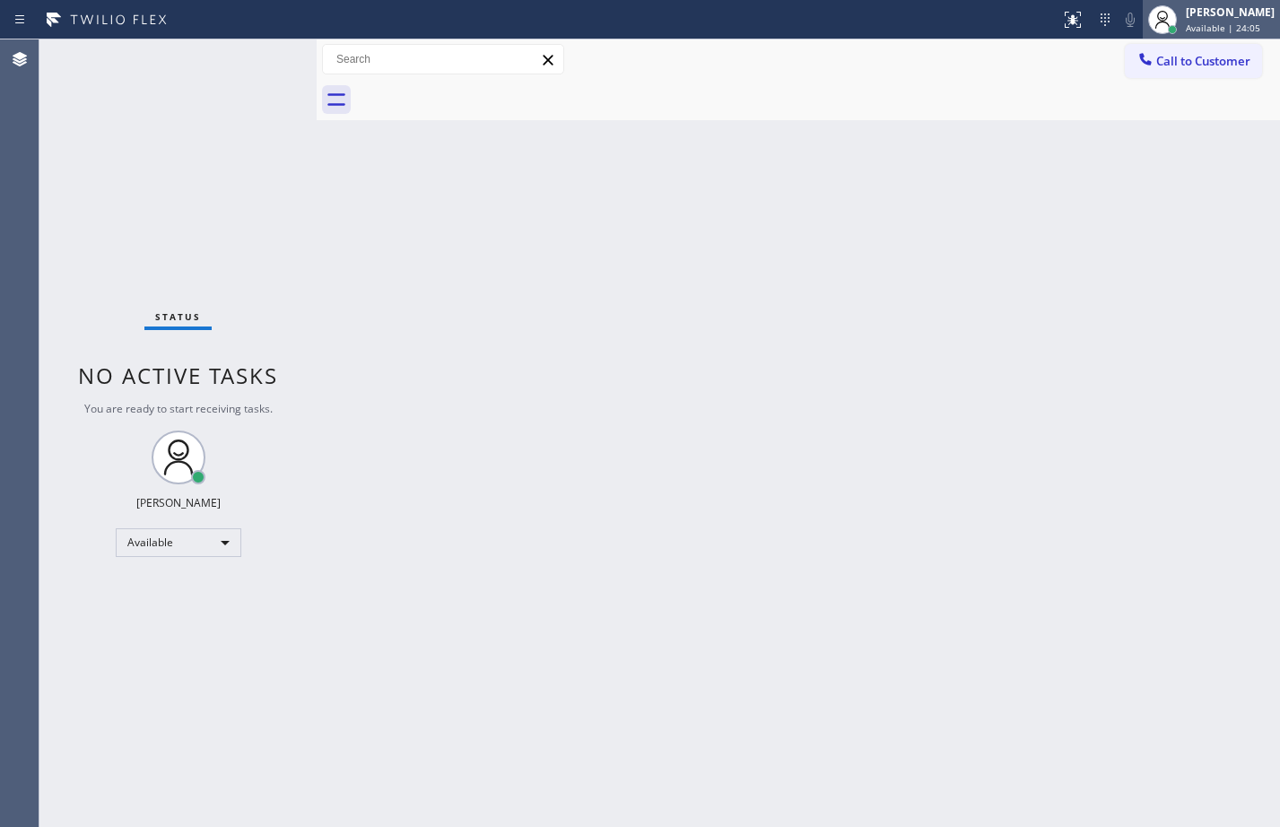
click at [1189, 22] on span "Available | 24:05" at bounding box center [1223, 28] width 74 height 13
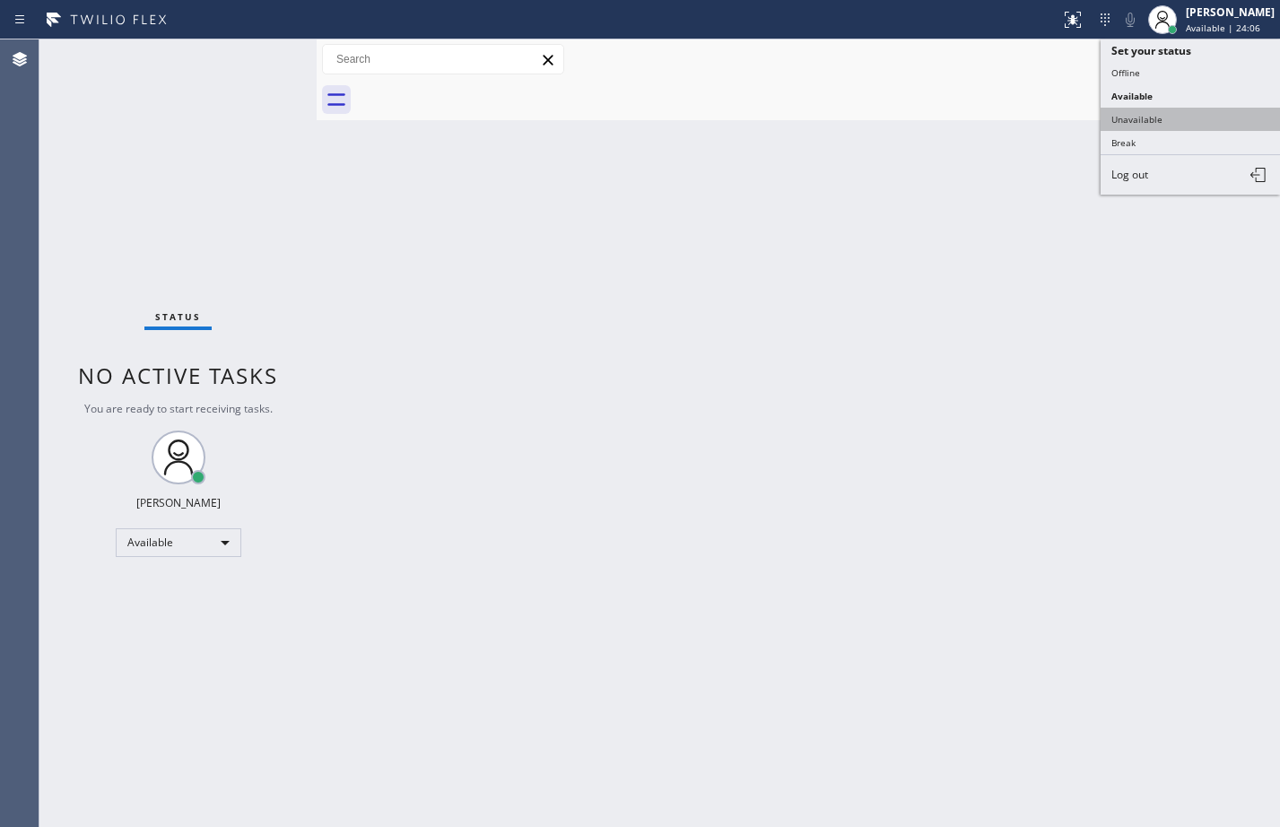
click at [1154, 111] on button "Unavailable" at bounding box center [1190, 119] width 179 height 23
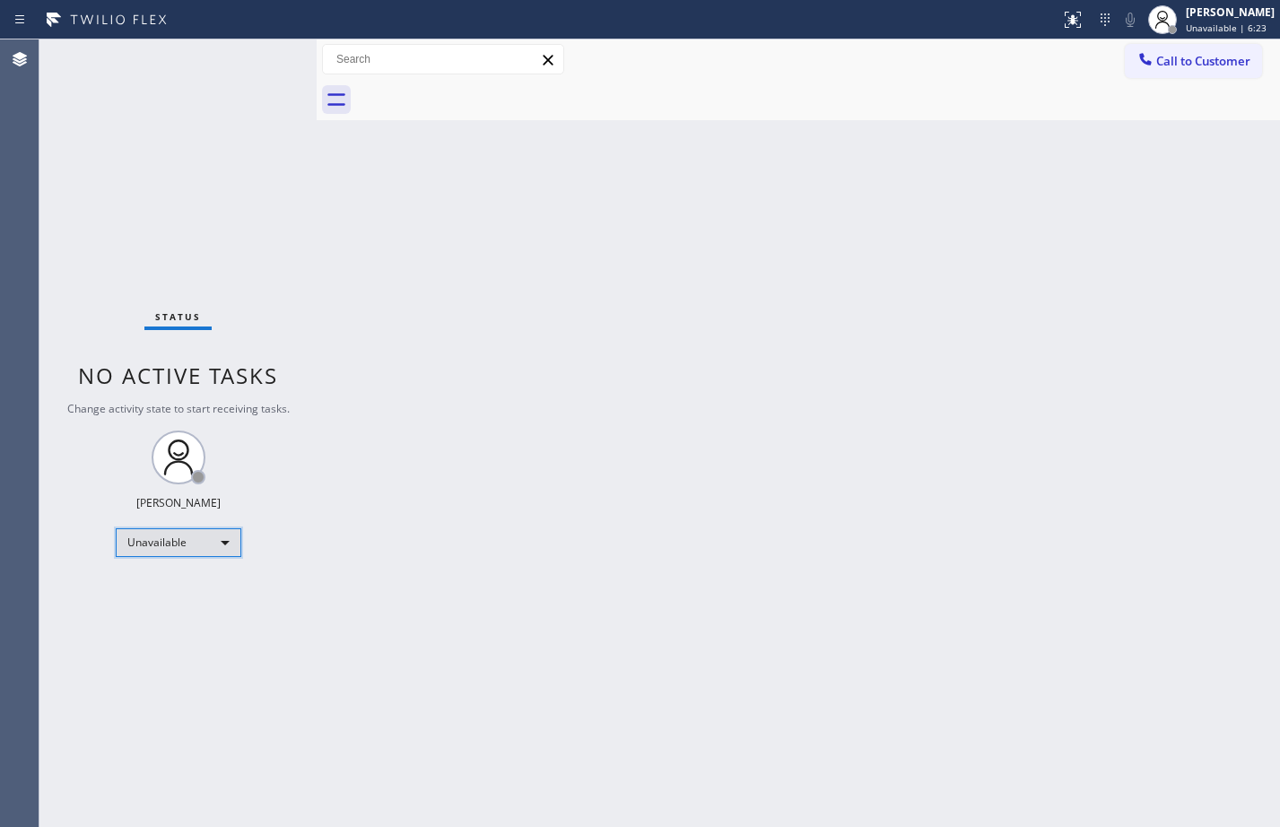
click at [186, 552] on div "Unavailable" at bounding box center [179, 543] width 126 height 29
click at [162, 591] on li "Available" at bounding box center [178, 591] width 122 height 22
click at [939, 83] on div at bounding box center [818, 100] width 924 height 40
click at [1201, 12] on div "[PERSON_NAME]" at bounding box center [1230, 11] width 89 height 15
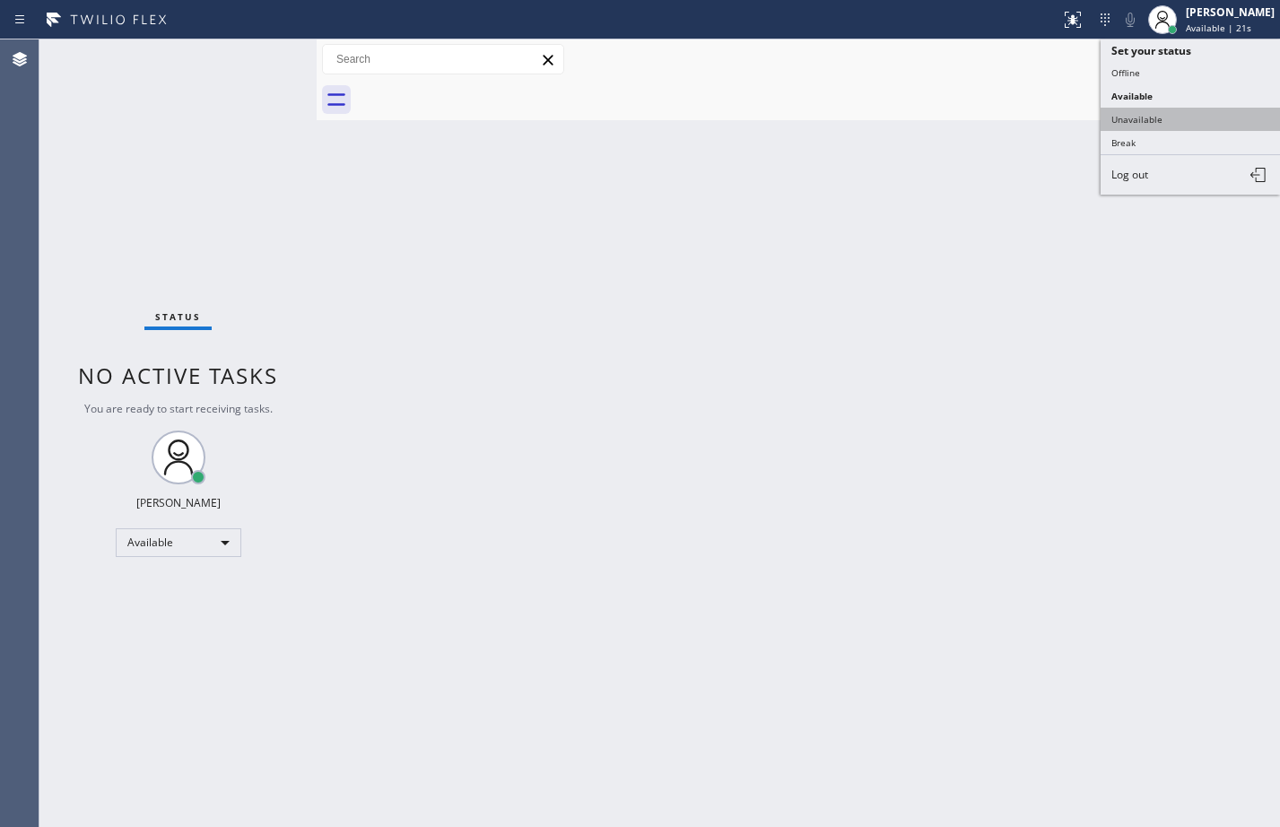
click at [1139, 116] on button "Unavailable" at bounding box center [1190, 119] width 179 height 23
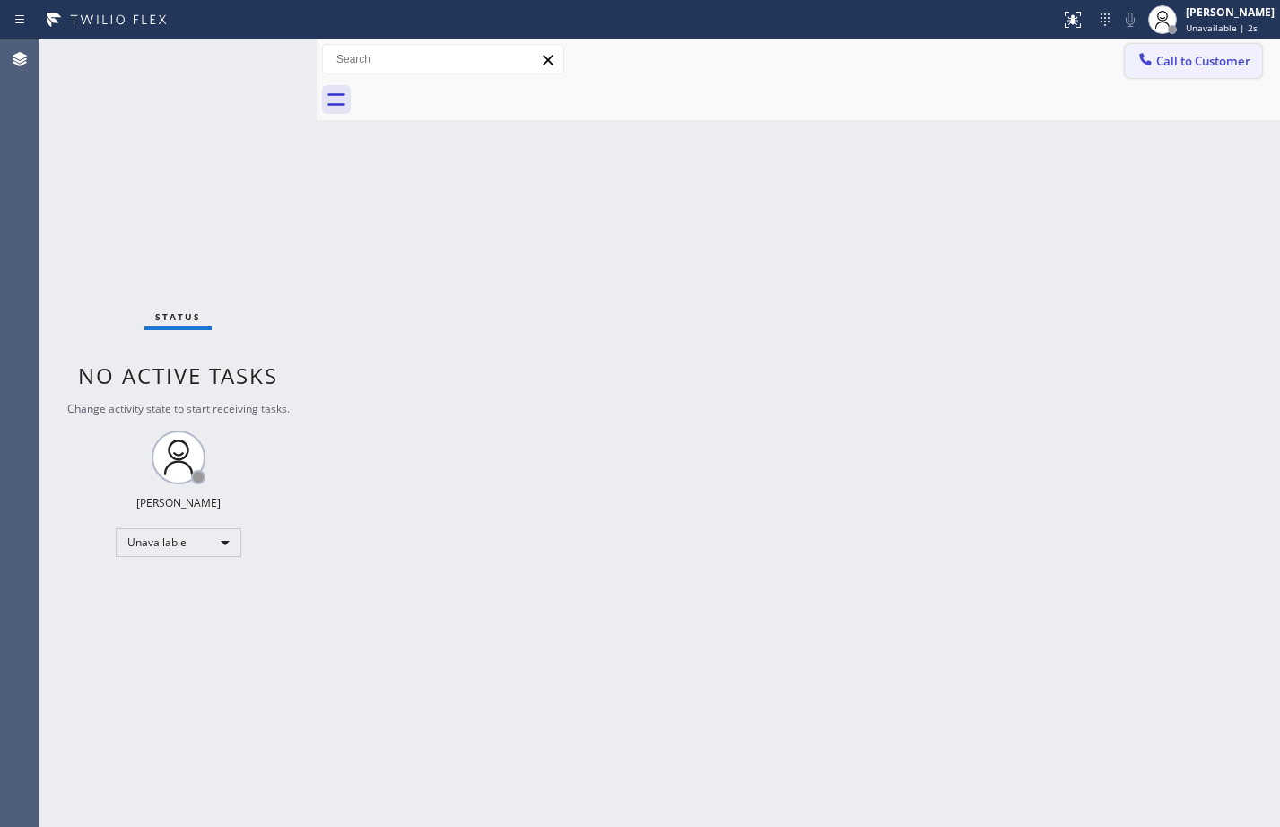
click at [1203, 57] on span "Call to Customer" at bounding box center [1204, 61] width 94 height 16
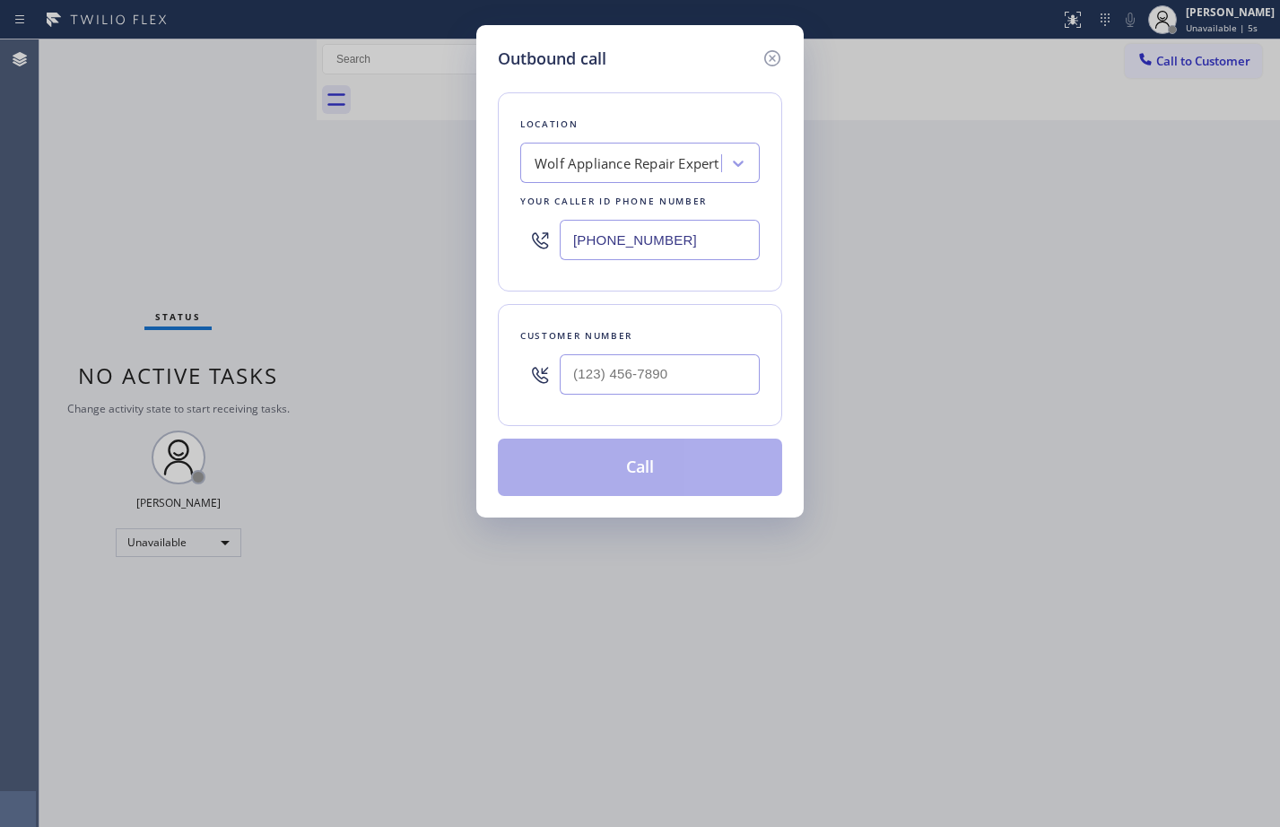
drag, startPoint x: 705, startPoint y: 238, endPoint x: 455, endPoint y: 250, distance: 250.7
click at [455, 250] on div "Outbound call Location Wolf Appliance Repair Expert Your caller id phone number…" at bounding box center [640, 413] width 1280 height 827
paste input "877) 777-0796"
type input "[PHONE_NUMBER]"
click at [715, 387] on input "(___) ___-____" at bounding box center [660, 374] width 200 height 40
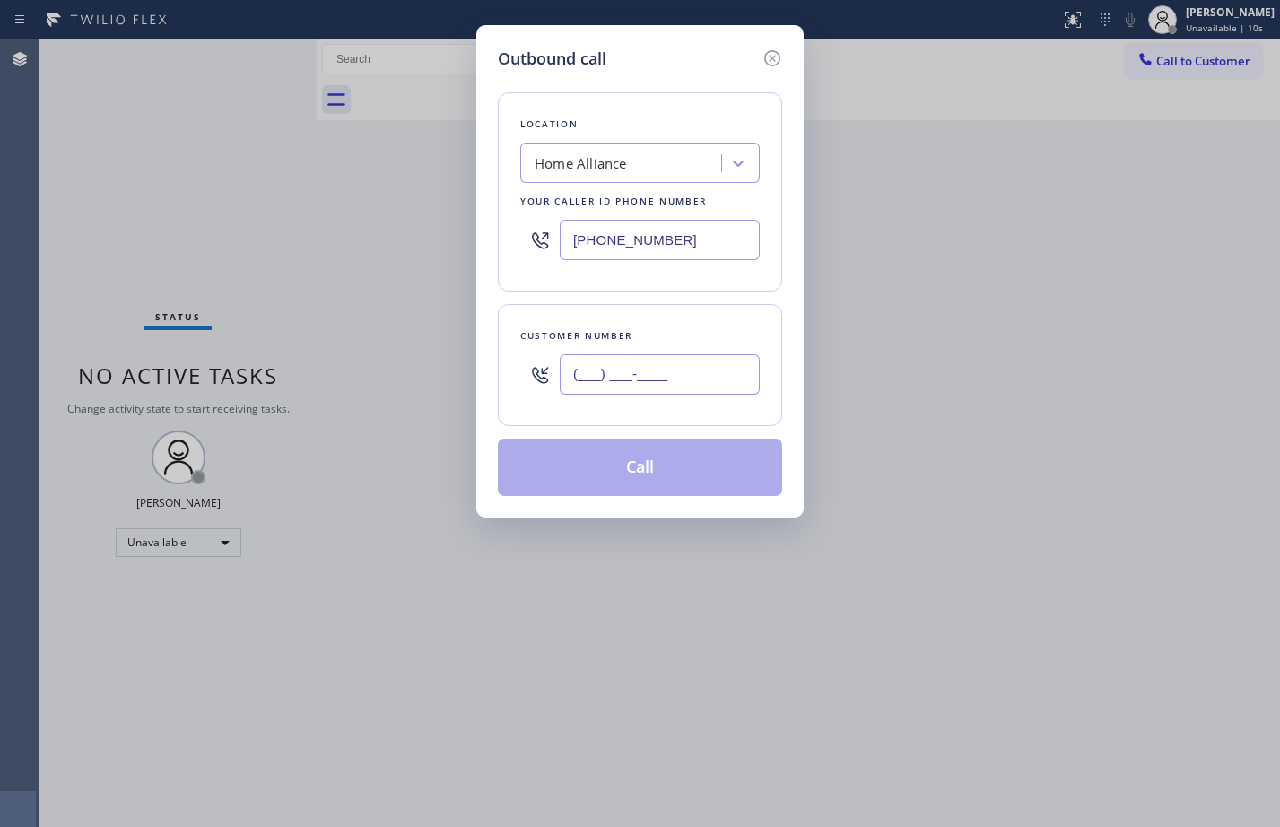
paste input "831) 332-4463"
type input "[PHONE_NUMBER]"
click at [659, 462] on button "Call" at bounding box center [640, 467] width 284 height 57
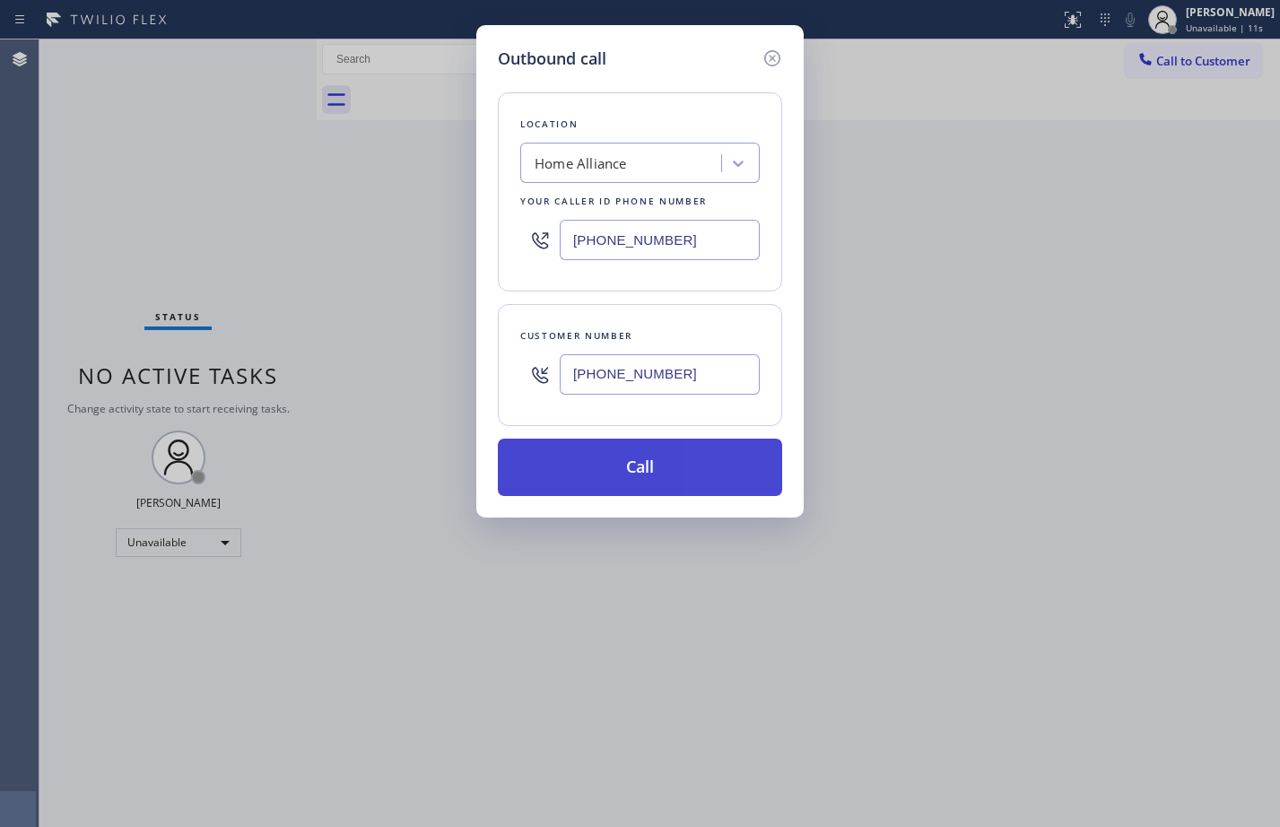
click at [659, 462] on button "Call" at bounding box center [640, 467] width 284 height 57
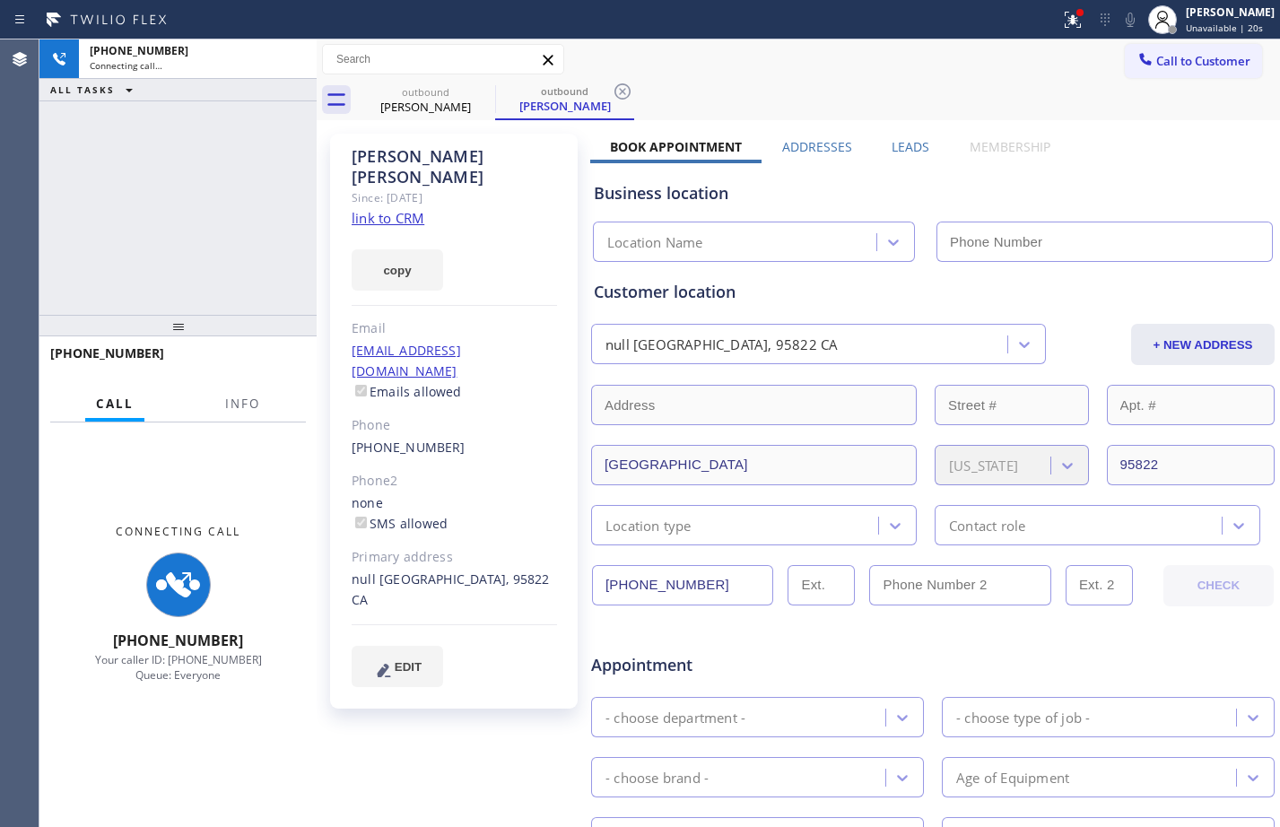
type input "[PHONE_NUMBER]"
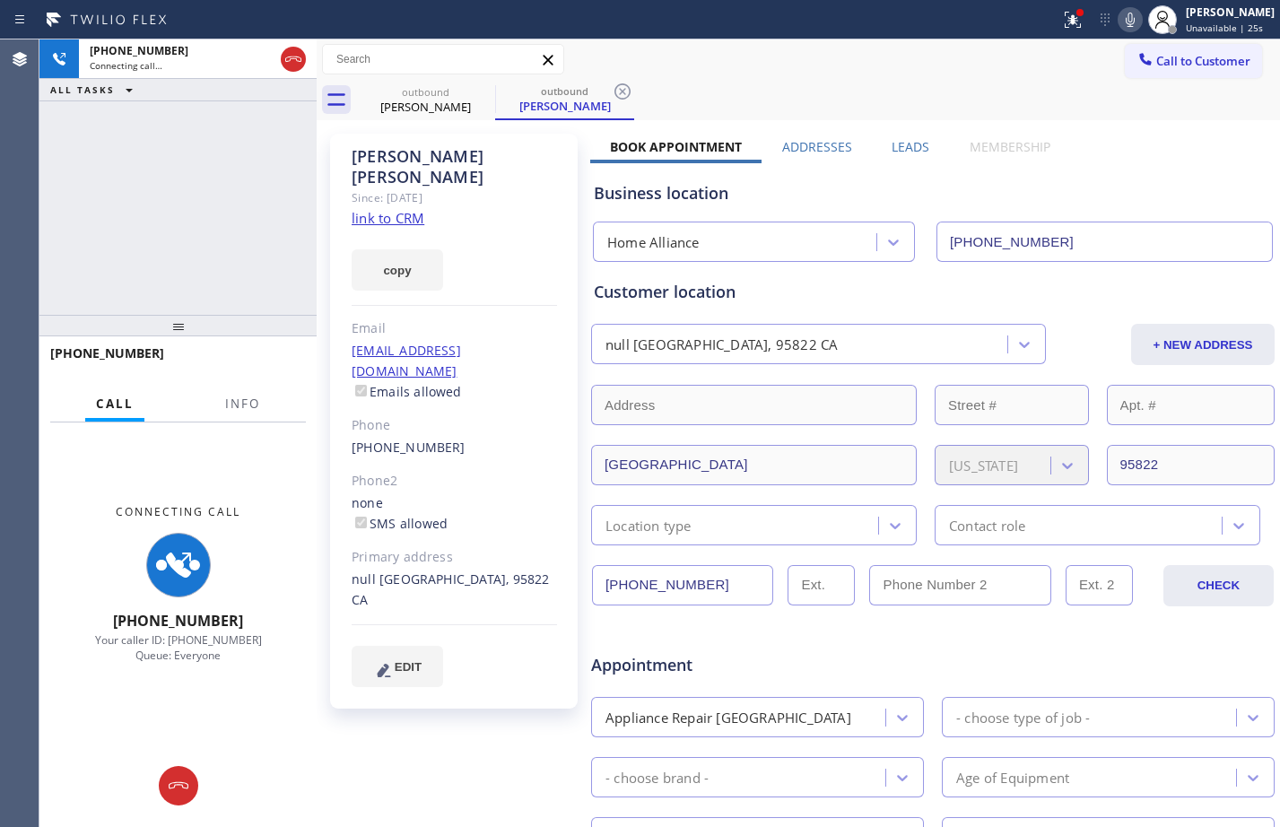
click at [248, 308] on div "[PHONE_NUMBER] Connecting call… ALL TASKS ALL TASKS ACTIVE TASKS TASKS IN WRAP …" at bounding box center [177, 176] width 277 height 275
click at [253, 406] on span "Info" at bounding box center [242, 404] width 35 height 16
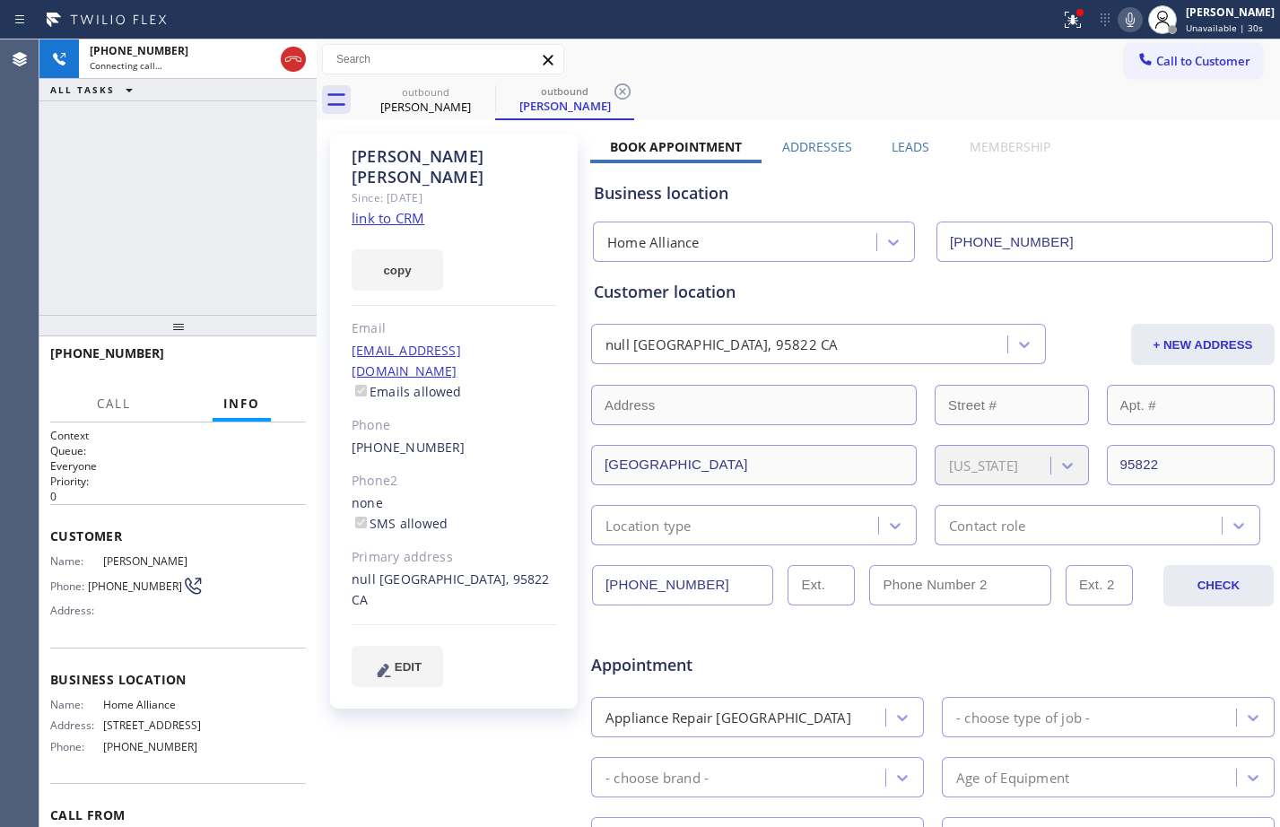
click at [401, 209] on link "link to CRM" at bounding box center [388, 218] width 73 height 18
click at [117, 180] on div "[PHONE_NUMBER] Connecting call… ALL TASKS ALL TASKS ACTIVE TASKS TASKS IN WRAP …" at bounding box center [177, 176] width 277 height 275
click at [394, 114] on div "[PERSON_NAME]" at bounding box center [425, 107] width 135 height 16
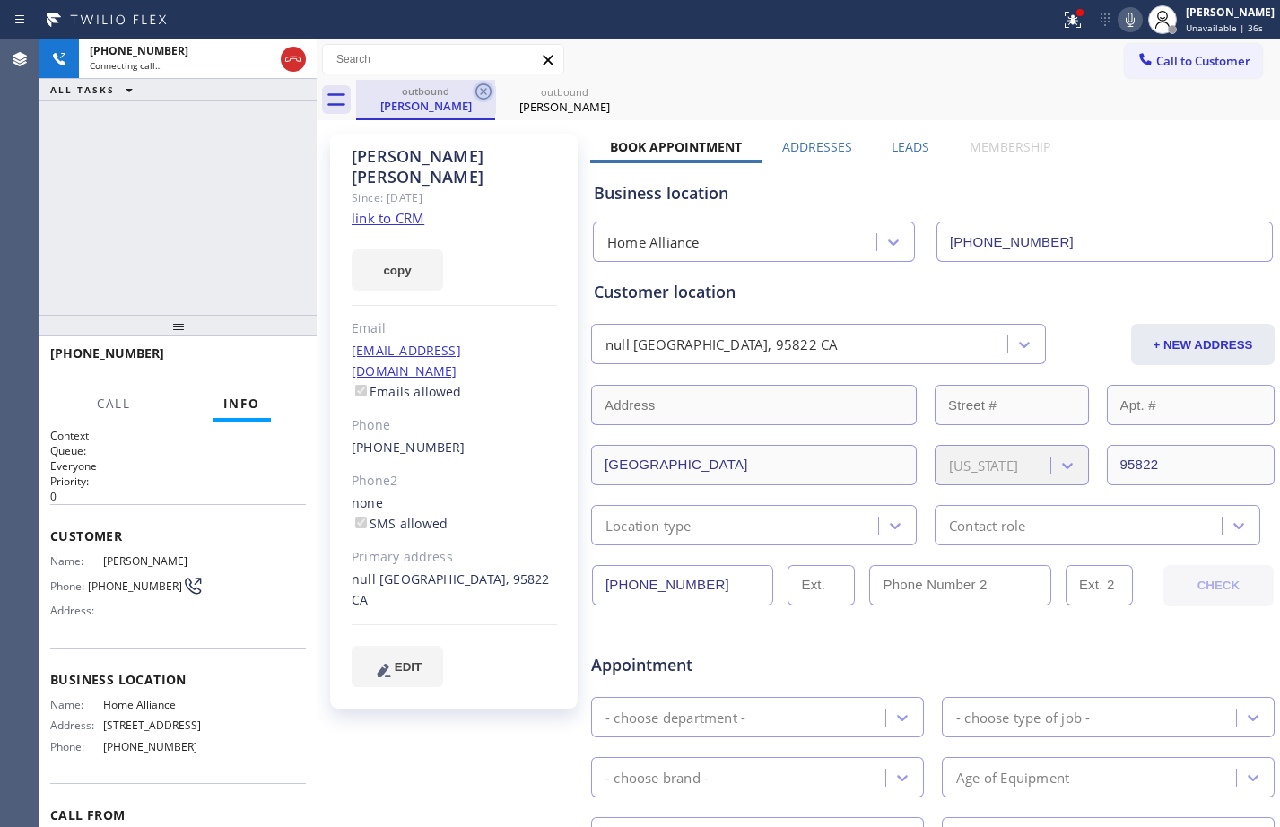
click at [484, 90] on icon at bounding box center [484, 92] width 22 height 22
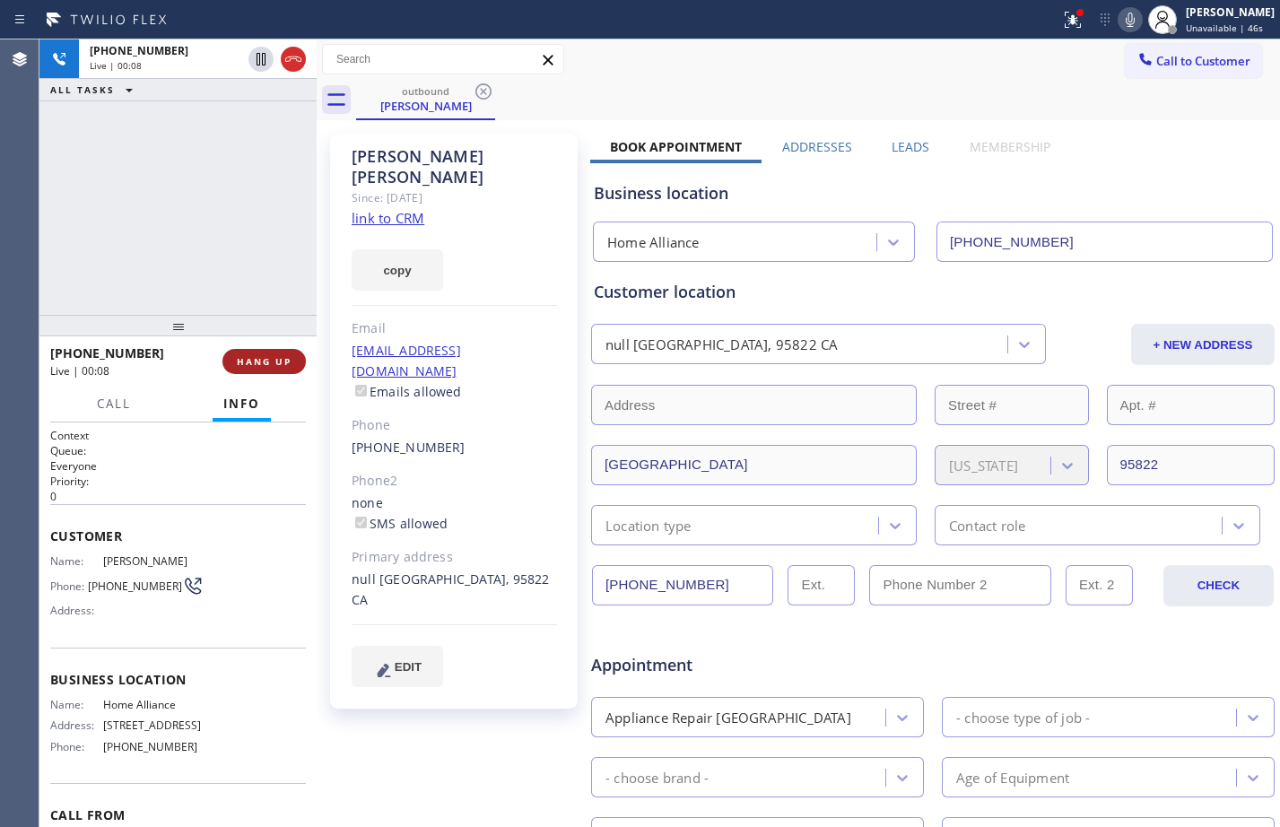
click at [267, 364] on span "HANG UP" at bounding box center [264, 361] width 55 height 13
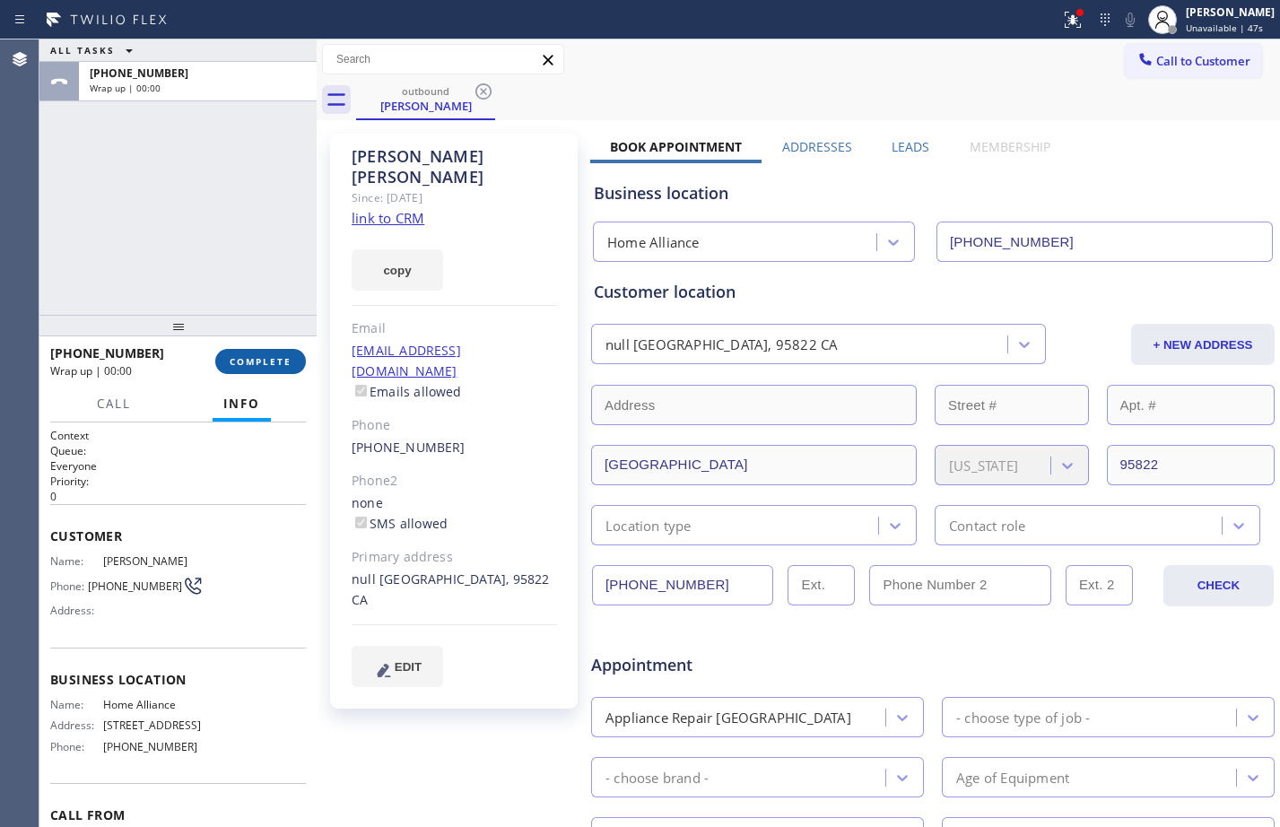
click at [267, 364] on span "COMPLETE" at bounding box center [261, 361] width 62 height 13
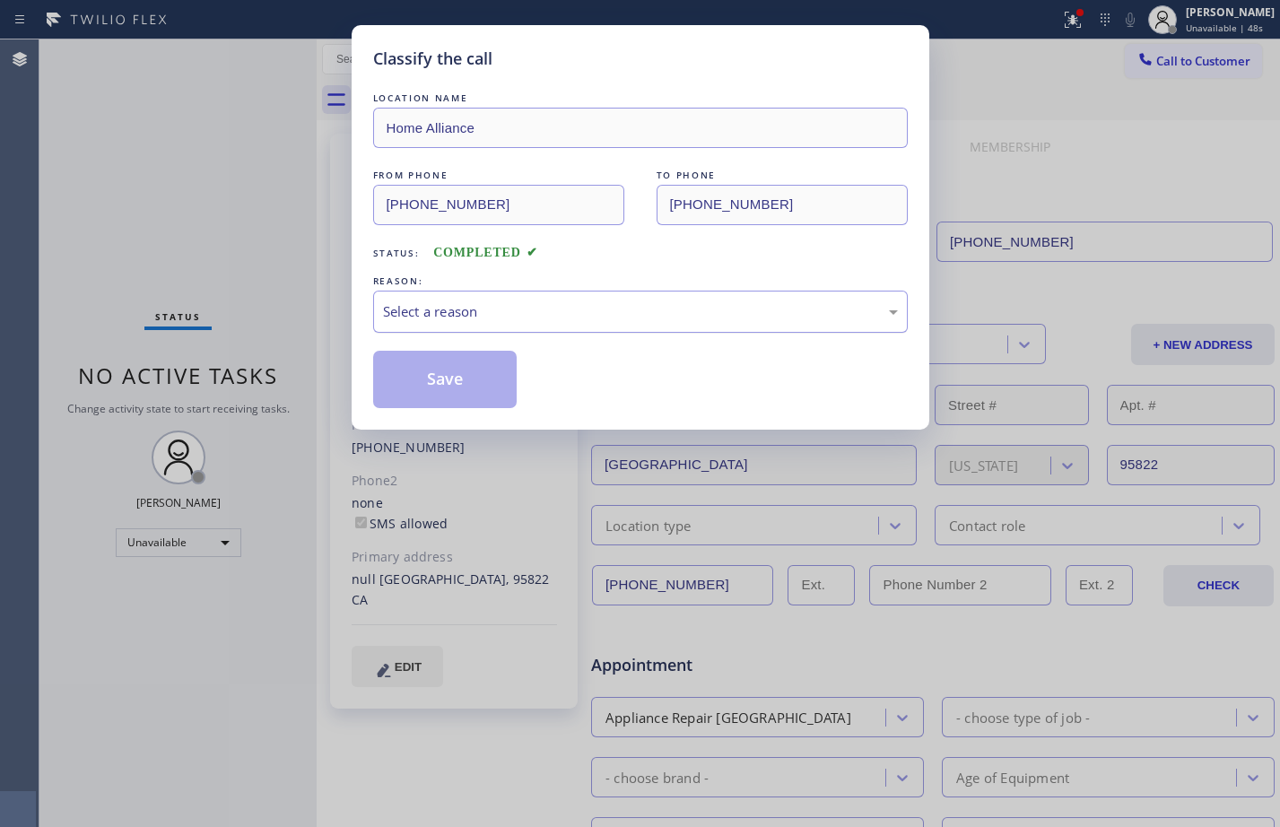
click at [595, 320] on div "Select a reason" at bounding box center [640, 311] width 515 height 21
click at [451, 377] on button "Save" at bounding box center [445, 379] width 144 height 57
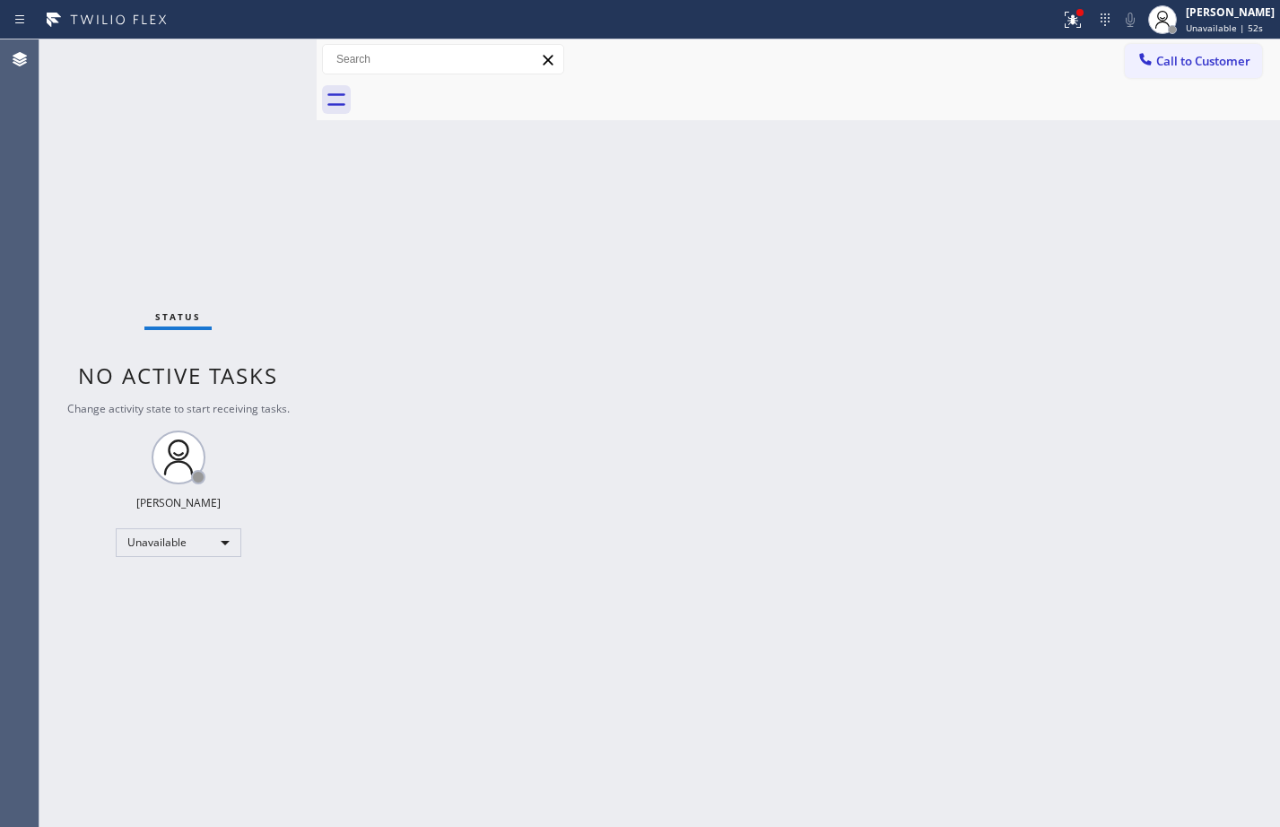
click at [152, 218] on div "Status No active tasks Change activity state to start receiving tasks. [PERSON_…" at bounding box center [177, 433] width 277 height 788
click at [1072, 20] on div at bounding box center [1072, 20] width 39 height 22
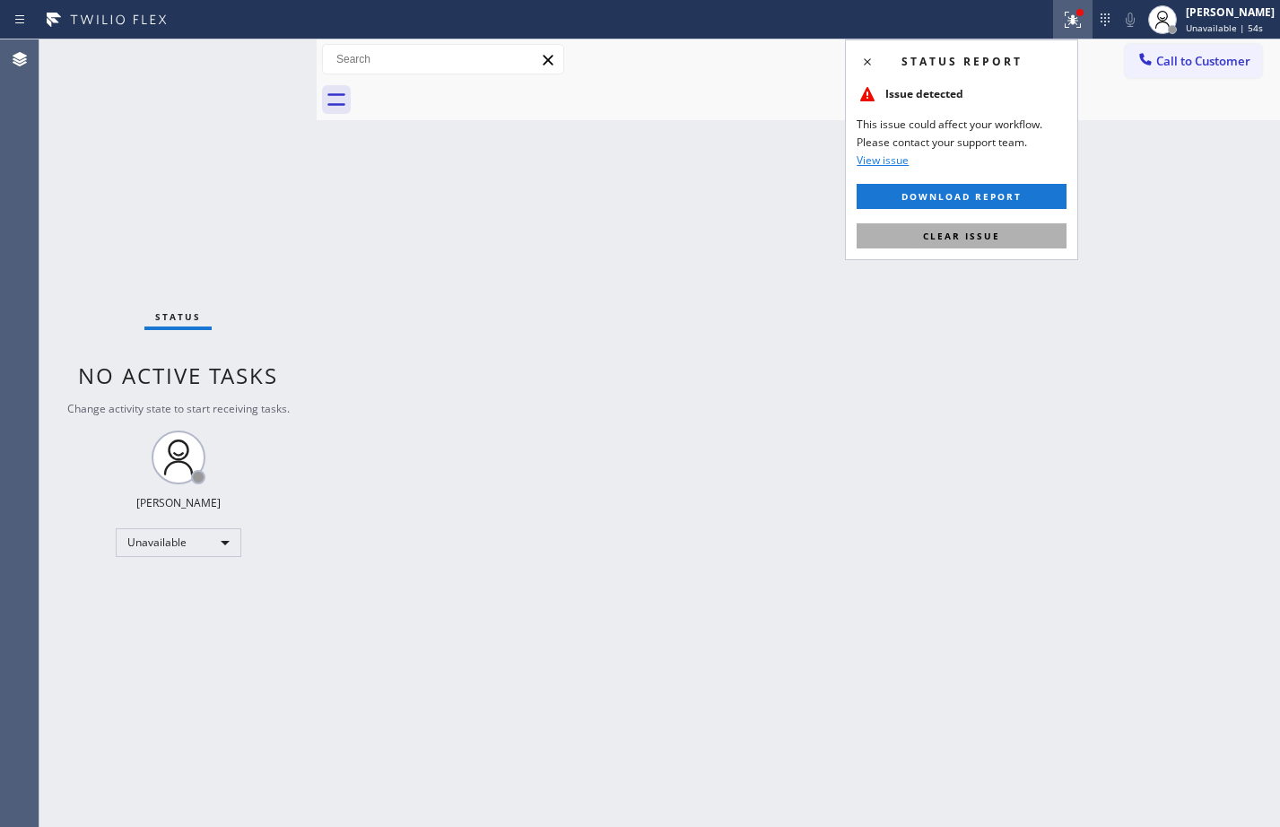
click at [989, 236] on span "Clear issue" at bounding box center [961, 236] width 77 height 13
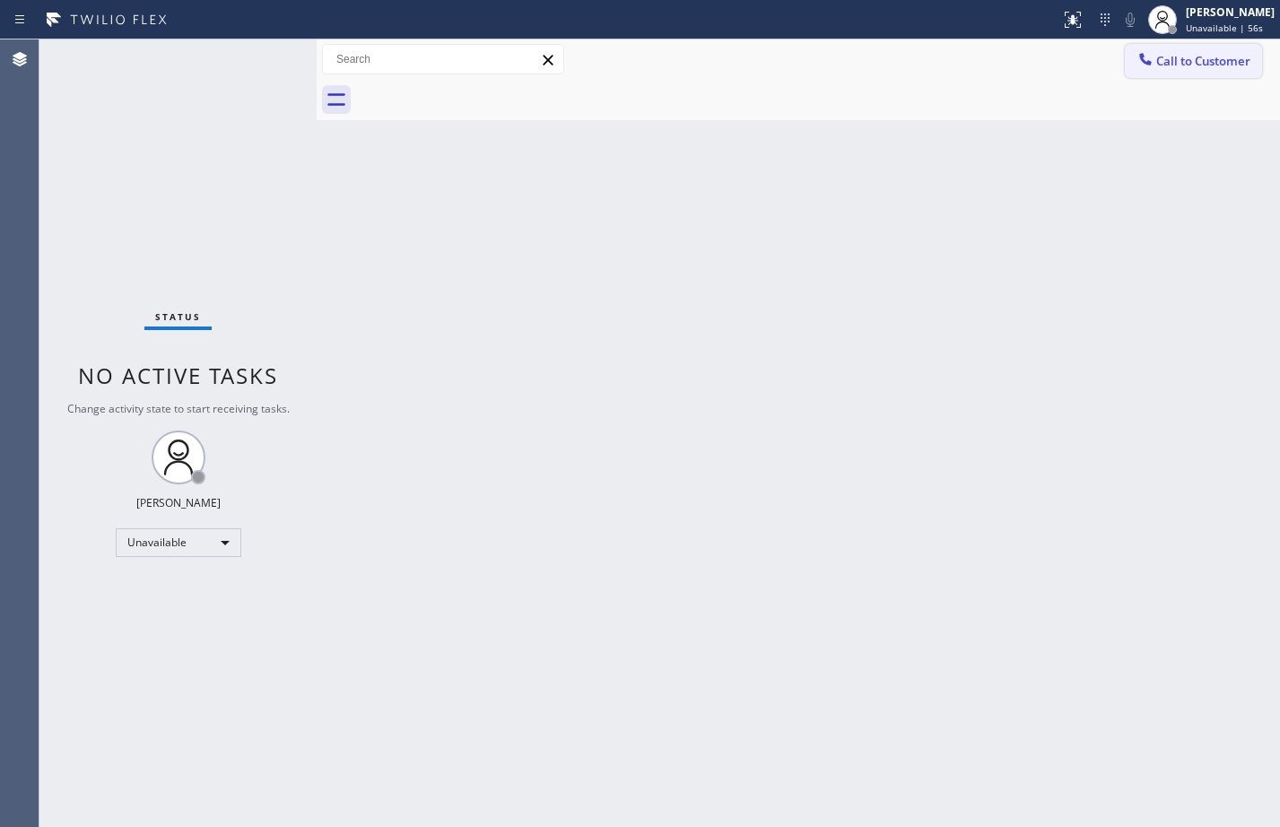
click at [1164, 56] on span "Call to Customer" at bounding box center [1204, 61] width 94 height 16
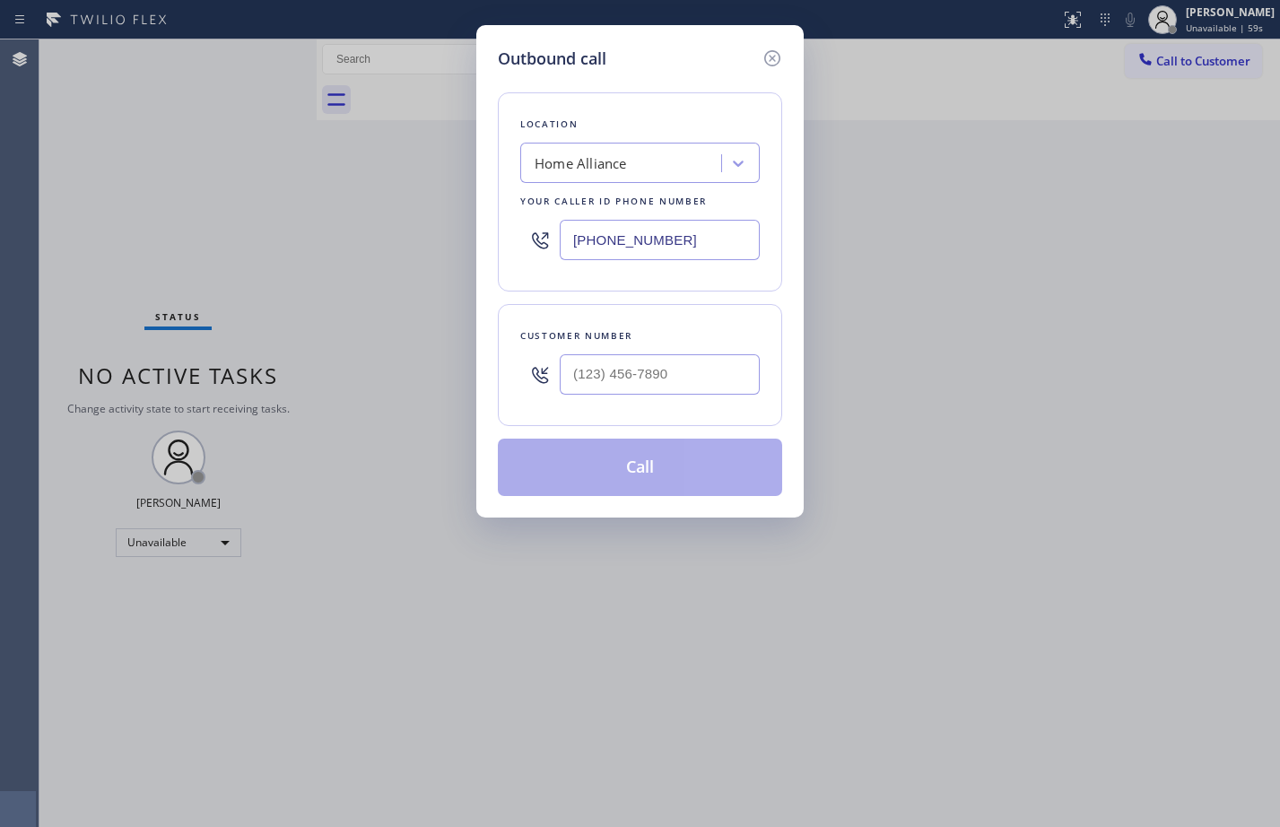
click at [686, 352] on div at bounding box center [660, 374] width 200 height 58
click at [683, 363] on input "(___) ___-____" at bounding box center [660, 374] width 200 height 40
paste input "831) 332-4463"
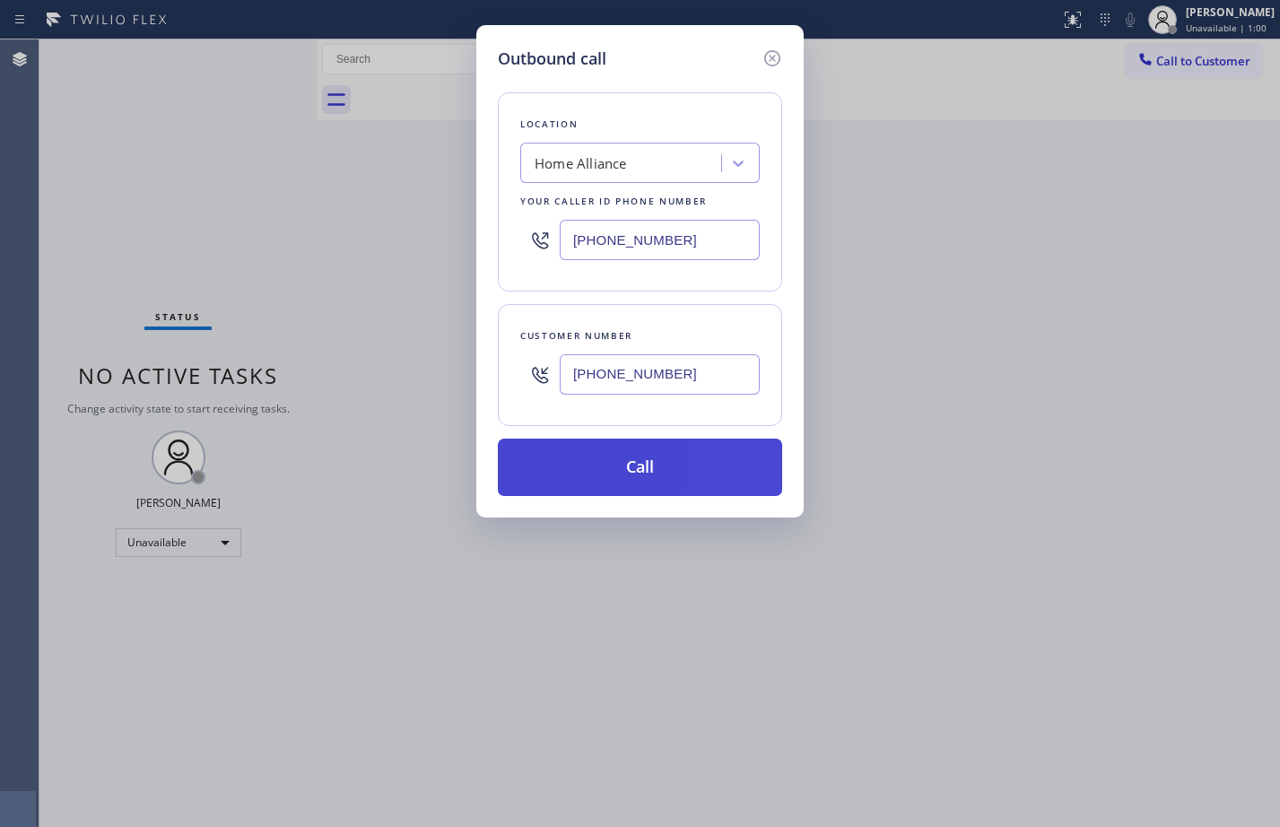
type input "[PHONE_NUMBER]"
click at [657, 478] on button "Call" at bounding box center [640, 467] width 284 height 57
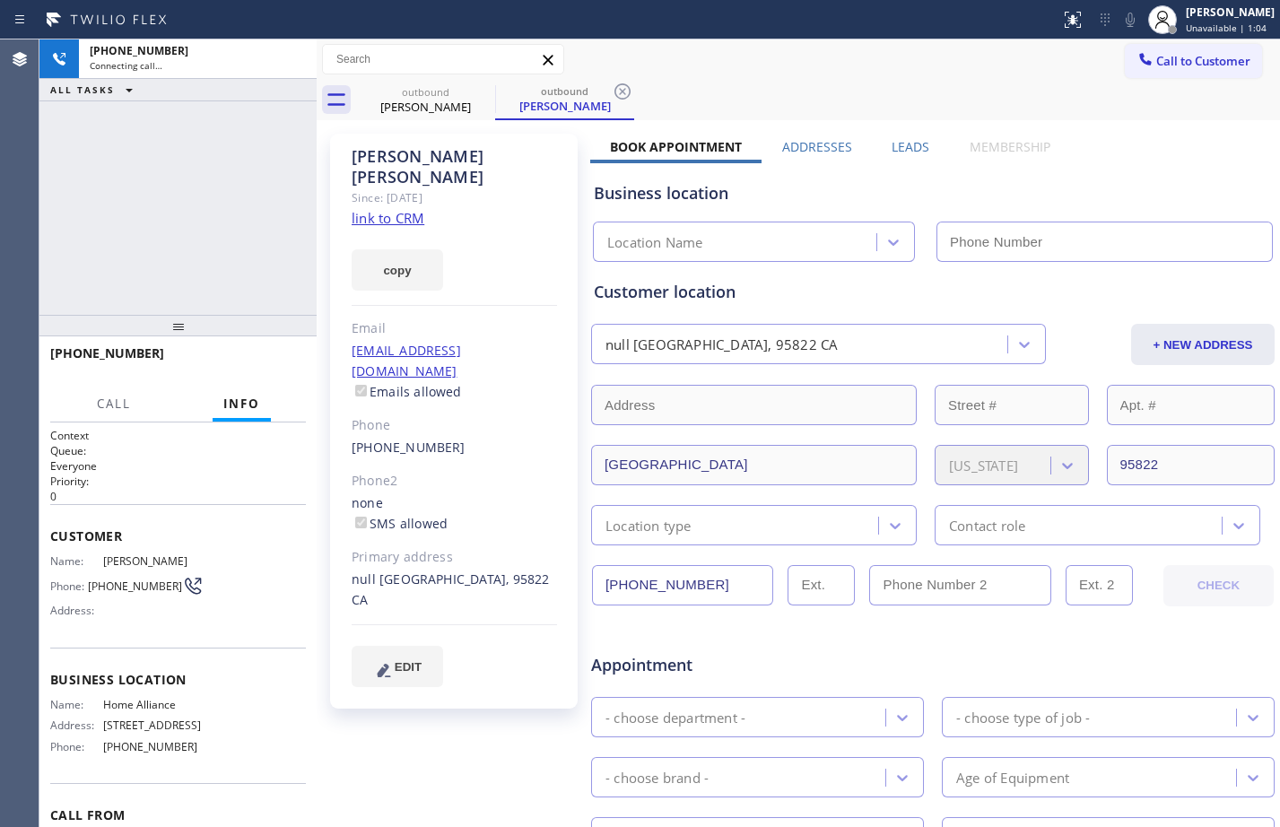
type input "[PHONE_NUMBER]"
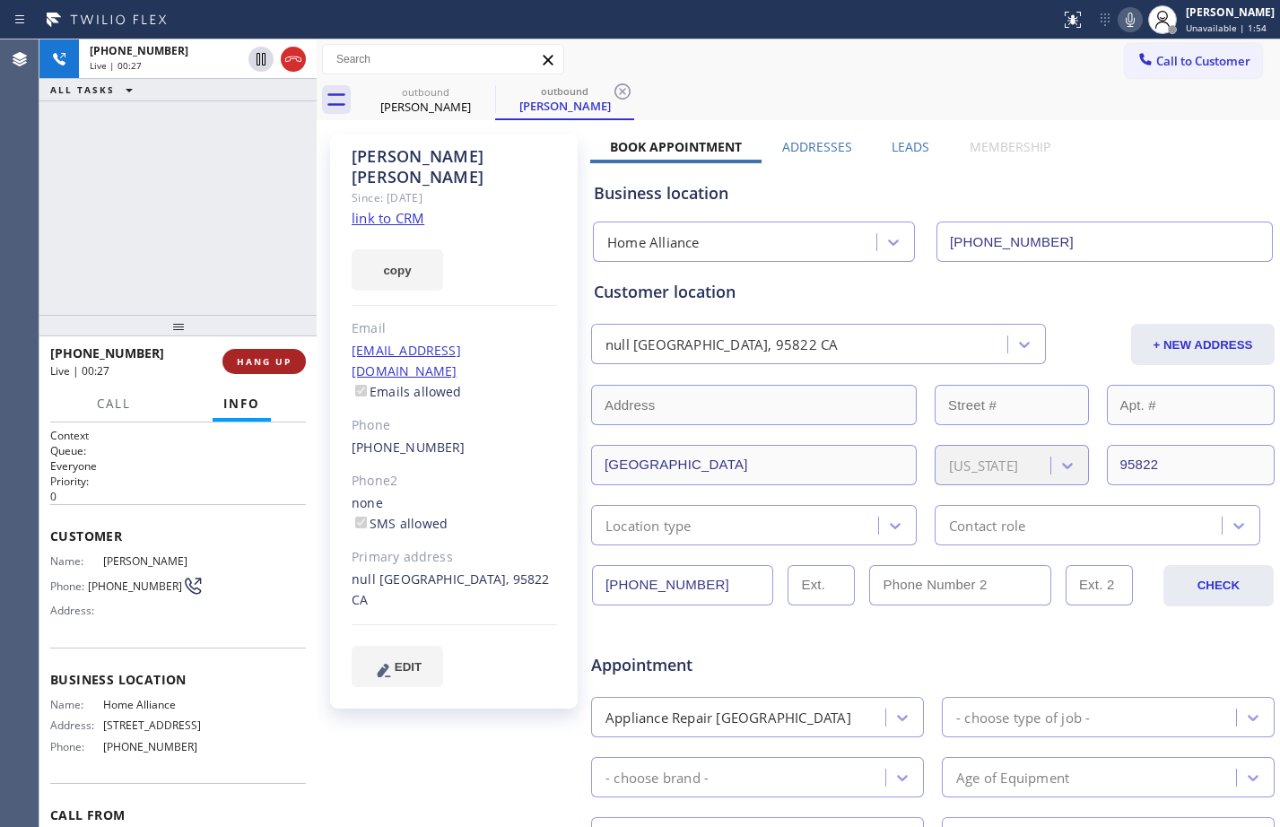
click at [281, 362] on span "HANG UP" at bounding box center [264, 361] width 55 height 13
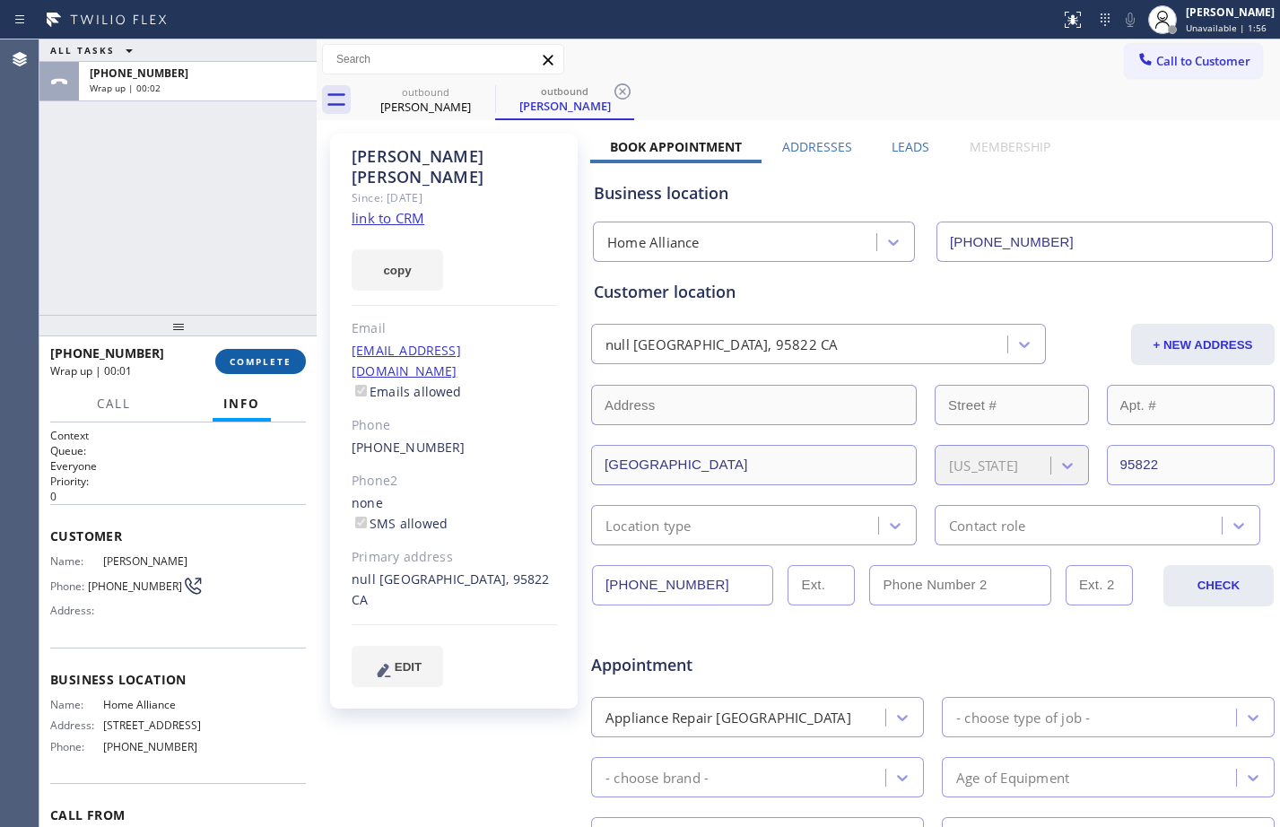
click at [275, 358] on span "COMPLETE" at bounding box center [261, 361] width 62 height 13
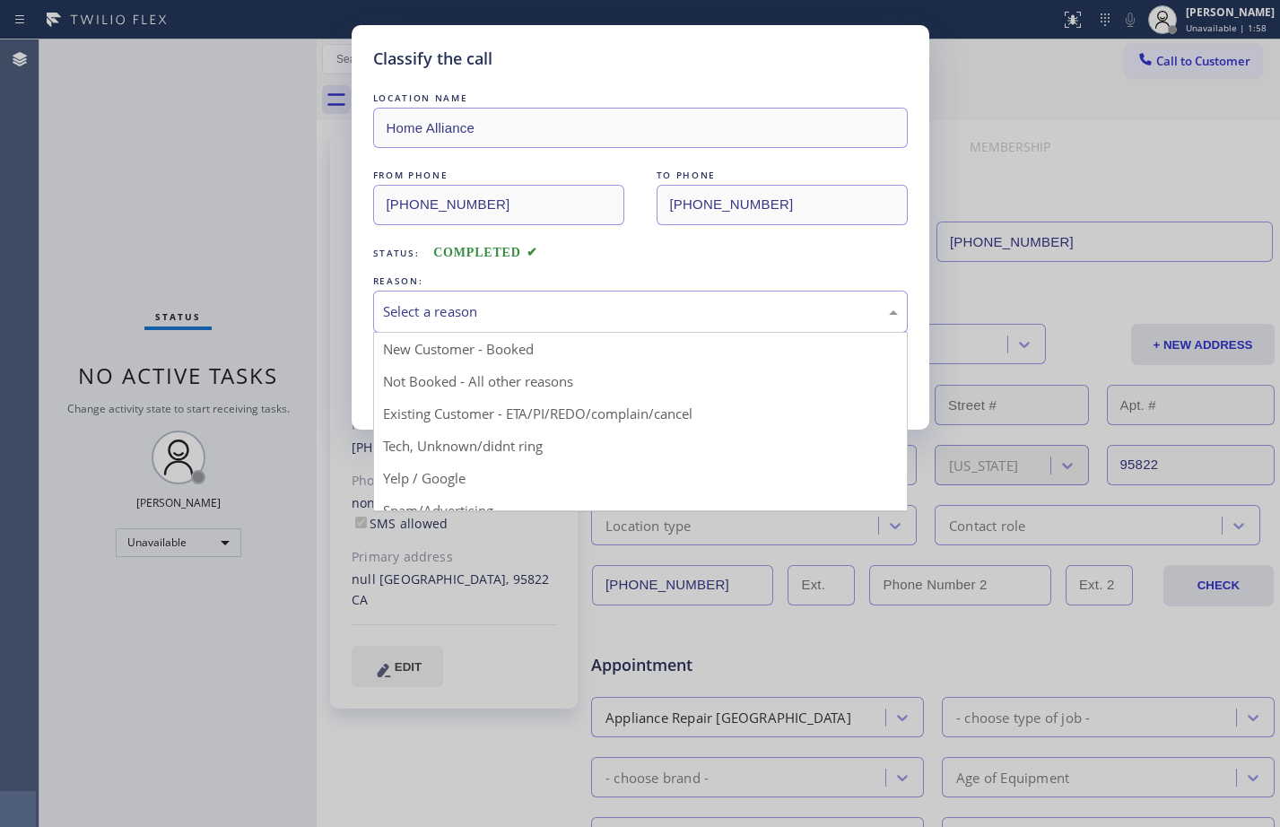
click at [510, 296] on div "Select a reason" at bounding box center [640, 312] width 535 height 42
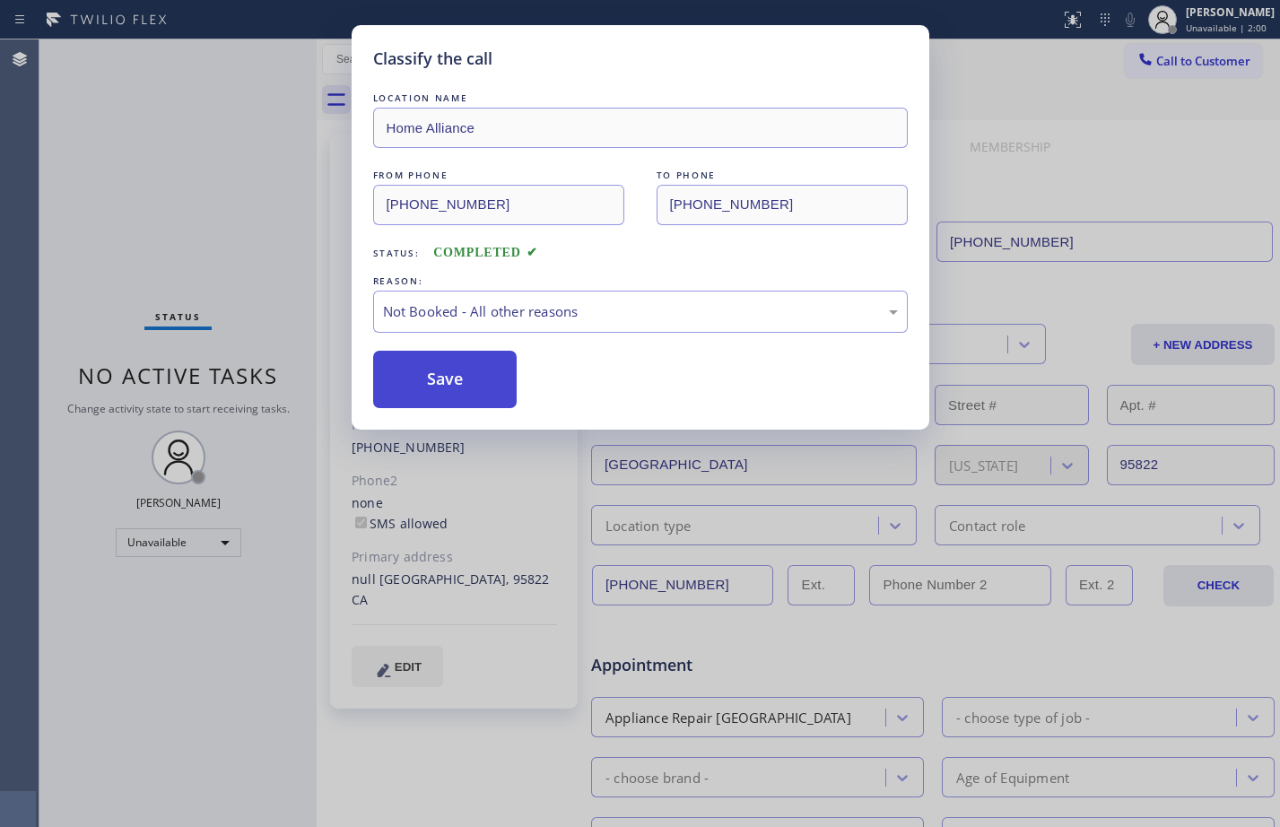
click at [485, 393] on button "Save" at bounding box center [445, 379] width 144 height 57
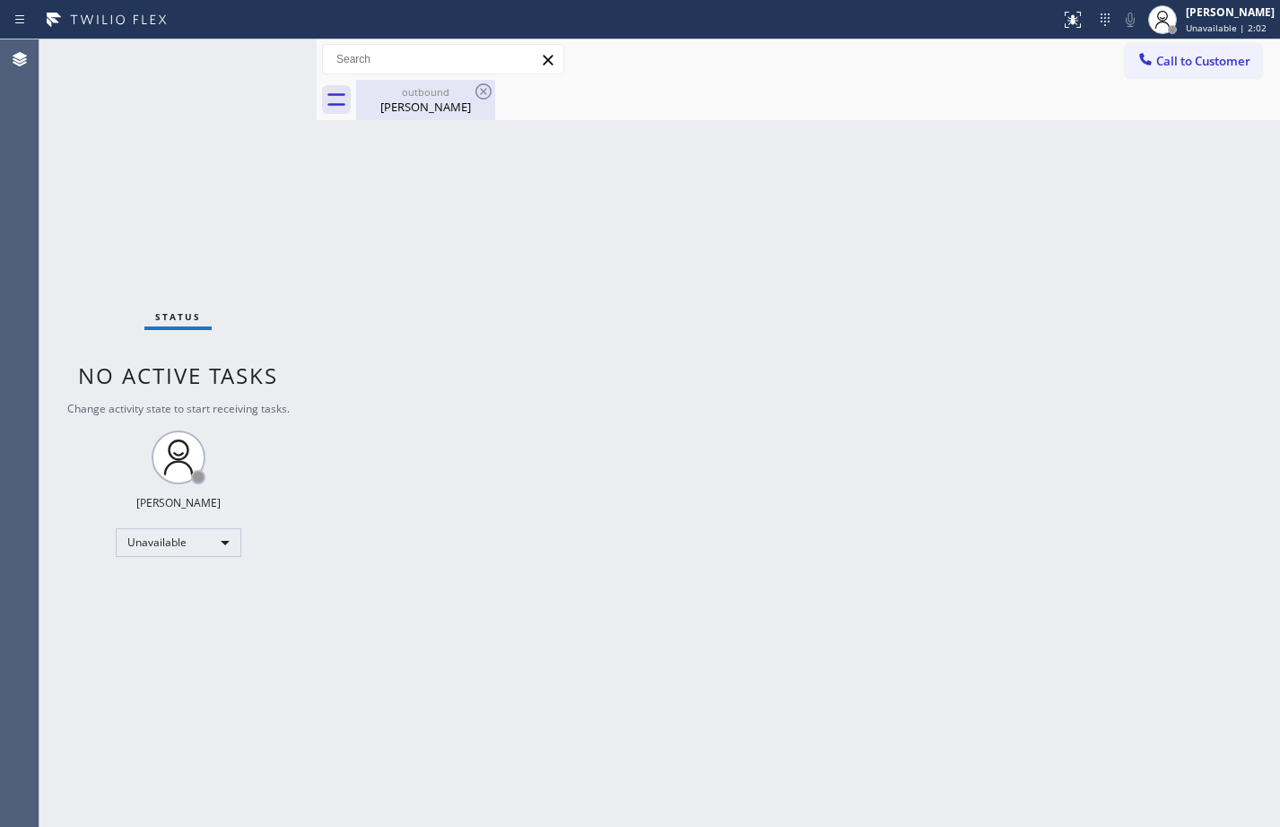
click at [401, 107] on div "[PERSON_NAME]" at bounding box center [425, 107] width 135 height 16
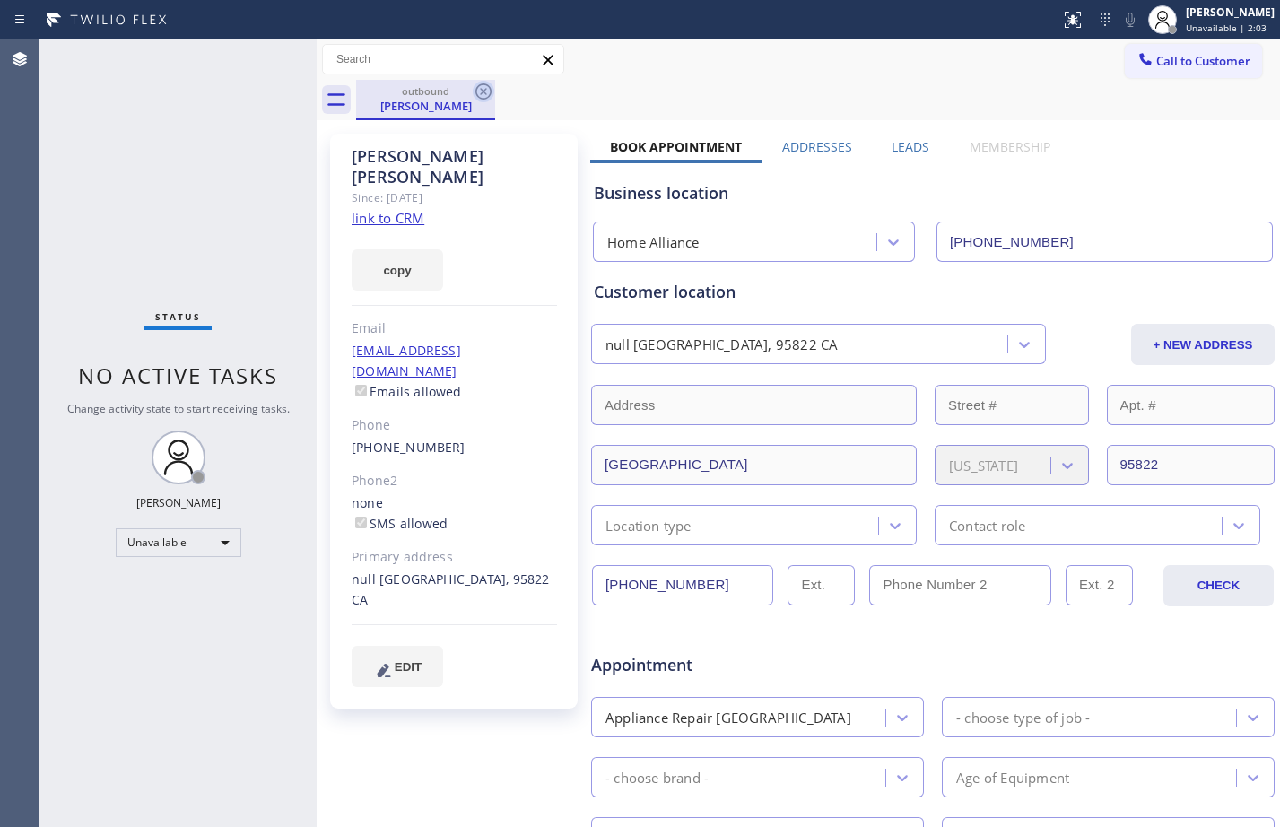
click at [487, 93] on icon at bounding box center [484, 92] width 22 height 22
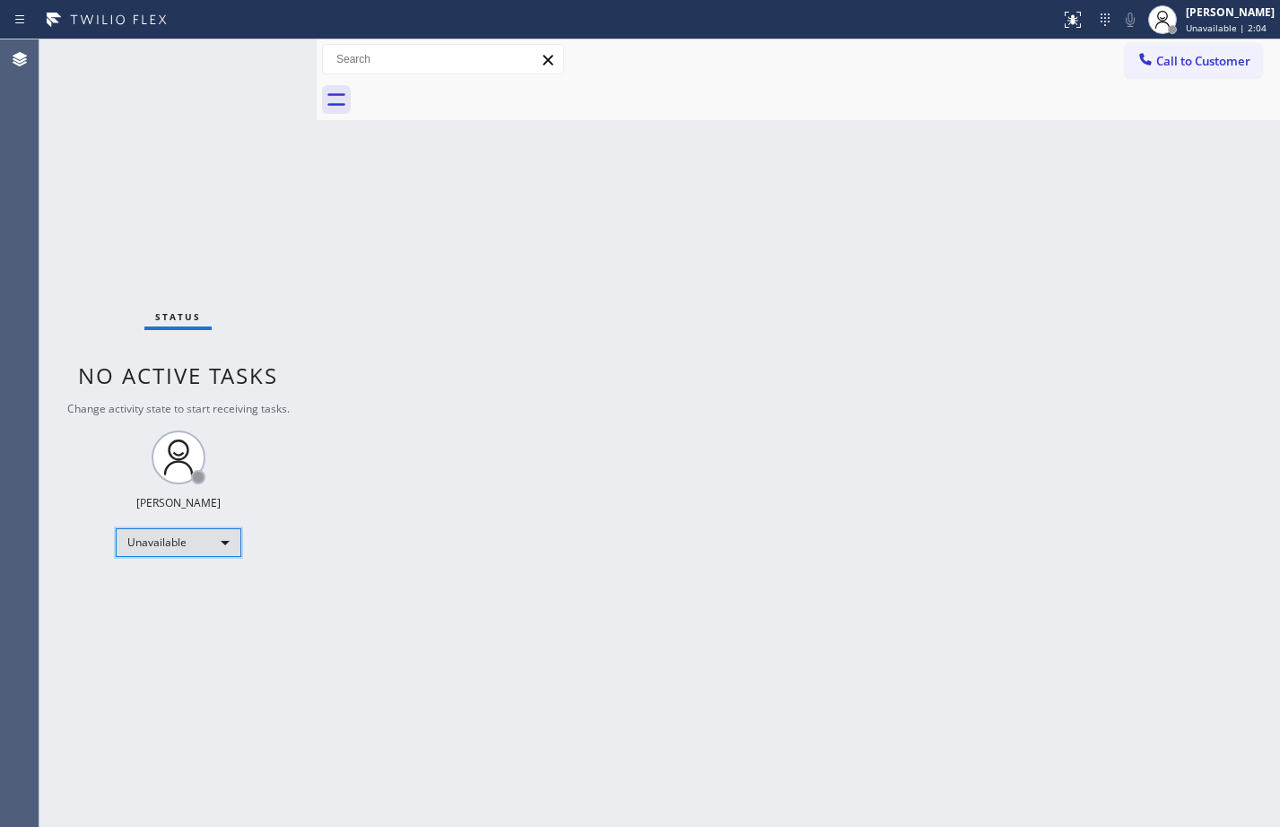
click at [170, 536] on div "Unavailable" at bounding box center [179, 543] width 126 height 29
click at [184, 585] on li "Available" at bounding box center [178, 591] width 122 height 22
click at [258, 257] on div "Status No active tasks You are ready to start receiving tasks. [PERSON_NAME] Av…" at bounding box center [177, 433] width 277 height 788
click at [607, 503] on div "Back to Dashboard Change Sender ID Customers Technicians Select a contact Outbo…" at bounding box center [799, 433] width 964 height 788
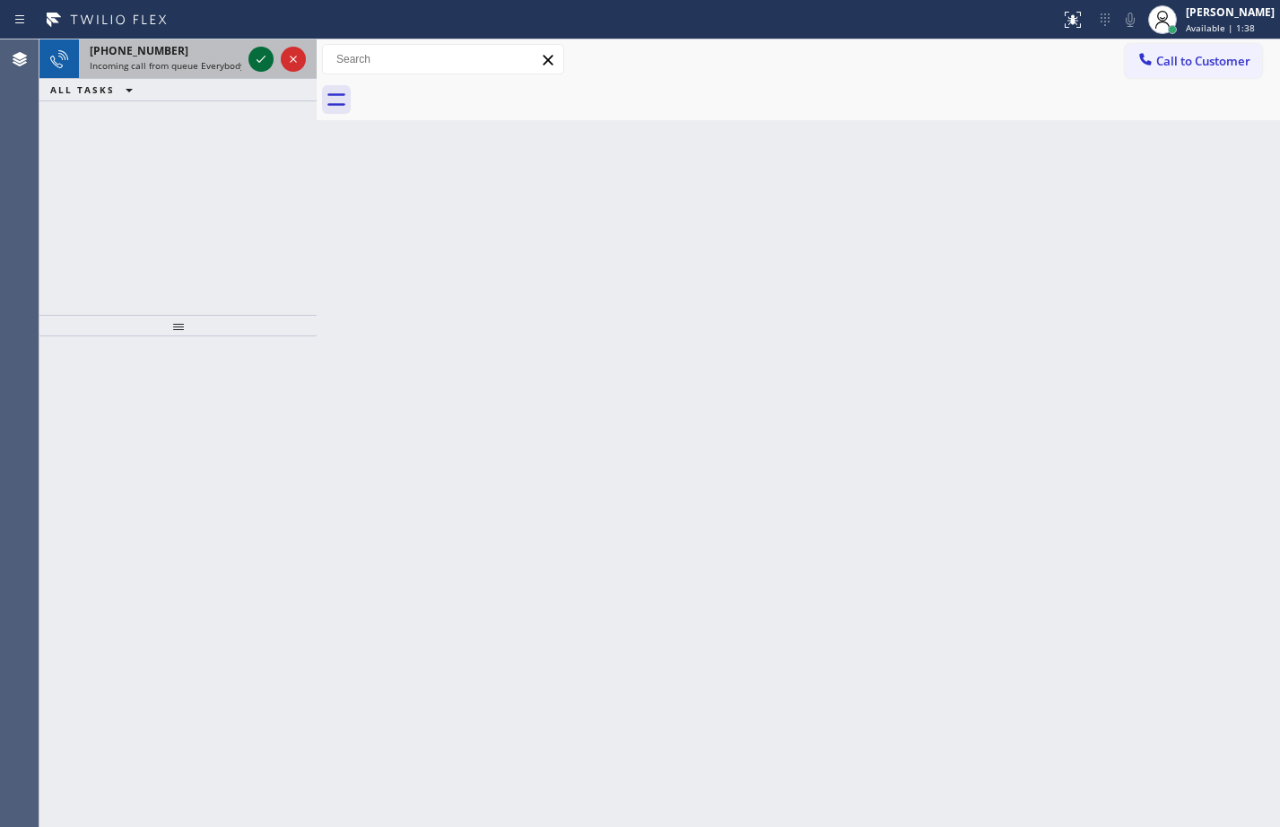
click at [257, 64] on icon at bounding box center [261, 59] width 22 height 22
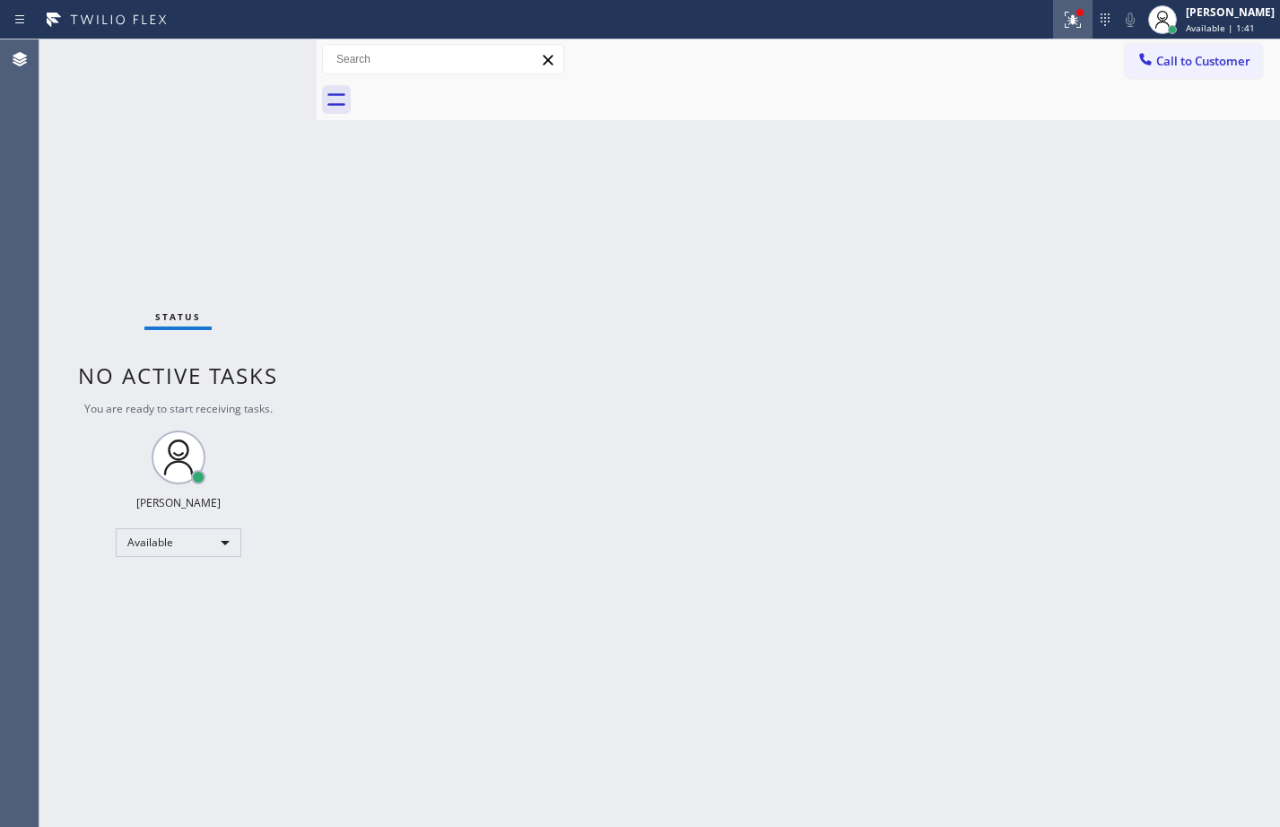
click at [1062, 30] on icon at bounding box center [1073, 20] width 22 height 22
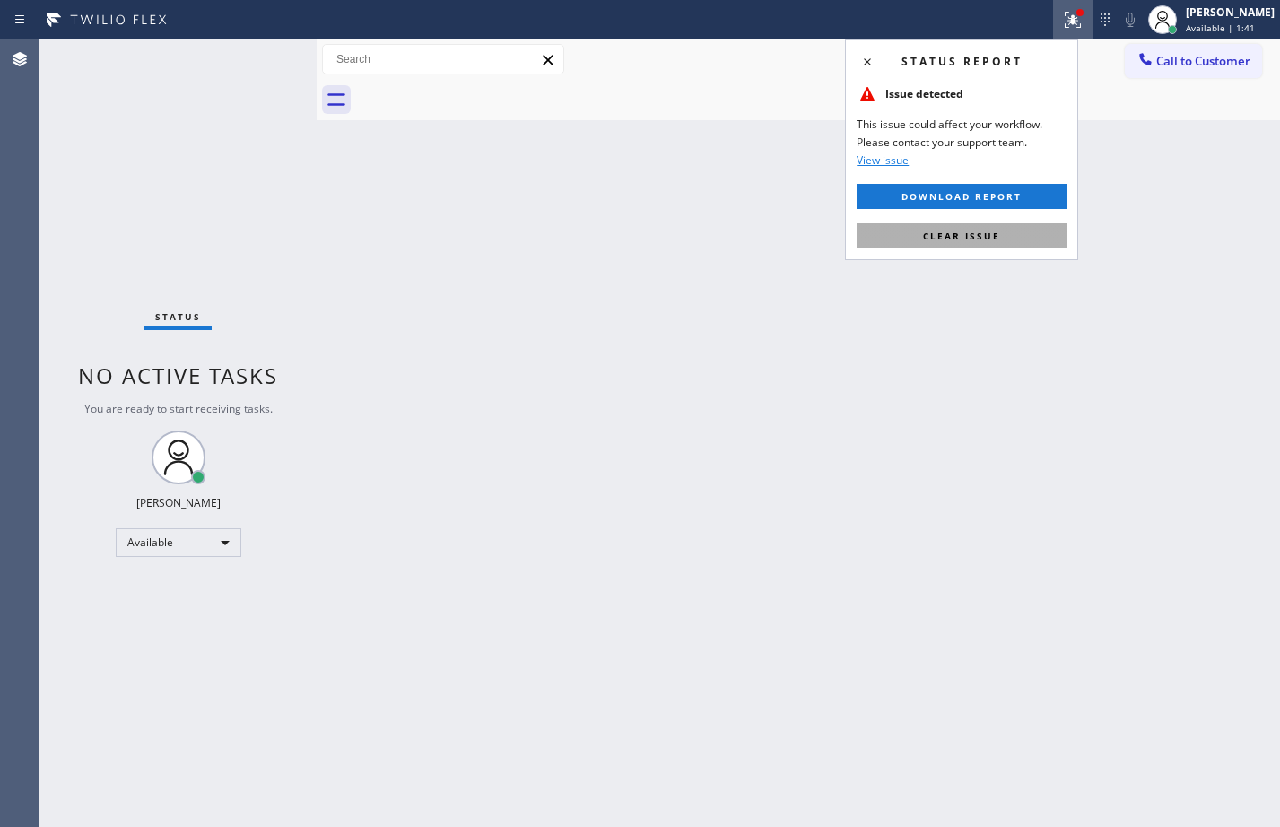
click at [982, 235] on span "Clear issue" at bounding box center [961, 236] width 77 height 13
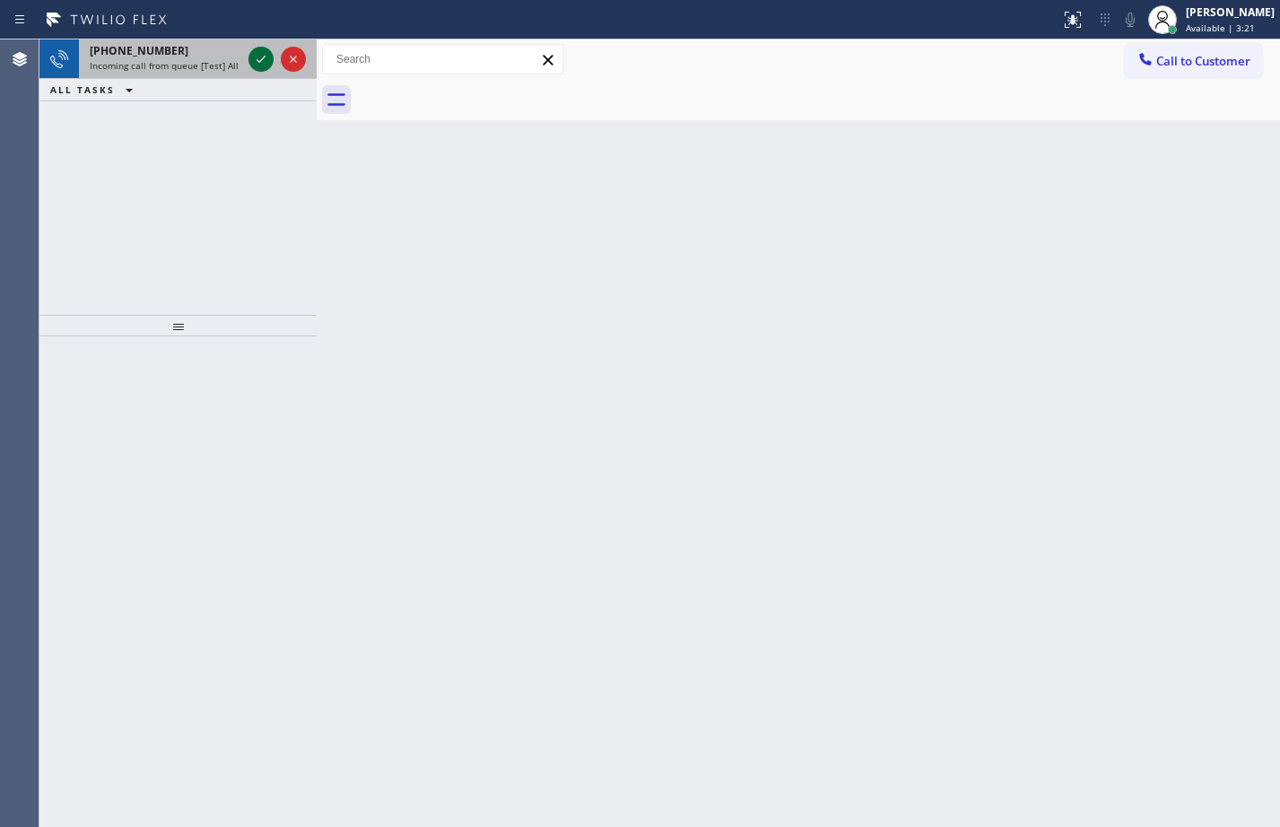
click at [267, 66] on icon at bounding box center [261, 59] width 22 height 22
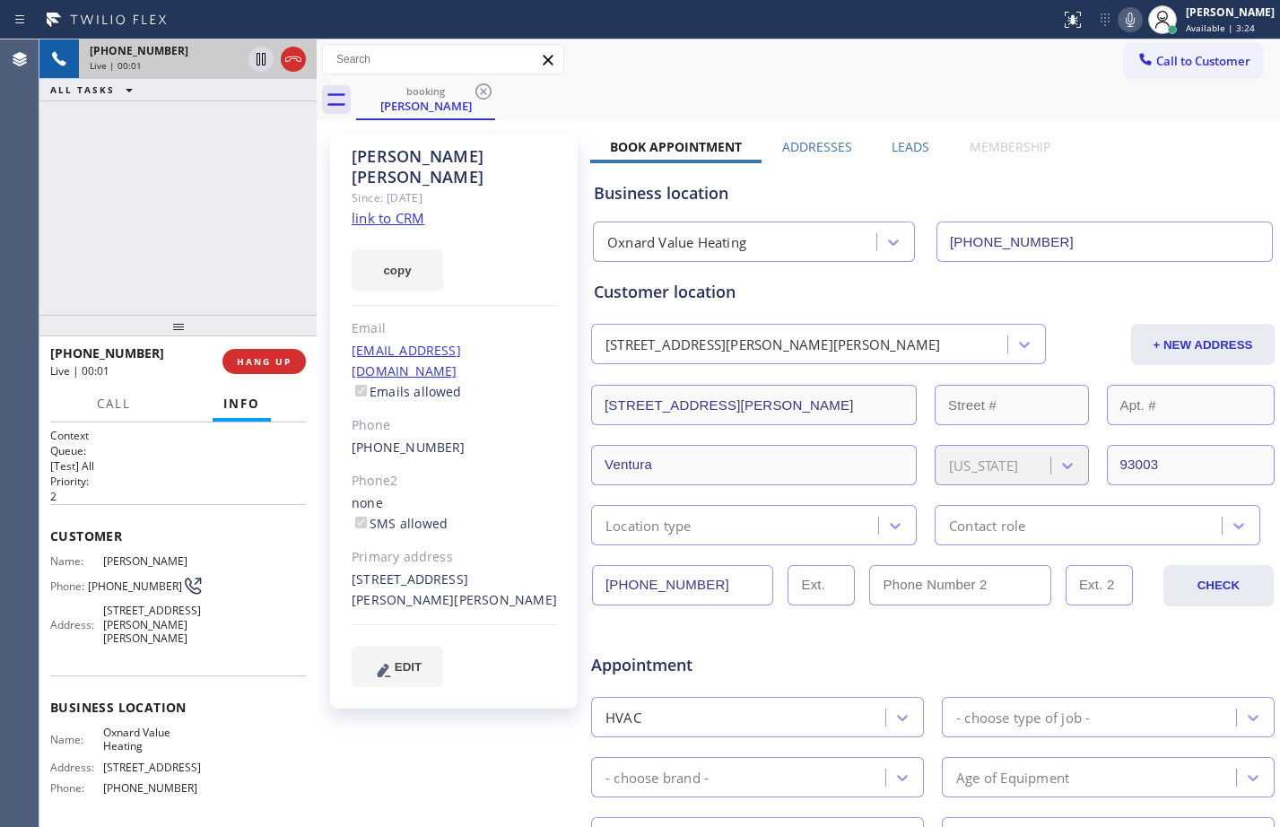
type input "[PHONE_NUMBER]"
click at [368, 209] on link "link to CRM" at bounding box center [388, 218] width 73 height 18
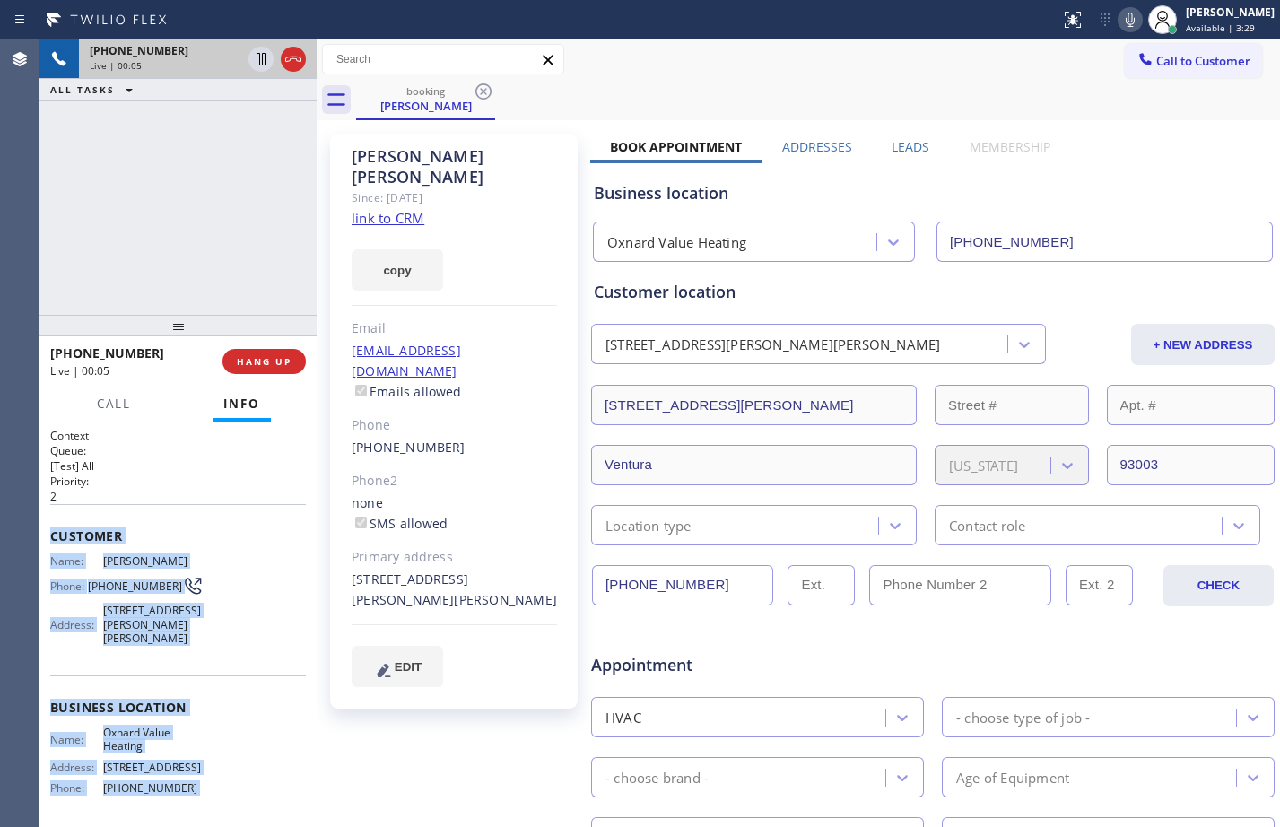
scroll to position [126, 0]
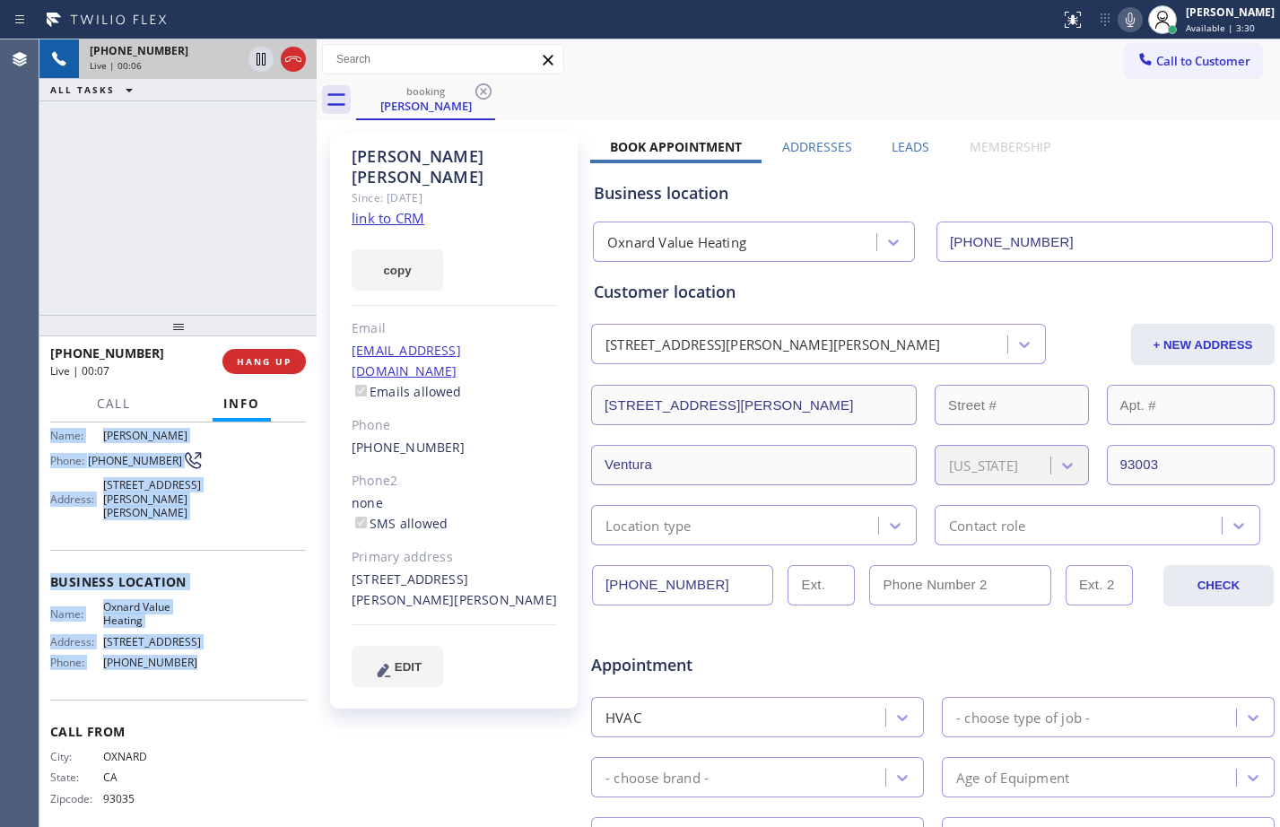
drag, startPoint x: 51, startPoint y: 537, endPoint x: 229, endPoint y: 659, distance: 215.0
click at [229, 659] on div "Context Queue: [Test] All Priority: 2 Customer Name: [PERSON_NAME] Phone: [PHON…" at bounding box center [178, 568] width 256 height 533
click at [258, 364] on span "HANG UP" at bounding box center [264, 361] width 55 height 13
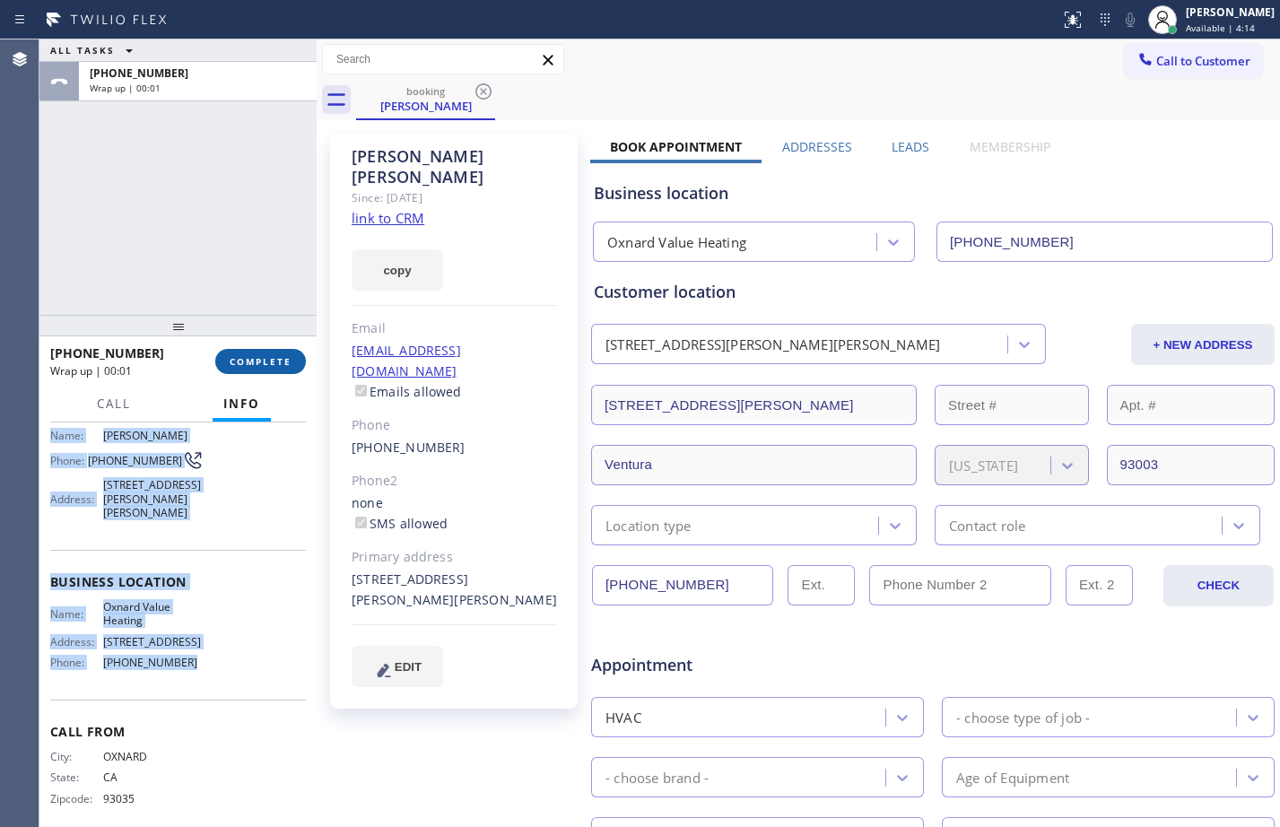
click at [261, 358] on span "COMPLETE" at bounding box center [261, 361] width 62 height 13
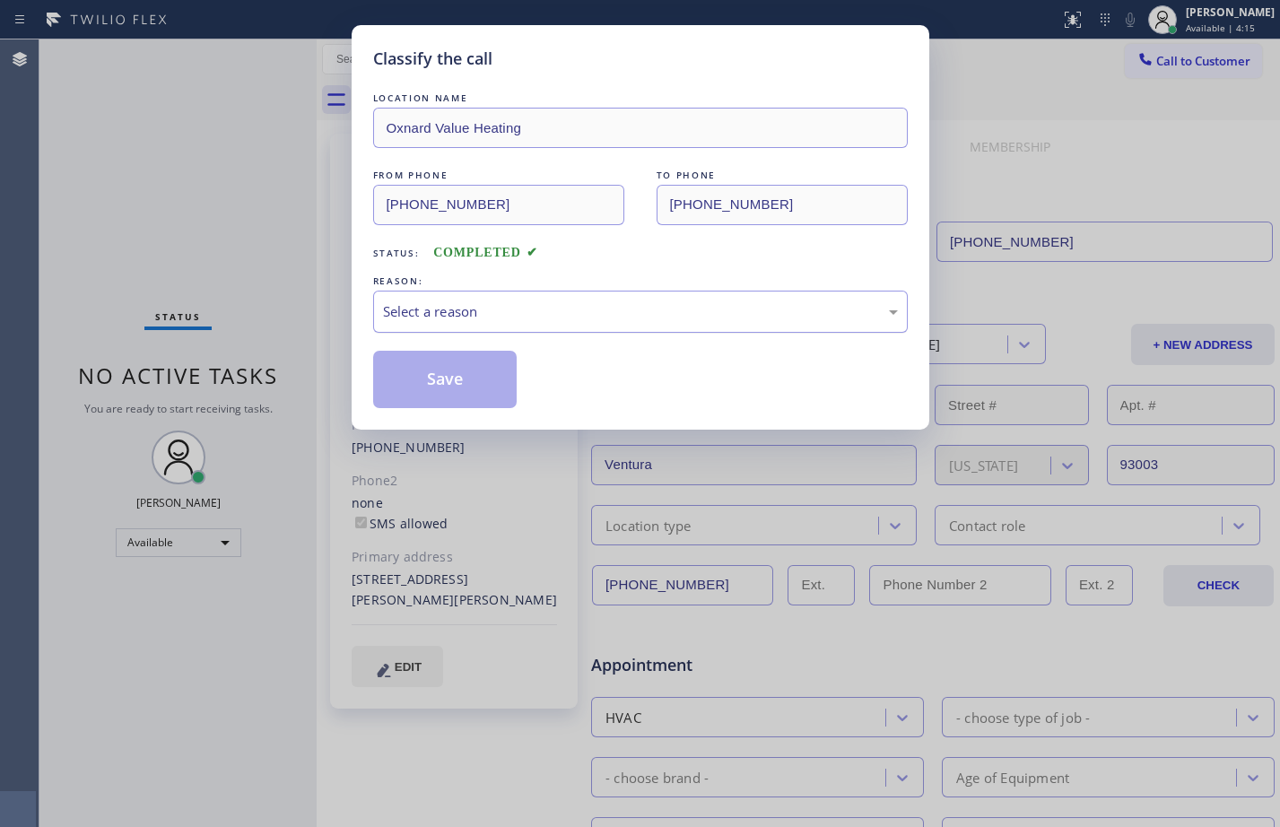
click at [743, 304] on div "Select a reason" at bounding box center [640, 311] width 515 height 21
click at [408, 392] on button "Save" at bounding box center [445, 379] width 144 height 57
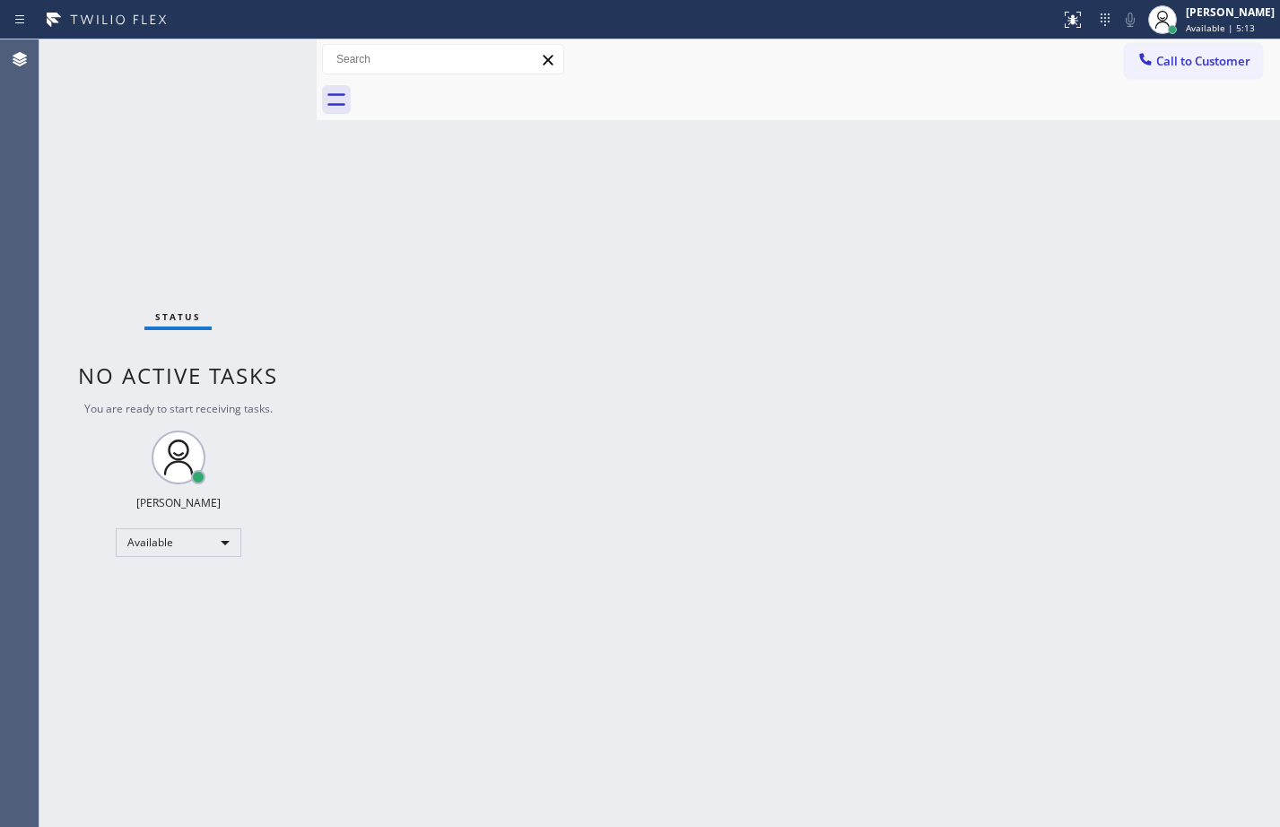
click at [581, 515] on div "Back to Dashboard Change Sender ID Customers Technicians Select a contact Outbo…" at bounding box center [799, 433] width 964 height 788
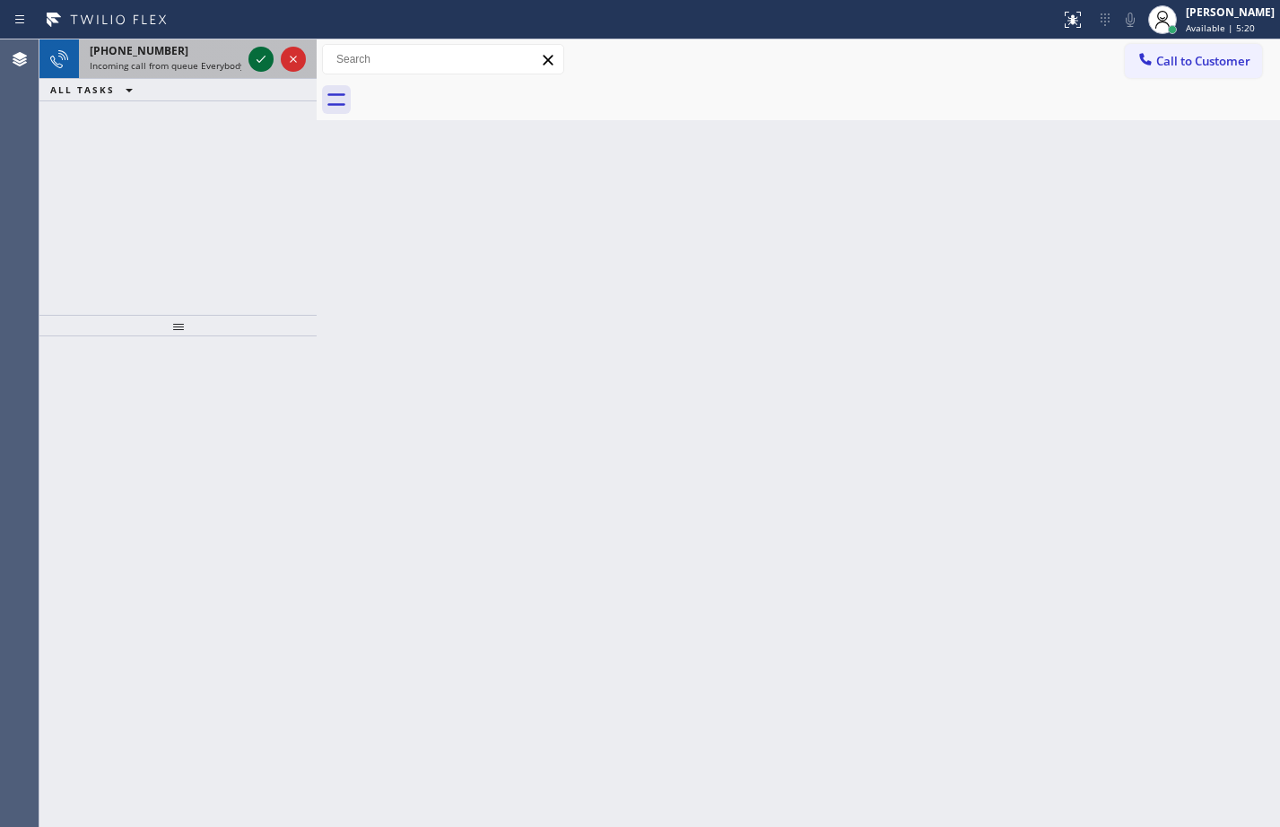
click at [265, 55] on icon at bounding box center [261, 59] width 22 height 22
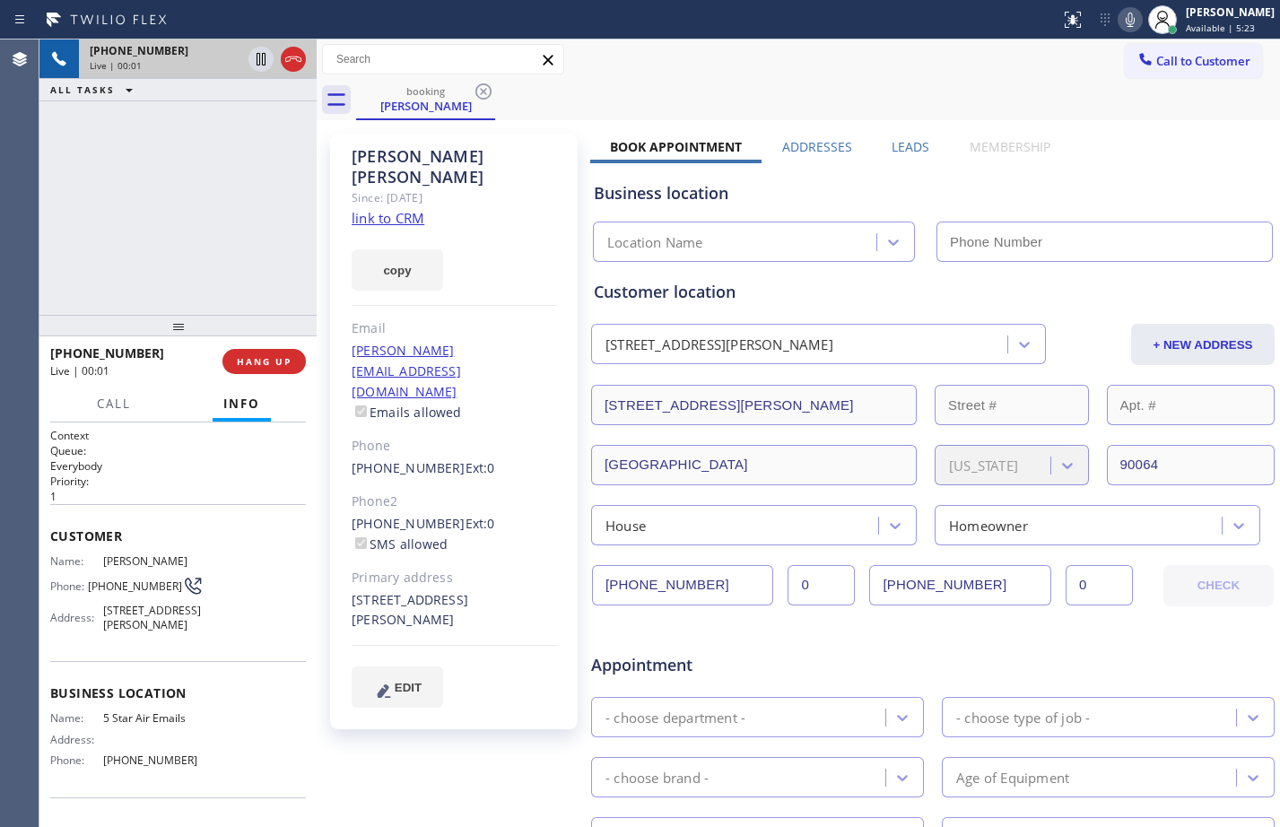
type input "[PHONE_NUMBER]"
click at [383, 209] on link "link to CRM" at bounding box center [388, 218] width 73 height 18
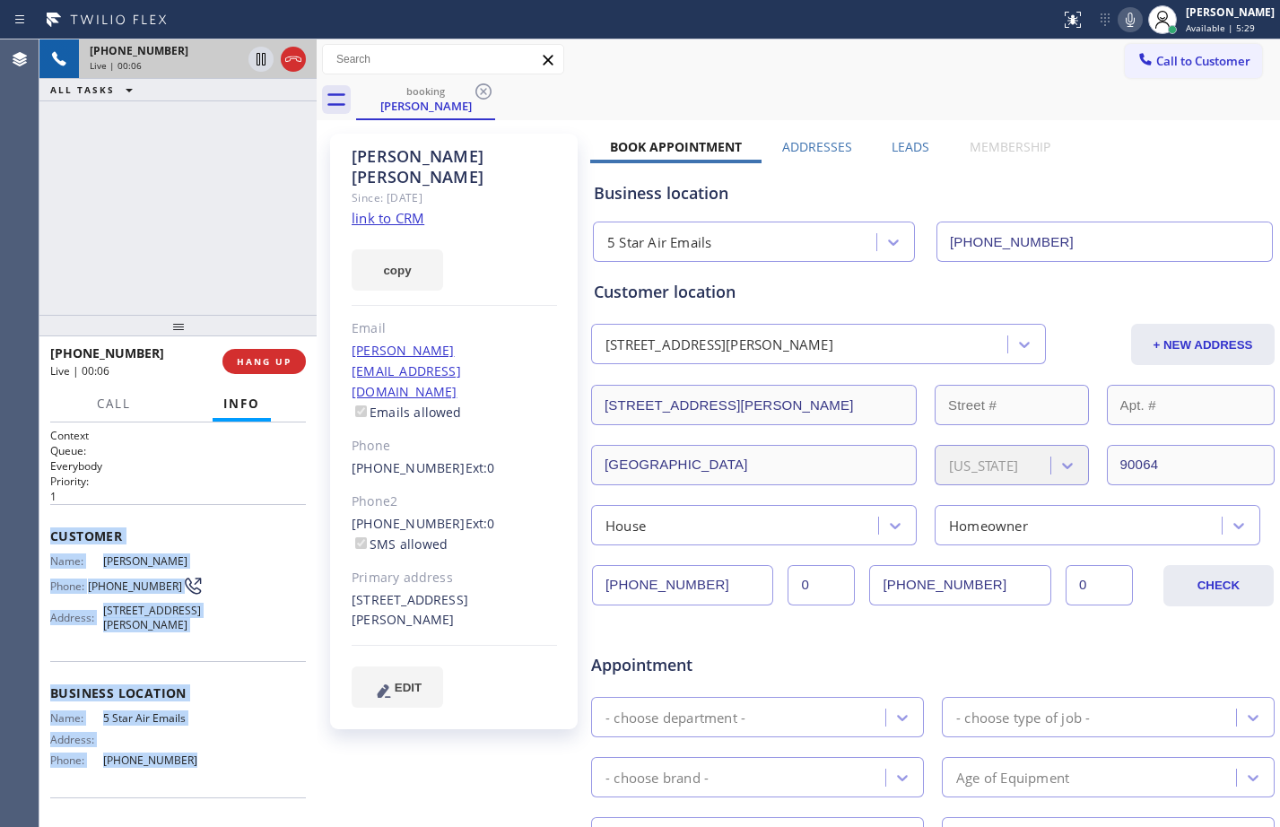
drag, startPoint x: 48, startPoint y: 536, endPoint x: 189, endPoint y: 777, distance: 279.5
click at [189, 777] on div "Context Queue: Everybody Priority: 1 Customer Name: [PERSON_NAME] Phone: [PHONE…" at bounding box center [177, 625] width 277 height 405
click at [261, 60] on icon at bounding box center [261, 59] width 22 height 22
click at [1126, 25] on icon at bounding box center [1130, 20] width 9 height 14
click at [256, 66] on icon at bounding box center [261, 59] width 22 height 22
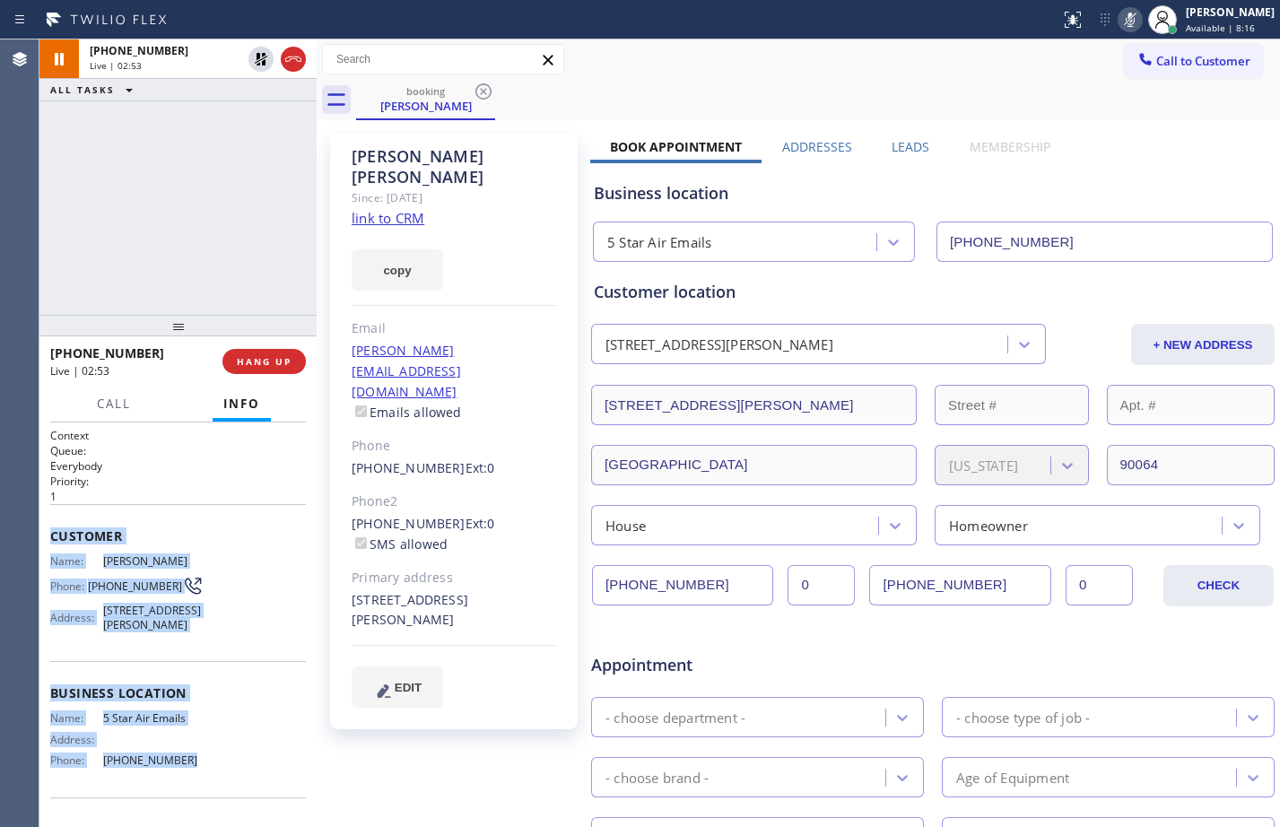
click at [1120, 9] on icon at bounding box center [1131, 20] width 22 height 22
click at [260, 62] on icon at bounding box center [261, 59] width 9 height 13
click at [1120, 20] on icon at bounding box center [1131, 20] width 22 height 22
click at [264, 68] on icon at bounding box center [261, 59] width 22 height 22
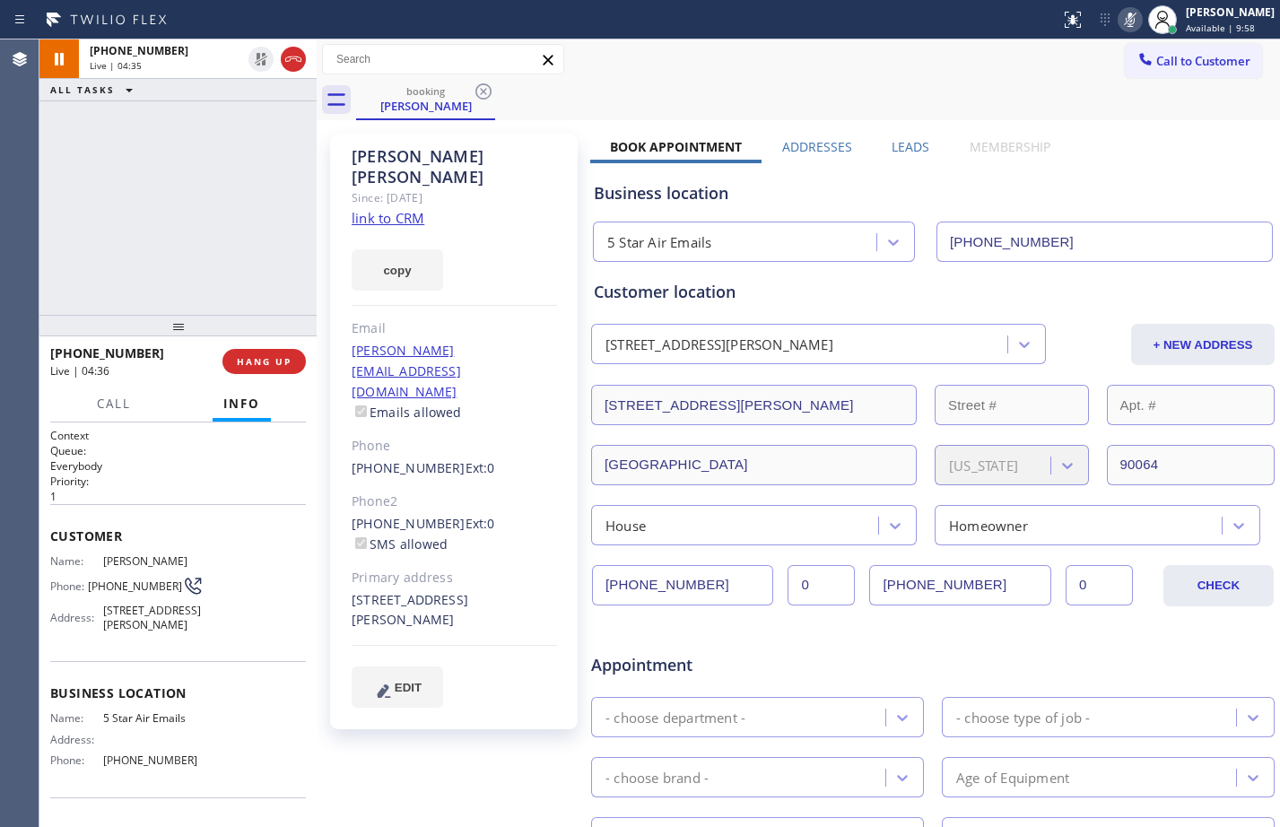
click at [1122, 35] on div "Status report No issues detected If you experience an issue, please download th…" at bounding box center [1166, 19] width 227 height 39
click at [1126, 21] on icon at bounding box center [1130, 20] width 9 height 14
click at [265, 63] on icon at bounding box center [261, 59] width 9 height 13
click at [261, 56] on icon at bounding box center [261, 59] width 22 height 22
click at [265, 64] on icon at bounding box center [261, 59] width 9 height 13
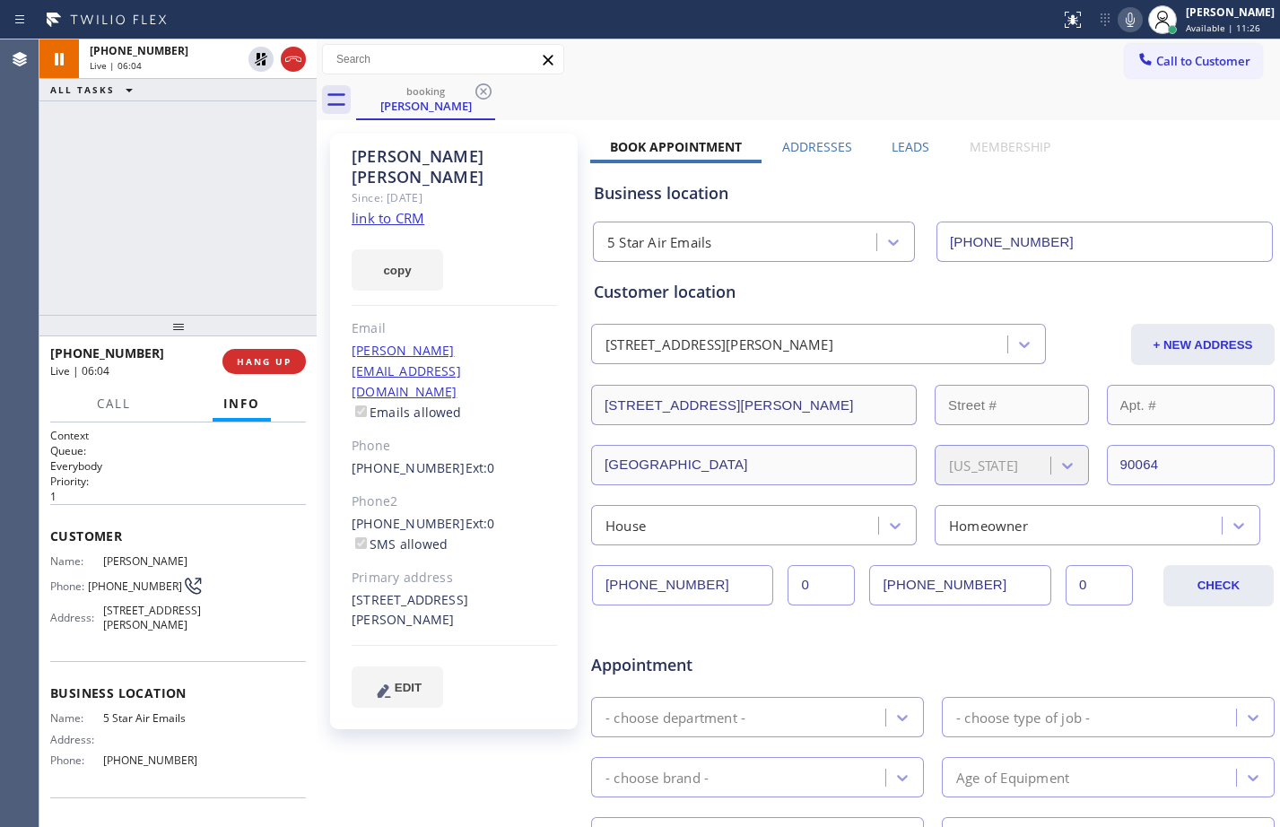
click at [1123, 16] on icon at bounding box center [1131, 20] width 22 height 22
click at [263, 54] on icon at bounding box center [261, 59] width 13 height 13
click at [1120, 15] on icon at bounding box center [1131, 20] width 22 height 22
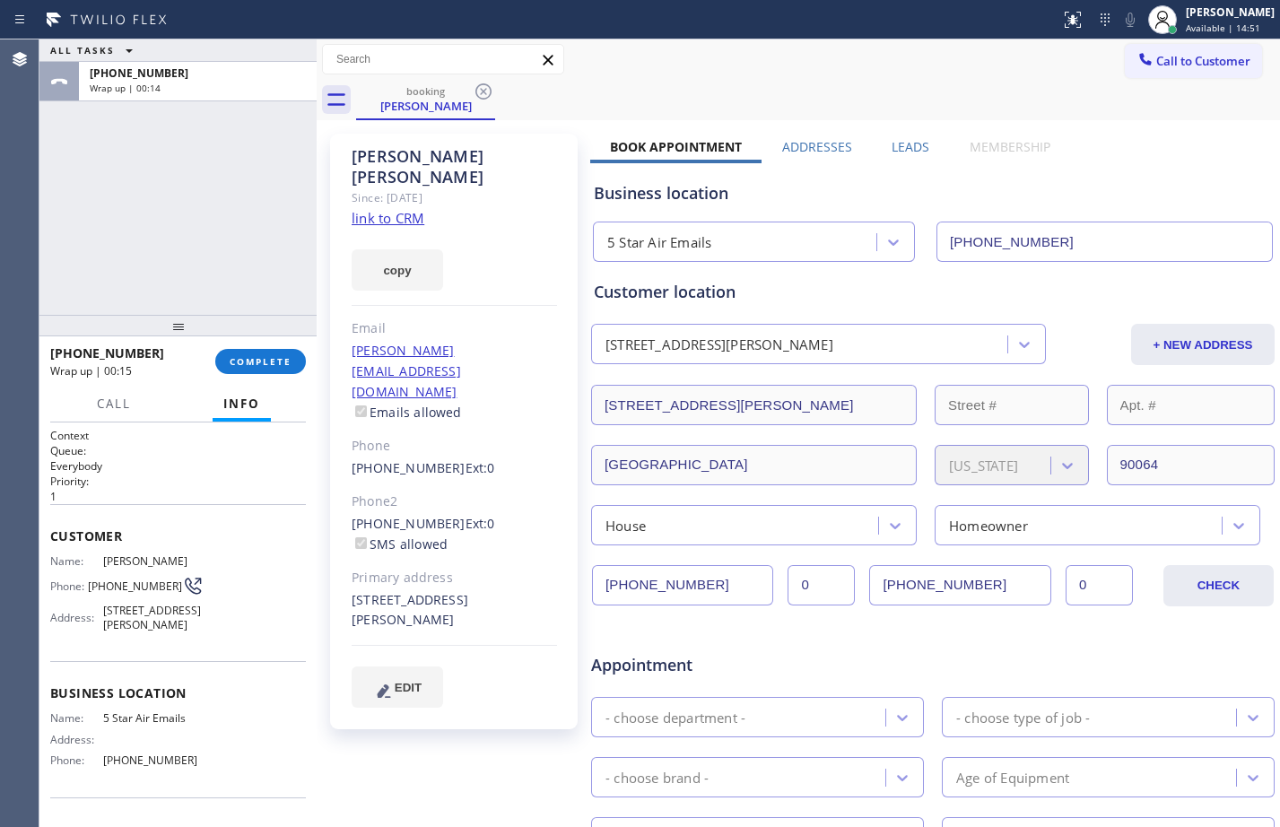
drag, startPoint x: 189, startPoint y: 228, endPoint x: 218, endPoint y: 227, distance: 28.7
click at [189, 228] on div "ALL TASKS ALL TASKS ACTIVE TASKS TASKS IN WRAP UP [PHONE_NUMBER] Wrap up | 00:14" at bounding box center [177, 176] width 277 height 275
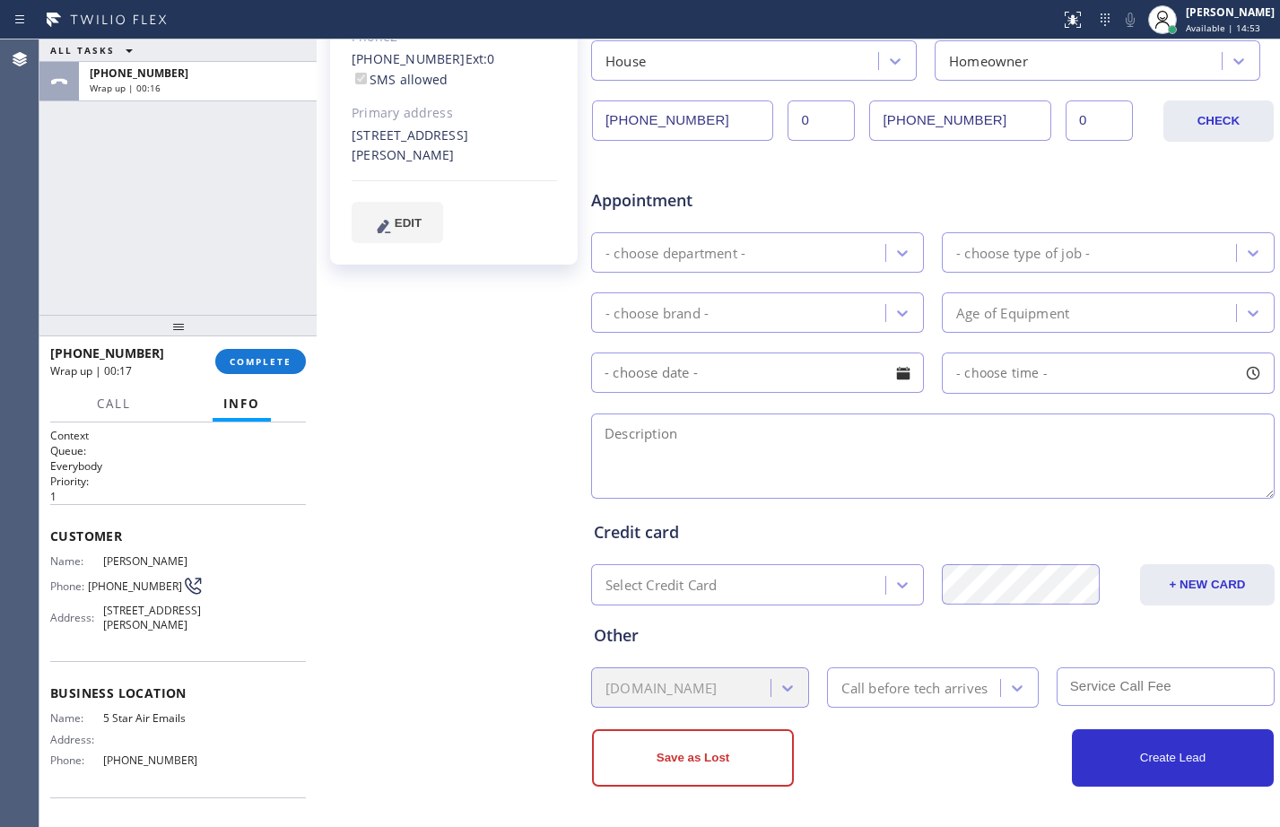
click at [736, 263] on div "- choose department -" at bounding box center [676, 252] width 140 height 21
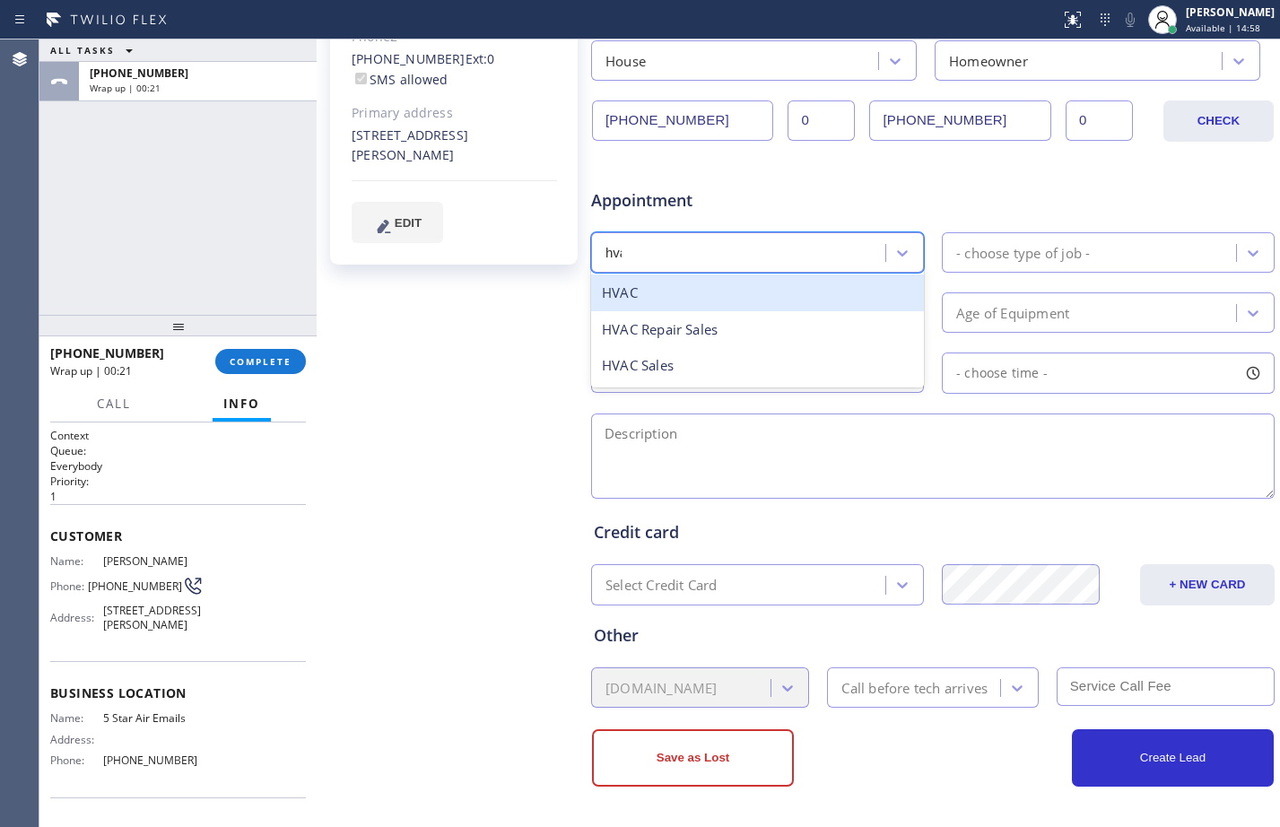
type input "hvac"
click at [756, 285] on div "HVAC" at bounding box center [757, 293] width 333 height 37
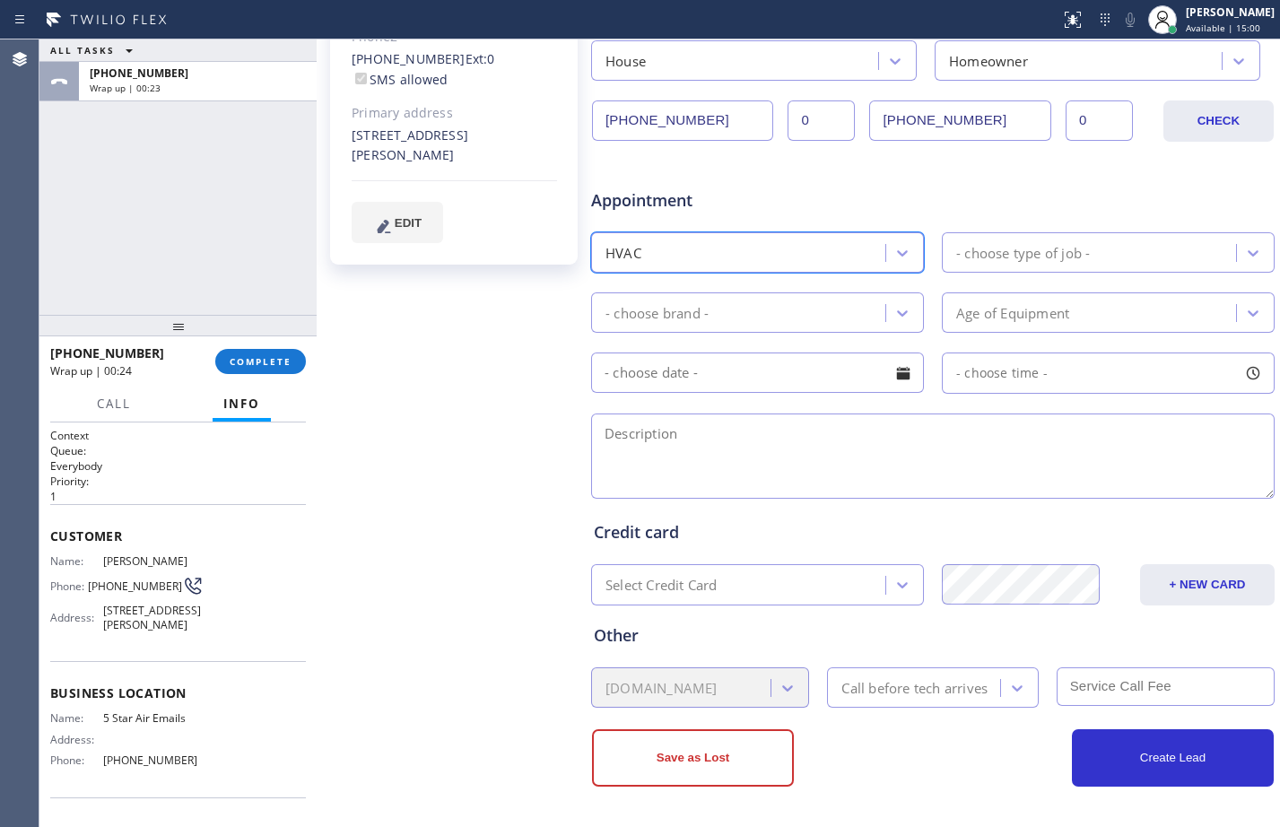
click at [1052, 251] on div "- choose type of job -" at bounding box center [1024, 252] width 134 height 21
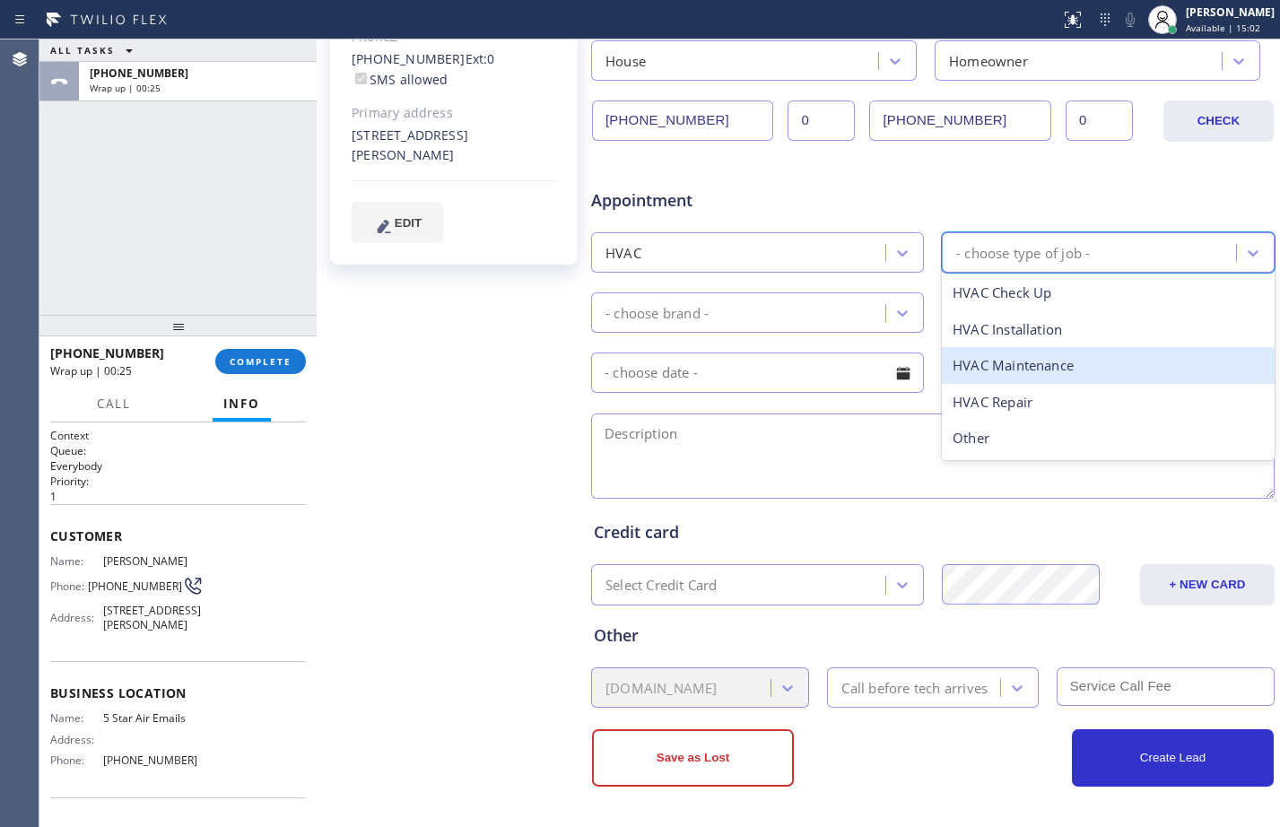
click at [1032, 376] on div "HVAC Maintenance" at bounding box center [1108, 365] width 333 height 37
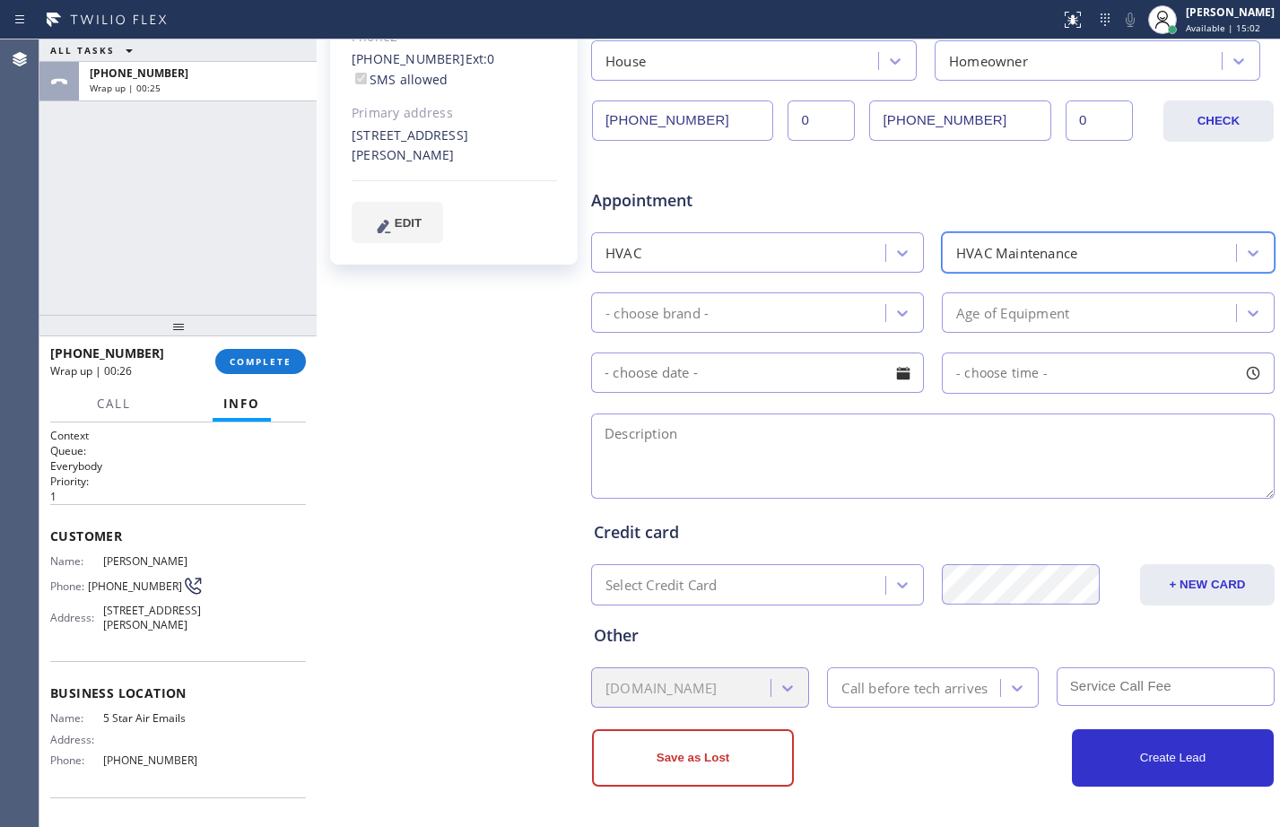
click at [839, 318] on div "- choose brand -" at bounding box center [741, 312] width 289 height 31
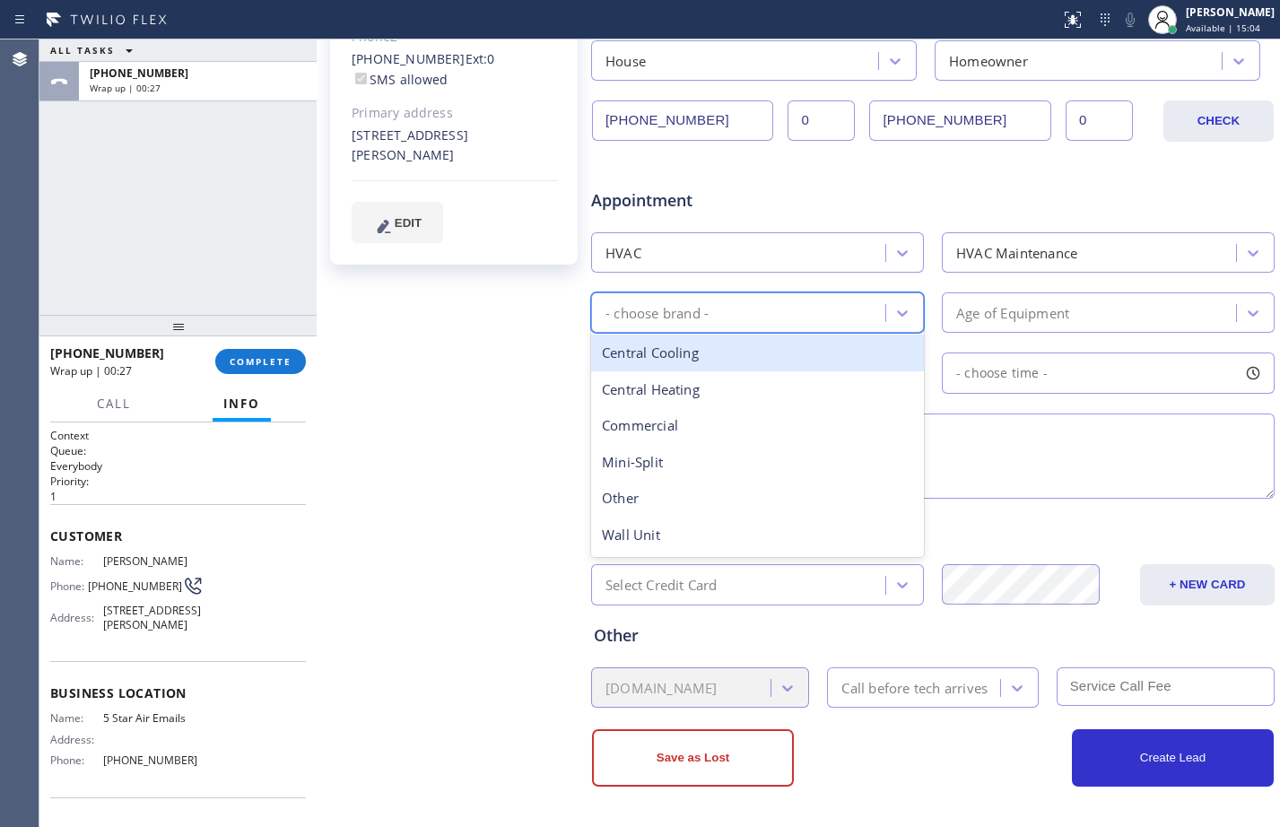
click at [1012, 263] on div "HVAC Maintenance" at bounding box center [1017, 252] width 121 height 21
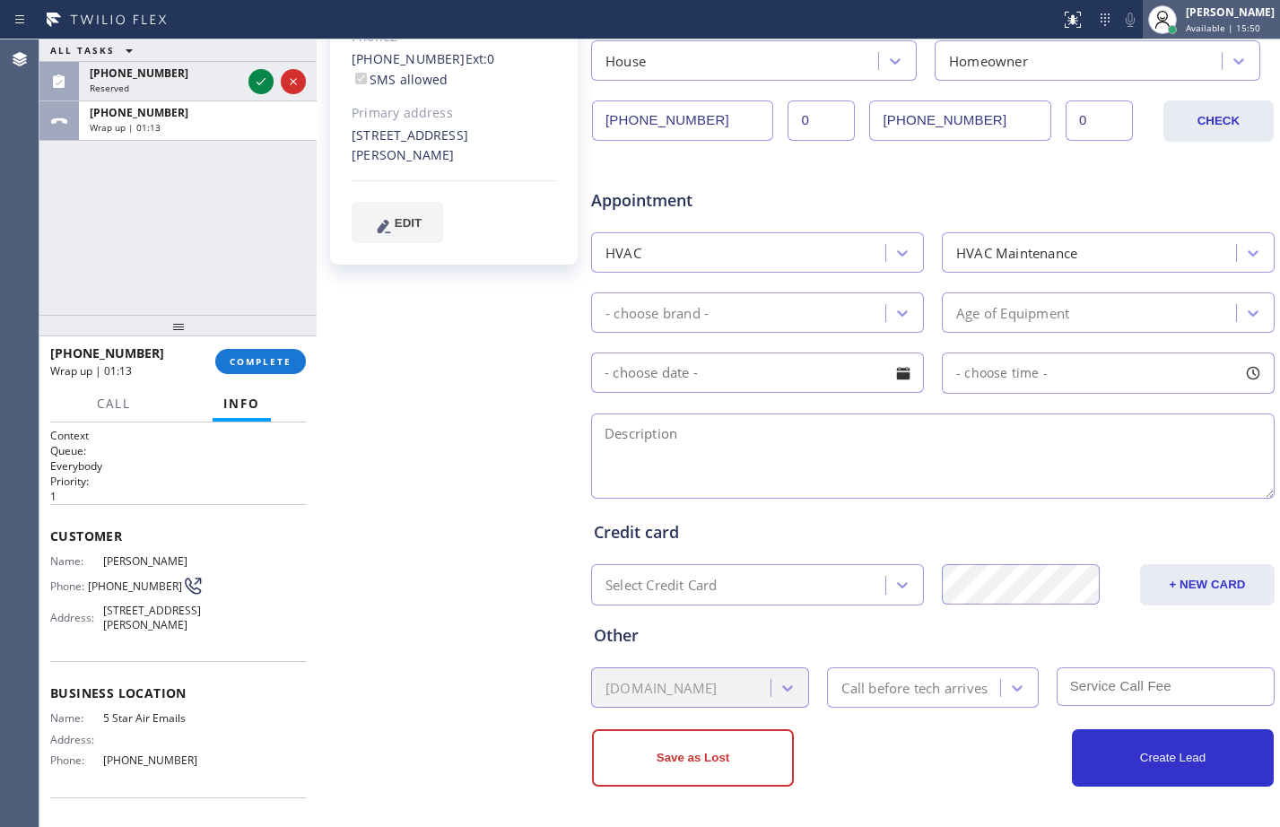
click at [1186, 18] on div "[PERSON_NAME]" at bounding box center [1230, 11] width 89 height 15
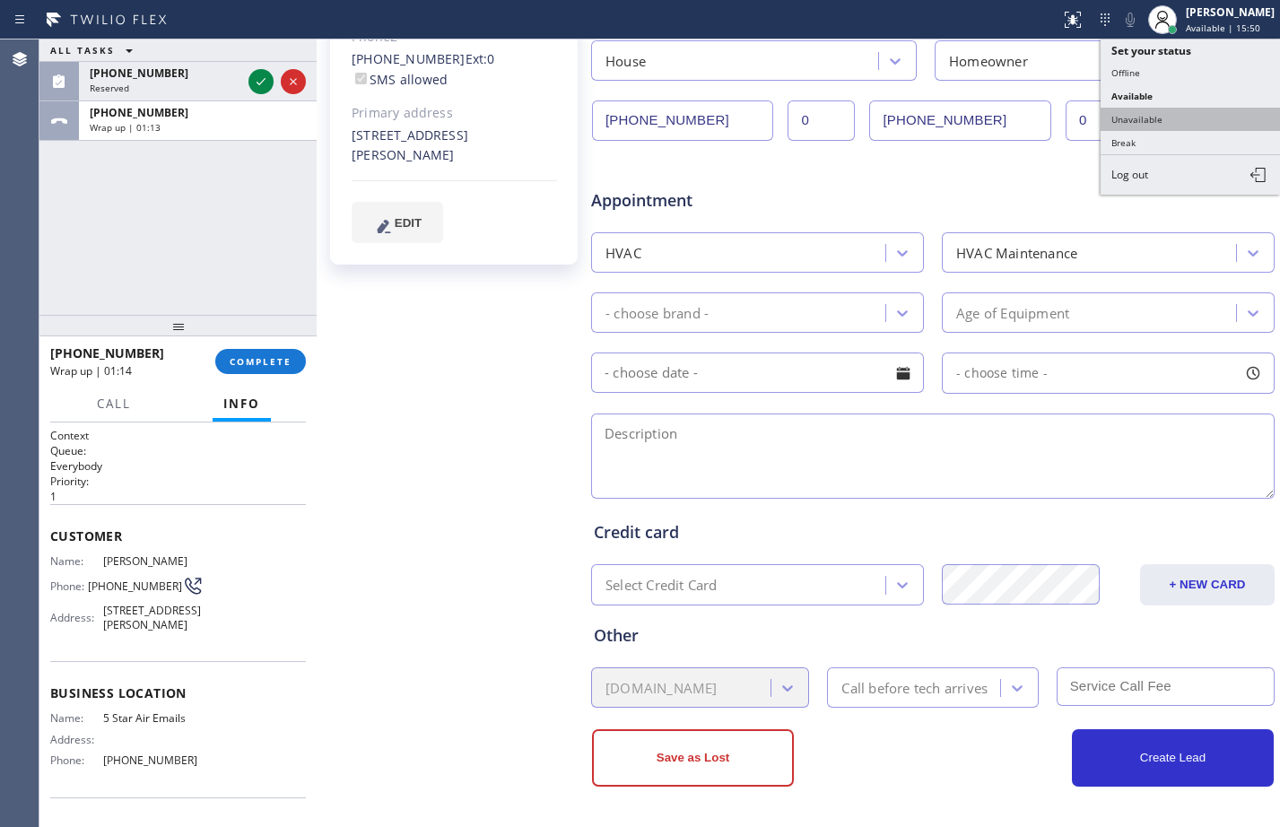
click at [1164, 115] on button "Unavailable" at bounding box center [1190, 119] width 179 height 23
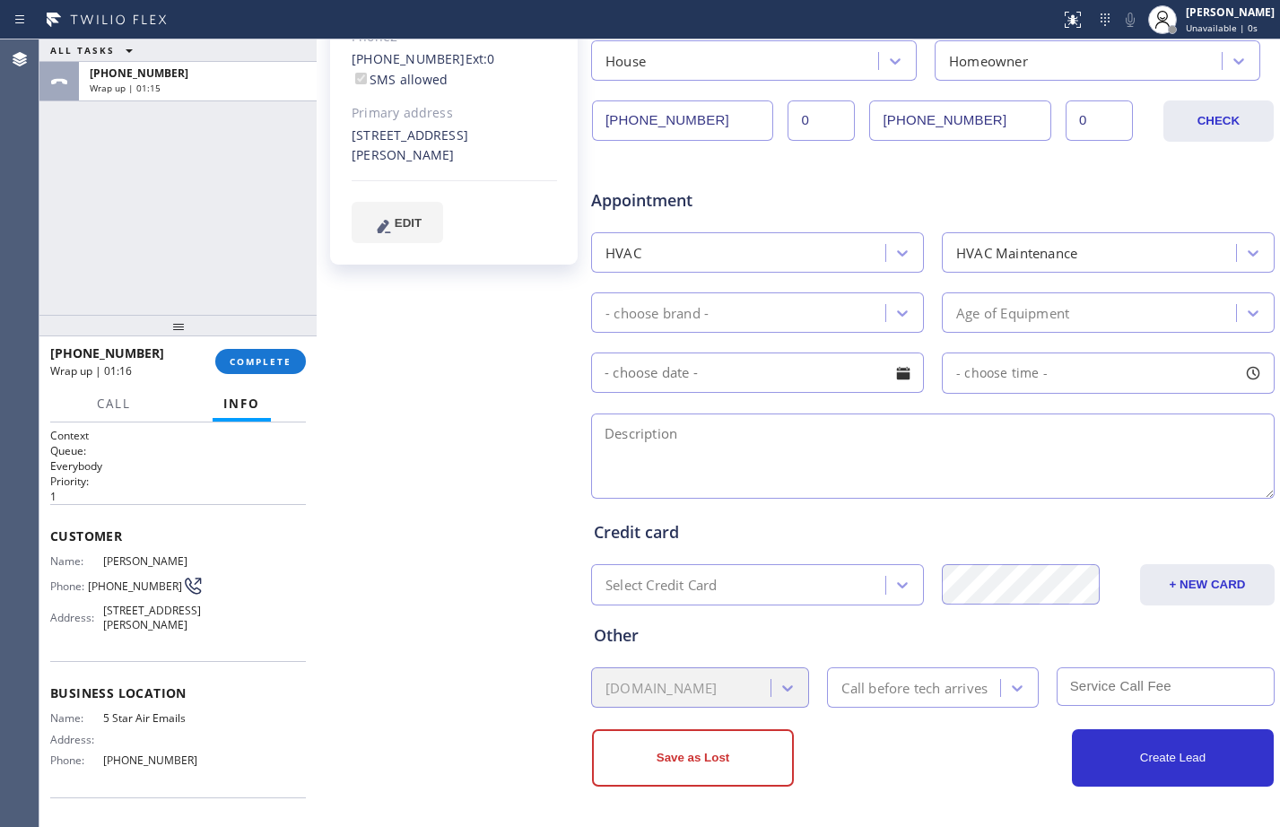
click at [719, 434] on textarea at bounding box center [933, 456] width 684 height 85
click at [828, 313] on div "- choose brand -" at bounding box center [741, 312] width 289 height 31
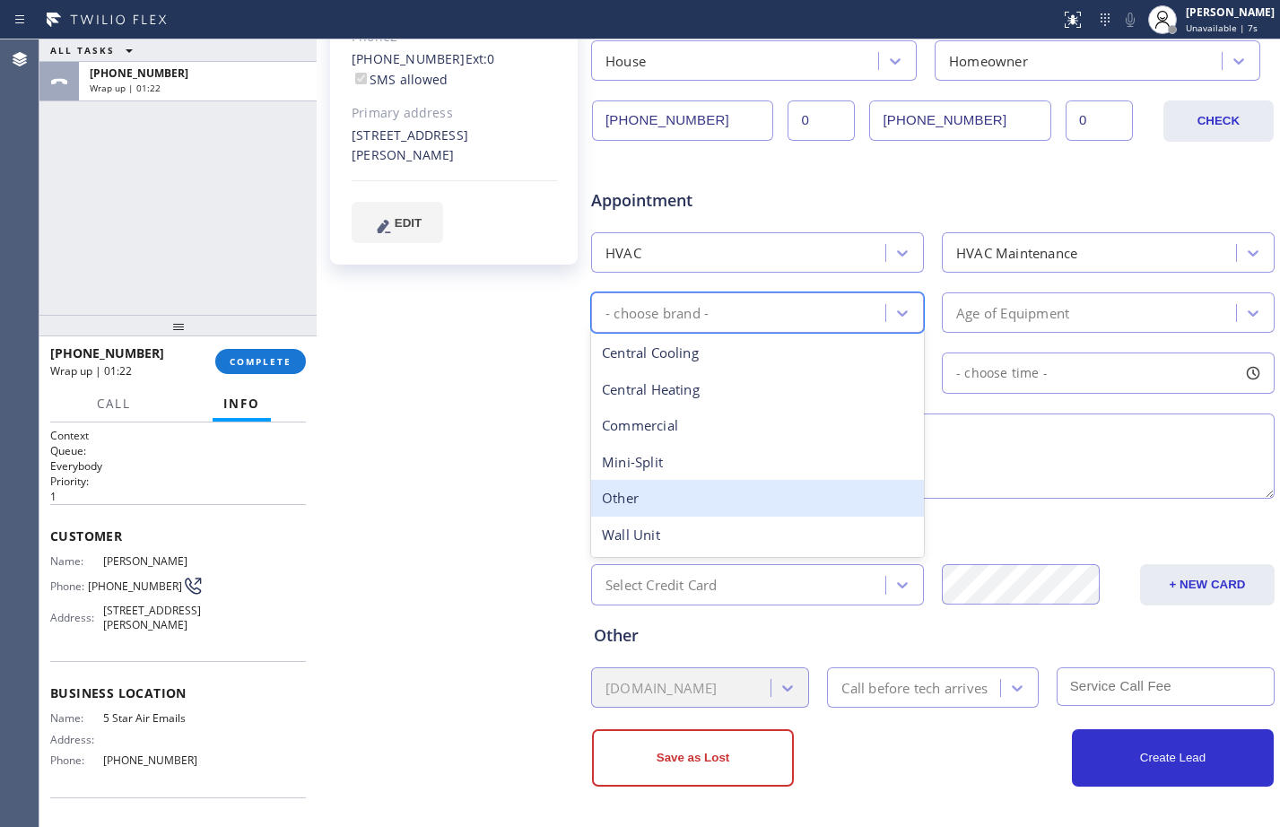
click at [668, 498] on div "Other" at bounding box center [757, 498] width 333 height 37
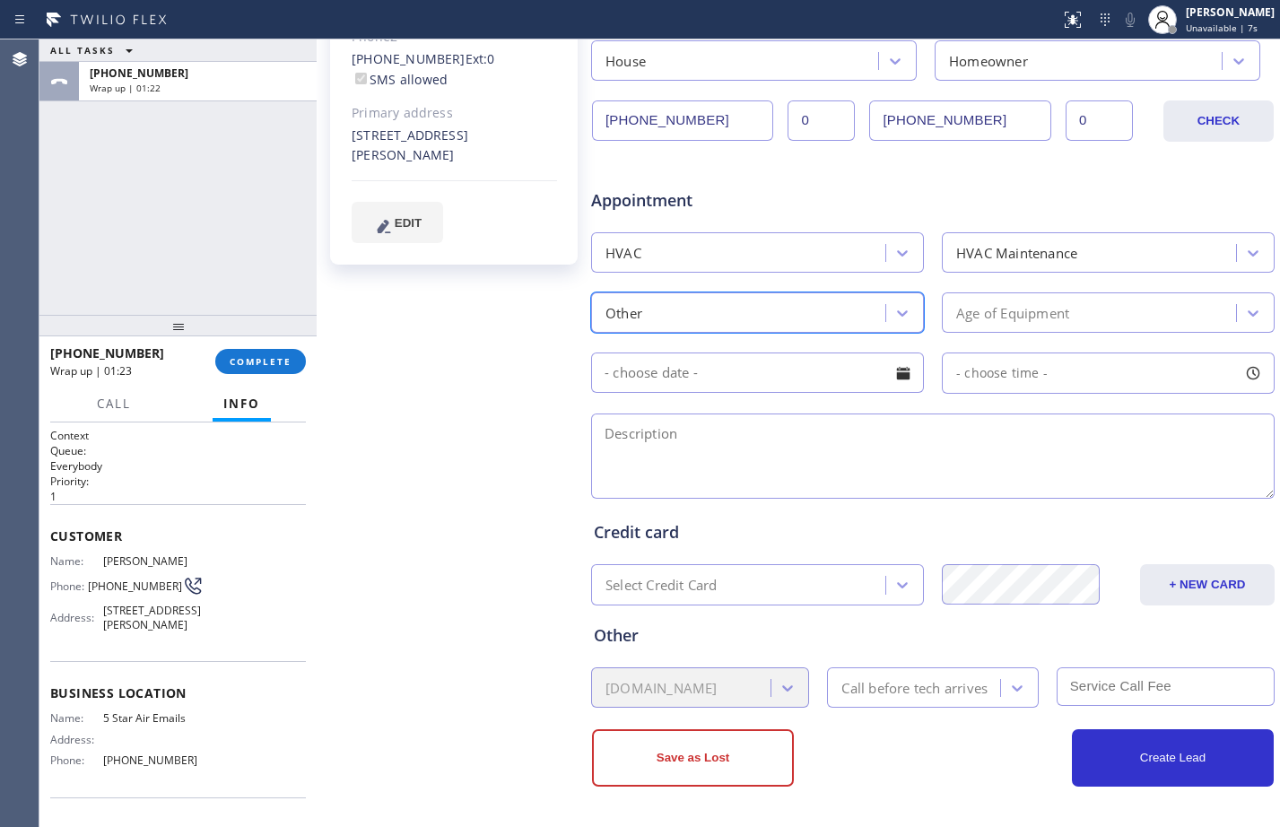
click at [972, 327] on div "Age of Equipment" at bounding box center [1092, 312] width 289 height 31
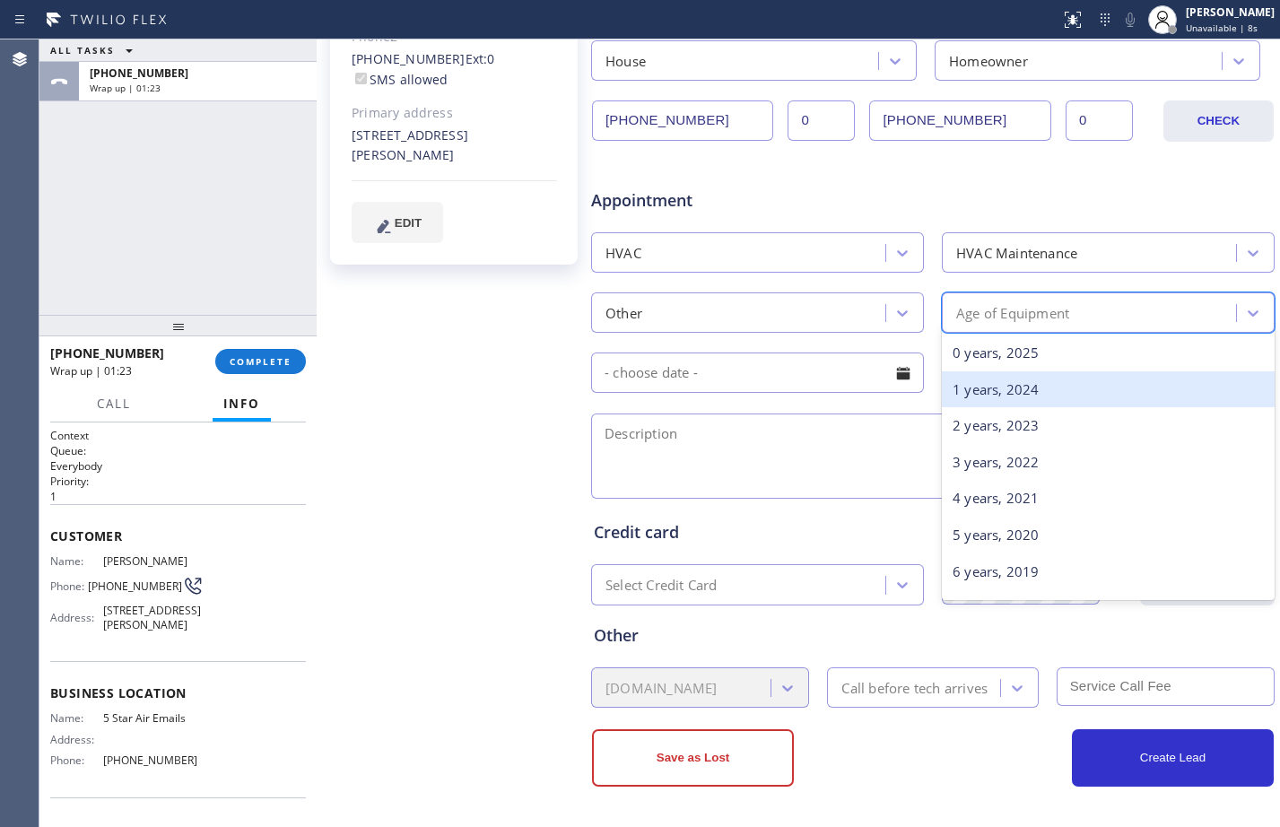
click at [996, 389] on div "1 years, 2024" at bounding box center [1108, 389] width 333 height 37
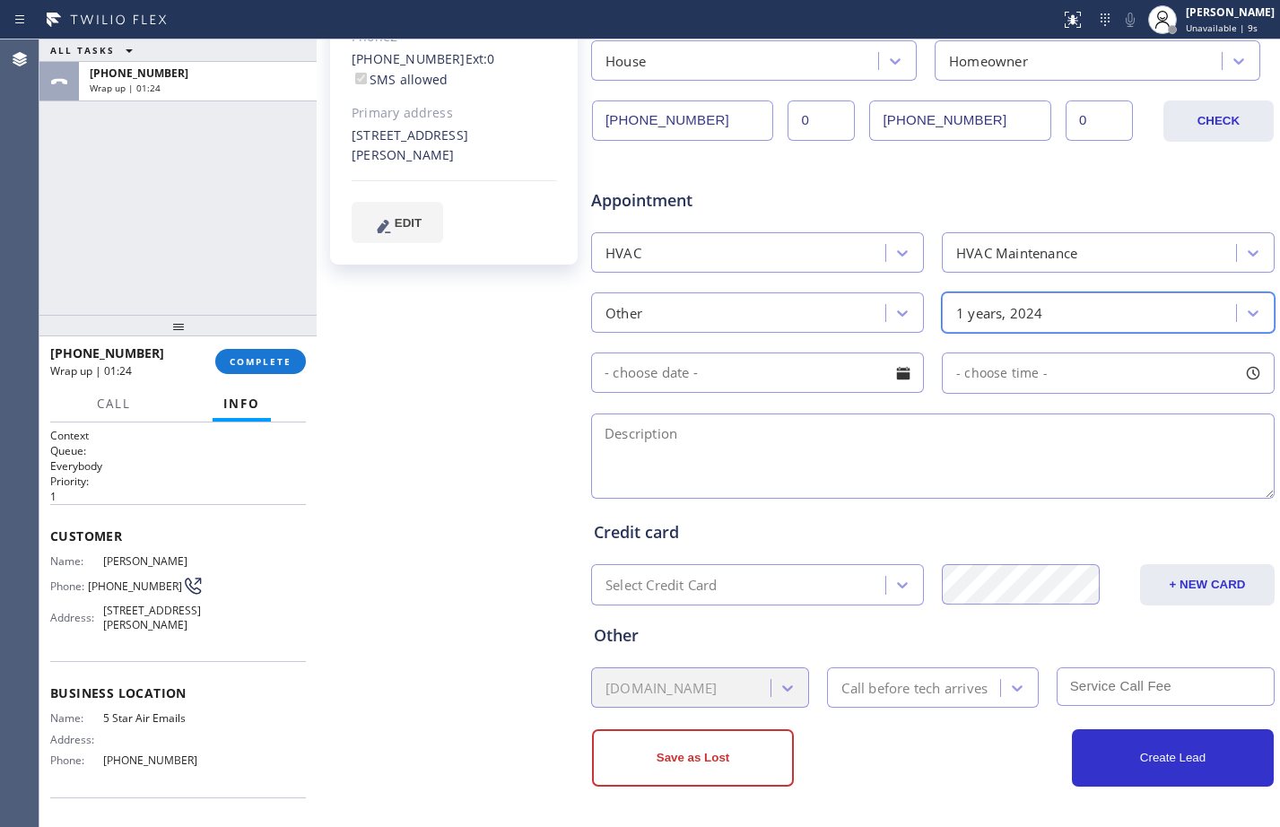
click at [695, 454] on textarea at bounding box center [933, 456] width 684 height 85
click at [232, 147] on div "ALL TASKS ALL TASKS ACTIVE TASKS TASKS IN WRAP UP [PHONE_NUMBER] Wrap up | 02:52" at bounding box center [177, 176] width 277 height 275
click at [772, 439] on textarea "Change" at bounding box center [933, 456] width 684 height 85
click at [732, 439] on textarea "Change" at bounding box center [933, 456] width 684 height 85
paste textarea "change filter in take air/ ceiling 11ft tall/"
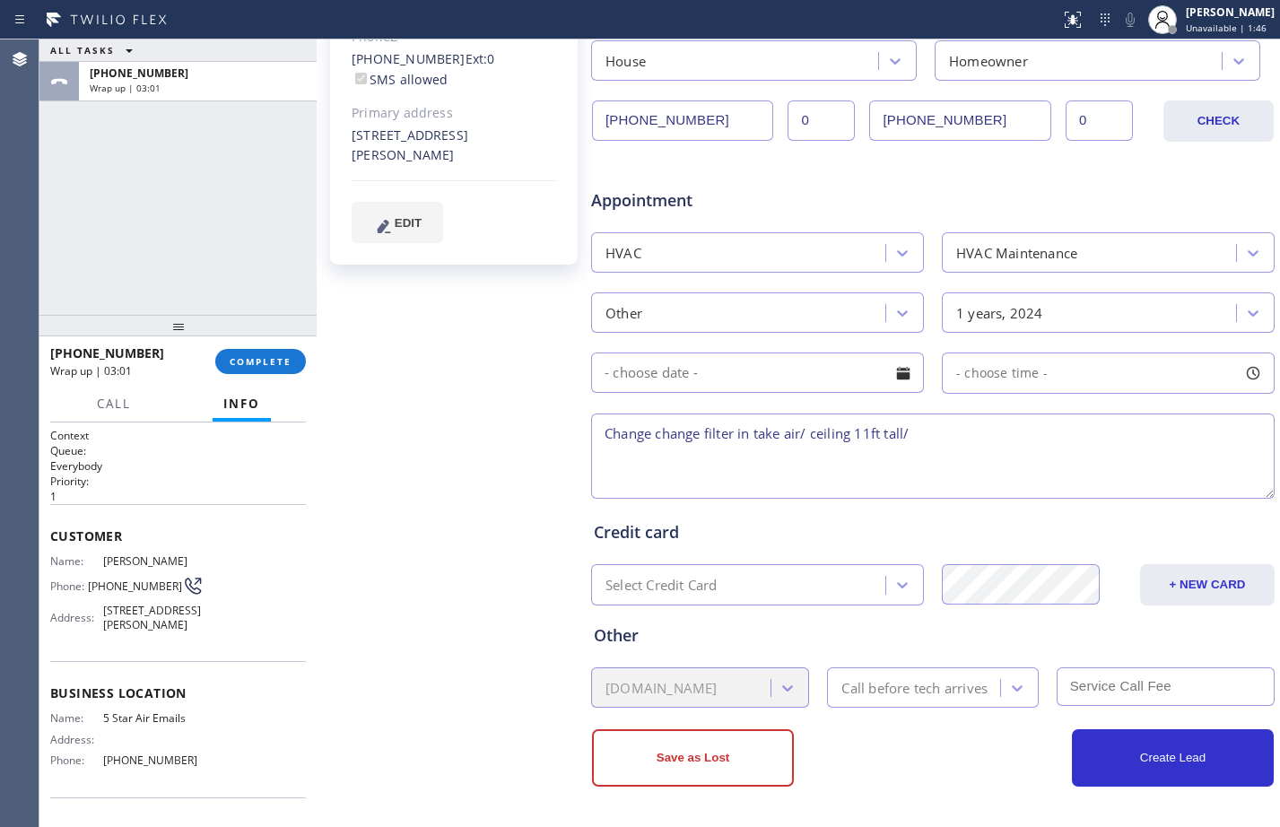
click at [858, 432] on textarea "Change change filter in take air/ ceiling 11ft tall/" at bounding box center [933, 456] width 684 height 85
click at [930, 427] on textarea "Change change filter in take air/ ceiling is about 11ft tall/" at bounding box center [933, 456] width 684 height 85
click at [1032, 421] on textarea "Change change filter in take air/ ceiling is about 11ft tall/" at bounding box center [933, 456] width 684 height 85
click at [1022, 429] on textarea "Change change filter in take air/ ceiling is about 11ft tall/" at bounding box center [933, 456] width 684 height 85
paste textarea "[STREET_ADDRESS][PERSON_NAME]"
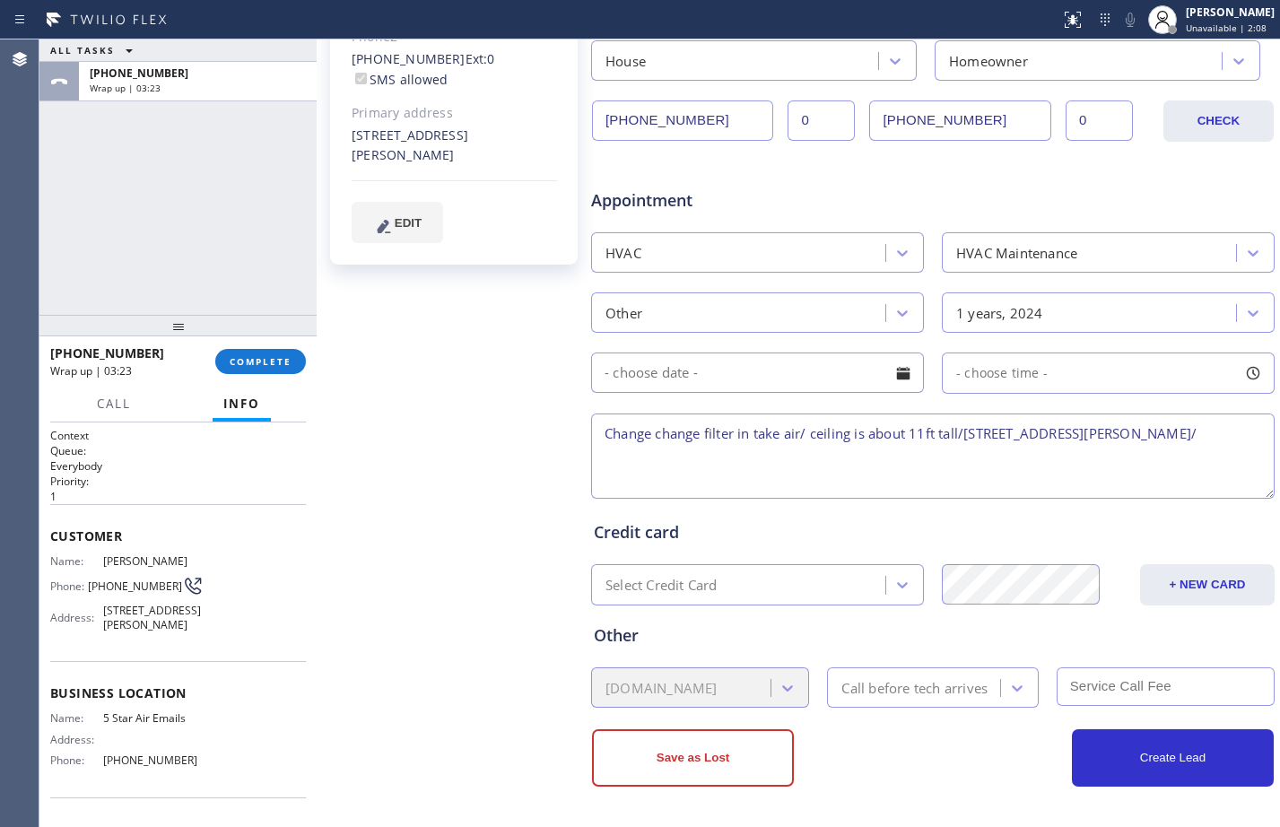
click at [803, 461] on textarea "Change change filter in take air/ ceiling is about 11ft tall/[STREET_ADDRESS][P…" at bounding box center [933, 456] width 684 height 85
paste textarea "5 Star Air Emails"
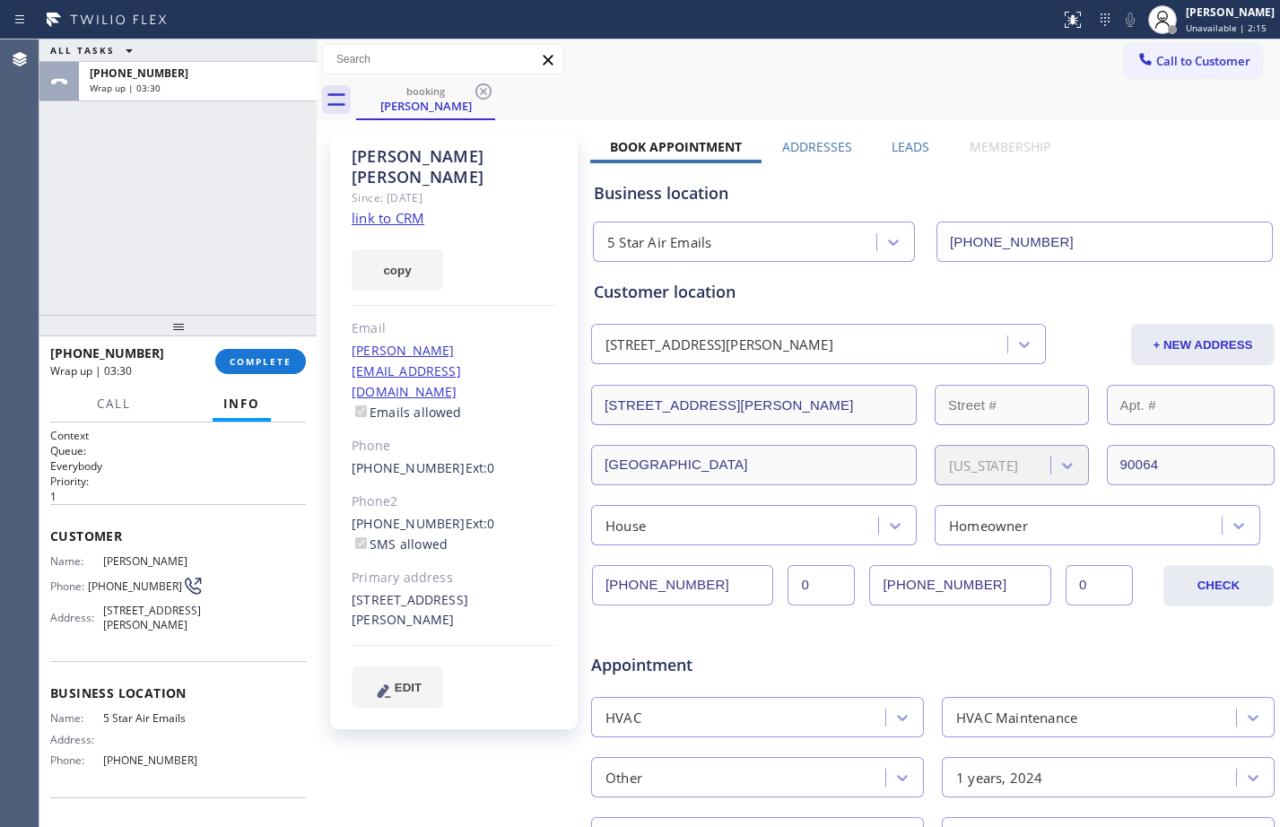
type textarea "Change change filter in take air/ ceiling is about 11ft tall/[STREET_ADDRESS][P…"
click at [293, 220] on div "ALL TASKS ALL TASKS ACTIVE TASKS TASKS IN WRAP UP [PHONE_NUMBER] Wrap up | 05:39" at bounding box center [177, 176] width 277 height 275
click at [288, 357] on span "COMPLETE" at bounding box center [261, 361] width 62 height 13
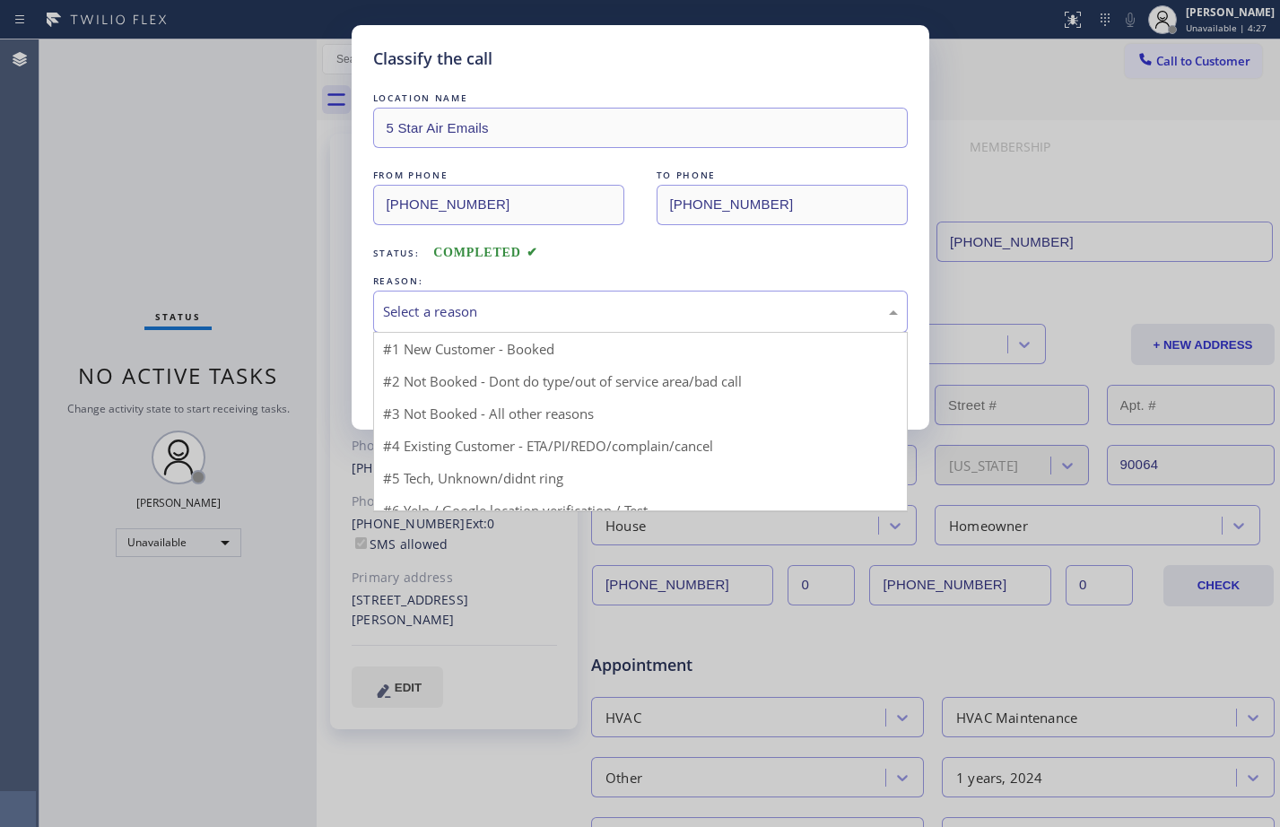
click at [420, 310] on div "Select a reason" at bounding box center [640, 311] width 515 height 21
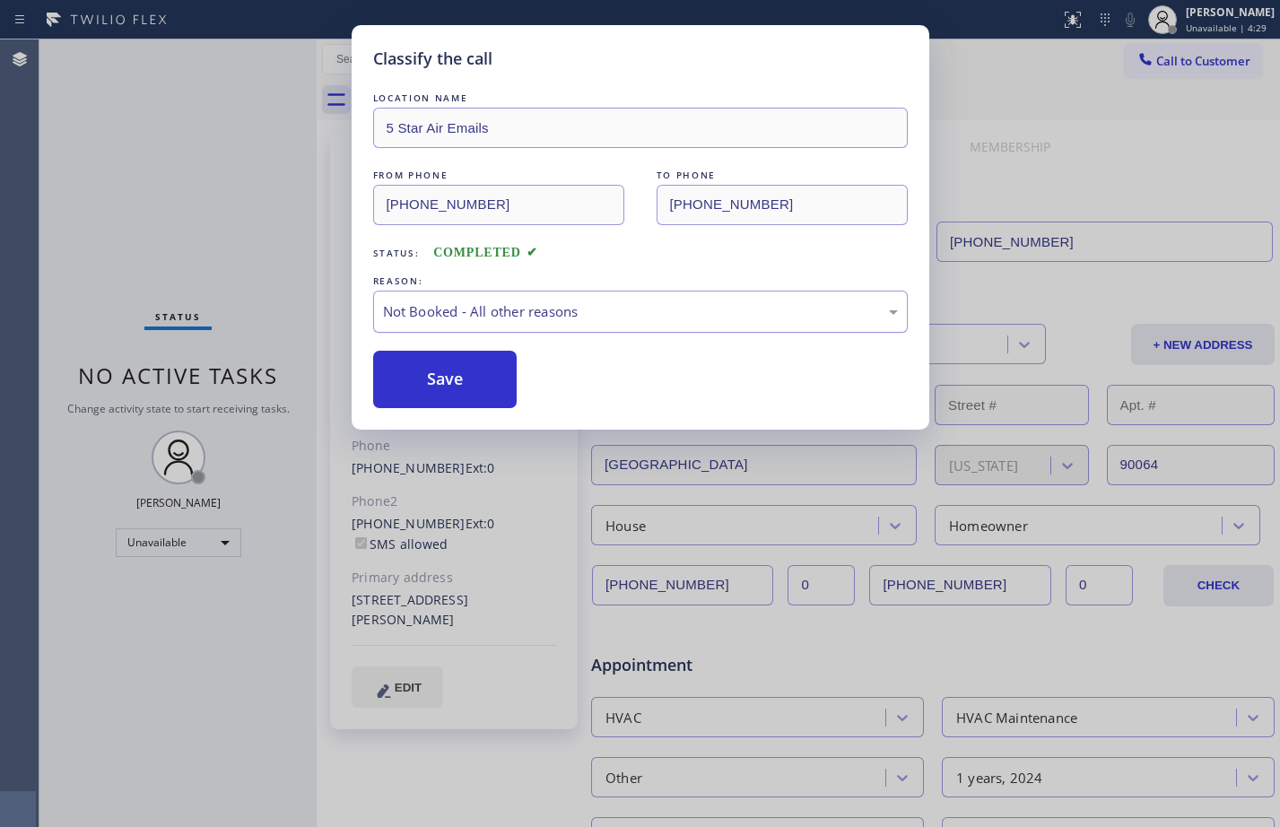
click at [460, 302] on div "Not Booked - All other reasons" at bounding box center [640, 311] width 515 height 21
click at [455, 371] on button "Save" at bounding box center [445, 379] width 144 height 57
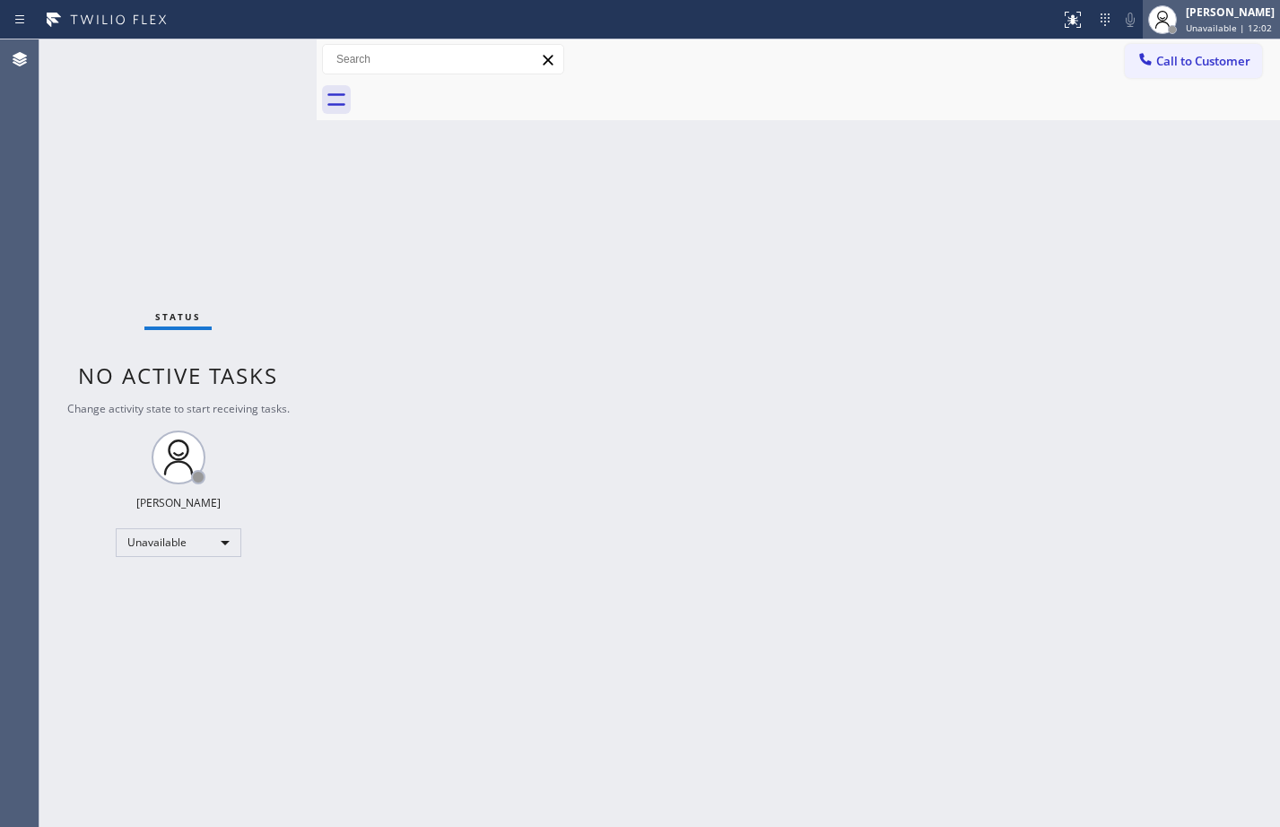
click at [1195, 23] on span "Unavailable | 12:02" at bounding box center [1229, 28] width 86 height 13
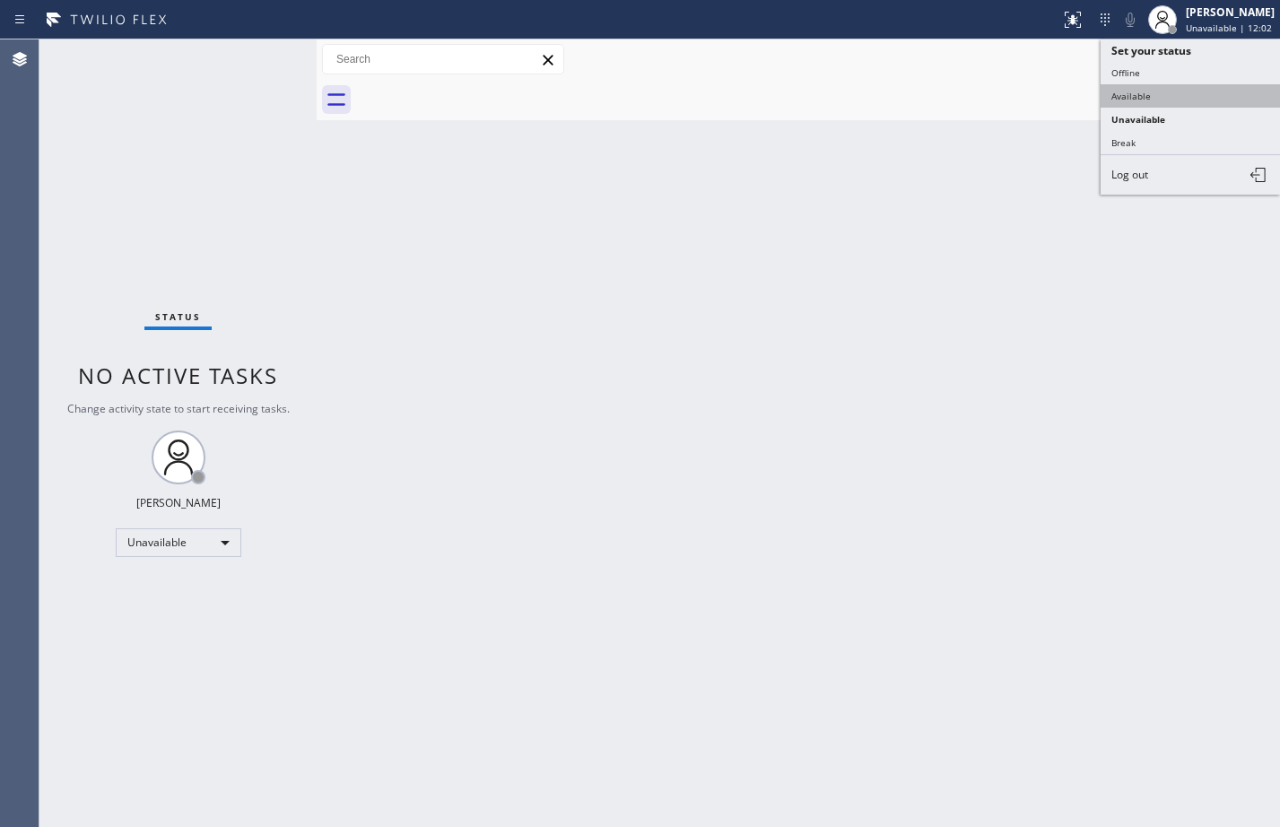
click at [1159, 95] on button "Available" at bounding box center [1190, 95] width 179 height 23
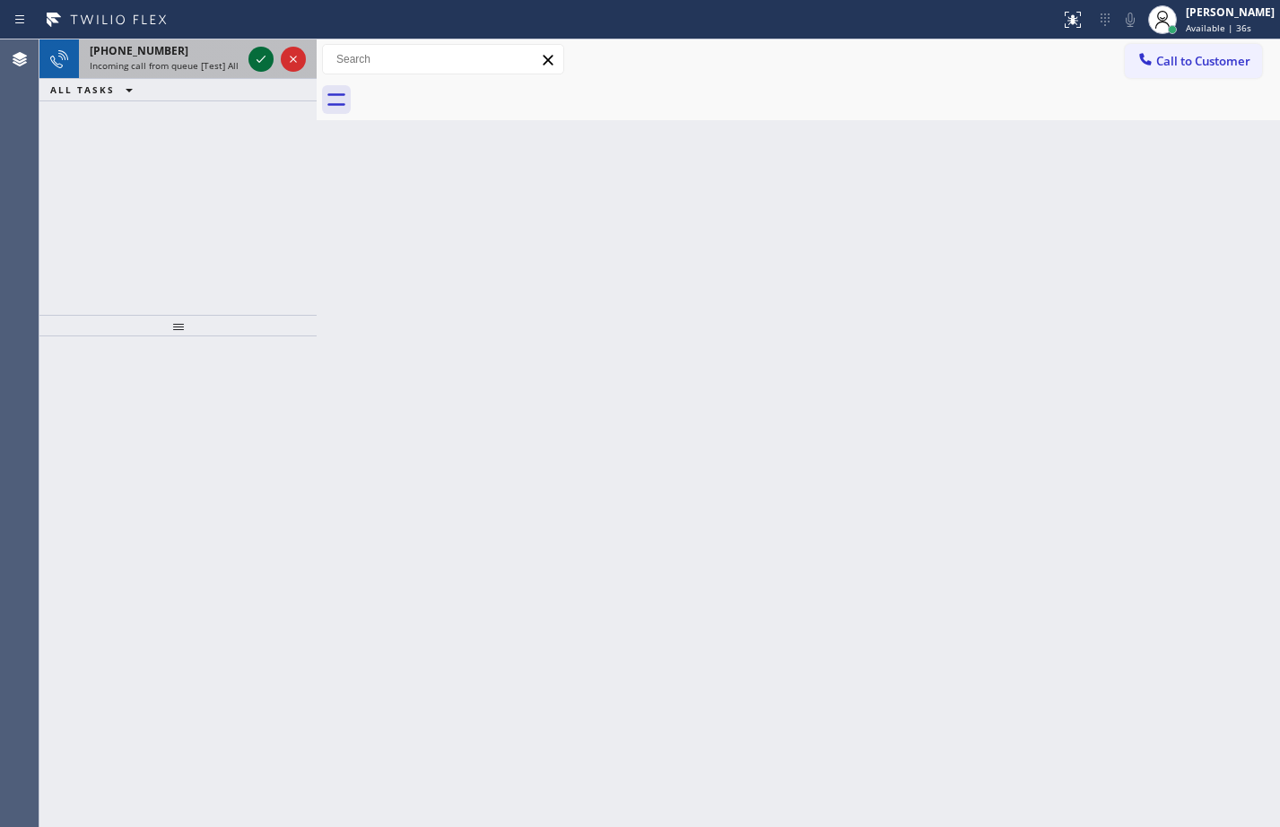
click at [259, 60] on icon at bounding box center [261, 59] width 22 height 22
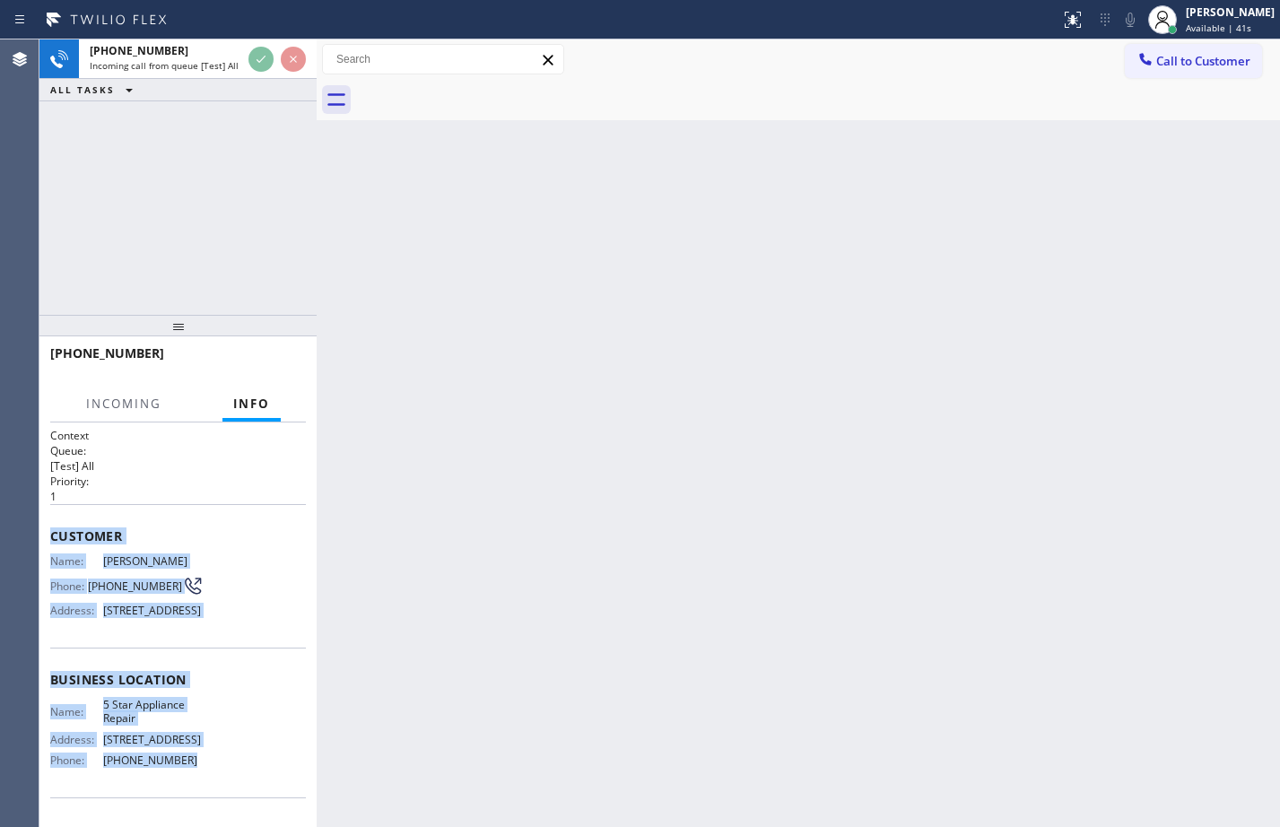
drag, startPoint x: 53, startPoint y: 533, endPoint x: 222, endPoint y: 787, distance: 304.9
click at [222, 787] on div "Context Queue: [Test] All Priority: 1 Customer Name: [PERSON_NAME] Phone: [PHON…" at bounding box center [178, 680] width 256 height 505
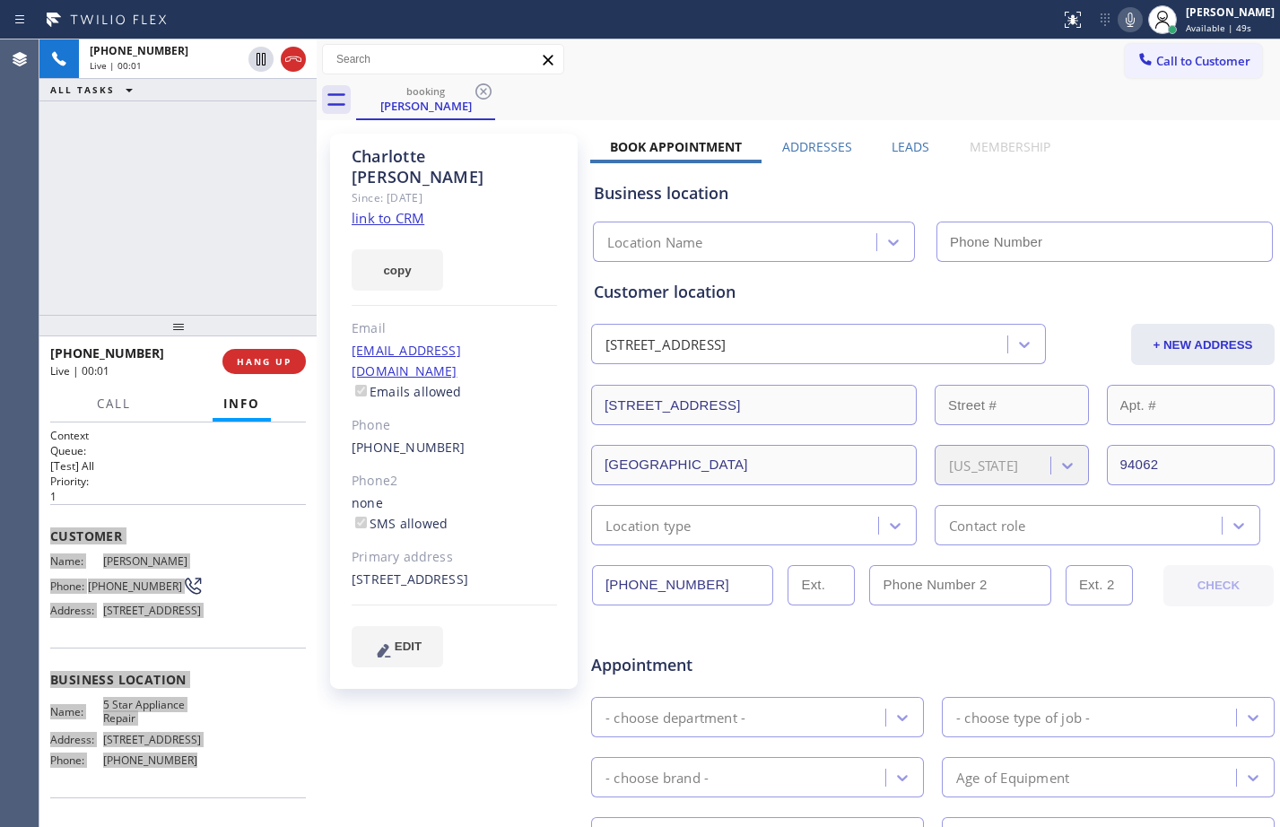
type input "[PHONE_NUMBER]"
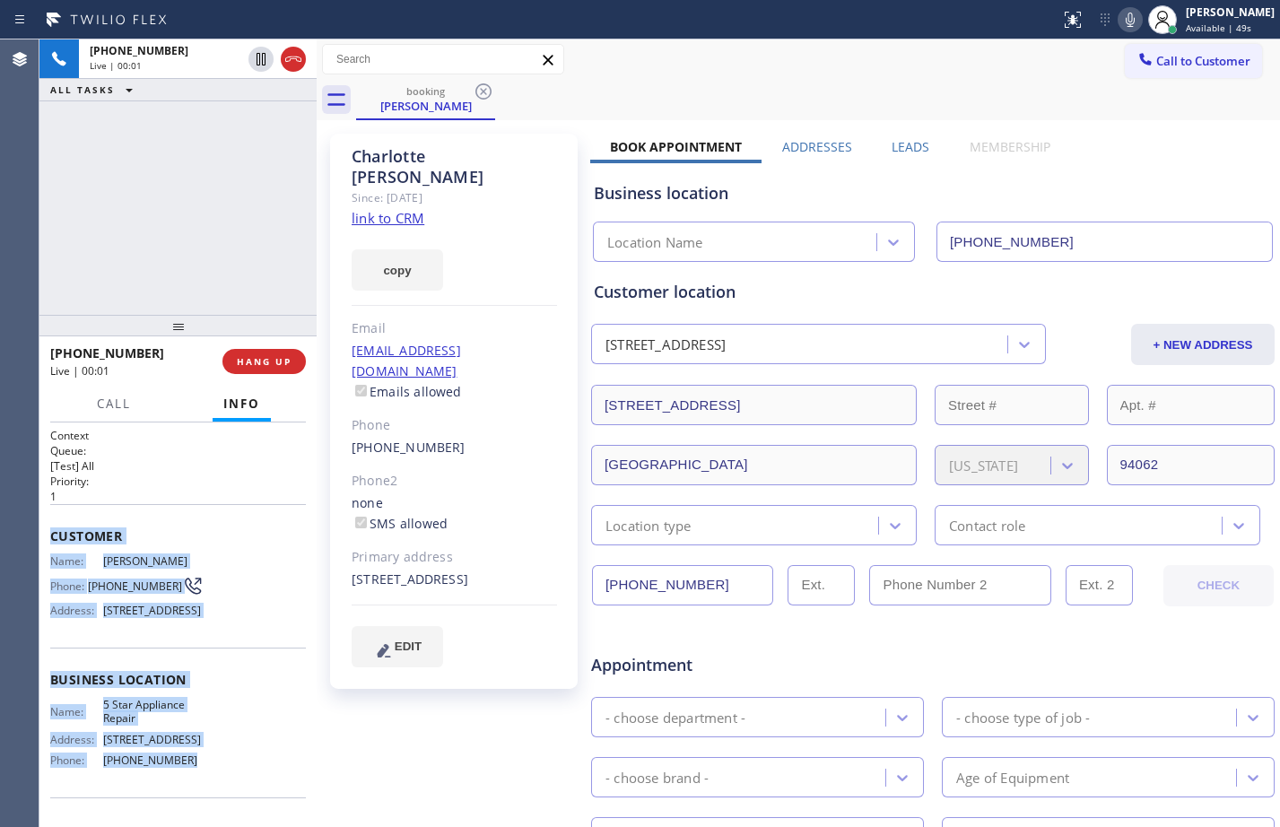
click at [400, 209] on link "link to CRM" at bounding box center [388, 218] width 73 height 18
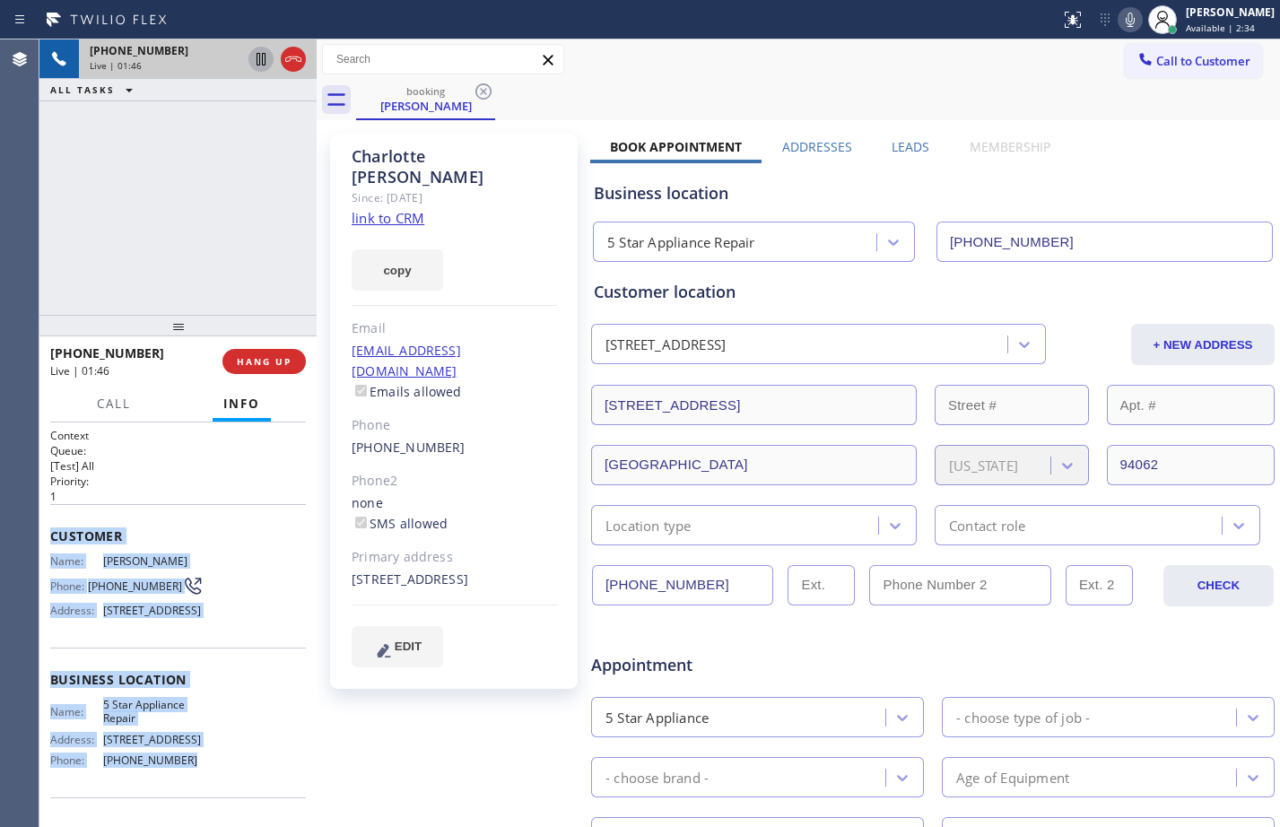
click at [266, 63] on icon at bounding box center [261, 59] width 22 height 22
click at [1120, 20] on icon at bounding box center [1131, 20] width 22 height 22
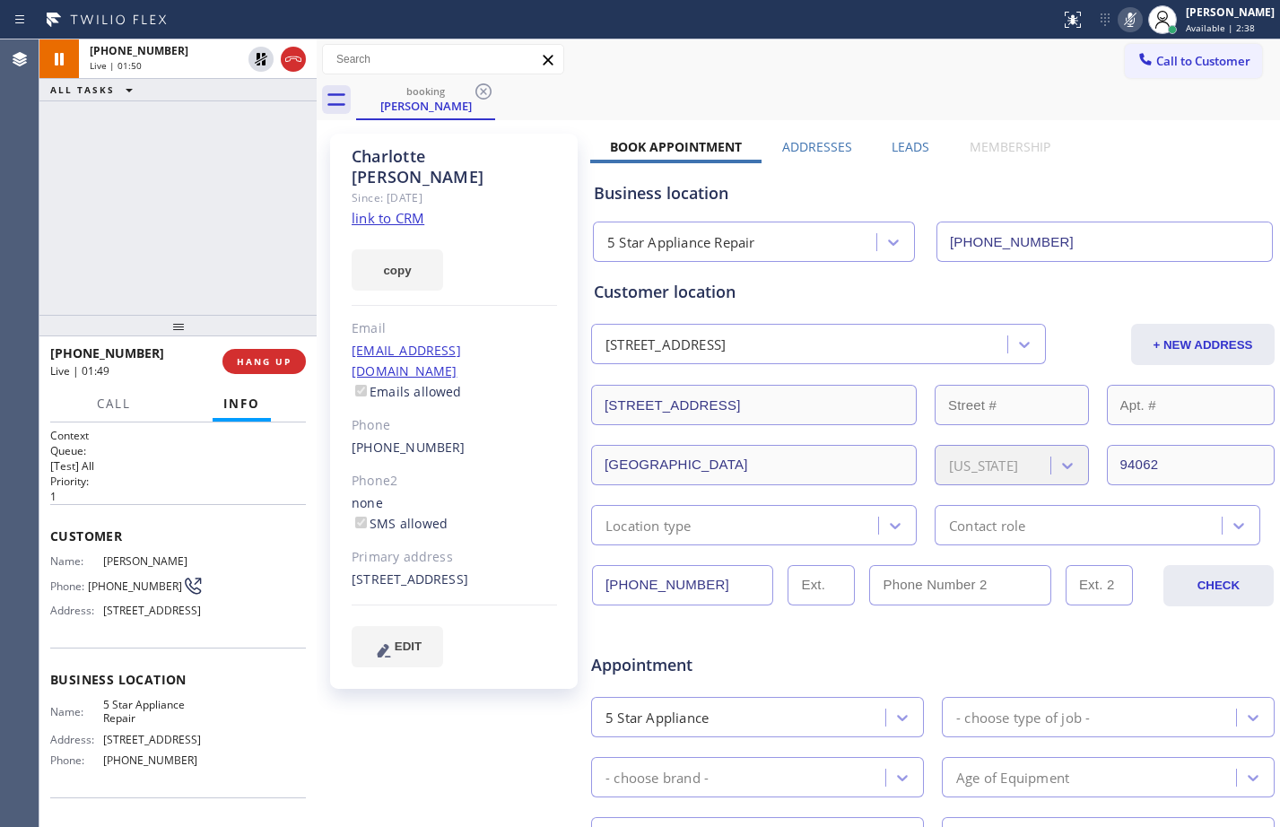
click at [226, 248] on div "[PHONE_NUMBER] Live | 01:50 ALL TASKS ALL TASKS ACTIVE TASKS TASKS IN WRAP UP" at bounding box center [177, 176] width 277 height 275
click at [262, 66] on icon at bounding box center [261, 59] width 22 height 22
click at [1120, 23] on icon at bounding box center [1131, 20] width 22 height 22
click at [264, 66] on icon at bounding box center [261, 59] width 9 height 13
click at [1120, 27] on icon at bounding box center [1131, 20] width 22 height 22
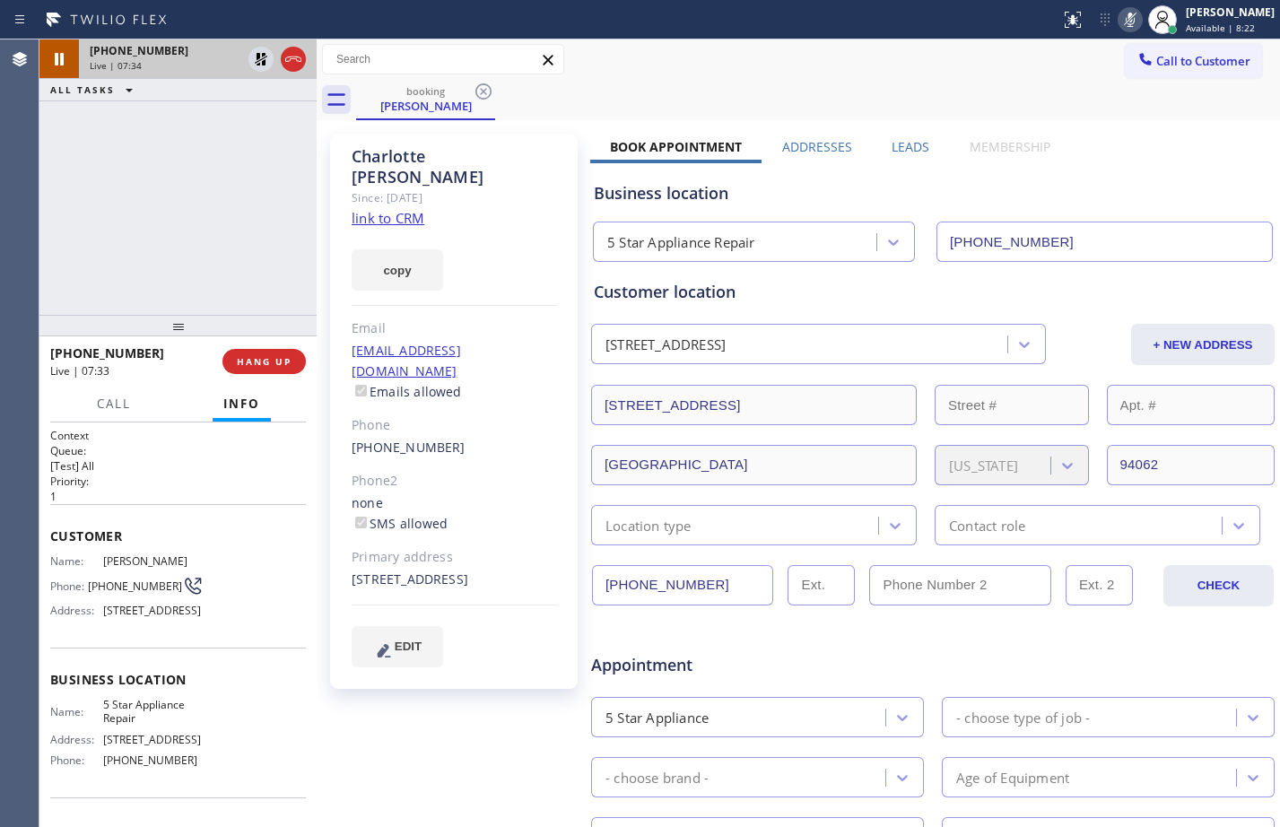
drag, startPoint x: 265, startPoint y: 64, endPoint x: 280, endPoint y: 61, distance: 15.5
click at [265, 64] on icon at bounding box center [261, 59] width 13 height 13
click at [1126, 21] on icon at bounding box center [1130, 20] width 9 height 14
click at [251, 365] on span "HANG UP" at bounding box center [264, 361] width 55 height 13
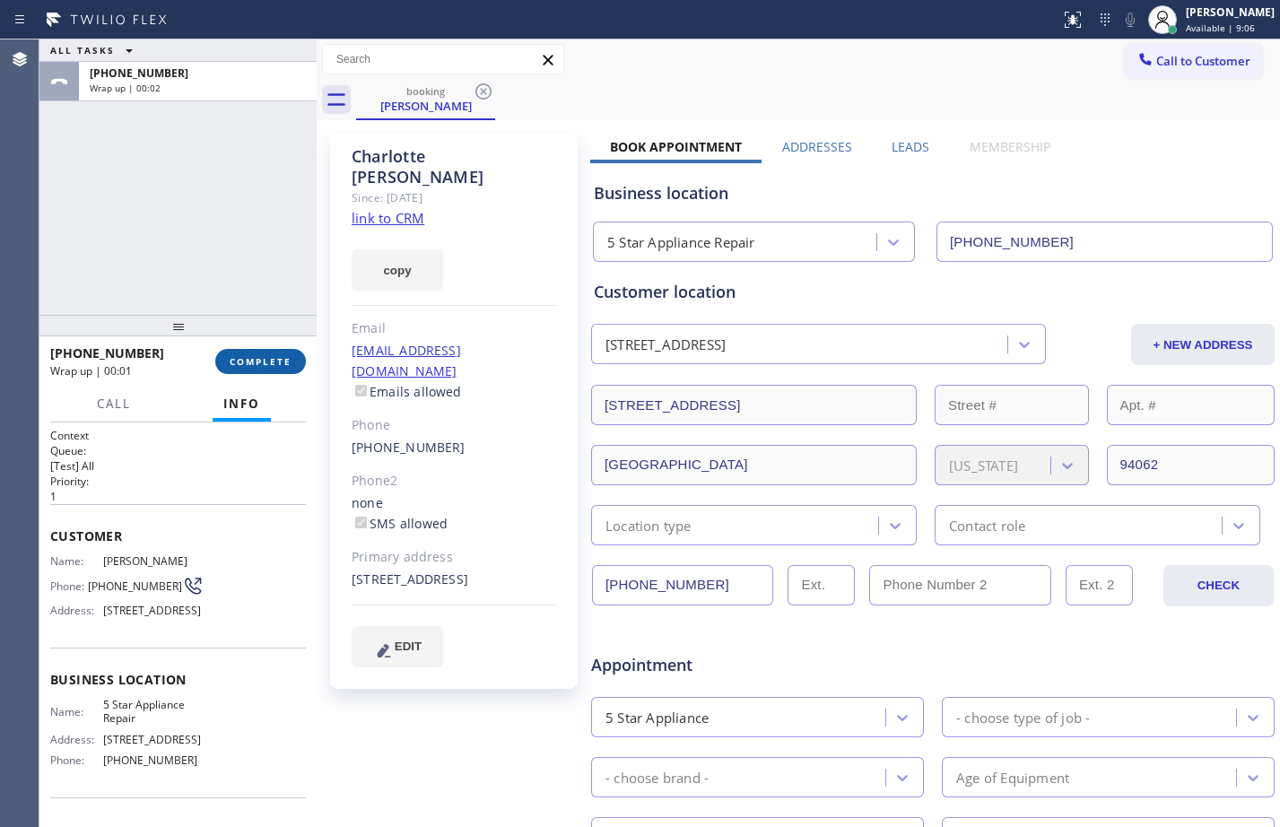
click at [266, 358] on span "COMPLETE" at bounding box center [261, 361] width 62 height 13
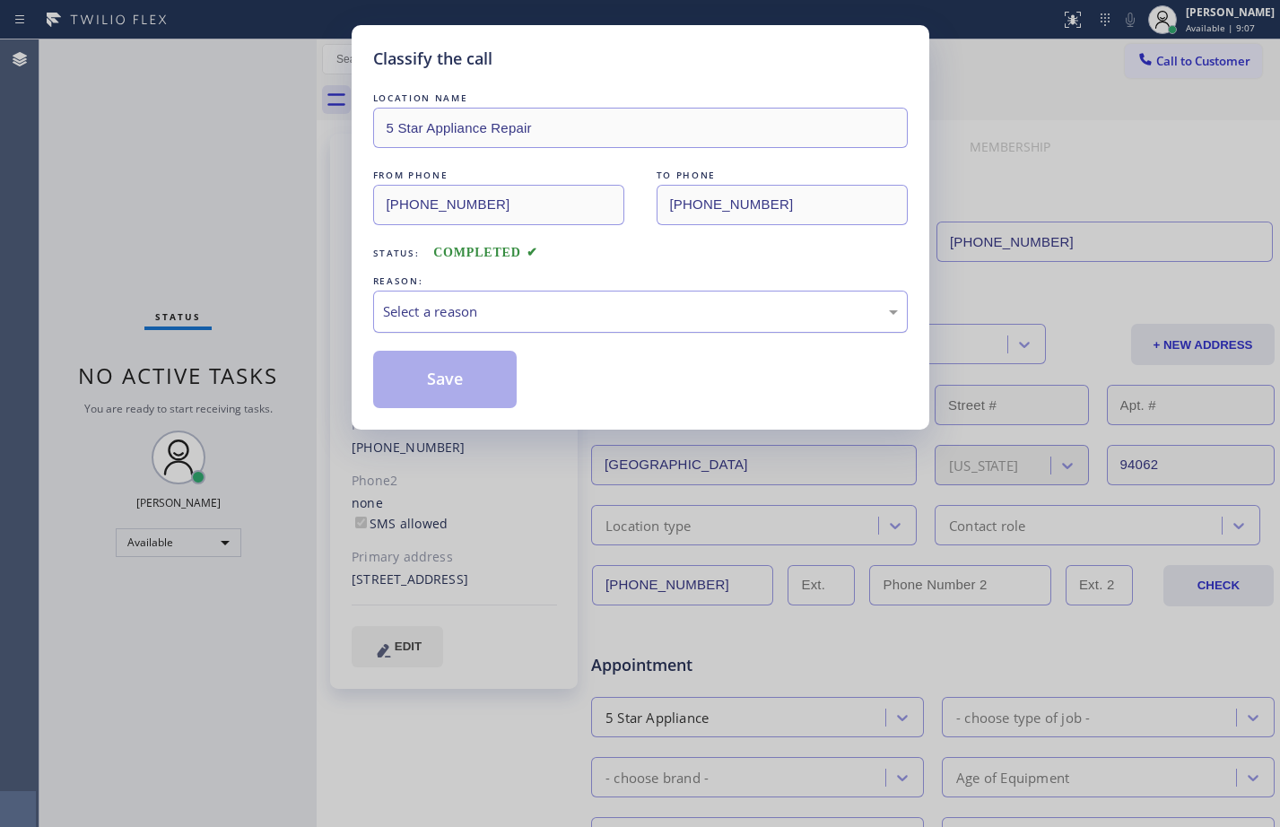
click at [485, 312] on div "Select a reason" at bounding box center [640, 311] width 515 height 21
click at [439, 383] on button "Save" at bounding box center [445, 379] width 144 height 57
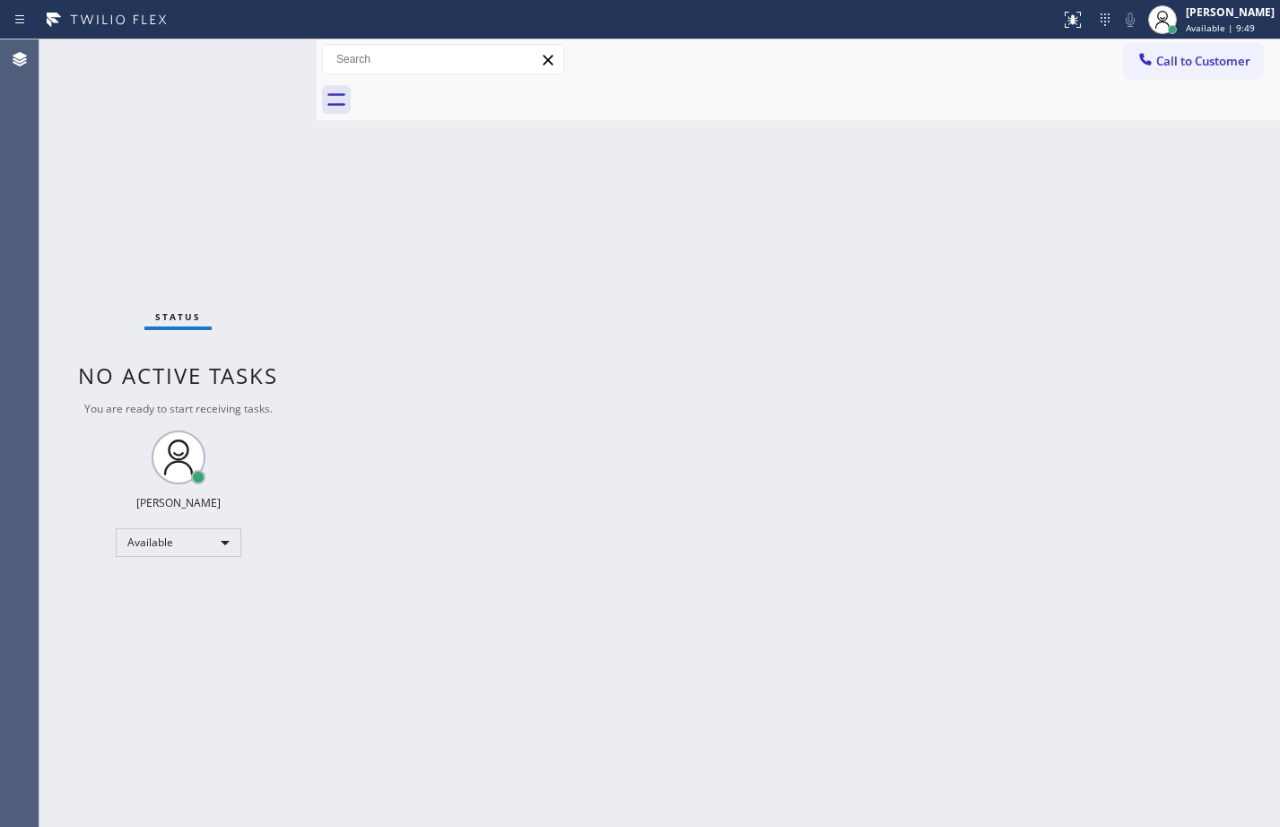
click at [260, 281] on div "Status No active tasks You are ready to start receiving tasks. [PERSON_NAME] Av…" at bounding box center [177, 433] width 277 height 788
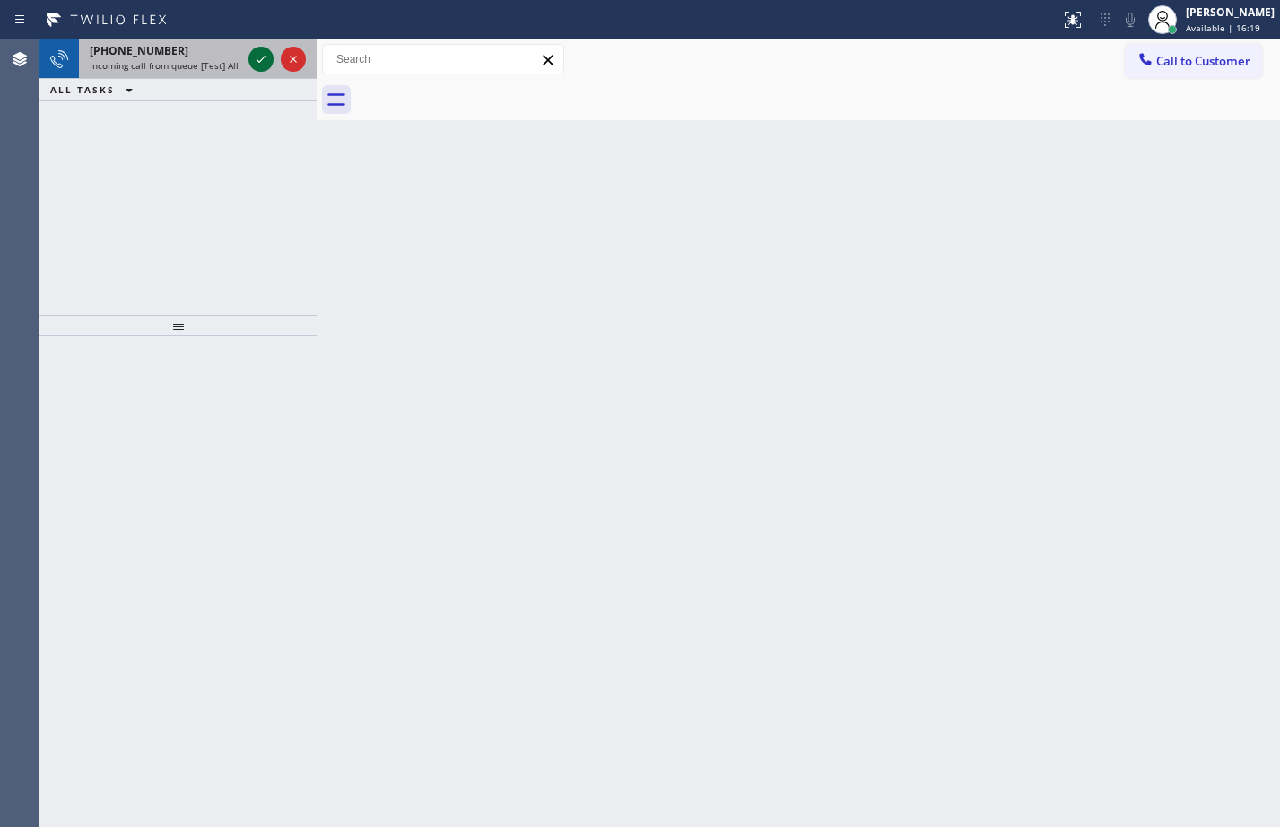
click at [266, 56] on icon at bounding box center [261, 59] width 22 height 22
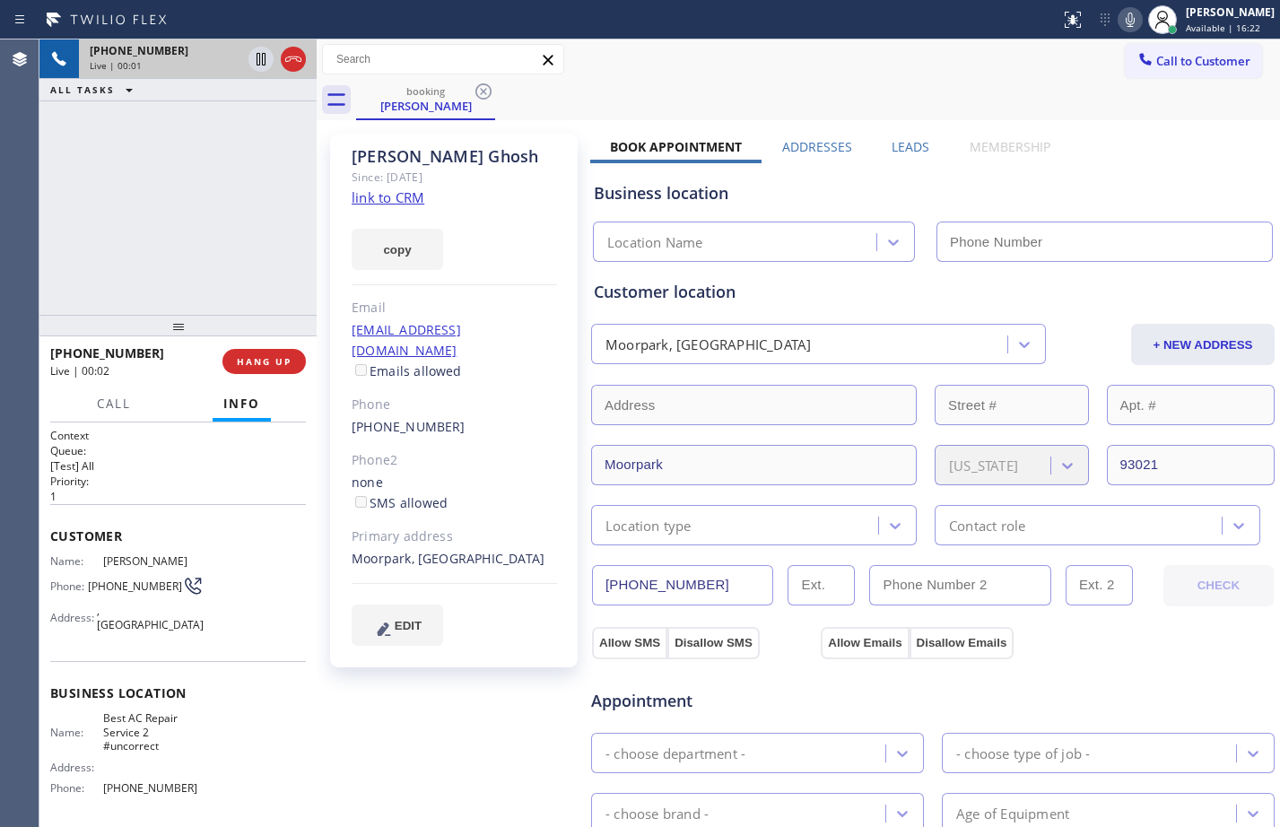
type input "[PHONE_NUMBER]"
click at [394, 193] on link "link to CRM" at bounding box center [388, 197] width 73 height 18
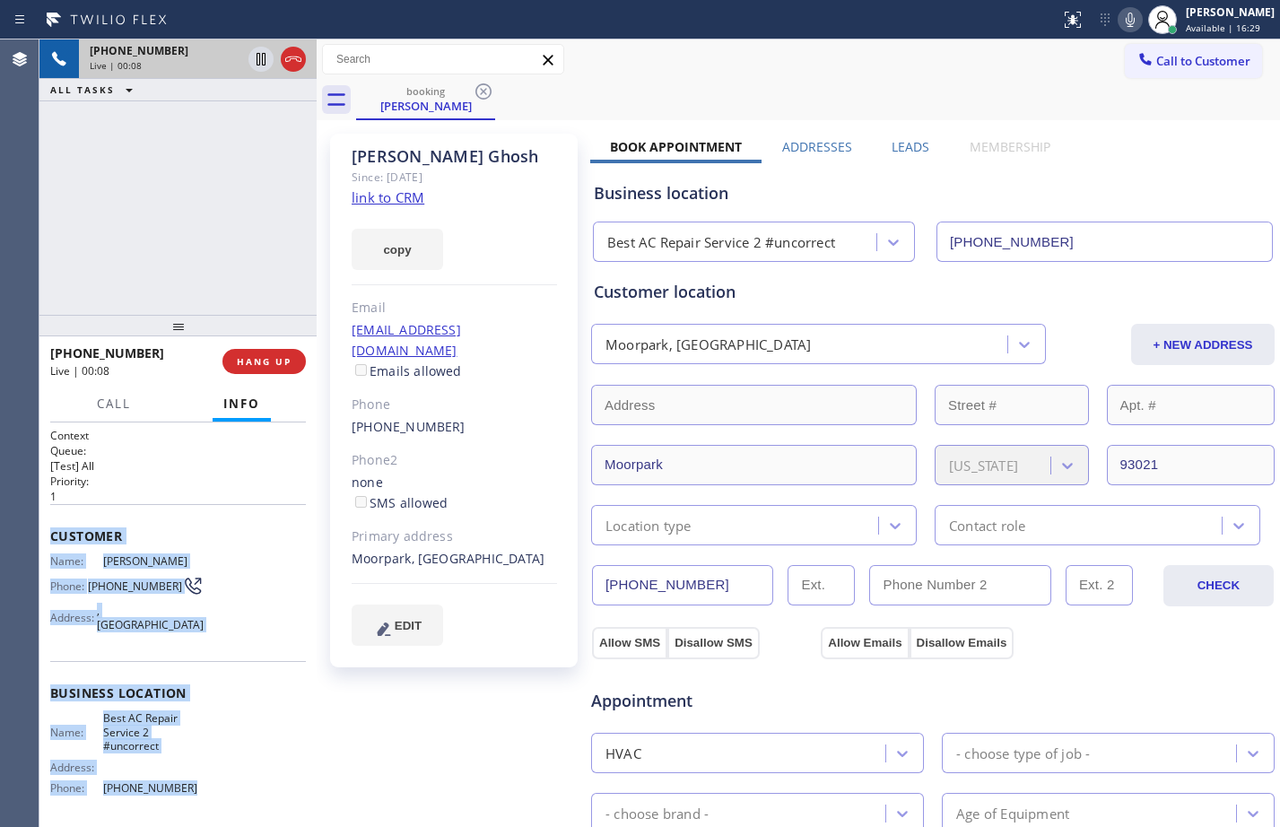
drag, startPoint x: 46, startPoint y: 534, endPoint x: 232, endPoint y: 782, distance: 310.8
click at [232, 782] on div "Context Queue: [Test] All Priority: 1 Customer Name: [PERSON_NAME] Phone: [PHON…" at bounding box center [177, 625] width 277 height 405
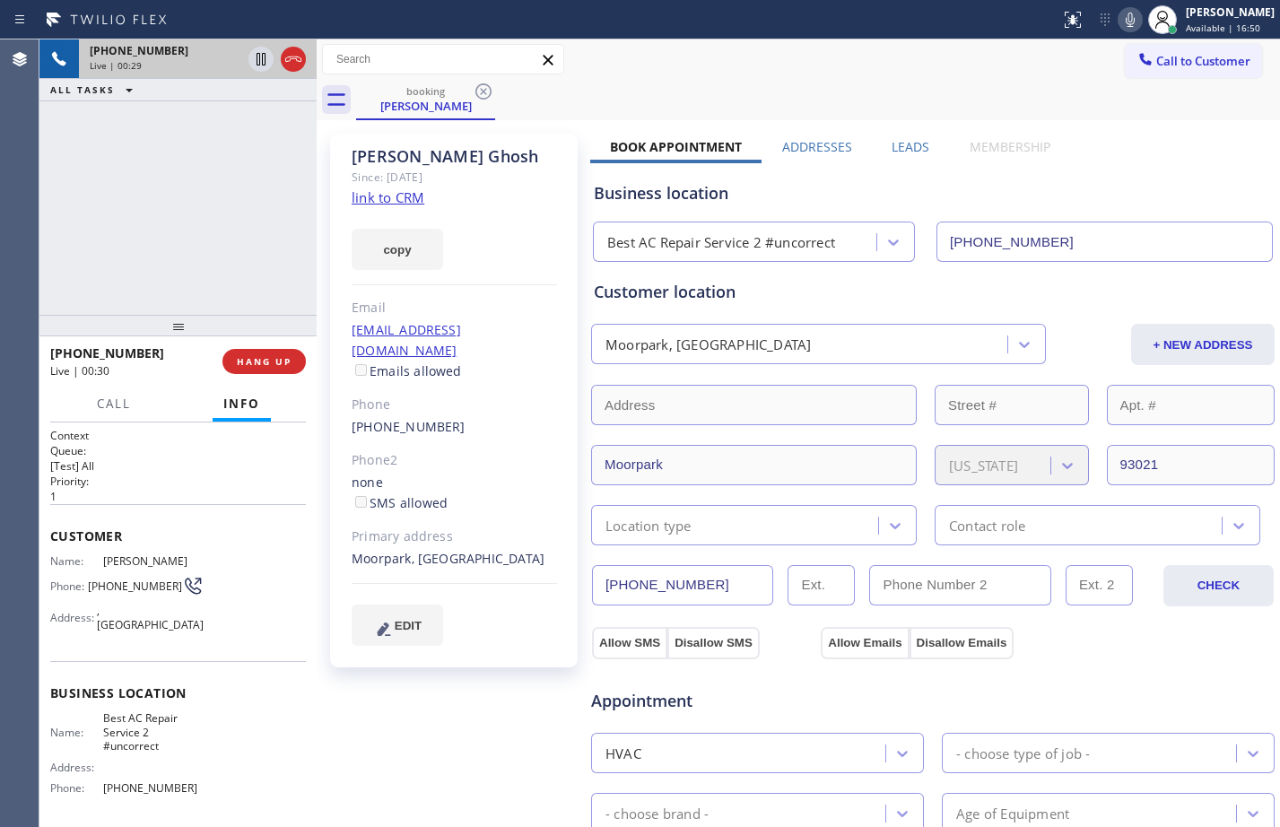
click at [383, 680] on div "[PERSON_NAME] Since: [DATE] link to CRM copy Email [EMAIL_ADDRESS][DOMAIN_NAME]…" at bounding box center [455, 724] width 269 height 1199
click at [223, 179] on div "[PHONE_NUMBER] Live | 01:08 ALL TASKS ALL TASKS ACTIVE TASKS TASKS IN WRAP UP" at bounding box center [177, 176] width 277 height 275
click at [256, 65] on icon at bounding box center [261, 59] width 22 height 22
click at [1127, 26] on icon at bounding box center [1131, 20] width 22 height 22
click at [101, 401] on span "Call" at bounding box center [114, 404] width 34 height 16
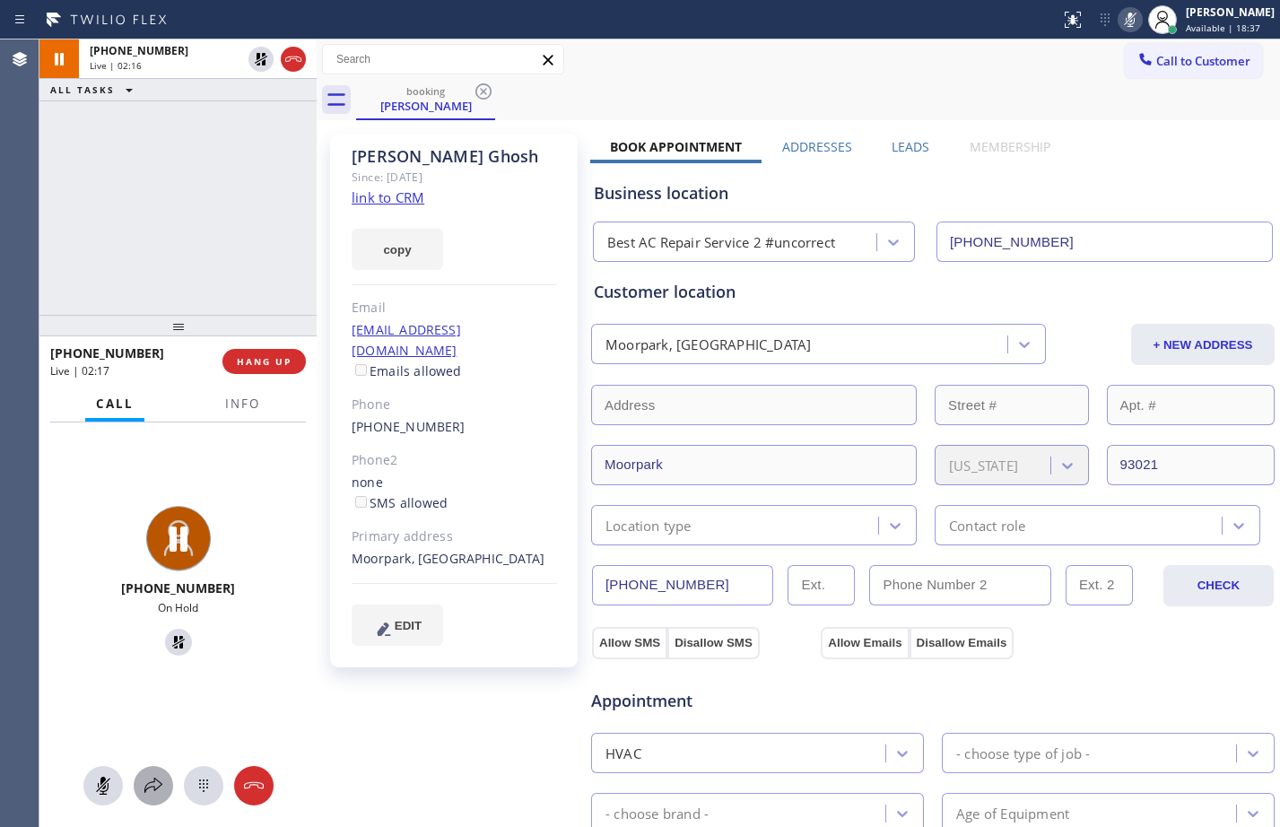
click at [162, 782] on icon at bounding box center [154, 786] width 22 height 22
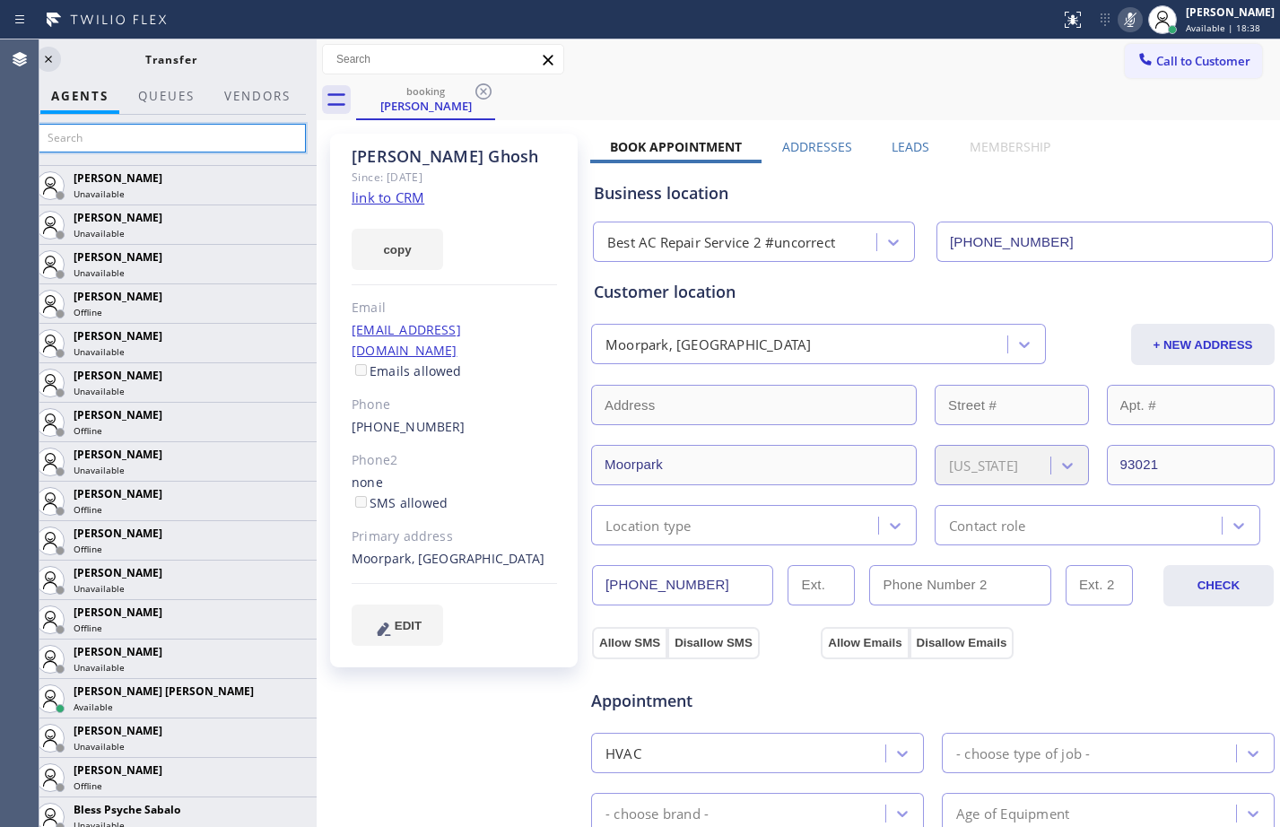
click at [227, 137] on input "text" at bounding box center [171, 138] width 270 height 29
click at [170, 137] on input "text" at bounding box center [171, 138] width 270 height 29
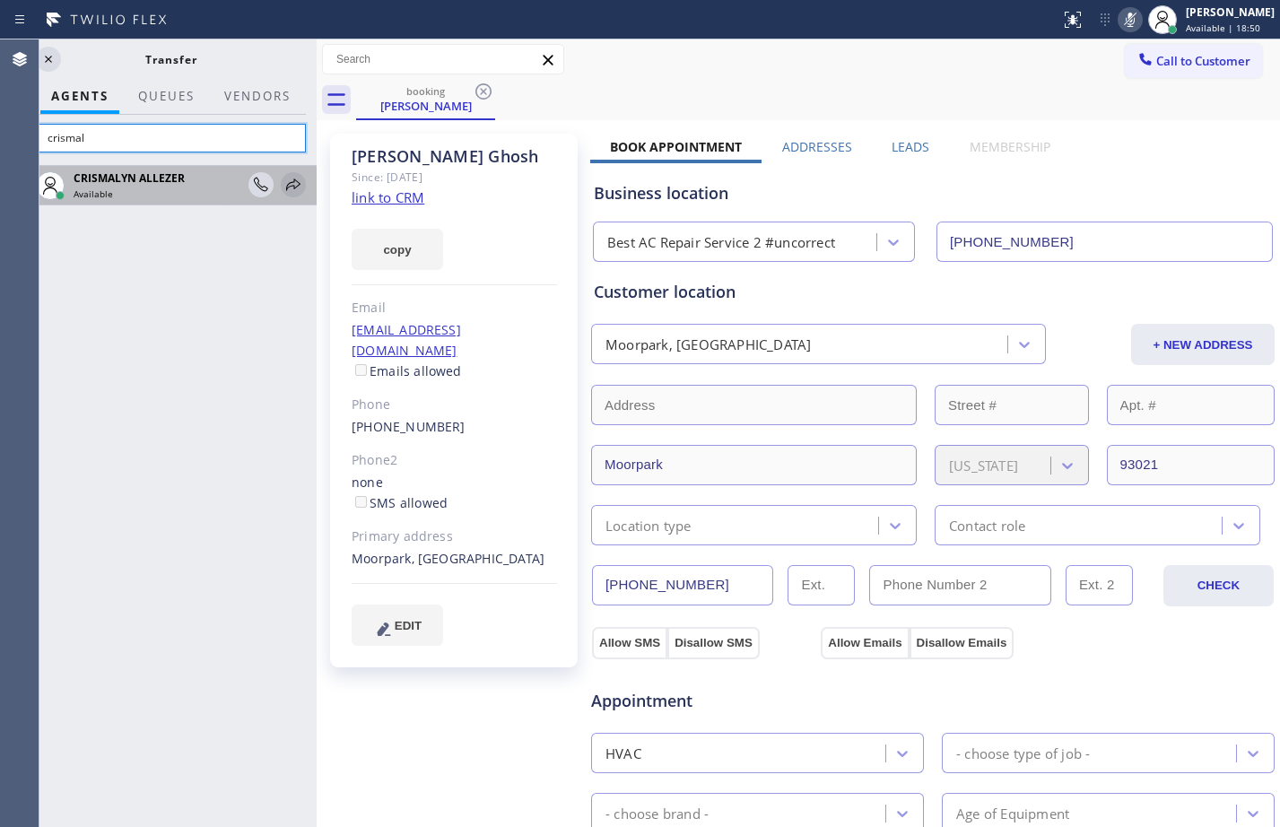
type input "crismal"
click at [291, 187] on icon at bounding box center [293, 185] width 14 height 12
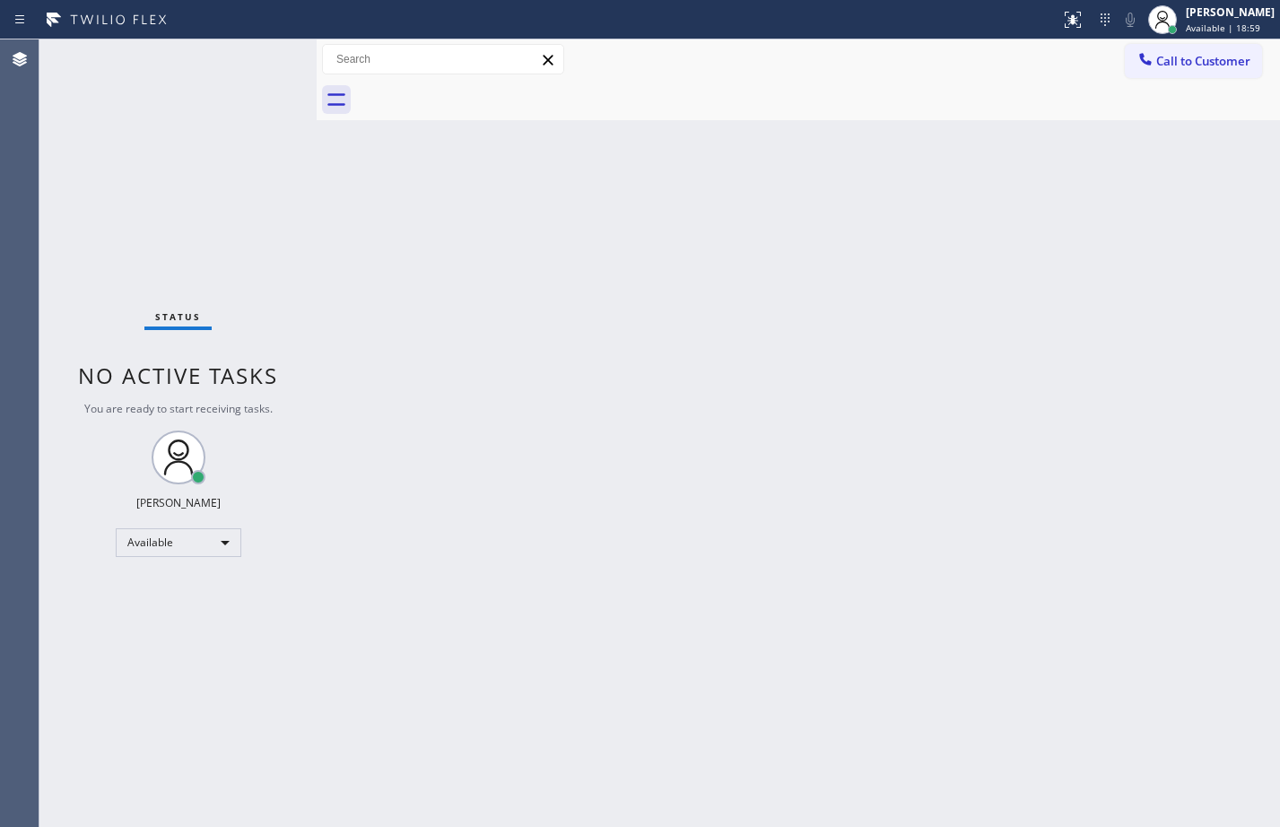
click at [249, 236] on div "Status No active tasks You are ready to start receiving tasks. [PERSON_NAME] Av…" at bounding box center [177, 433] width 277 height 788
click at [216, 543] on div "Available" at bounding box center [179, 543] width 126 height 29
click at [191, 578] on li "Offline" at bounding box center [178, 568] width 122 height 22
click at [1198, 11] on div "[PERSON_NAME]" at bounding box center [1230, 11] width 89 height 15
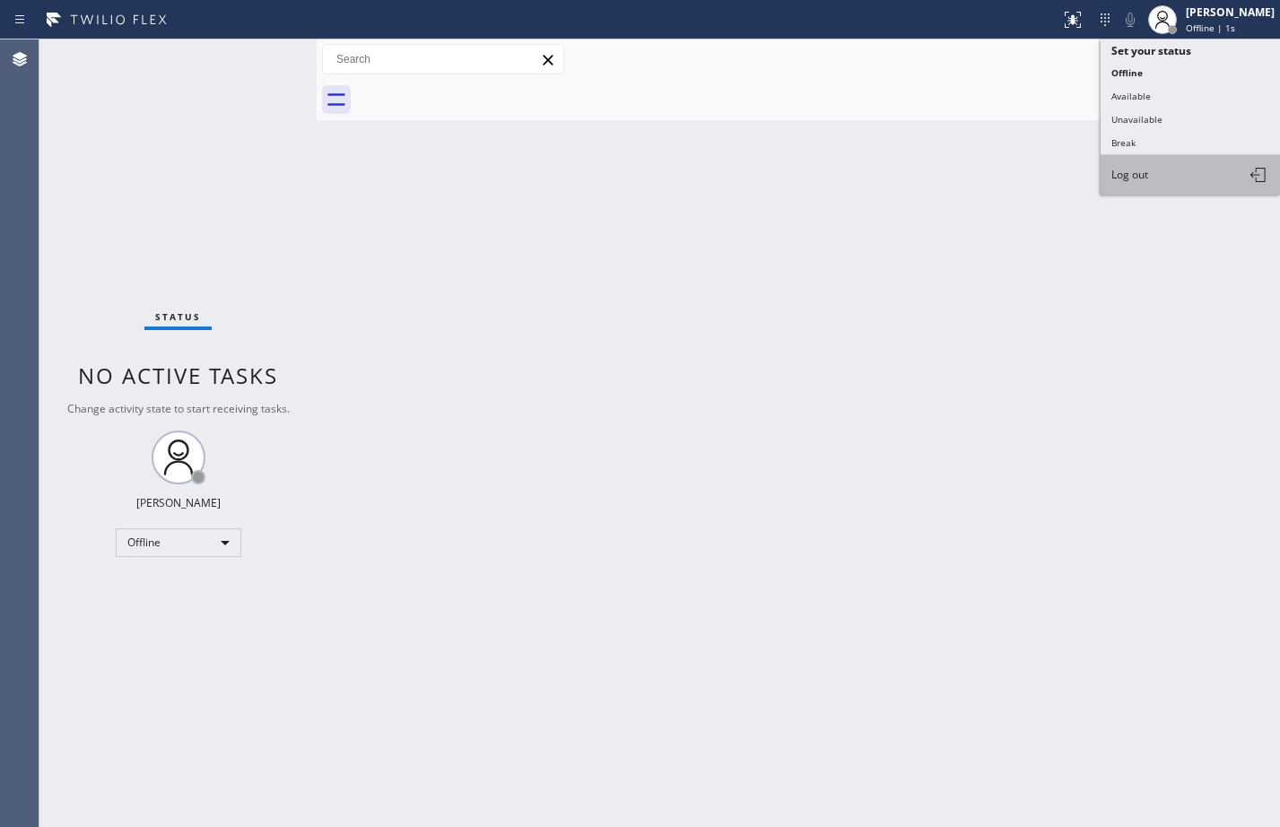
click at [1138, 179] on span "Log out" at bounding box center [1130, 174] width 37 height 15
